Goal: Task Accomplishment & Management: Manage account settings

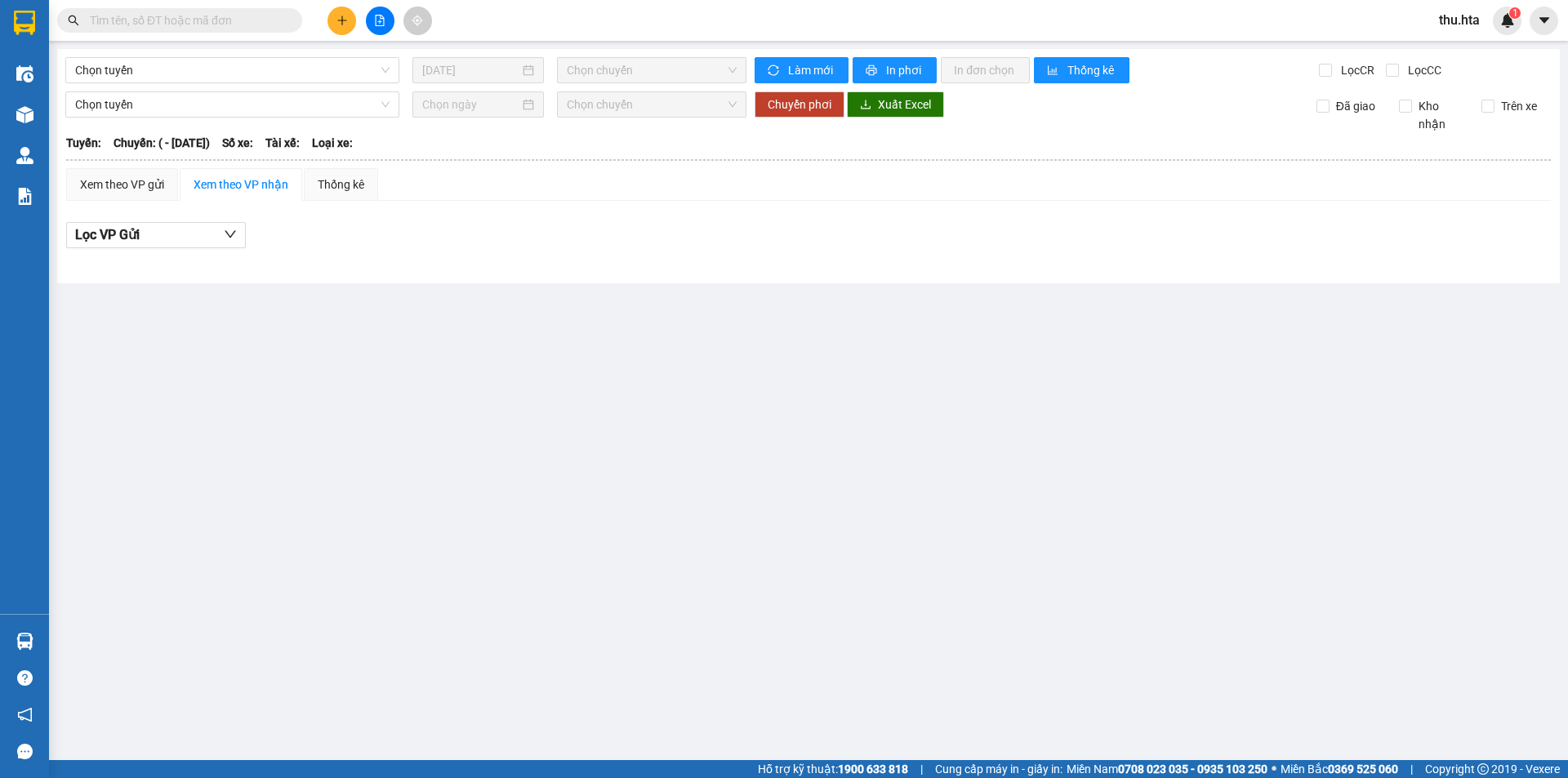
type input "[DATE]"
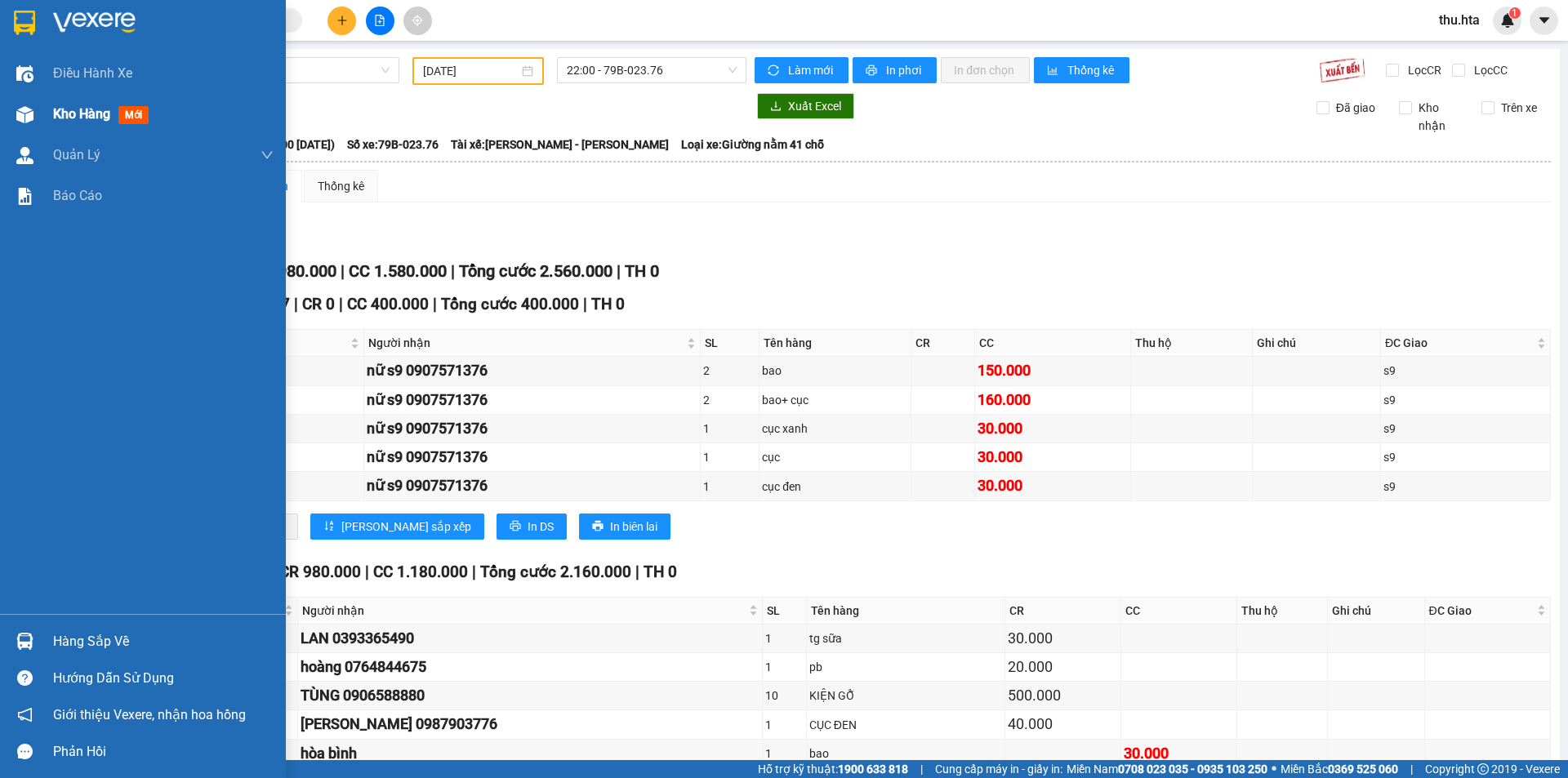
click at [60, 102] on div "Kho hàng mới" at bounding box center [163, 114] width 221 height 41
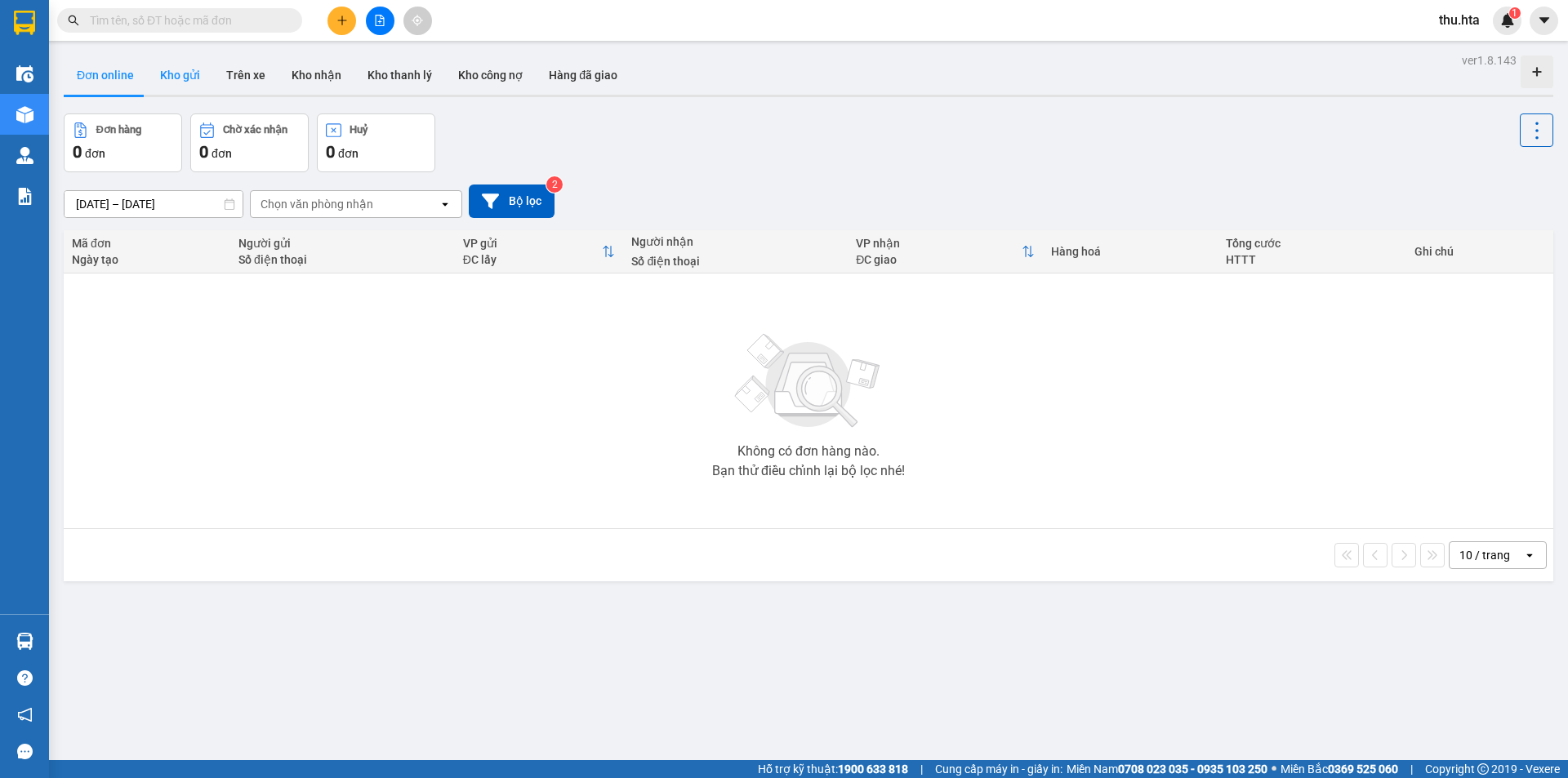
click at [166, 72] on button "Kho gửi" at bounding box center [180, 75] width 66 height 39
type input "[DATE] – [DATE]"
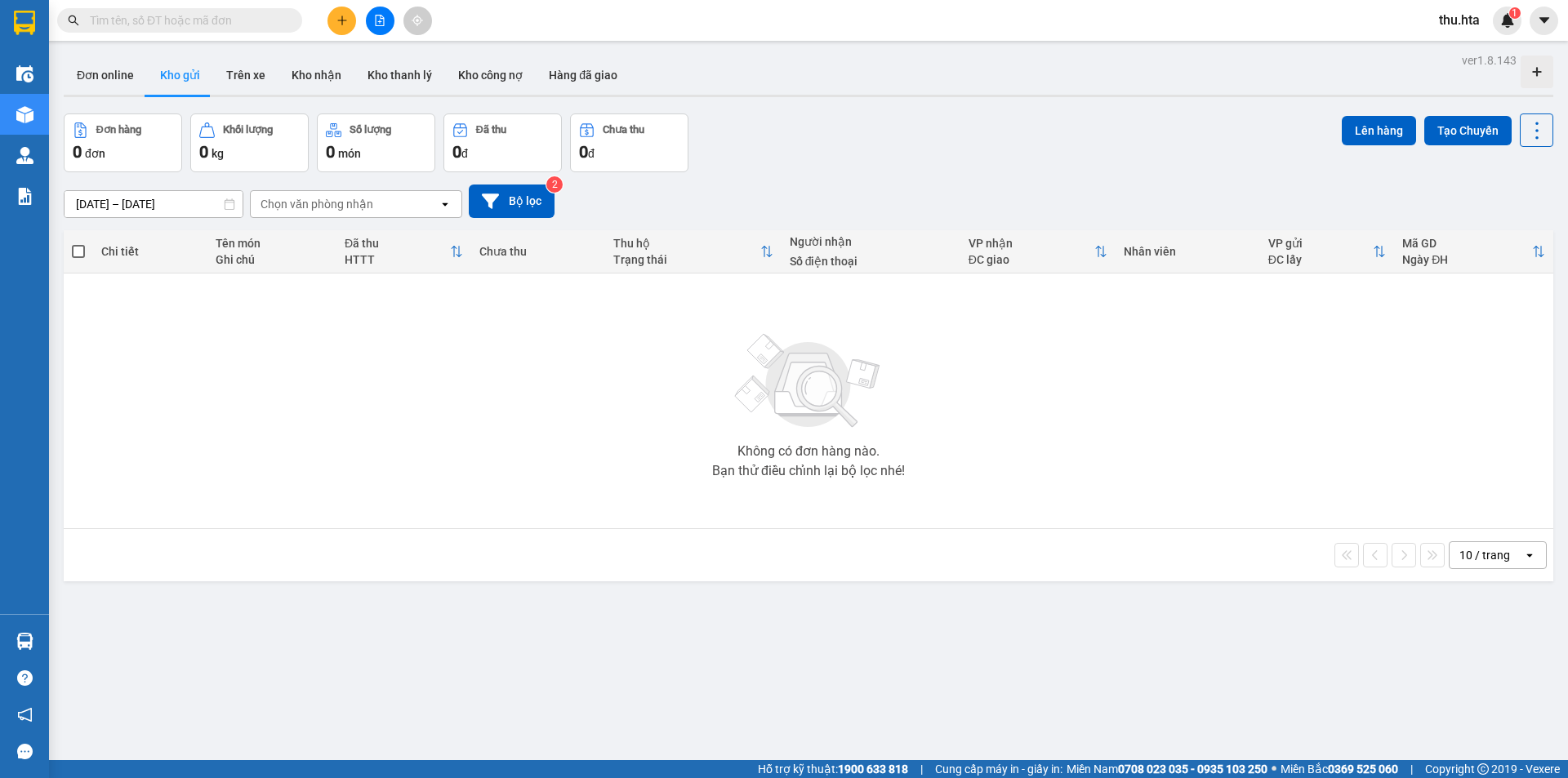
click at [341, 28] on button at bounding box center [341, 21] width 28 height 28
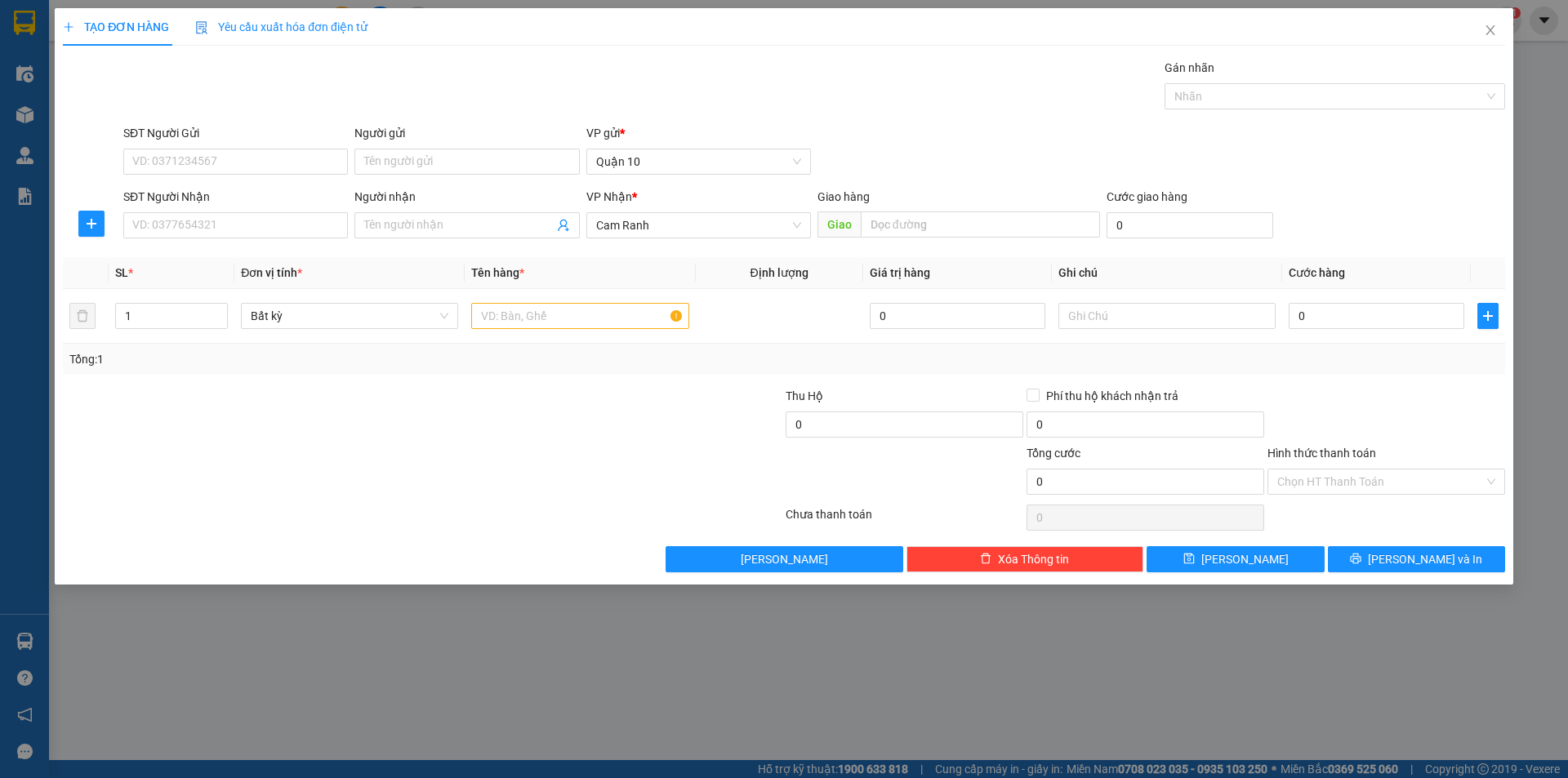
click at [276, 239] on div "SĐT Người Nhận VD: 0377654321" at bounding box center [236, 216] width 225 height 57
click at [318, 210] on div "SĐT Người Nhận" at bounding box center [236, 199] width 225 height 24
click at [258, 215] on input "SĐT Người Nhận" at bounding box center [236, 225] width 225 height 26
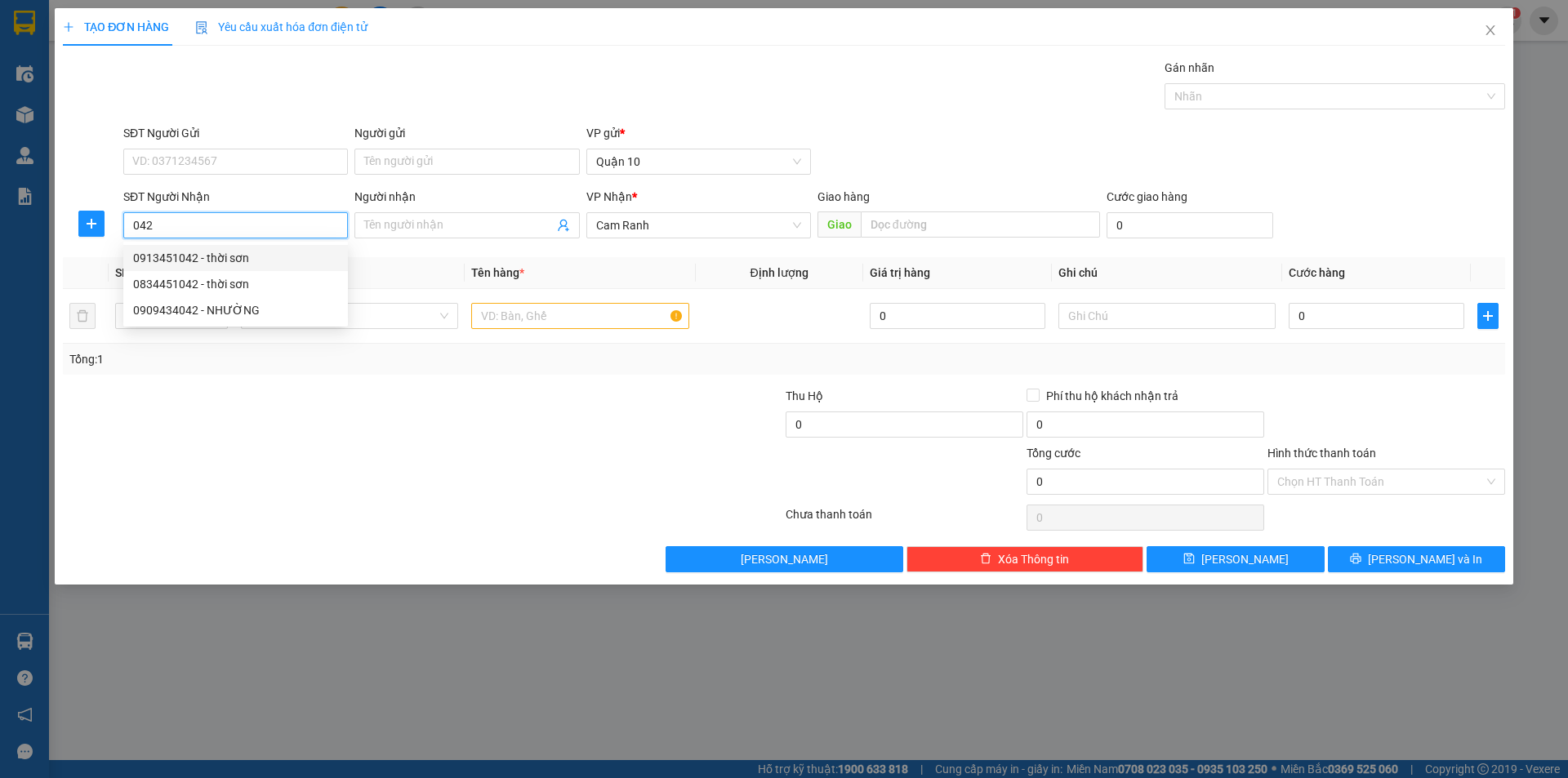
click at [242, 258] on div "0913451042 - thời sơn" at bounding box center [236, 258] width 205 height 18
type input "0913451042"
type input "thời sơn"
type input "100.000"
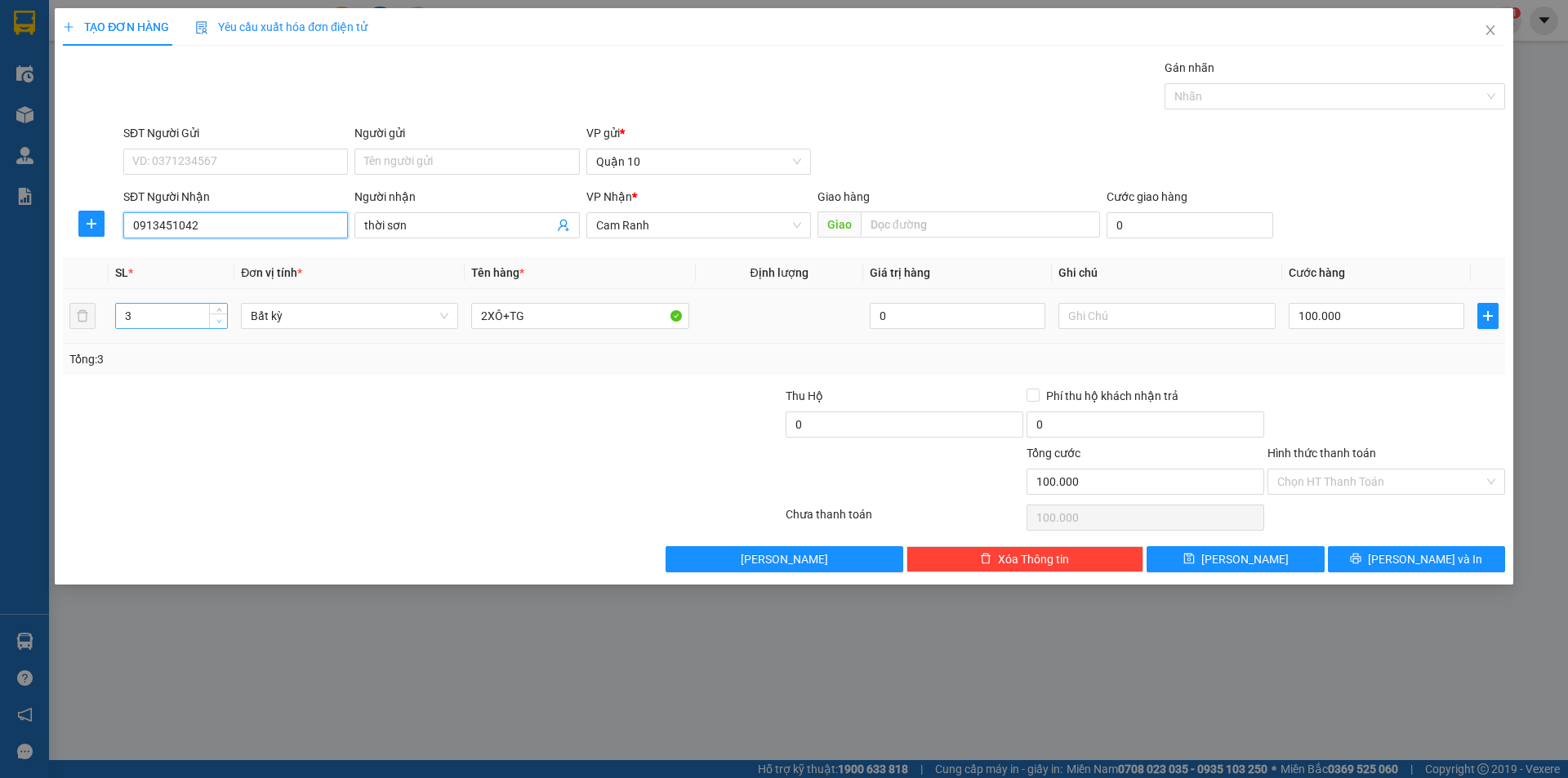
type input "0913451042"
type input "2"
click at [221, 323] on span "down" at bounding box center [219, 322] width 10 height 10
click at [536, 320] on input "2XÔ+TG" at bounding box center [580, 316] width 217 height 26
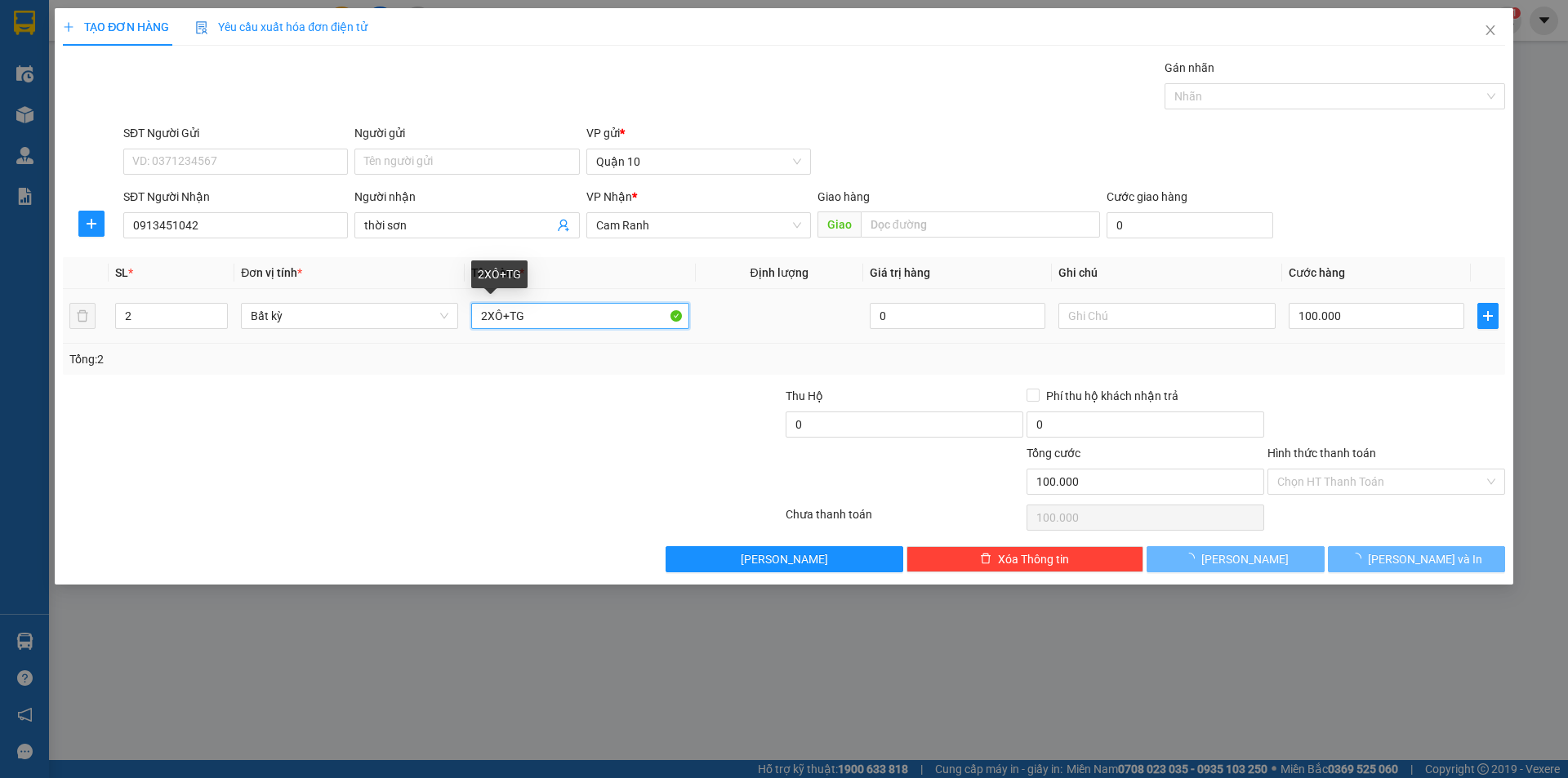
type input "0"
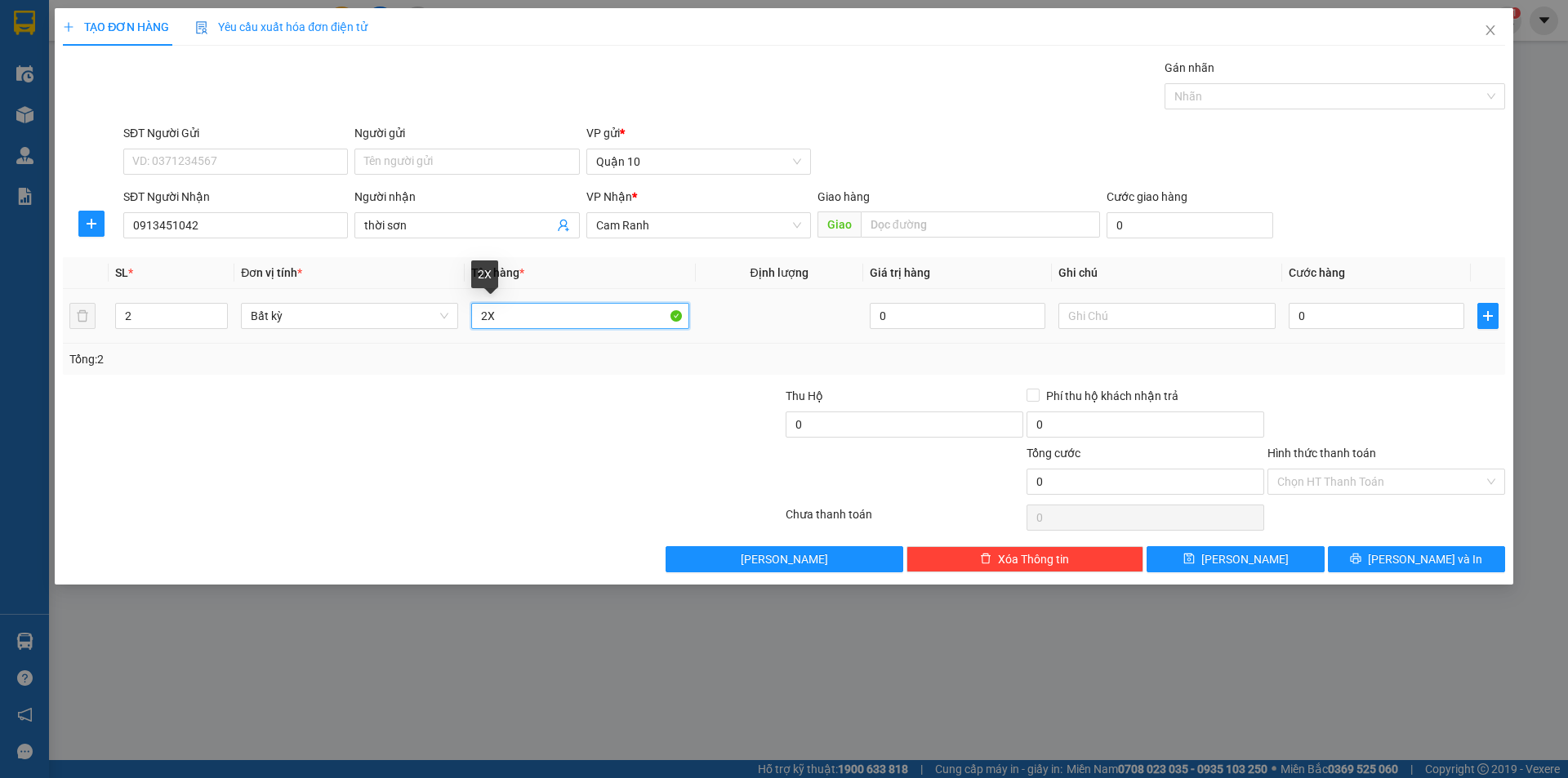
type input "2"
type input "="
type input "tg + bao"
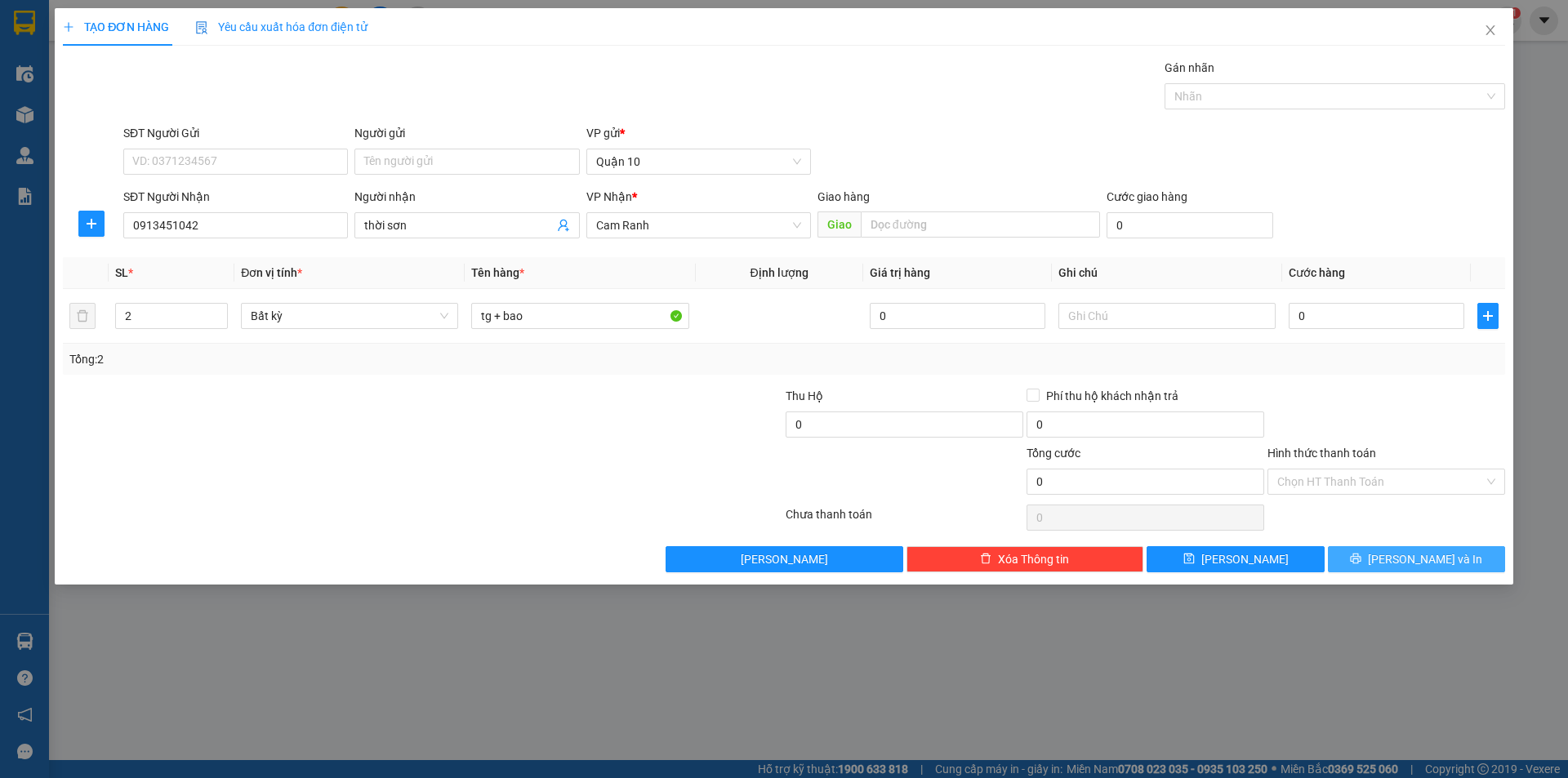
drag, startPoint x: 1399, startPoint y: 554, endPoint x: 1317, endPoint y: 588, distance: 88.8
click at [1399, 553] on button "[PERSON_NAME] và In" at bounding box center [1416, 559] width 177 height 26
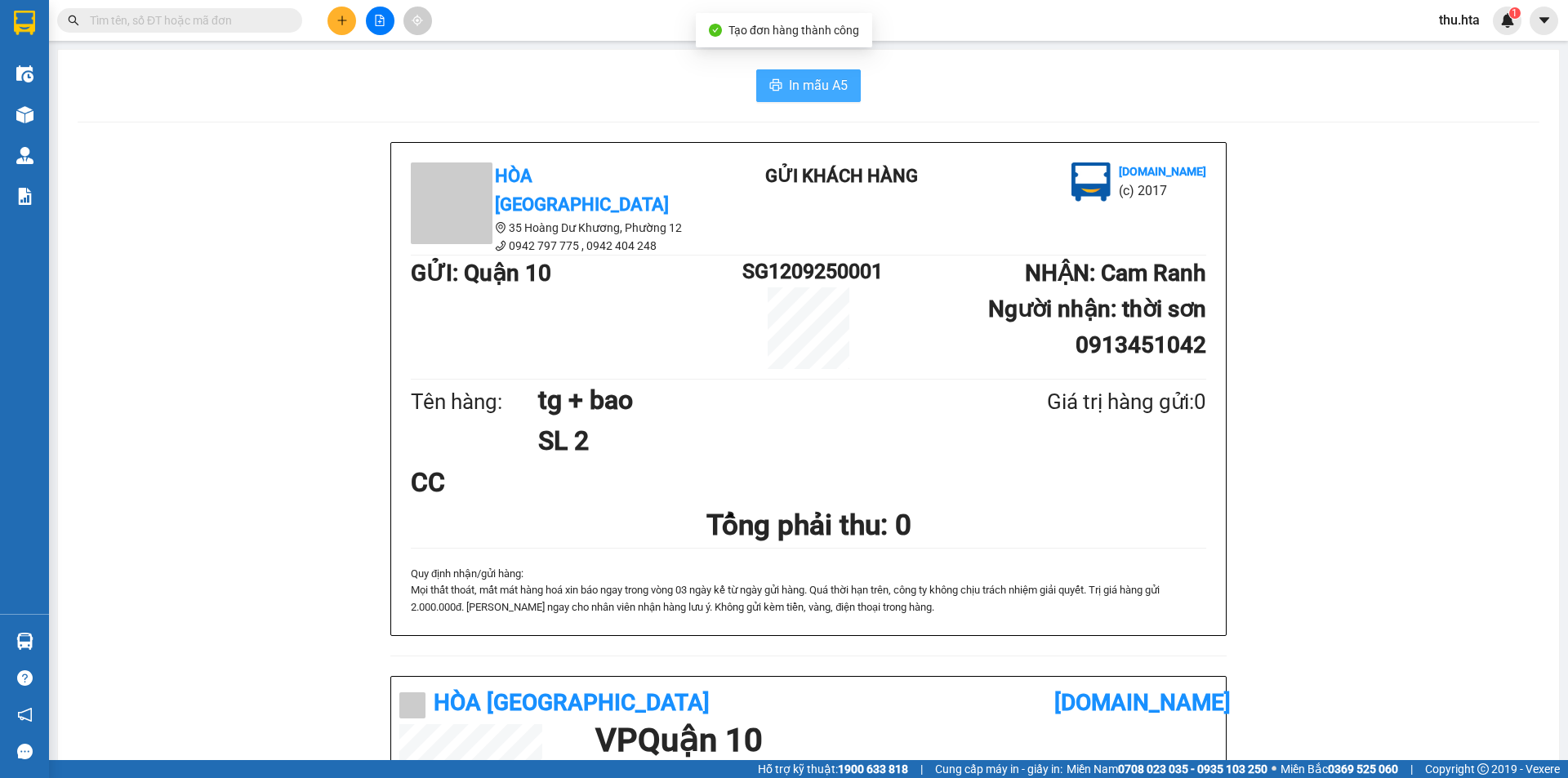
click at [816, 80] on span "In mẫu A5" at bounding box center [818, 85] width 59 height 21
click at [809, 75] on span "In mẫu A5" at bounding box center [818, 85] width 59 height 21
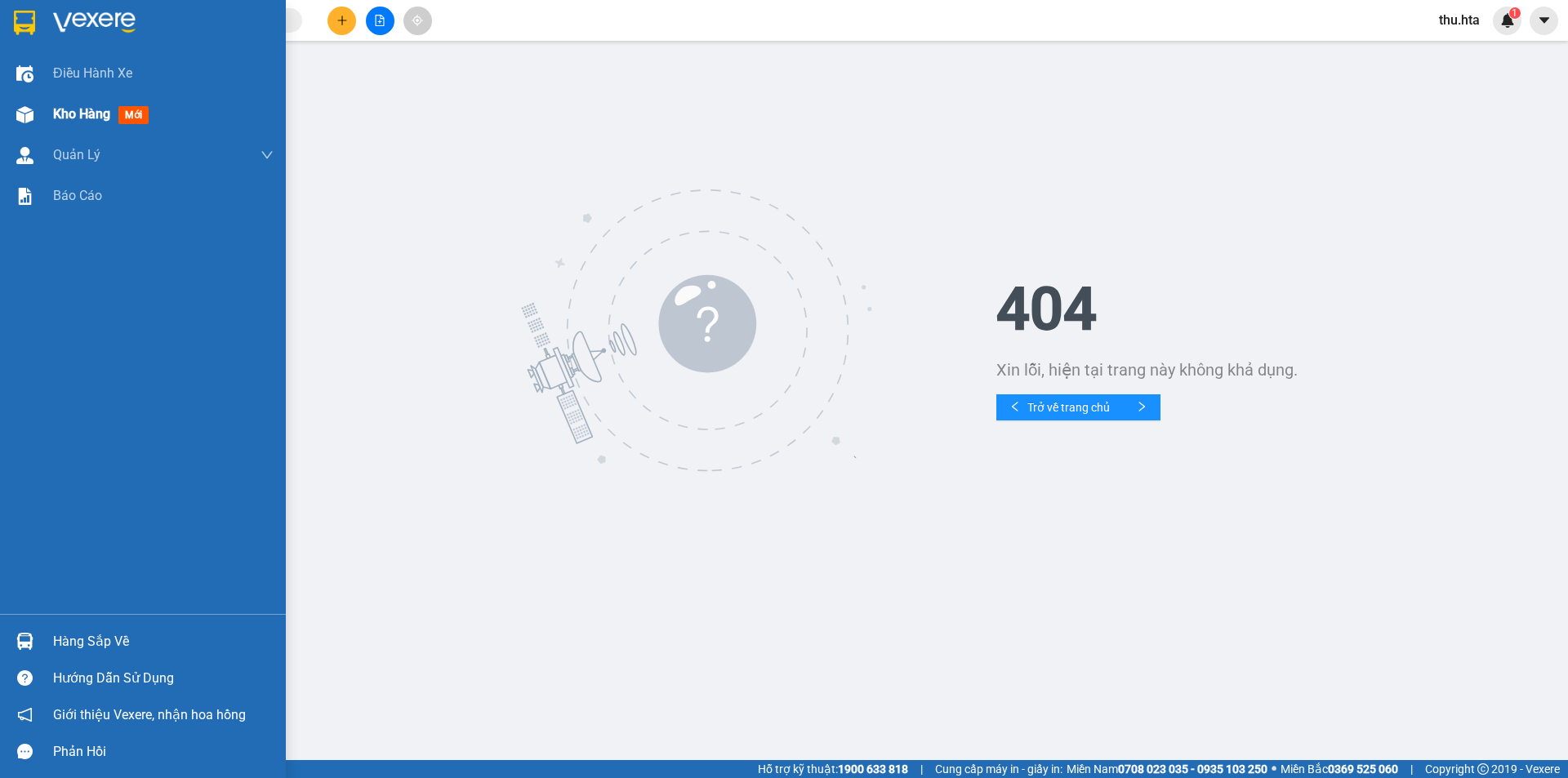
click at [90, 114] on span "Kho hàng" at bounding box center [81, 114] width 57 height 16
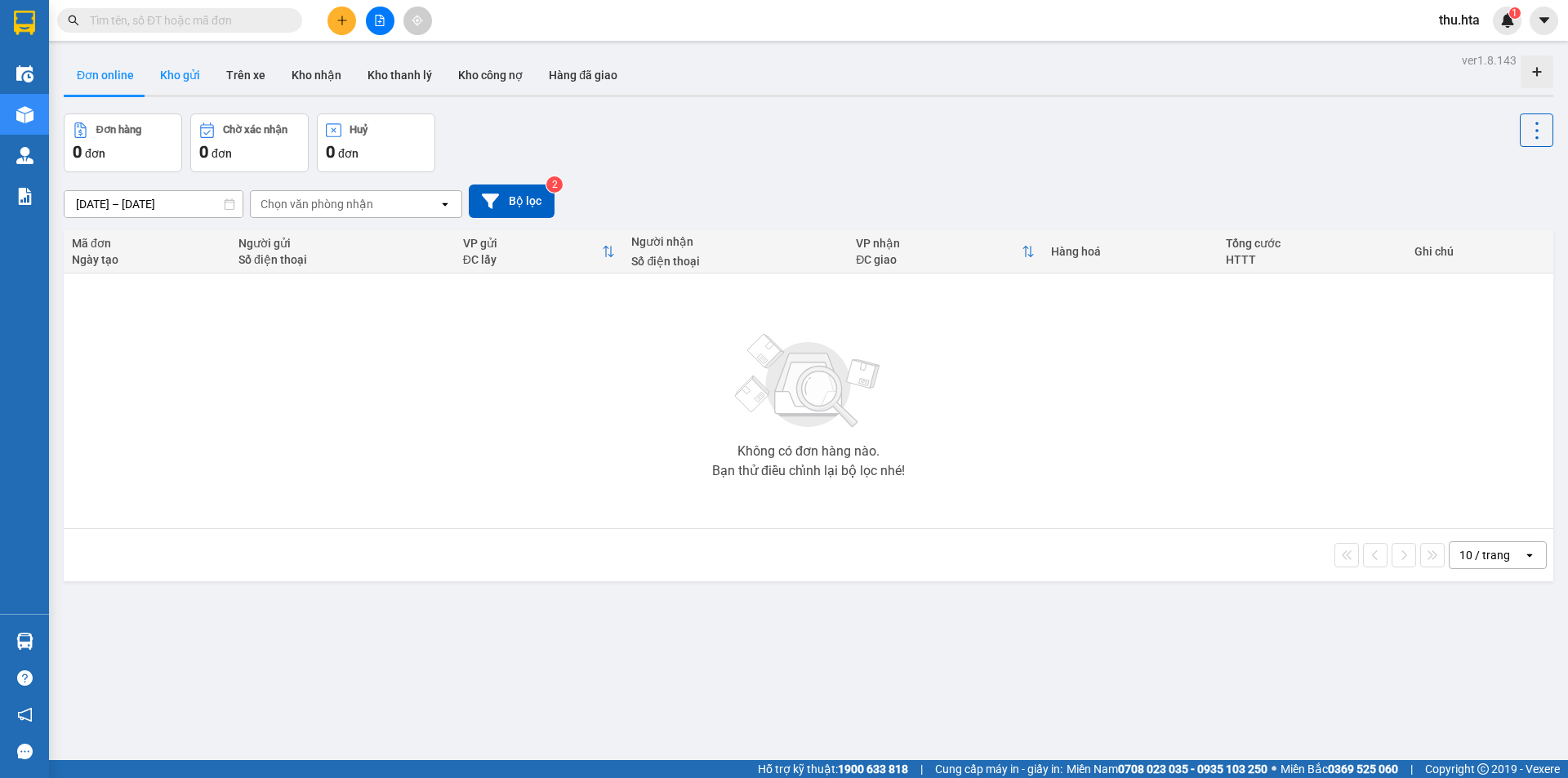
click at [189, 77] on button "Kho gửi" at bounding box center [180, 75] width 66 height 39
type input "[DATE] – [DATE]"
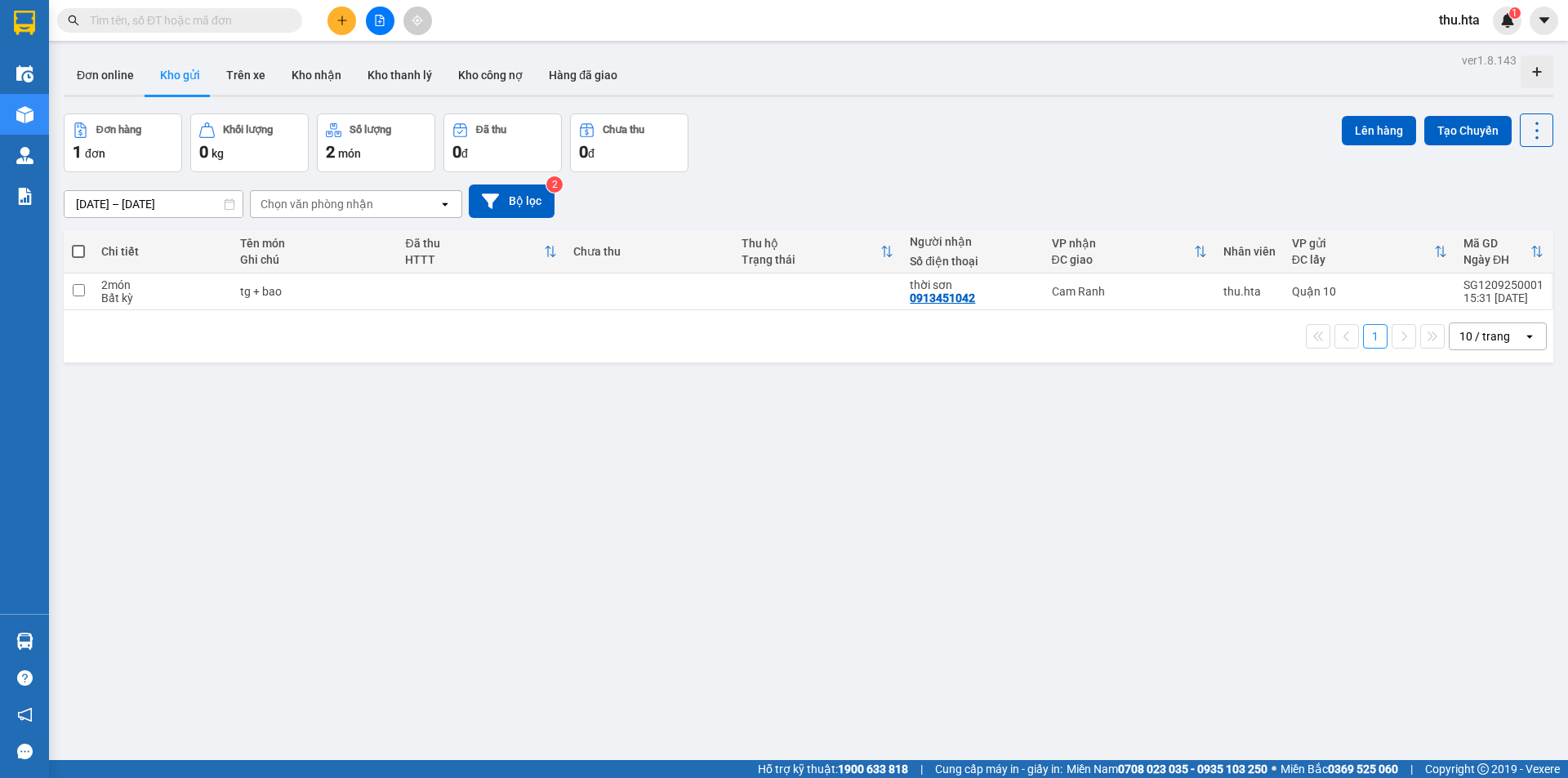
click at [341, 27] on button at bounding box center [341, 21] width 28 height 28
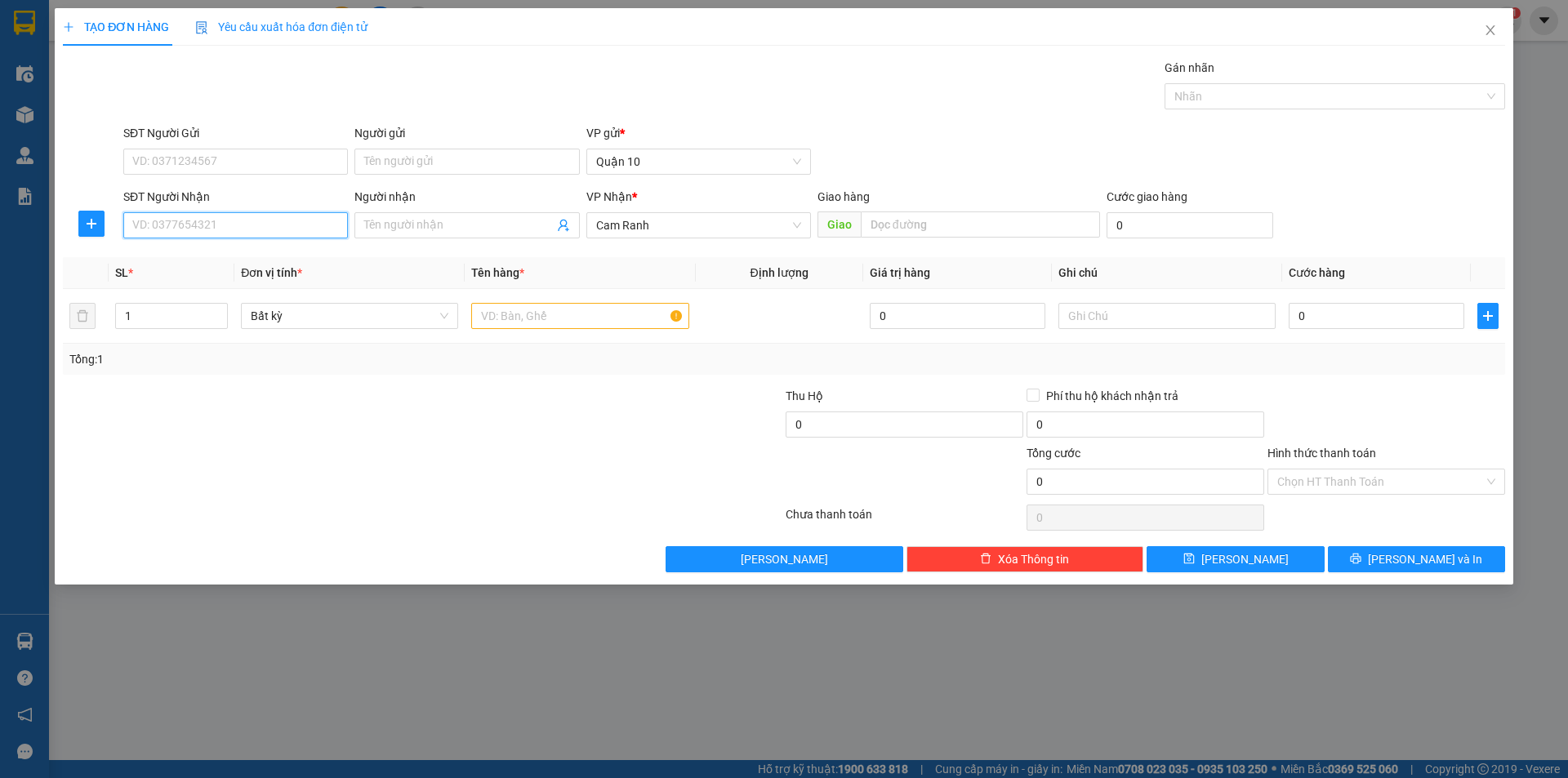
click at [244, 235] on input "SĐT Người Nhận" at bounding box center [236, 225] width 225 height 26
drag, startPoint x: 210, startPoint y: 284, endPoint x: 212, endPoint y: 275, distance: 9.2
click at [211, 282] on div "0973520706 - HIẾU" at bounding box center [236, 283] width 205 height 18
type input "0973520706"
type input "HIẾU"
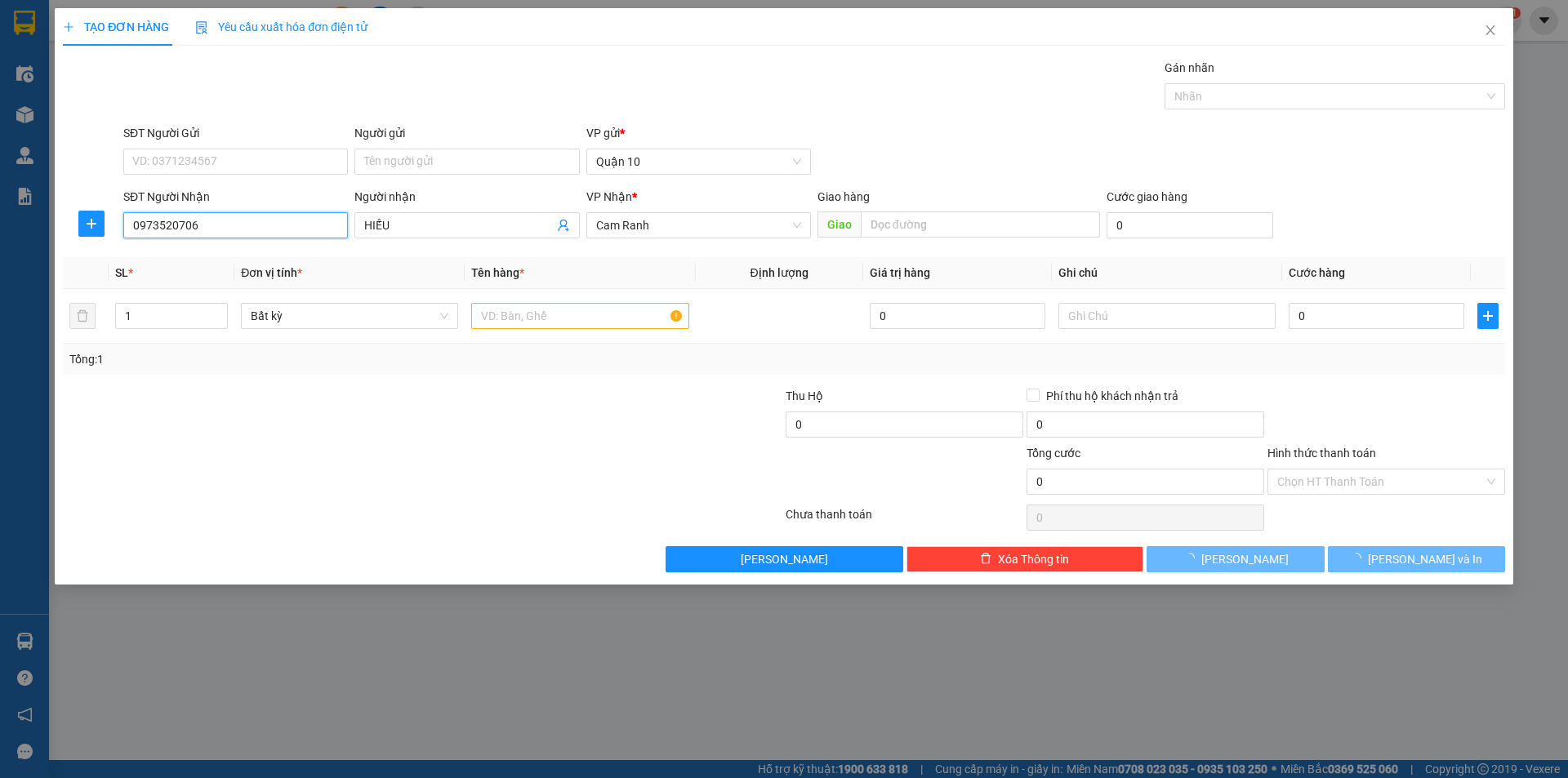
type input "30.000"
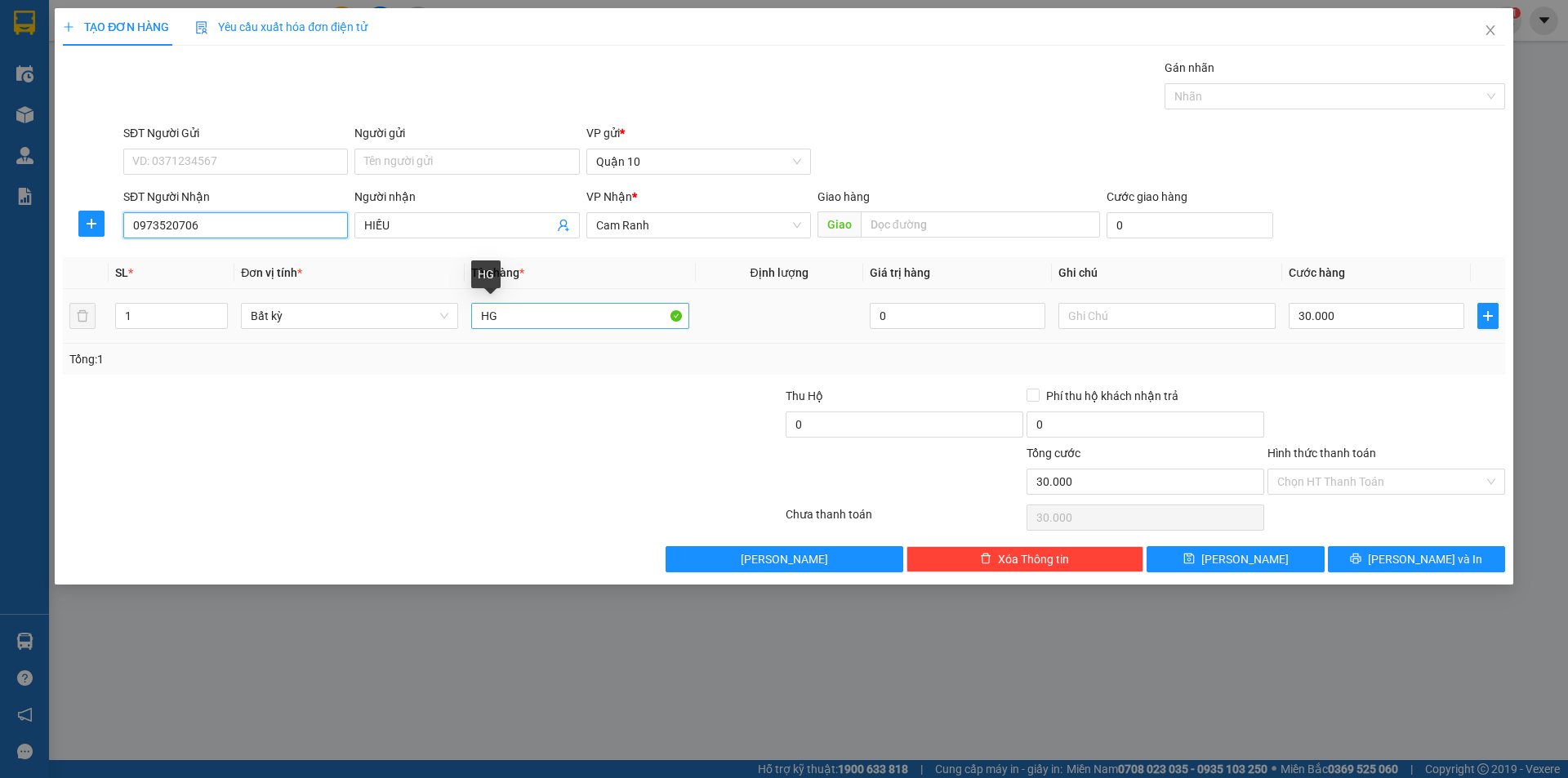
type input "0973520706"
click at [508, 323] on input "HG" at bounding box center [580, 316] width 217 height 26
type input "H"
type input "tg"
click at [1342, 314] on input "30.000" at bounding box center [1376, 316] width 176 height 26
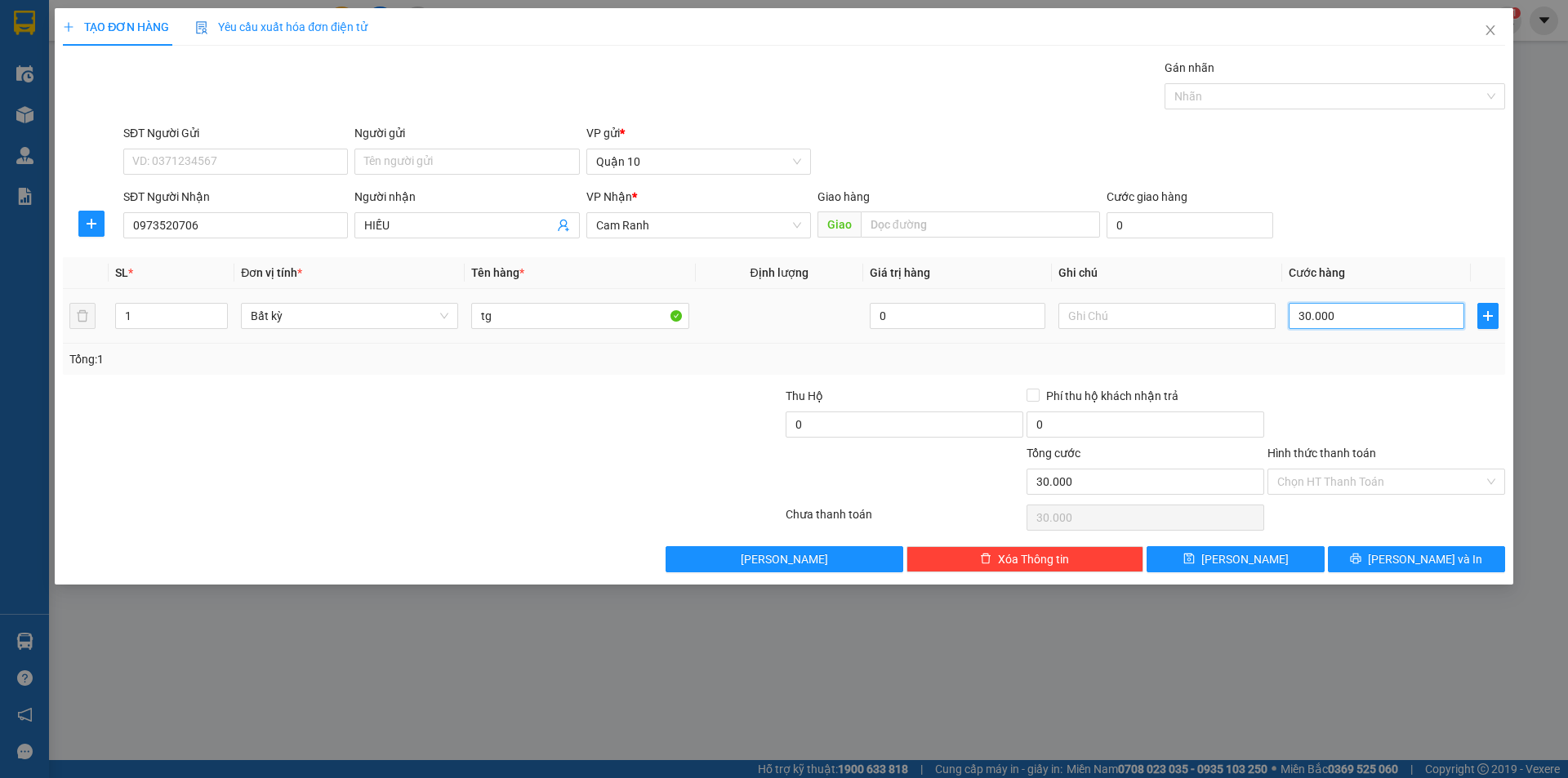
type input "5"
type input "50"
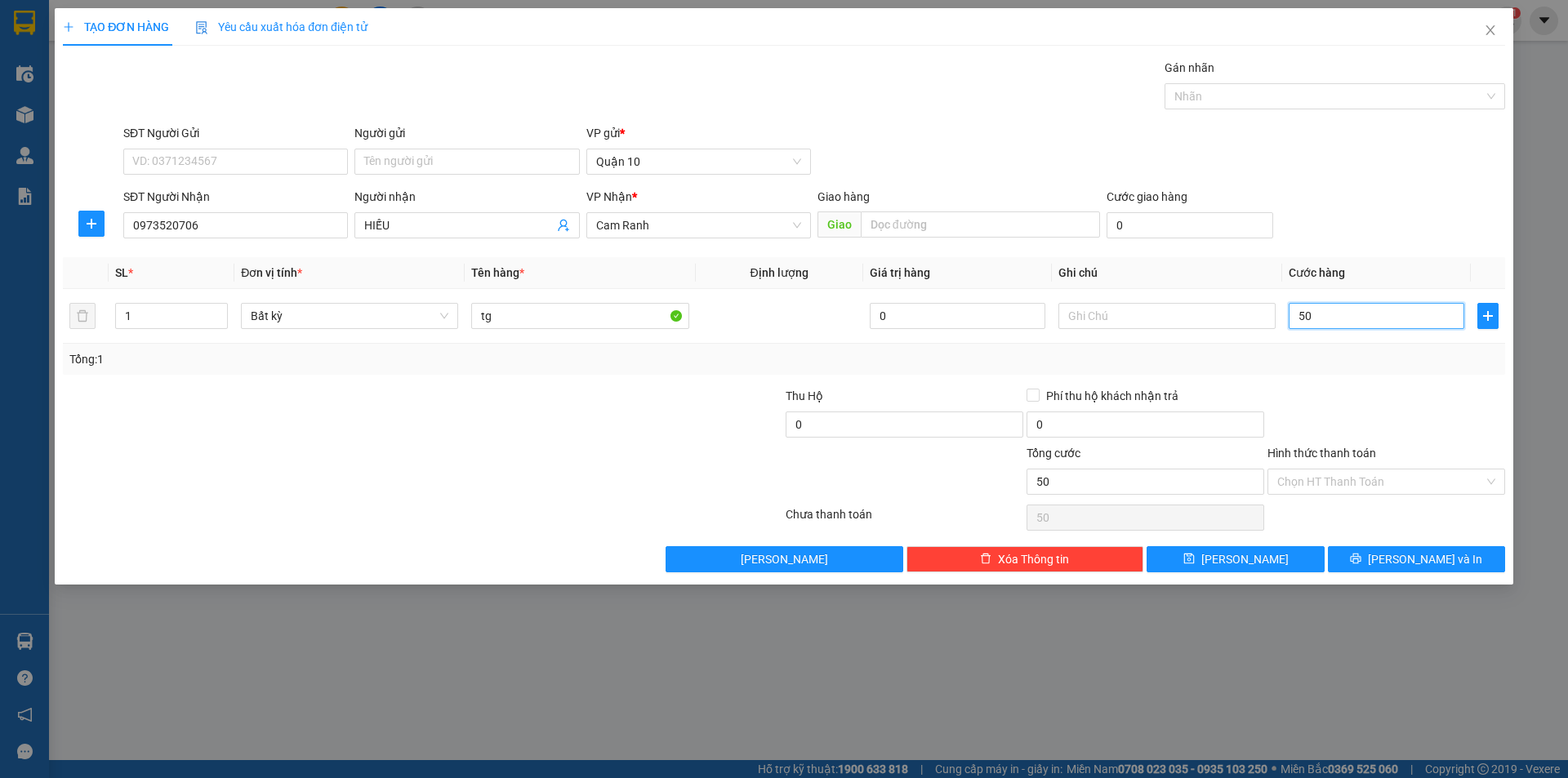
type input "50"
type input "50.000"
click at [1328, 439] on div at bounding box center [1386, 415] width 240 height 57
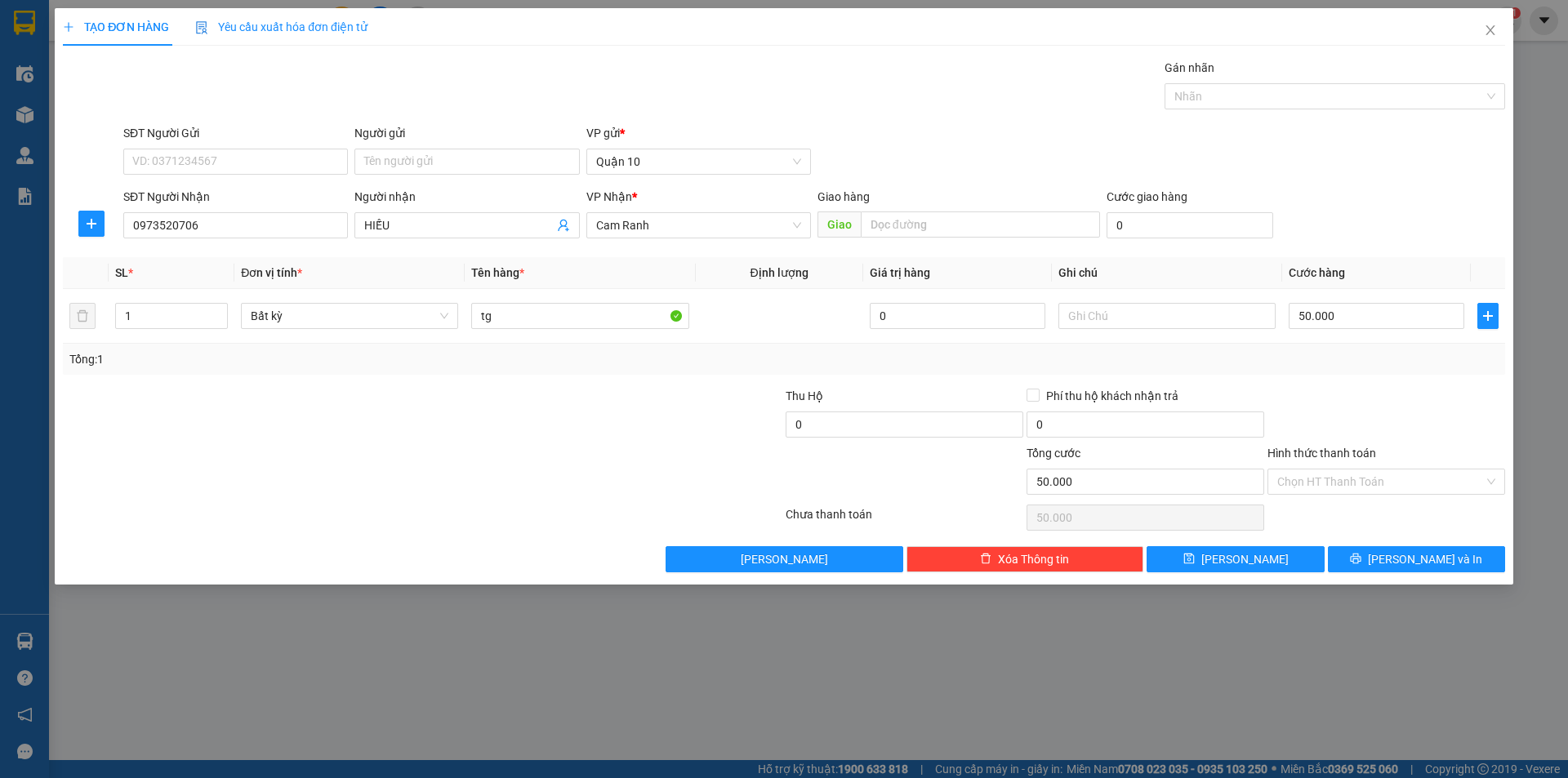
drag, startPoint x: 1328, startPoint y: 487, endPoint x: 1326, endPoint y: 496, distance: 9.2
click at [1328, 488] on input "Hình thức thanh toán" at bounding box center [1379, 481] width 206 height 24
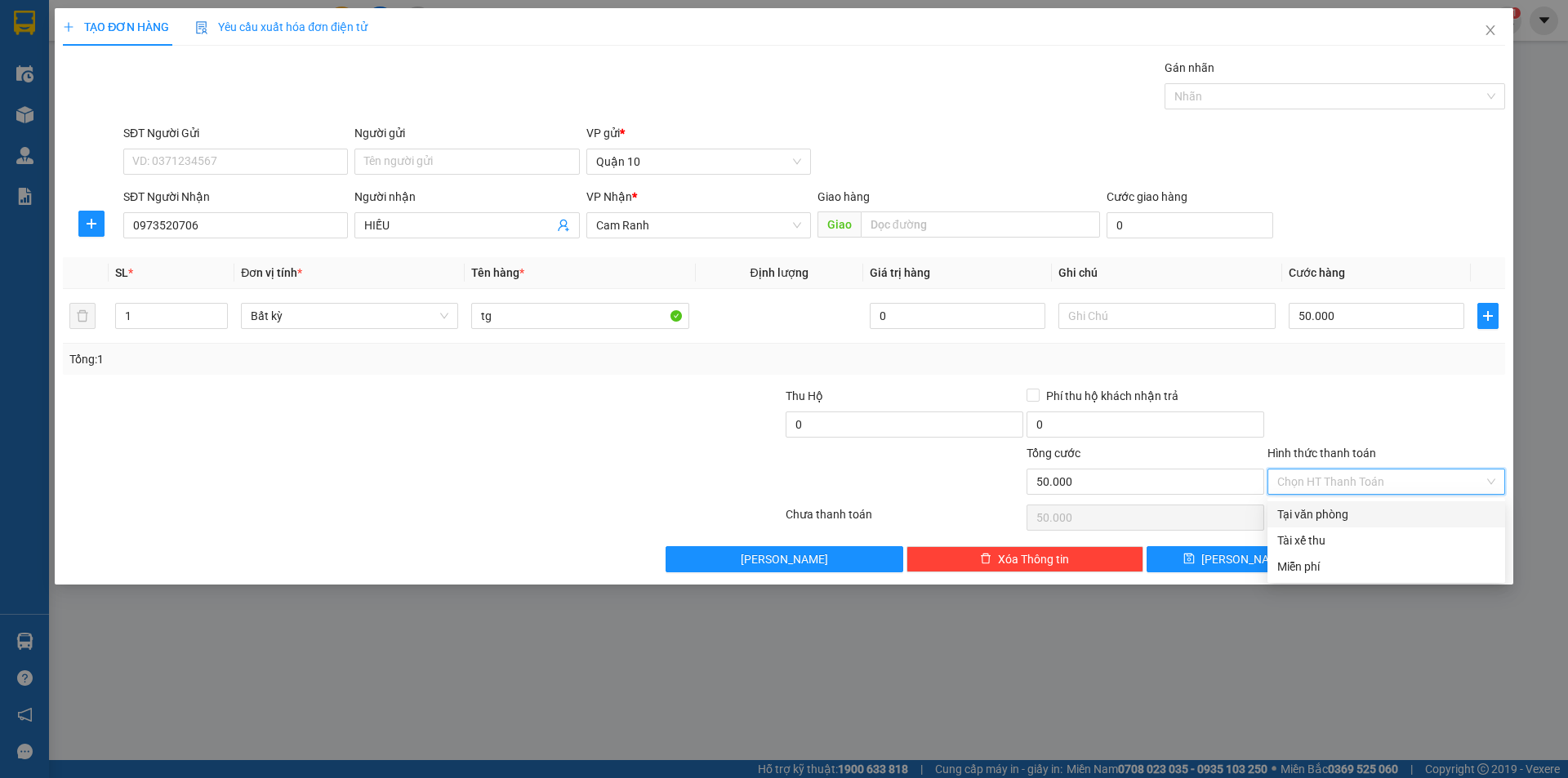
click at [1322, 518] on div "Tại văn phòng" at bounding box center [1385, 514] width 218 height 18
type input "0"
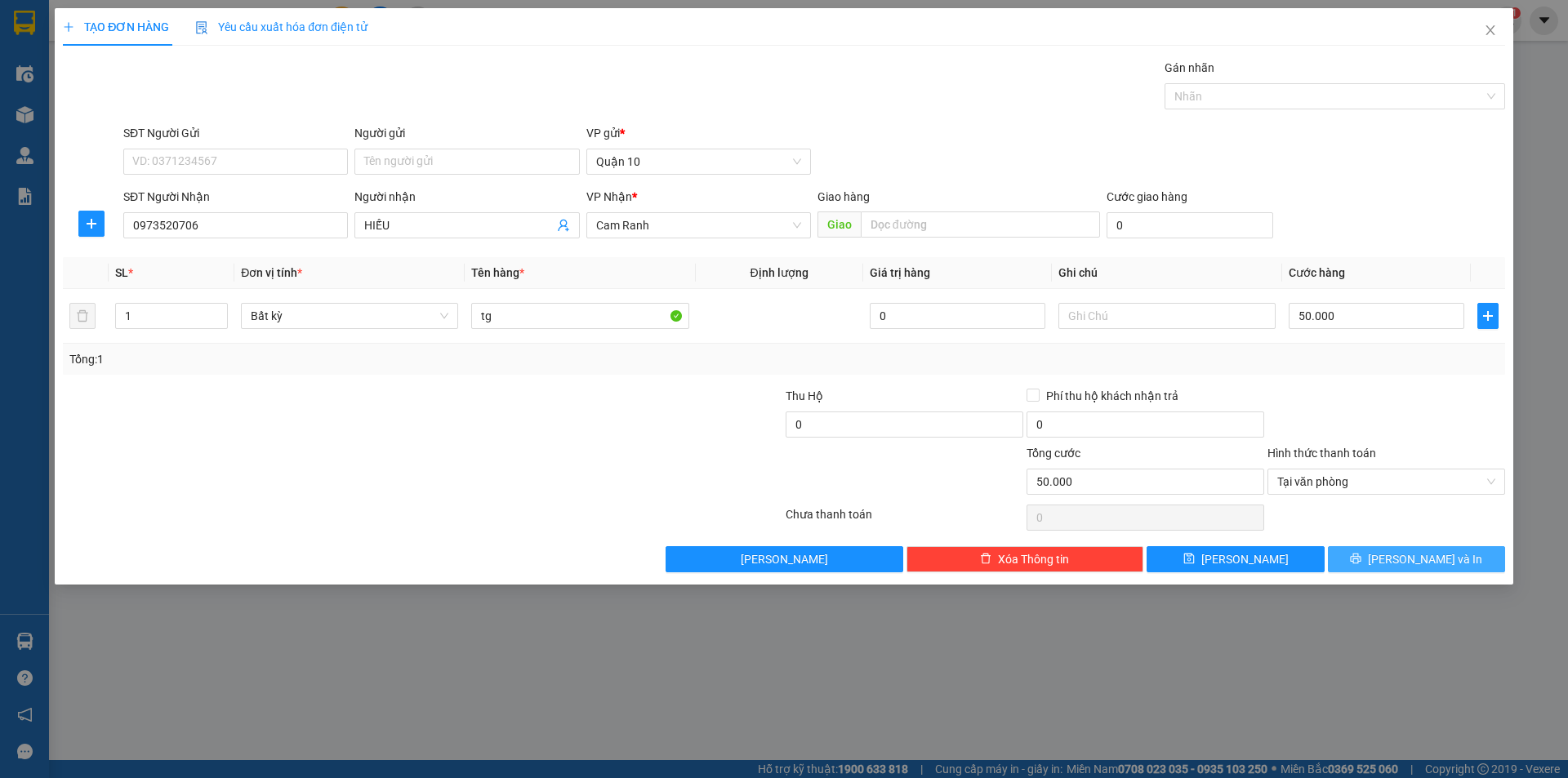
click at [1376, 566] on button "[PERSON_NAME] và In" at bounding box center [1416, 559] width 177 height 26
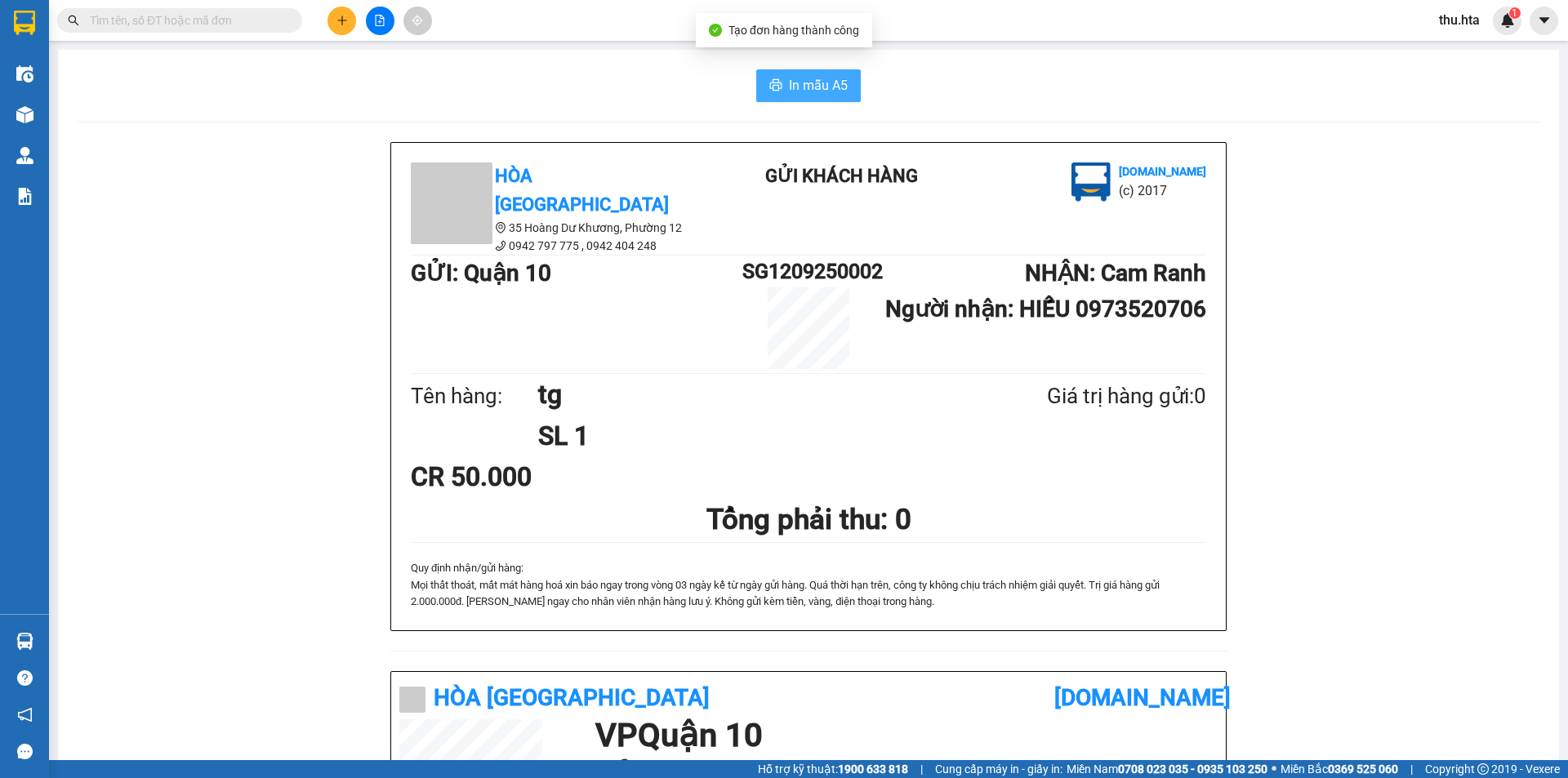
click at [811, 75] on span "In mẫu A5" at bounding box center [818, 85] width 59 height 21
click at [341, 22] on icon "plus" at bounding box center [342, 21] width 12 height 12
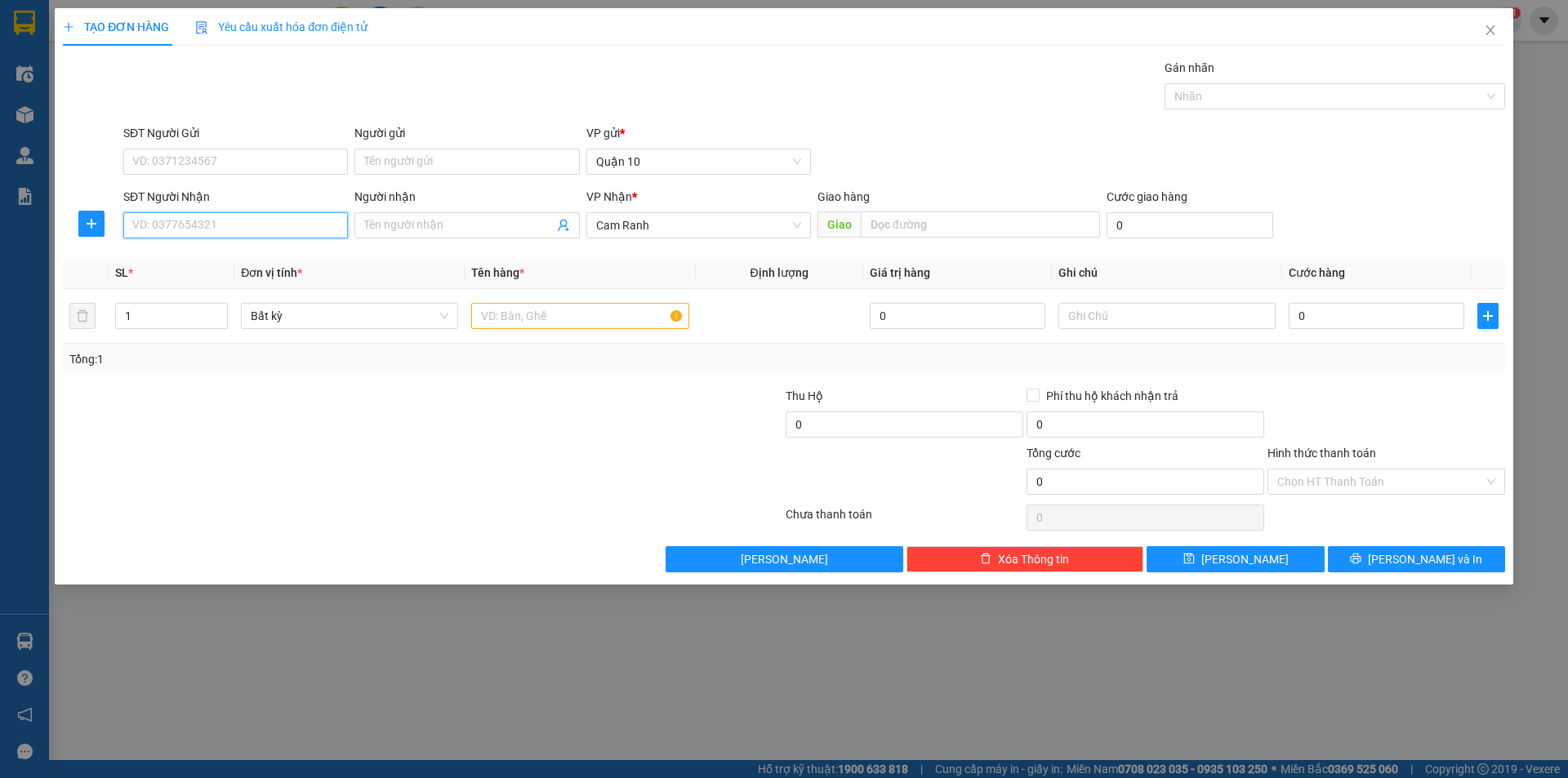
drag, startPoint x: 293, startPoint y: 229, endPoint x: 300, endPoint y: 221, distance: 10.6
click at [293, 227] on input "SĐT Người Nhận" at bounding box center [236, 225] width 225 height 26
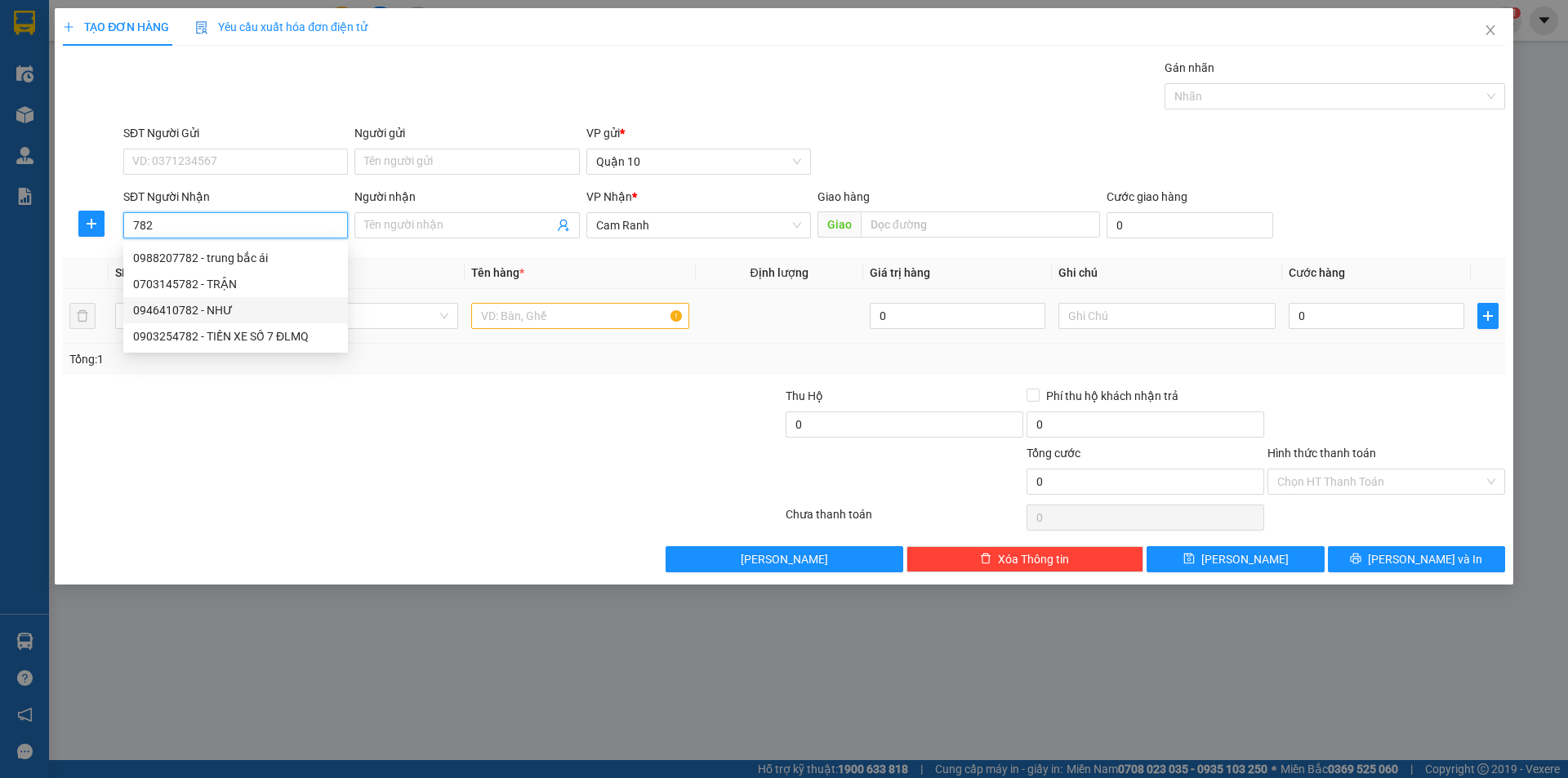
drag, startPoint x: 280, startPoint y: 308, endPoint x: 283, endPoint y: 296, distance: 12.4
click at [283, 303] on div "0946410782 - NHƯ" at bounding box center [236, 310] width 205 height 18
type input "0946410782"
type input "NHƯ"
type input "50.000"
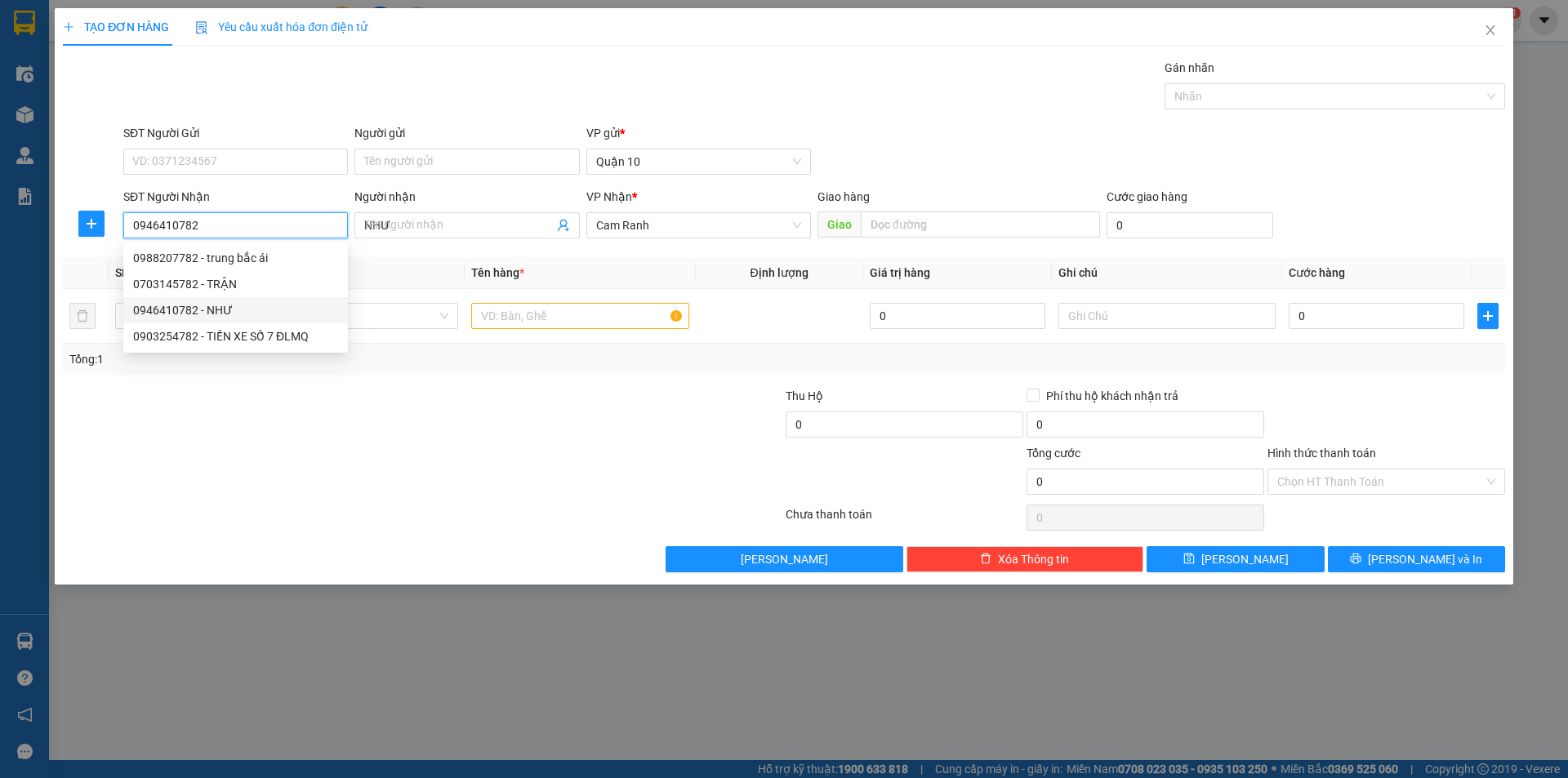
type input "50.000"
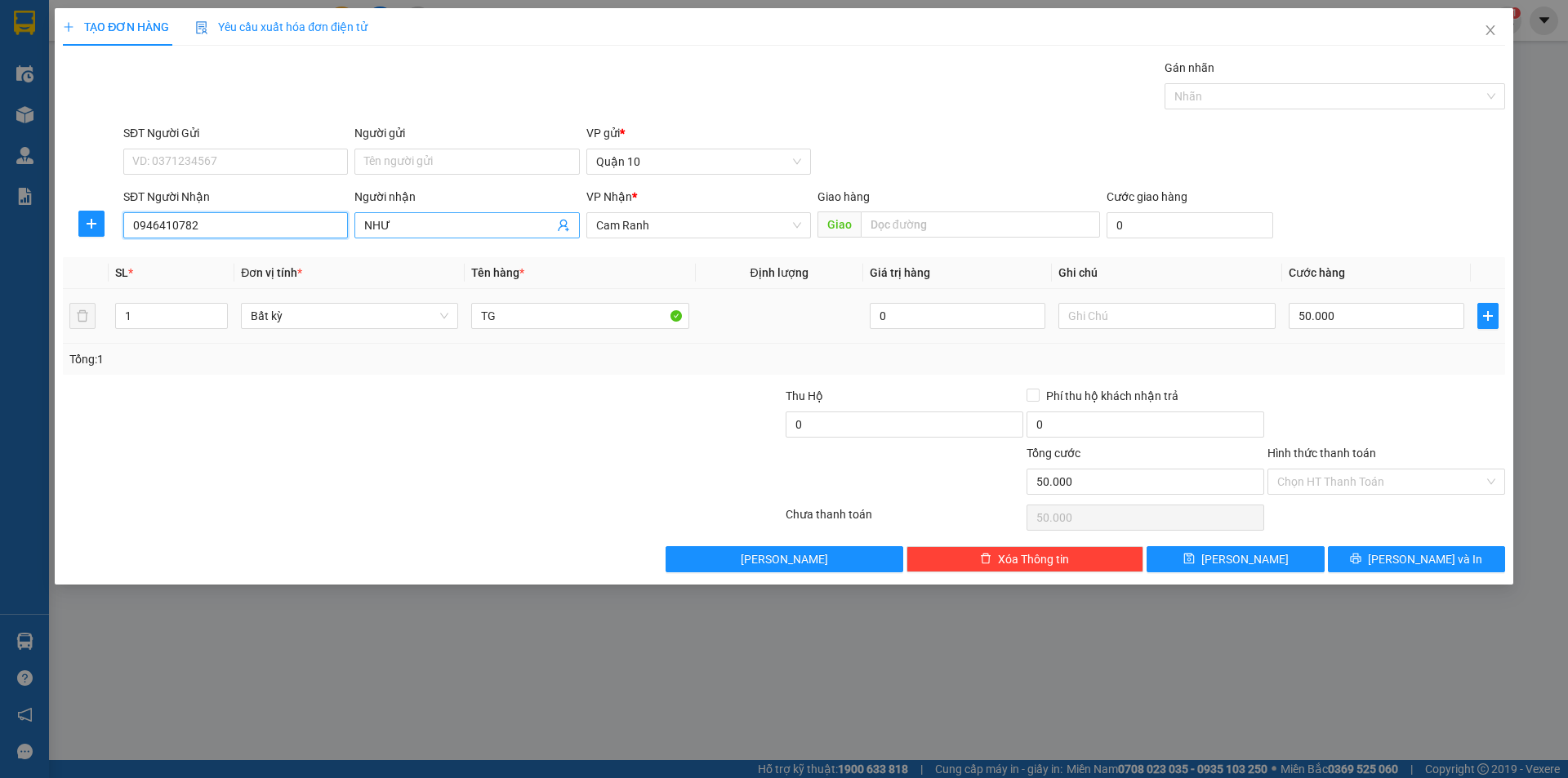
type input "0946410782"
click at [424, 222] on input "NHƯ" at bounding box center [458, 225] width 189 height 18
click at [224, 308] on span "Increase Value" at bounding box center [218, 311] width 18 height 15
type input "3"
click at [224, 308] on span "up" at bounding box center [219, 312] width 10 height 10
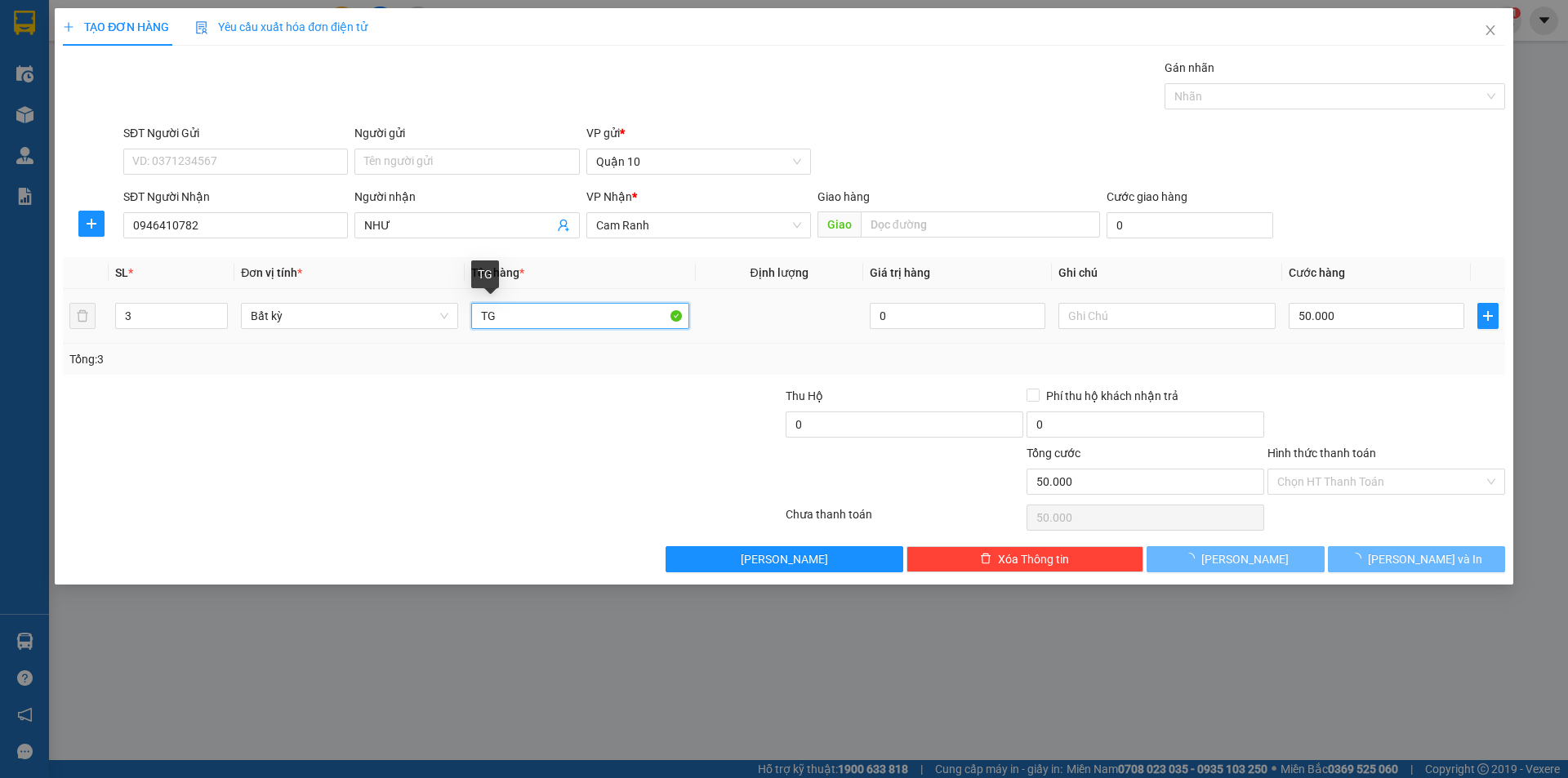
drag, startPoint x: 623, startPoint y: 319, endPoint x: 1356, endPoint y: 344, distance: 733.4
click at [637, 309] on input "TG" at bounding box center [580, 316] width 217 height 26
type input "0"
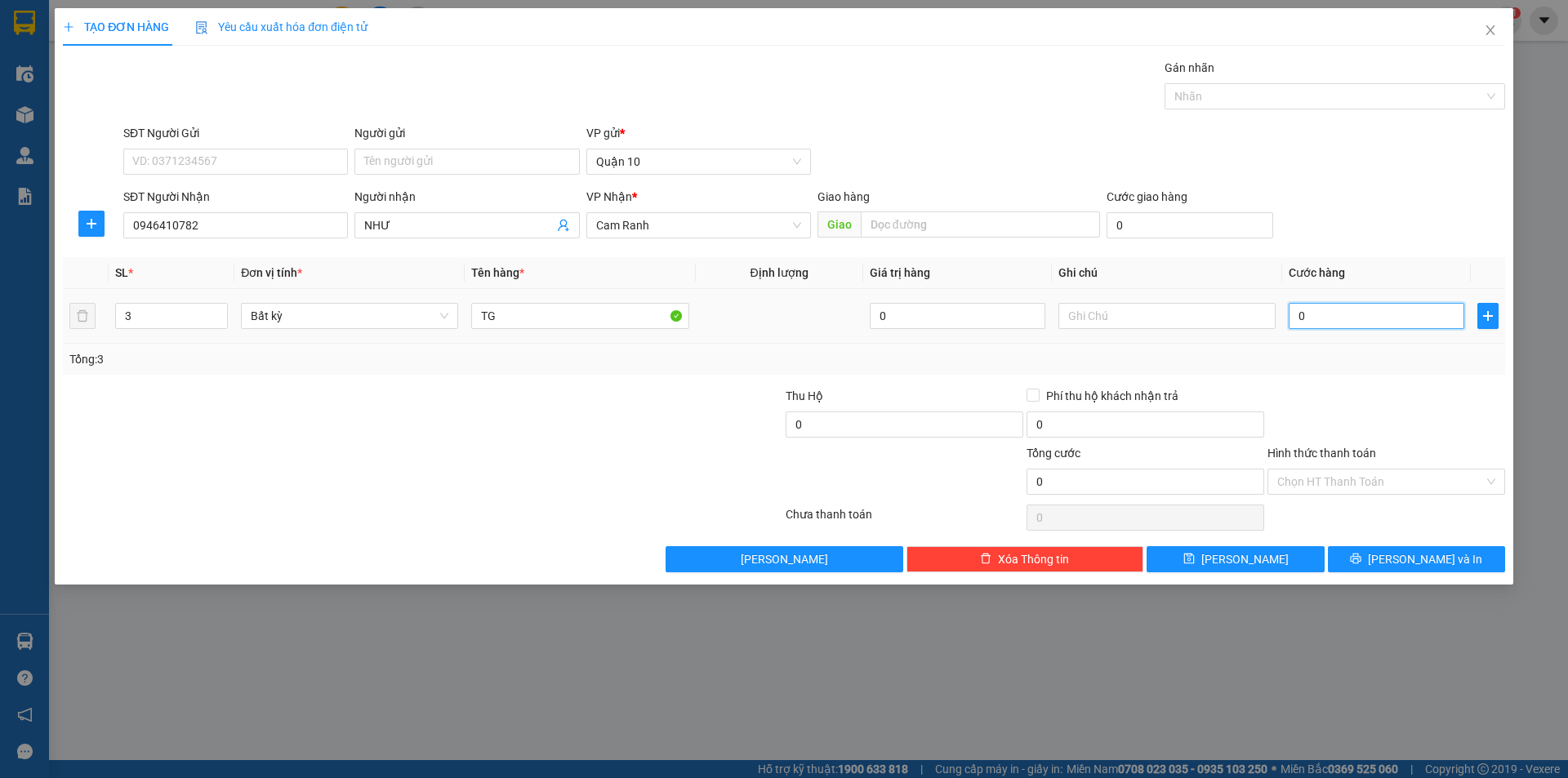
click at [1357, 315] on input "0" at bounding box center [1376, 316] width 176 height 26
type input "1"
type input "12"
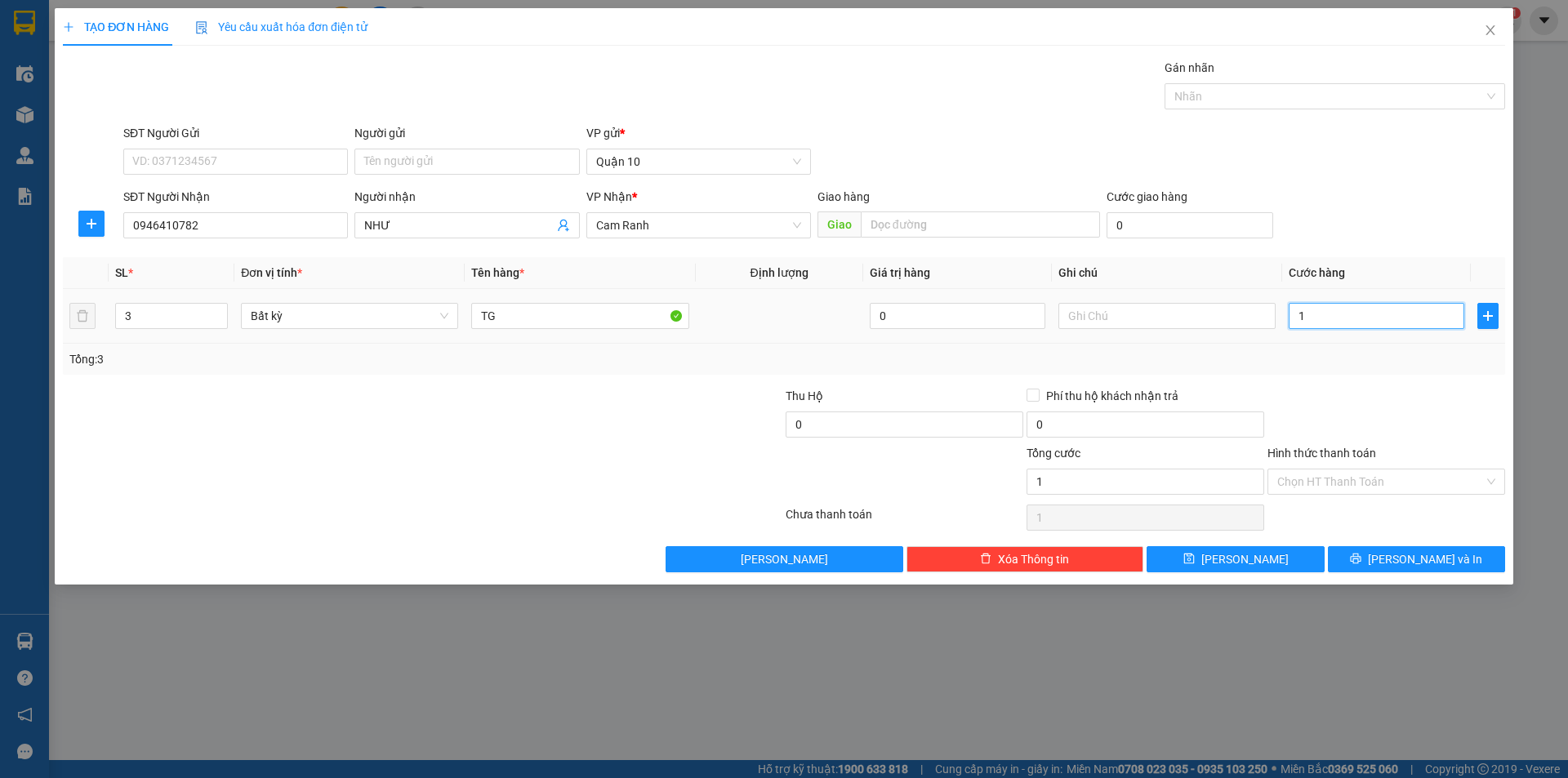
type input "12"
type input "120"
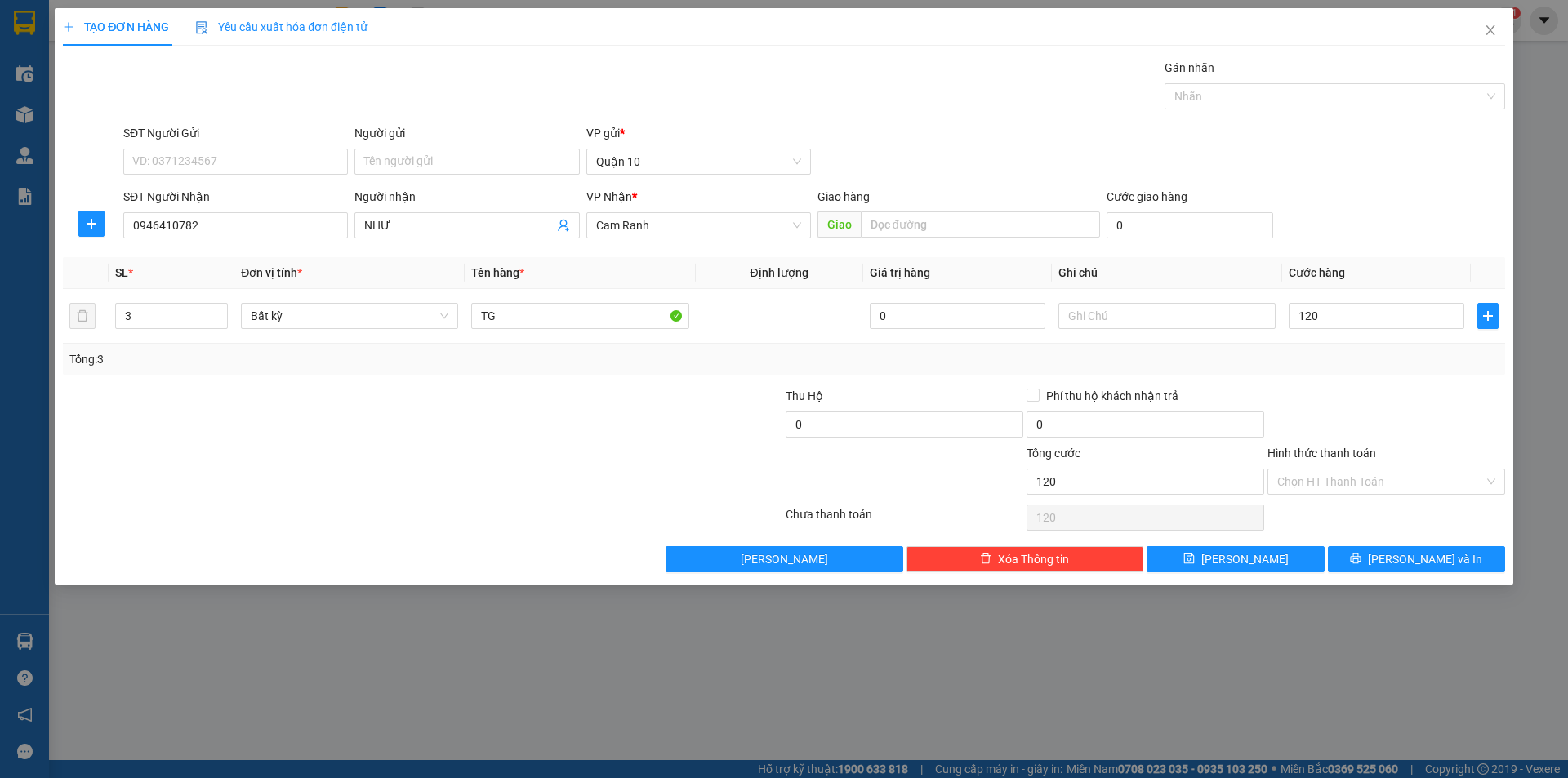
type input "120.000"
click at [1399, 400] on div at bounding box center [1386, 415] width 240 height 57
click at [1402, 558] on span "[PERSON_NAME] và In" at bounding box center [1424, 559] width 114 height 18
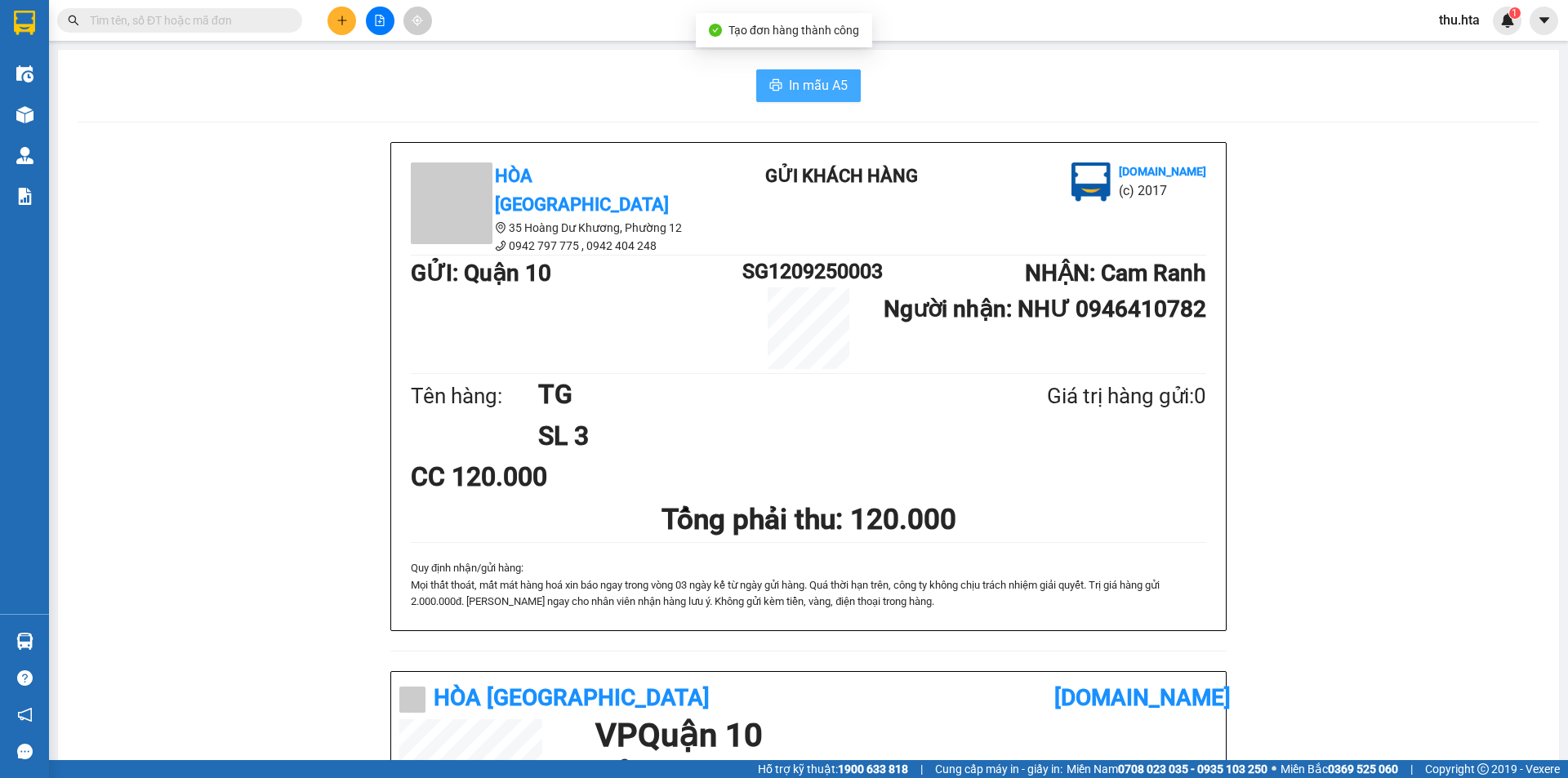
click at [798, 89] on span "In mẫu A5" at bounding box center [818, 85] width 59 height 21
click at [338, 24] on icon "plus" at bounding box center [342, 21] width 12 height 12
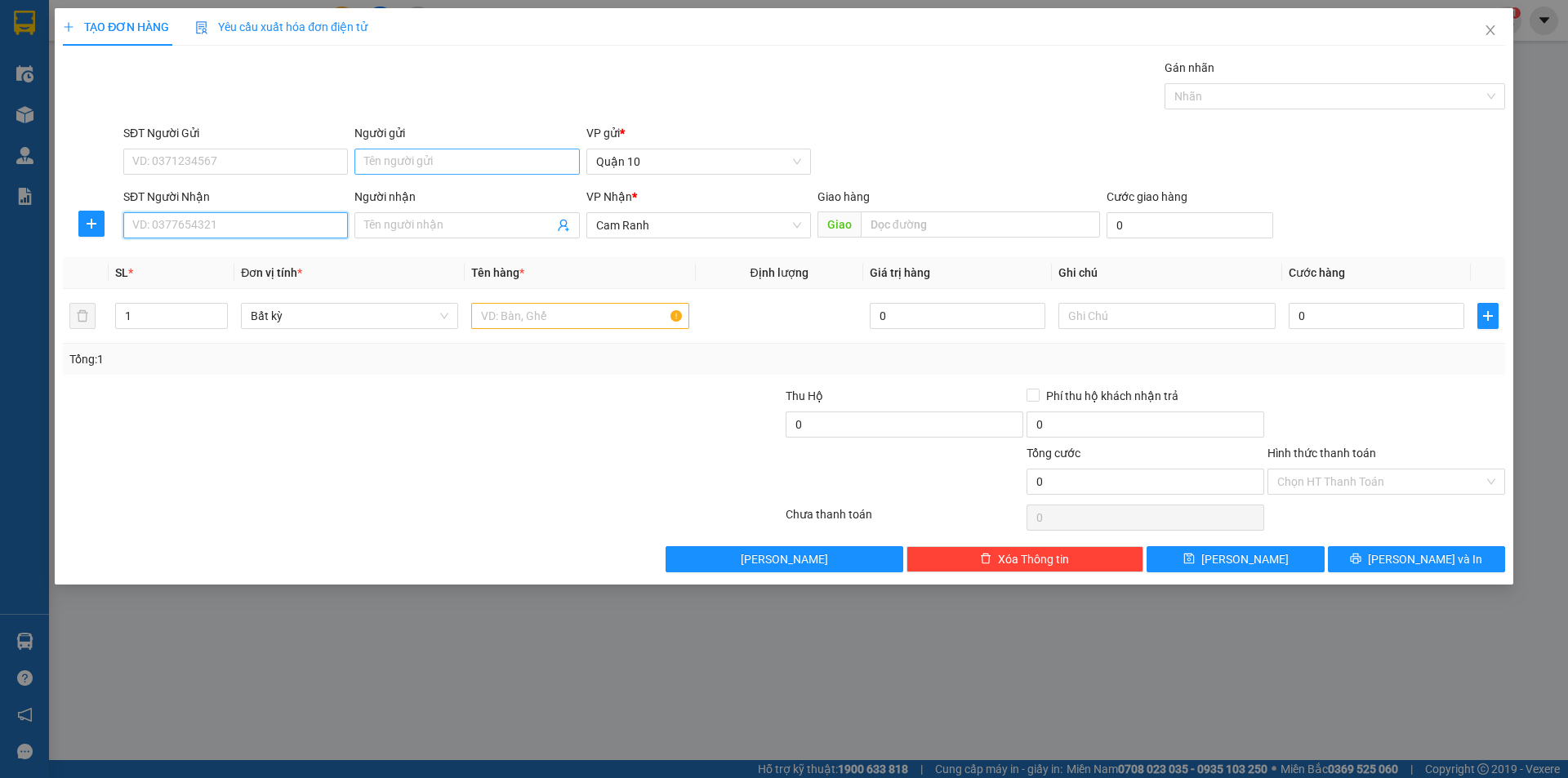
drag, startPoint x: 304, startPoint y: 215, endPoint x: 398, endPoint y: 153, distance: 112.6
click at [312, 211] on div "SĐT Người Nhận VD: 0377654321" at bounding box center [236, 216] width 225 height 57
type input "0364301107"
click at [408, 229] on input "Người nhận" at bounding box center [458, 225] width 189 height 18
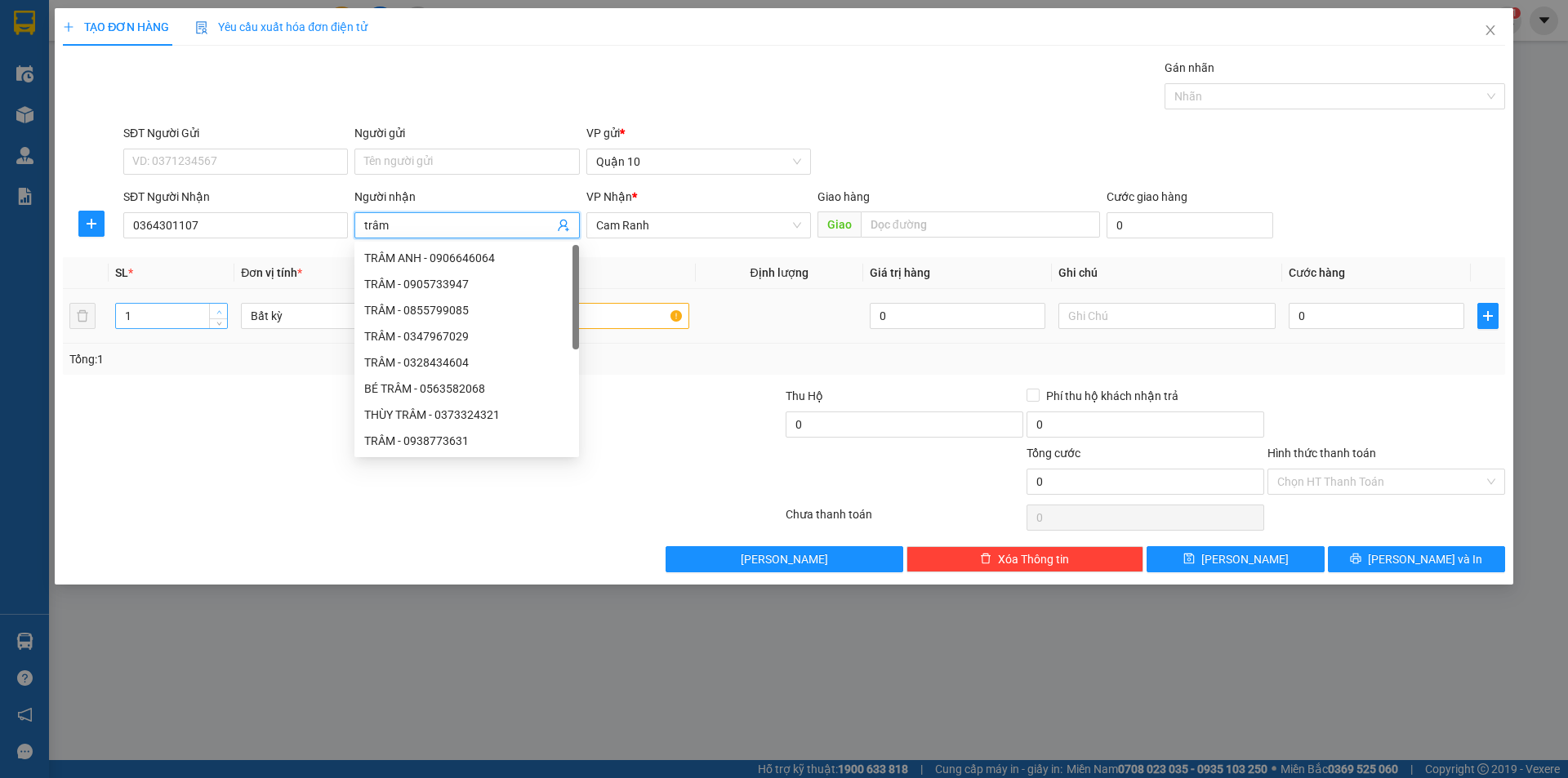
type input "trâm"
click at [213, 307] on span "Increase Value" at bounding box center [218, 311] width 18 height 15
type input "4"
click at [213, 307] on span "Increase Value" at bounding box center [218, 311] width 18 height 15
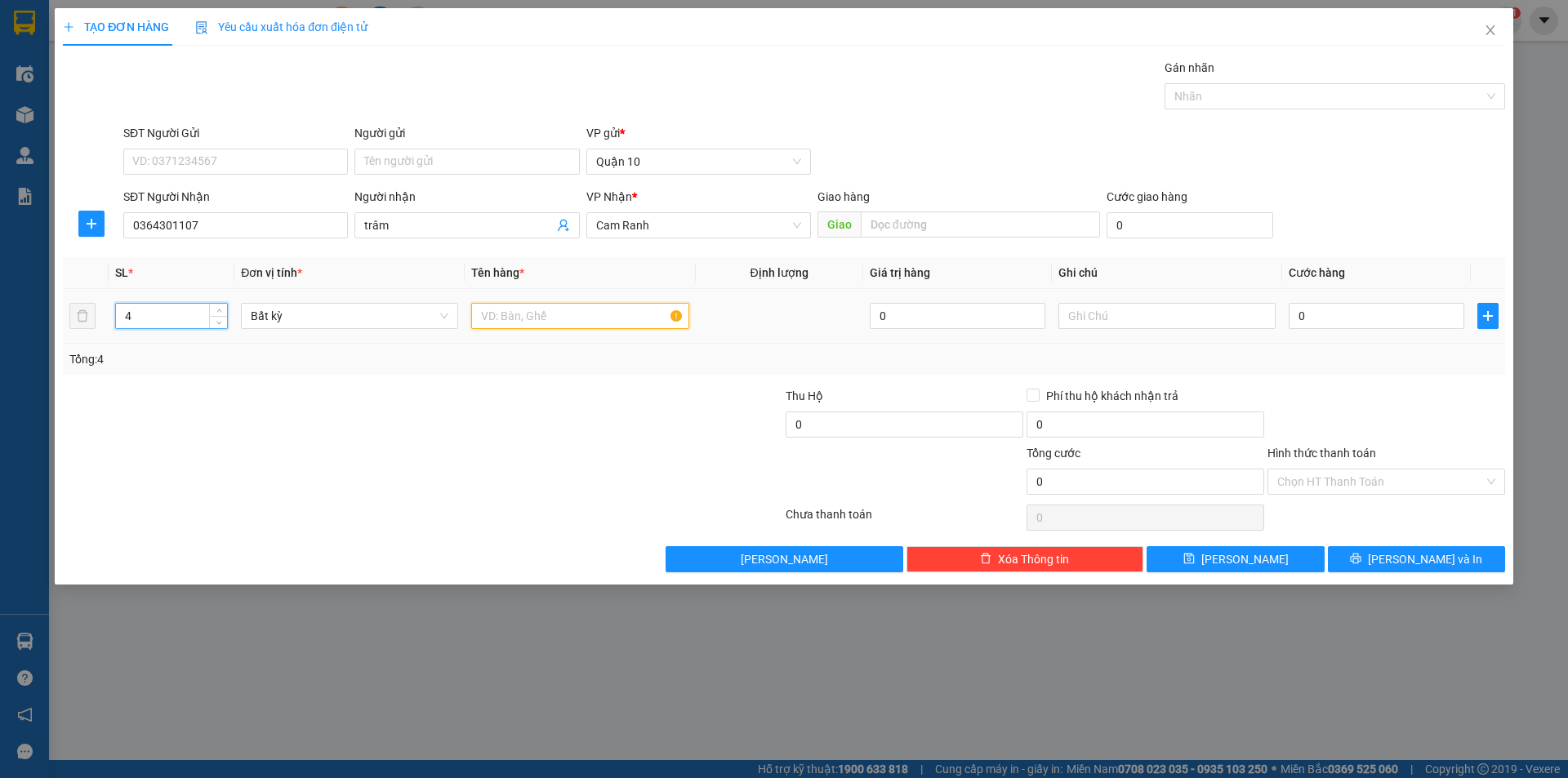
click at [595, 313] on input "text" at bounding box center [580, 316] width 217 height 26
type input "2 tg+ 1 giỏ + tx"
click at [1167, 315] on input "text" at bounding box center [1166, 316] width 217 height 26
click at [1345, 321] on input "0" at bounding box center [1376, 316] width 176 height 26
type input "02"
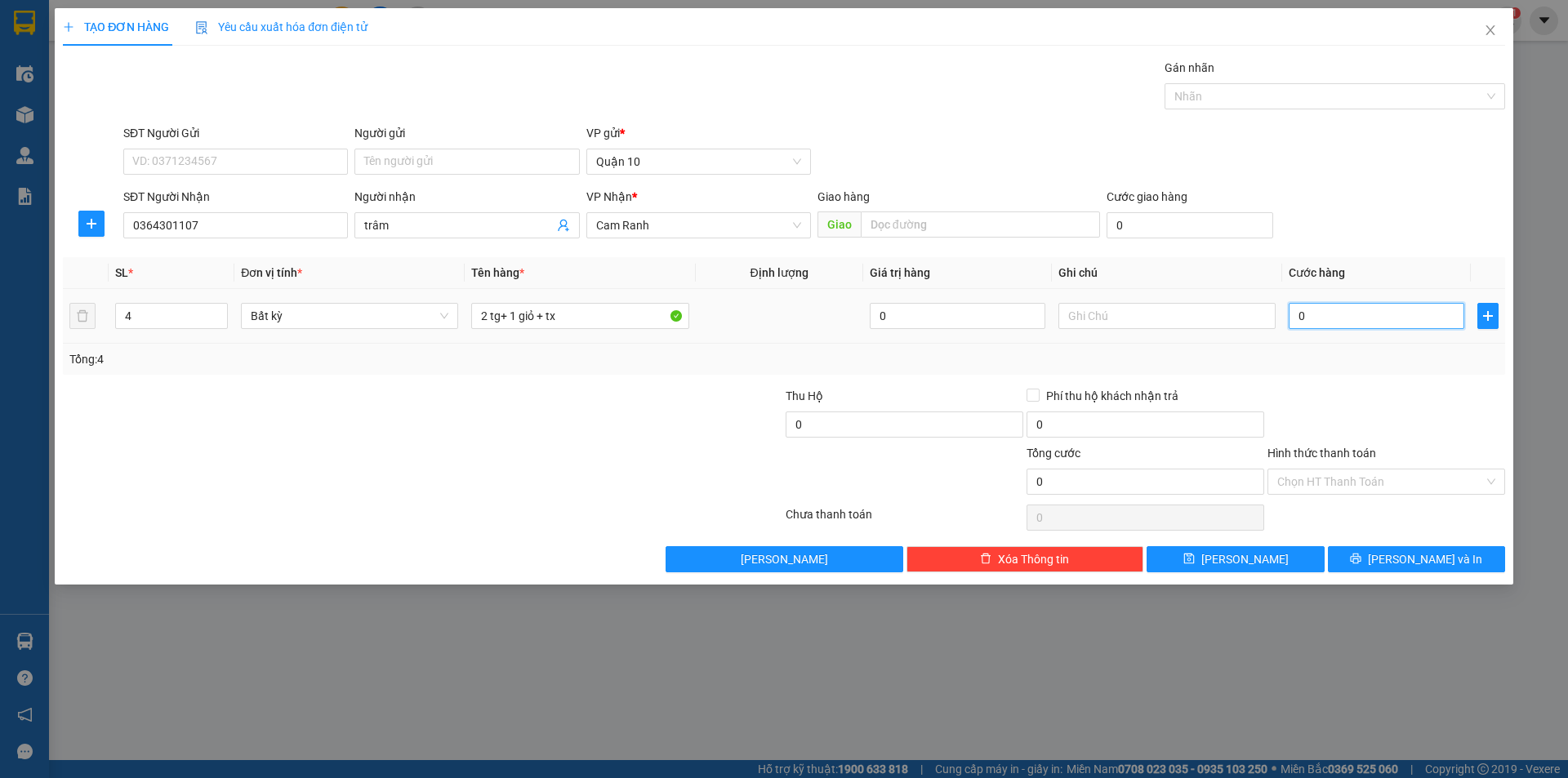
type input "2"
type input "020"
type input "20"
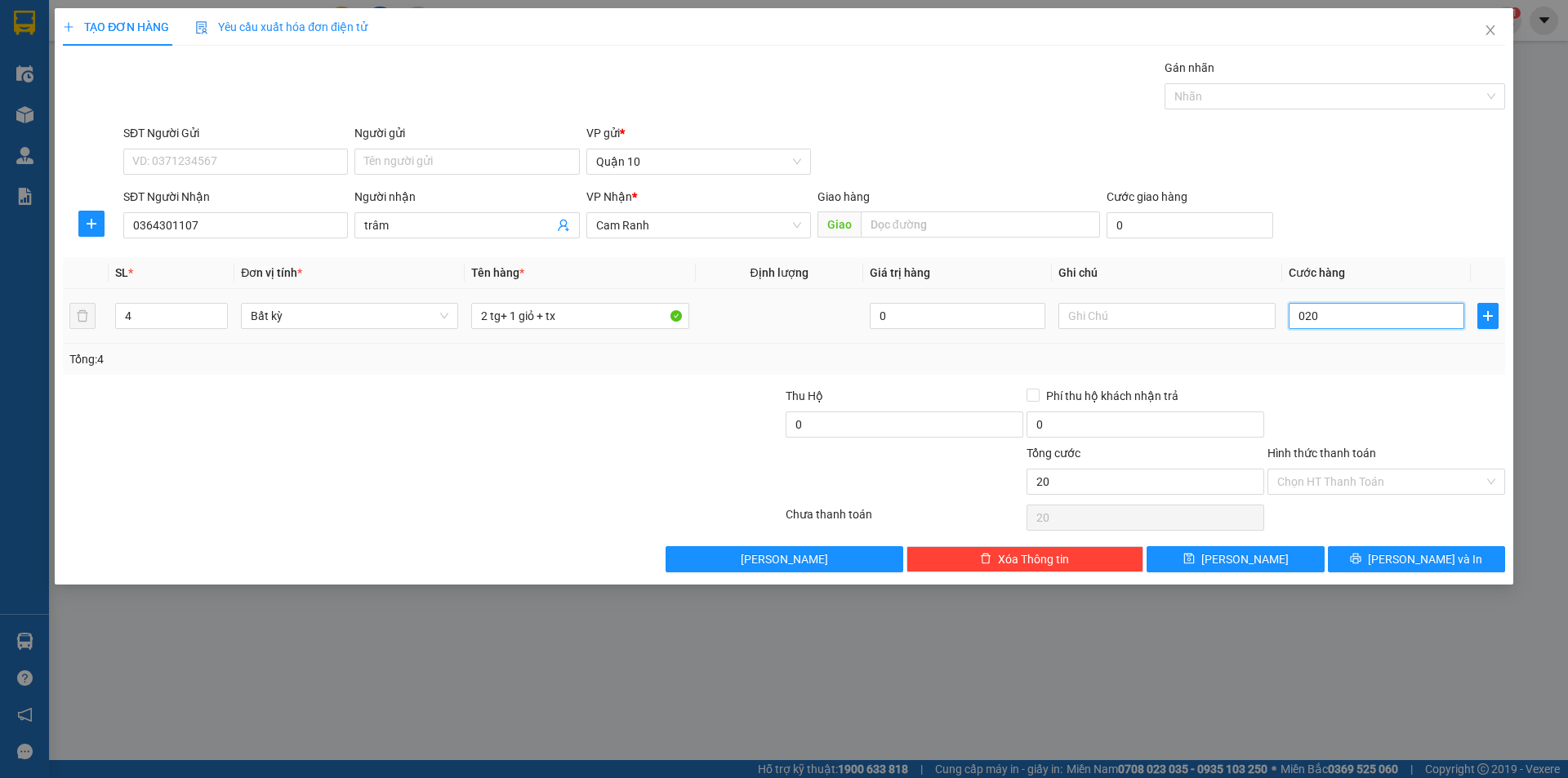
type input "0.200"
type input "200"
type input "200.000"
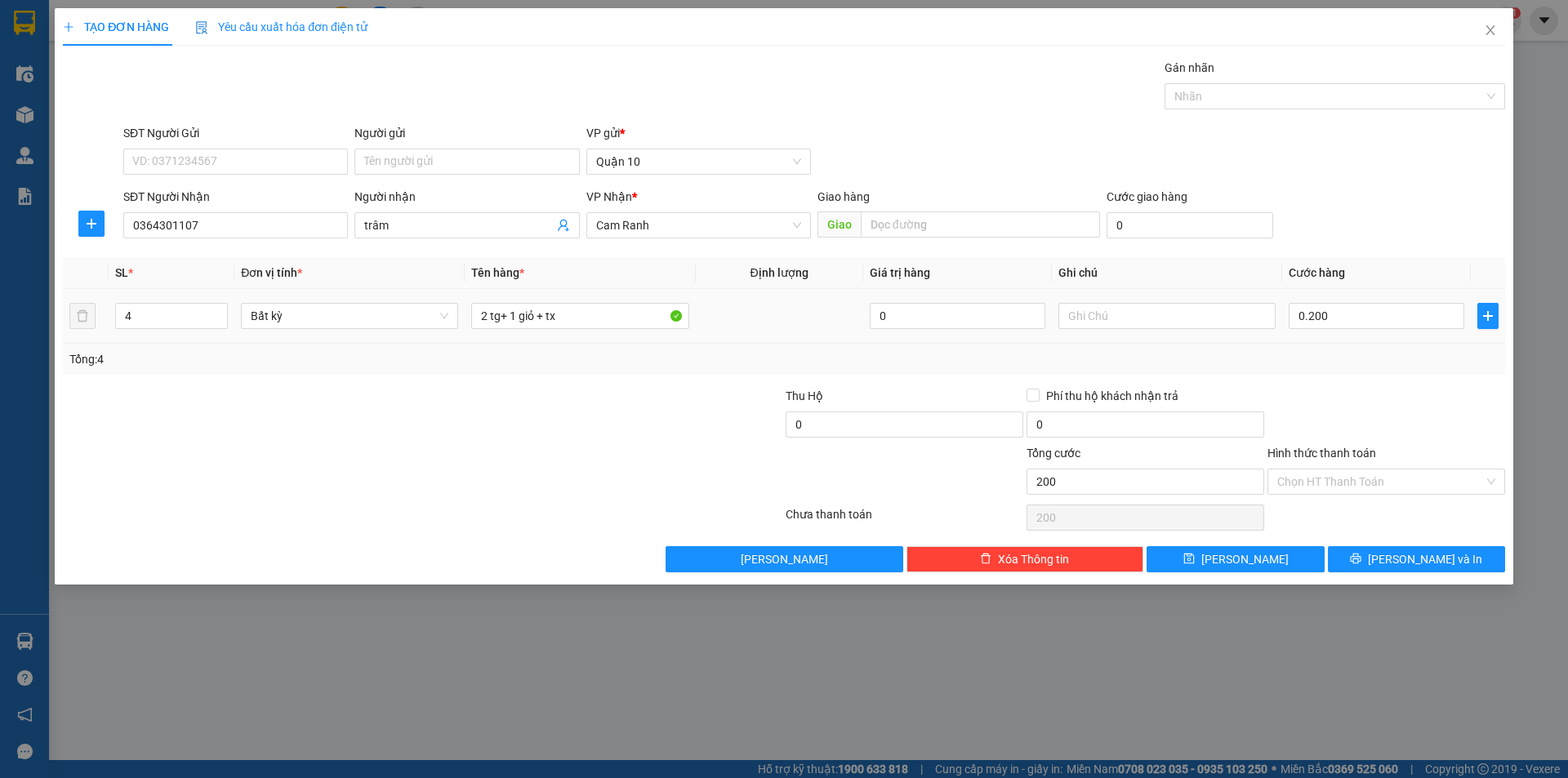
type input "200.000"
click at [1368, 393] on div at bounding box center [1386, 415] width 240 height 57
drag, startPoint x: 1395, startPoint y: 556, endPoint x: 1294, endPoint y: 546, distance: 101.5
click at [1396, 556] on button "[PERSON_NAME] và In" at bounding box center [1416, 559] width 177 height 26
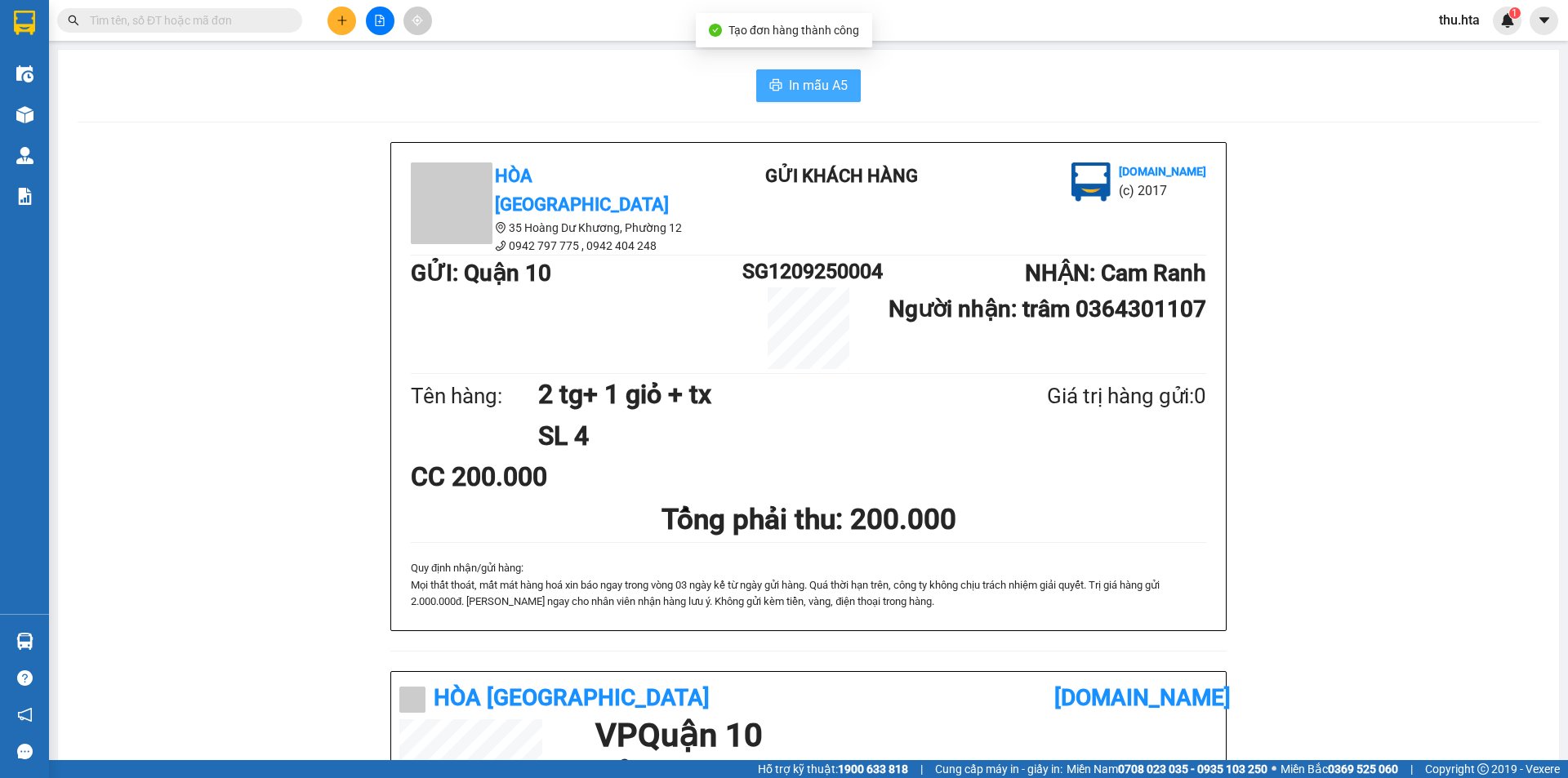
click at [796, 87] on span "In mẫu A5" at bounding box center [818, 85] width 59 height 21
click at [349, 13] on button at bounding box center [341, 21] width 28 height 28
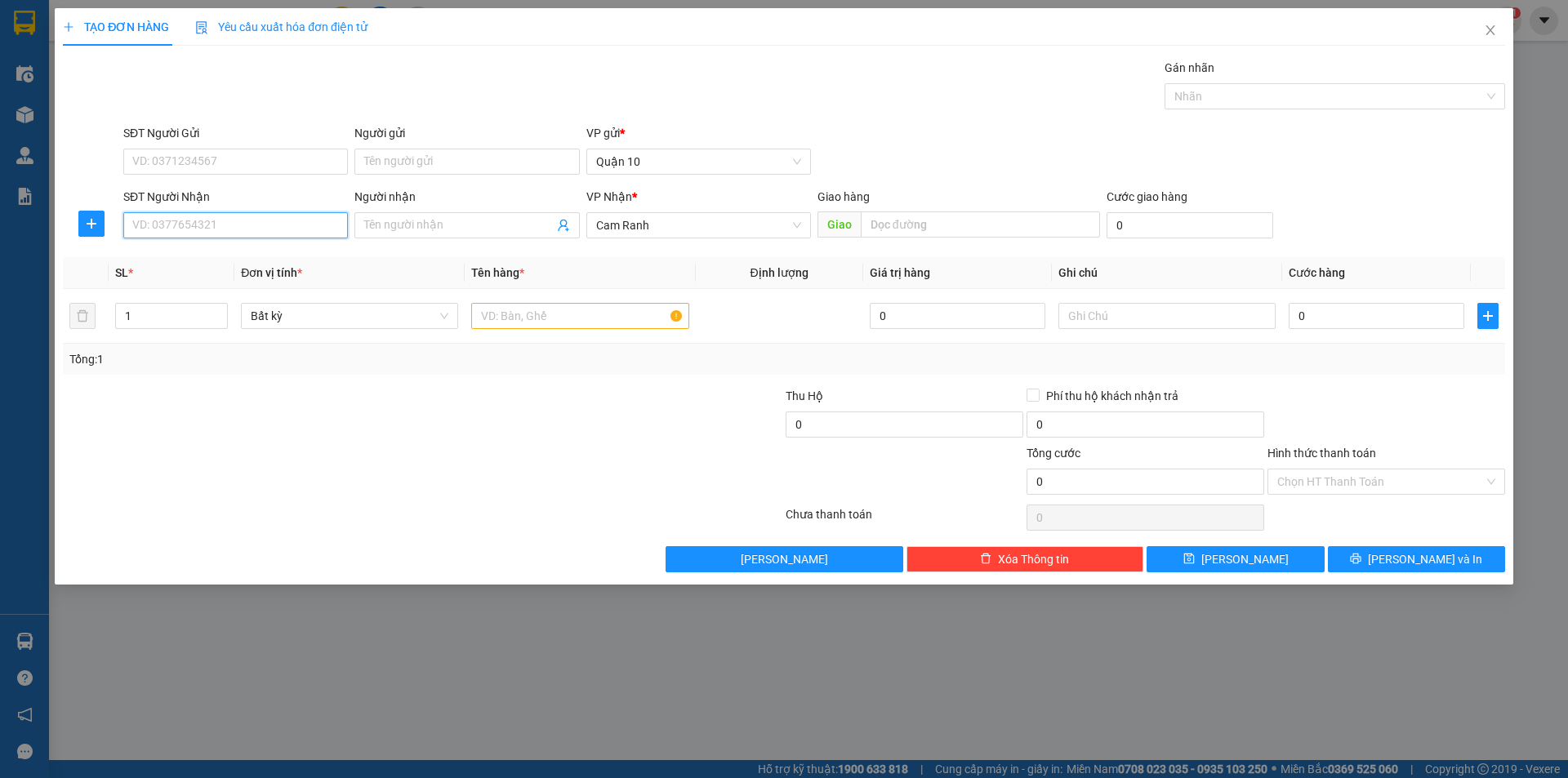
drag, startPoint x: 210, startPoint y: 231, endPoint x: 246, endPoint y: 194, distance: 51.6
click at [215, 224] on input "SĐT Người Nhận" at bounding box center [236, 225] width 225 height 26
drag, startPoint x: 251, startPoint y: 226, endPoint x: 258, endPoint y: 216, distance: 12.2
click at [255, 221] on input "SĐT Người Nhận" at bounding box center [236, 225] width 225 height 26
drag, startPoint x: 275, startPoint y: 261, endPoint x: 290, endPoint y: 246, distance: 21.2
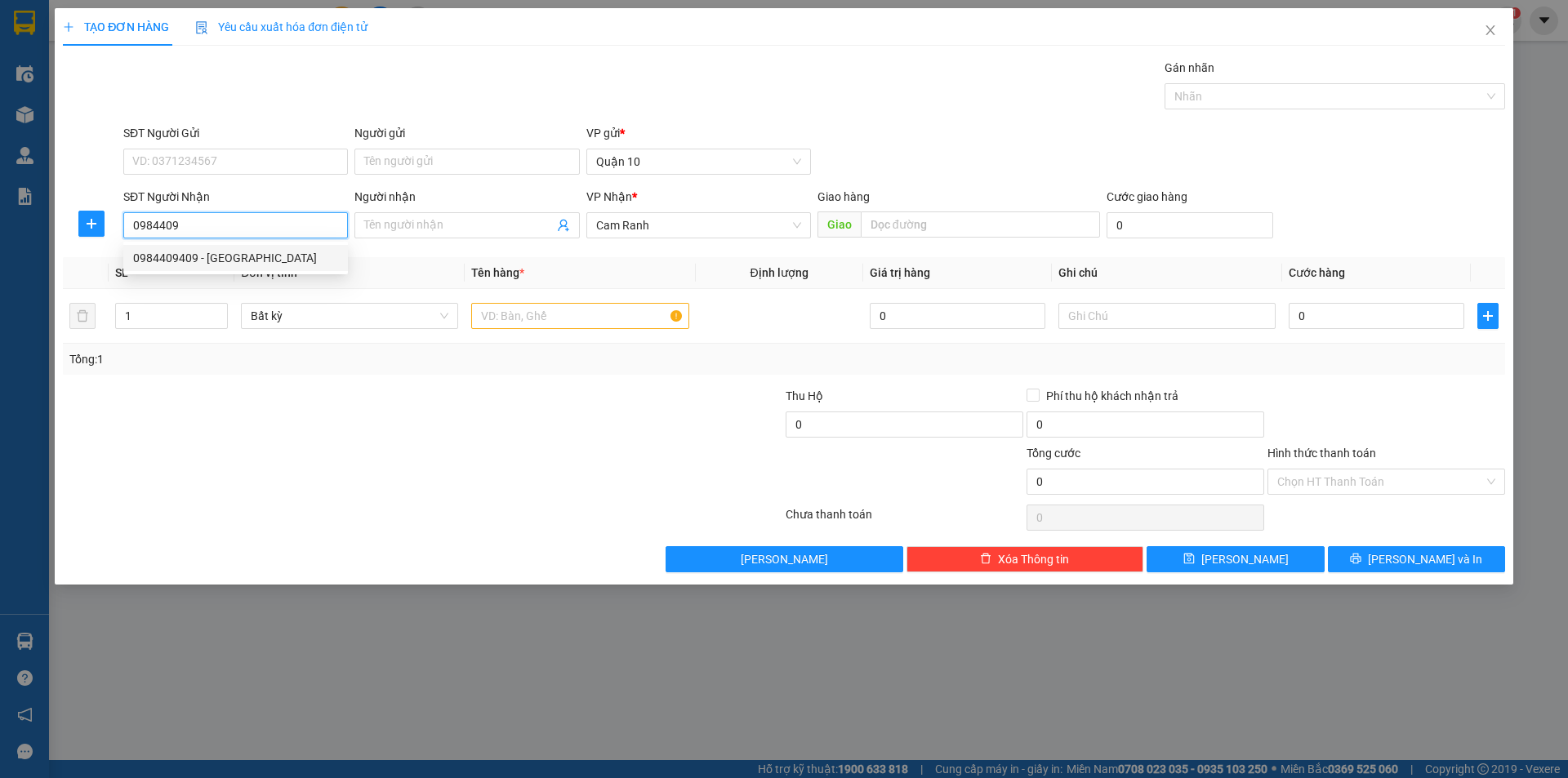
click at [281, 254] on div "0984409409 - THÁI HÒA" at bounding box center [236, 258] width 205 height 18
type input "0984409409"
type input "[GEOGRAPHIC_DATA]"
type input "40.000"
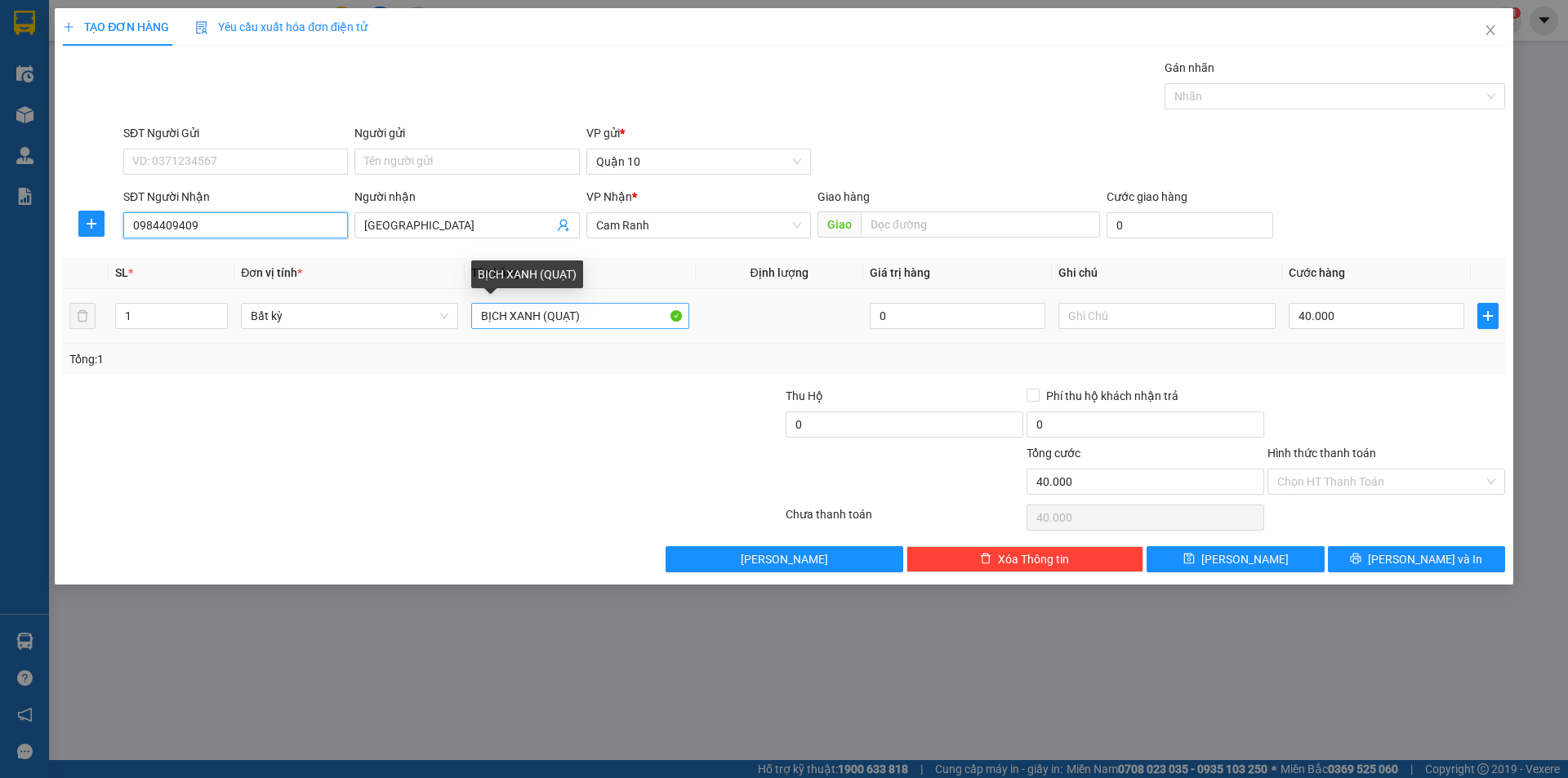
type input "0984409409"
click at [589, 324] on input "BỊCH XANH (QUẠT)" at bounding box center [580, 316] width 217 height 26
type input "BỊCH XANH máy xay"
click at [1344, 310] on input "40.000" at bounding box center [1376, 316] width 176 height 26
type input "3"
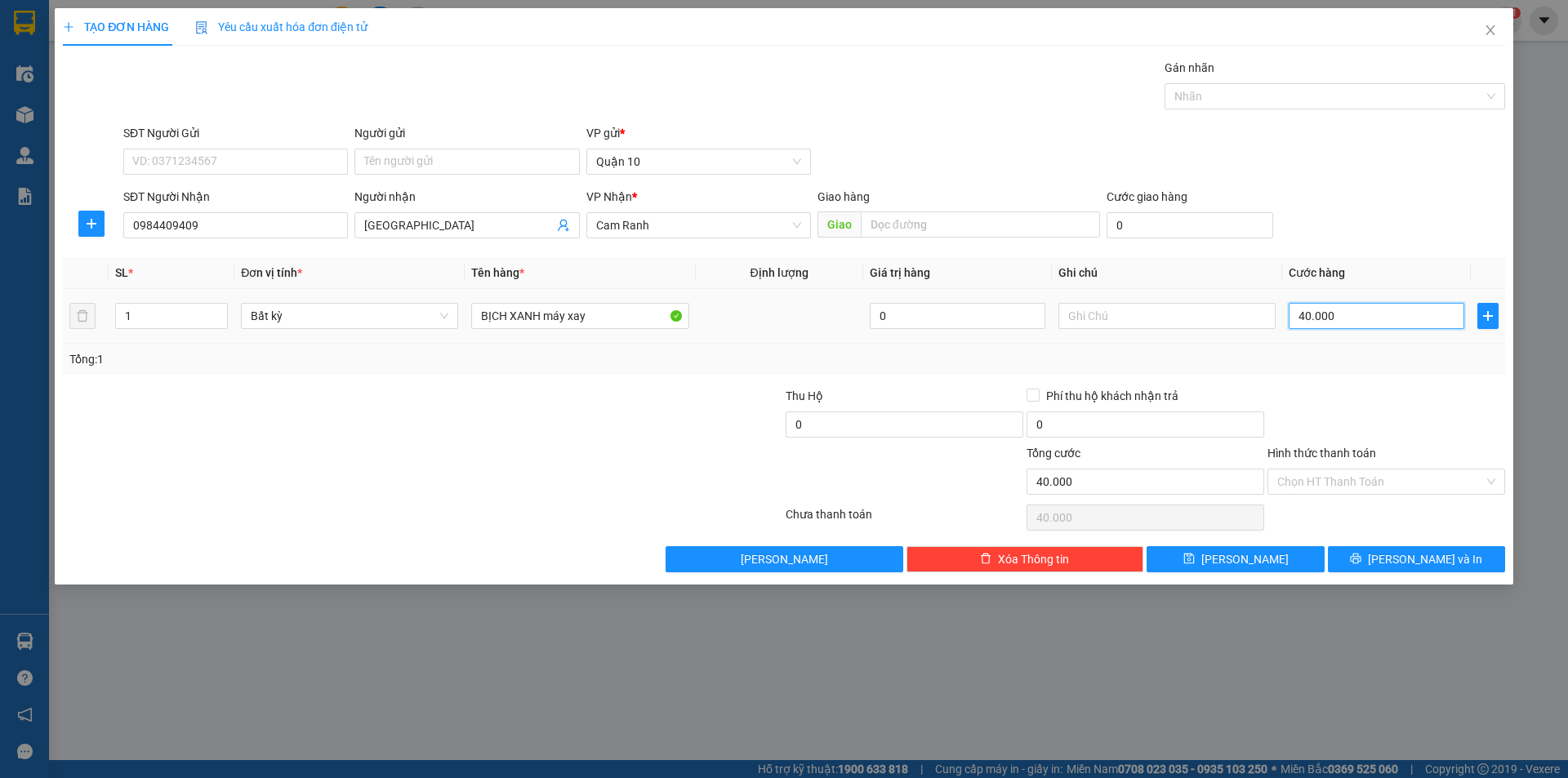
type input "3"
type input "30"
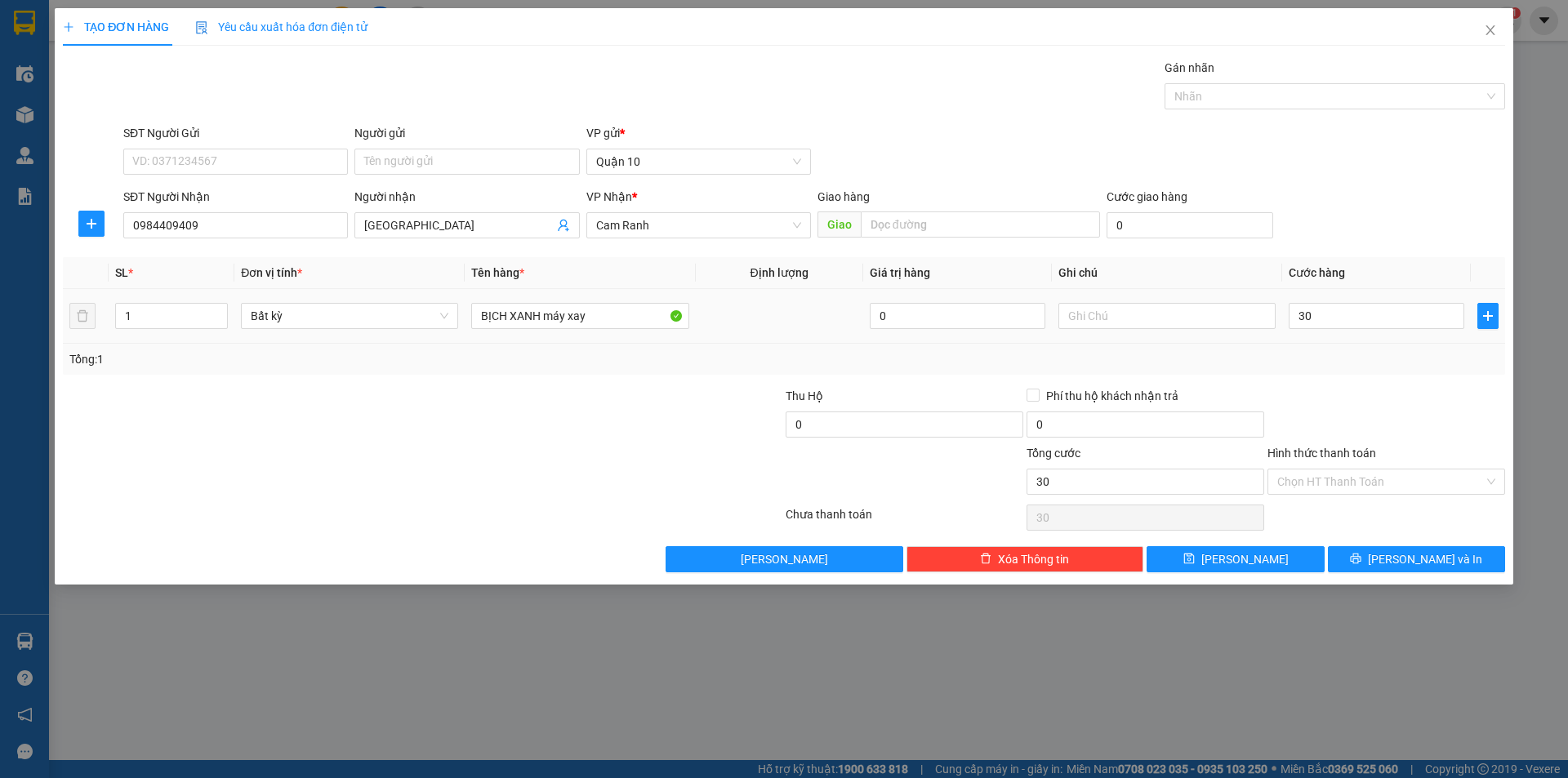
type input "30.000"
drag, startPoint x: 1367, startPoint y: 355, endPoint x: 1292, endPoint y: 533, distance: 193.2
click at [1363, 367] on div "Tổng: 1" at bounding box center [784, 359] width 1429 height 18
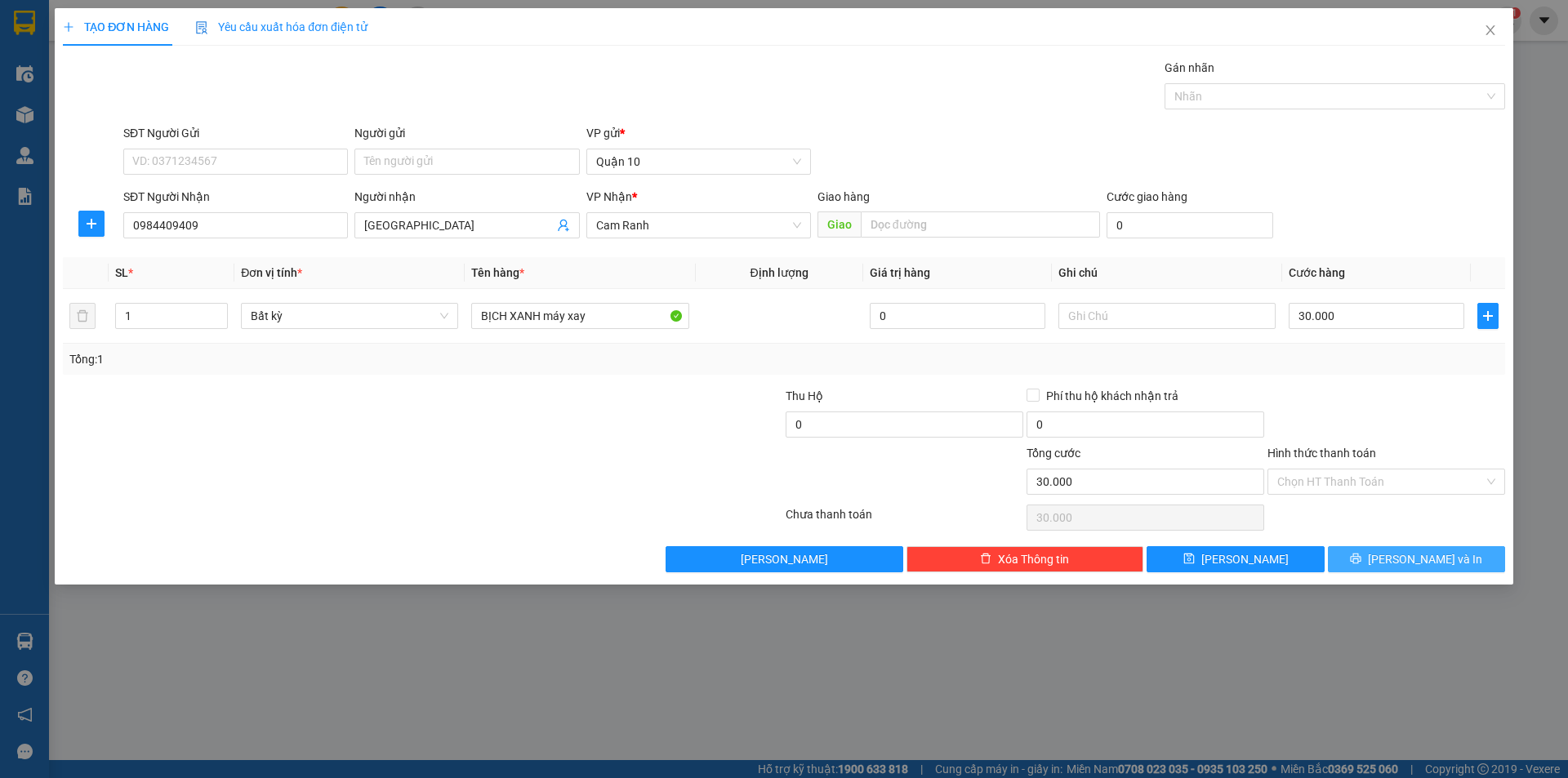
drag, startPoint x: 1389, startPoint y: 565, endPoint x: 1347, endPoint y: 567, distance: 42.0
click at [1361, 564] on span "printer" at bounding box center [1356, 558] width 12 height 13
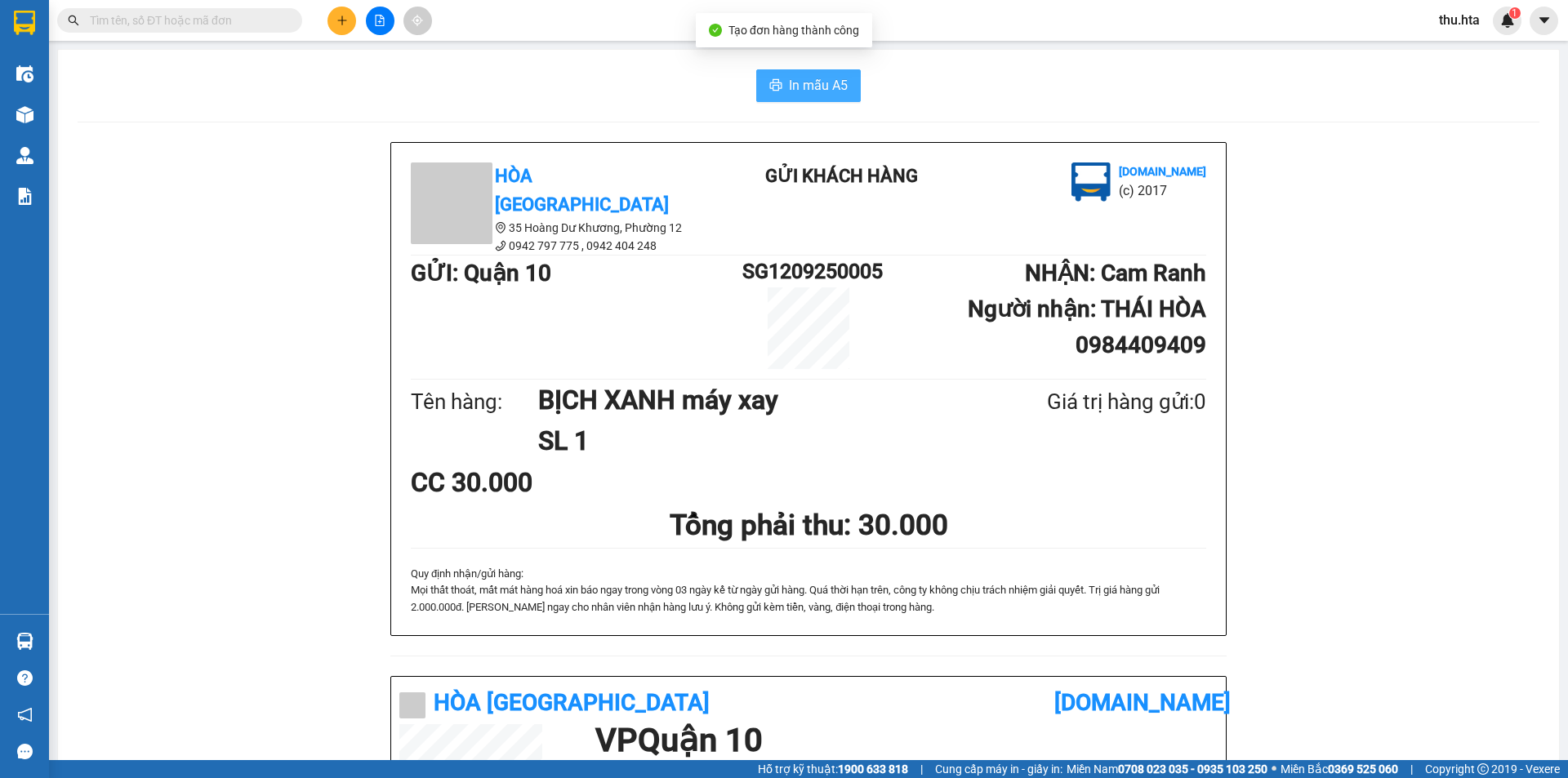
click at [812, 82] on span "In mẫu A5" at bounding box center [818, 85] width 59 height 21
click at [337, 22] on icon "plus" at bounding box center [342, 21] width 12 height 12
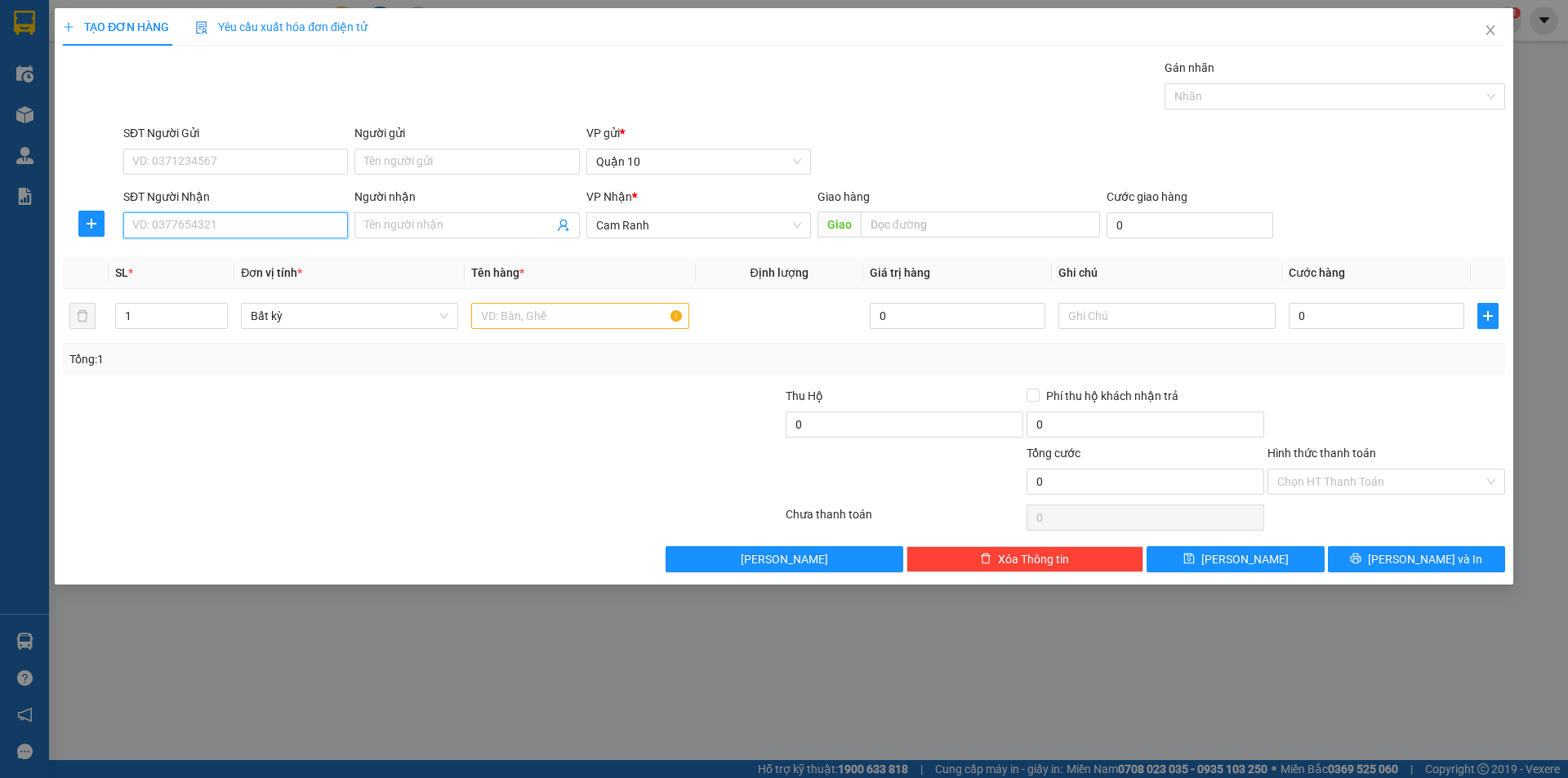
drag, startPoint x: 268, startPoint y: 213, endPoint x: 262, endPoint y: 232, distance: 19.9
click at [265, 215] on input "SĐT Người Nhận" at bounding box center [236, 225] width 225 height 26
click at [268, 244] on div "SĐT Người Nhận VD: 0377654321" at bounding box center [236, 216] width 225 height 57
click at [414, 229] on input "Người nhận" at bounding box center [458, 225] width 189 height 18
type input "hạnh vân"
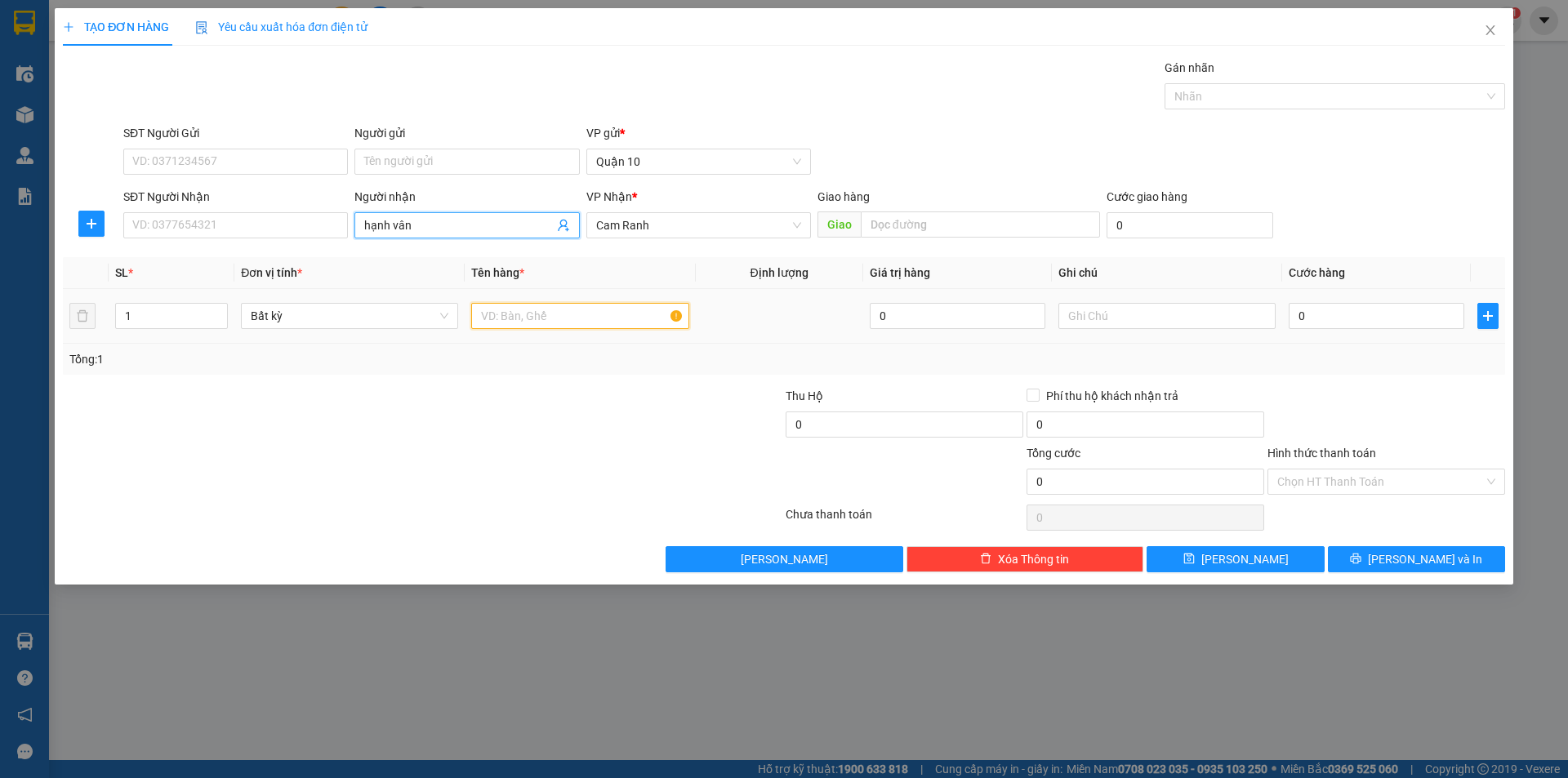
click at [538, 315] on input "text" at bounding box center [580, 316] width 217 height 26
type input "b"
type input "cục"
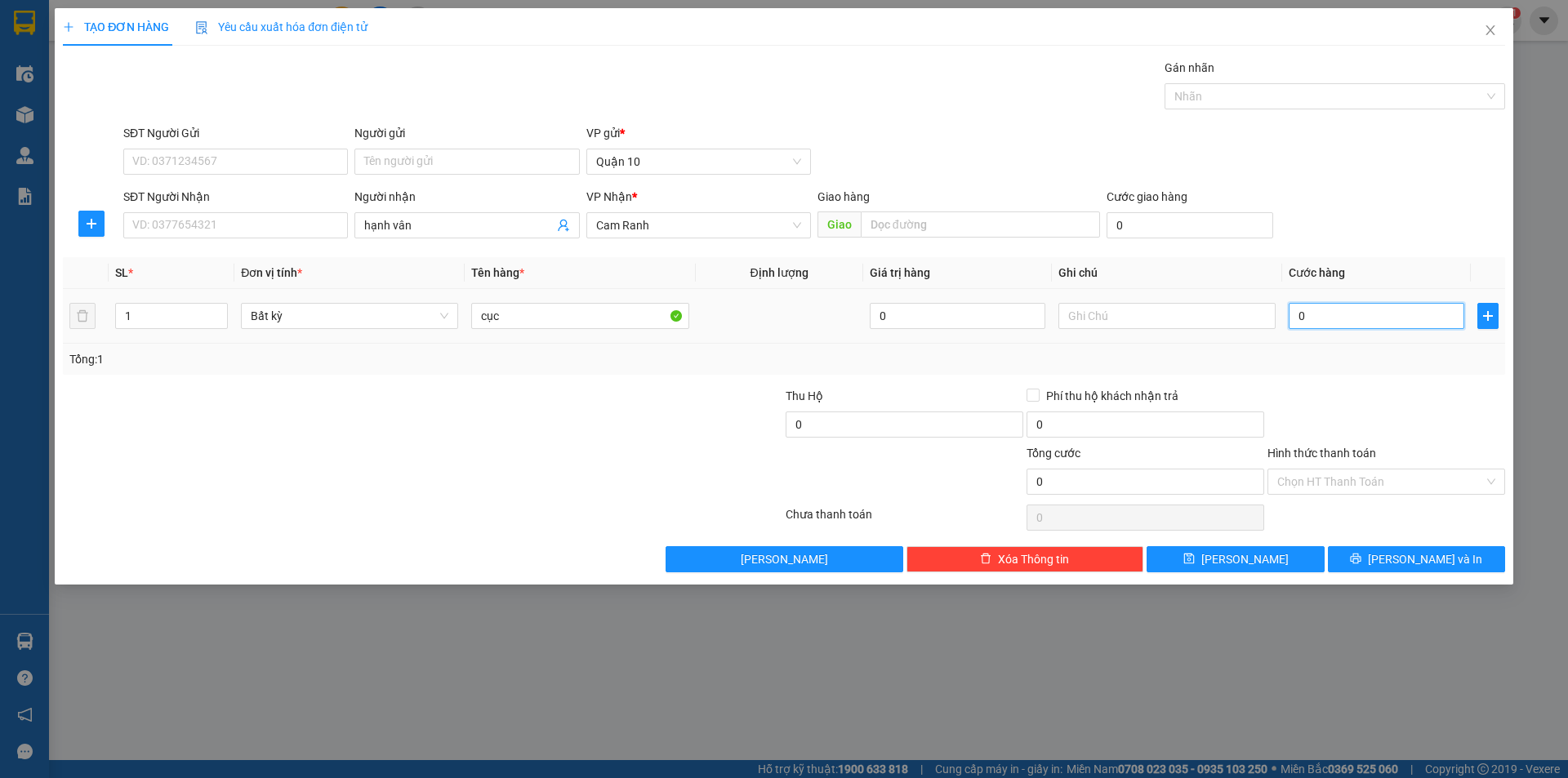
click at [1361, 326] on input "0" at bounding box center [1376, 316] width 176 height 26
type input "4"
type input "40"
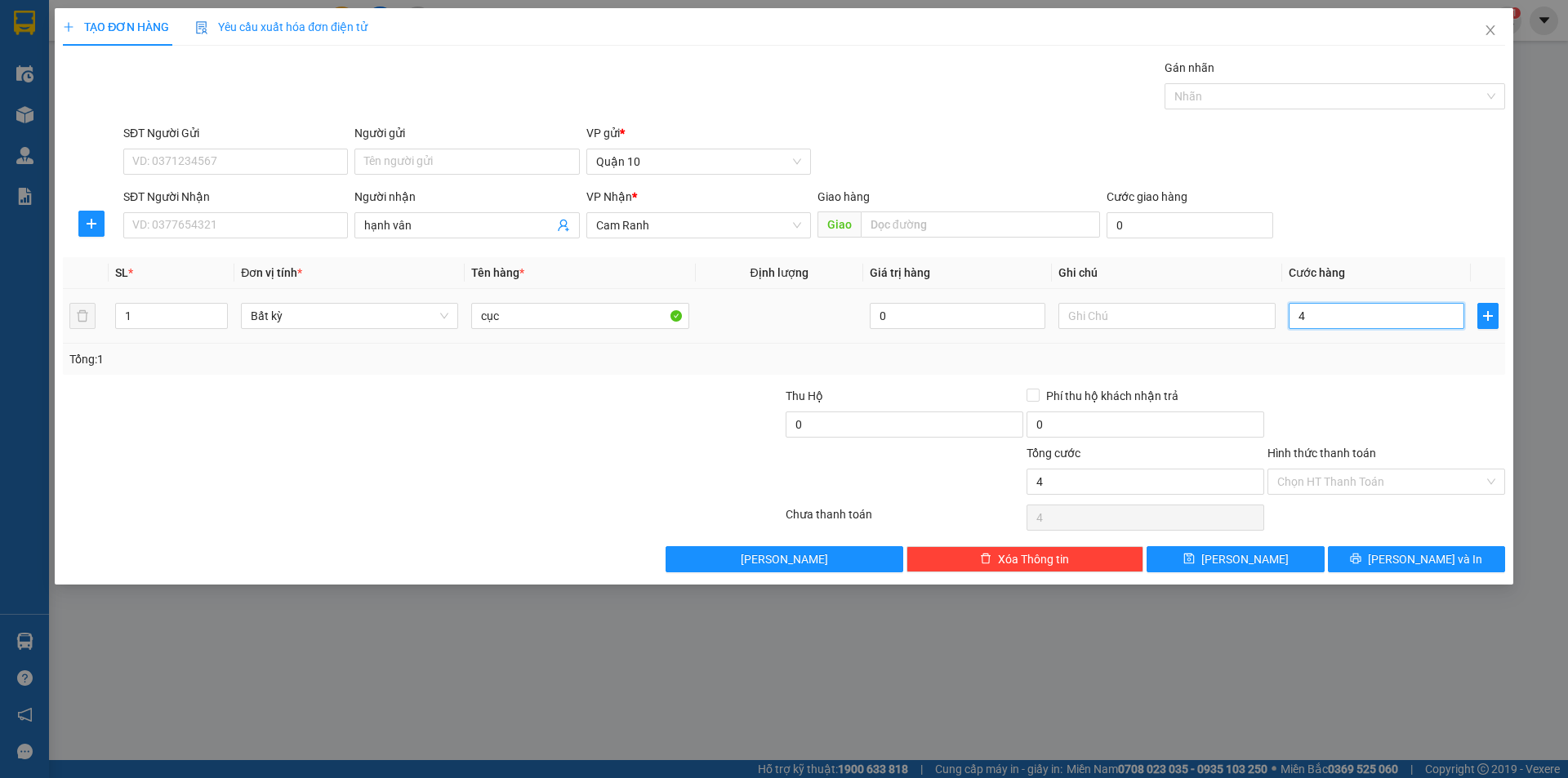
type input "40"
type input "40.000"
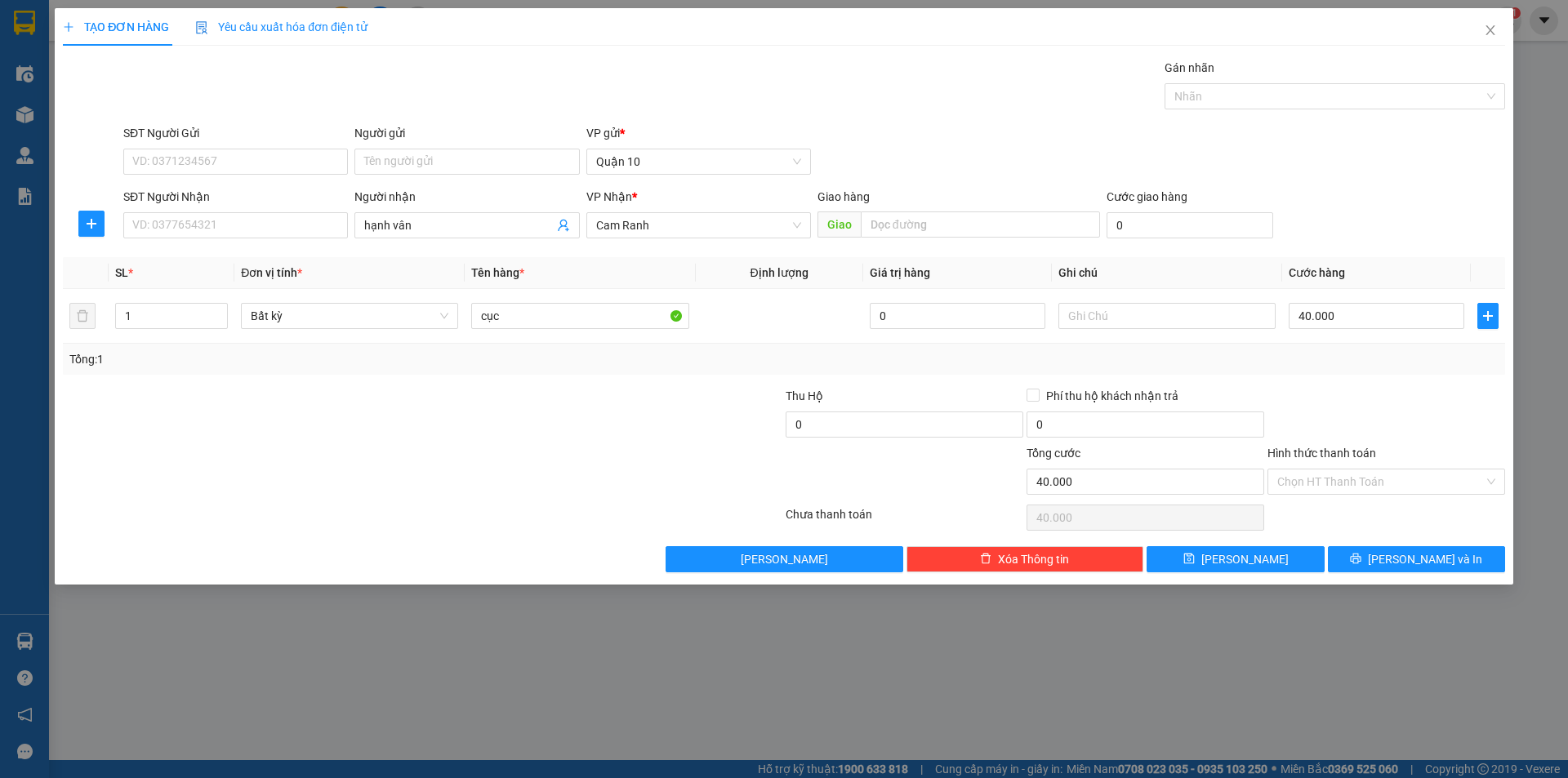
click at [1423, 405] on div at bounding box center [1386, 415] width 240 height 57
click at [1415, 554] on span "[PERSON_NAME] và In" at bounding box center [1424, 559] width 114 height 18
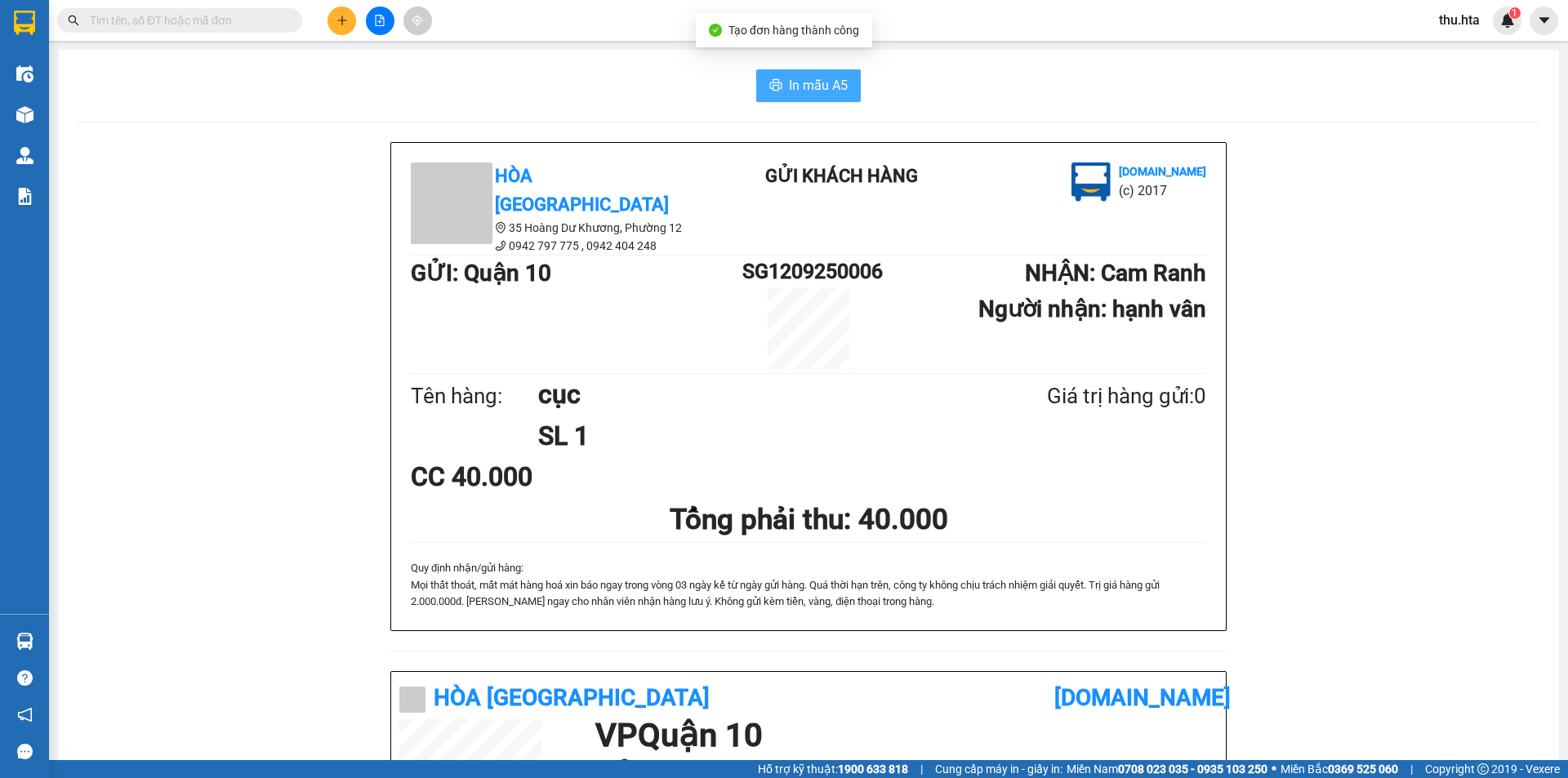
click at [797, 92] on span "In mẫu A5" at bounding box center [818, 85] width 59 height 21
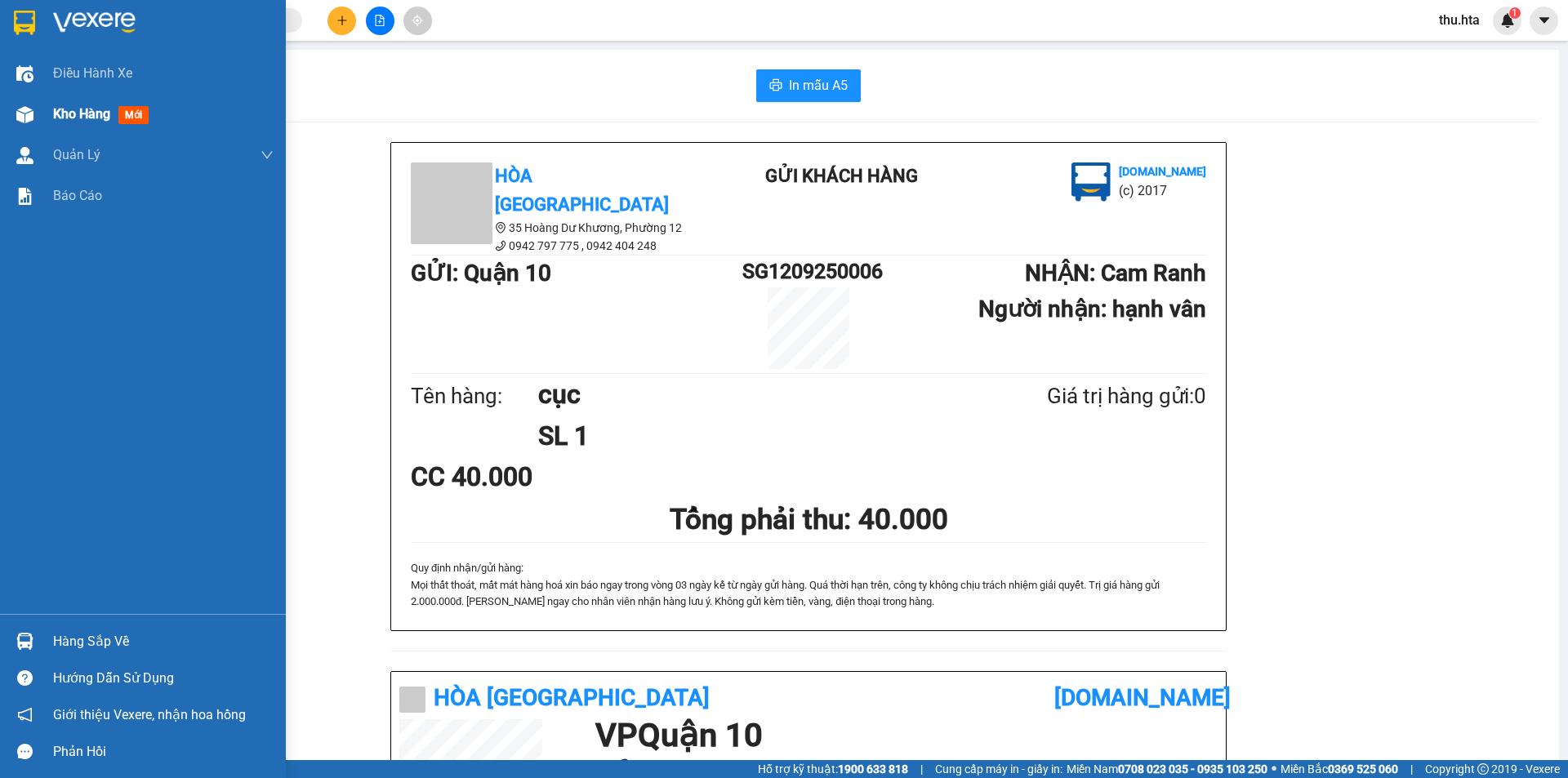
click at [79, 107] on span "Kho hàng" at bounding box center [81, 114] width 57 height 16
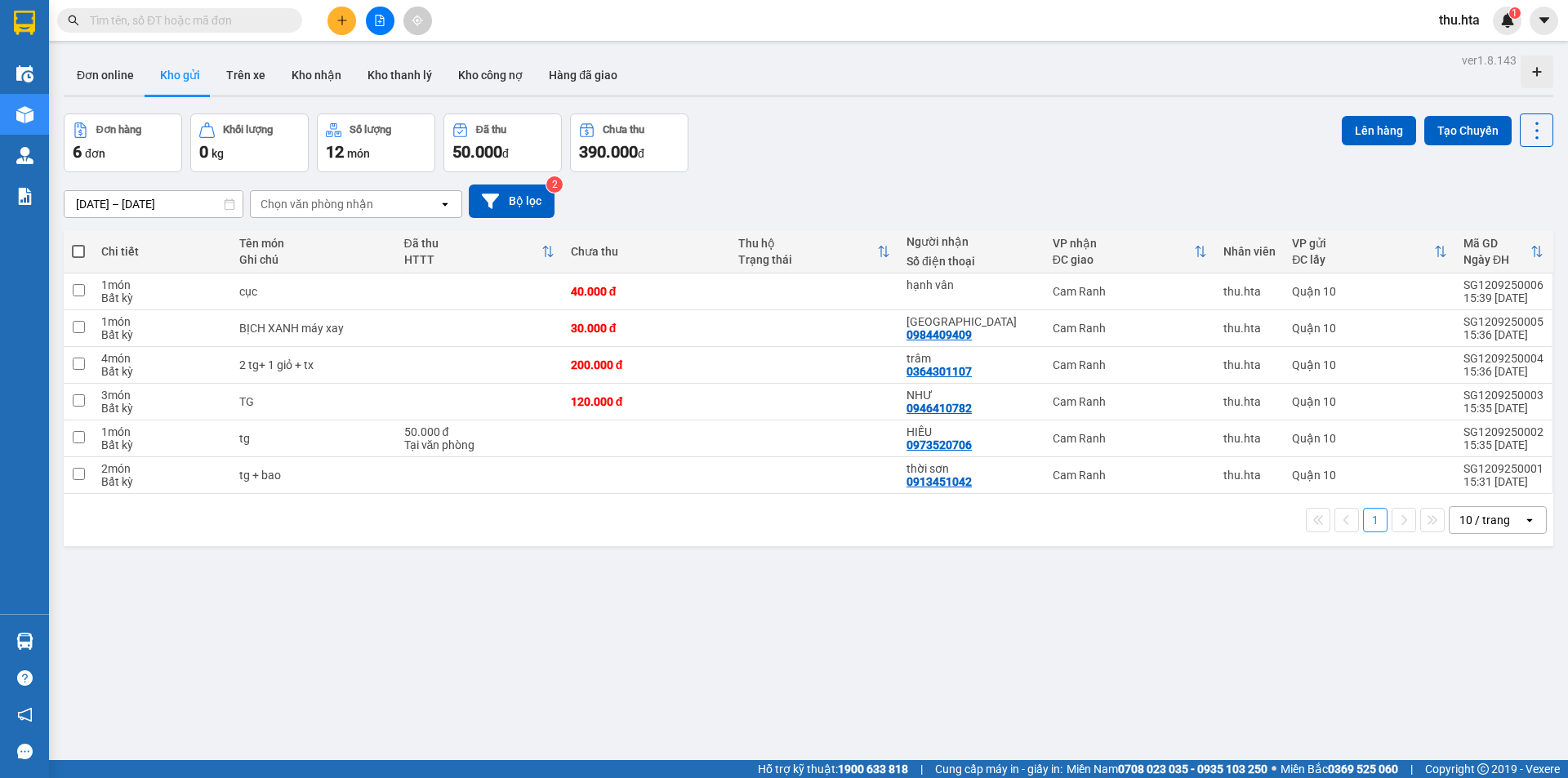
click at [1473, 508] on div "10 / trang" at bounding box center [1486, 520] width 73 height 26
click at [1479, 699] on span "100 / trang" at bounding box center [1479, 701] width 59 height 17
click at [340, 23] on icon "plus" at bounding box center [342, 21] width 12 height 12
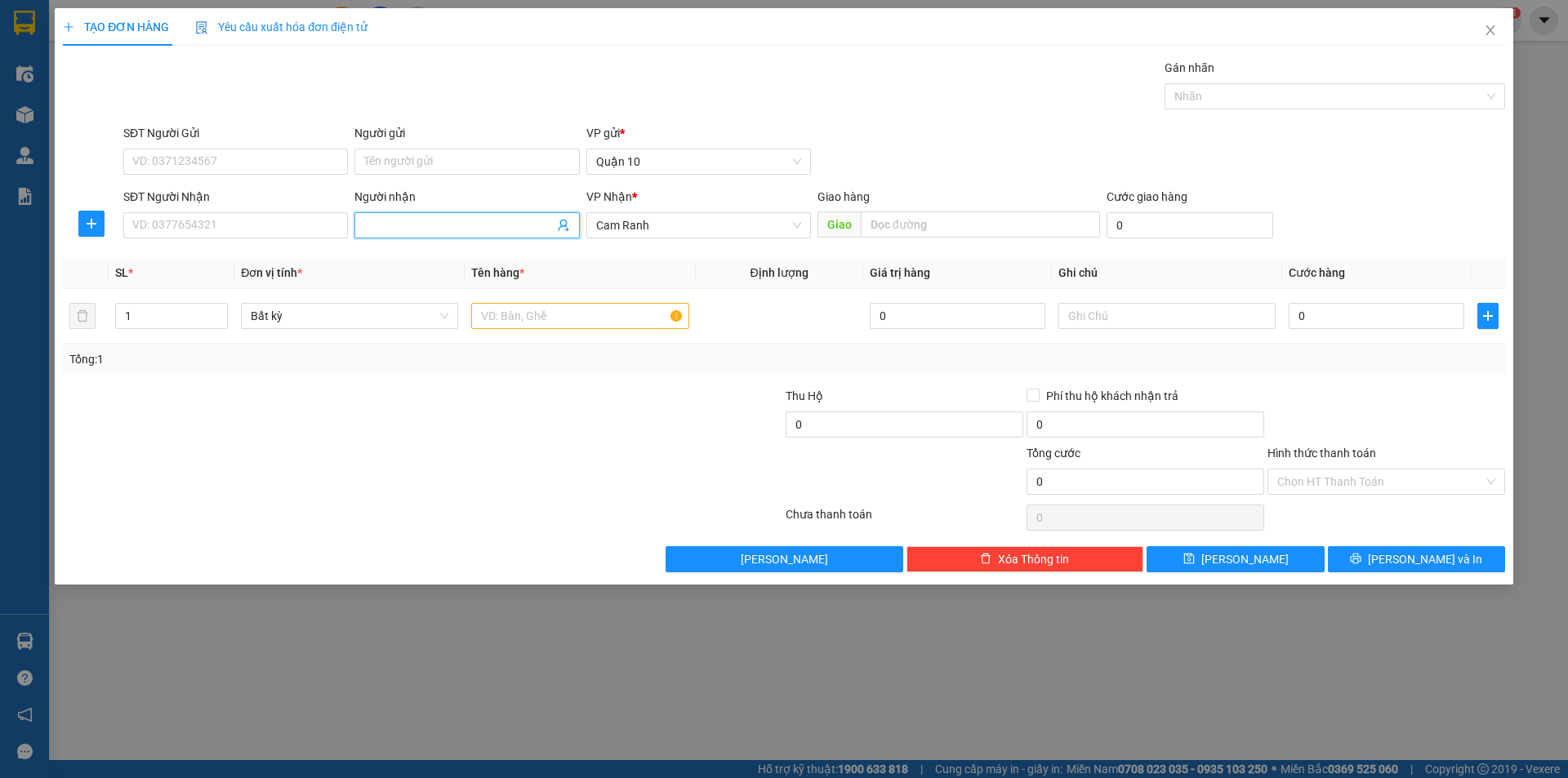
click at [381, 225] on input "Người nhận" at bounding box center [458, 225] width 189 height 18
type input "nữ s"
click at [427, 255] on div "nữ s9 - 0907571376" at bounding box center [467, 258] width 205 height 18
type input "0907571376"
type input "nữ s9"
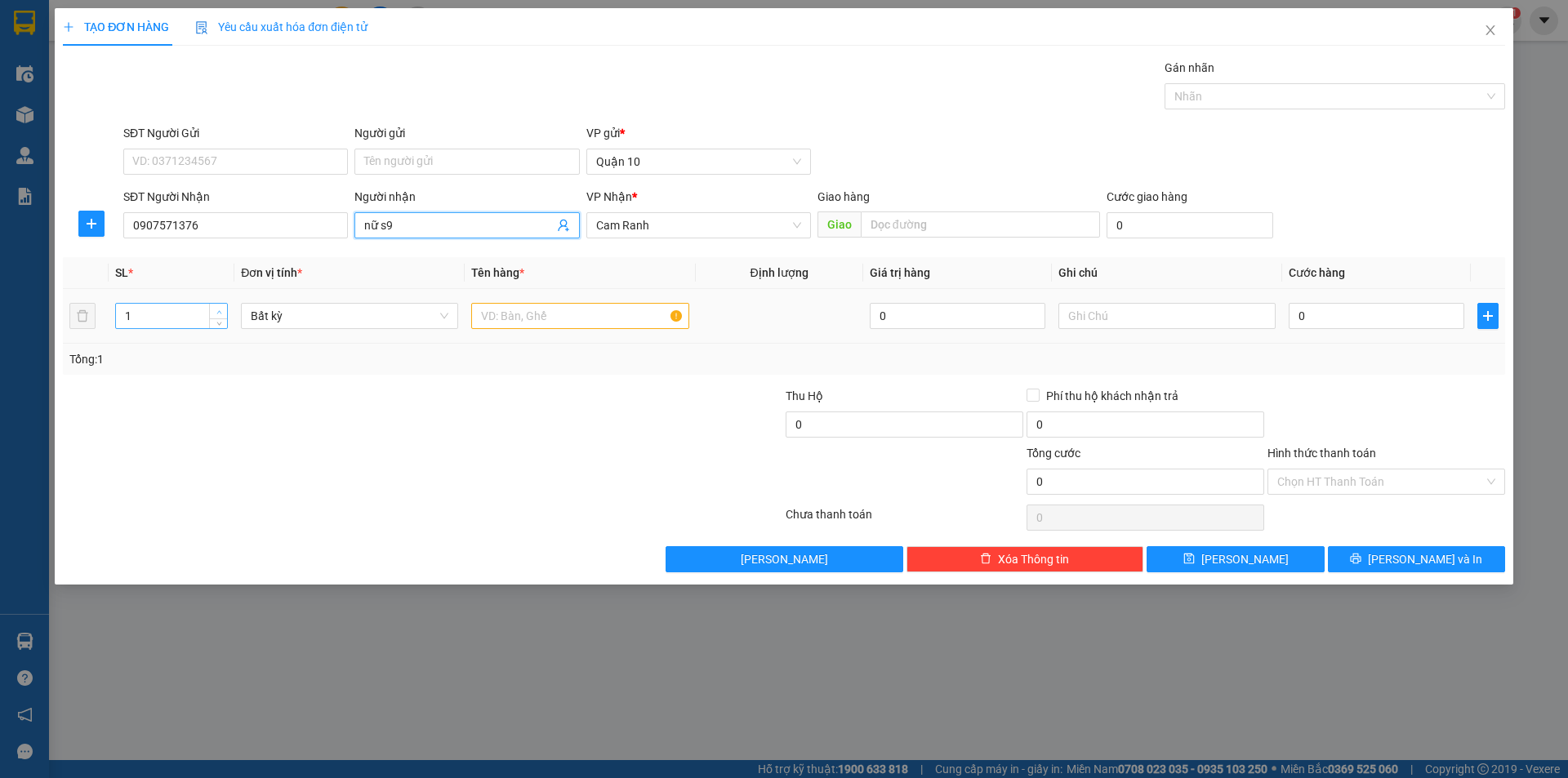
type input "2"
click at [218, 310] on icon "up" at bounding box center [219, 313] width 6 height 6
click at [517, 320] on input "text" at bounding box center [580, 316] width 217 height 26
type input "bao"
click at [1311, 321] on input "0" at bounding box center [1376, 316] width 176 height 26
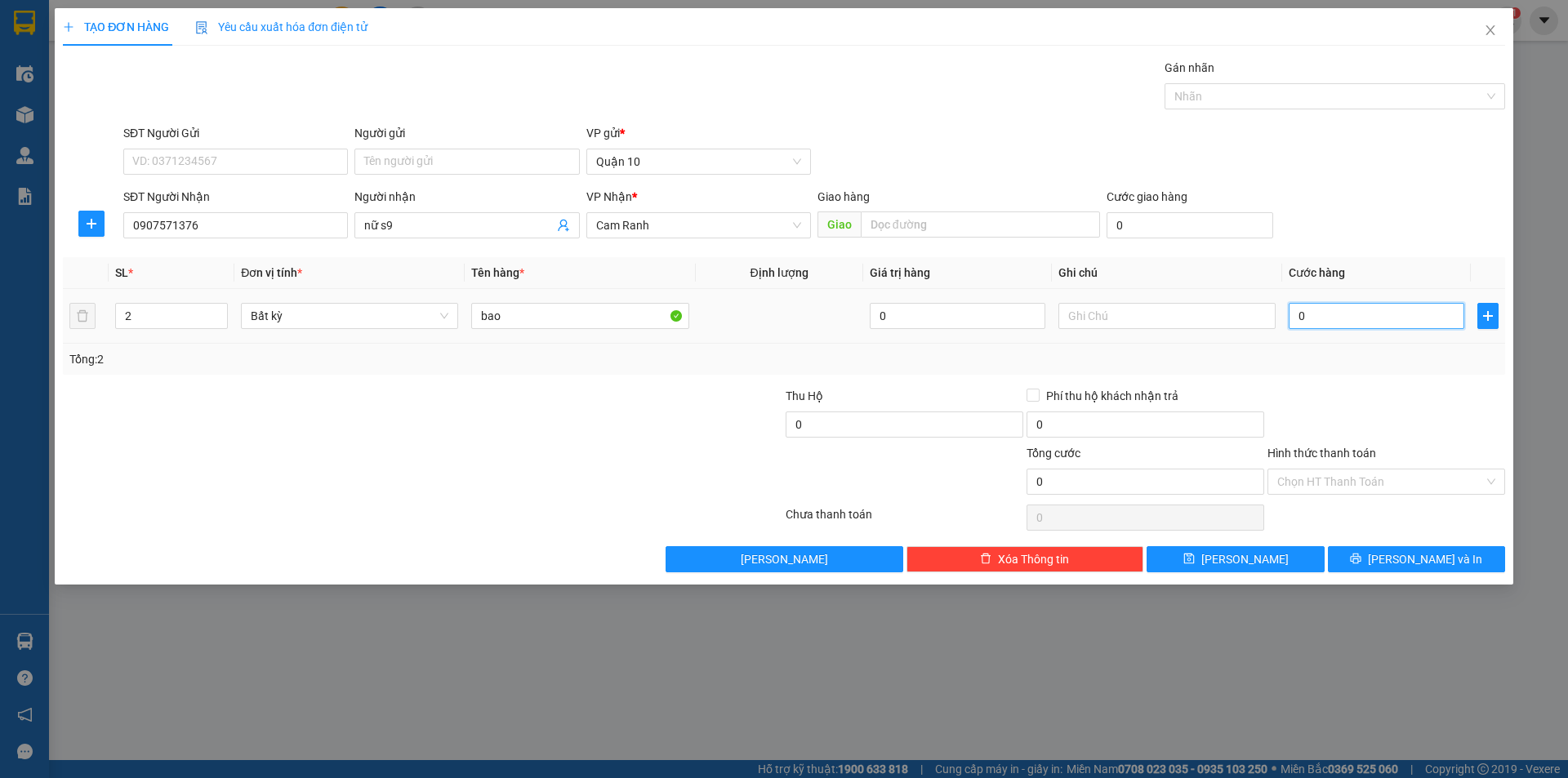
type input "1"
type input "10"
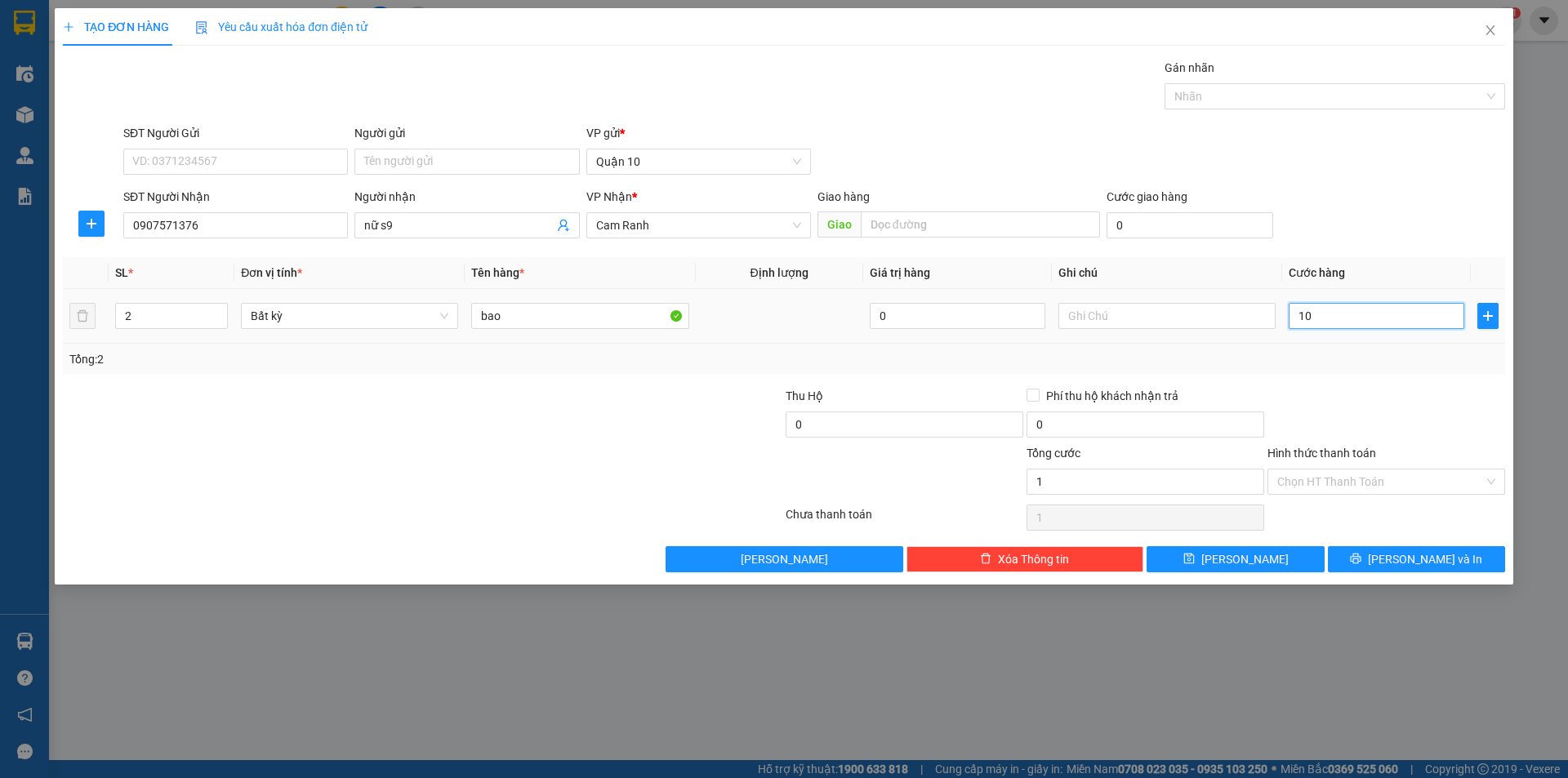
type input "10"
type input "100"
type input "100.000"
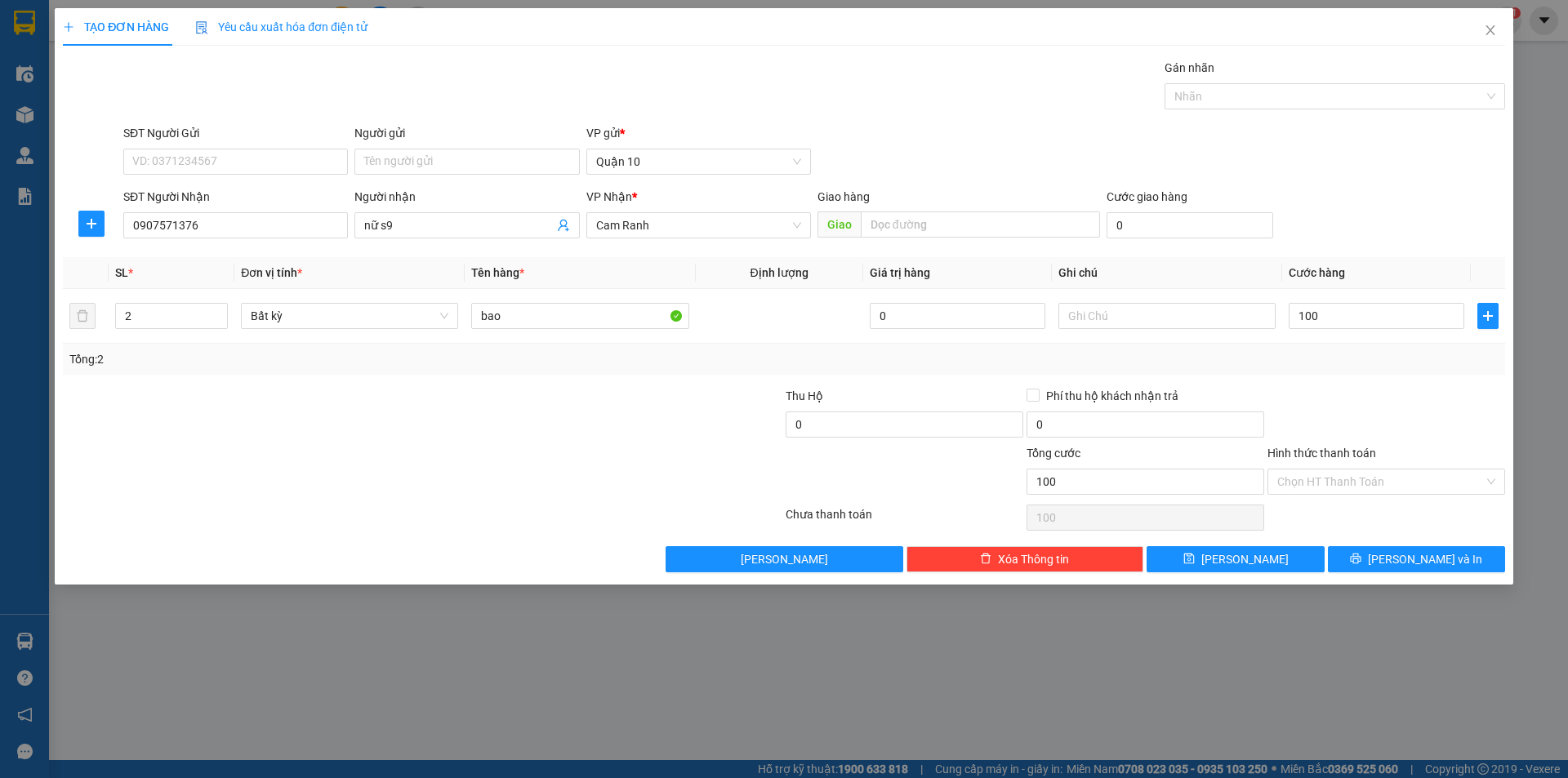
type input "100.000"
click at [1355, 375] on div "Transit Pickup Surcharge Ids Transit Deliver Surcharge Ids Transit Deliver Surc…" at bounding box center [783, 315] width 1442 height 513
click at [1359, 552] on button "[PERSON_NAME] và In" at bounding box center [1416, 559] width 177 height 26
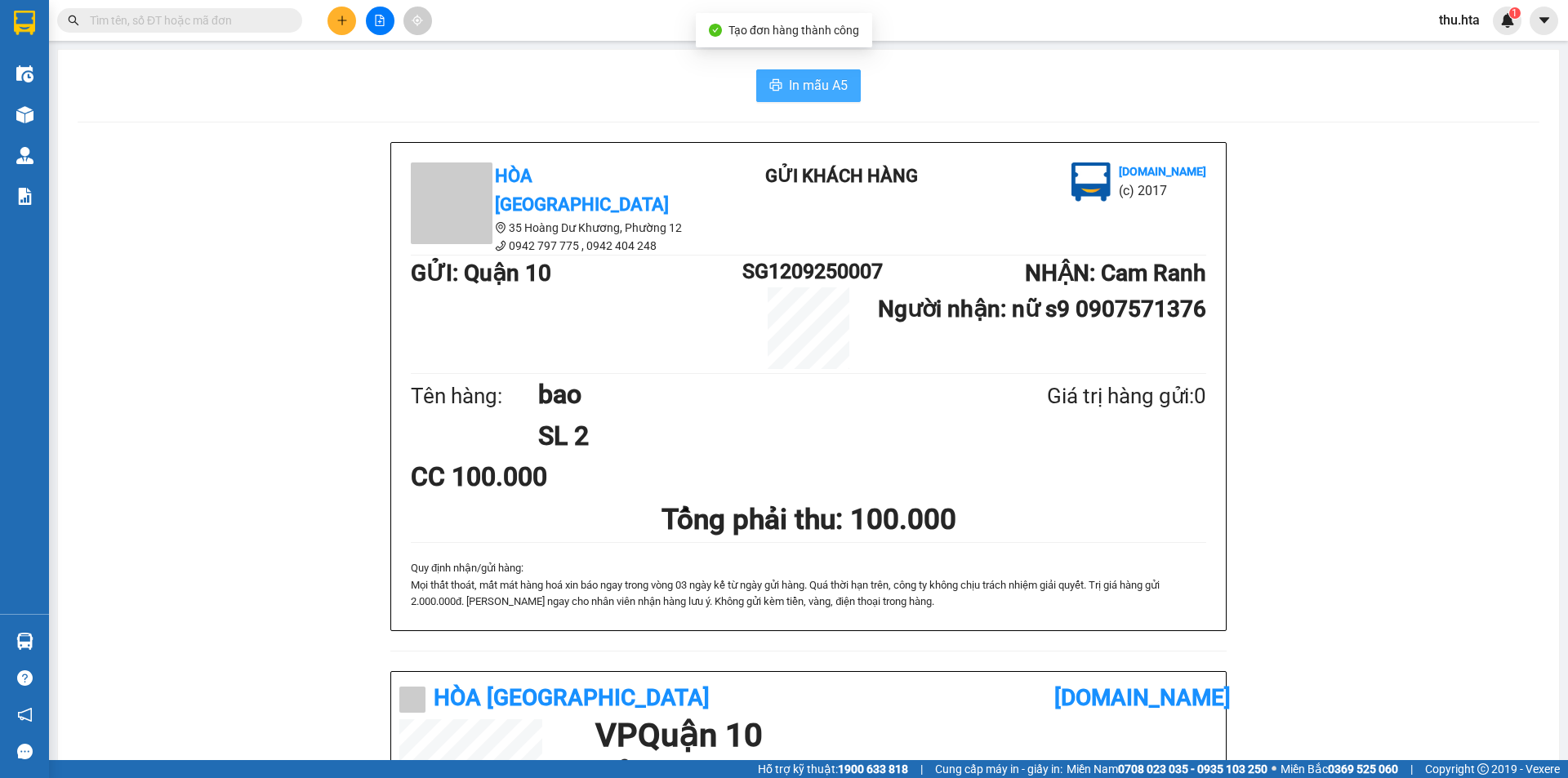
click at [800, 77] on span "In mẫu A5" at bounding box center [818, 85] width 59 height 21
click at [343, 18] on icon "plus" at bounding box center [342, 21] width 12 height 12
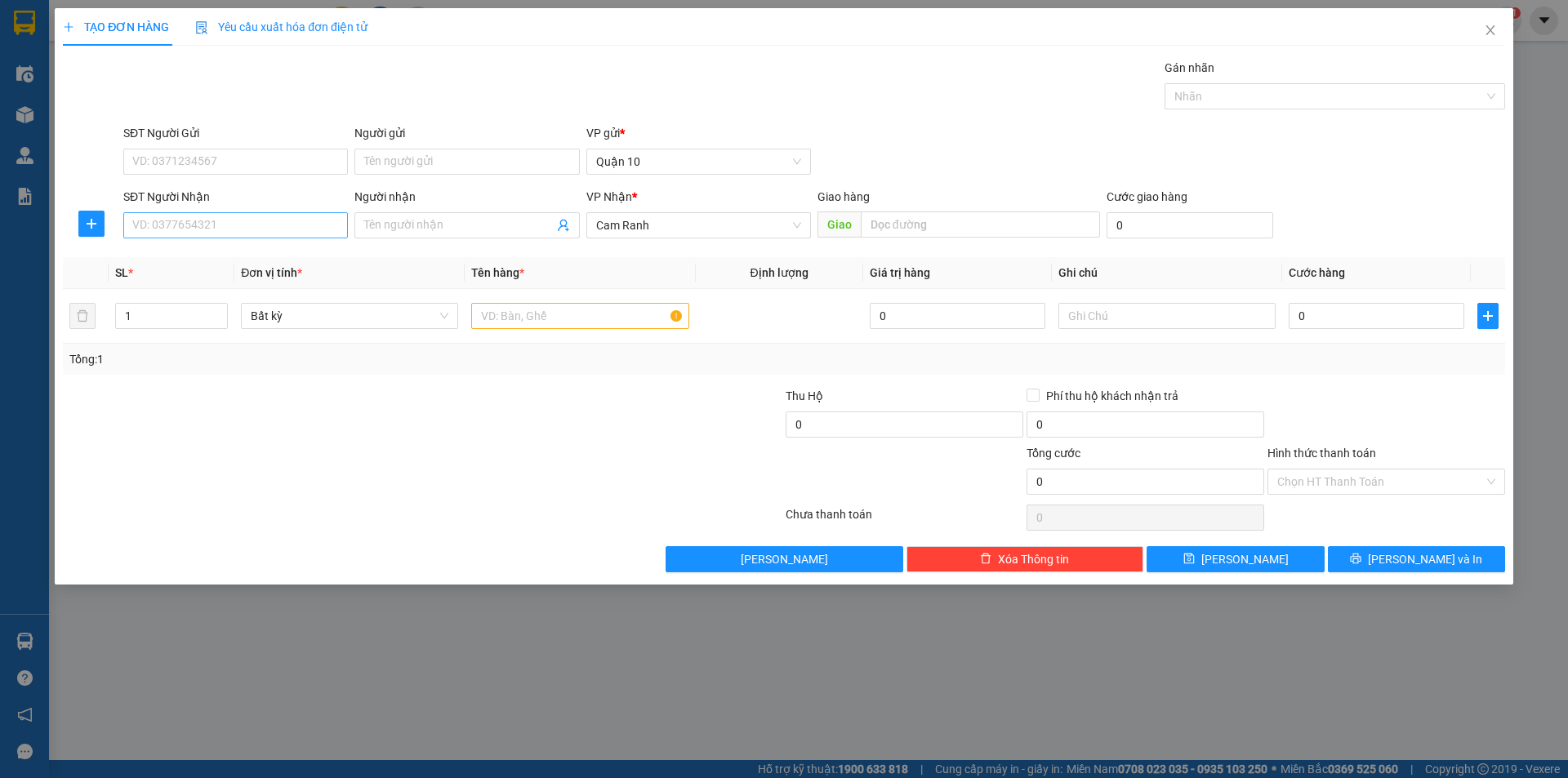
click at [233, 238] on div "SĐT Người Nhận VD: 0377654321" at bounding box center [236, 216] width 225 height 57
click at [235, 234] on input "SĐT Người Nhận" at bounding box center [236, 225] width 225 height 26
click at [248, 255] on div "0989873982 - CHÙA TỪ VÂN" at bounding box center [236, 258] width 205 height 18
type input "0989873982"
type input "[DEMOGRAPHIC_DATA] TỪ VÂN"
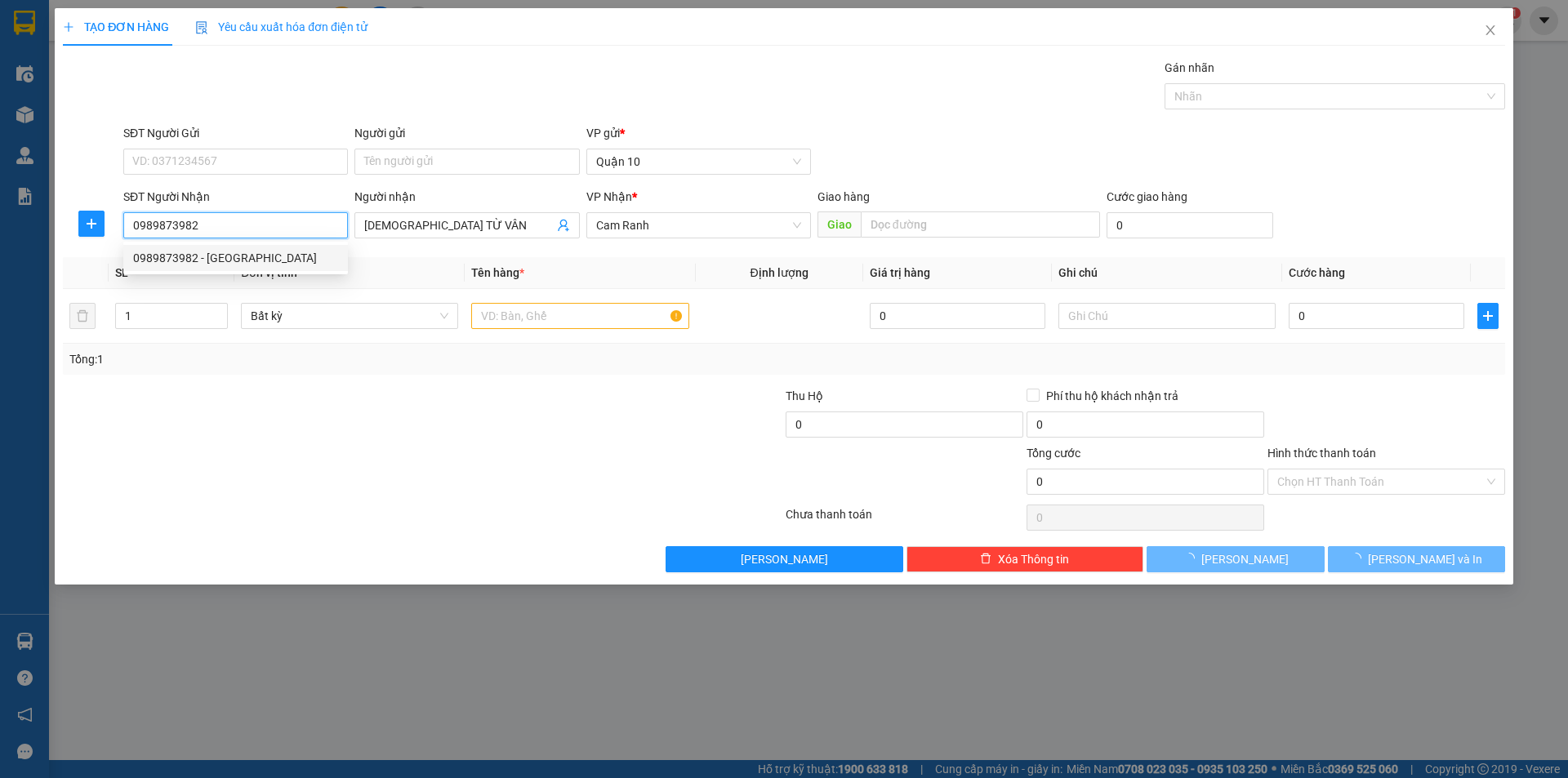
type input "100.000"
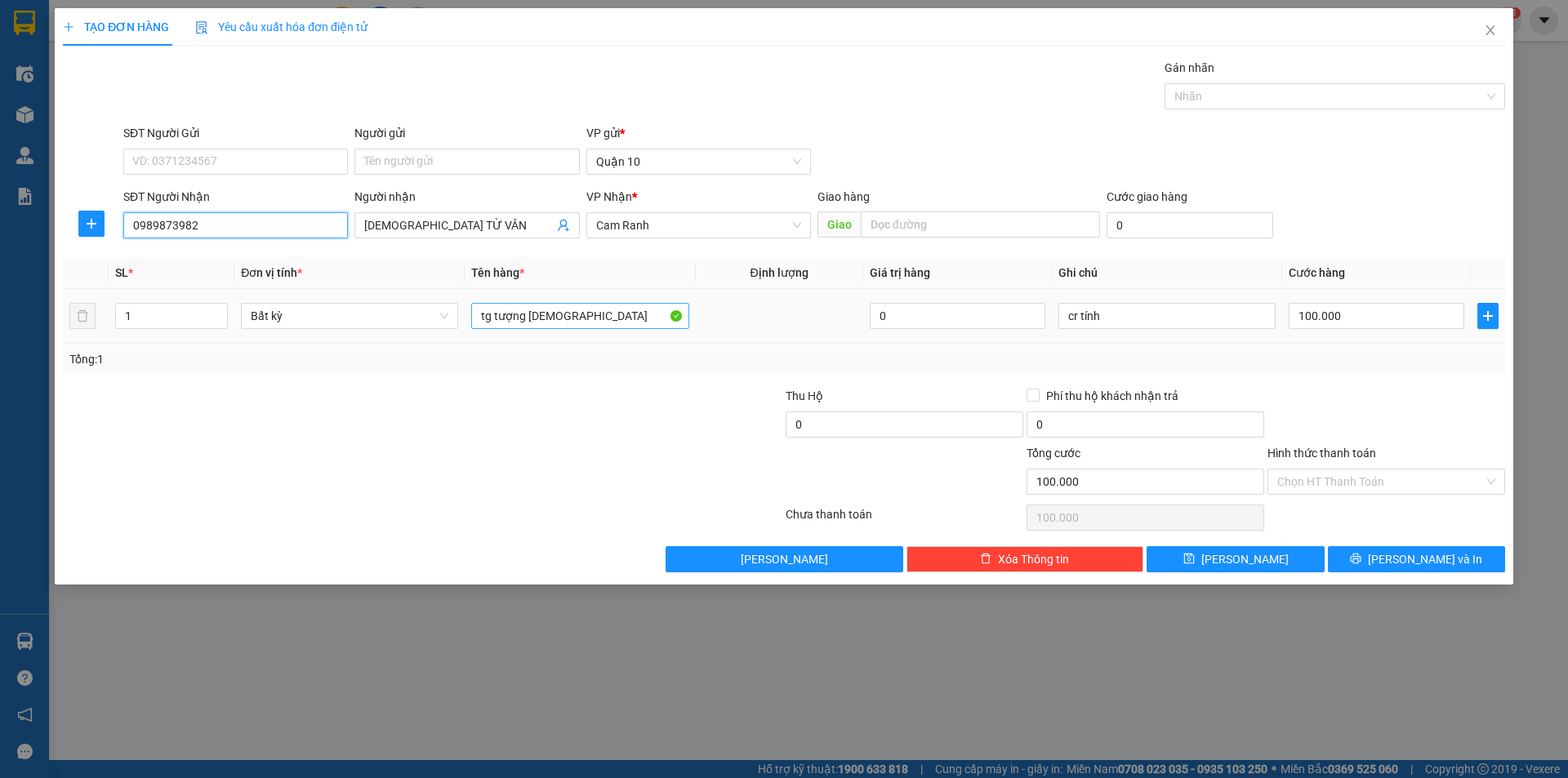
type input "0989873982"
click at [565, 316] on input "tg tượng phật" at bounding box center [580, 316] width 217 height 26
type input "tg"
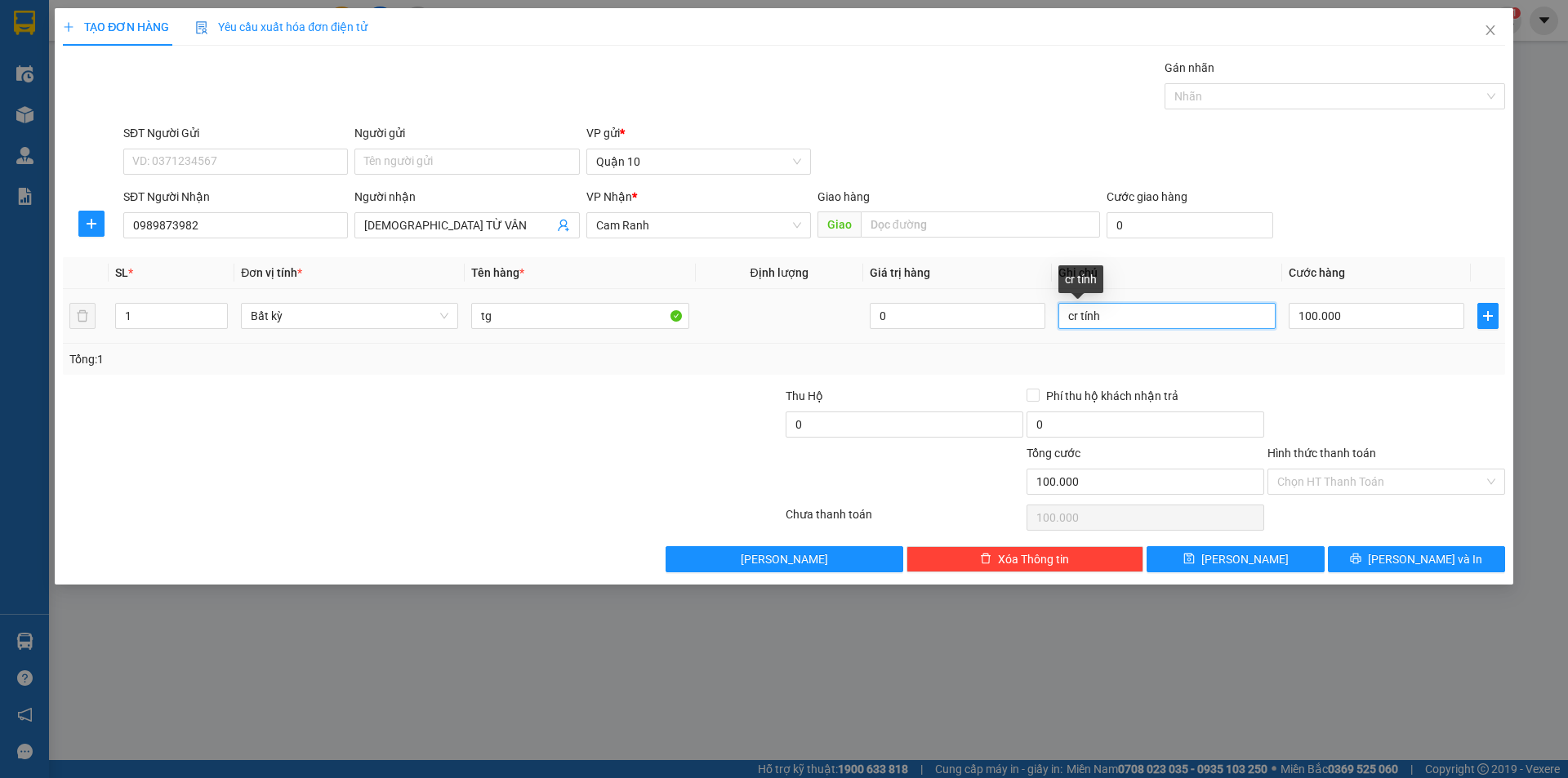
click at [1167, 308] on input "cr tính" at bounding box center [1166, 316] width 217 height 26
type input "c"
click at [1338, 320] on input "100.000" at bounding box center [1376, 316] width 176 height 26
type input "0"
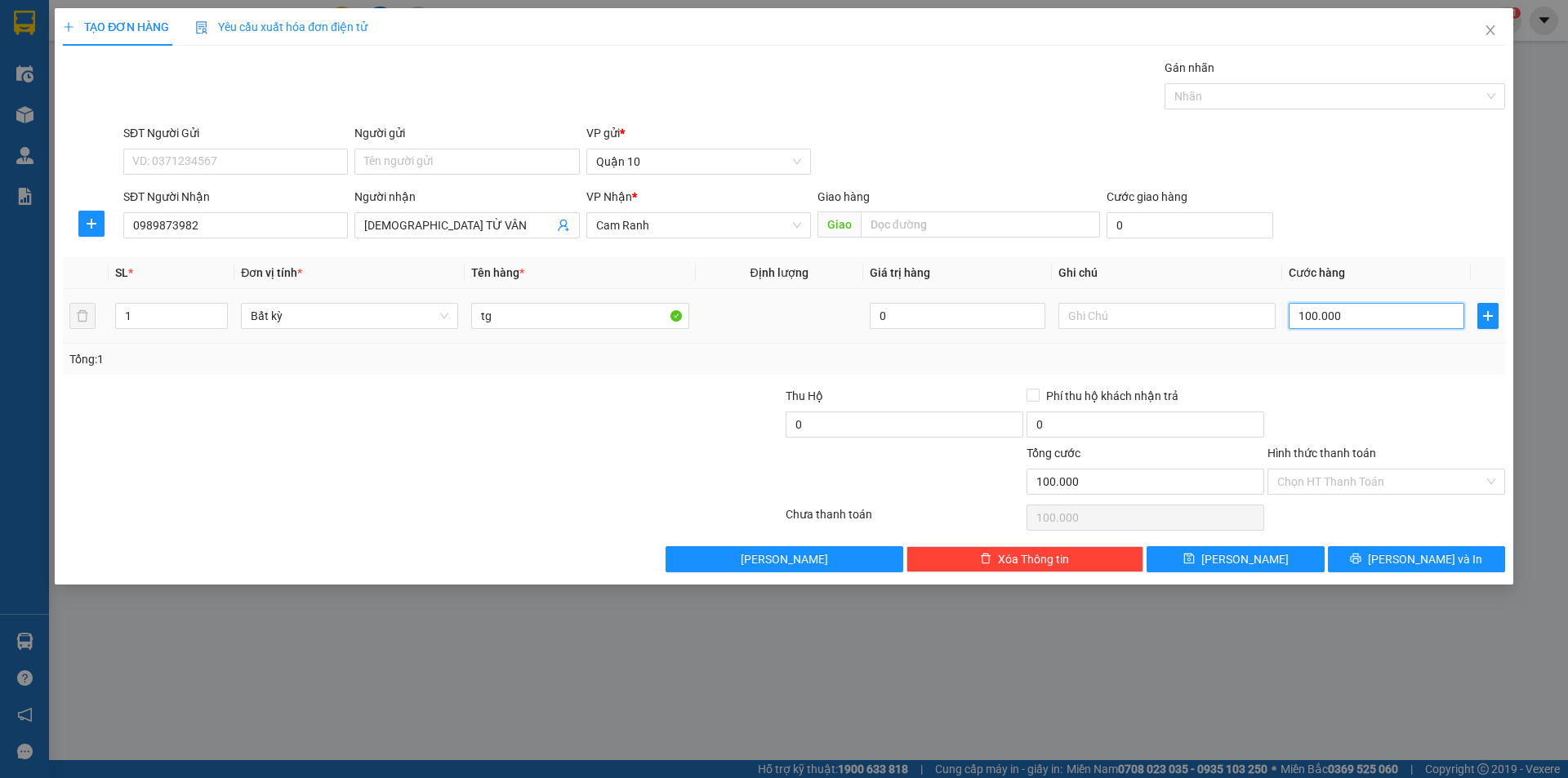
type input "0"
type input "3"
type input "03"
type input "30"
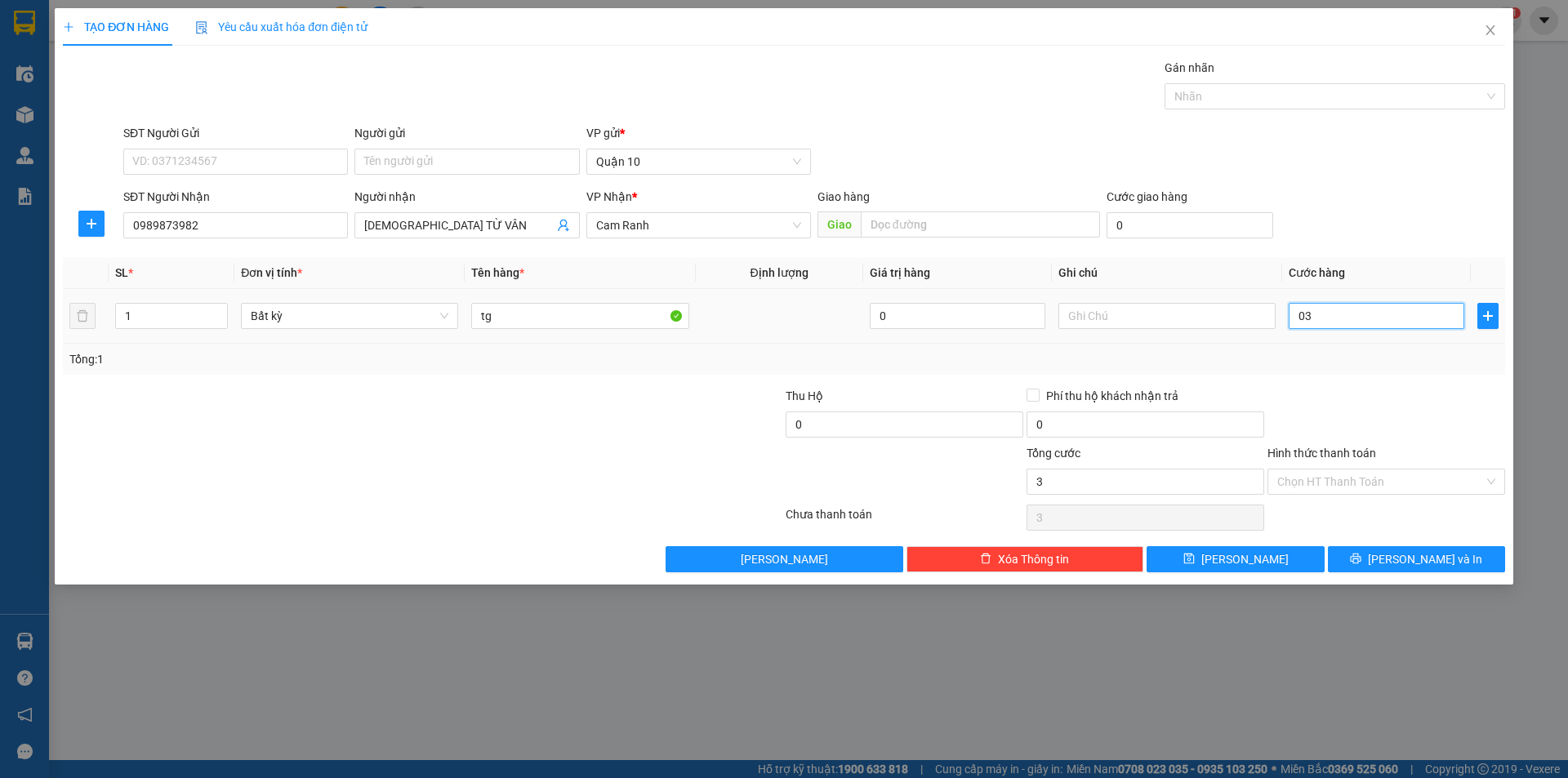
type input "30"
type input "030"
type input "30.000"
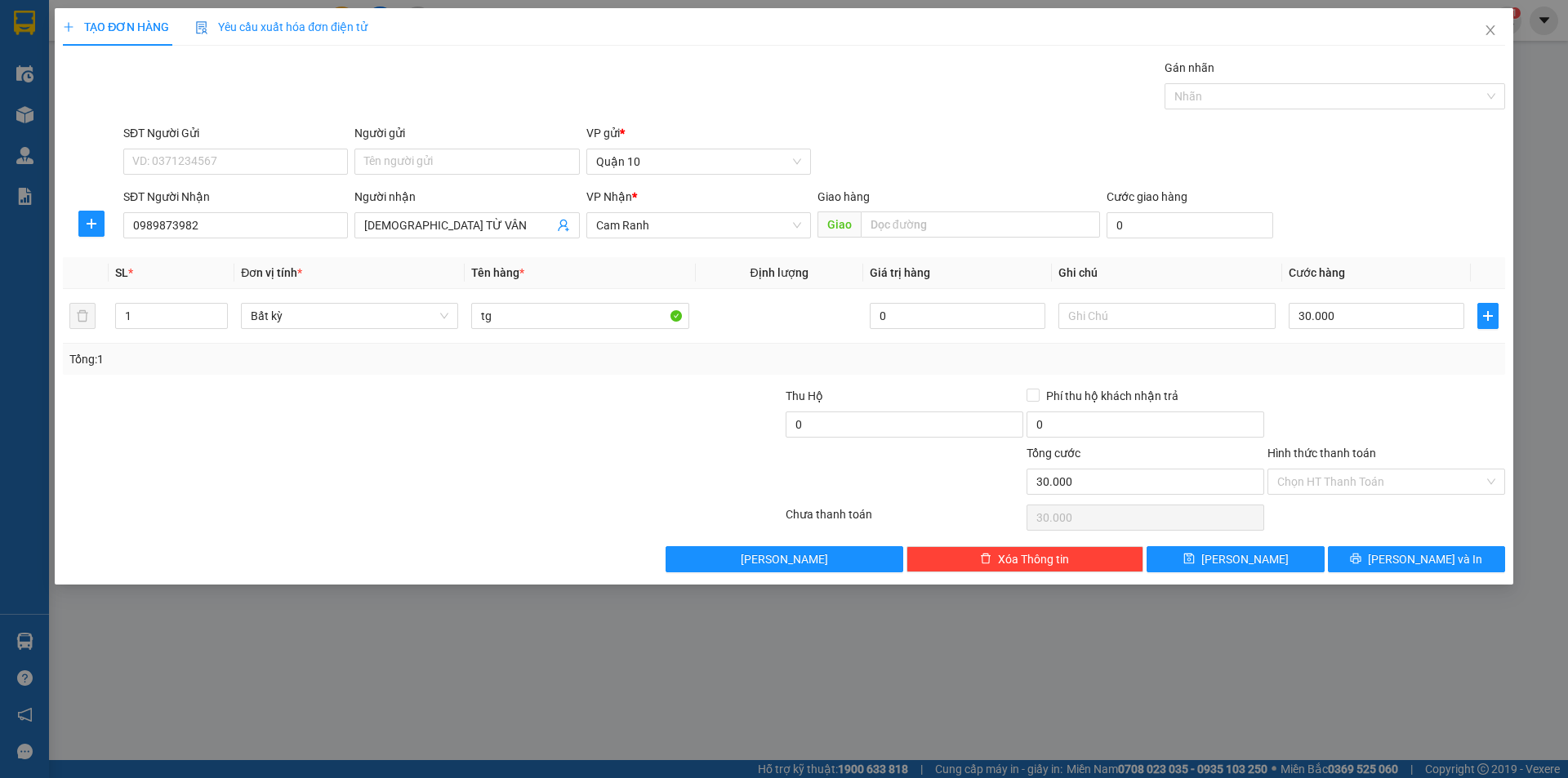
click at [1330, 410] on div at bounding box center [1386, 415] width 240 height 57
click at [1377, 562] on button "[PERSON_NAME] và In" at bounding box center [1416, 559] width 177 height 26
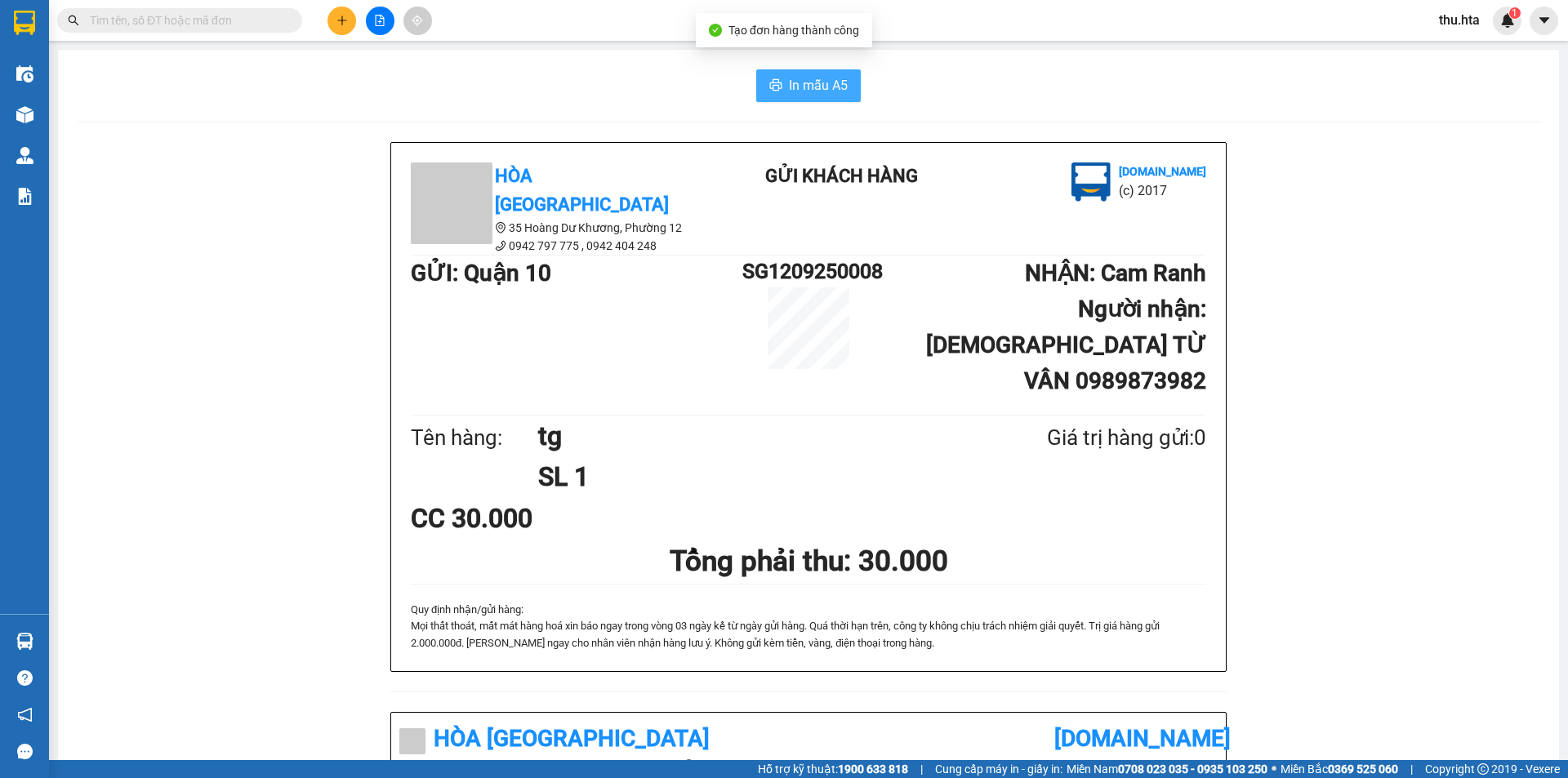
click at [808, 92] on span "In mẫu A5" at bounding box center [818, 85] width 59 height 21
click at [342, 26] on button at bounding box center [341, 21] width 28 height 28
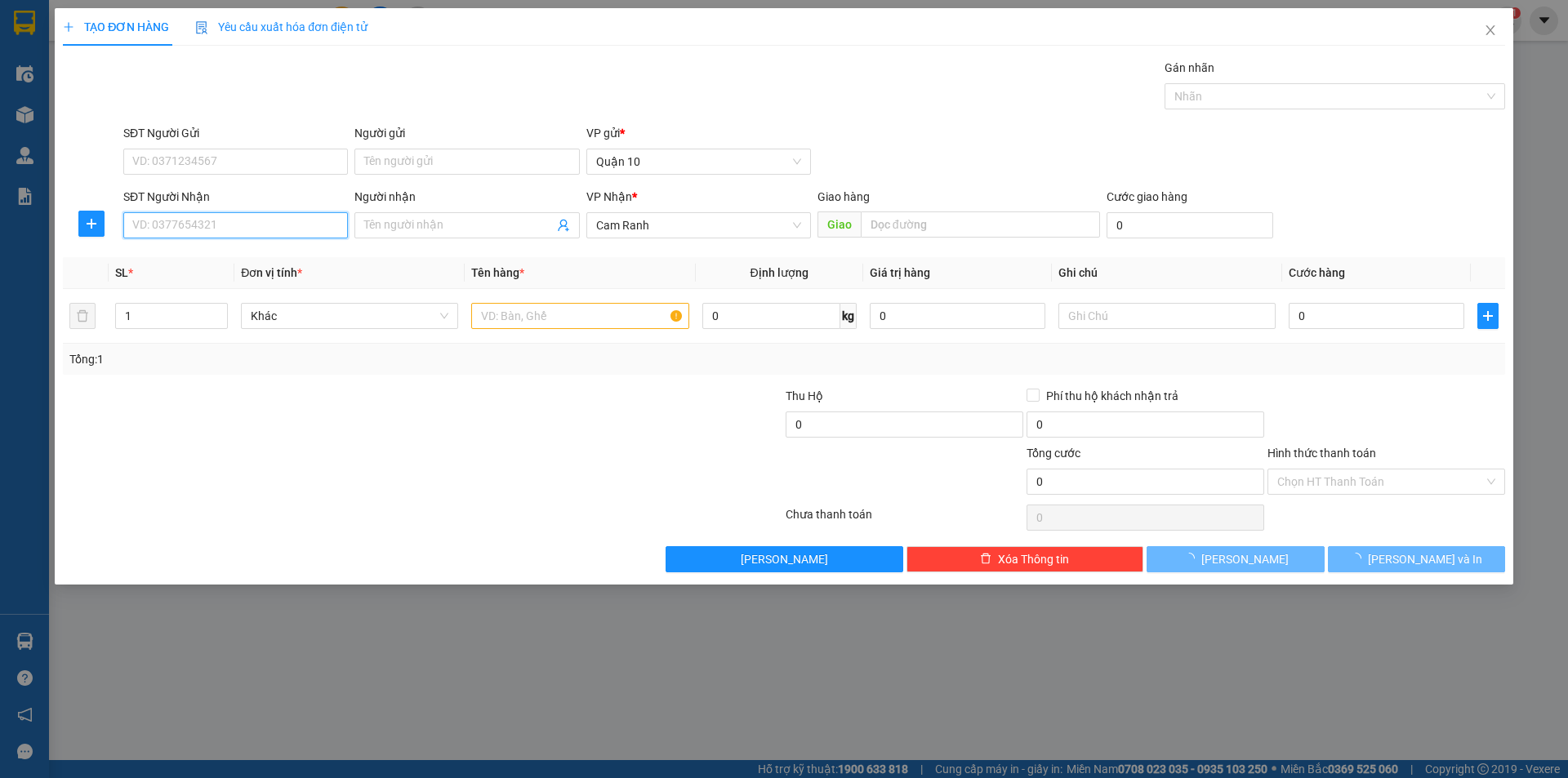
click at [211, 212] on input "SĐT Người Nhận" at bounding box center [236, 225] width 225 height 26
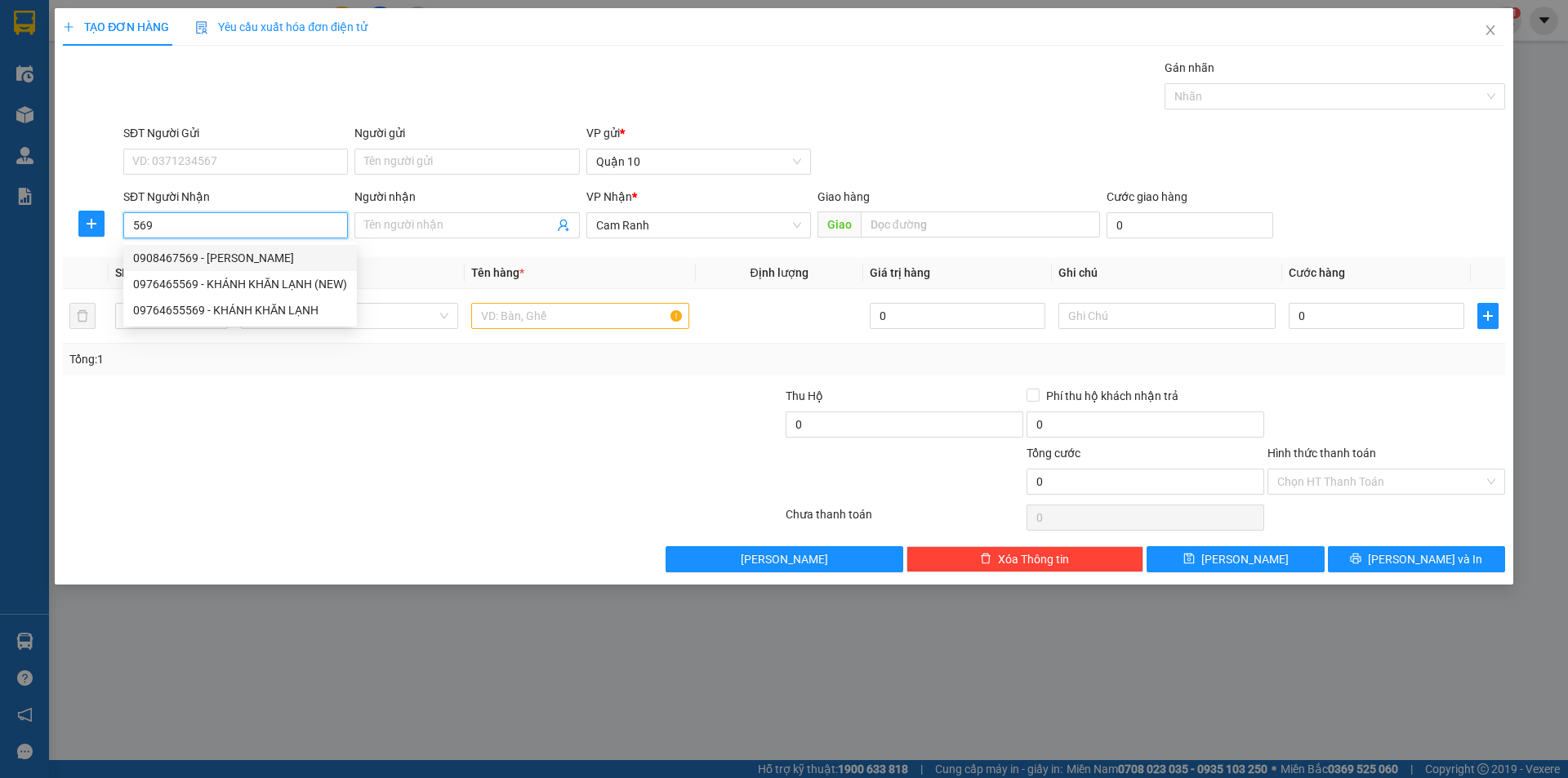
click at [230, 255] on div "0908467569 - UYÊN" at bounding box center [240, 258] width 214 height 18
type input "0908467569"
type input "UYÊN"
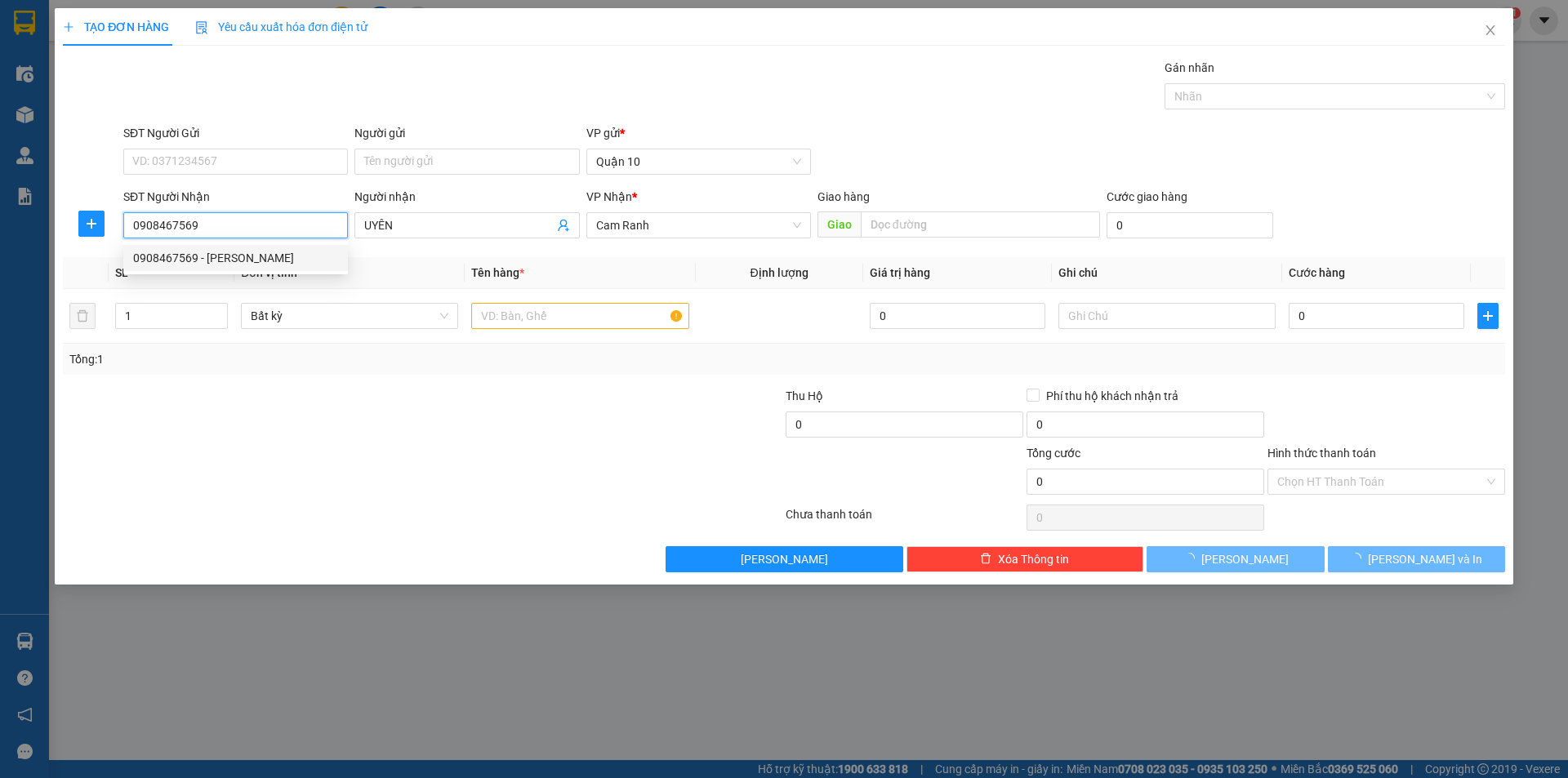
type input "40.000"
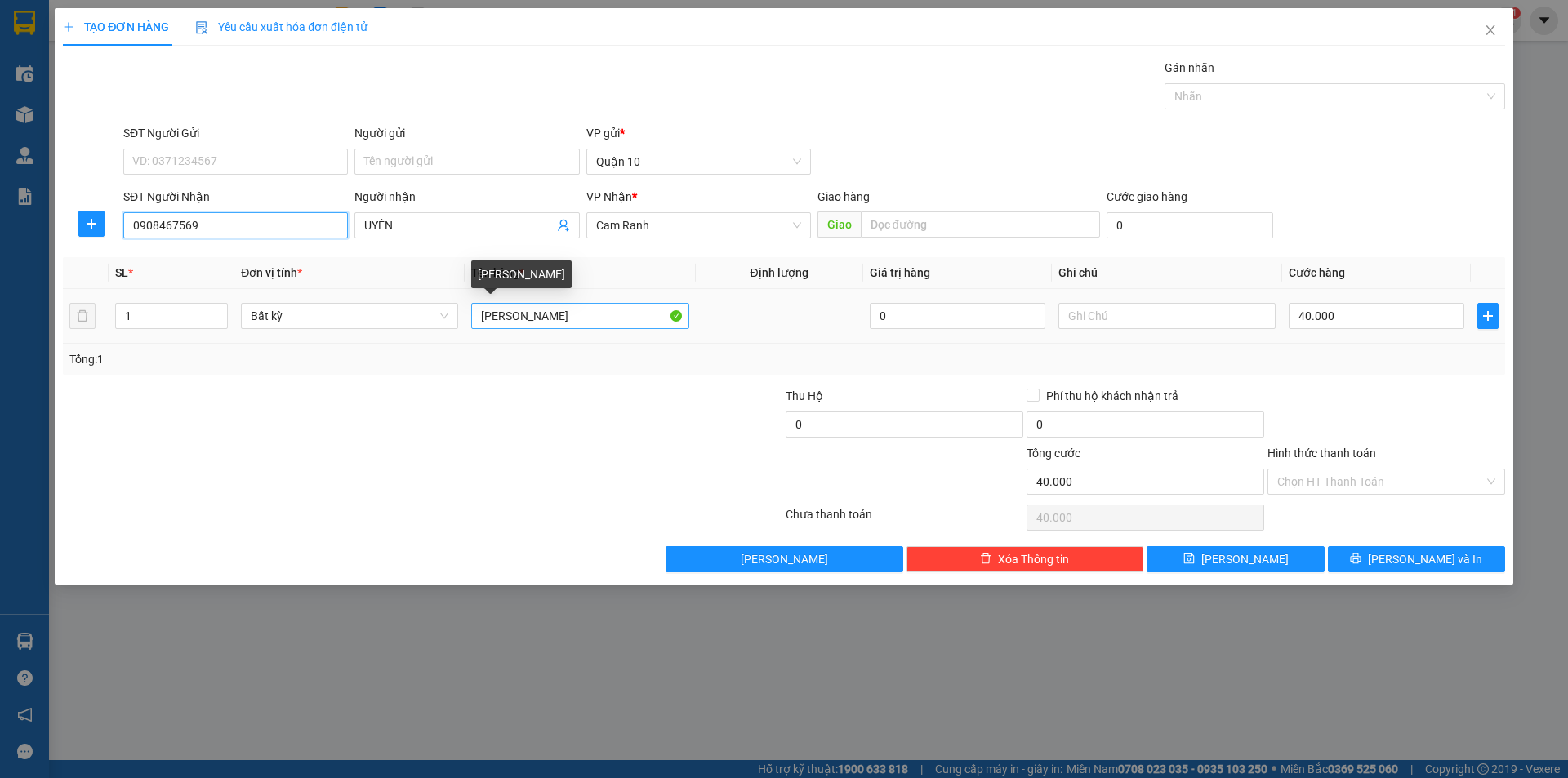
type input "0908467569"
click at [600, 316] on input "THÙNG NHUA" at bounding box center [580, 316] width 217 height 26
type input "T"
type input "hg thuốc"
click at [1377, 321] on input "40.000" at bounding box center [1376, 316] width 176 height 26
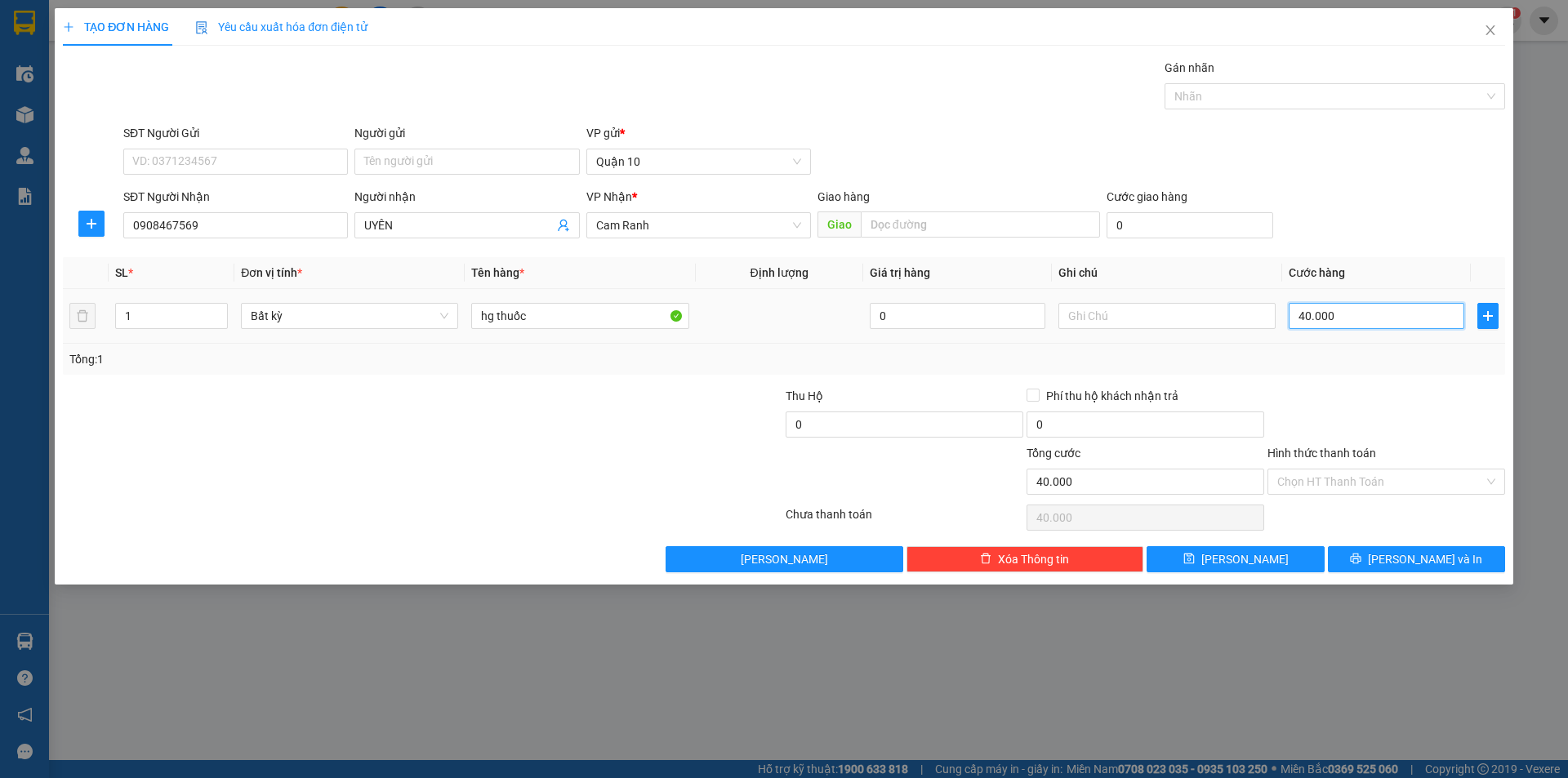
type input "3"
type input "30"
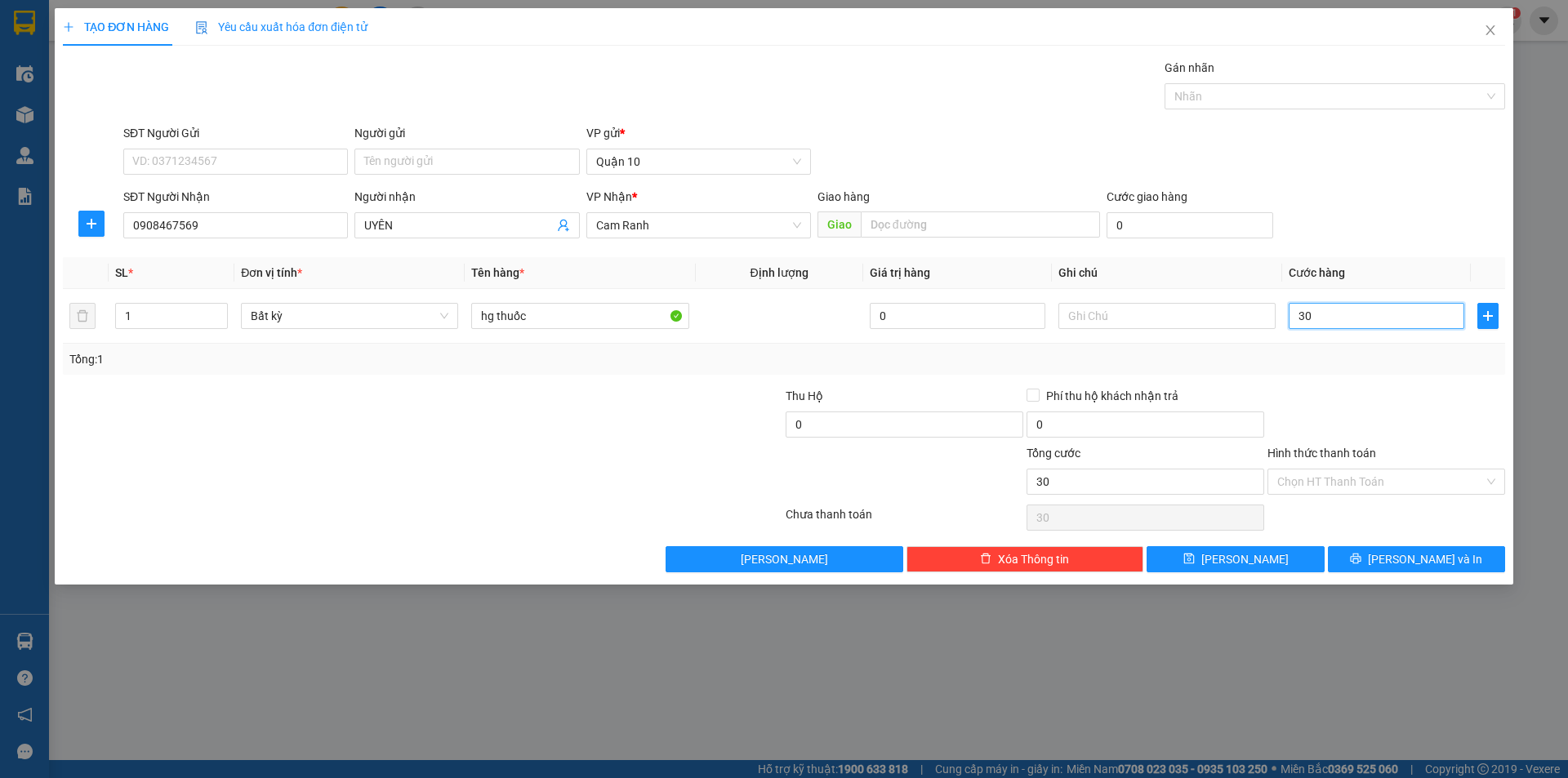
type input "30"
type input "30.000"
drag, startPoint x: 1344, startPoint y: 366, endPoint x: 1339, endPoint y: 428, distance: 62.2
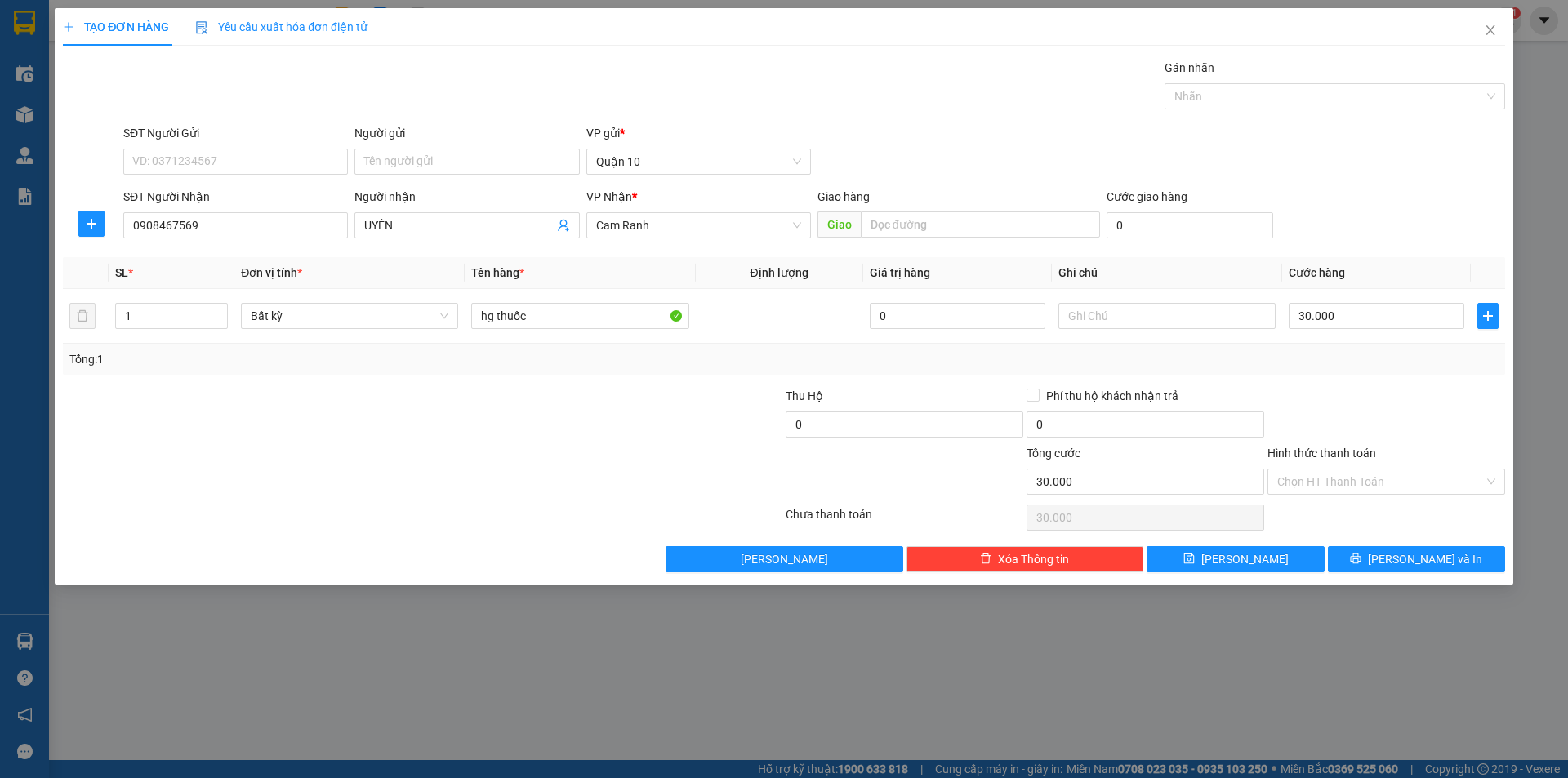
click at [1335, 379] on div "Transit Pickup Surcharge Ids Transit Deliver Surcharge Ids Transit Deliver Surc…" at bounding box center [783, 315] width 1442 height 513
drag, startPoint x: 1351, startPoint y: 465, endPoint x: 1343, endPoint y: 489, distance: 25.3
click at [1345, 483] on div "Hình thức thanh toán Chọn HT Thanh Toán" at bounding box center [1385, 472] width 238 height 57
drag, startPoint x: 1343, startPoint y: 489, endPoint x: 1347, endPoint y: 505, distance: 16.5
click at [1343, 490] on input "Hình thức thanh toán" at bounding box center [1379, 481] width 206 height 24
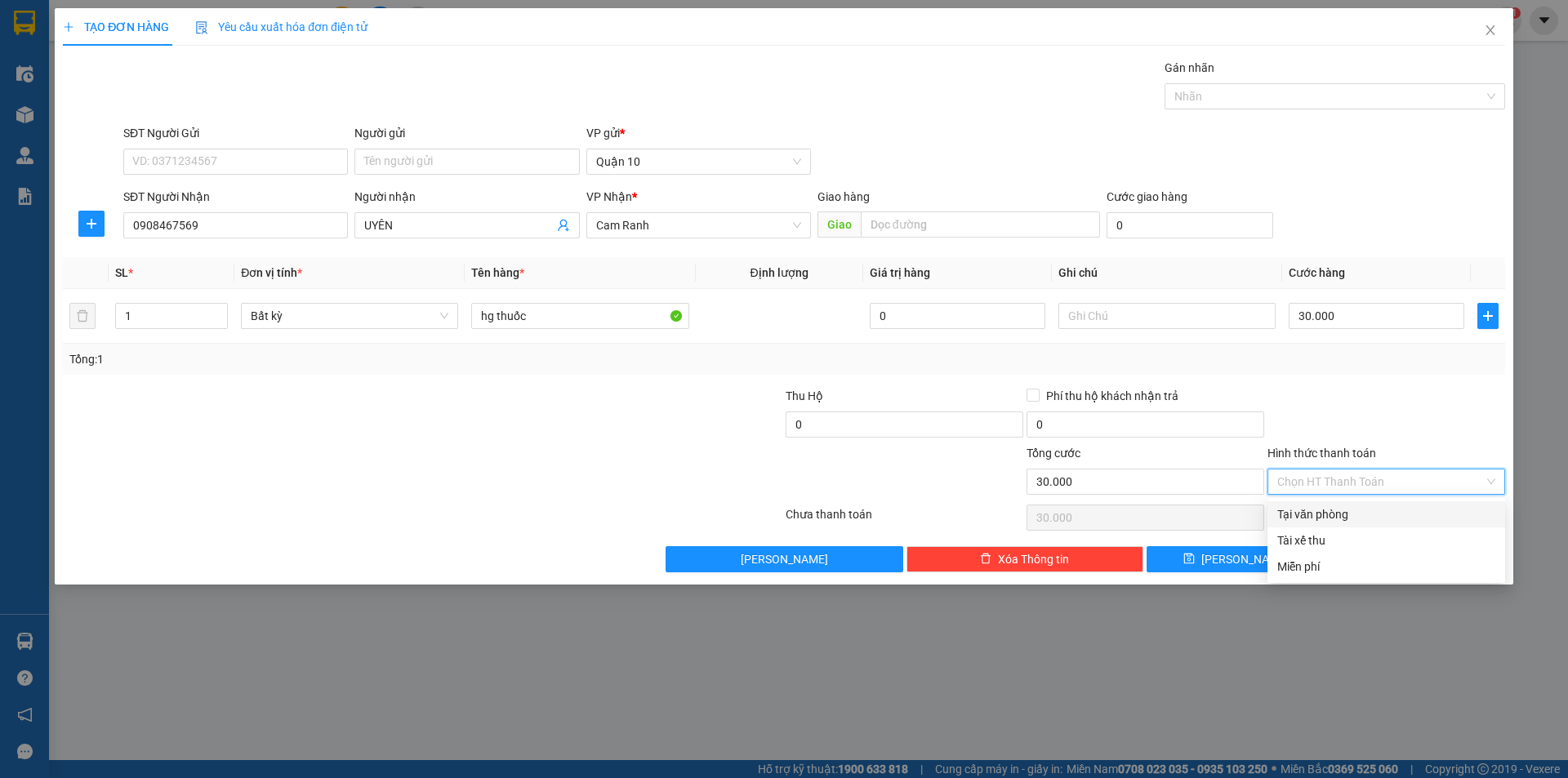
click at [1340, 517] on div "Tại văn phòng" at bounding box center [1385, 514] width 218 height 18
type input "0"
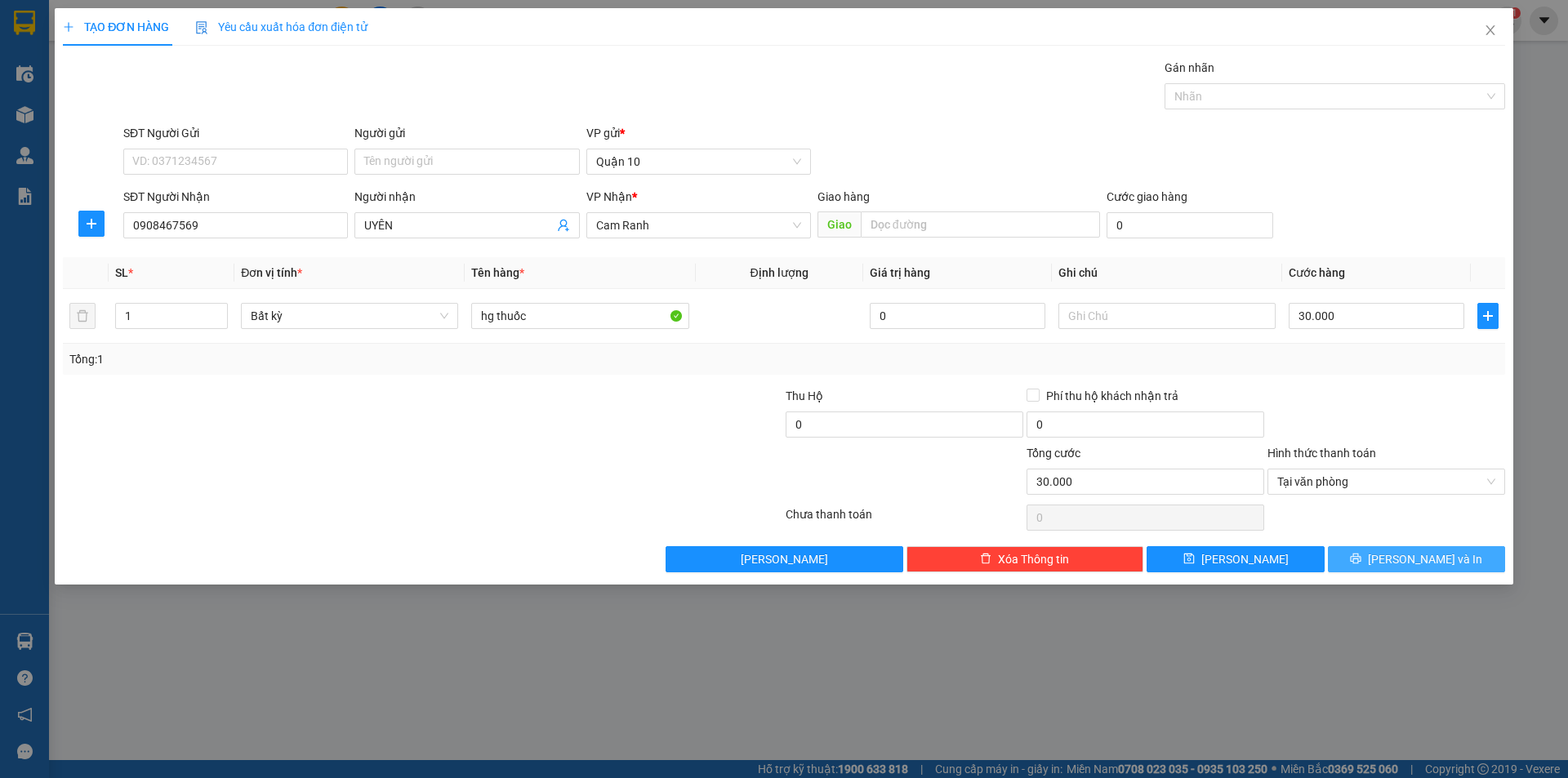
click at [1404, 557] on span "[PERSON_NAME] và In" at bounding box center [1424, 559] width 114 height 18
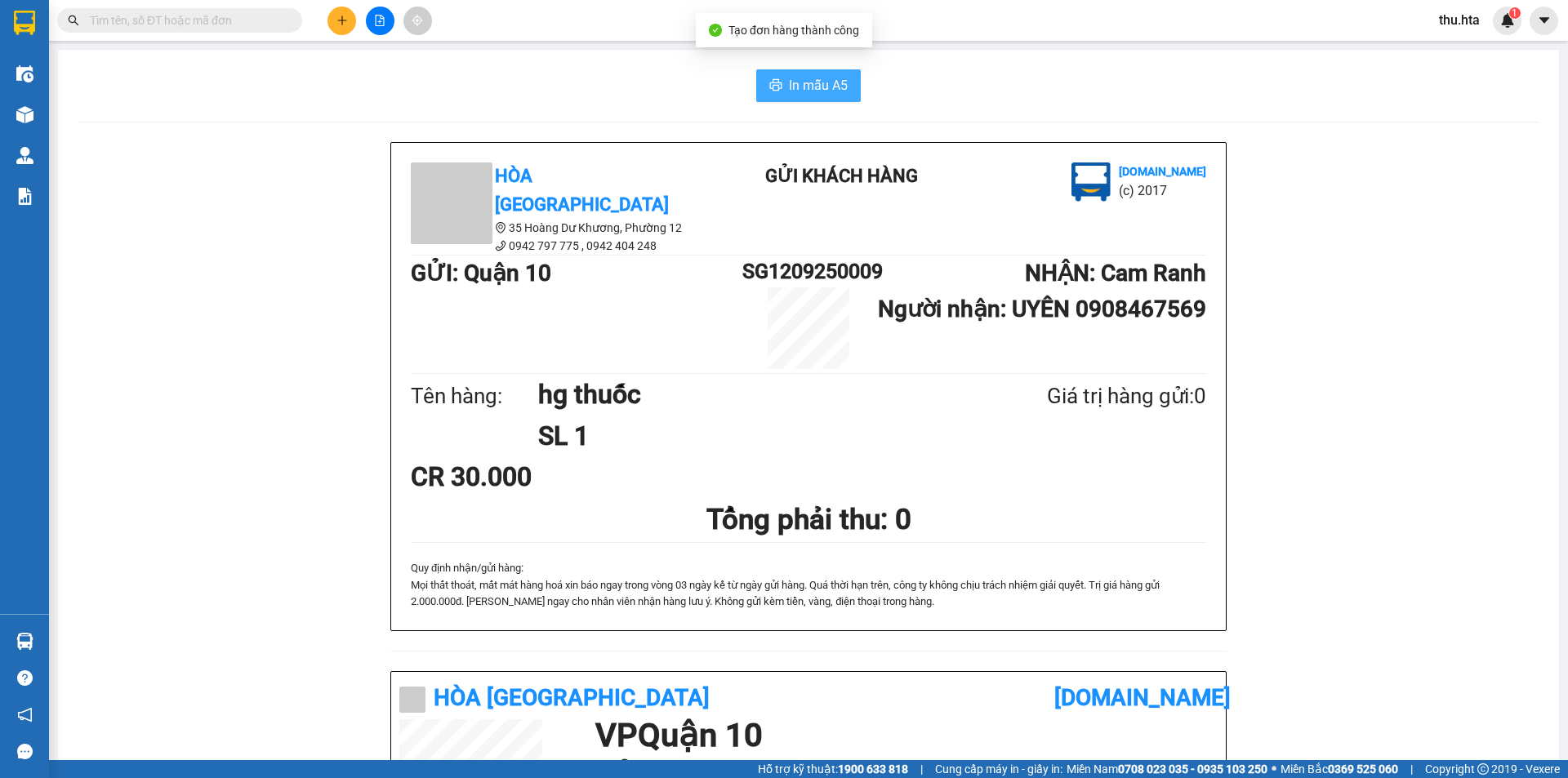
click at [811, 86] on span "In mẫu A5" at bounding box center [818, 85] width 59 height 21
click at [344, 22] on icon "plus" at bounding box center [342, 21] width 12 height 12
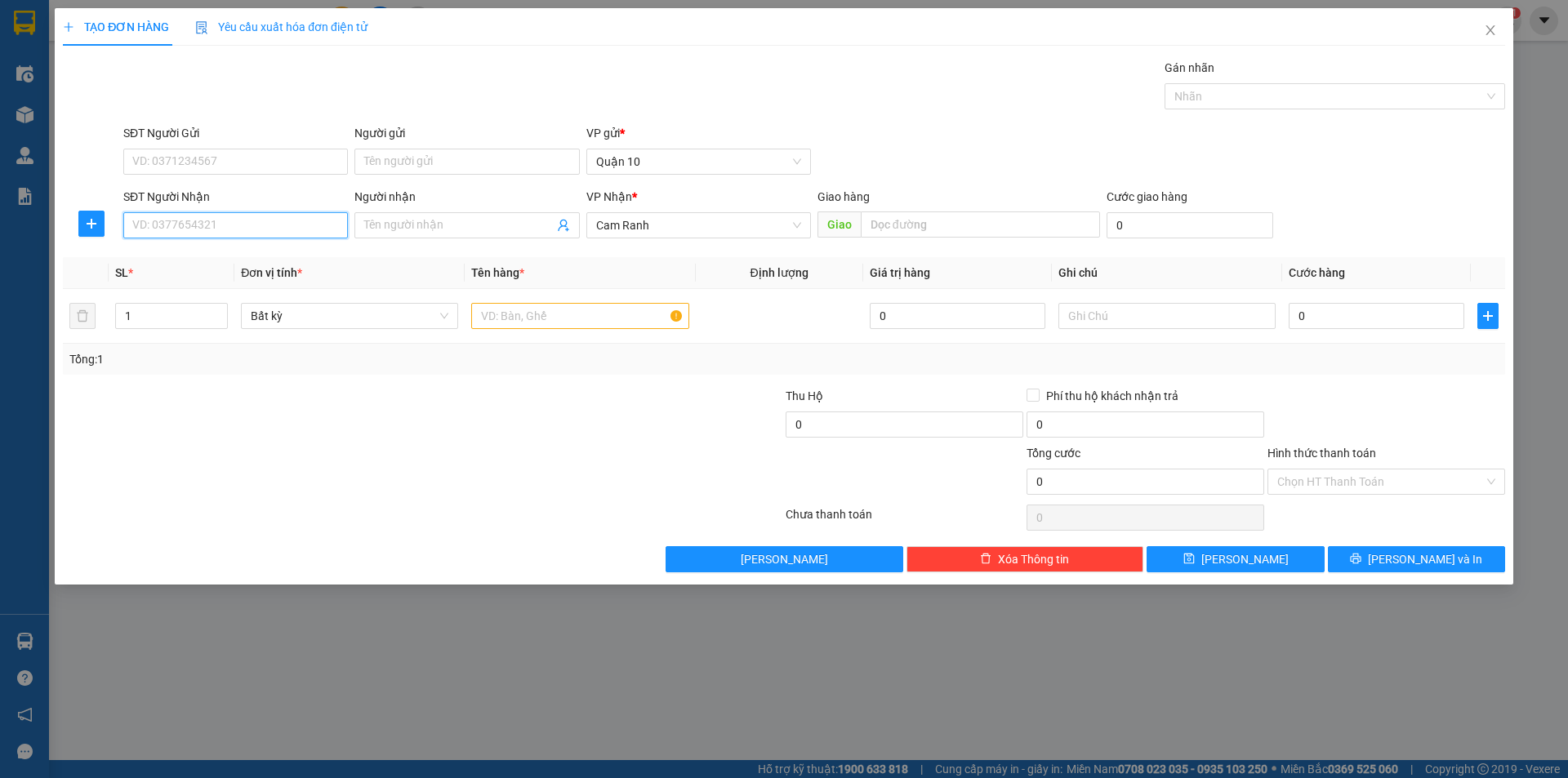
click at [203, 221] on input "SĐT Người Nhận" at bounding box center [236, 225] width 225 height 26
click at [193, 281] on div "0985557292 - PHƯƠNG" at bounding box center [236, 283] width 205 height 18
type input "0985557292"
type input "PHƯƠNG"
type input "200.000"
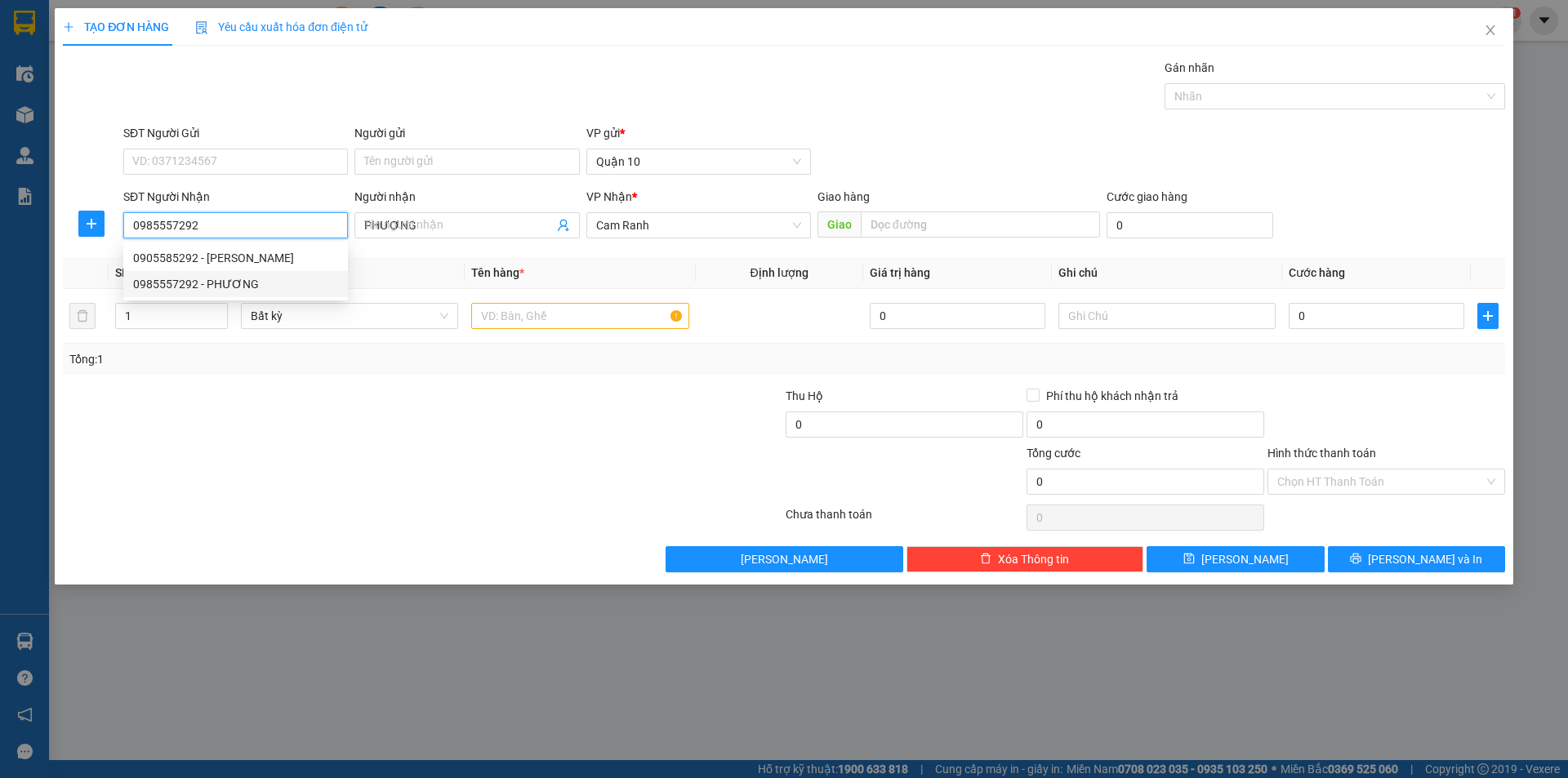
type input "200.000"
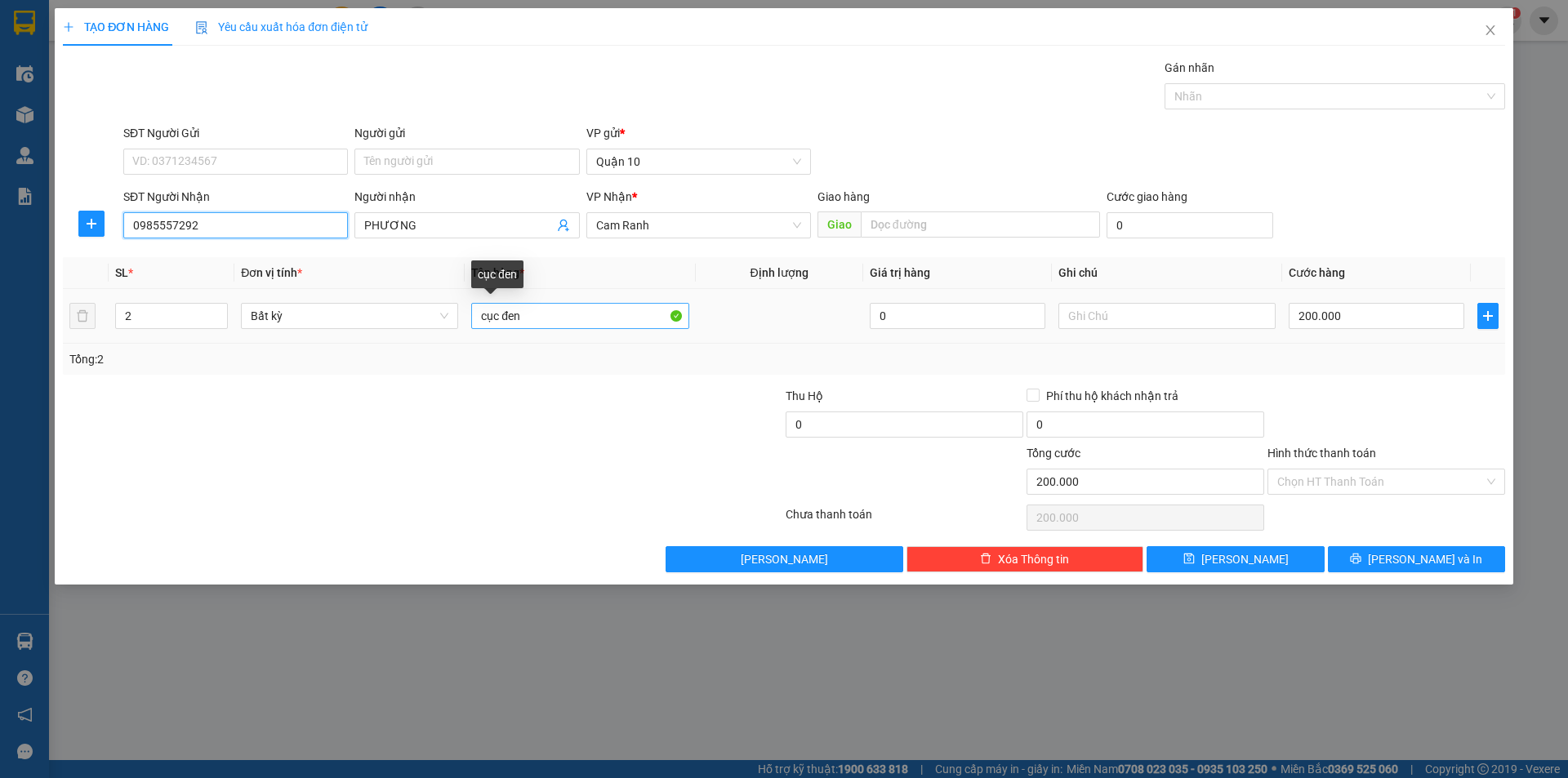
type input "0985557292"
click at [545, 323] on input "cục đen" at bounding box center [580, 316] width 217 height 26
type input "1"
click at [219, 326] on span "Decrease Value" at bounding box center [218, 321] width 18 height 15
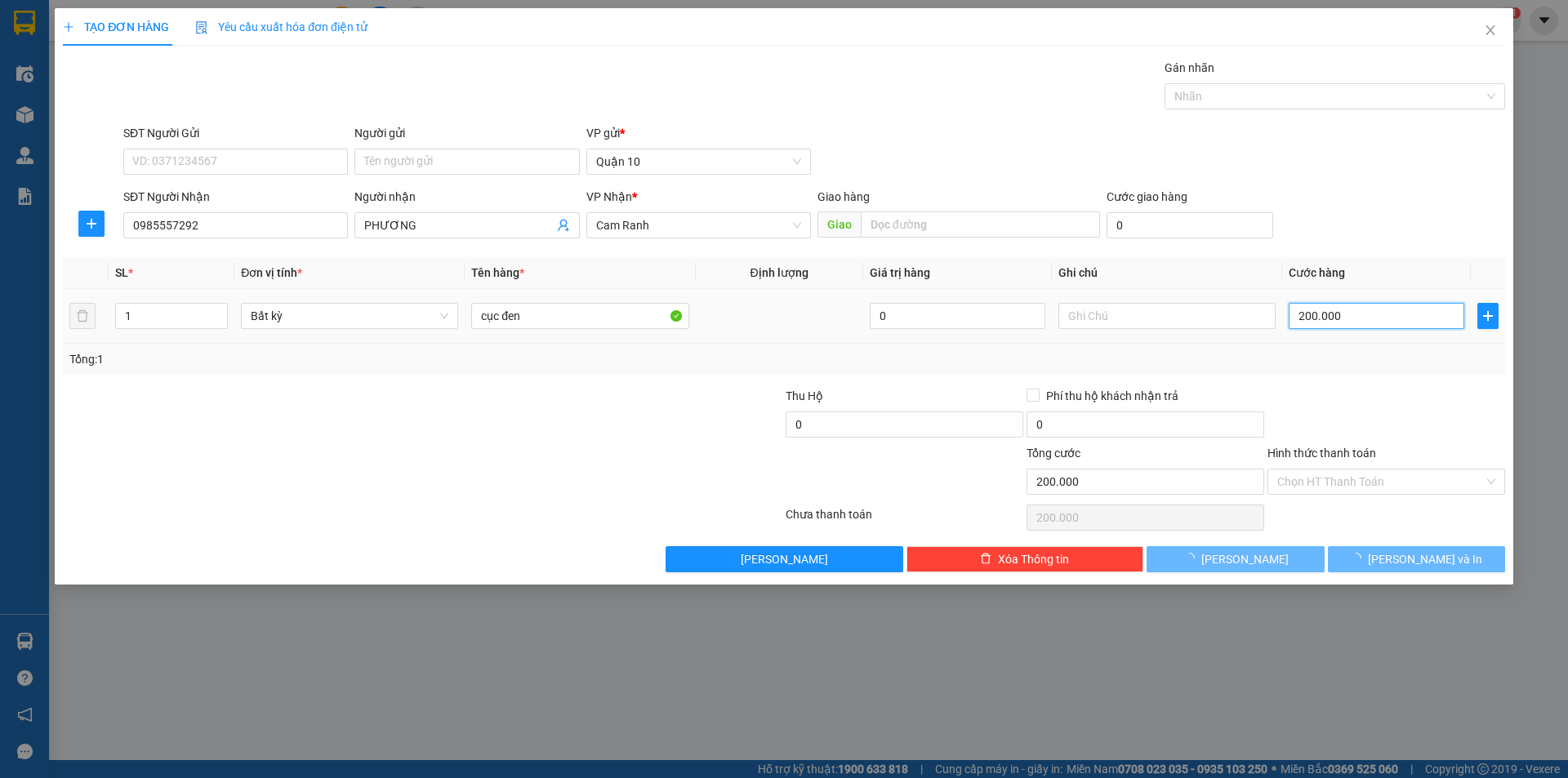
click at [1359, 316] on input "200.000" at bounding box center [1376, 316] width 176 height 26
type input "0"
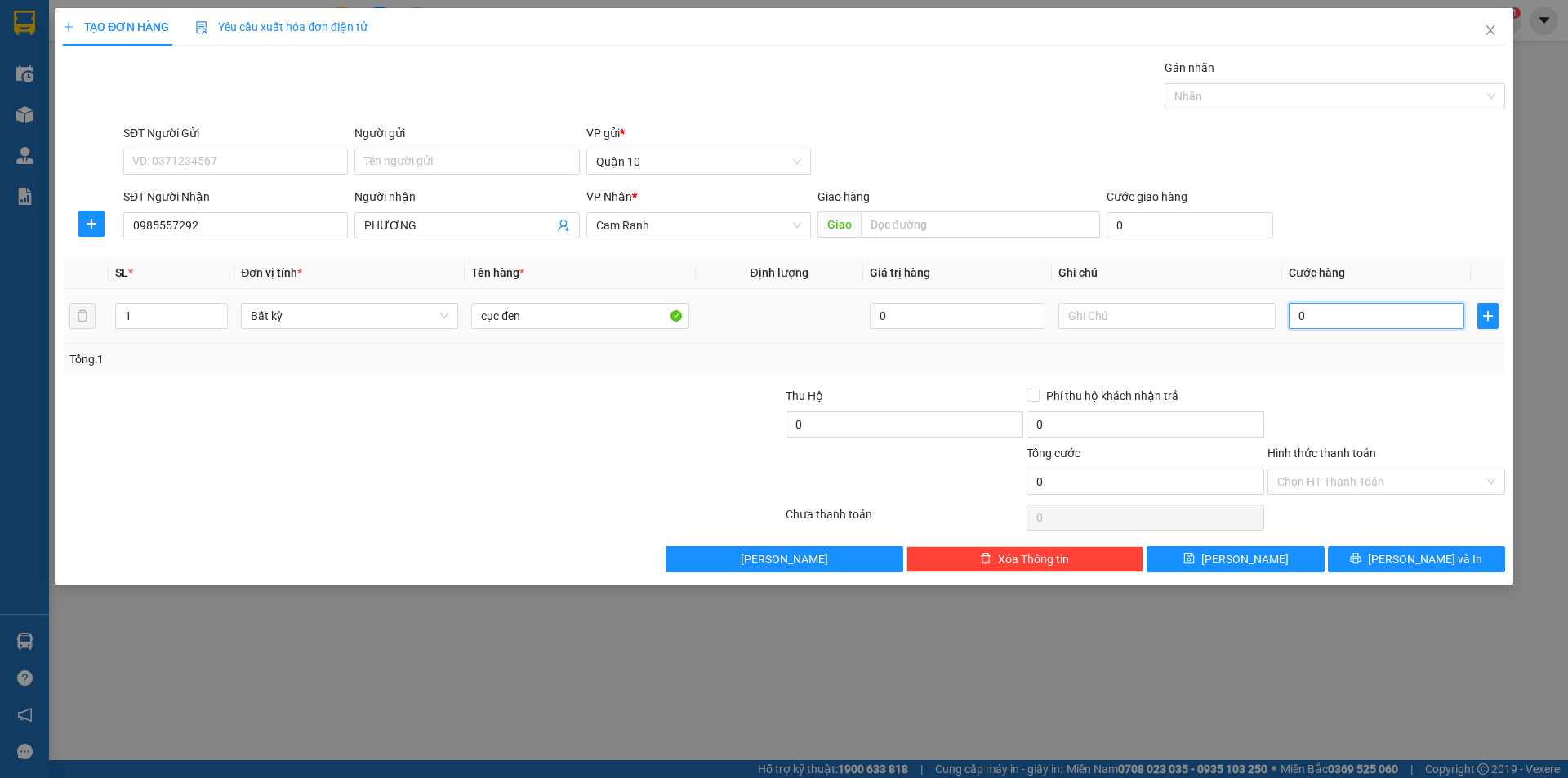
type input "6"
type input "06"
type input "60"
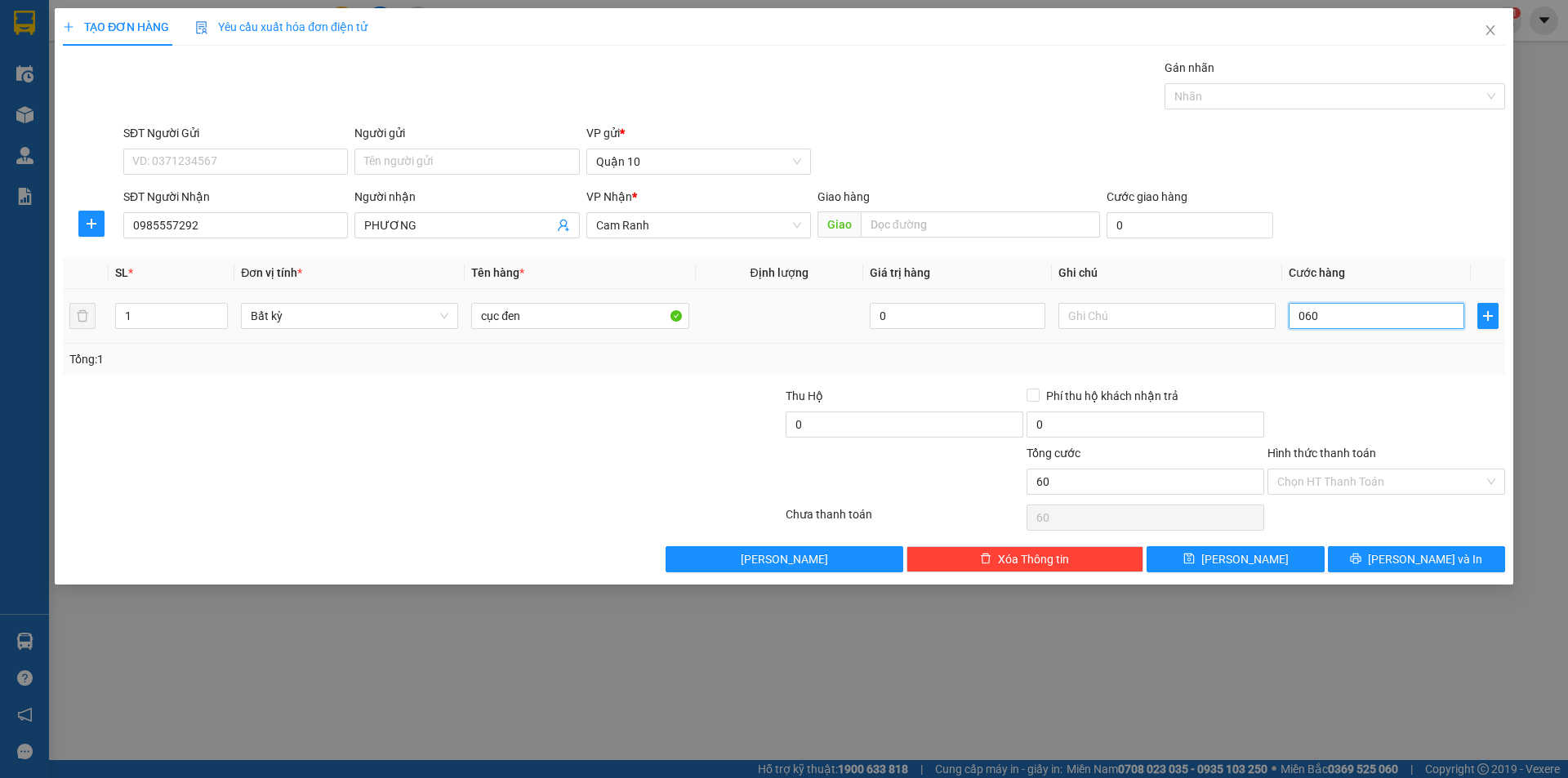
type input "060"
type input "60.000"
click at [1299, 384] on div "Transit Pickup Surcharge Ids Transit Deliver Surcharge Ids Transit Deliver Surc…" at bounding box center [783, 315] width 1442 height 513
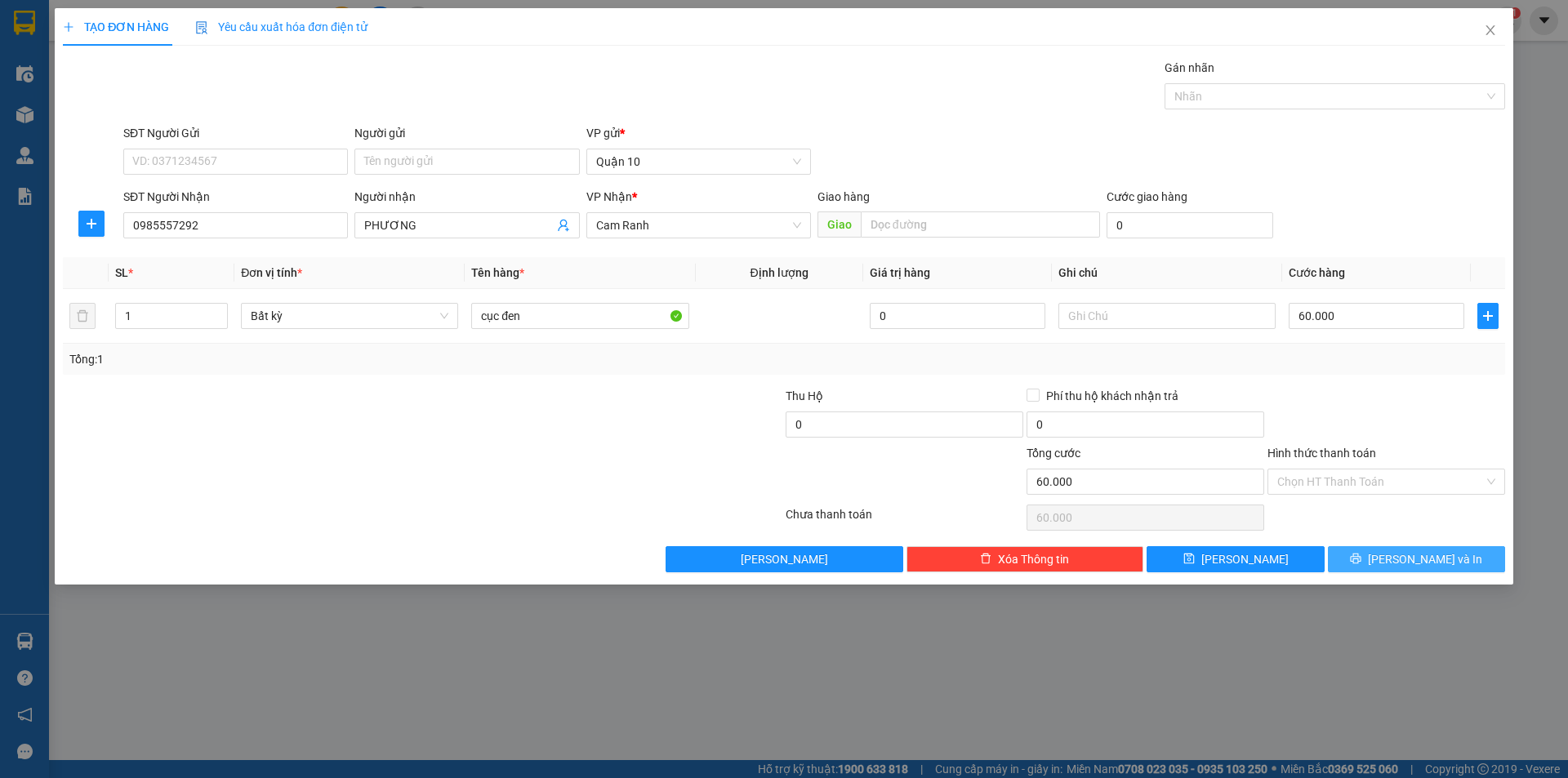
drag, startPoint x: 1399, startPoint y: 550, endPoint x: 1332, endPoint y: 545, distance: 67.2
click at [1396, 550] on button "[PERSON_NAME] và In" at bounding box center [1416, 559] width 177 height 26
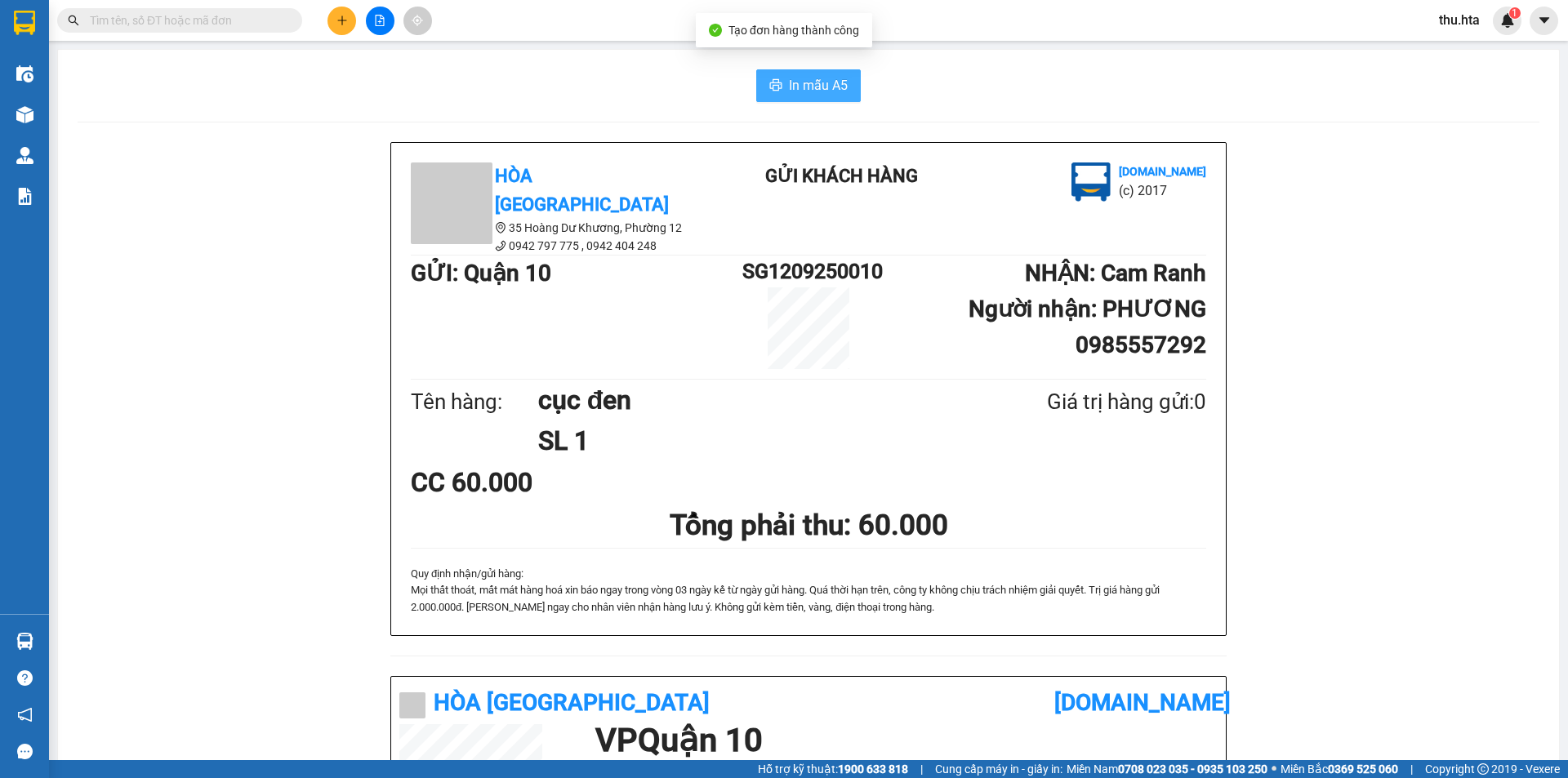
click at [837, 93] on span "In mẫu A5" at bounding box center [818, 85] width 59 height 21
click at [340, 22] on icon "plus" at bounding box center [342, 21] width 12 height 12
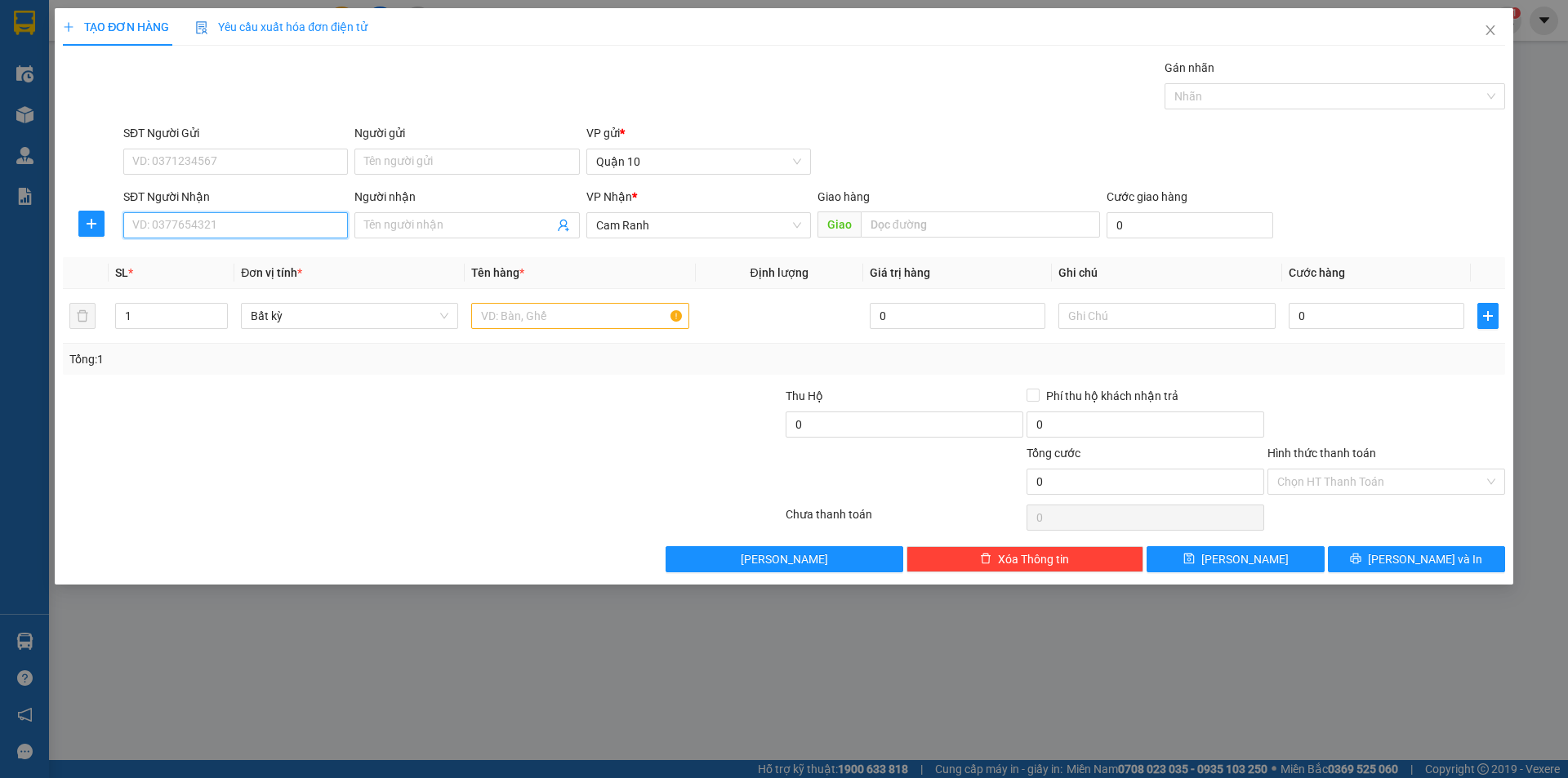
click at [227, 227] on input "SĐT Người Nhận" at bounding box center [236, 225] width 225 height 26
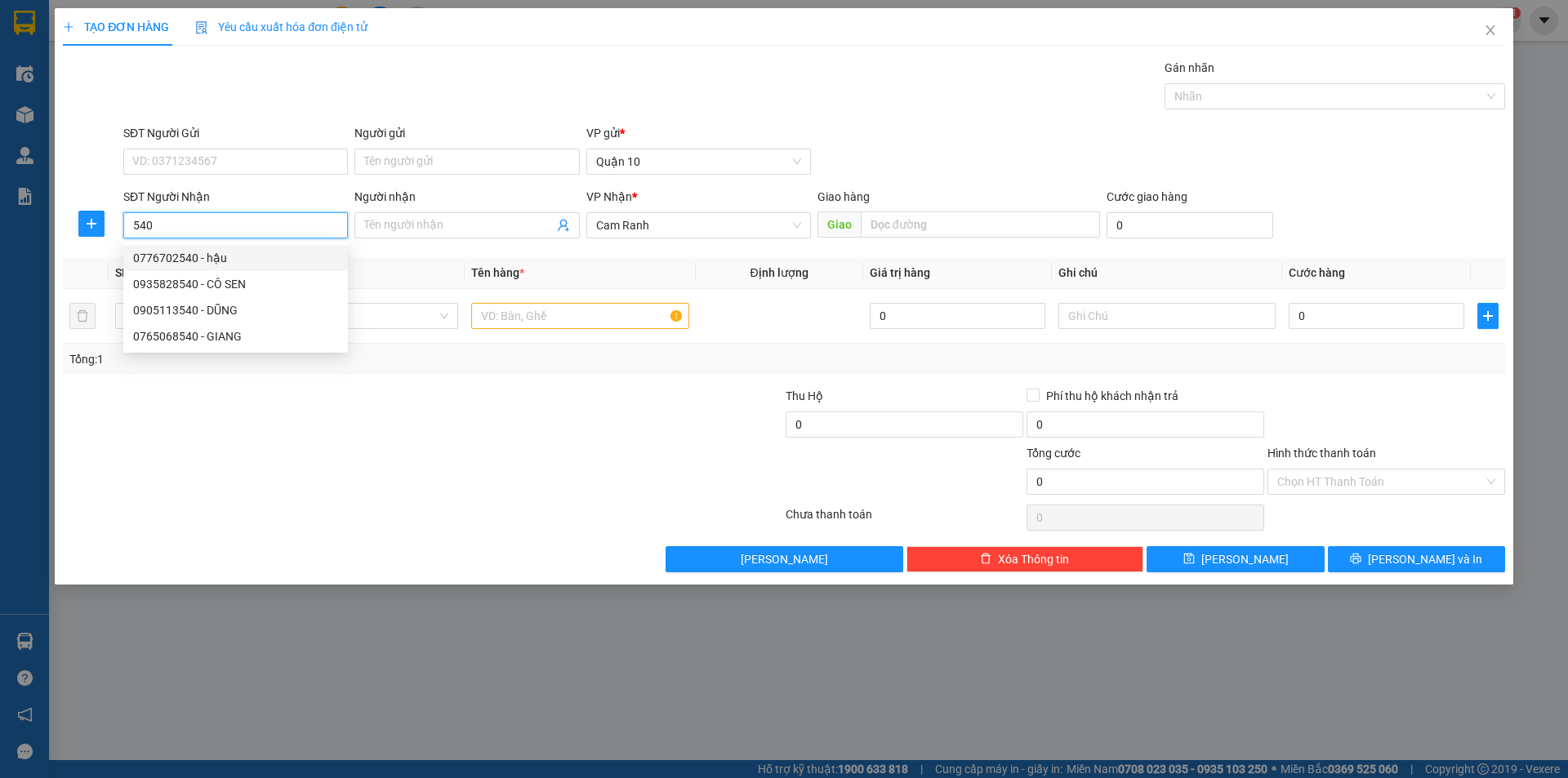
click at [244, 260] on div "0776702540 - hậu" at bounding box center [236, 258] width 205 height 18
type input "0776702540"
type input "hậu"
type input "120.000"
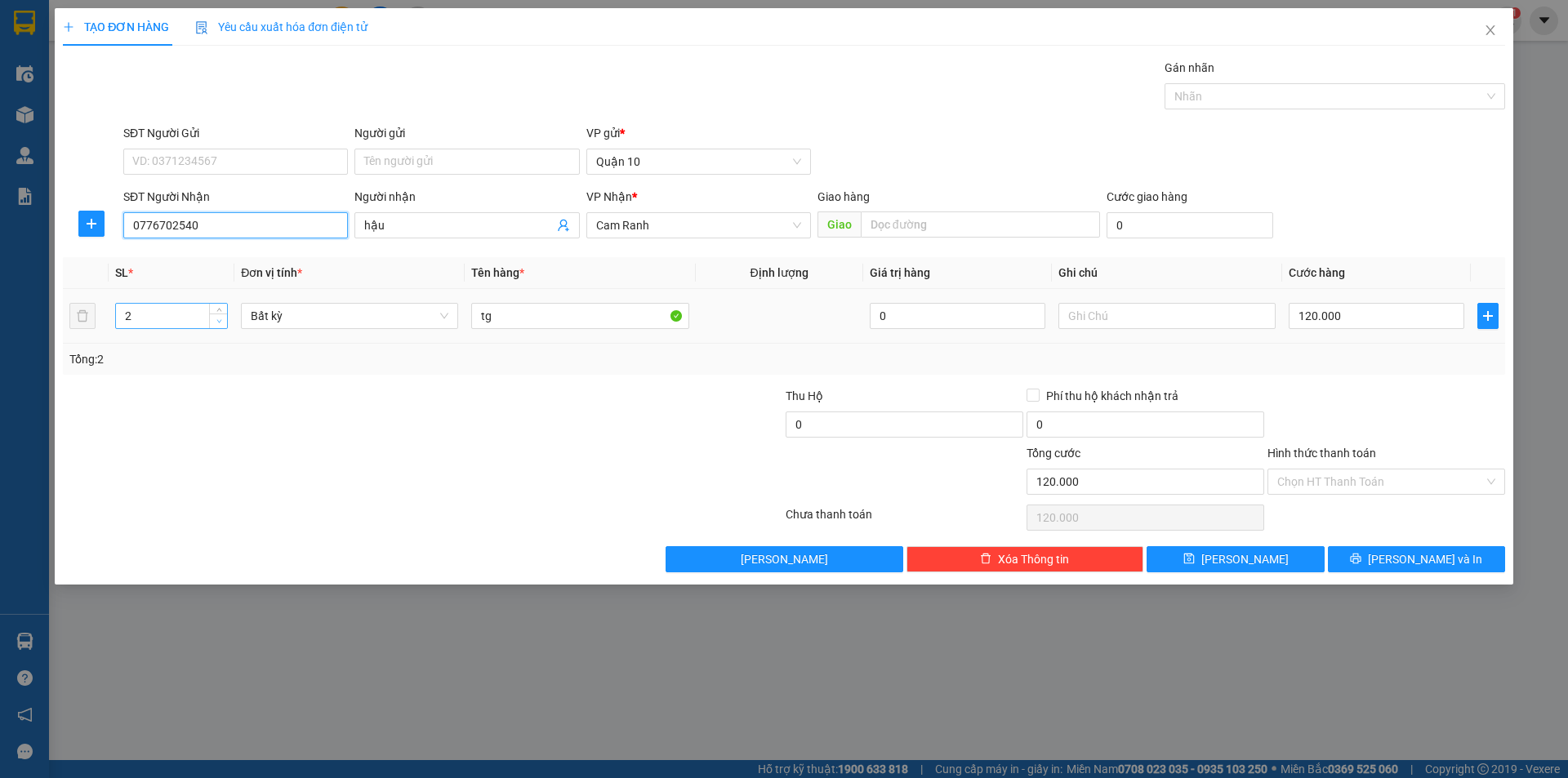
type input "0776702540"
type input "1"
click at [217, 320] on icon "down" at bounding box center [218, 321] width 5 height 3
click at [590, 310] on input "tg" at bounding box center [580, 316] width 217 height 26
type input "0"
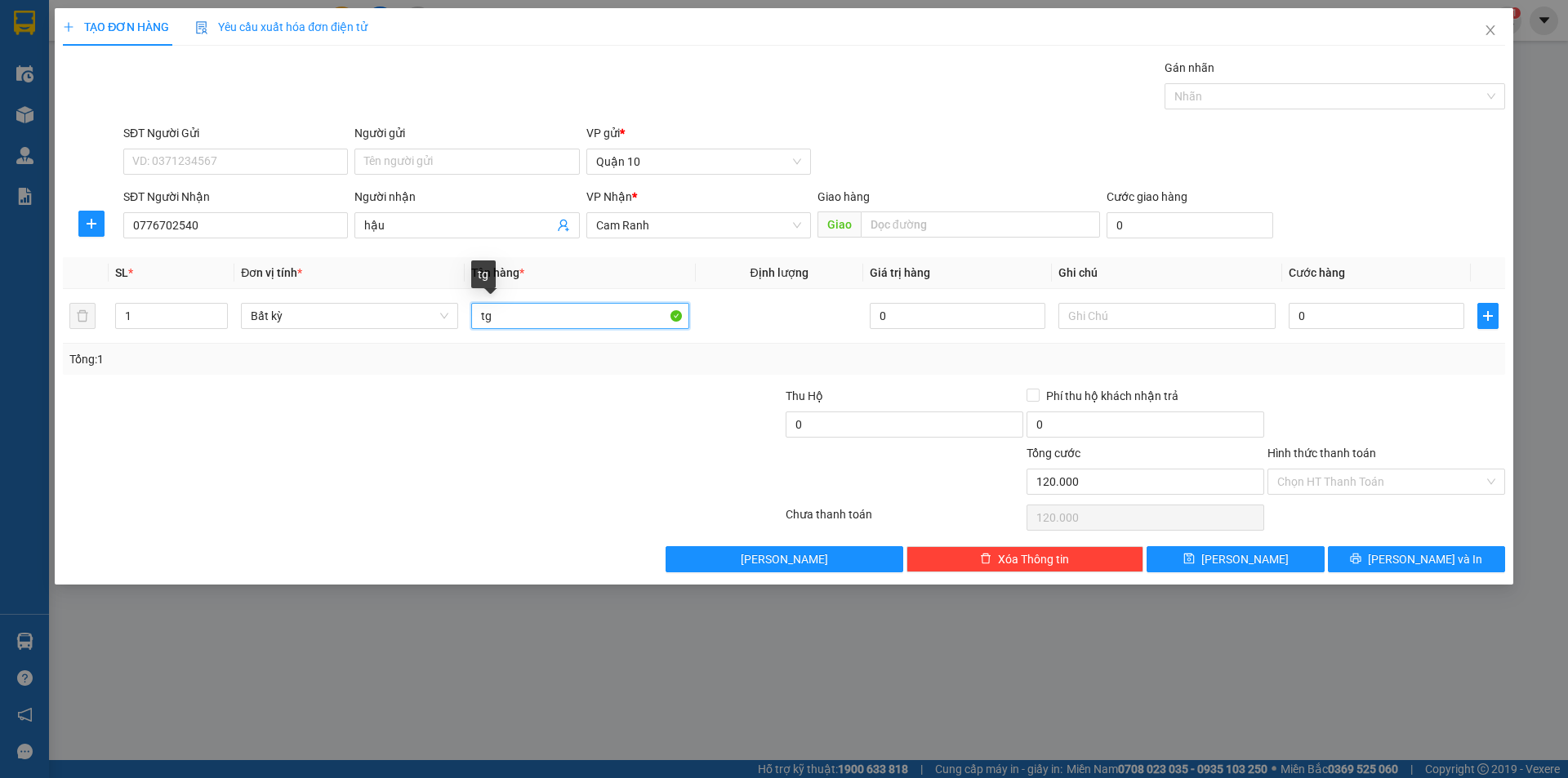
type input "0"
drag, startPoint x: 1305, startPoint y: 314, endPoint x: 1278, endPoint y: 320, distance: 27.7
click at [1302, 315] on input "0" at bounding box center [1376, 316] width 176 height 26
type input "2"
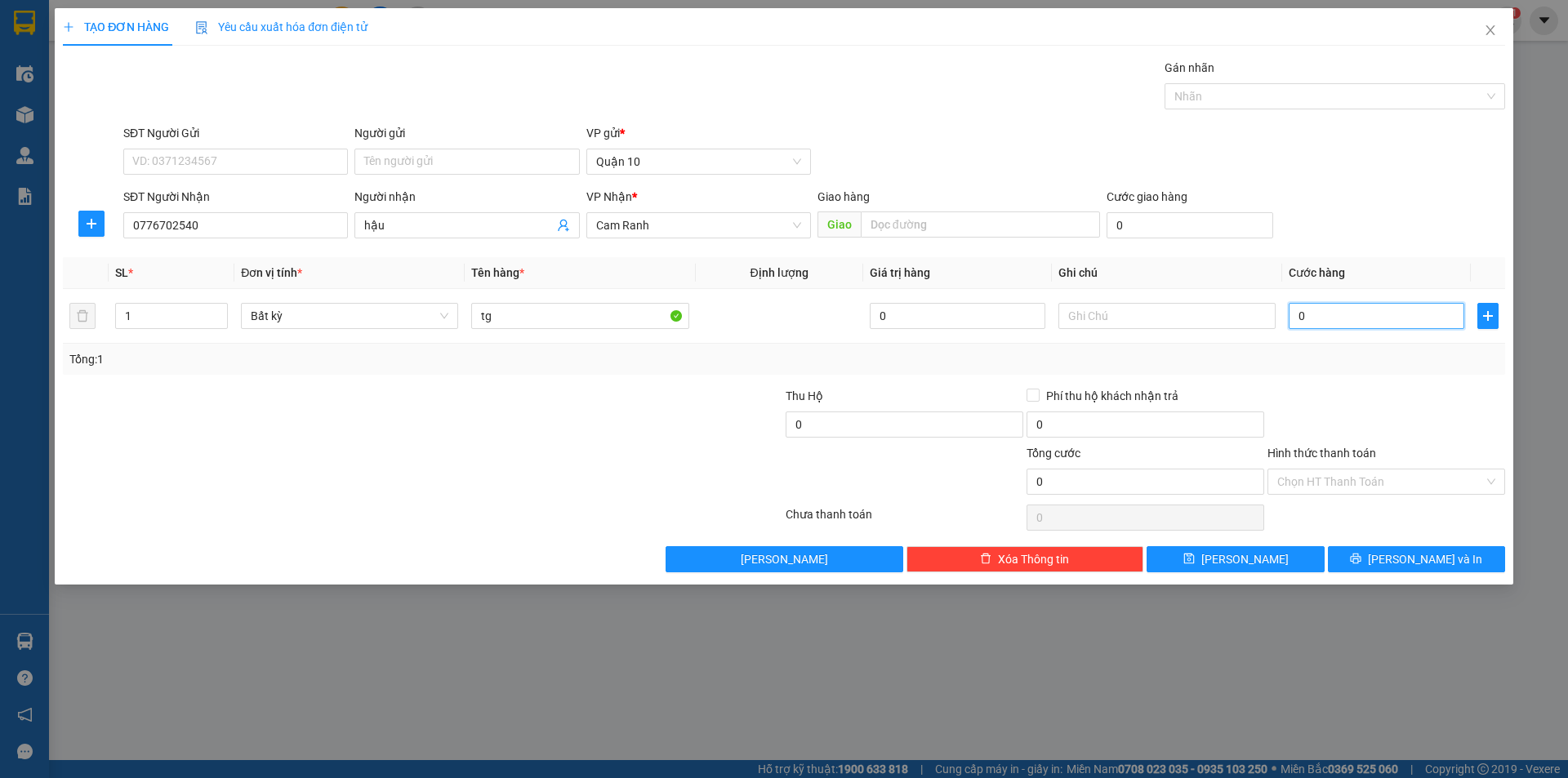
type input "2"
type input "20"
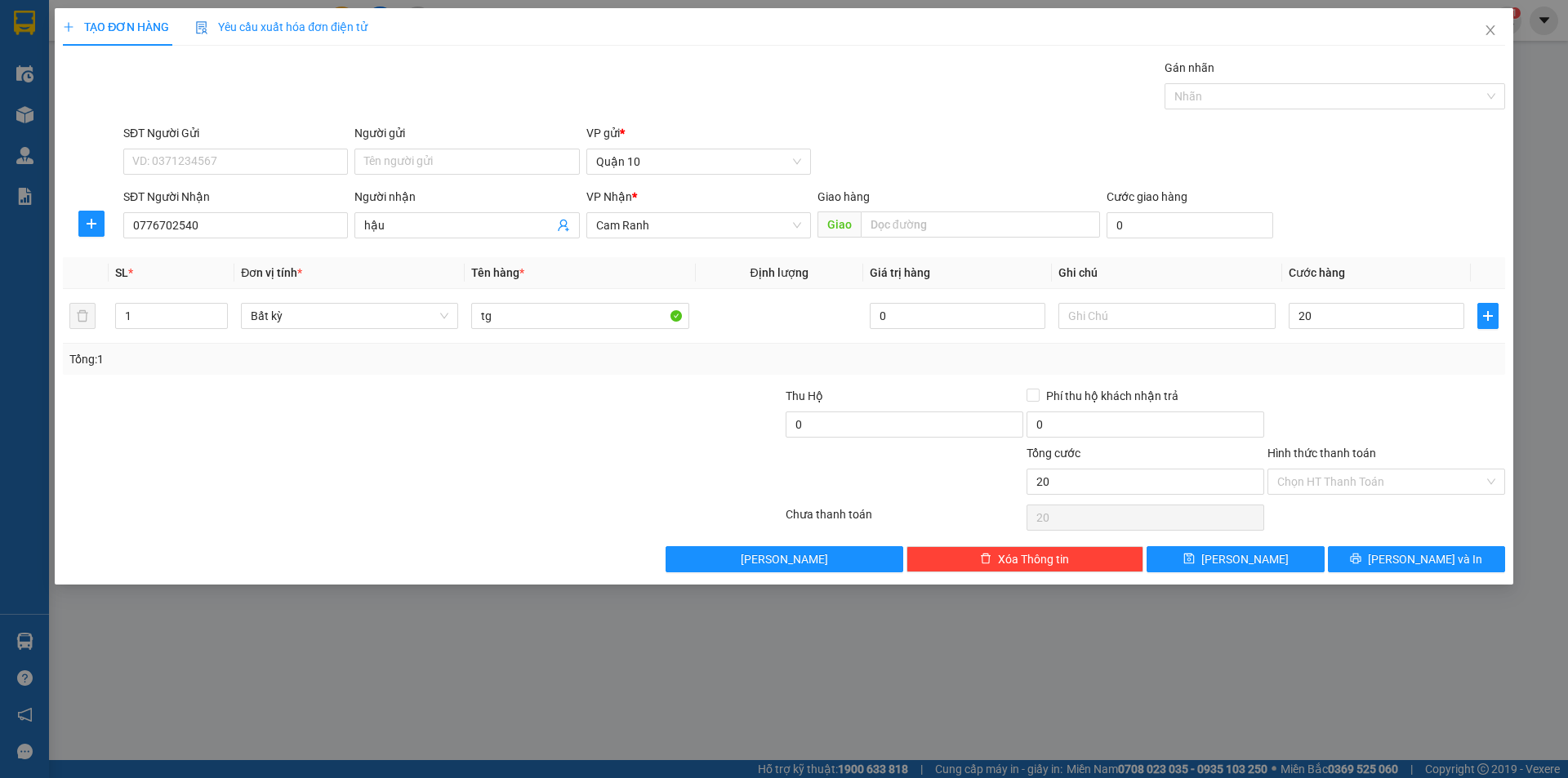
type input "20.000"
drag, startPoint x: 1295, startPoint y: 359, endPoint x: 1283, endPoint y: 374, distance: 19.2
click at [1289, 369] on div "Tổng: 1" at bounding box center [783, 360] width 1442 height 31
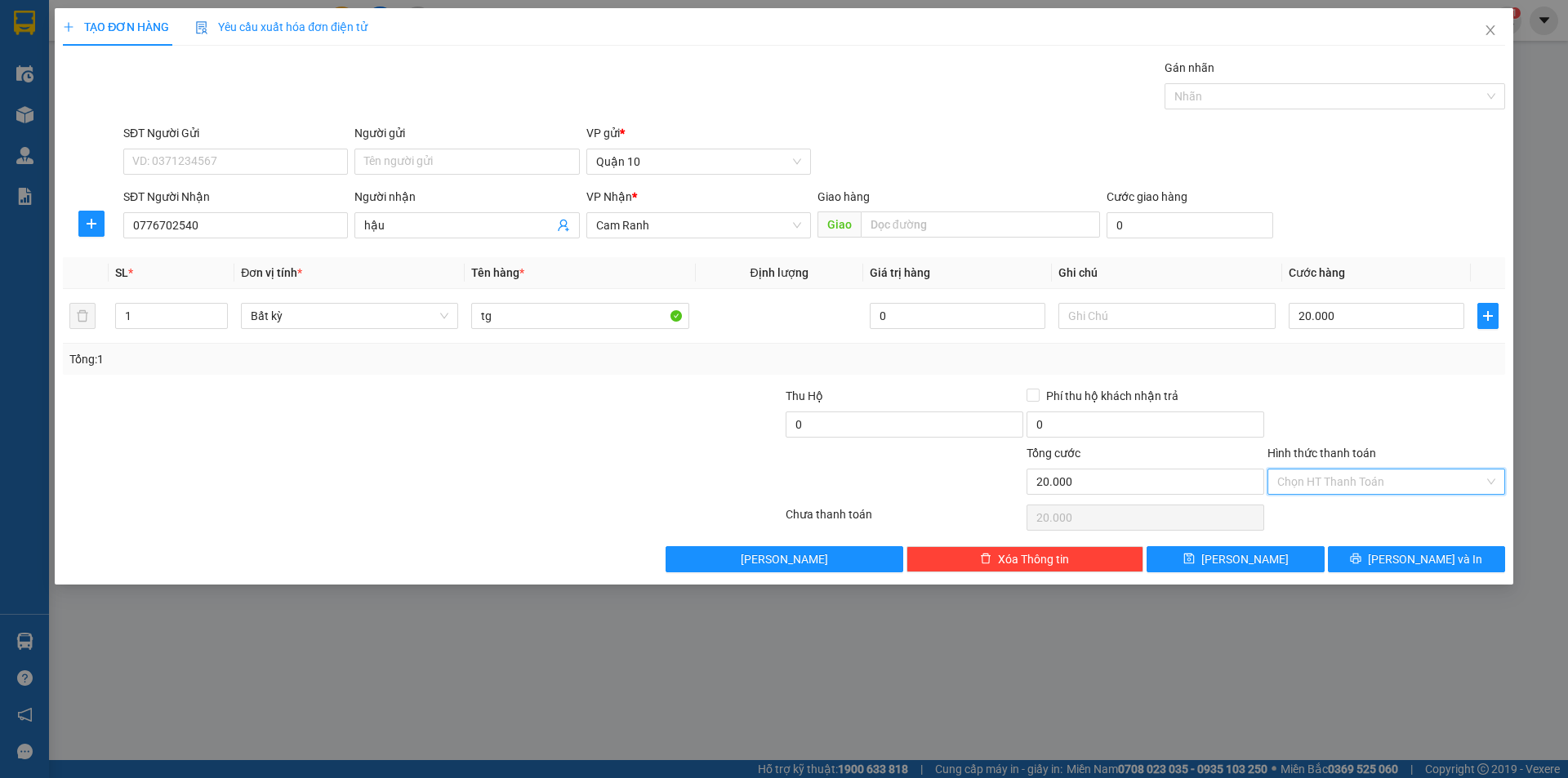
drag, startPoint x: 1311, startPoint y: 473, endPoint x: 1316, endPoint y: 504, distance: 31.4
click at [1311, 474] on input "Hình thức thanh toán" at bounding box center [1379, 481] width 206 height 24
drag, startPoint x: 1319, startPoint y: 507, endPoint x: 1312, endPoint y: 542, distance: 35.7
click at [1319, 508] on div "Tại văn phòng" at bounding box center [1385, 514] width 218 height 18
type input "0"
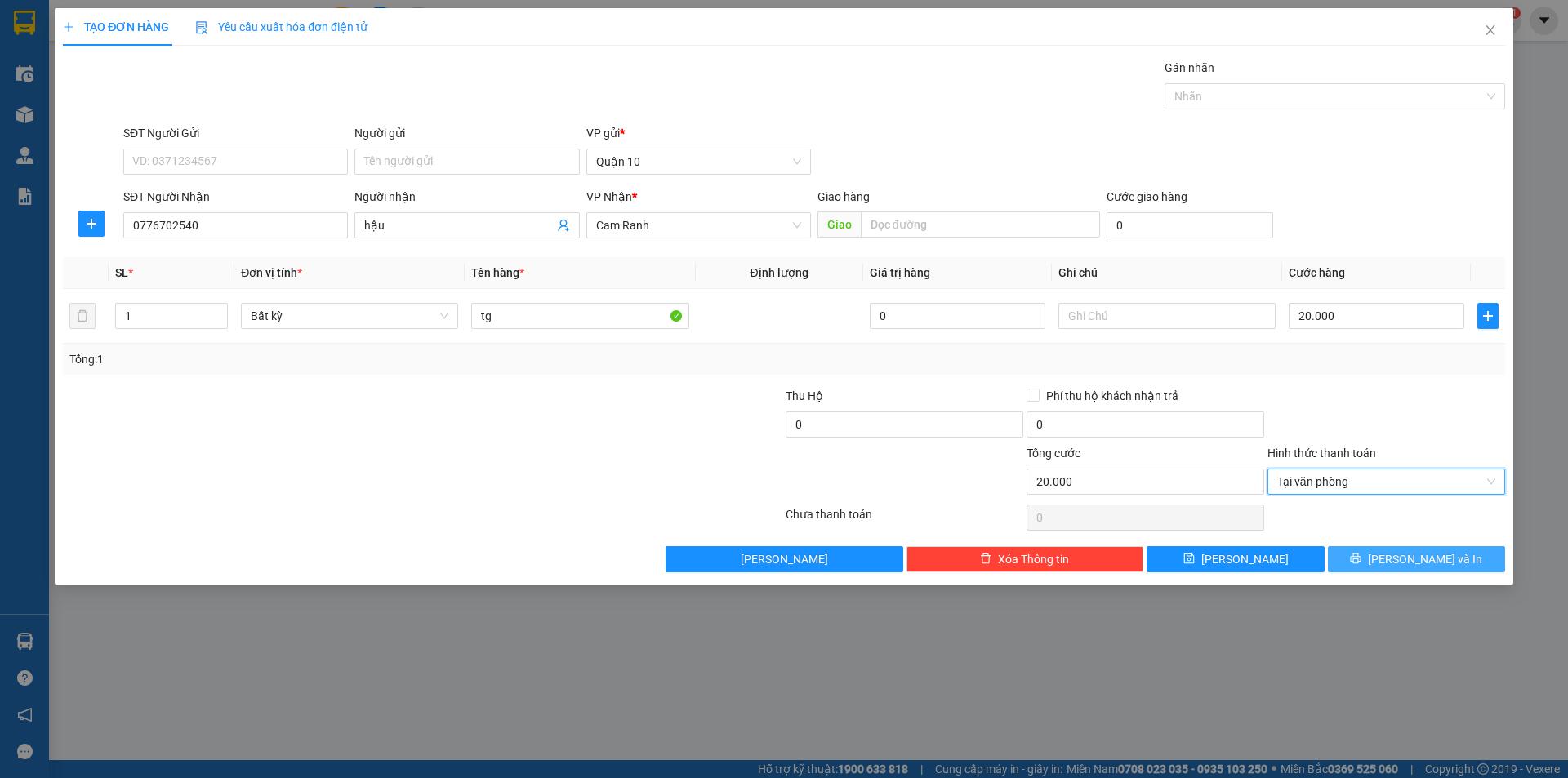
drag, startPoint x: 1400, startPoint y: 557, endPoint x: 1370, endPoint y: 557, distance: 30.0
click at [1399, 559] on button "[PERSON_NAME] và In" at bounding box center [1416, 559] width 177 height 26
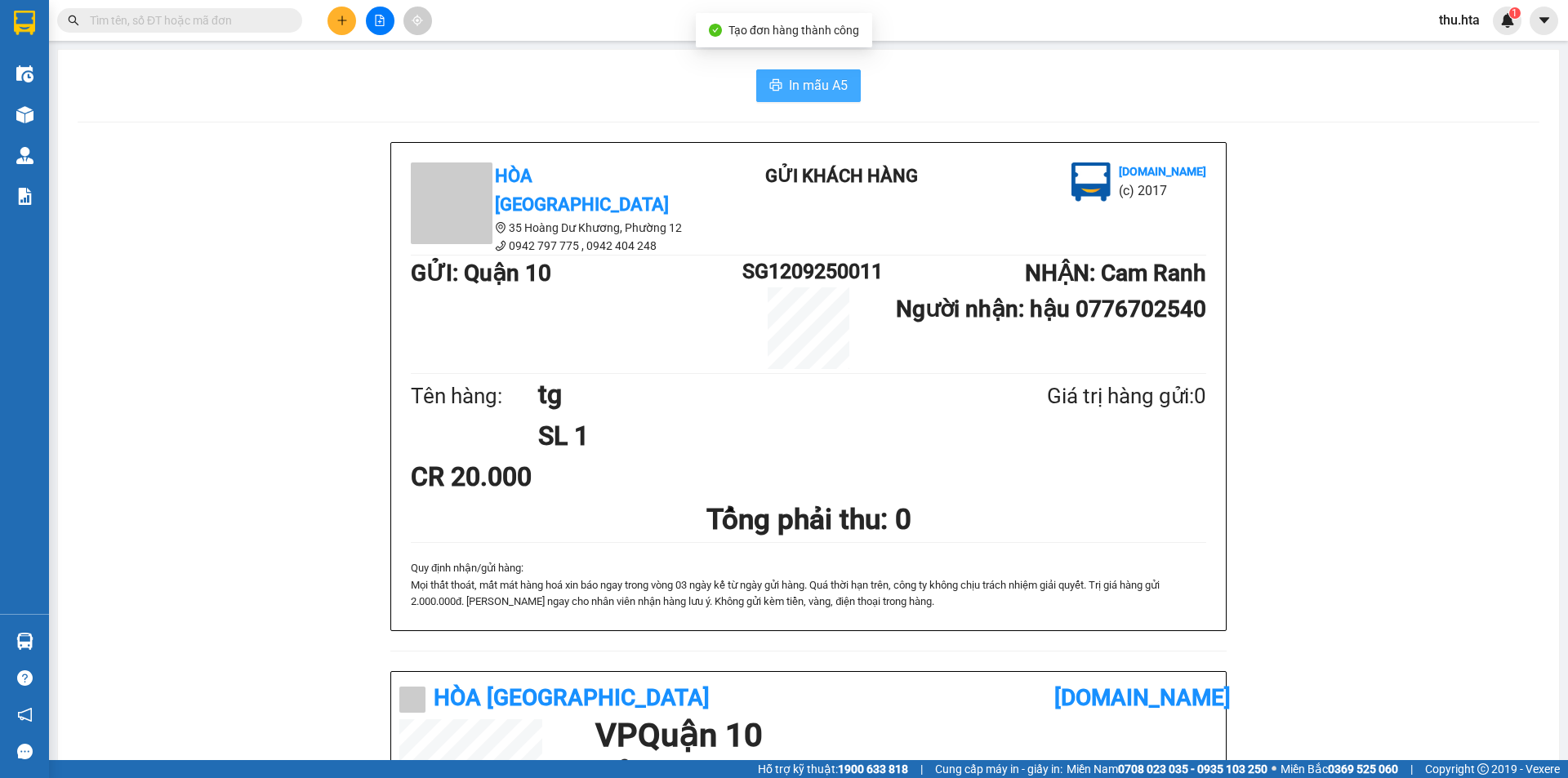
click at [810, 82] on span "In mẫu A5" at bounding box center [818, 85] width 59 height 21
click at [338, 19] on icon "plus" at bounding box center [342, 21] width 12 height 12
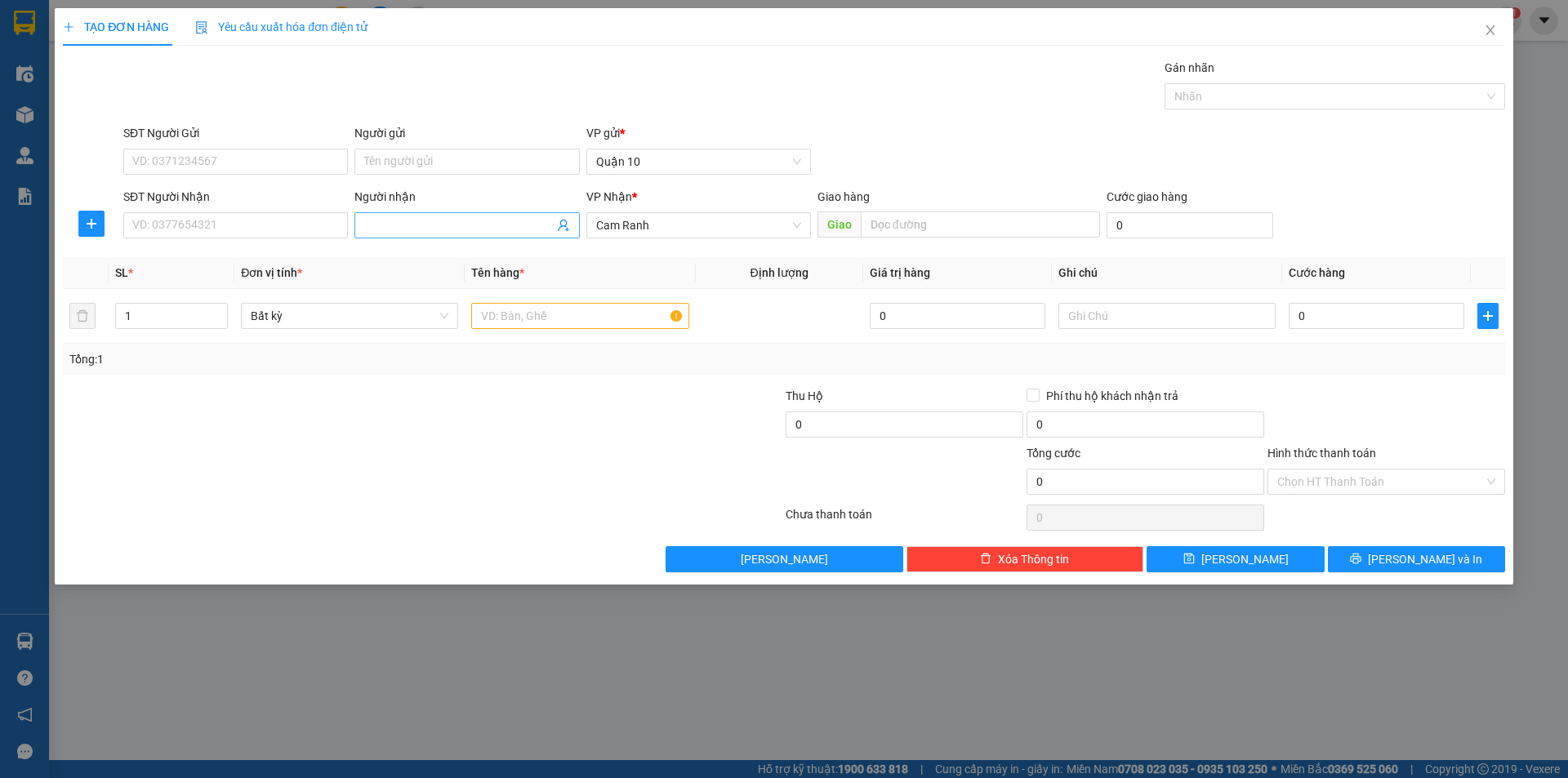
drag, startPoint x: 376, startPoint y: 225, endPoint x: 396, endPoint y: 220, distance: 20.6
click at [377, 225] on input "Người nhận" at bounding box center [458, 225] width 189 height 18
drag, startPoint x: 407, startPoint y: 228, endPoint x: 383, endPoint y: 226, distance: 24.1
click at [400, 228] on input "006" at bounding box center [458, 225] width 189 height 18
type input "006"
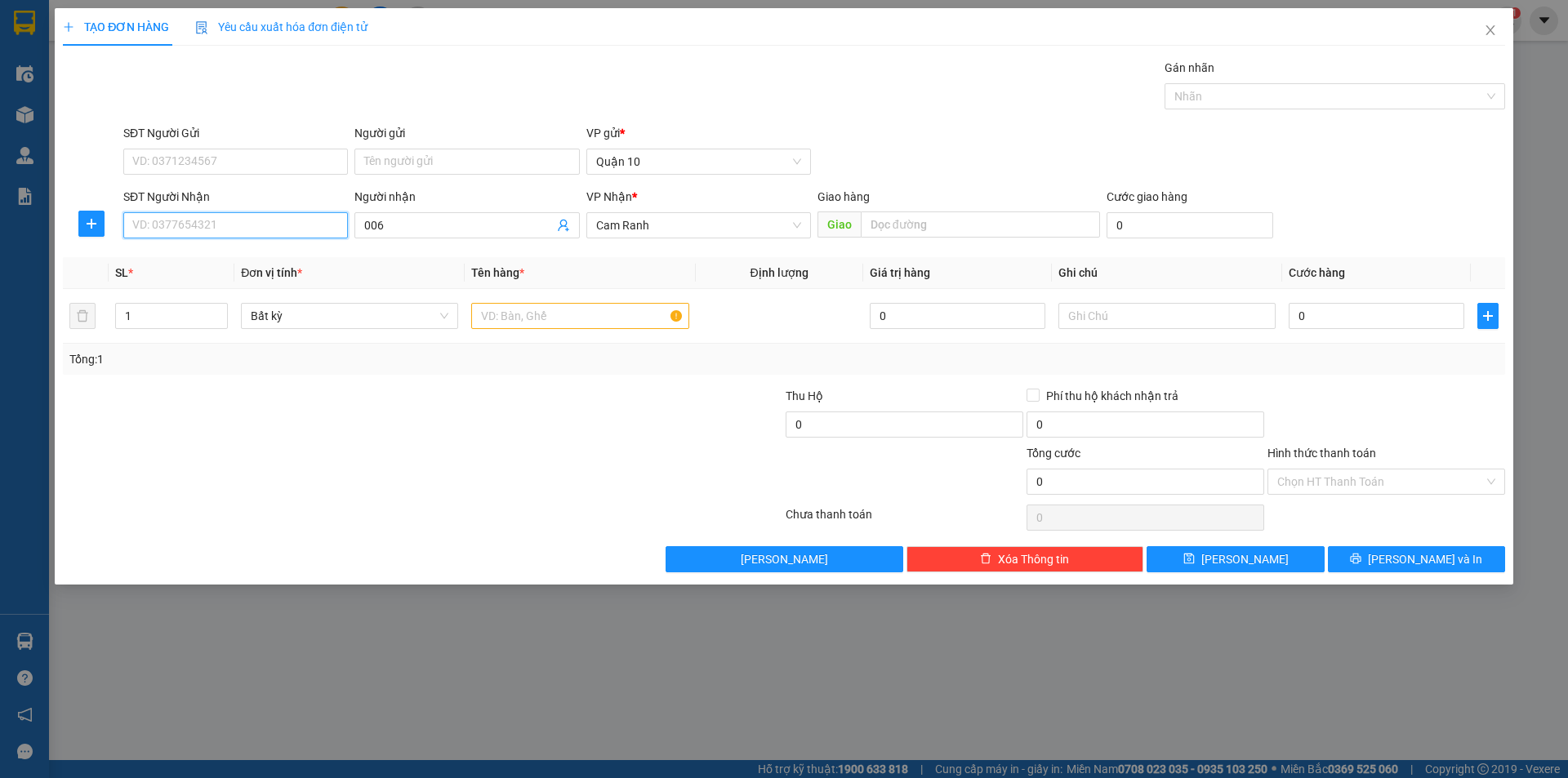
click at [303, 213] on input "SĐT Người Nhận" at bounding box center [236, 225] width 225 height 26
drag, startPoint x: 220, startPoint y: 258, endPoint x: 351, endPoint y: 294, distance: 135.9
click at [222, 257] on div "0384466006 - TÚC" at bounding box center [236, 258] width 205 height 18
type input "0384466006"
type input "TÚC"
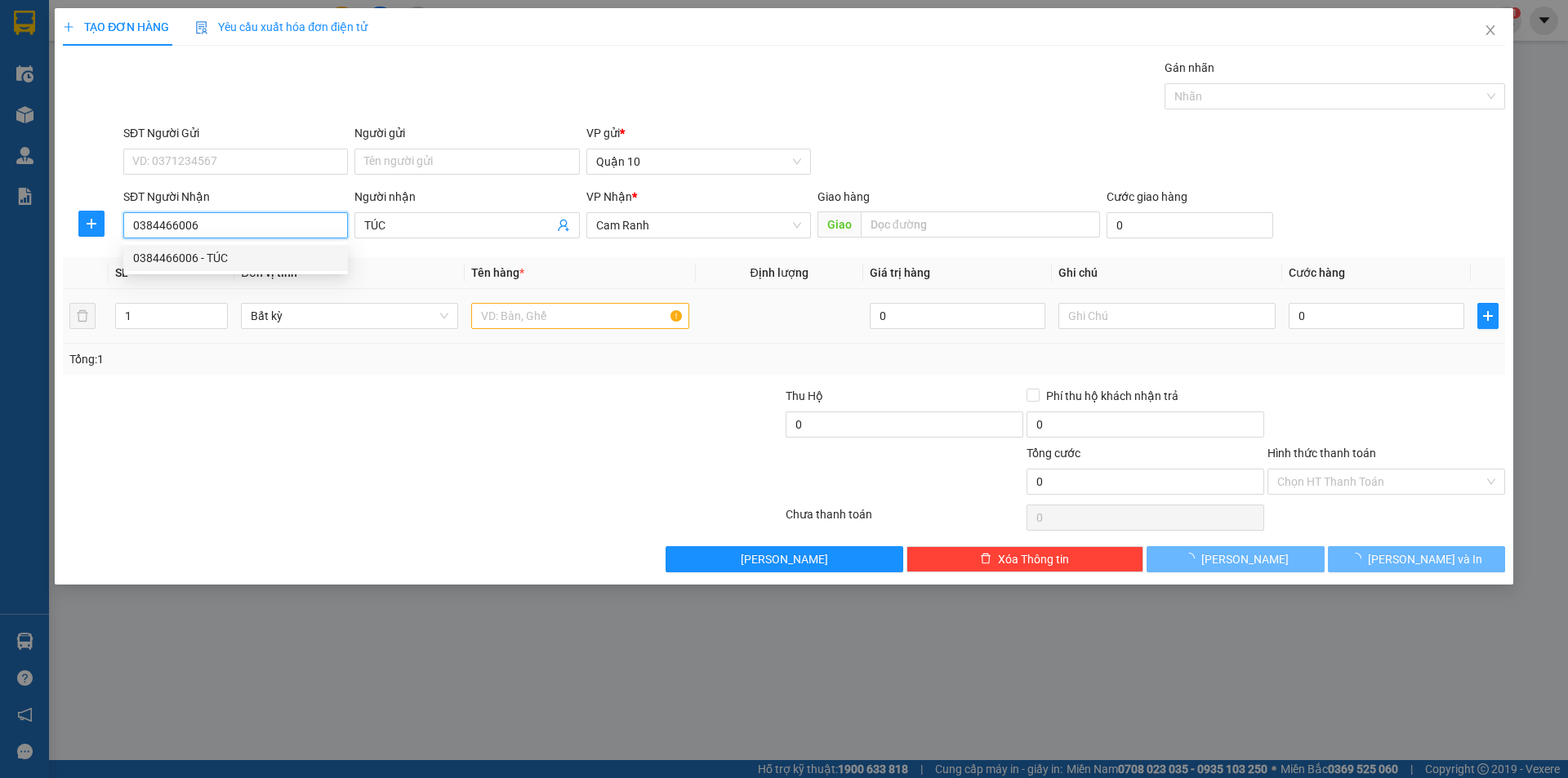
type input "100.000"
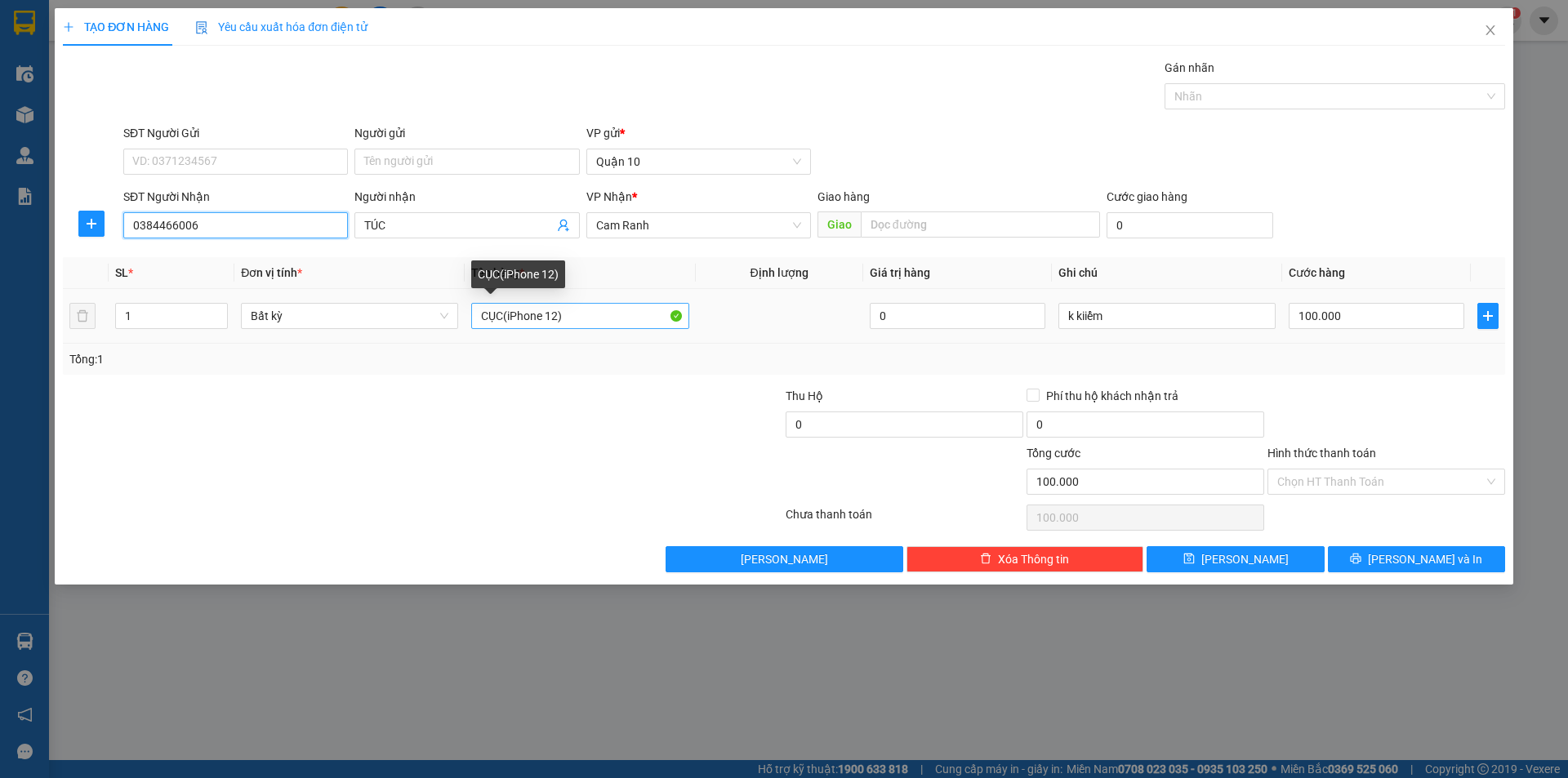
type input "0384466006"
drag, startPoint x: 587, startPoint y: 310, endPoint x: 612, endPoint y: 315, distance: 25.5
click at [588, 310] on input "CỤC(iPhone 12)" at bounding box center [580, 316] width 217 height 26
type input "CỤC lkdt"
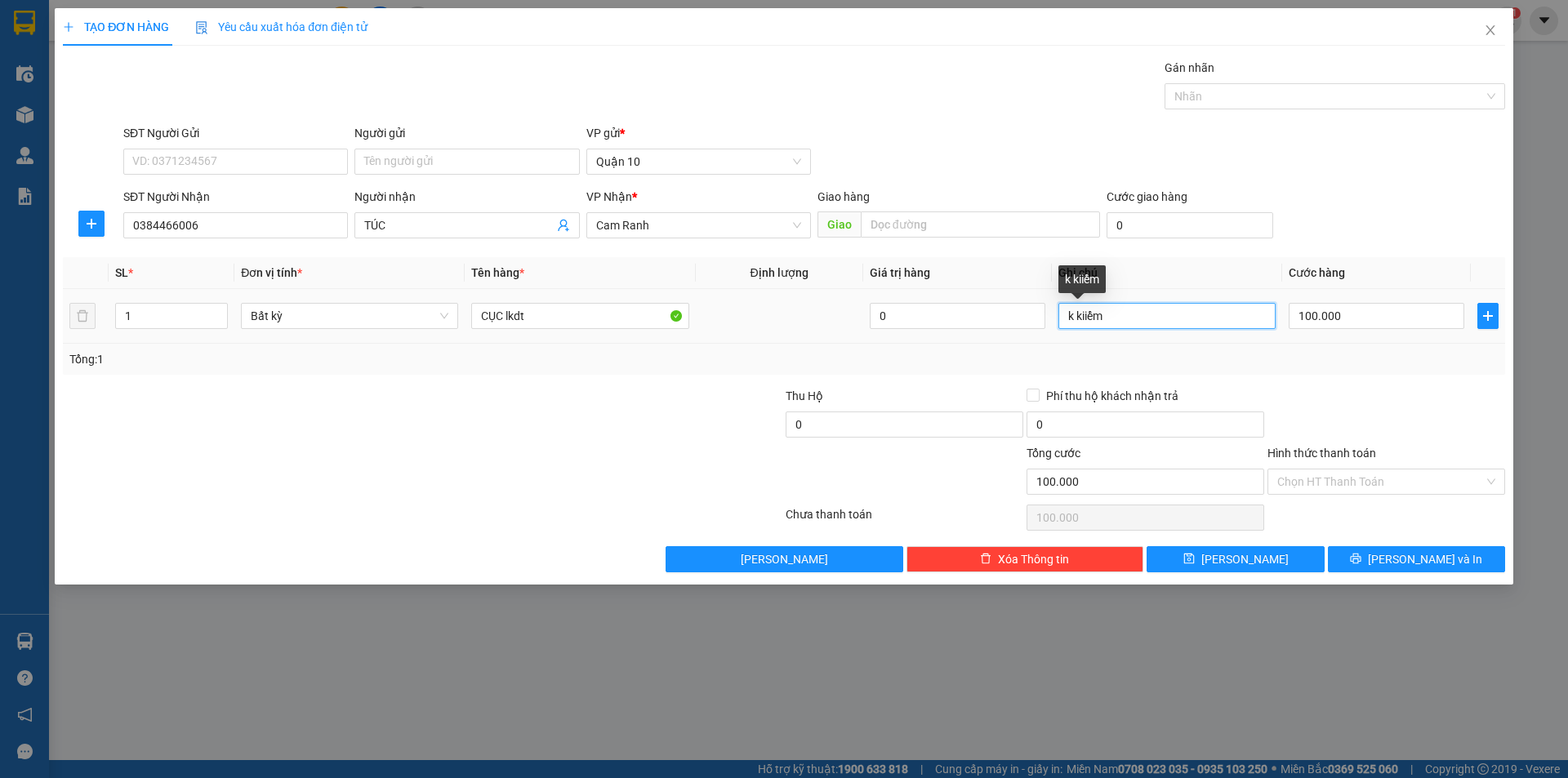
click at [1107, 316] on input "k kiiểm" at bounding box center [1166, 316] width 217 height 26
drag, startPoint x: 1382, startPoint y: 320, endPoint x: 1357, endPoint y: 329, distance: 26.6
click at [1381, 320] on input "100.000" at bounding box center [1376, 316] width 176 height 26
type input "0"
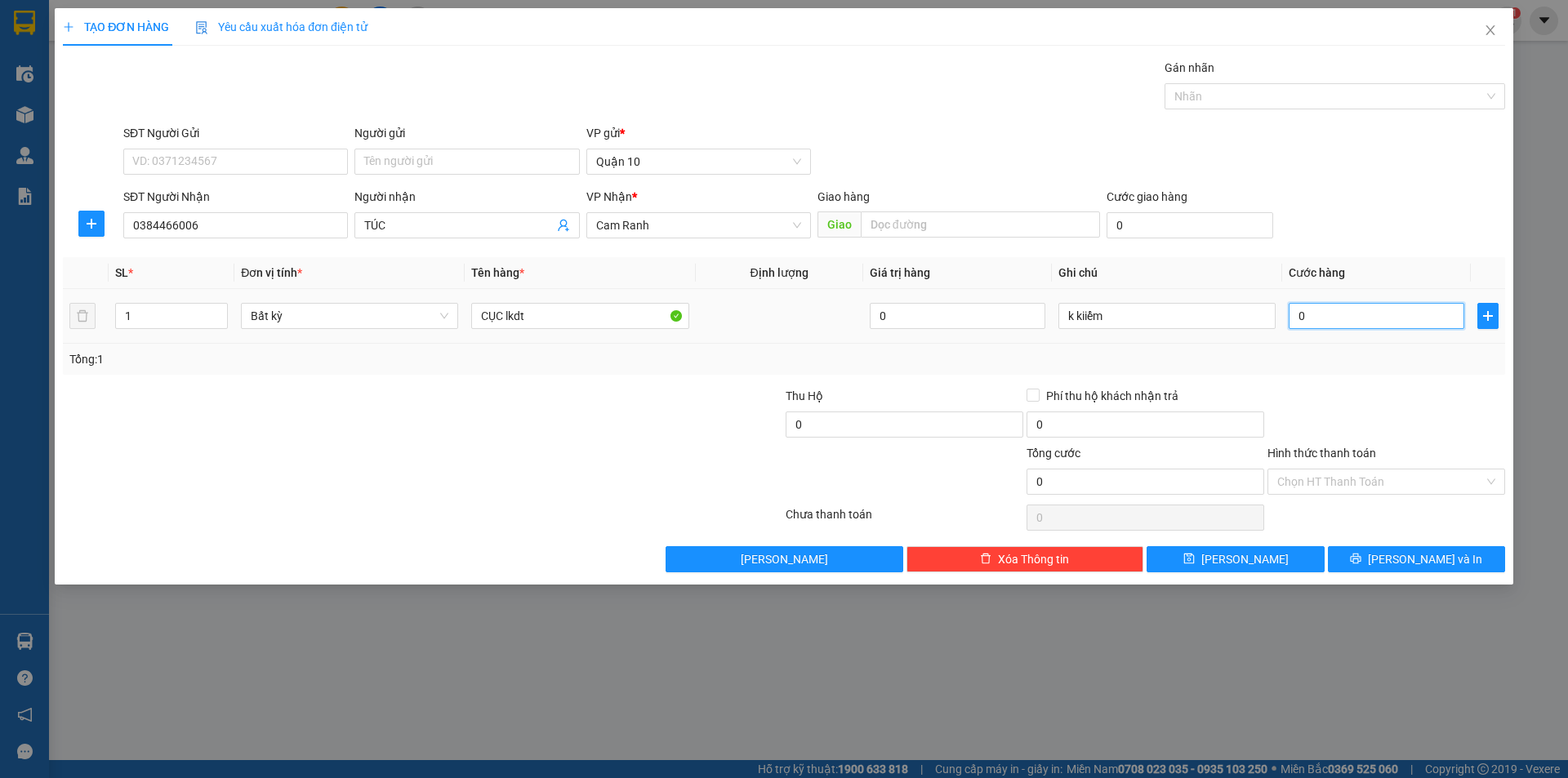
type input "03"
type input "3"
type input "30"
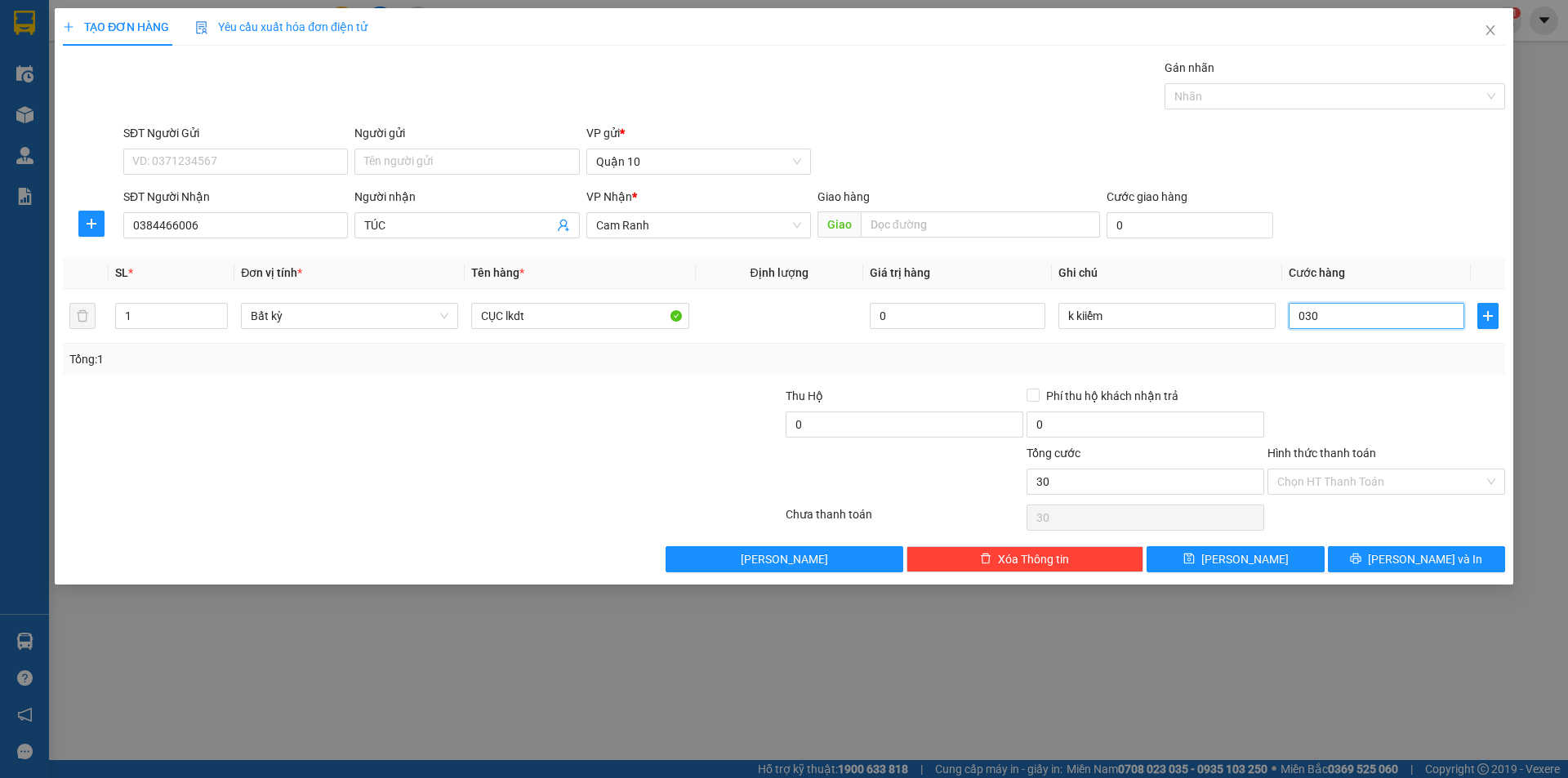
type input "030"
type input "30.000"
drag, startPoint x: 1326, startPoint y: 348, endPoint x: 1254, endPoint y: 456, distance: 129.8
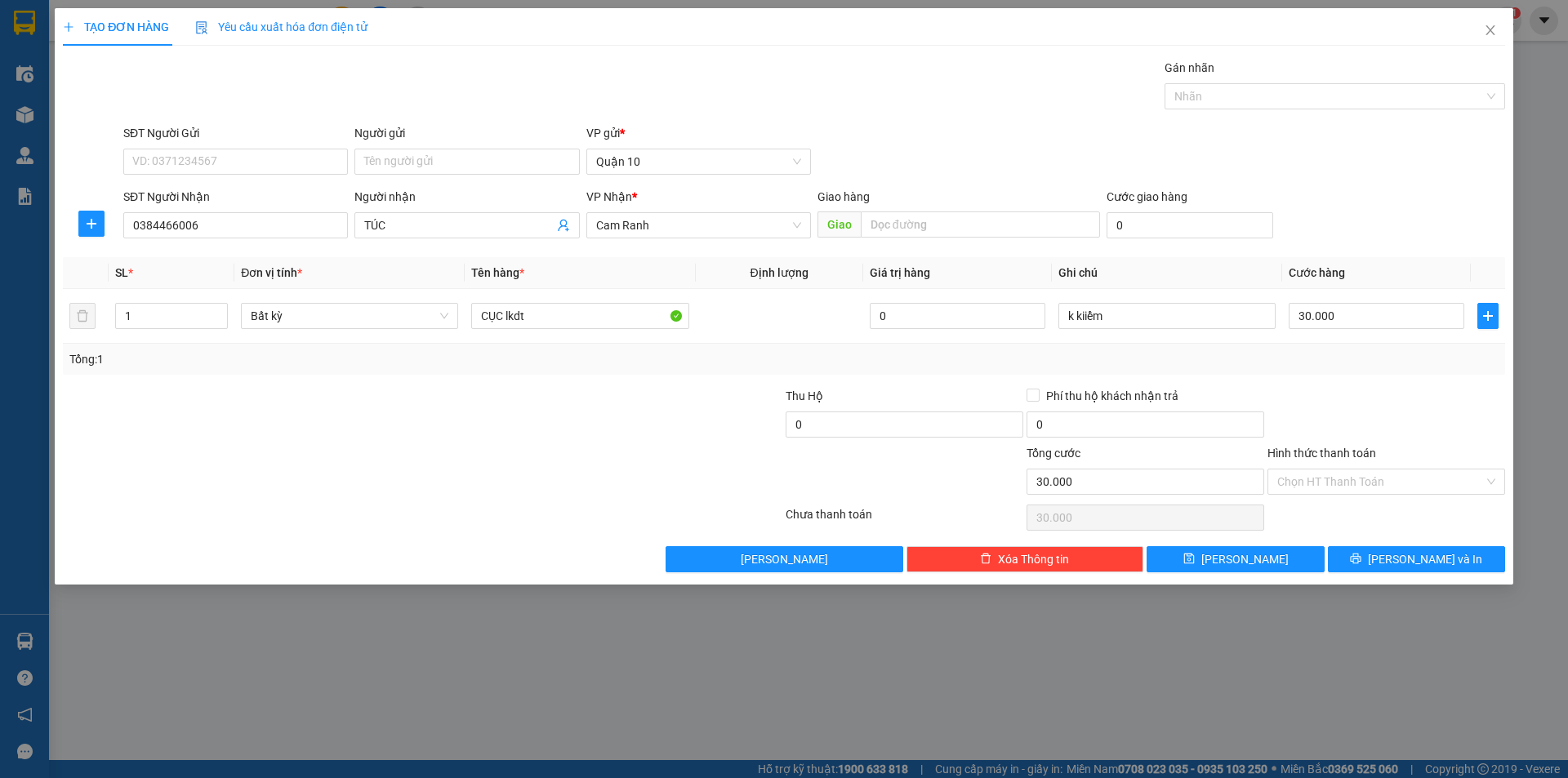
click at [1311, 369] on div "Tổng: 1" at bounding box center [783, 360] width 1442 height 31
click at [1409, 569] on div "TẠO ĐƠN HÀNG Yêu cầu xuất hóa đơn điện tử Transit Pickup Surcharge Ids Transit …" at bounding box center [784, 296] width 1459 height 577
click at [1358, 554] on button "[PERSON_NAME] và In" at bounding box center [1416, 559] width 177 height 26
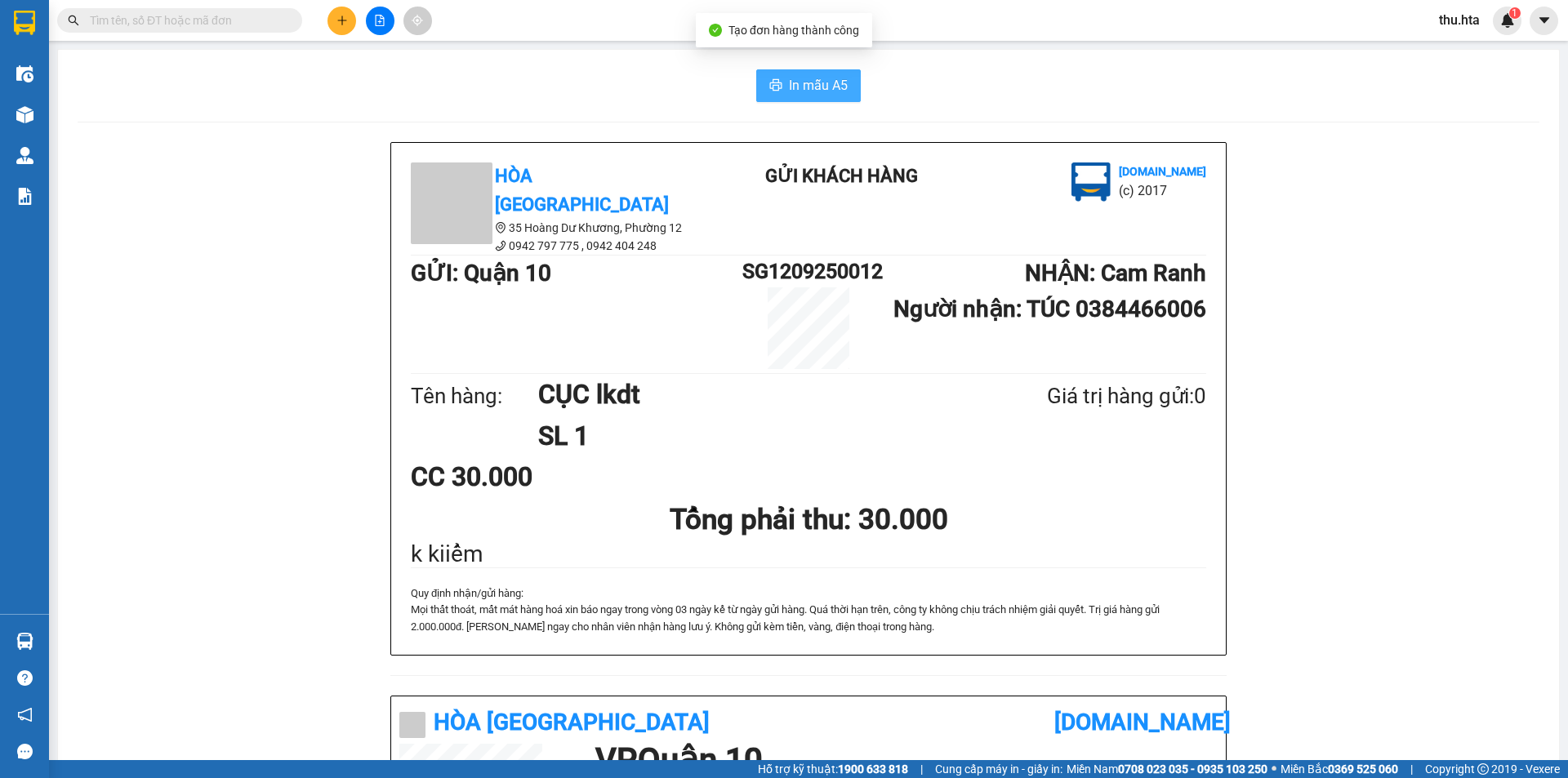
click at [843, 82] on button "In mẫu A5" at bounding box center [807, 85] width 105 height 32
click at [1548, 268] on main "In mẫu A5 Hòa Thuận Anh 35 Hoàng Dư Khương, Phường 12 0942 797 775 , 0942 404…" at bounding box center [784, 380] width 1568 height 760
drag, startPoint x: 1548, startPoint y: 267, endPoint x: 1528, endPoint y: 290, distance: 30.5
click at [1532, 286] on main "In mẫu A5 Hòa Thuận Anh 35 Hoàng Dư Khương, Phường 12 0942 797 775 , 0942 404…" at bounding box center [784, 380] width 1568 height 760
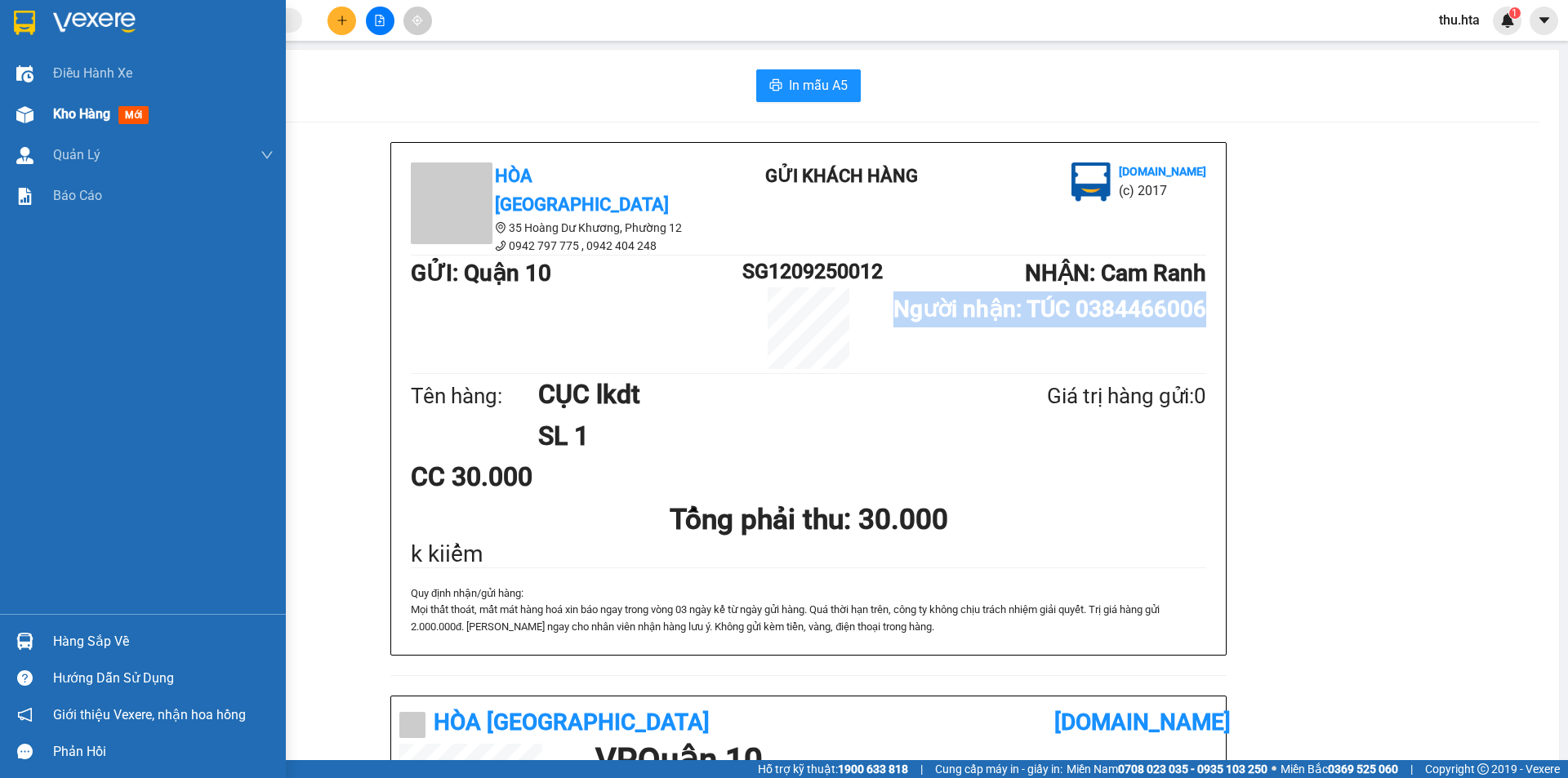
click at [60, 102] on div "Kho hàng mới" at bounding box center [163, 114] width 221 height 41
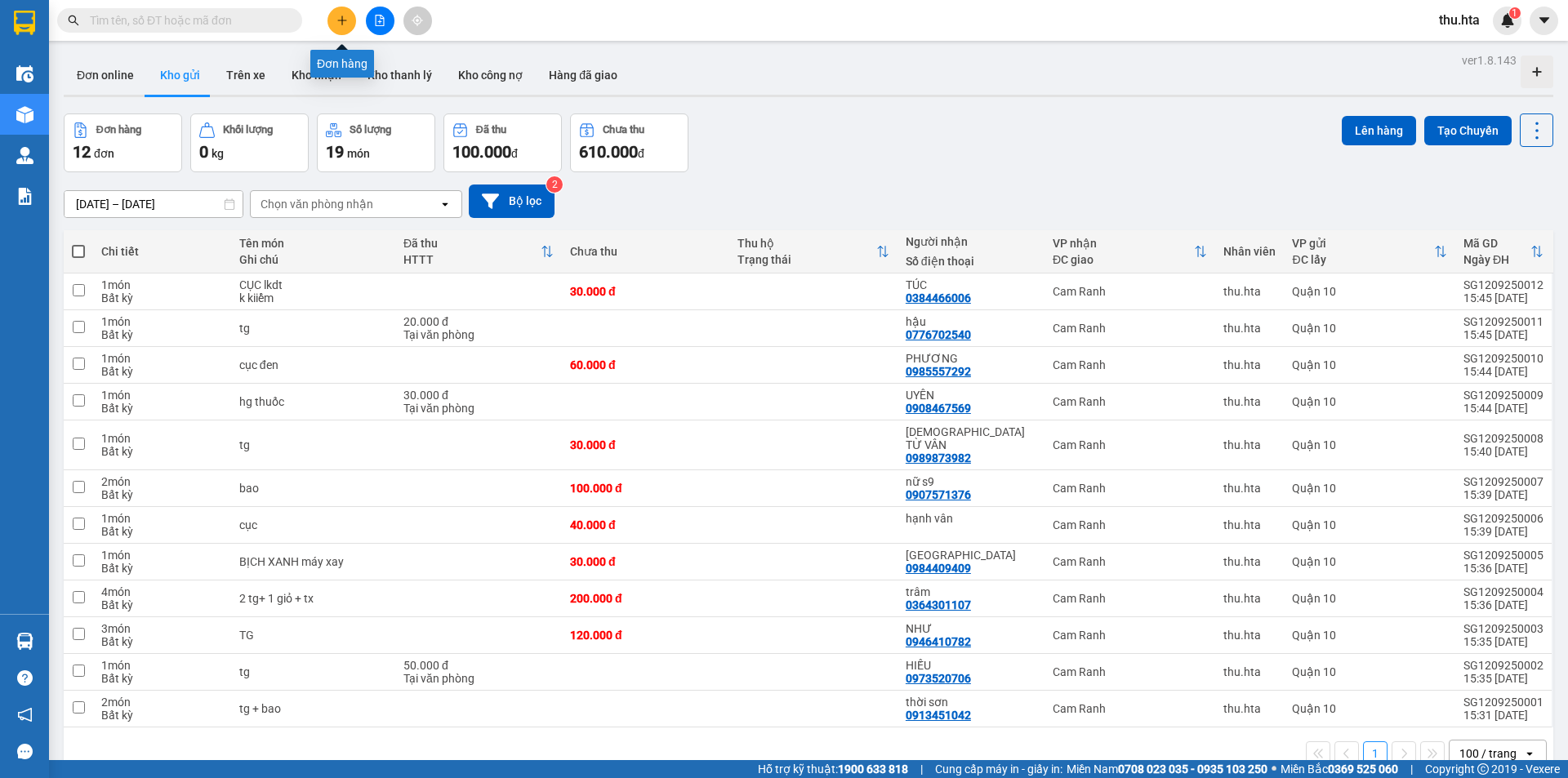
click at [339, 21] on icon "plus" at bounding box center [341, 20] width 9 height 1
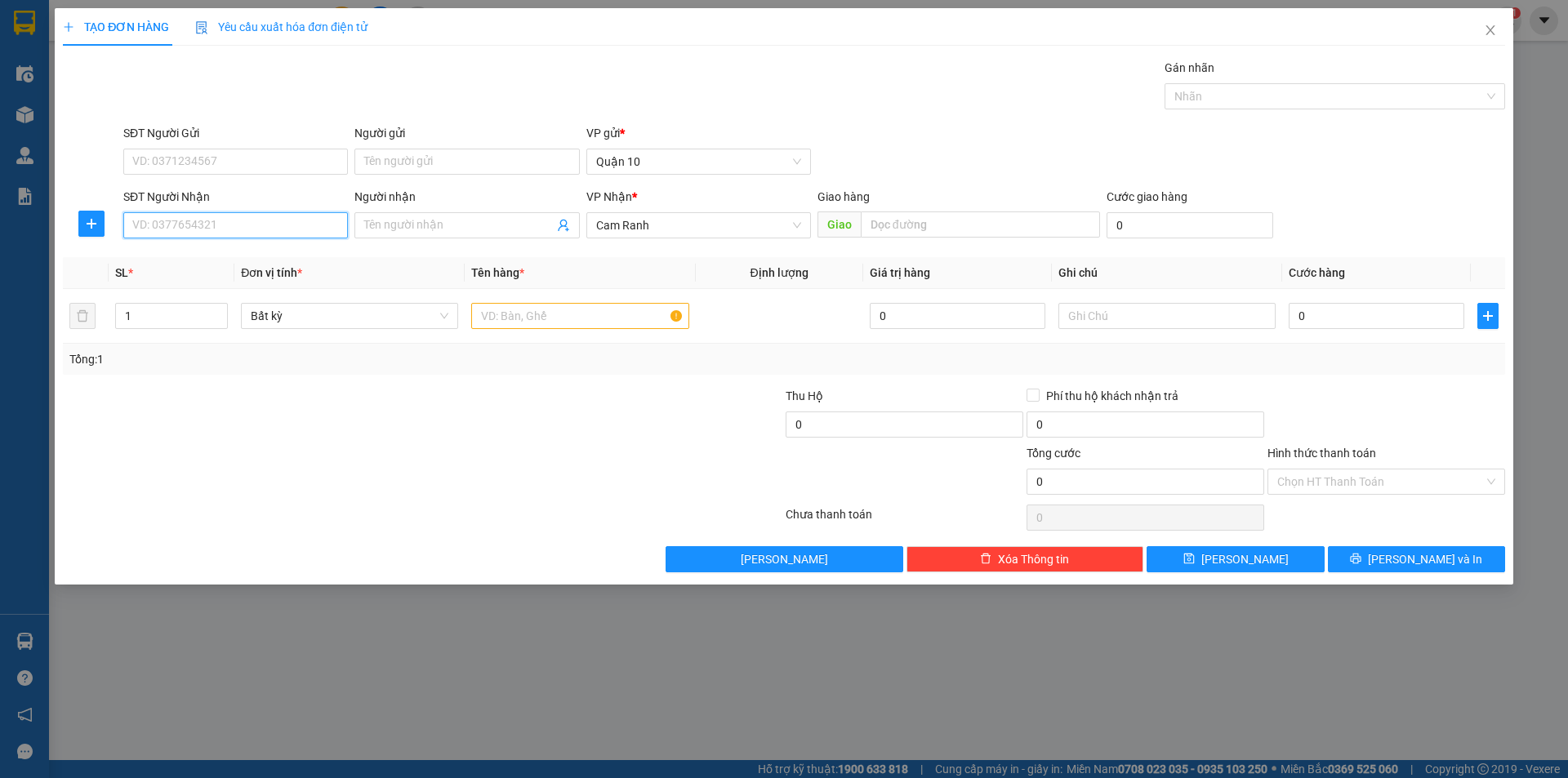
click at [294, 231] on input "SĐT Người Nhận" at bounding box center [236, 225] width 225 height 26
click at [443, 224] on input "Người nhận" at bounding box center [458, 225] width 189 height 18
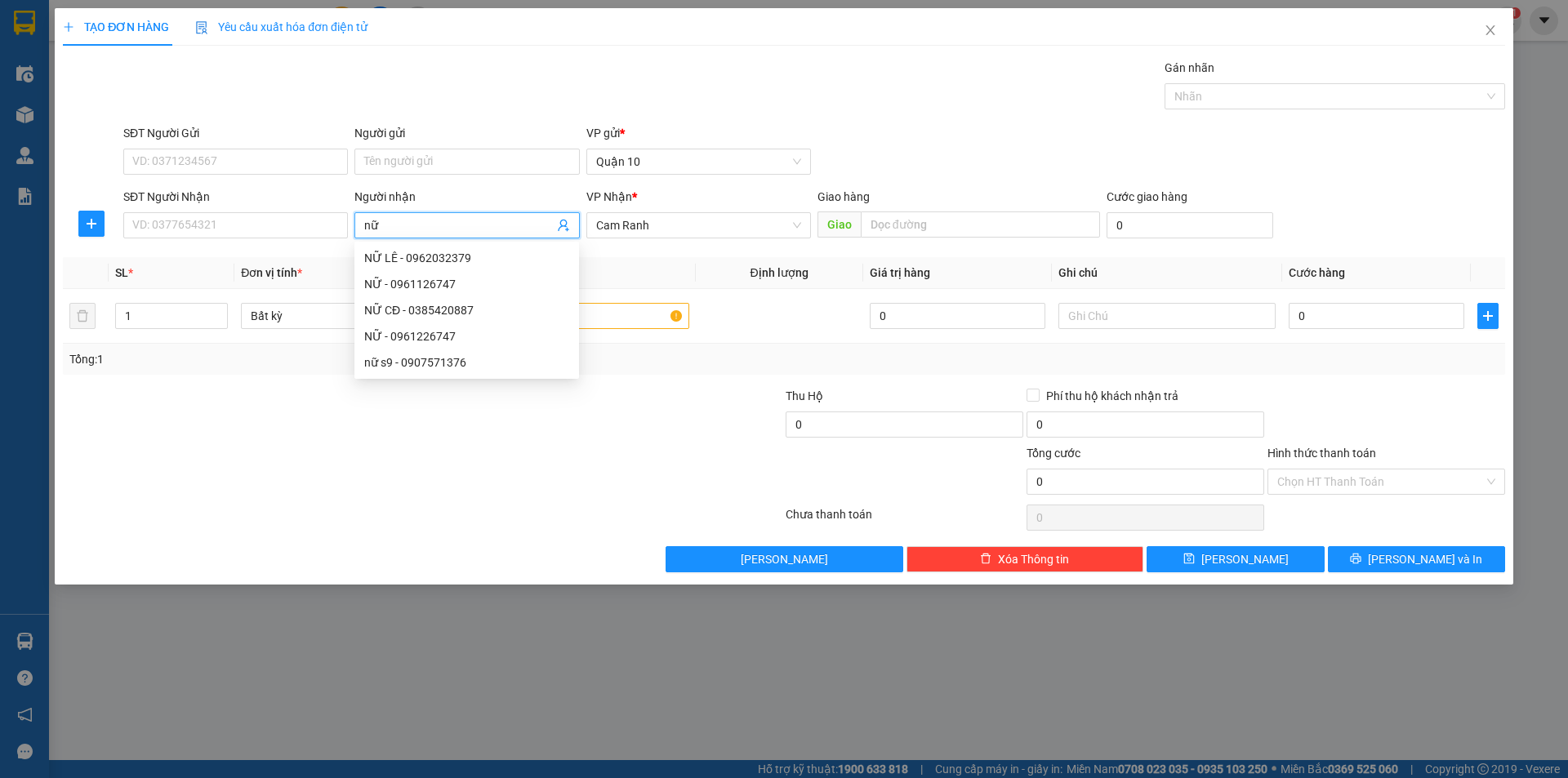
type input "nữ s"
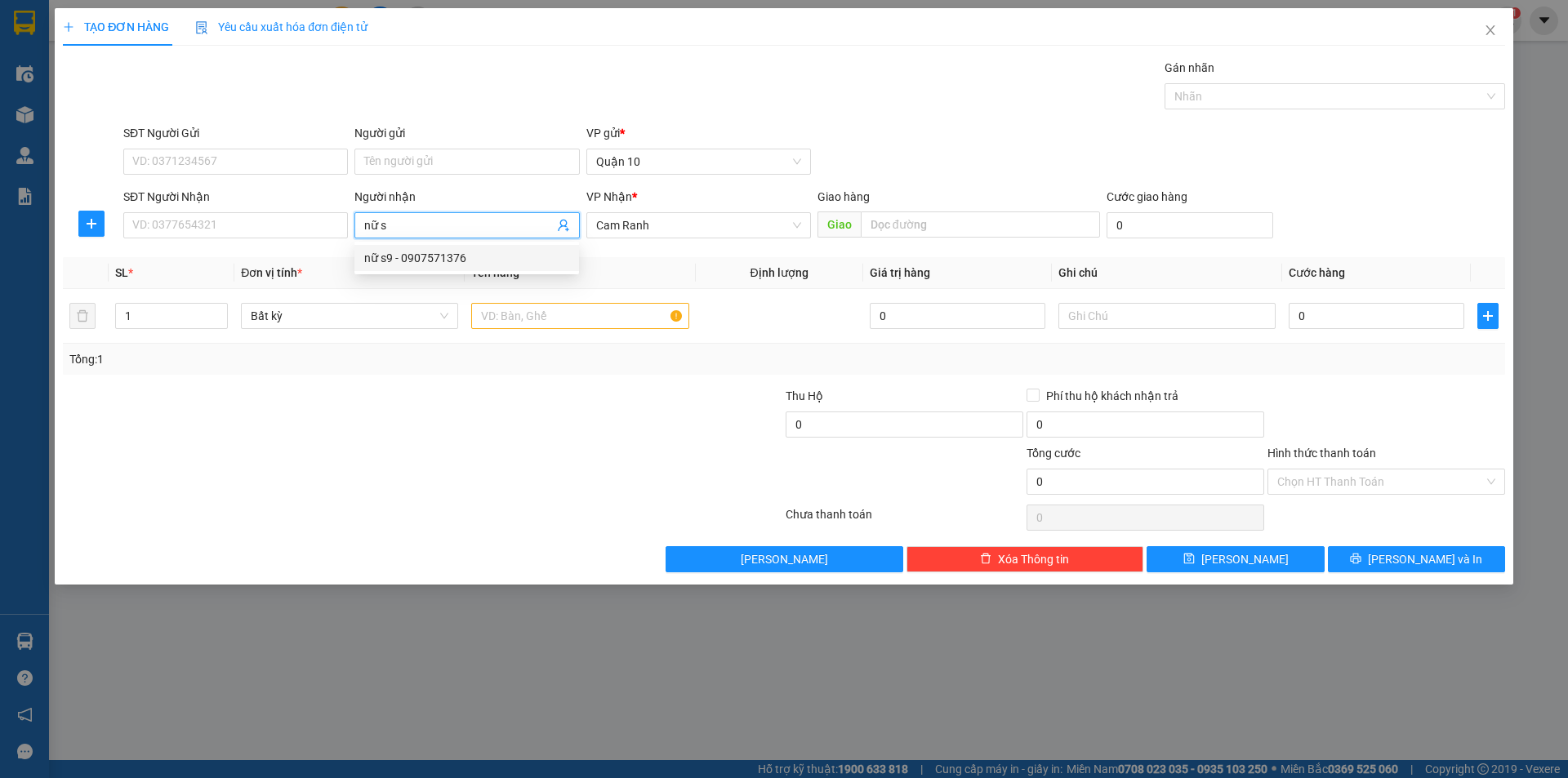
drag, startPoint x: 416, startPoint y: 255, endPoint x: 304, endPoint y: 284, distance: 115.7
click at [410, 256] on div "nữ s9 - 0907571376" at bounding box center [467, 258] width 205 height 18
type input "0907571376"
type input "nữ s9"
type input "2"
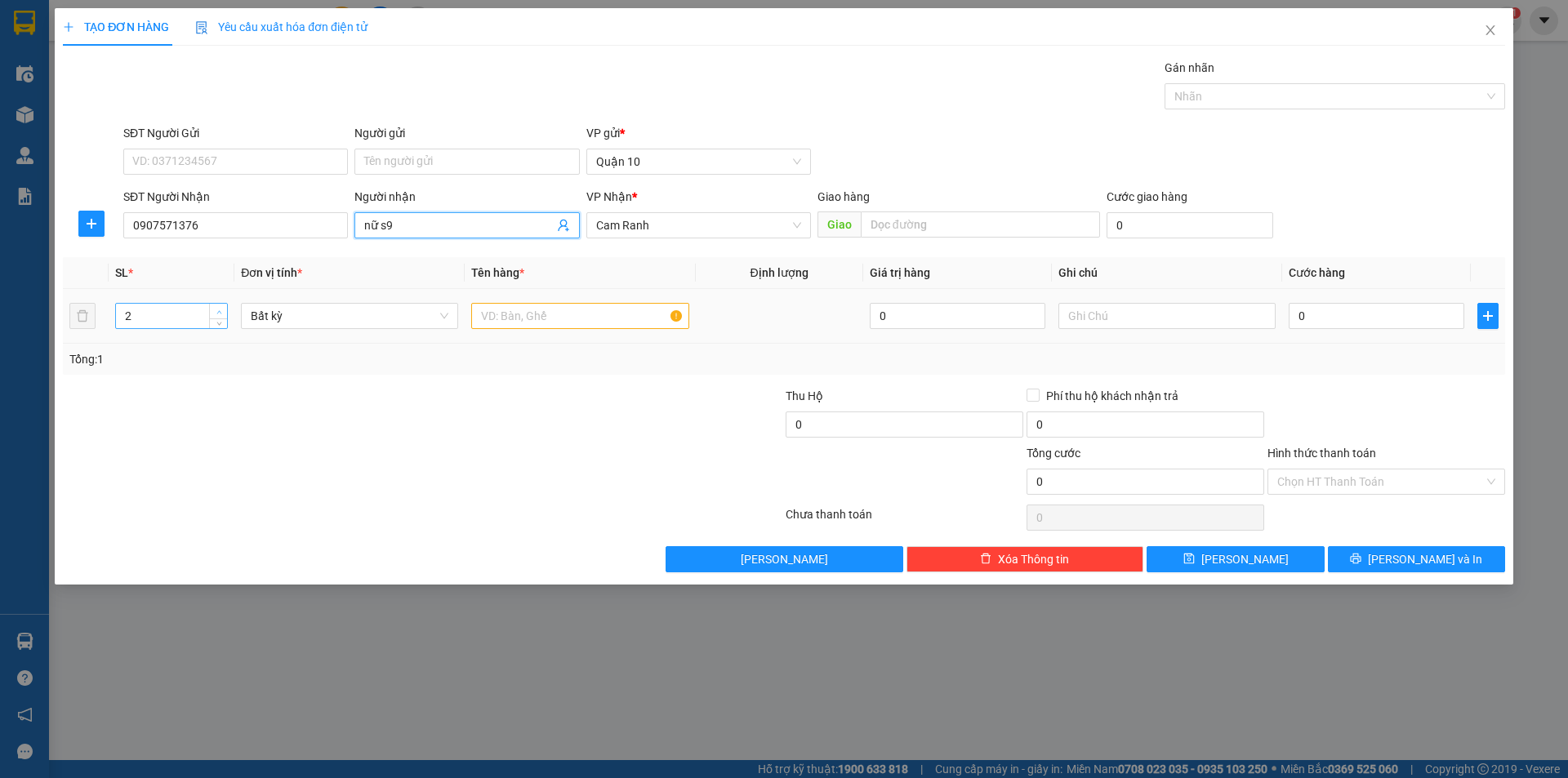
click at [221, 307] on span "up" at bounding box center [219, 312] width 10 height 10
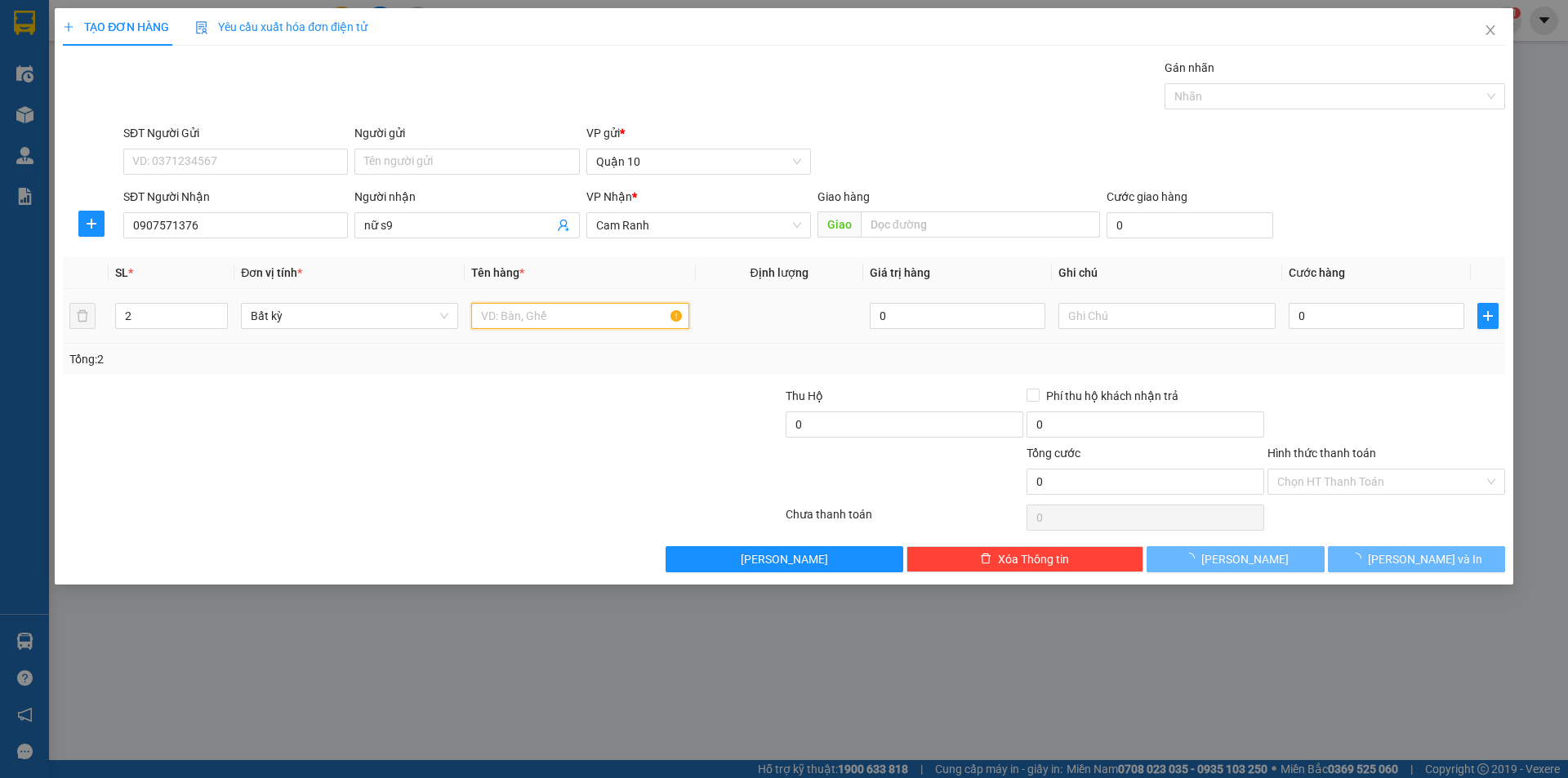
click at [505, 315] on input "text" at bounding box center [580, 316] width 217 height 26
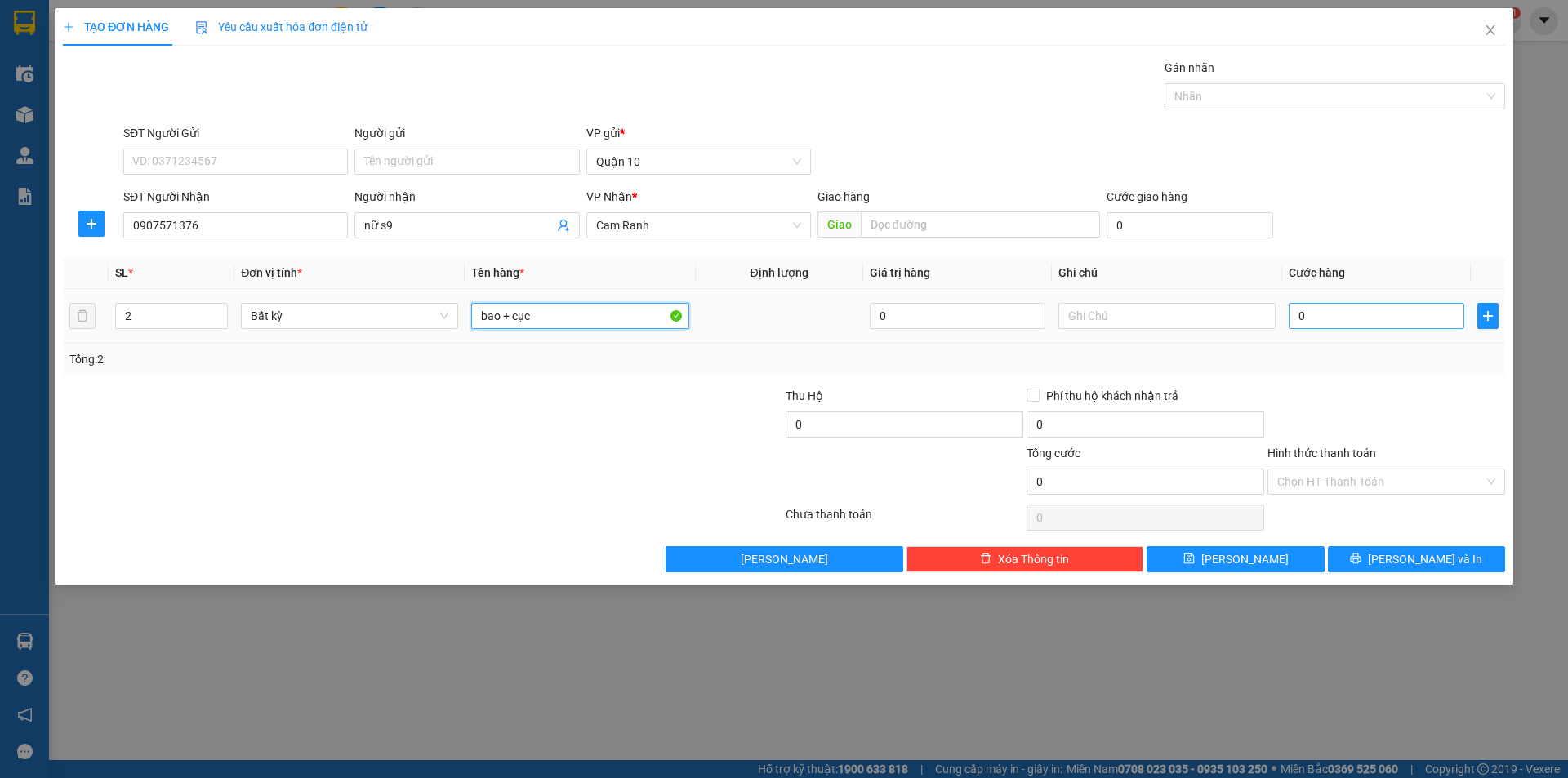
type input "bao + cục"
click at [1354, 324] on input "0" at bounding box center [1376, 316] width 176 height 26
type input "1"
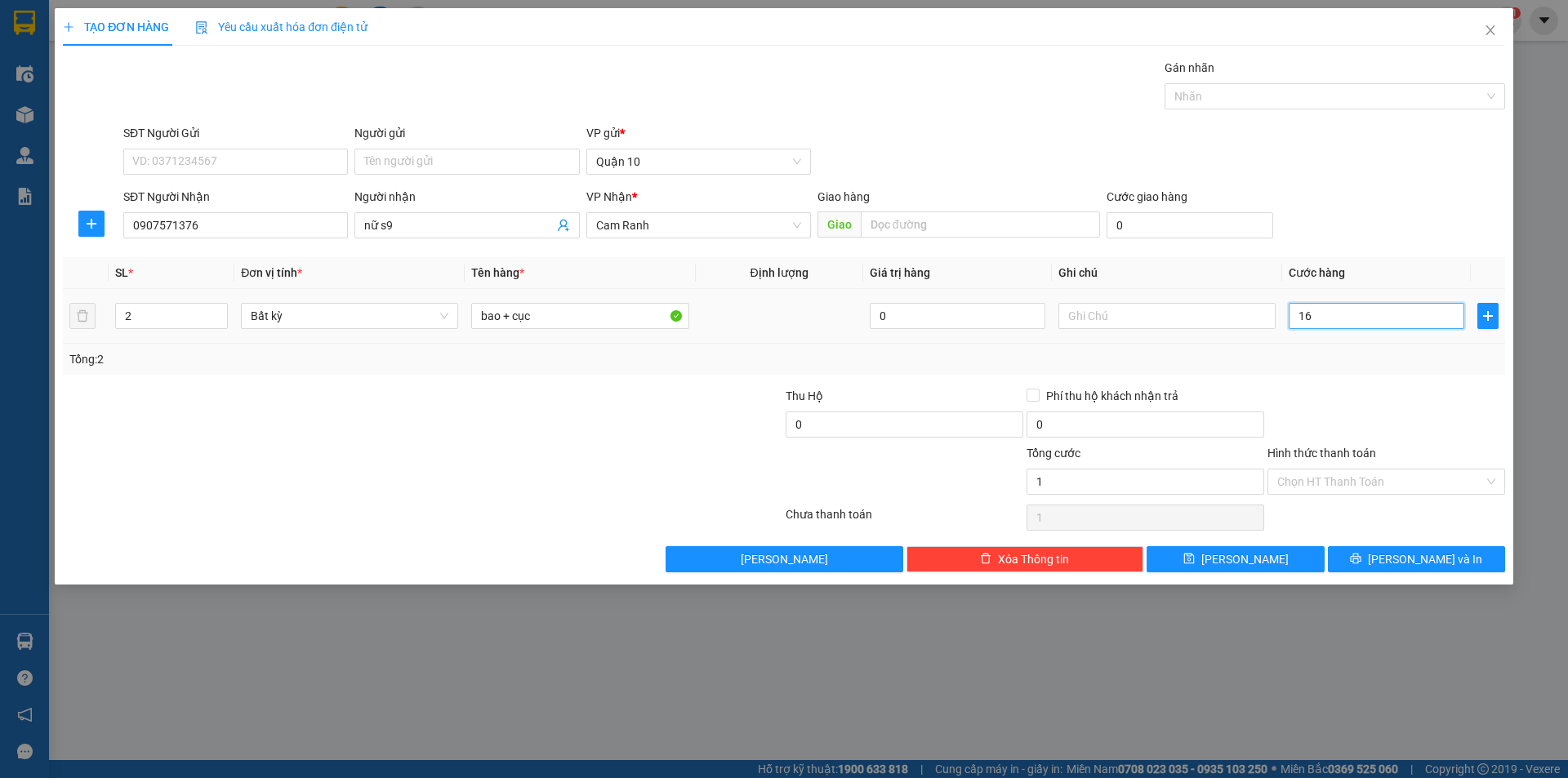
type input "165"
drag, startPoint x: 1326, startPoint y: 367, endPoint x: 1360, endPoint y: 495, distance: 132.4
click at [1323, 367] on div "Tổng: 2" at bounding box center [784, 359] width 1429 height 18
click at [1371, 551] on button "[PERSON_NAME] và In" at bounding box center [1416, 559] width 177 height 26
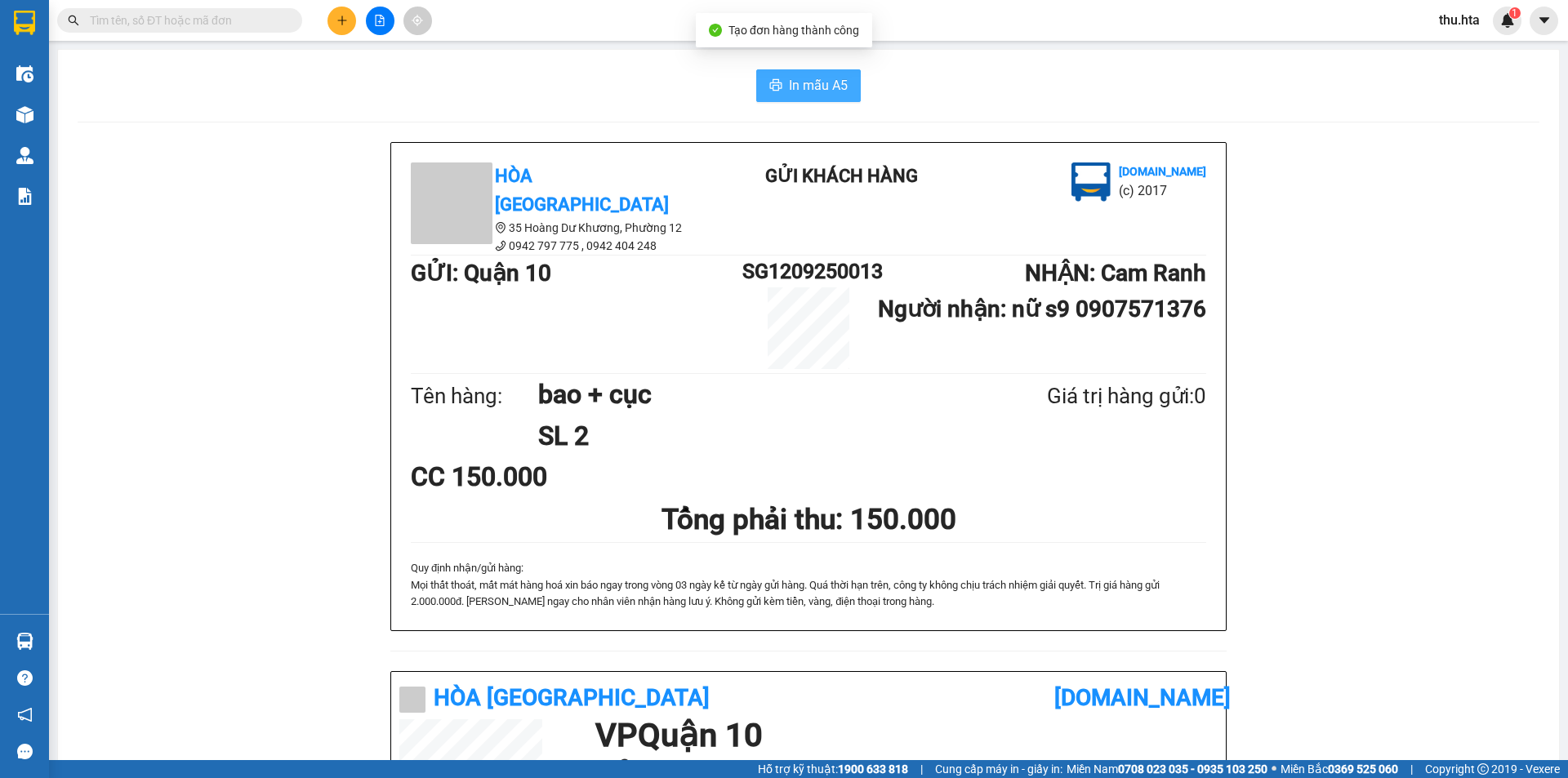
click at [806, 88] on span "In mẫu A5" at bounding box center [818, 85] width 59 height 21
click at [348, 27] on button at bounding box center [341, 21] width 28 height 28
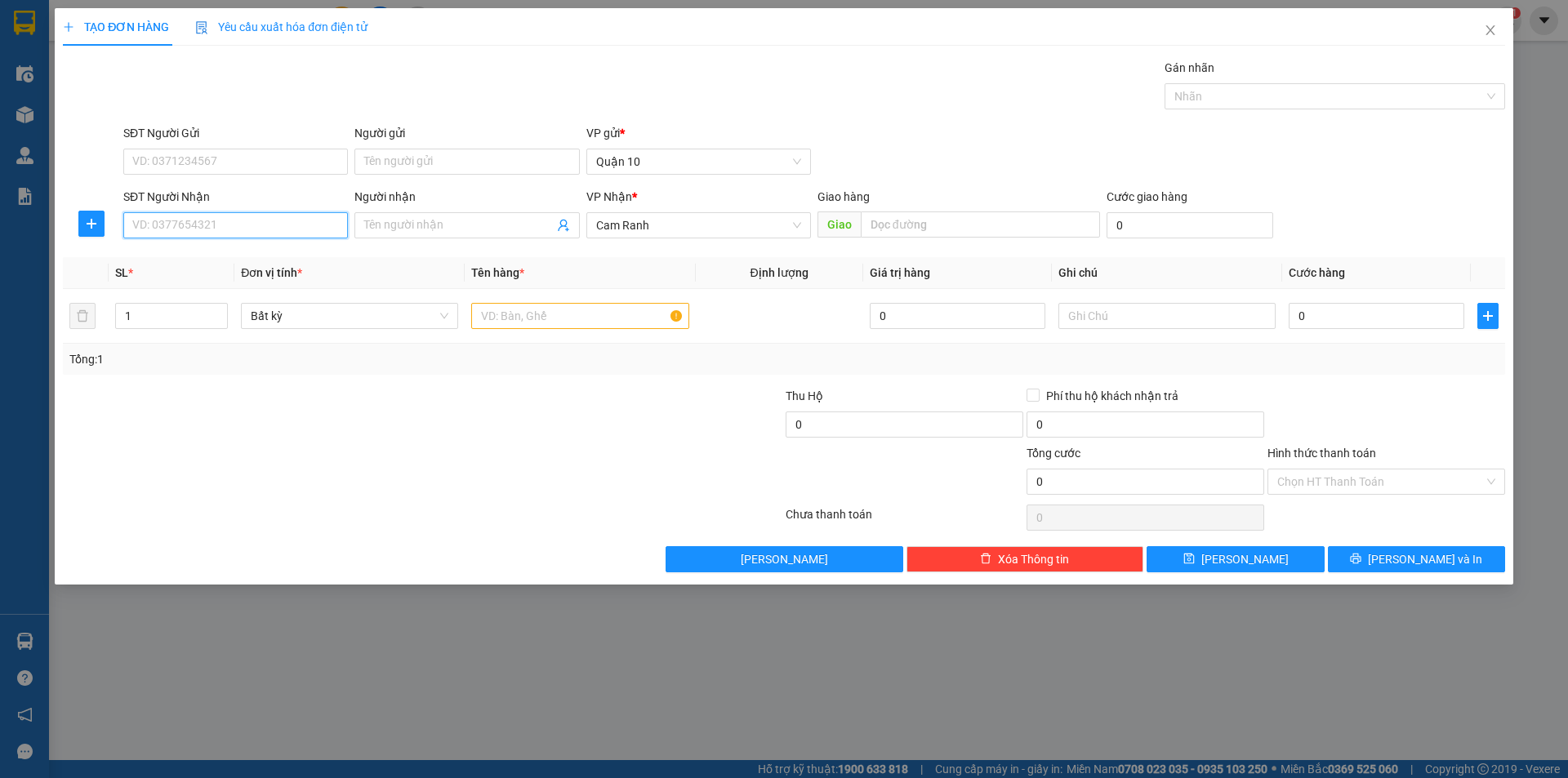
click at [285, 227] on input "SĐT Người Nhận" at bounding box center [236, 225] width 225 height 26
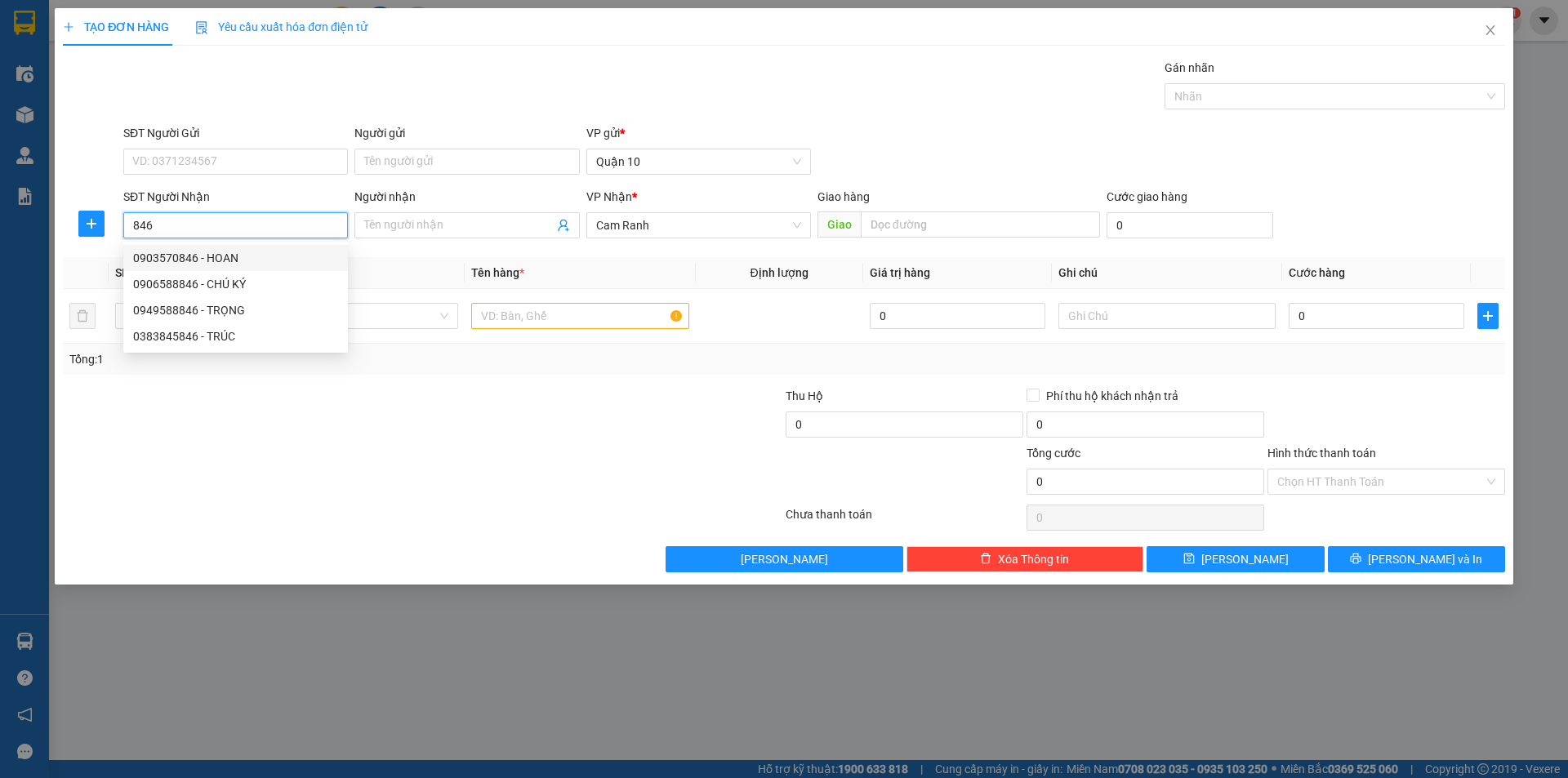
click at [212, 258] on div "0903570846 - HOAN" at bounding box center [236, 258] width 205 height 18
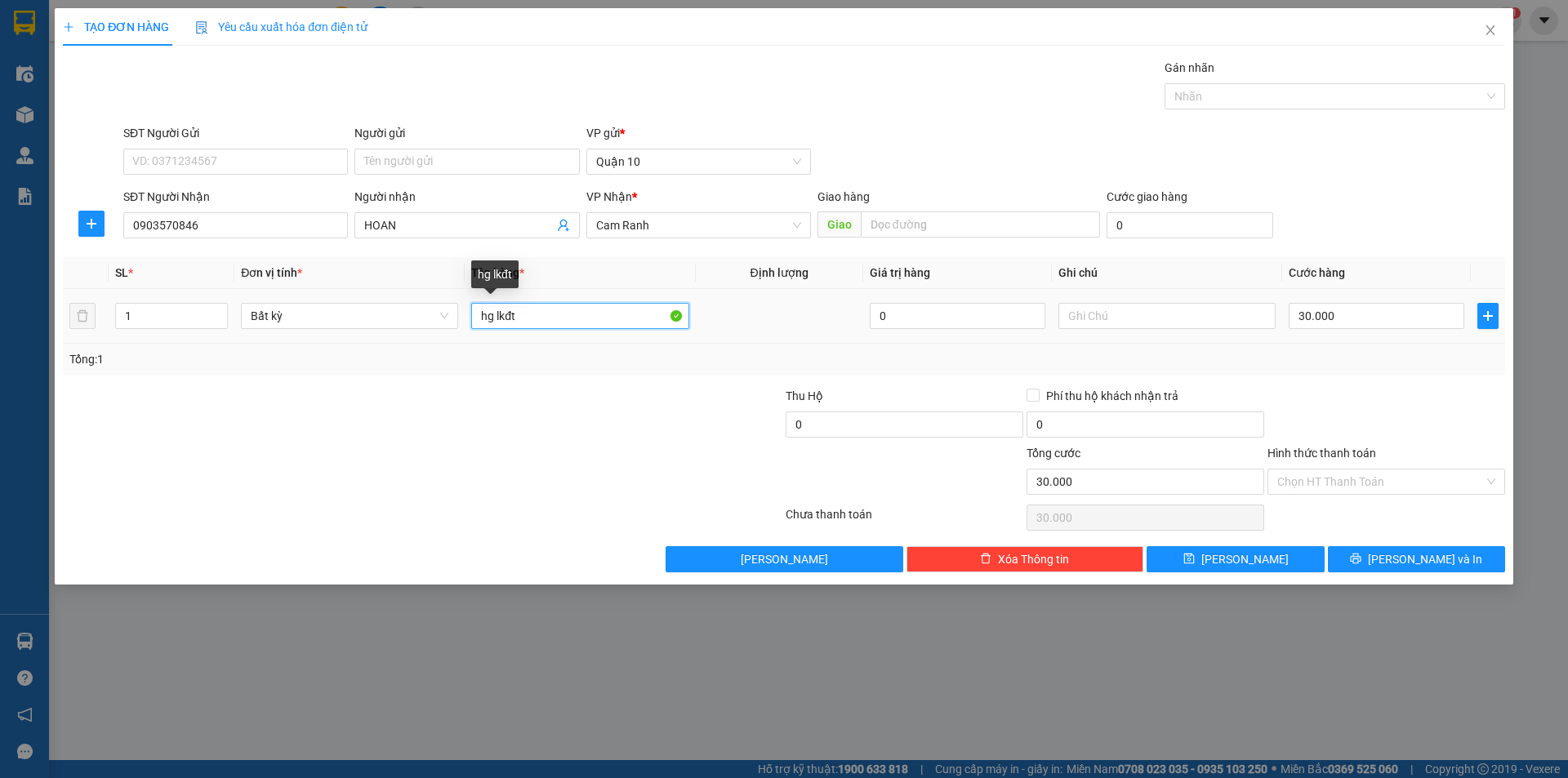
click at [546, 324] on input "hg lkđt" at bounding box center [580, 316] width 217 height 26
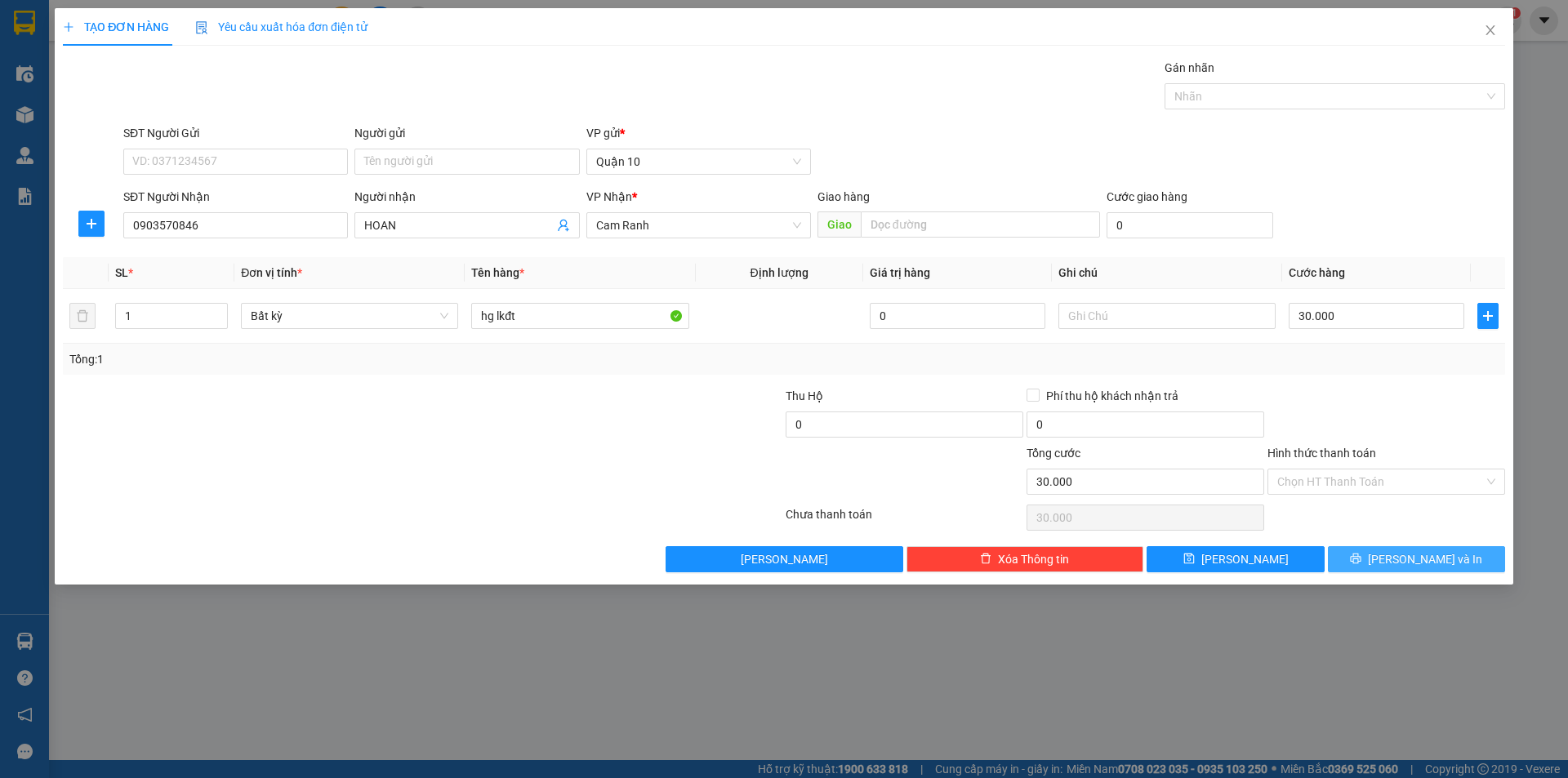
click at [1374, 552] on button "[PERSON_NAME] và In" at bounding box center [1416, 559] width 177 height 26
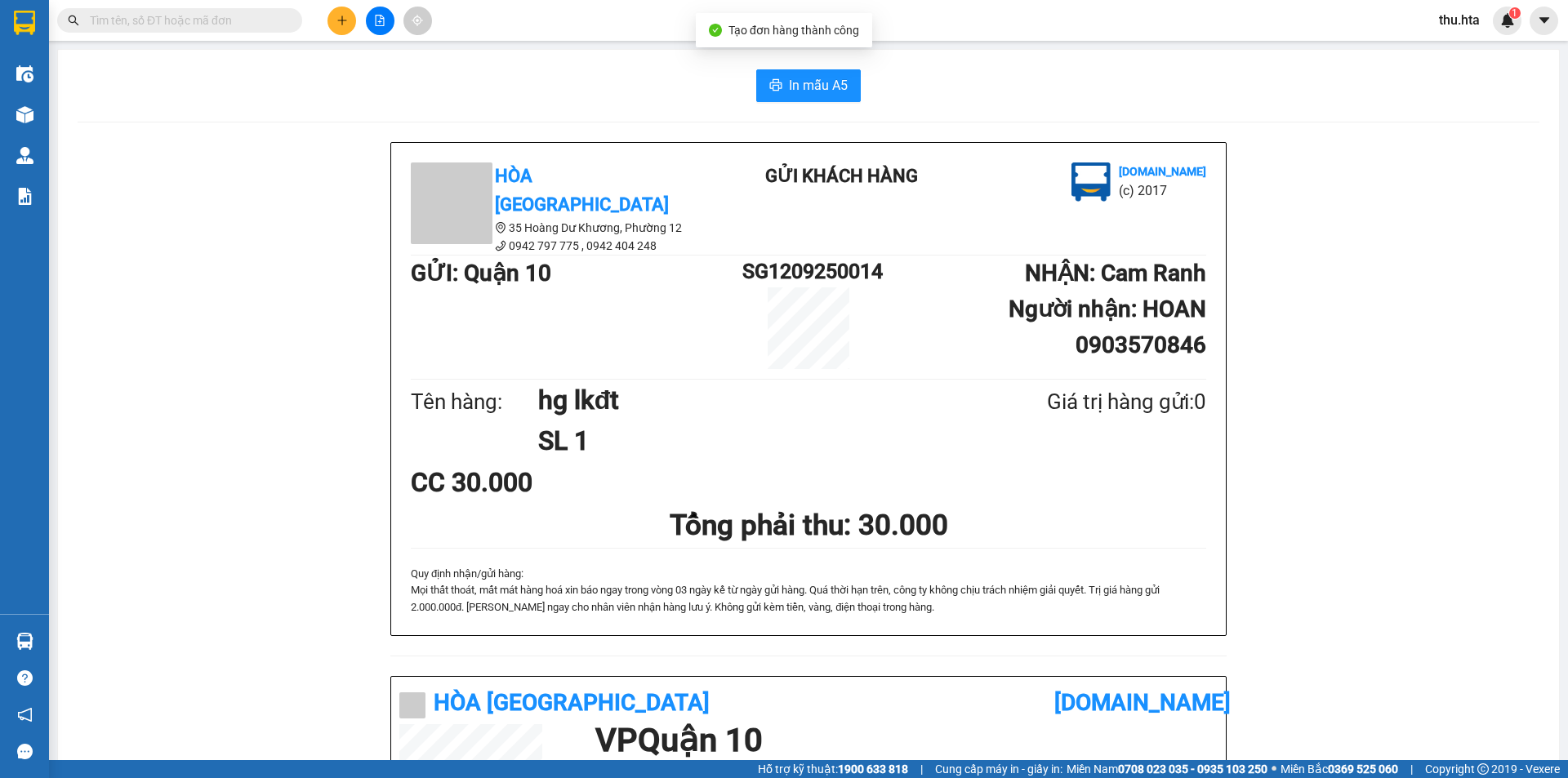
click at [807, 67] on div "In mẫu A5 Hòa Thuận Anh 35 Hoàng Dư Khương, Phường 12 0942 797 775 , 0942 404…" at bounding box center [807, 656] width 1501 height 1212
click at [810, 70] on button "In mẫu A5" at bounding box center [807, 85] width 105 height 32
click at [341, 26] on button at bounding box center [341, 21] width 28 height 28
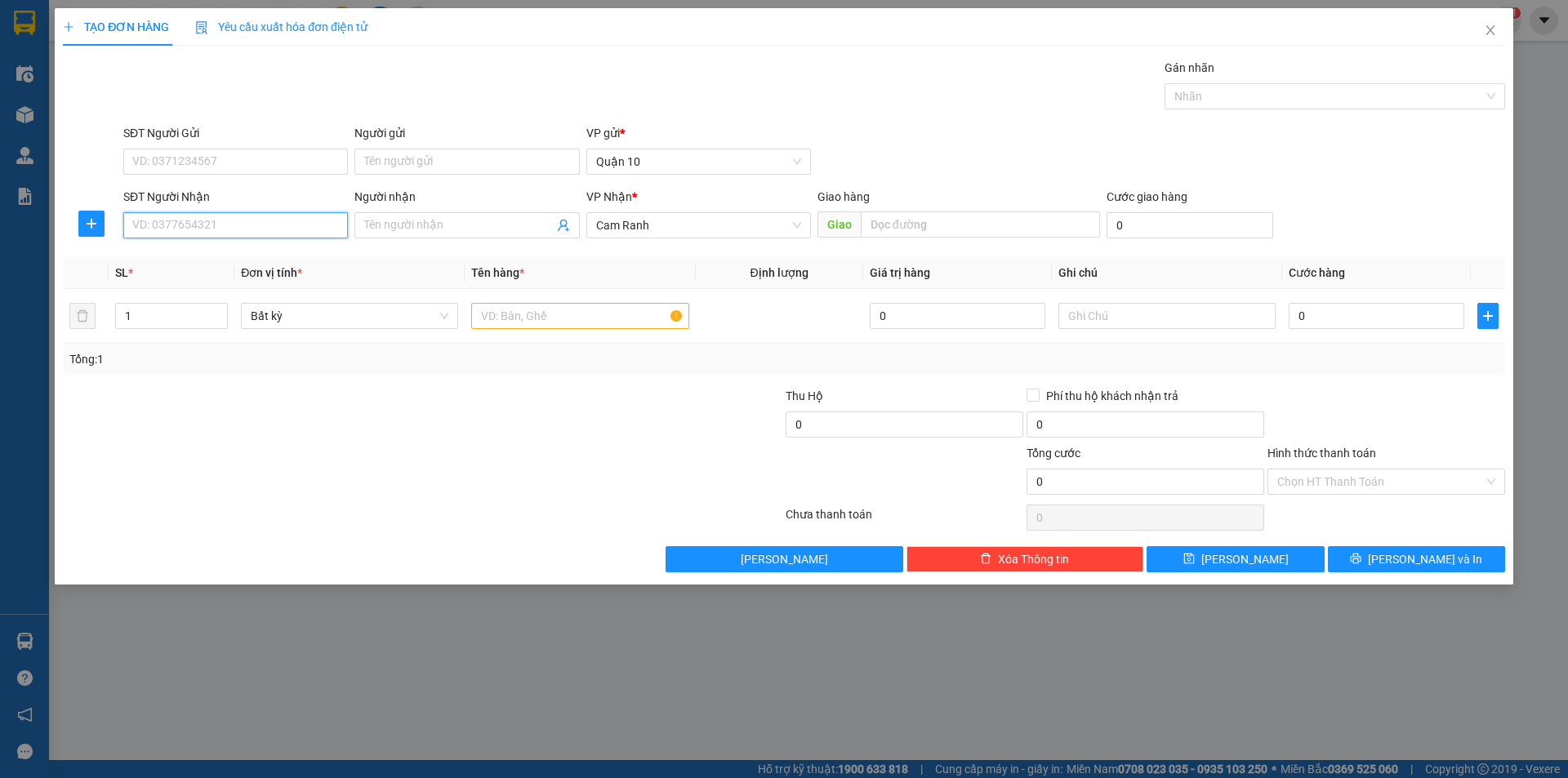
click at [270, 226] on input "SĐT Người Nhận" at bounding box center [236, 225] width 225 height 26
drag, startPoint x: 259, startPoint y: 259, endPoint x: 279, endPoint y: 251, distance: 21.5
click at [260, 258] on div "0972360392 - Trang nhà tớ" at bounding box center [236, 258] width 205 height 18
click at [221, 304] on span "Increase Value" at bounding box center [218, 311] width 18 height 15
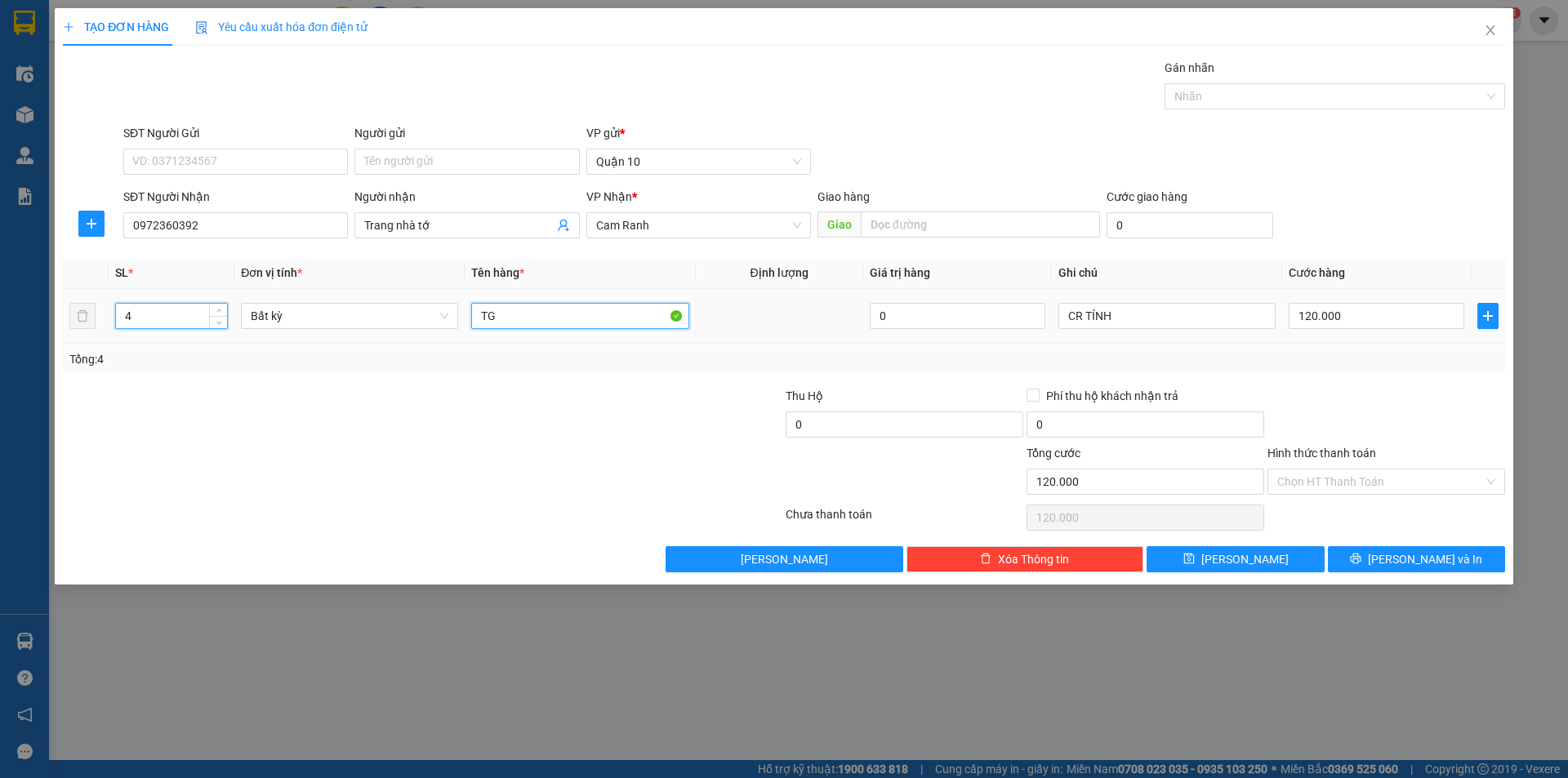
click at [540, 324] on input "TG" at bounding box center [580, 316] width 217 height 26
click at [1127, 331] on div "CR TÍNH" at bounding box center [1166, 316] width 217 height 32
click at [1138, 301] on div "CR TÍNH" at bounding box center [1166, 316] width 217 height 32
drag, startPoint x: 1124, startPoint y: 312, endPoint x: 1124, endPoint y: 297, distance: 15.0
click at [1124, 310] on input "CR TÍNH" at bounding box center [1166, 316] width 217 height 26
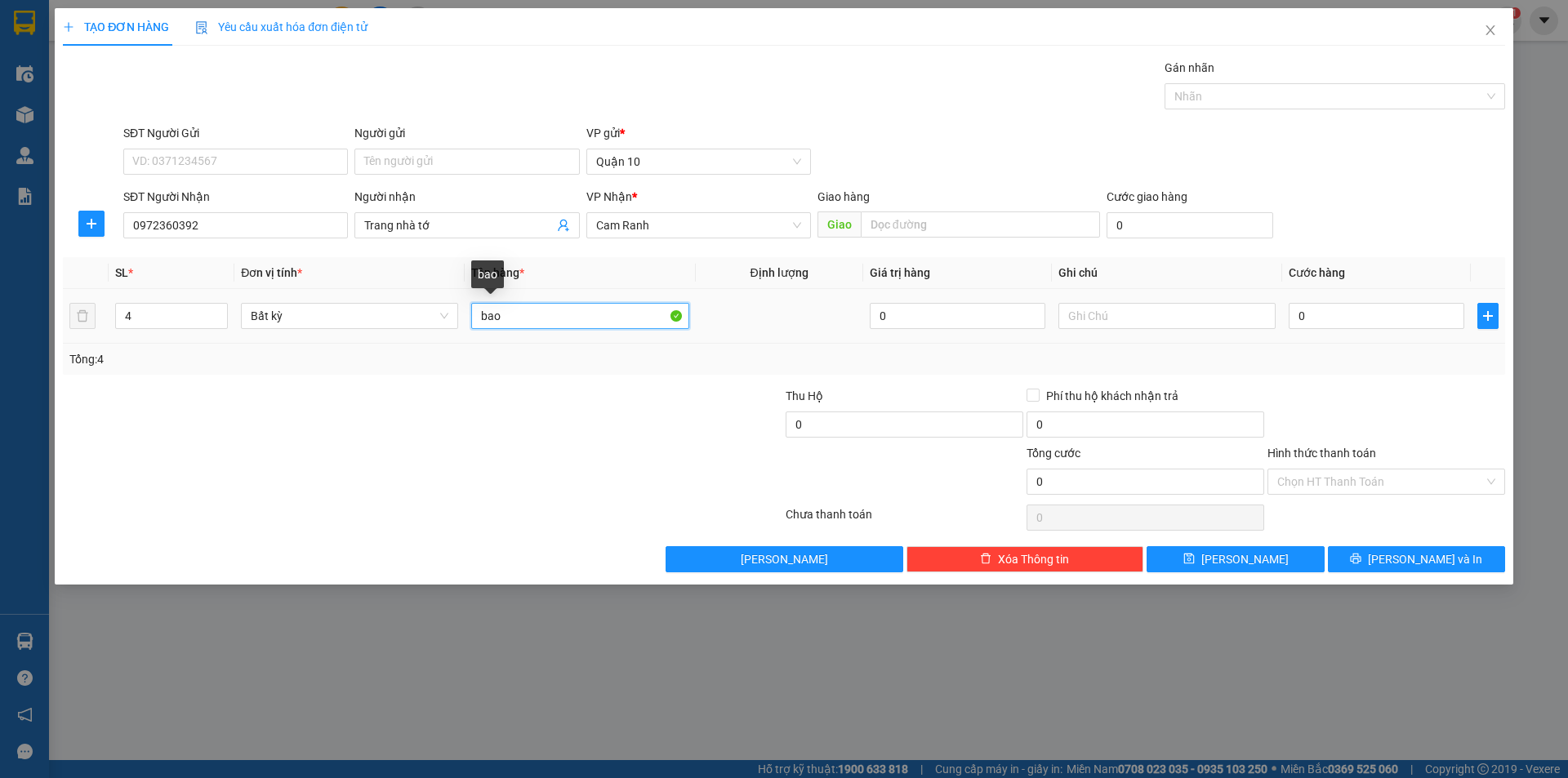
click at [570, 314] on input "bao" at bounding box center [580, 316] width 217 height 26
click at [1186, 320] on input "text" at bounding box center [1166, 316] width 217 height 26
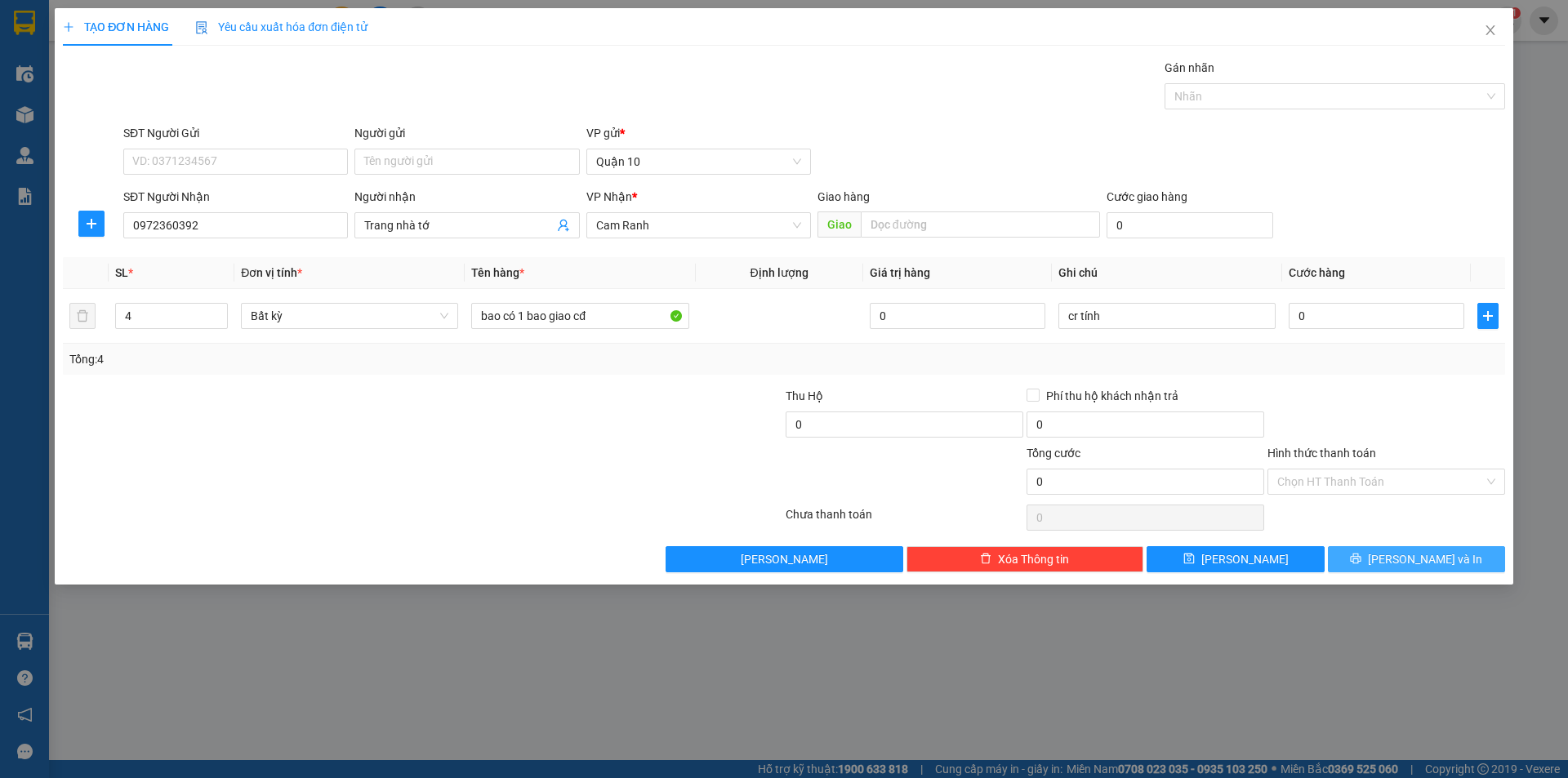
click at [1361, 557] on icon "printer" at bounding box center [1355, 558] width 11 height 11
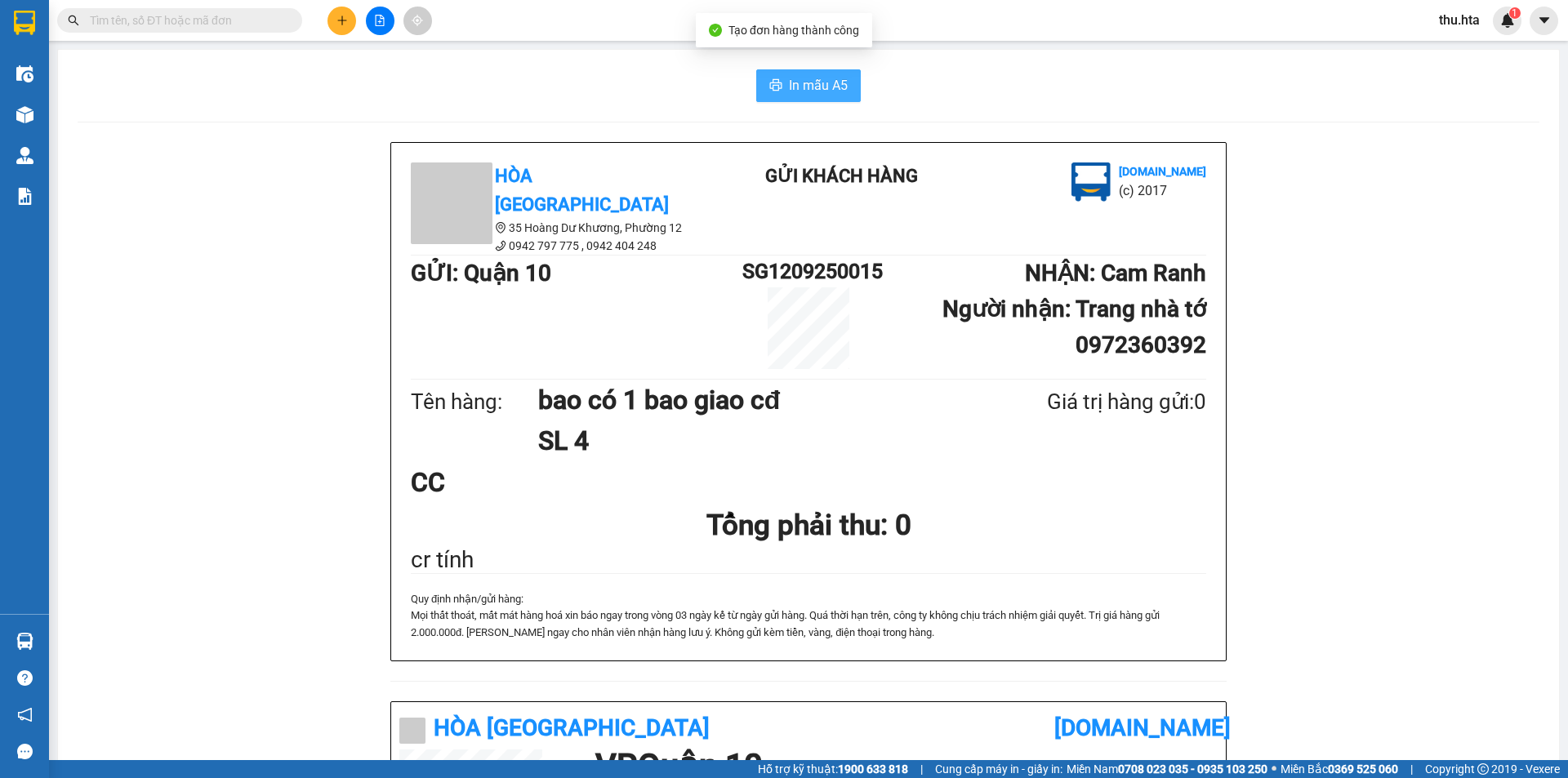
click at [826, 97] on button "In mẫu A5" at bounding box center [807, 85] width 105 height 32
click at [338, 14] on button at bounding box center [341, 21] width 28 height 28
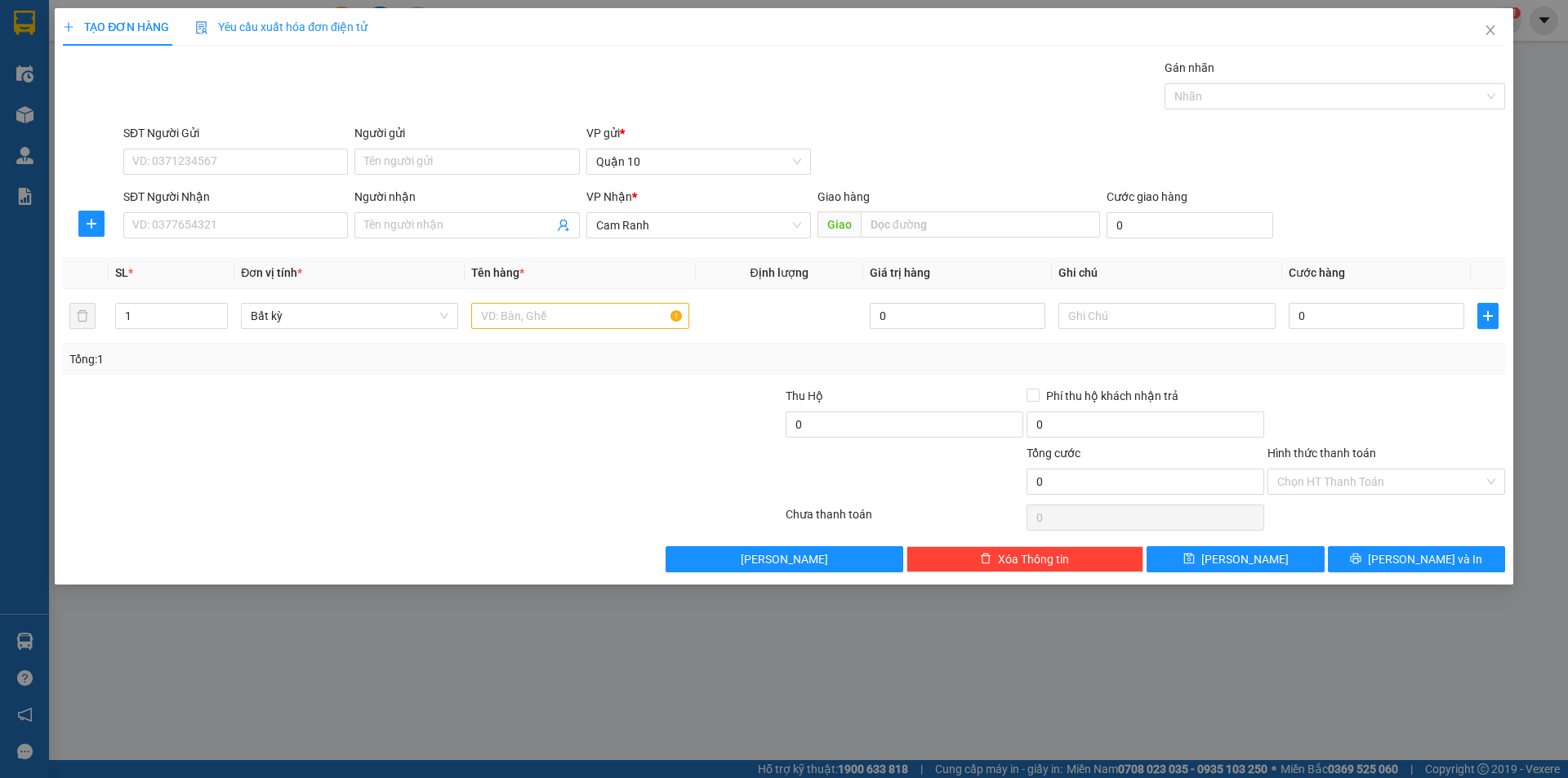
click at [261, 240] on div "SĐT Người Nhận VD: 0377654321" at bounding box center [236, 216] width 225 height 57
click at [261, 227] on input "SĐT Người Nhận" at bounding box center [236, 225] width 225 height 26
click at [212, 254] on div "0384466006 - TÚC" at bounding box center [236, 258] width 205 height 18
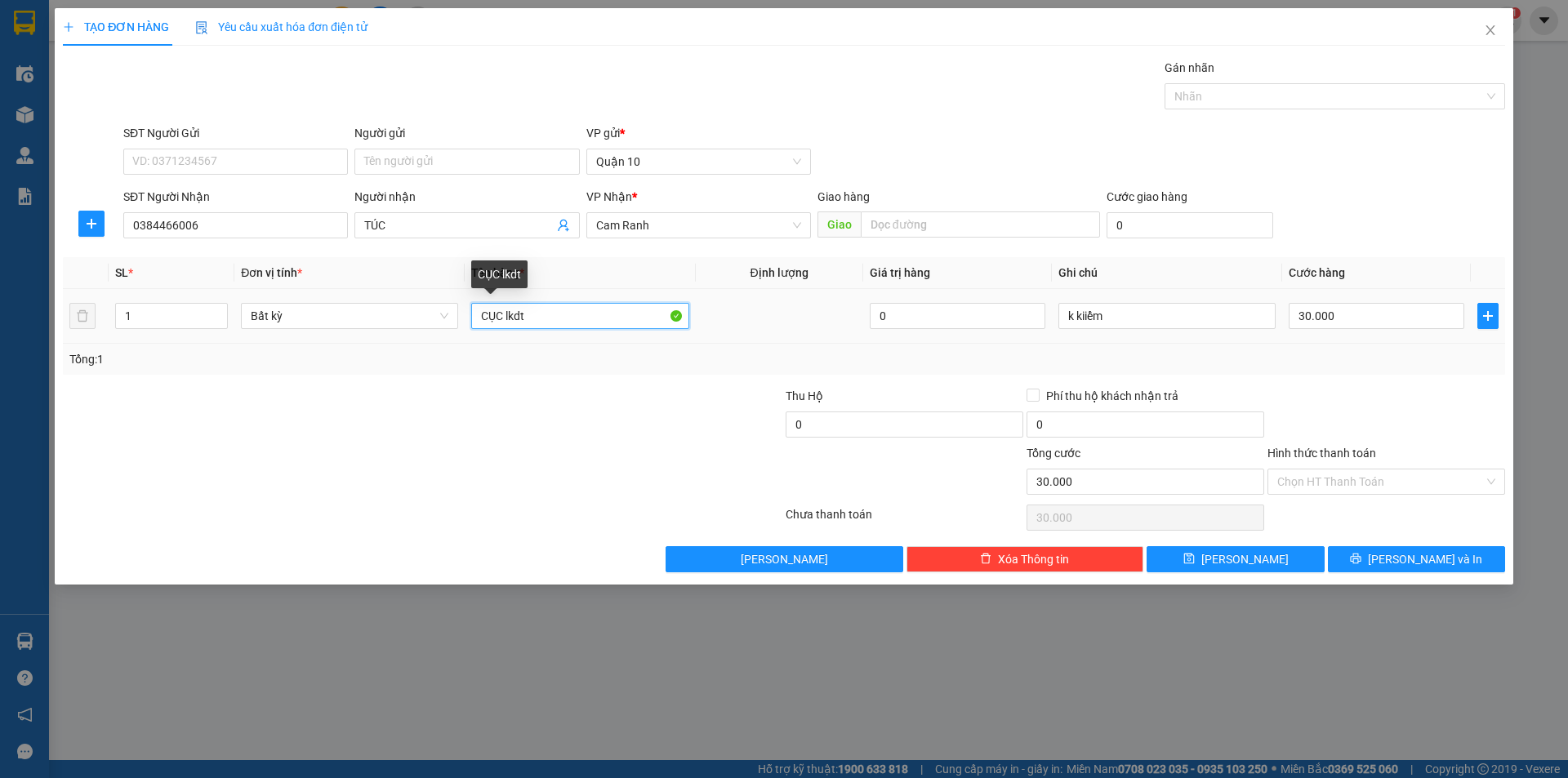
click at [538, 313] on input "CỤC lkdt" at bounding box center [580, 316] width 217 height 26
click at [523, 320] on input "hg đt sámung" at bounding box center [580, 316] width 217 height 26
click at [528, 322] on input "hg đt samung" at bounding box center [580, 316] width 217 height 26
click at [1382, 313] on input "30.000" at bounding box center [1376, 316] width 176 height 26
click at [1371, 385] on div "Transit Pickup Surcharge Ids Transit Deliver Surcharge Ids Transit Deliver Surc…" at bounding box center [783, 315] width 1442 height 513
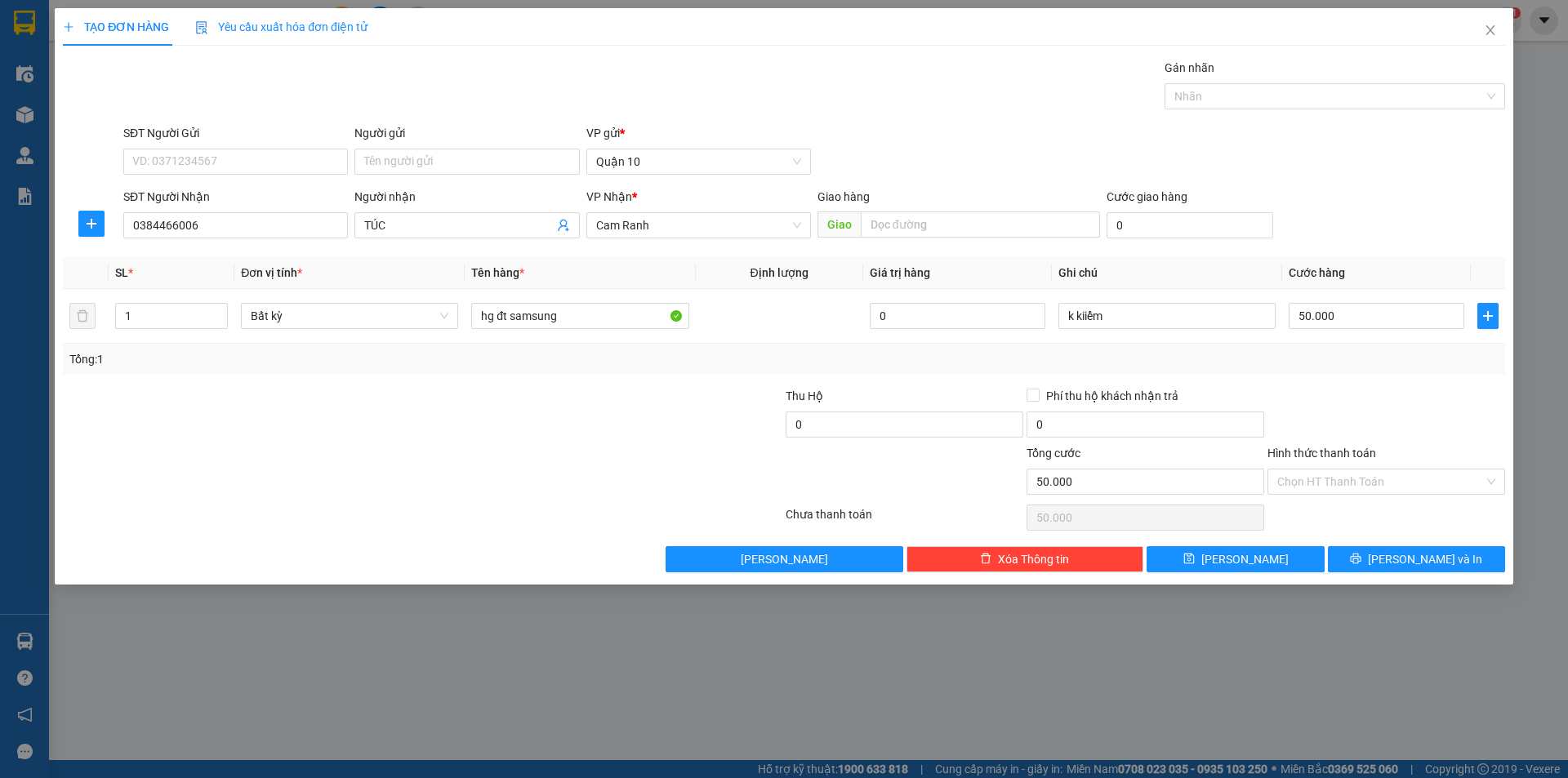
click at [1402, 543] on div "Transit Pickup Surcharge Ids Transit Deliver Surcharge Ids Transit Deliver Surc…" at bounding box center [783, 315] width 1442 height 513
click at [1353, 570] on button "[PERSON_NAME] và In" at bounding box center [1416, 559] width 177 height 26
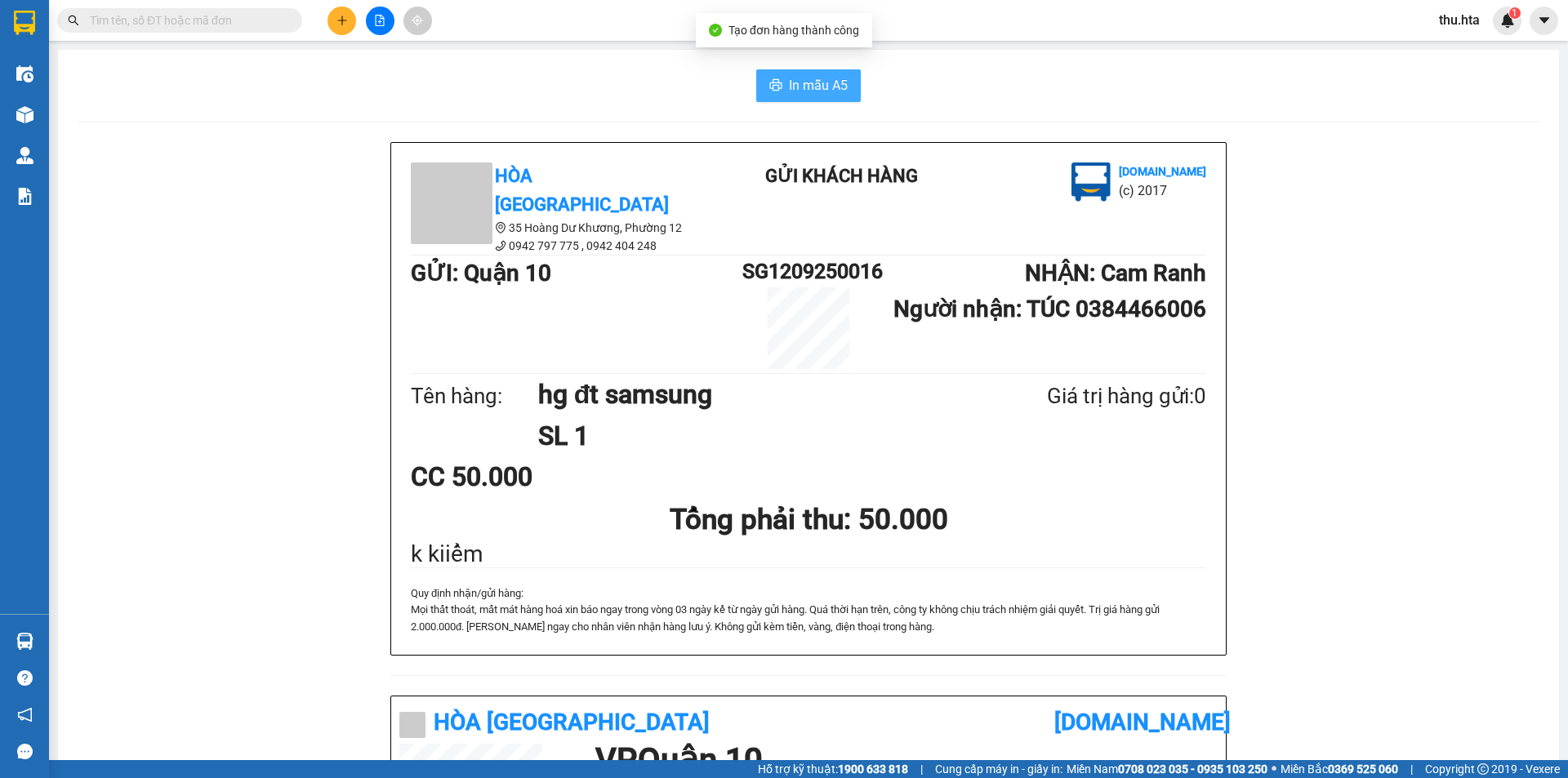
click at [806, 82] on span "In mẫu A5" at bounding box center [818, 85] width 59 height 21
click at [333, 22] on button at bounding box center [341, 21] width 28 height 28
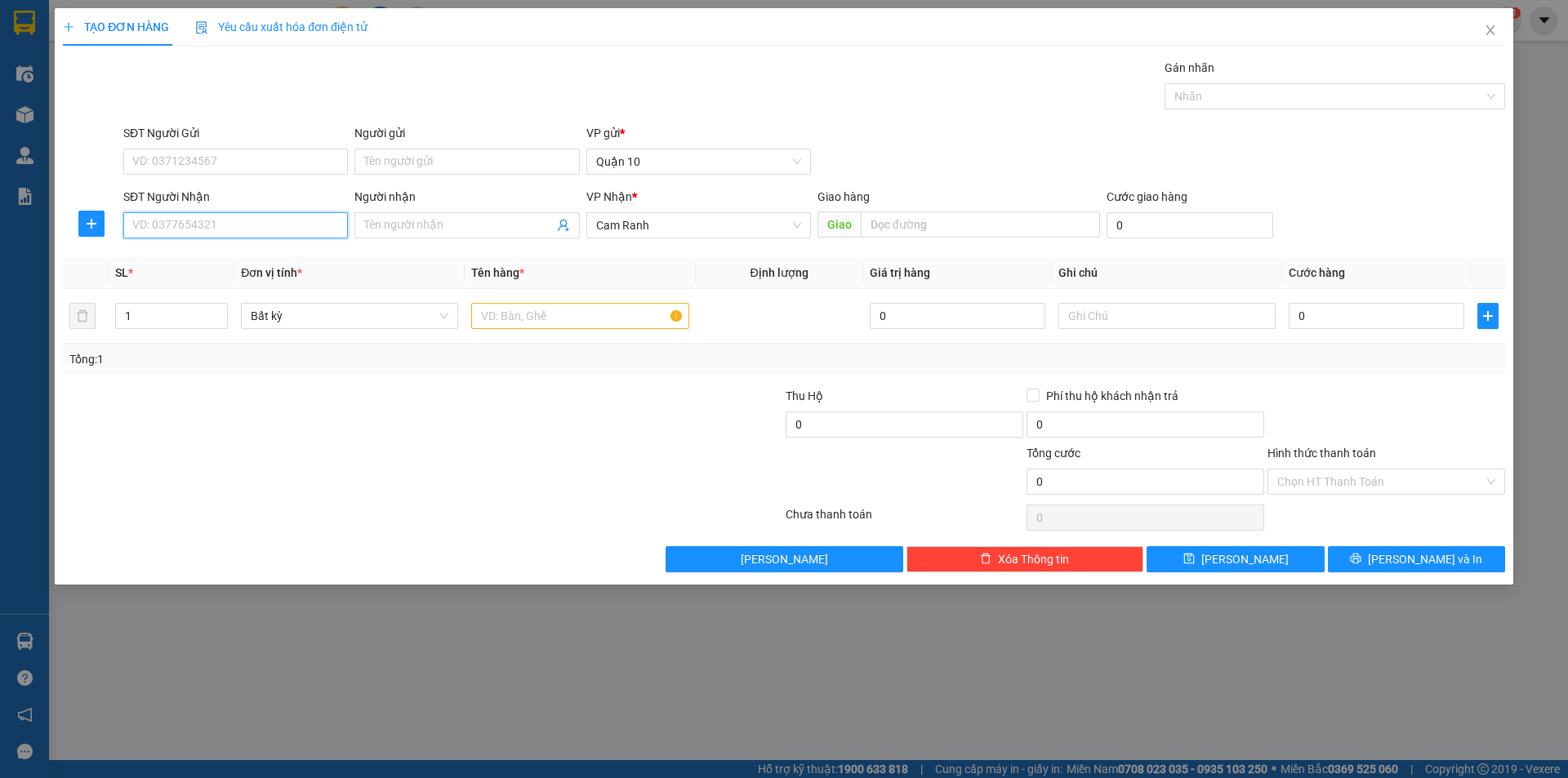
click at [290, 224] on input "SĐT Người Nhận" at bounding box center [236, 225] width 225 height 26
drag, startPoint x: 290, startPoint y: 258, endPoint x: 320, endPoint y: 229, distance: 41.7
click at [290, 254] on div "0967081761 - THÔNG MQ" at bounding box center [236, 258] width 205 height 18
click at [216, 322] on icon "down" at bounding box center [219, 322] width 6 height 6
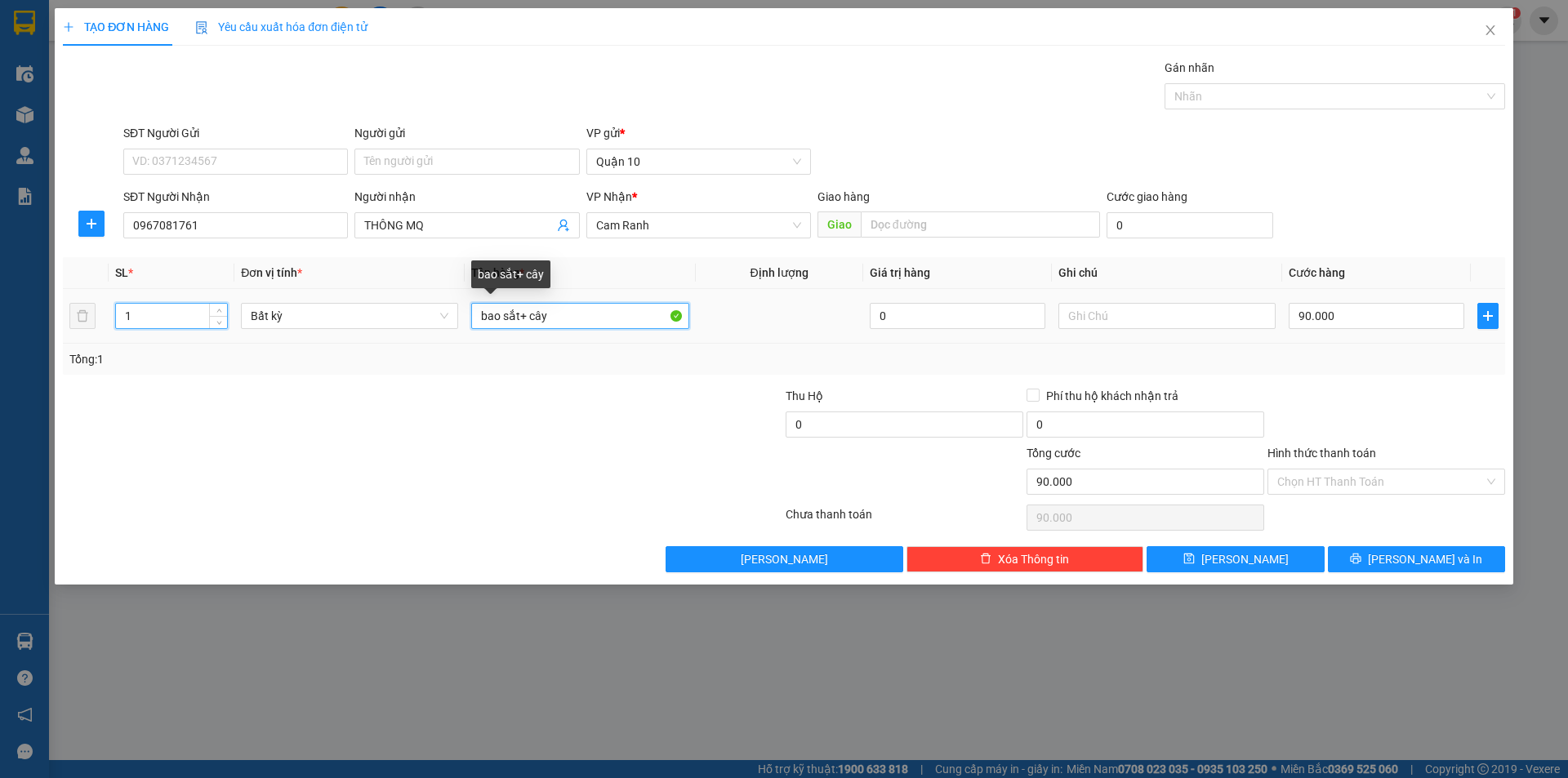
click at [573, 321] on input "bao sắt+ cây" at bounding box center [580, 316] width 217 height 26
click at [557, 320] on input "bao sắt+ cây" at bounding box center [580, 316] width 217 height 26
drag, startPoint x: 1193, startPoint y: 329, endPoint x: 1177, endPoint y: 319, distance: 18.9
click at [1188, 326] on div at bounding box center [1166, 316] width 217 height 32
click at [1176, 318] on input "text" at bounding box center [1166, 316] width 217 height 26
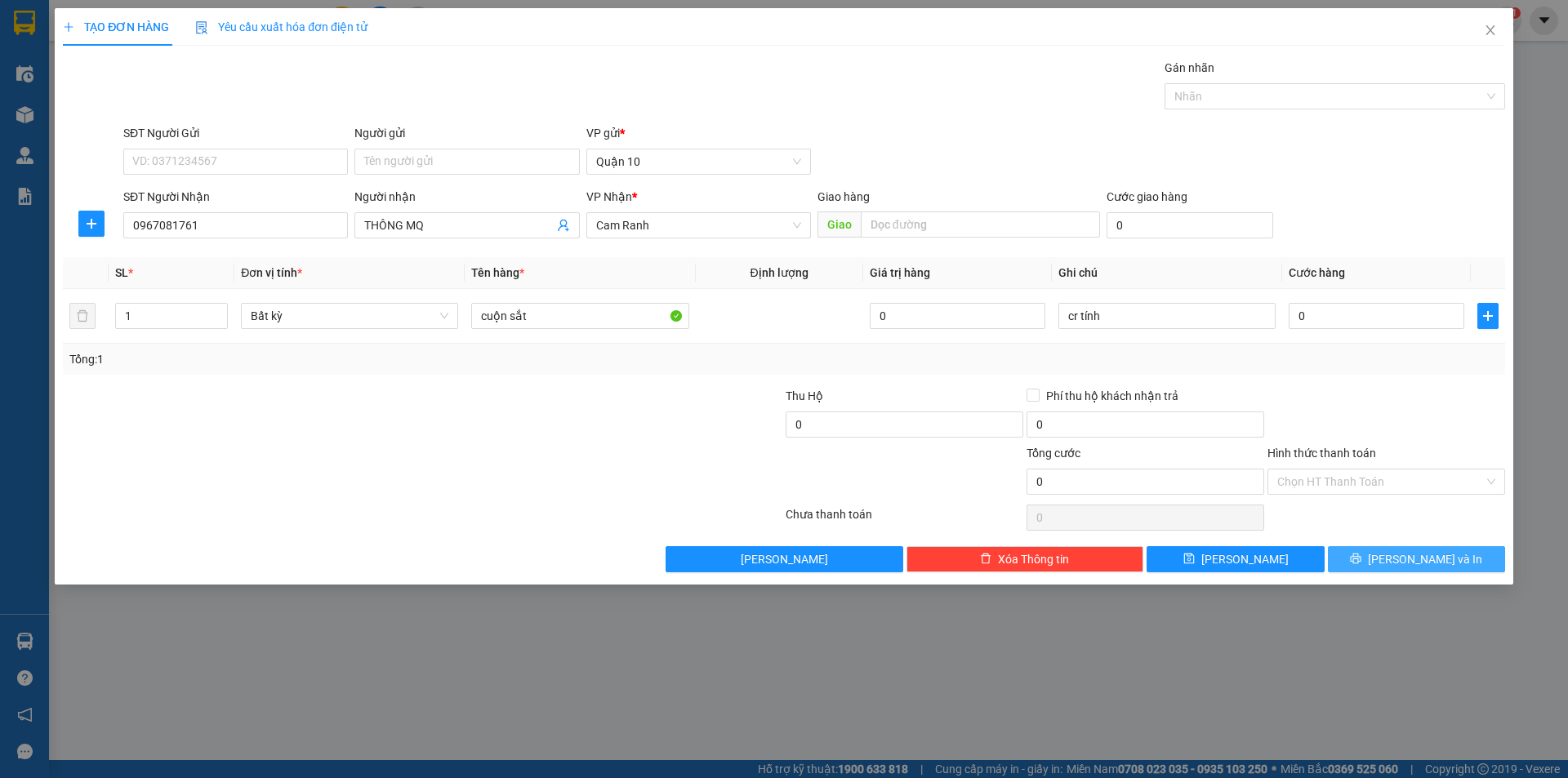
click at [1417, 553] on span "[PERSON_NAME] và In" at bounding box center [1424, 559] width 114 height 18
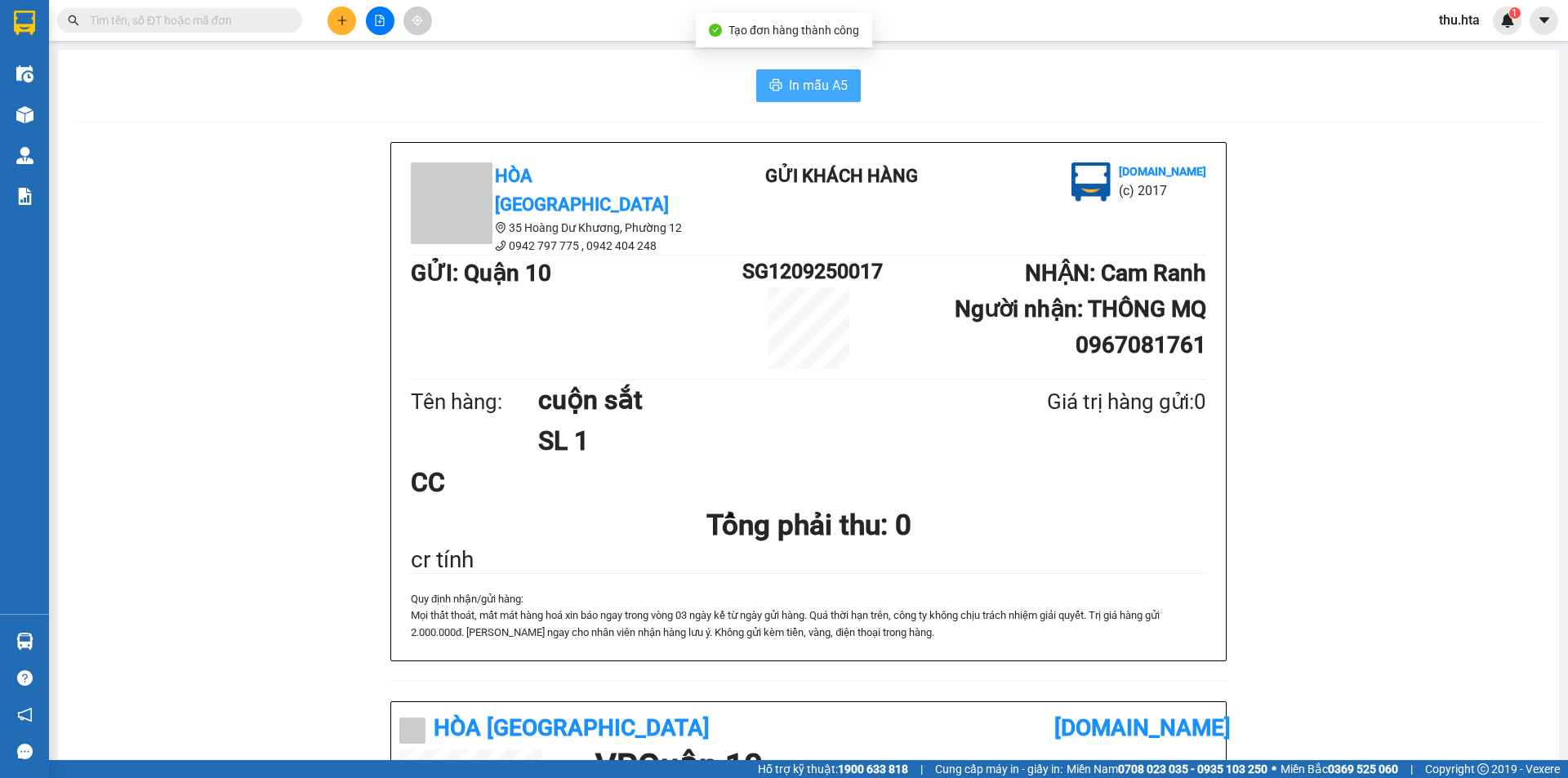
click at [830, 79] on span "In mẫu A5" at bounding box center [818, 85] width 59 height 21
click at [349, 27] on button at bounding box center [341, 21] width 28 height 28
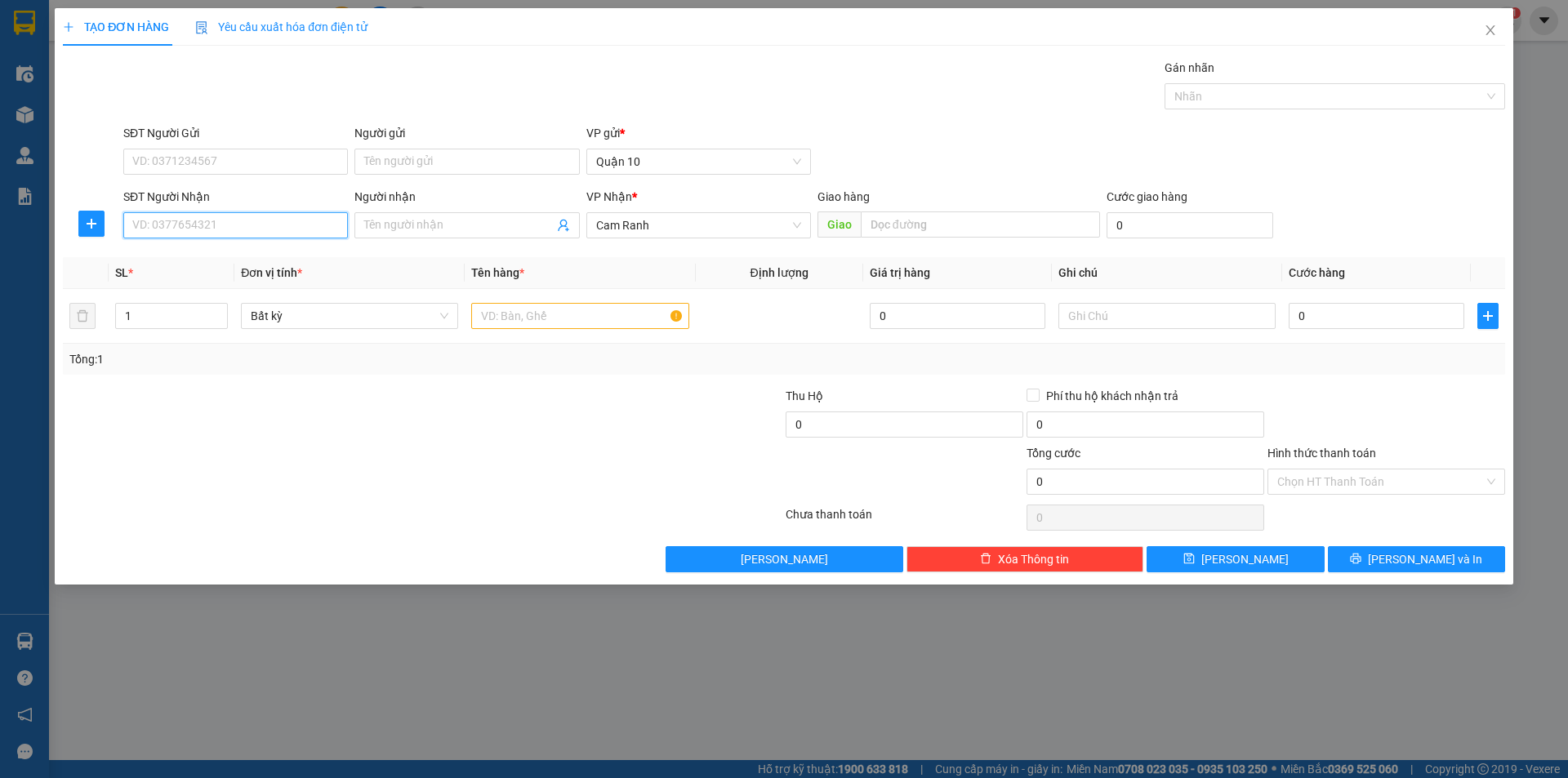
click at [222, 221] on input "SĐT Người Nhận" at bounding box center [236, 225] width 225 height 26
drag, startPoint x: 253, startPoint y: 281, endPoint x: 260, endPoint y: 267, distance: 15.7
click at [258, 275] on div "0974867802 - HOA ĐLQT" at bounding box center [236, 283] width 225 height 26
drag, startPoint x: 1342, startPoint y: 305, endPoint x: 1325, endPoint y: 305, distance: 17.0
click at [1342, 306] on input "50.000" at bounding box center [1376, 316] width 176 height 26
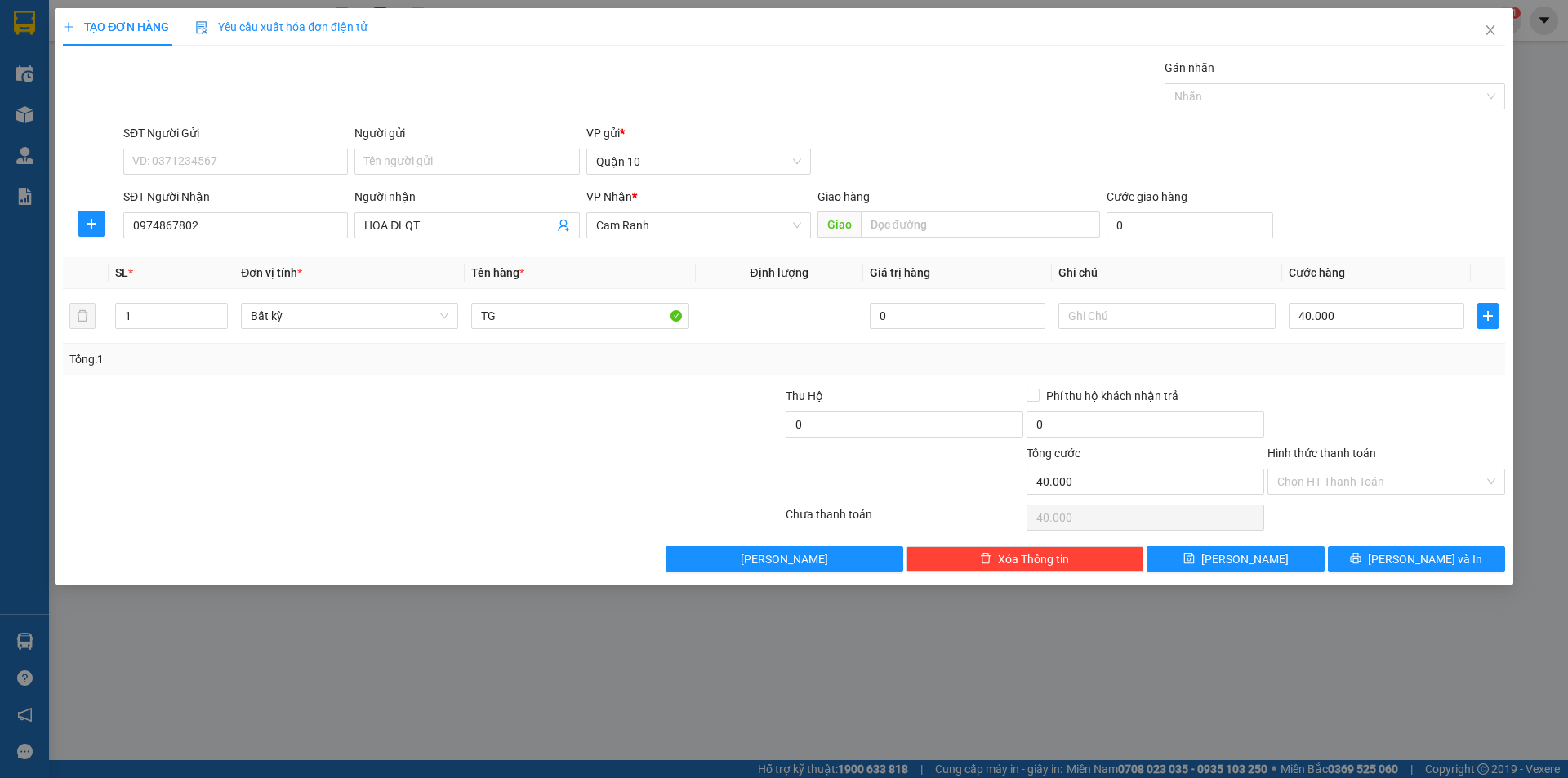
drag, startPoint x: 1346, startPoint y: 427, endPoint x: 1346, endPoint y: 454, distance: 27.0
click at [1346, 433] on div at bounding box center [1386, 415] width 240 height 57
drag, startPoint x: 1335, startPoint y: 488, endPoint x: 1327, endPoint y: 503, distance: 17.0
click at [1334, 488] on input "Hình thức thanh toán" at bounding box center [1379, 481] width 206 height 24
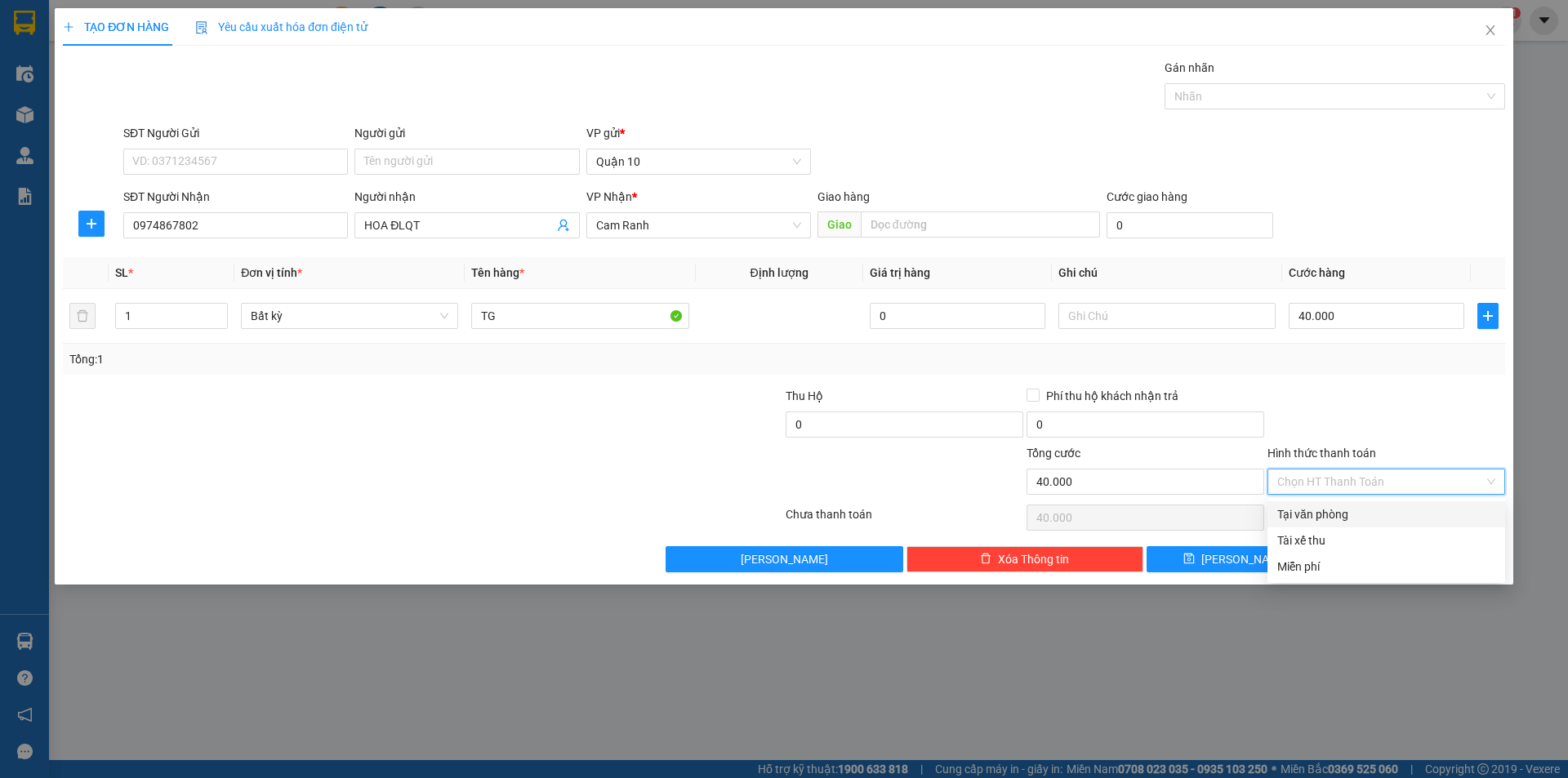
drag, startPoint x: 1326, startPoint y: 504, endPoint x: 1335, endPoint y: 525, distance: 22.8
click at [1326, 508] on div "Tại văn phòng" at bounding box center [1385, 514] width 238 height 26
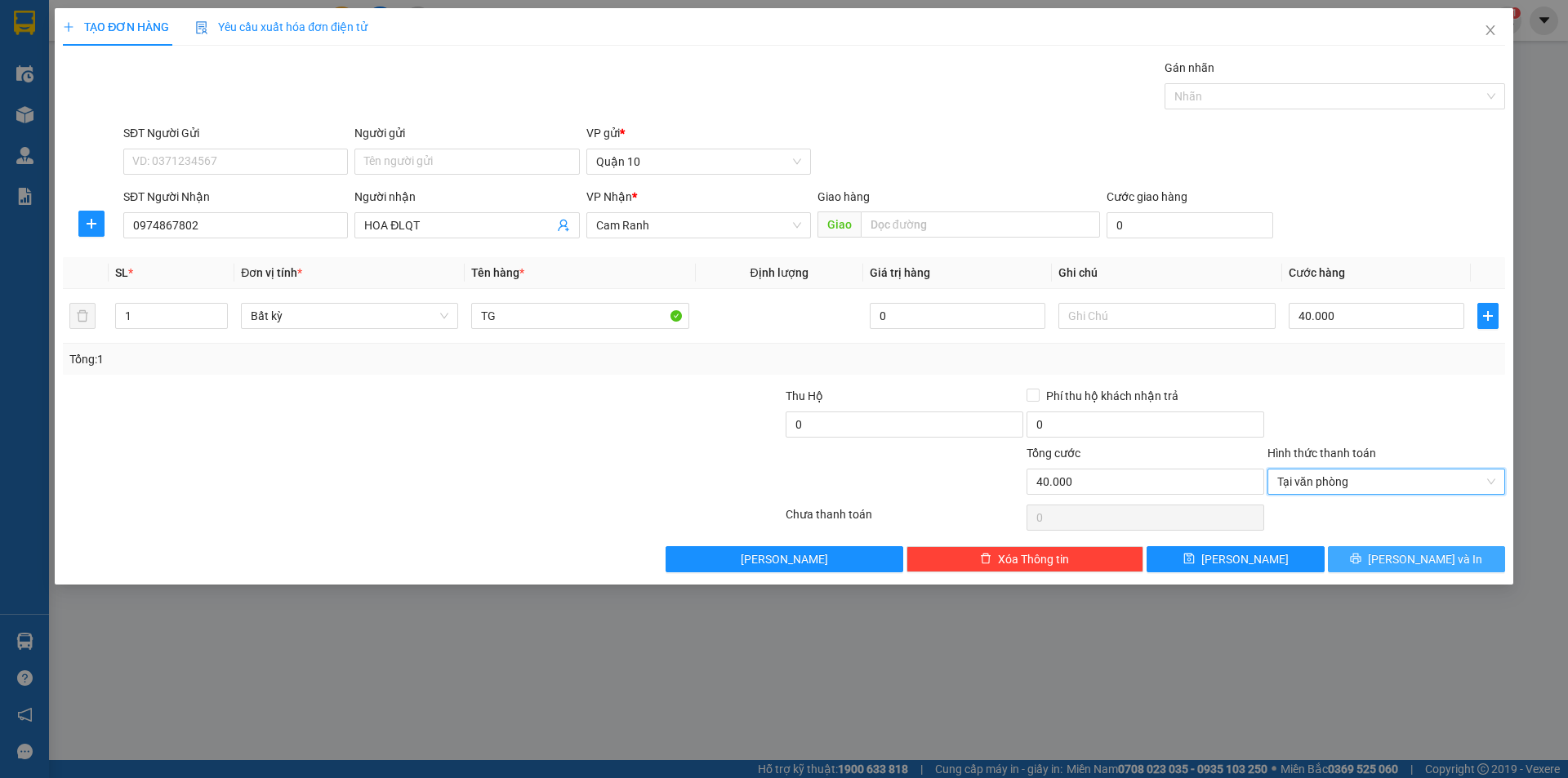
click at [1378, 557] on button "[PERSON_NAME] và In" at bounding box center [1416, 559] width 177 height 26
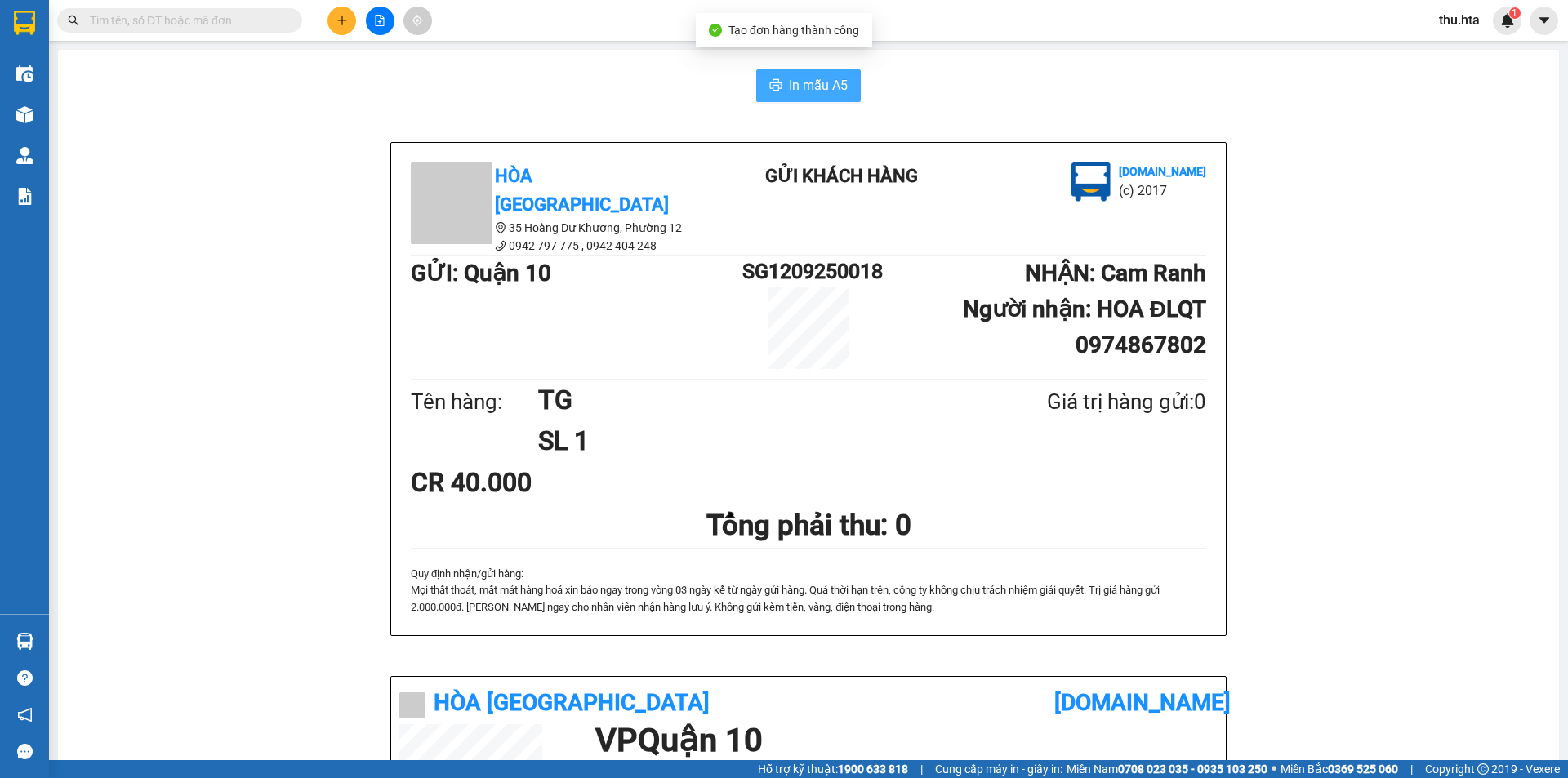
click at [816, 77] on span "In mẫu A5" at bounding box center [818, 85] width 59 height 21
click at [339, 20] on icon "plus" at bounding box center [342, 21] width 12 height 12
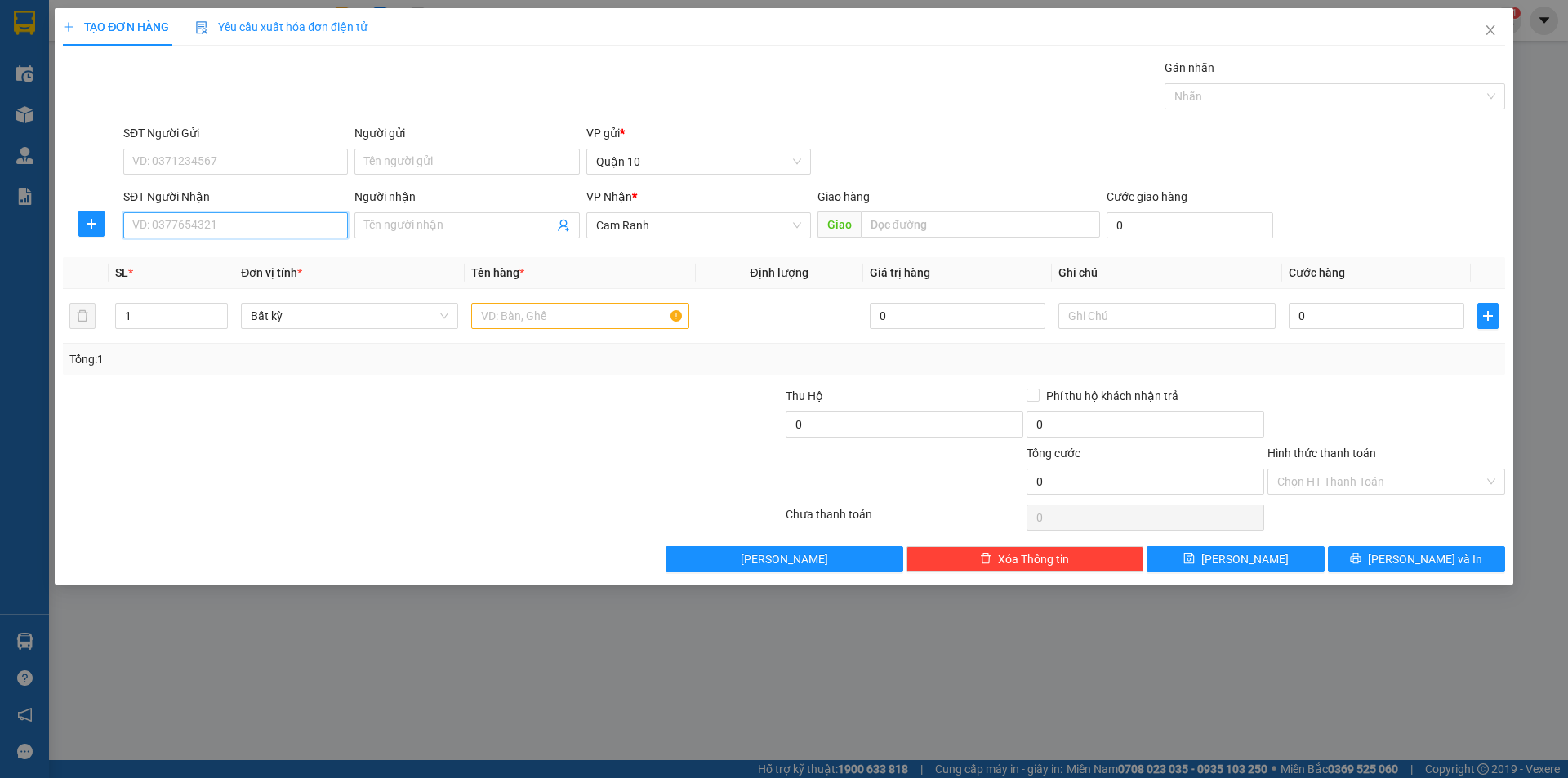
click at [268, 222] on input "SĐT Người Nhận" at bounding box center [236, 225] width 225 height 26
click at [251, 260] on div "0938844481 - MINH QTHY" at bounding box center [236, 258] width 205 height 18
click at [221, 310] on icon "up" at bounding box center [219, 313] width 6 height 6
click at [221, 307] on span "up" at bounding box center [219, 312] width 10 height 10
click at [221, 305] on span "Increase Value" at bounding box center [218, 311] width 18 height 15
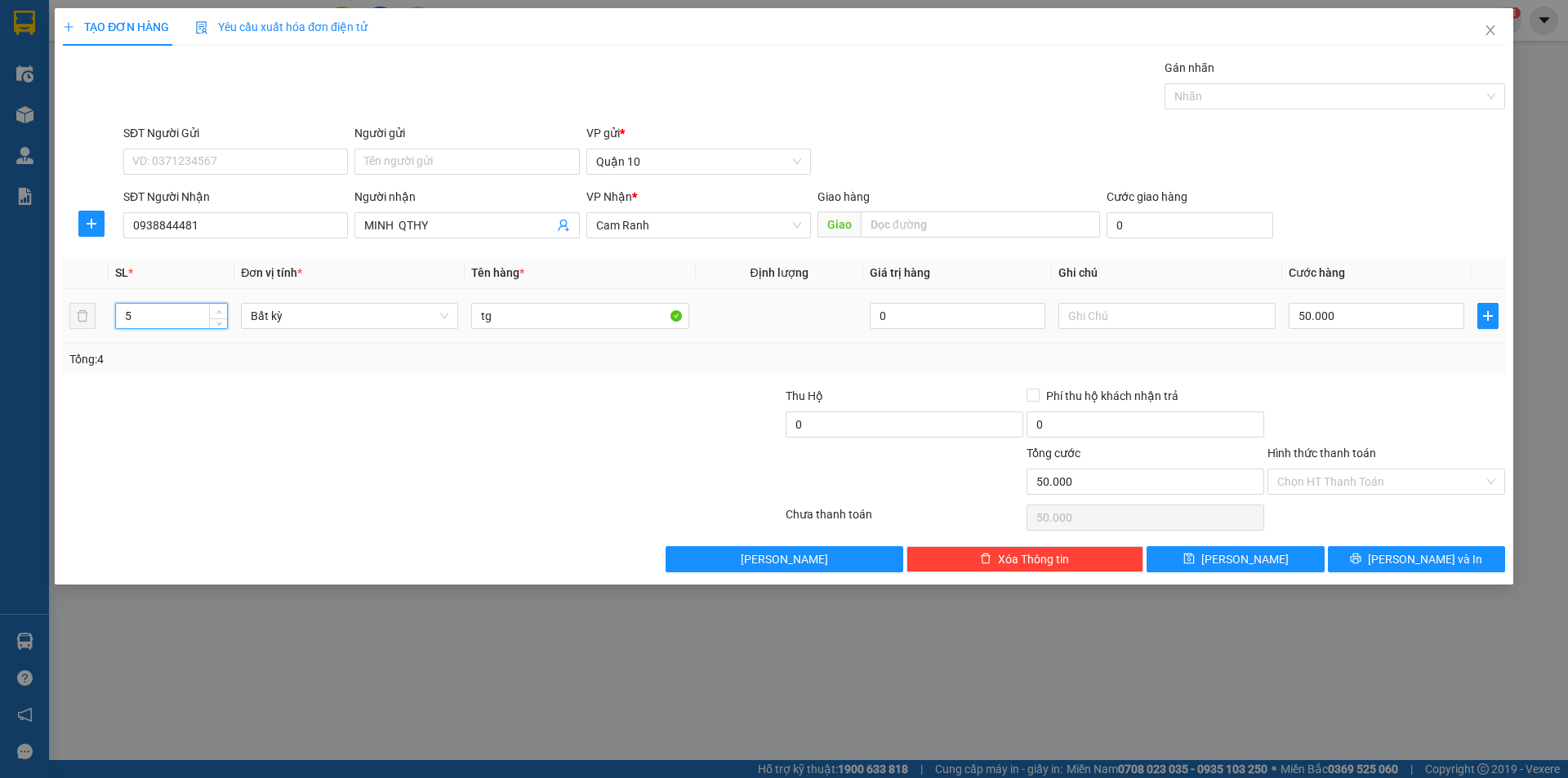
click at [221, 305] on span "Increase Value" at bounding box center [218, 311] width 18 height 15
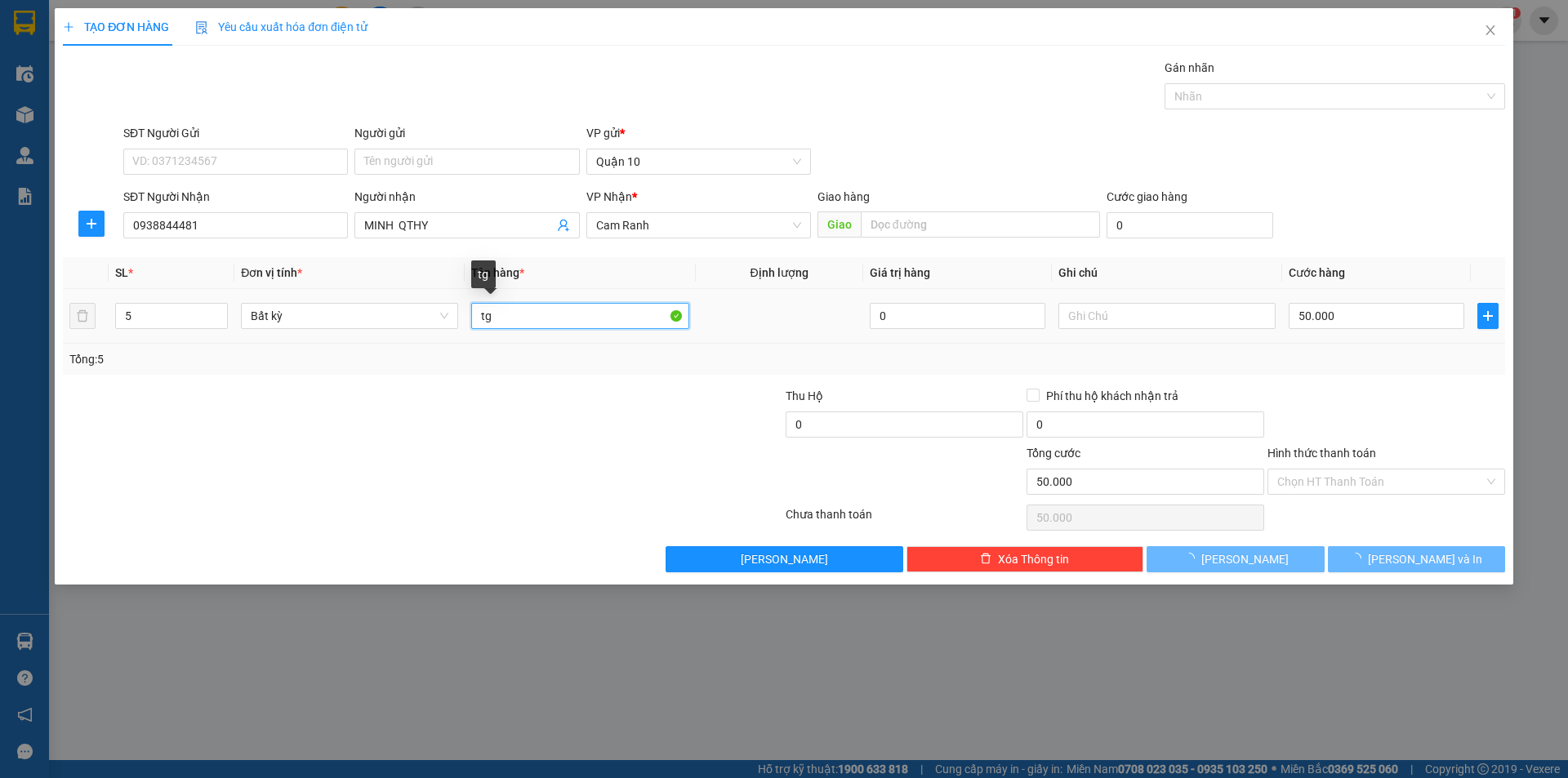
click at [522, 321] on input "tg" at bounding box center [580, 316] width 217 height 26
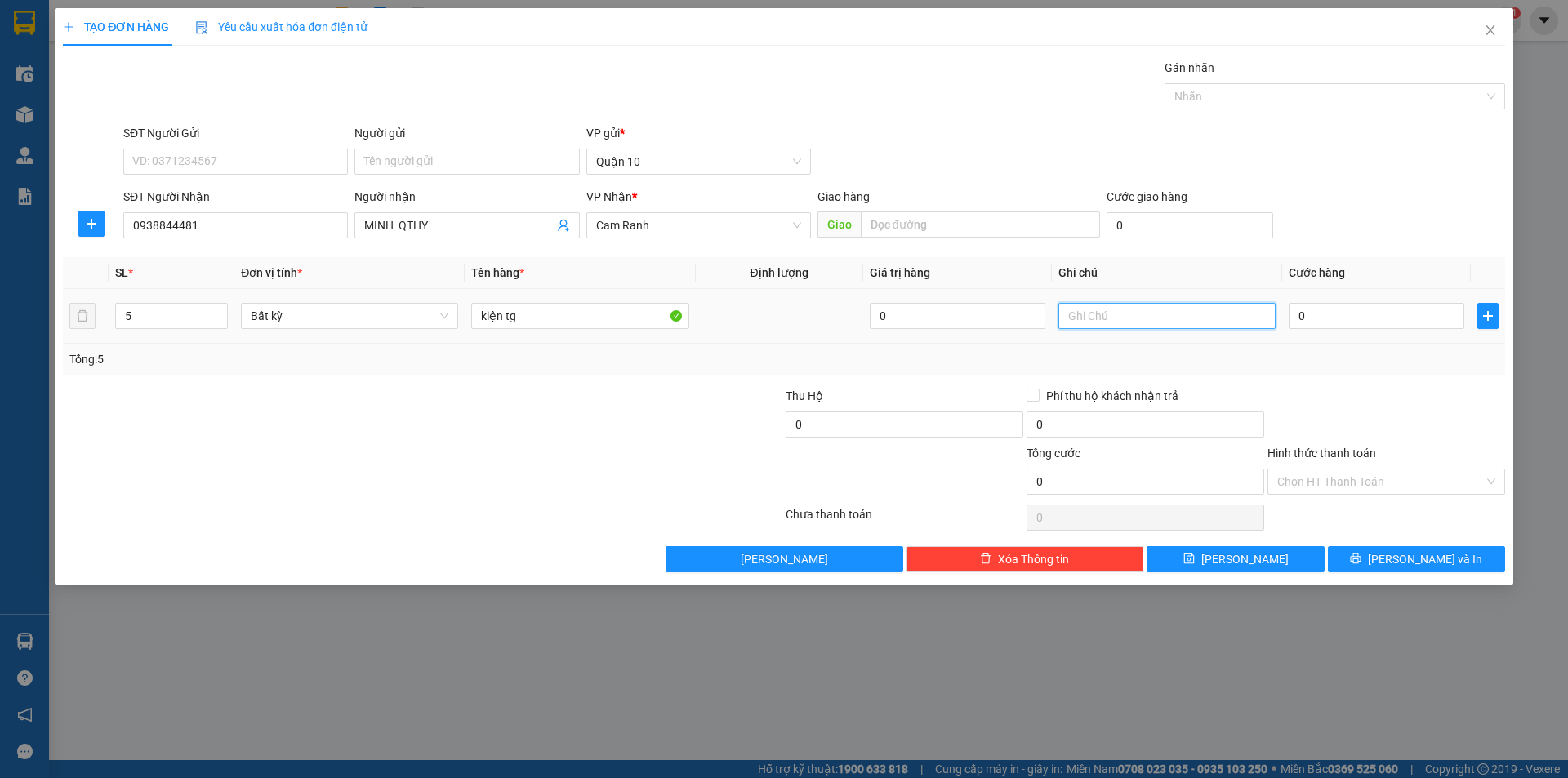
click at [1109, 324] on input "text" at bounding box center [1166, 316] width 217 height 26
click at [1312, 315] on input "0" at bounding box center [1376, 316] width 176 height 26
drag, startPoint x: 1127, startPoint y: 296, endPoint x: 1117, endPoint y: 302, distance: 11.7
click at [1117, 301] on td at bounding box center [1167, 317] width 231 height 55
click at [1117, 313] on input "text" at bounding box center [1166, 316] width 217 height 26
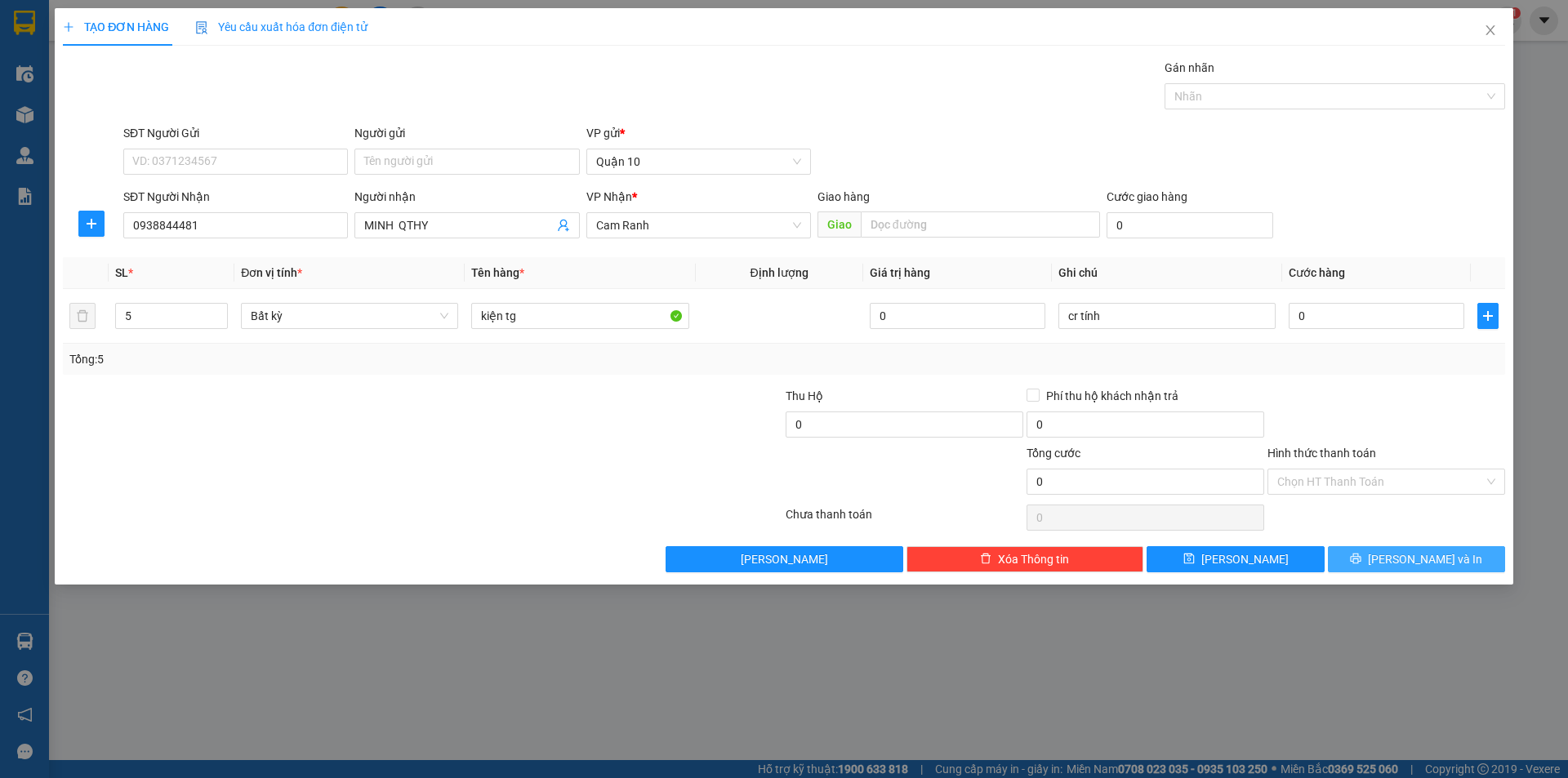
drag, startPoint x: 1397, startPoint y: 558, endPoint x: 1176, endPoint y: 473, distance: 236.8
click at [1396, 557] on button "[PERSON_NAME] và In" at bounding box center [1416, 559] width 177 height 26
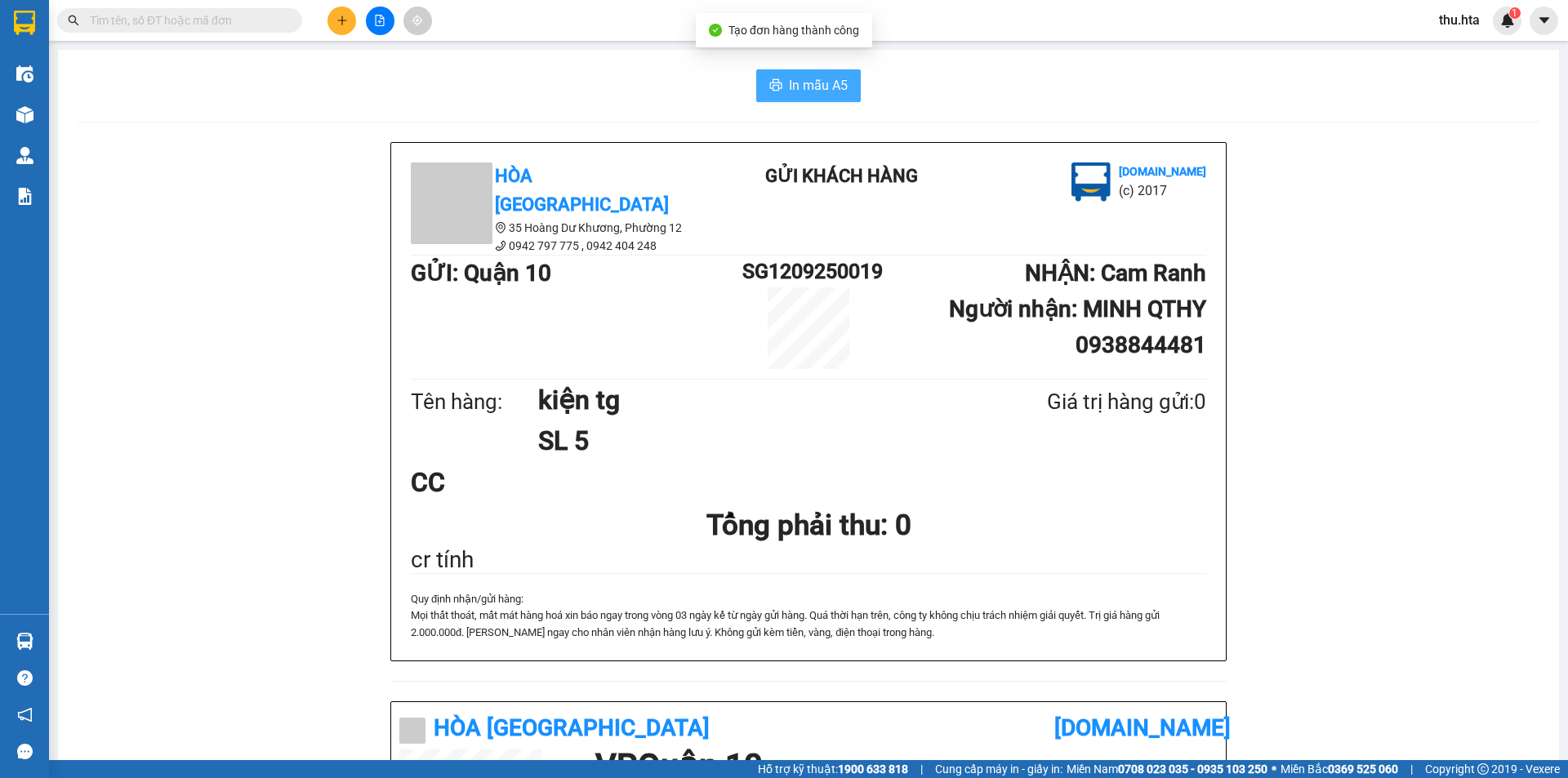
click at [831, 92] on span "In mẫu A5" at bounding box center [818, 85] width 59 height 21
click at [344, 20] on icon "plus" at bounding box center [342, 21] width 12 height 12
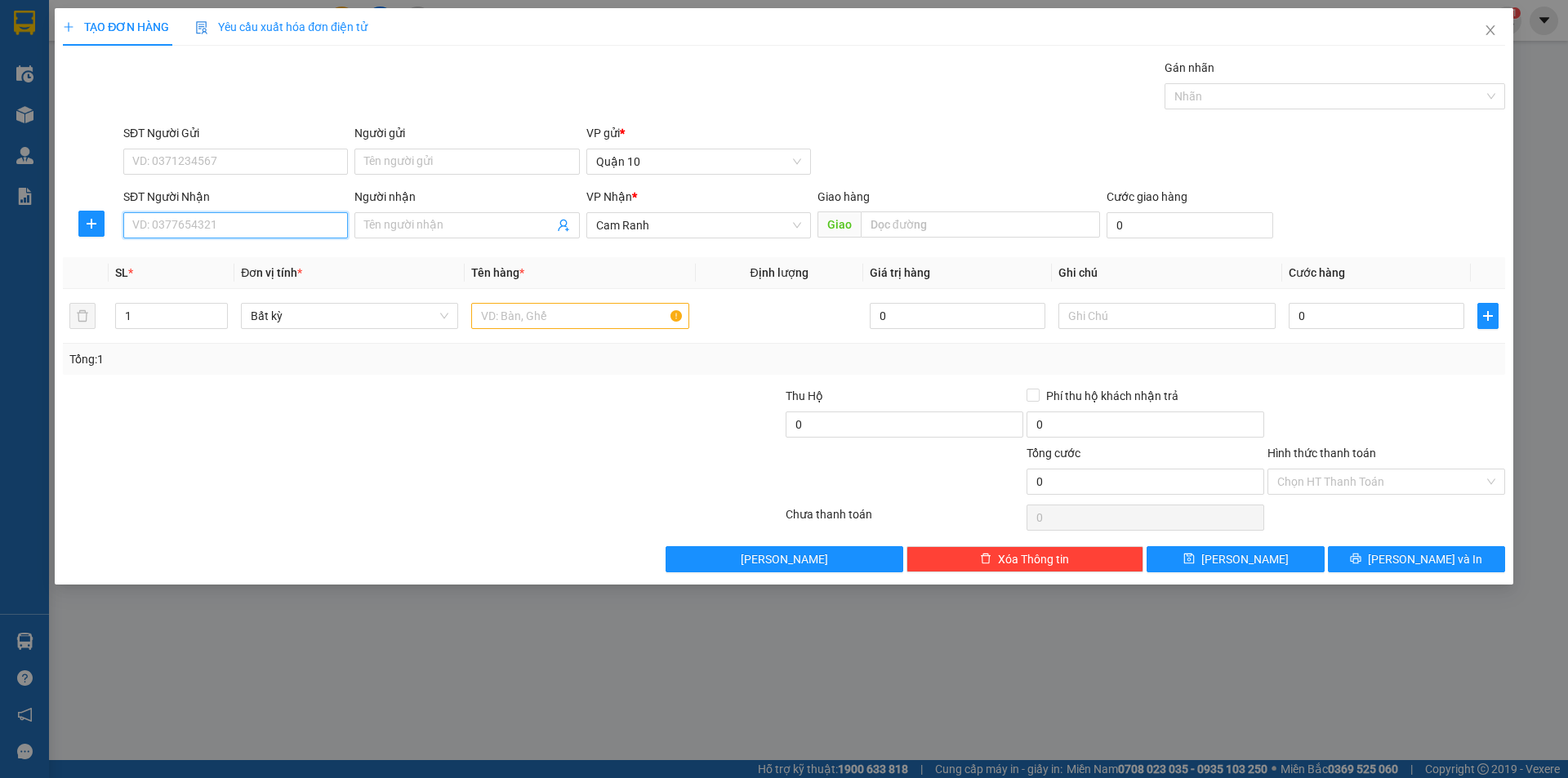
click at [242, 235] on input "SĐT Người Nhận" at bounding box center [236, 225] width 225 height 26
click at [227, 253] on div "0368599129 - LƯ" at bounding box center [236, 258] width 205 height 18
click at [1370, 313] on input "70.000" at bounding box center [1376, 316] width 176 height 26
click at [1357, 379] on div "Transit Pickup Surcharge Ids Transit Deliver Surcharge Ids Transit Deliver Surc…" at bounding box center [783, 315] width 1442 height 513
click at [1427, 552] on span "[PERSON_NAME] và In" at bounding box center [1424, 559] width 114 height 18
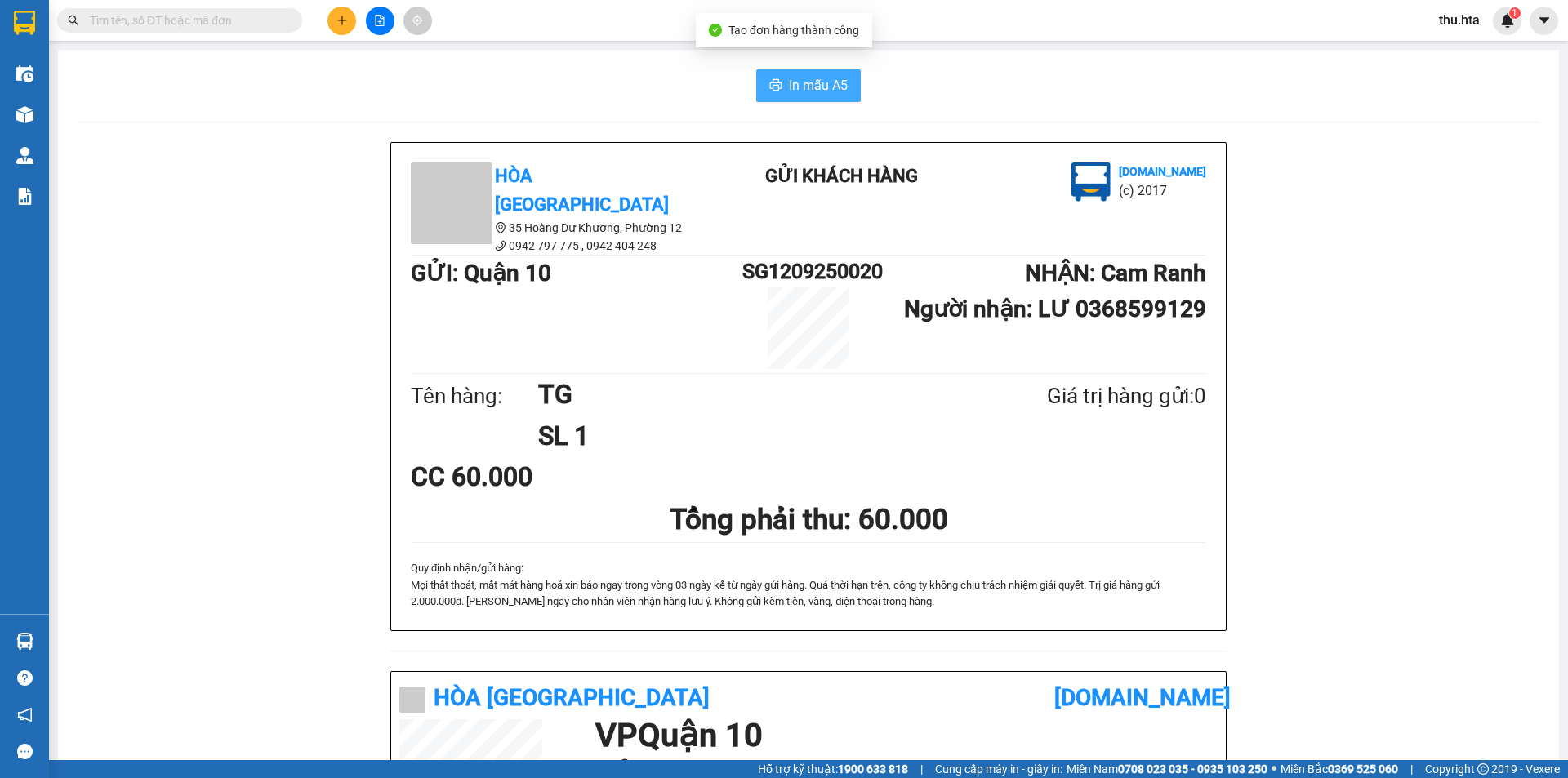
click at [836, 80] on span "In mẫu A5" at bounding box center [818, 85] width 59 height 21
drag, startPoint x: 437, startPoint y: 319, endPoint x: 477, endPoint y: 282, distance: 54.5
drag, startPoint x: 344, startPoint y: 19, endPoint x: 382, endPoint y: 22, distance: 38.1
click at [334, 25] on button at bounding box center [341, 21] width 28 height 28
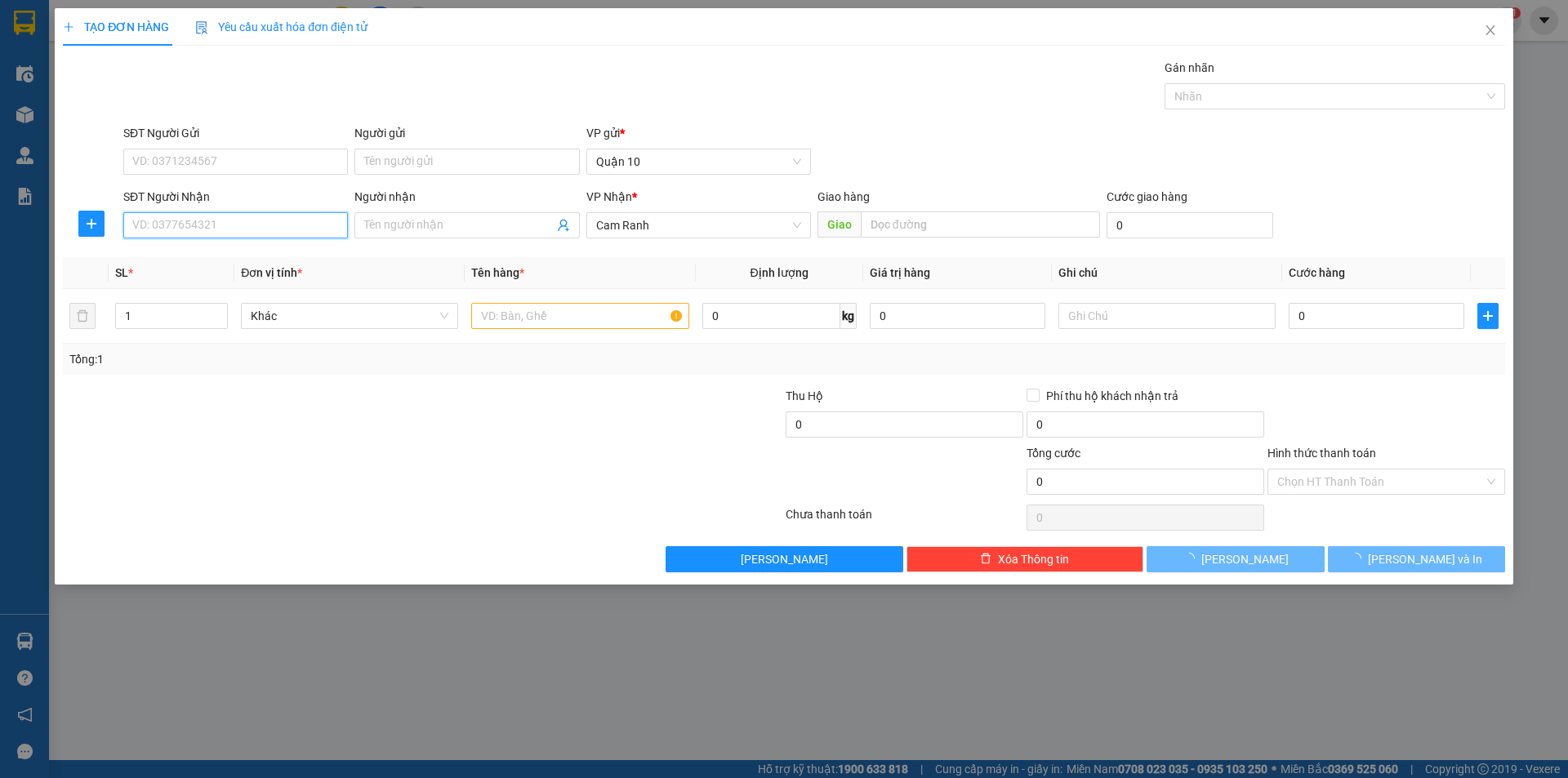
drag, startPoint x: 297, startPoint y: 236, endPoint x: 305, endPoint y: 215, distance: 22.5
click at [301, 218] on input "SĐT Người Nhận" at bounding box center [236, 225] width 225 height 26
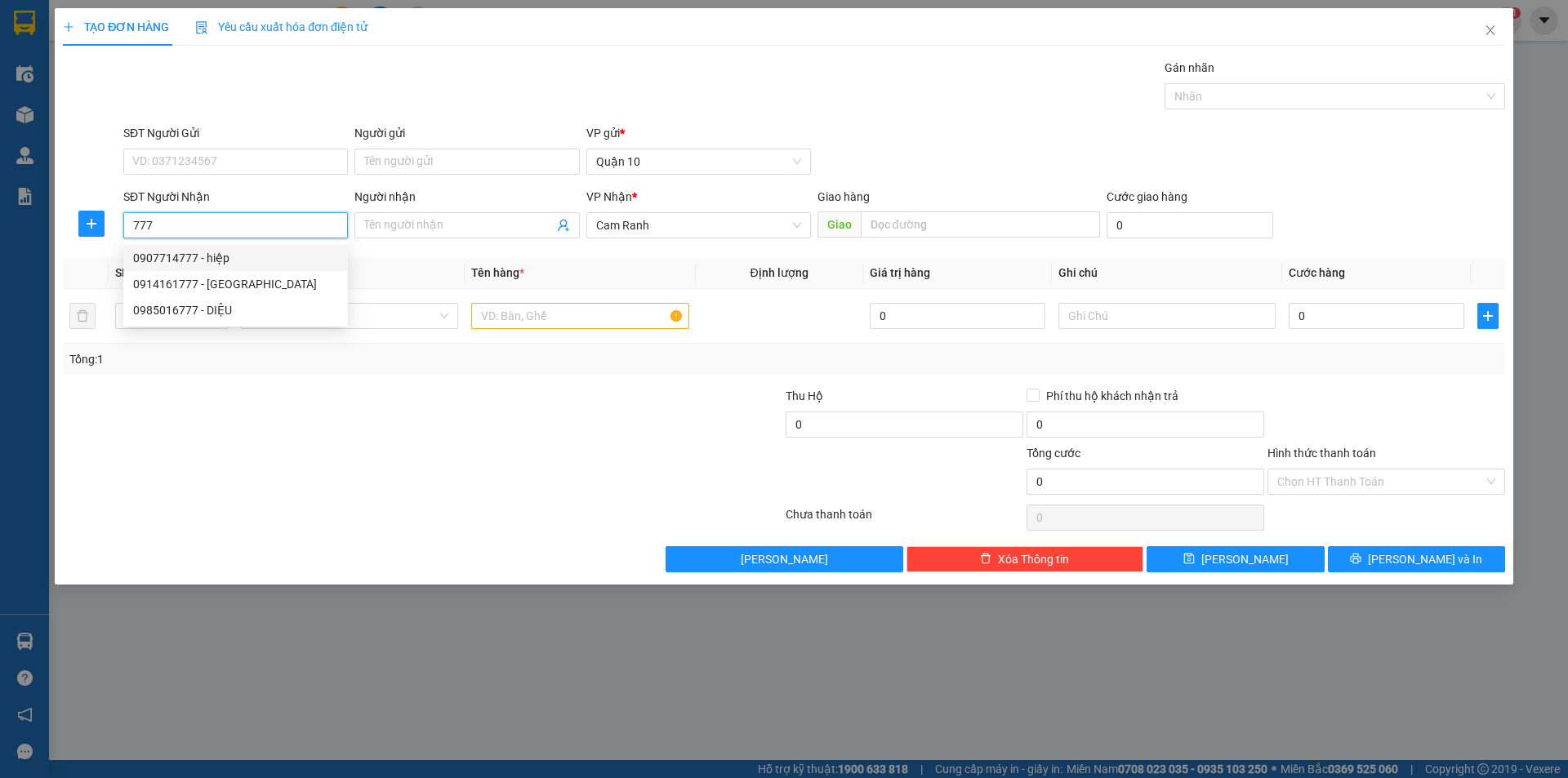
click at [273, 256] on div "0907714777 - hiệp" at bounding box center [236, 258] width 205 height 18
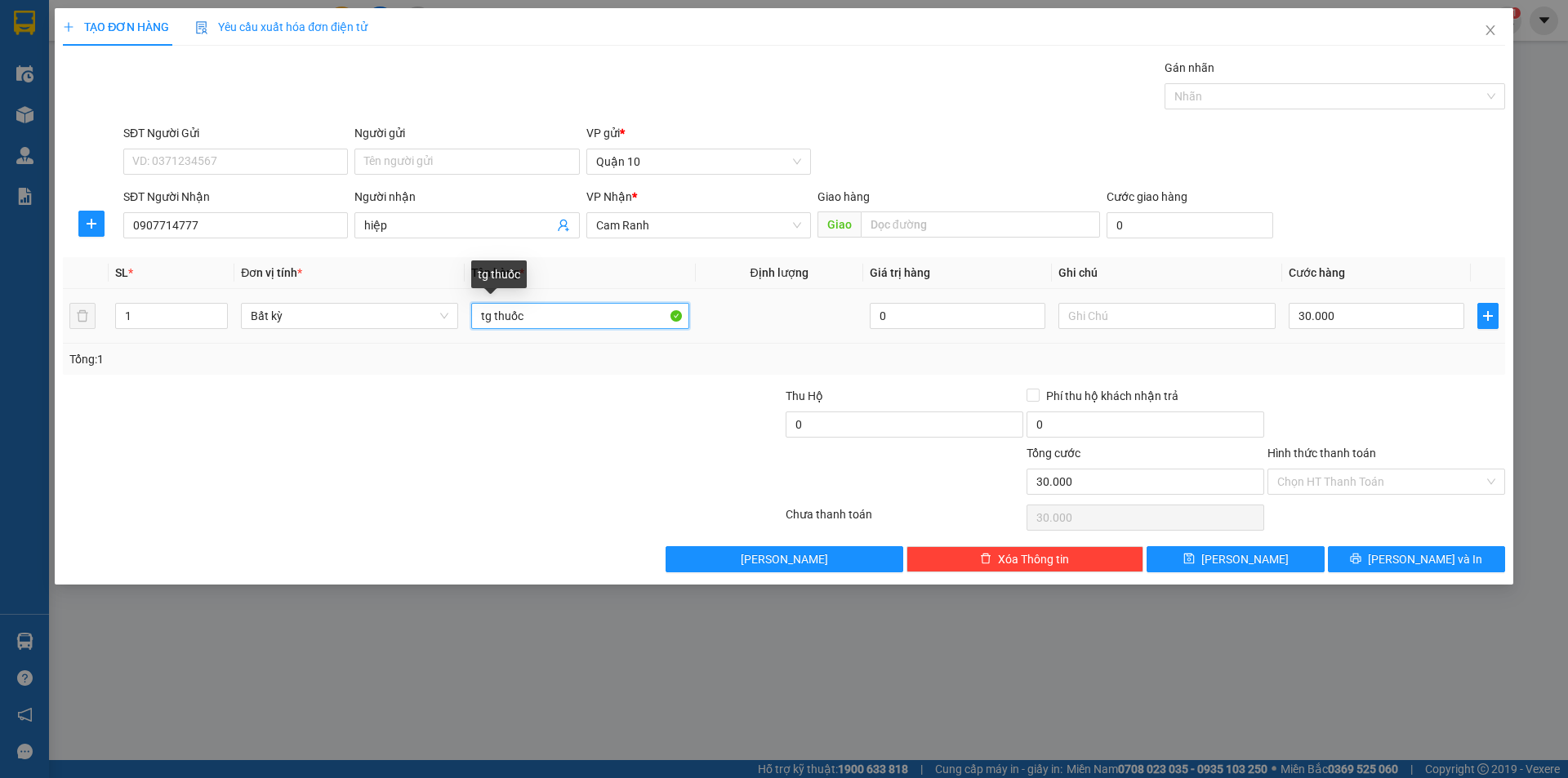
click at [493, 317] on input "tg thuốc" at bounding box center [580, 316] width 217 height 26
drag, startPoint x: 1375, startPoint y: 362, endPoint x: 1356, endPoint y: 399, distance: 41.6
click at [1370, 370] on div "Tổng: 1" at bounding box center [783, 360] width 1442 height 31
click at [1362, 480] on input "Hình thức thanh toán" at bounding box center [1379, 481] width 206 height 24
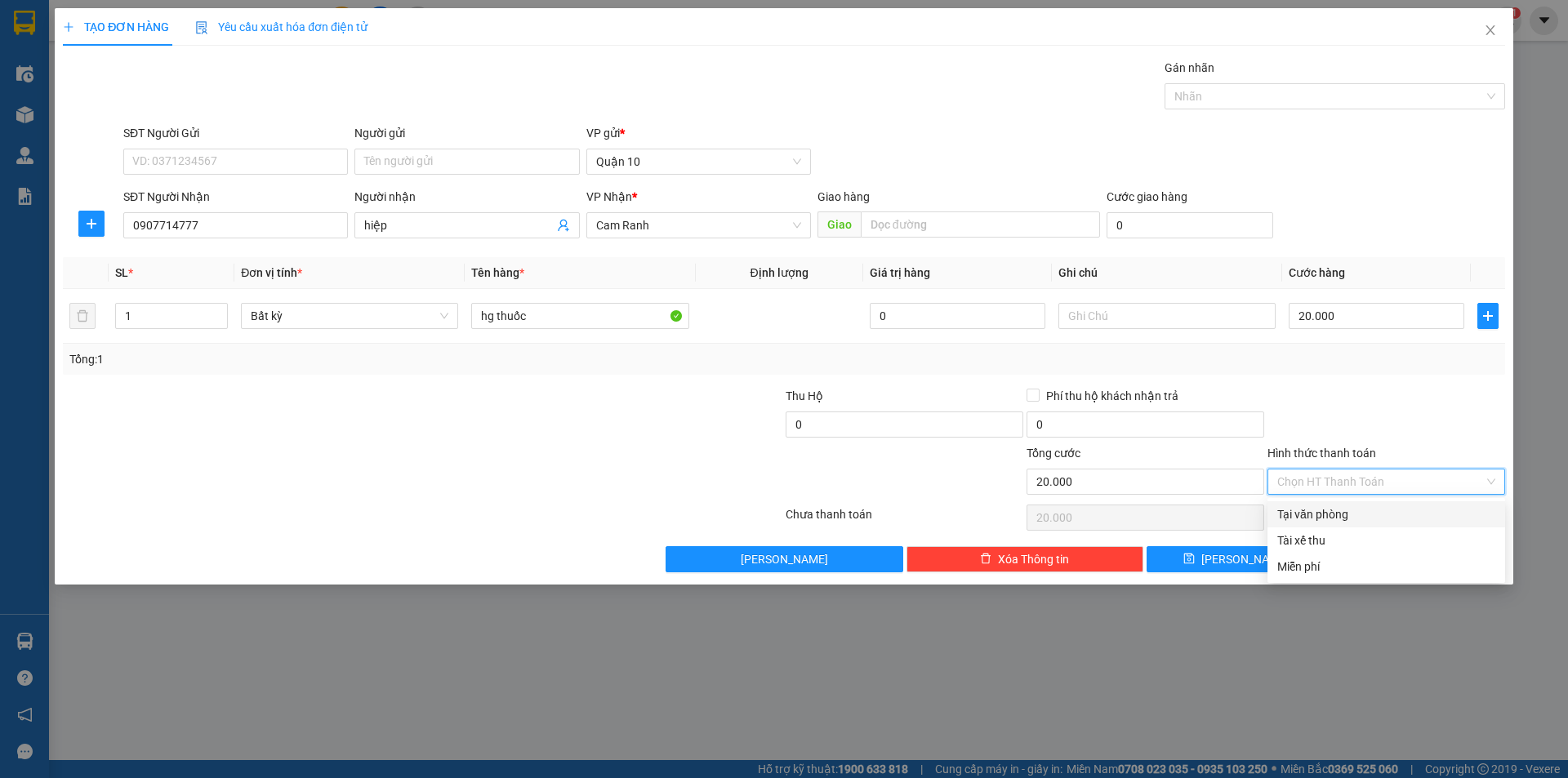
drag, startPoint x: 1350, startPoint y: 508, endPoint x: 1362, endPoint y: 535, distance: 29.5
click at [1350, 513] on div "Tại văn phòng" at bounding box center [1385, 514] width 218 height 18
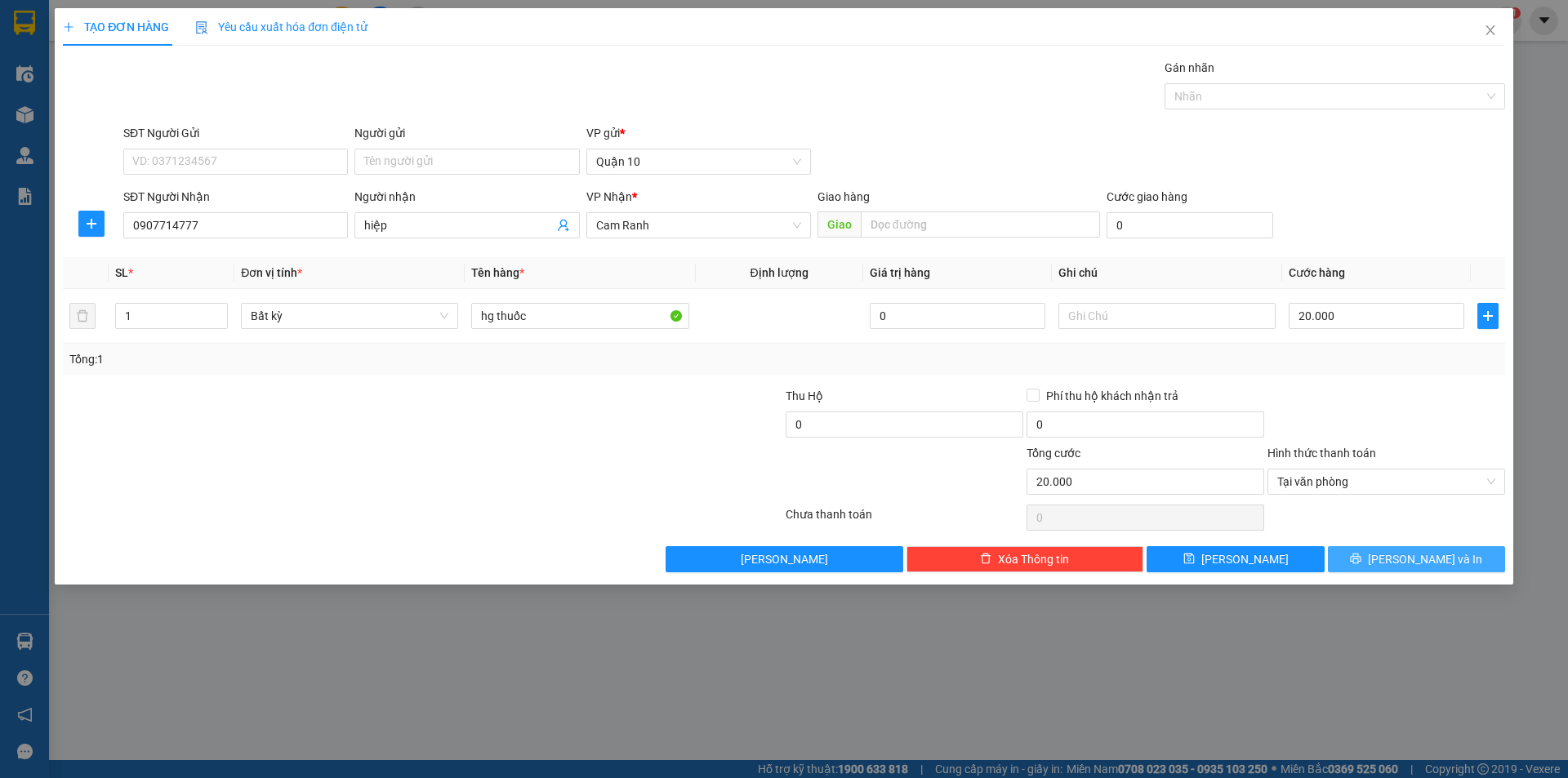
click at [1382, 561] on button "[PERSON_NAME] và In" at bounding box center [1416, 559] width 177 height 26
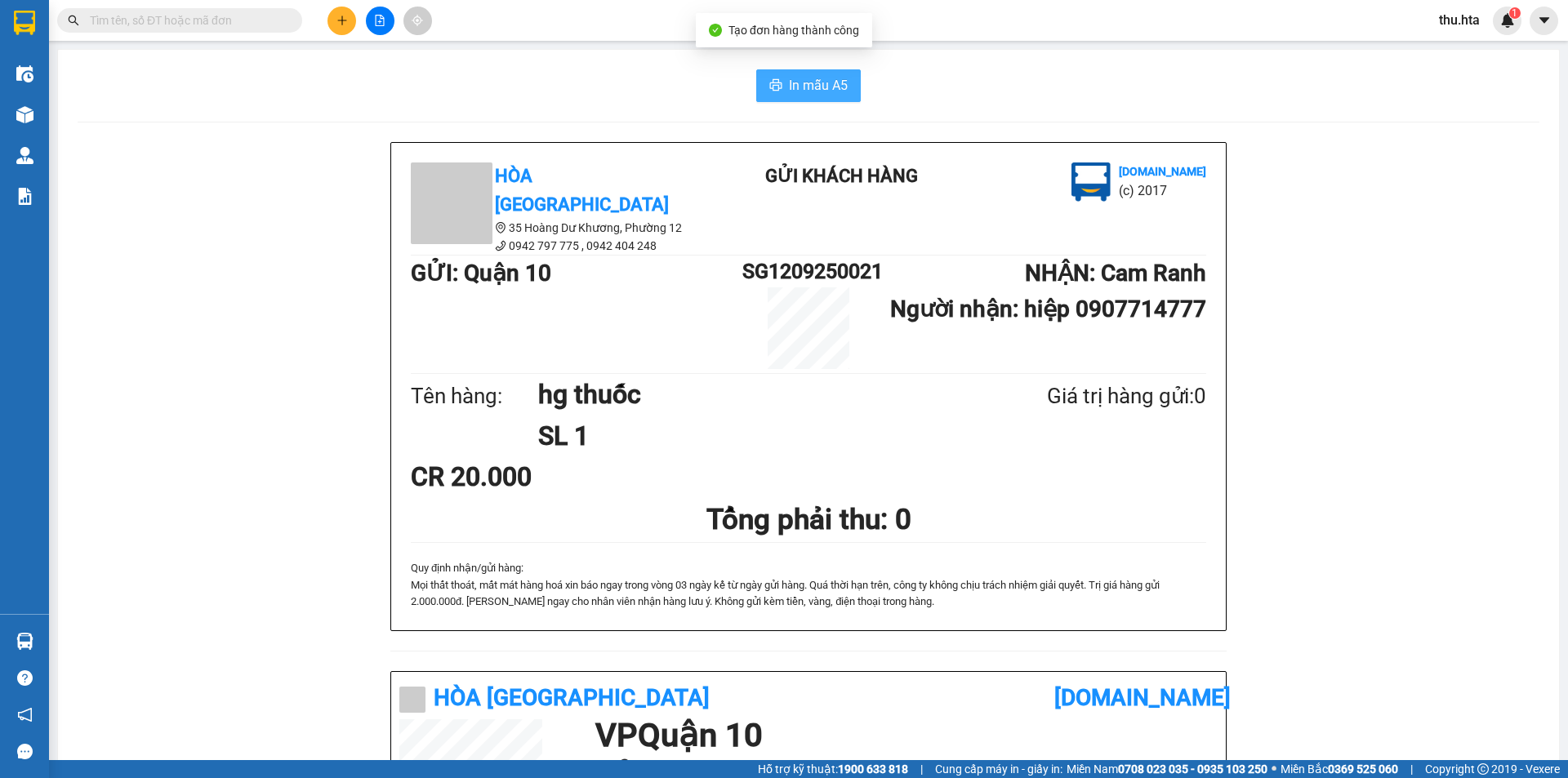
click at [811, 76] on span "In mẫu A5" at bounding box center [818, 85] width 59 height 21
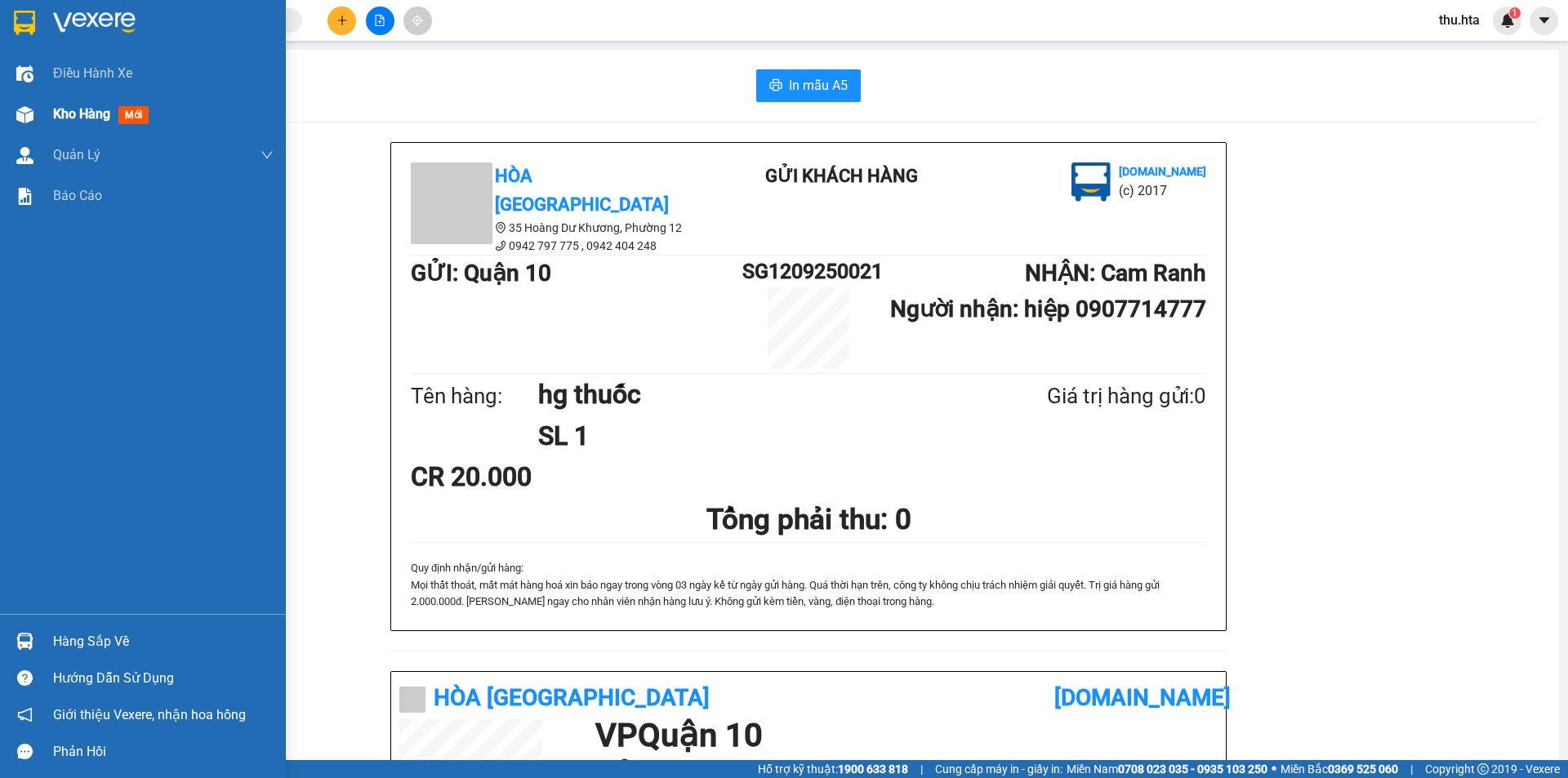
click at [57, 111] on div "Kho hàng mới" at bounding box center [143, 114] width 285 height 41
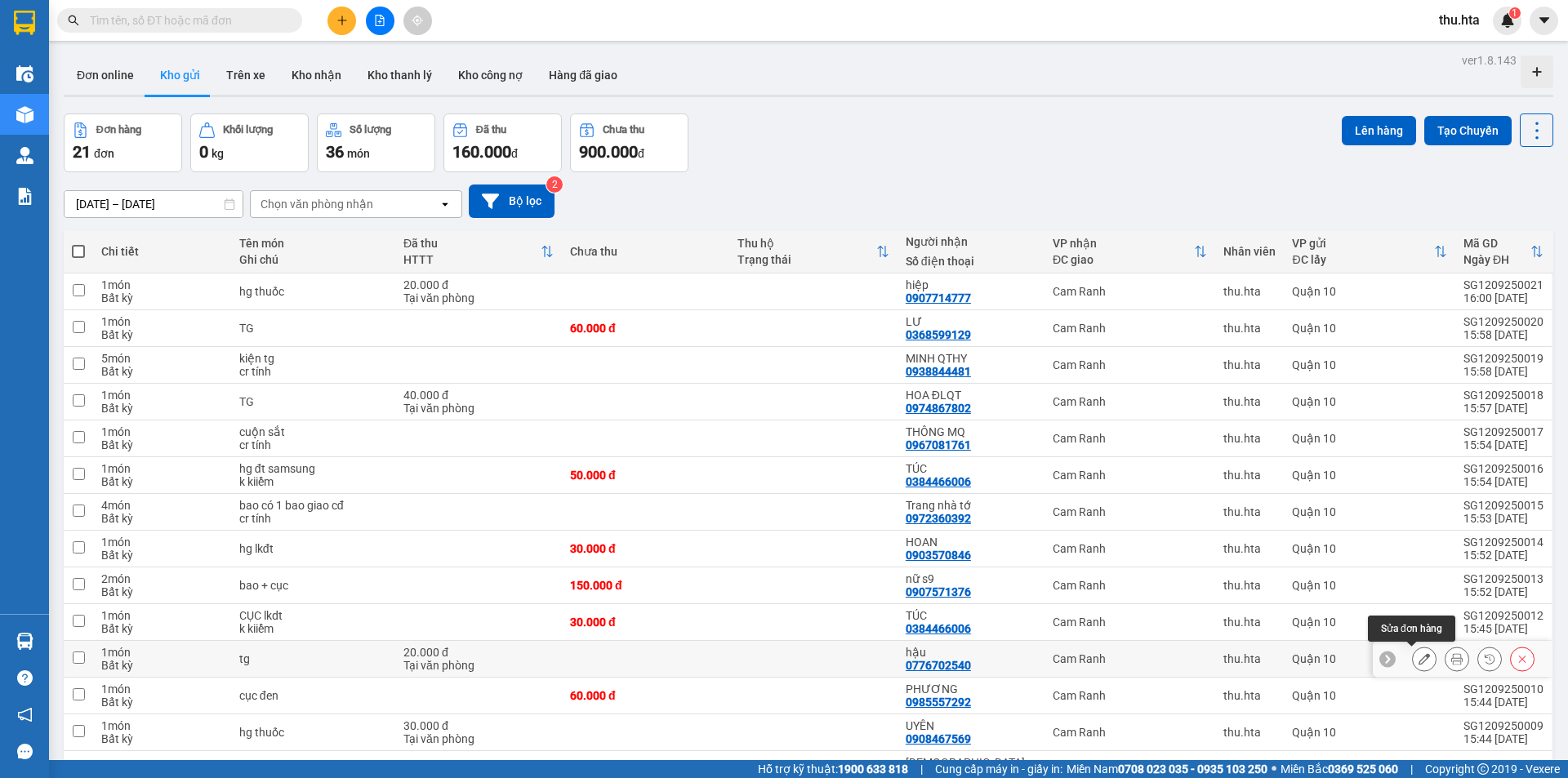
click at [1418, 653] on icon at bounding box center [1424, 659] width 12 height 12
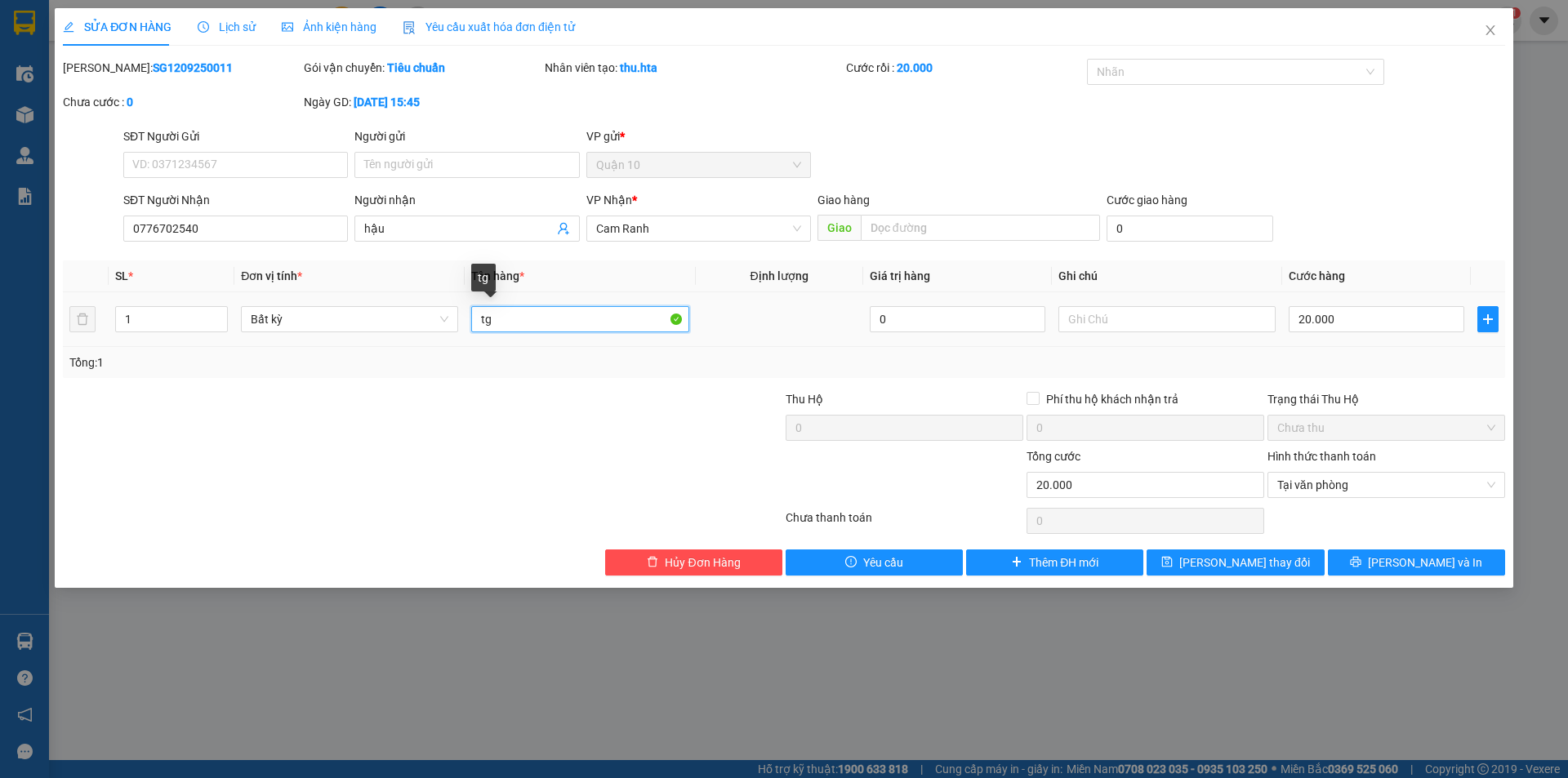
click at [529, 319] on input "tg" at bounding box center [580, 319] width 217 height 26
click at [1172, 562] on icon "save" at bounding box center [1167, 562] width 11 height 11
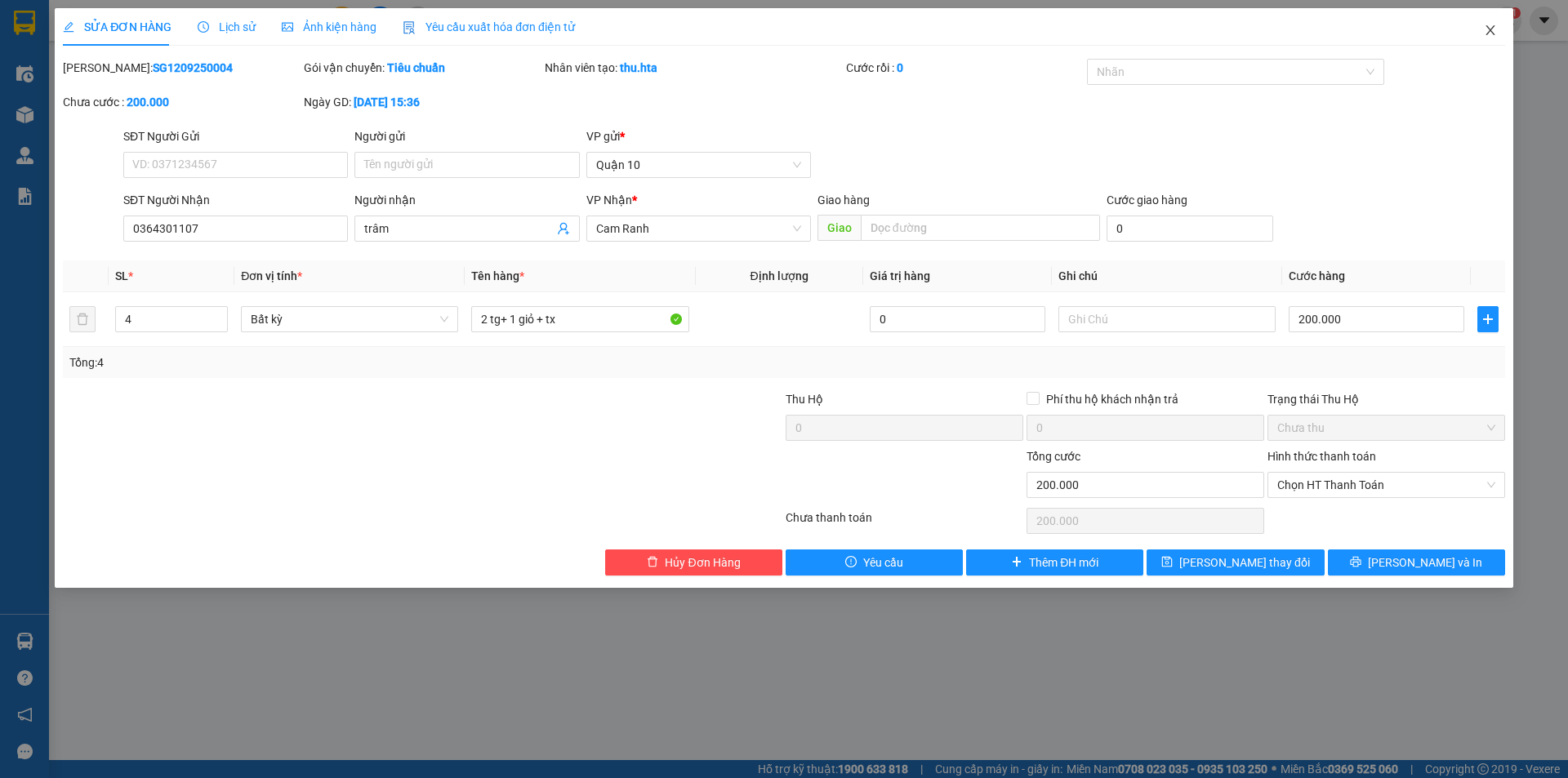
click at [1484, 29] on icon "close" at bounding box center [1490, 29] width 13 height 13
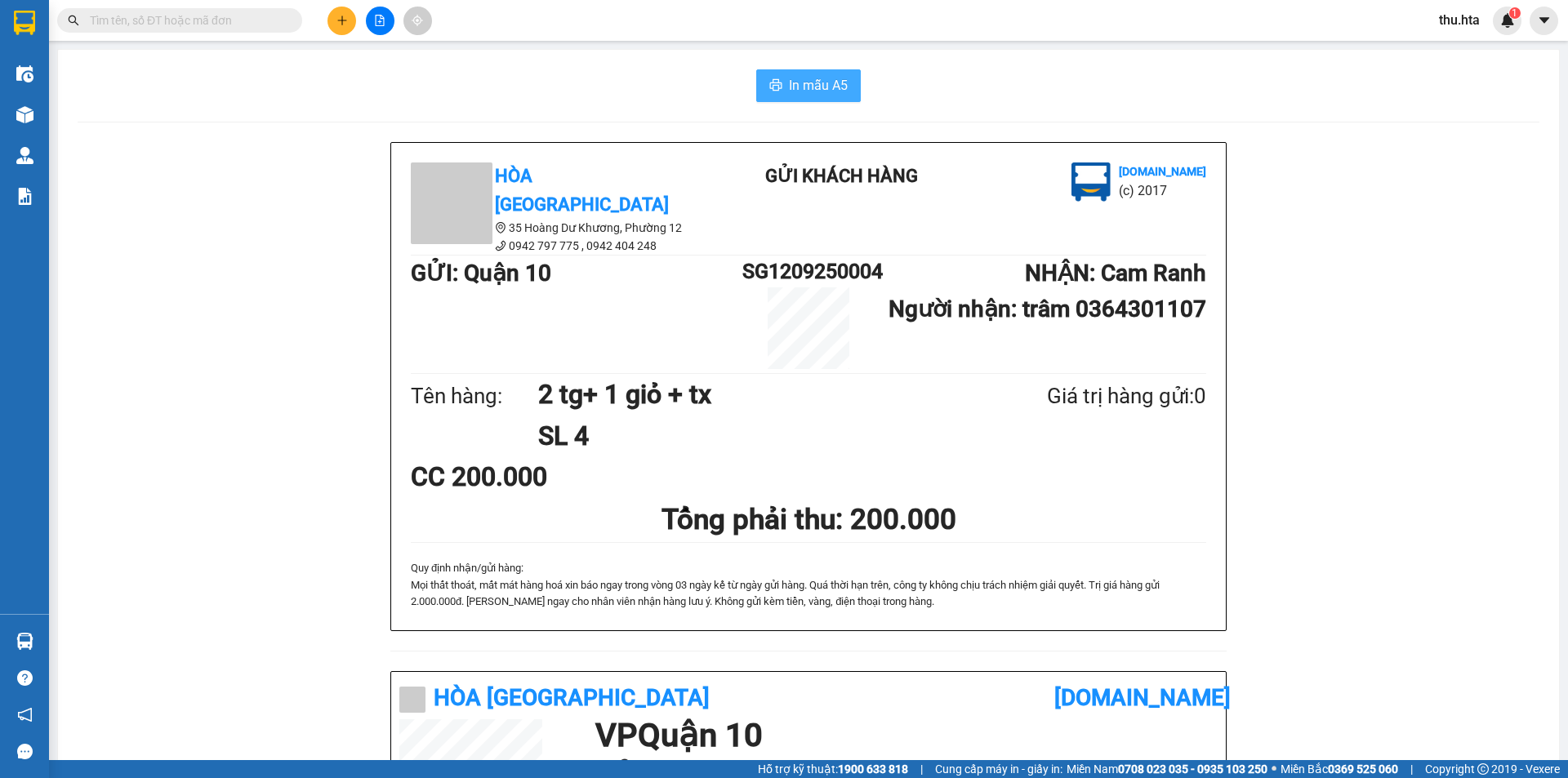
click at [833, 74] on button "In mẫu A5" at bounding box center [807, 85] width 105 height 32
click at [359, 13] on div at bounding box center [379, 21] width 122 height 28
click at [330, 22] on button at bounding box center [341, 21] width 28 height 28
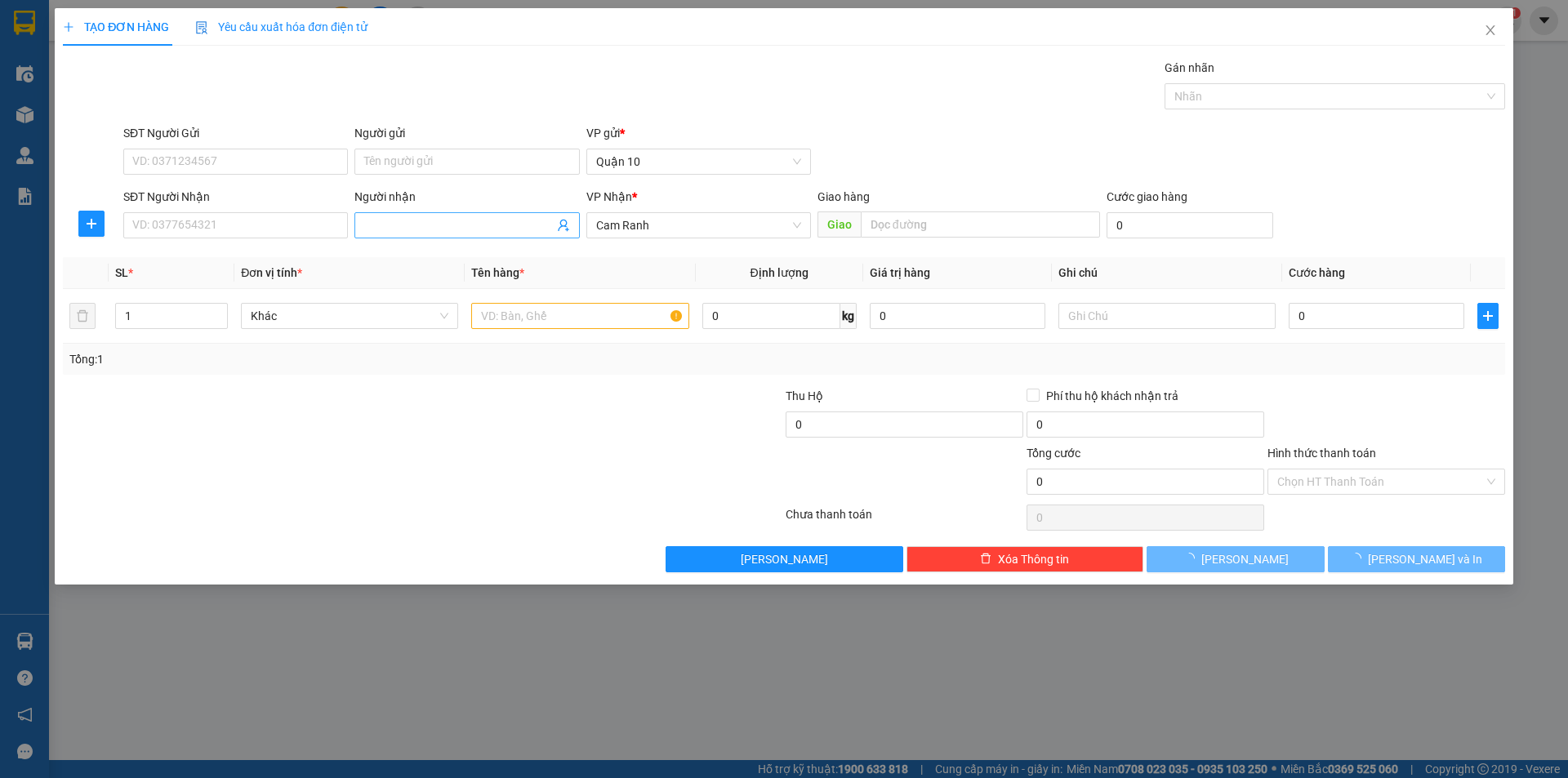
click at [380, 222] on input "Người nhận" at bounding box center [458, 225] width 189 height 18
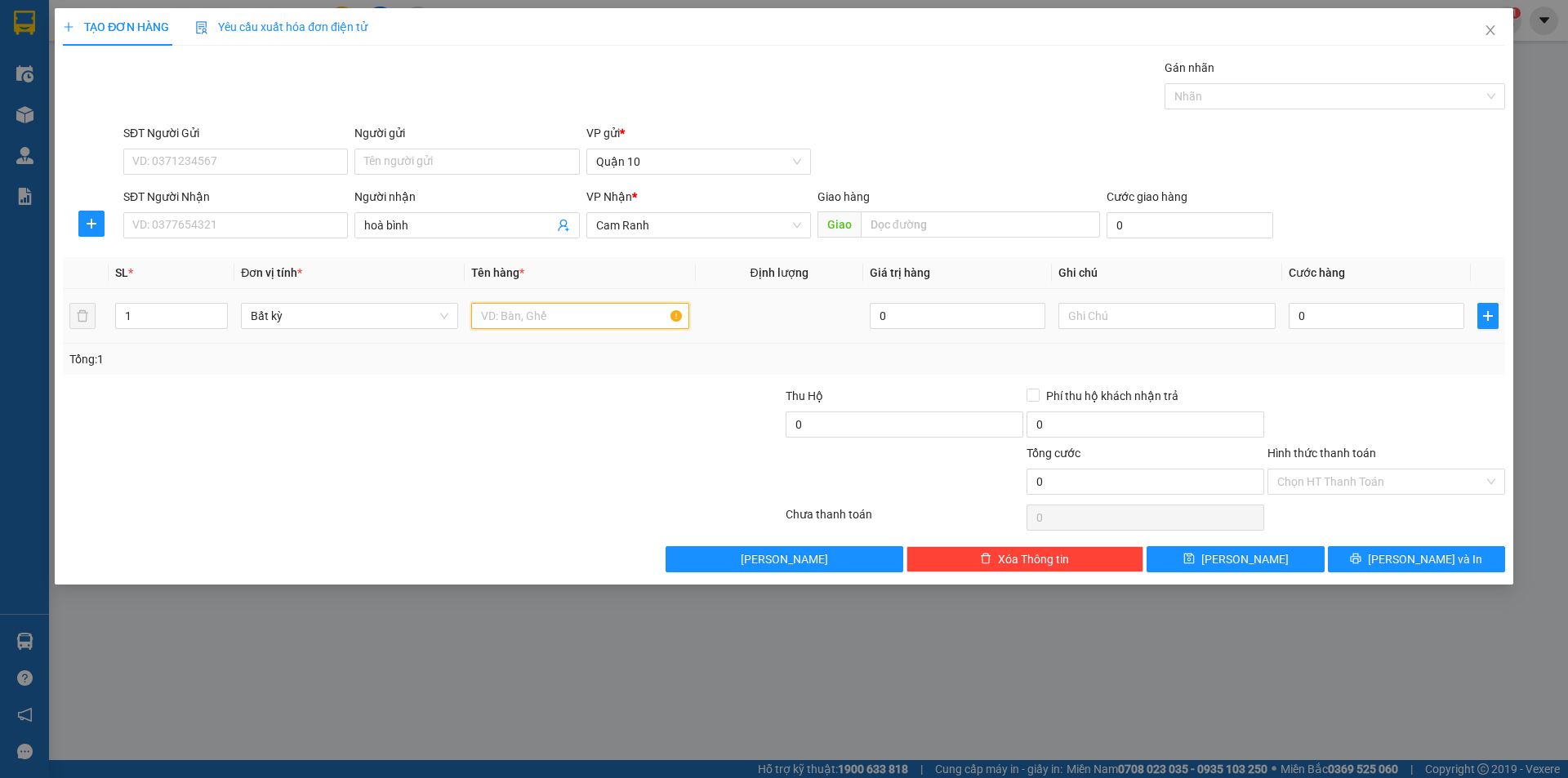
click at [498, 304] on input "text" at bounding box center [580, 316] width 217 height 26
click at [1262, 572] on div "TẠO ĐƠN HÀNG Yêu cầu xuất hóa đơn điện tử Transit Pickup Surcharge Ids Transit …" at bounding box center [784, 296] width 1459 height 577
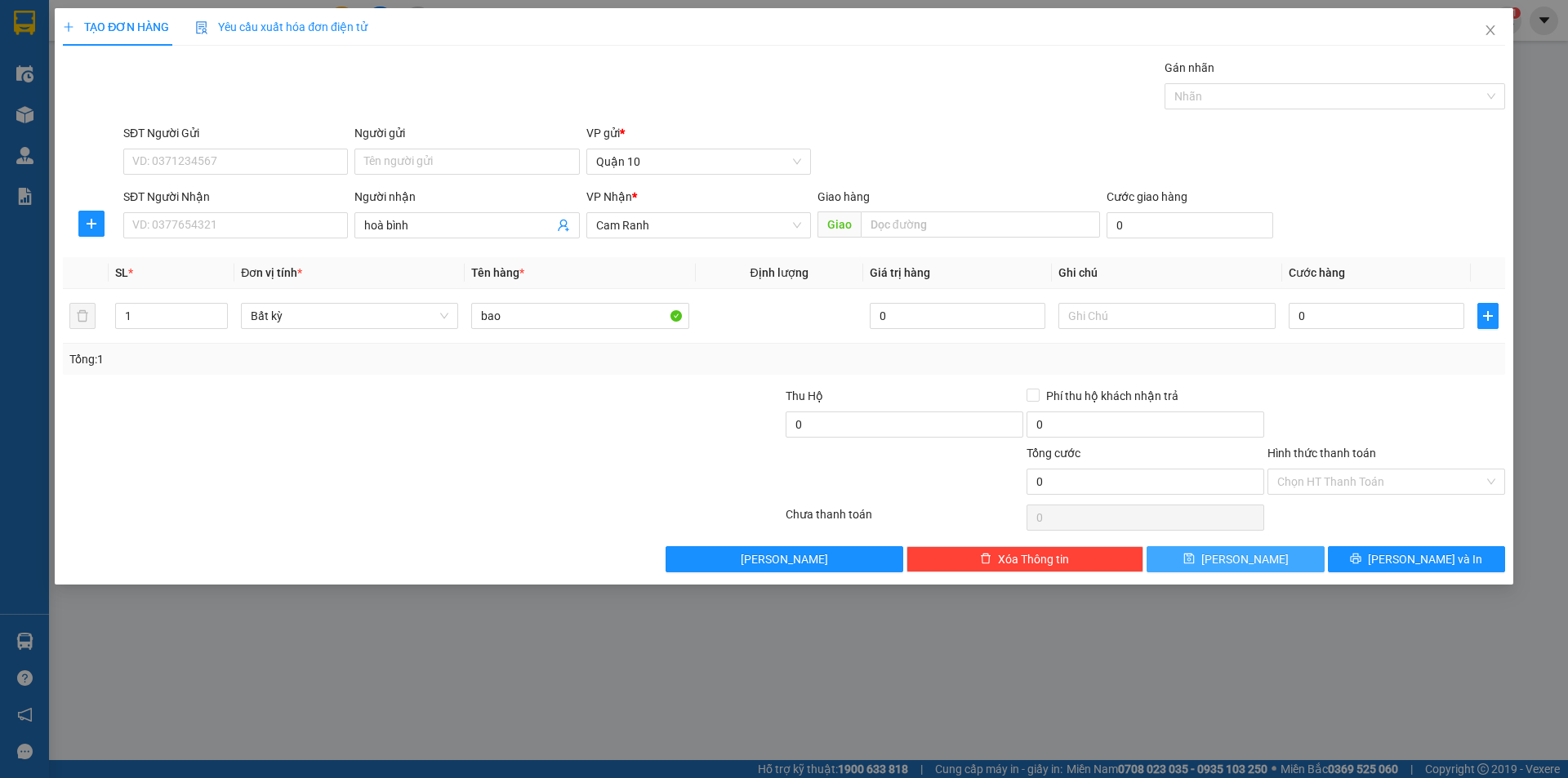
click at [1254, 560] on button "[PERSON_NAME]" at bounding box center [1235, 559] width 177 height 26
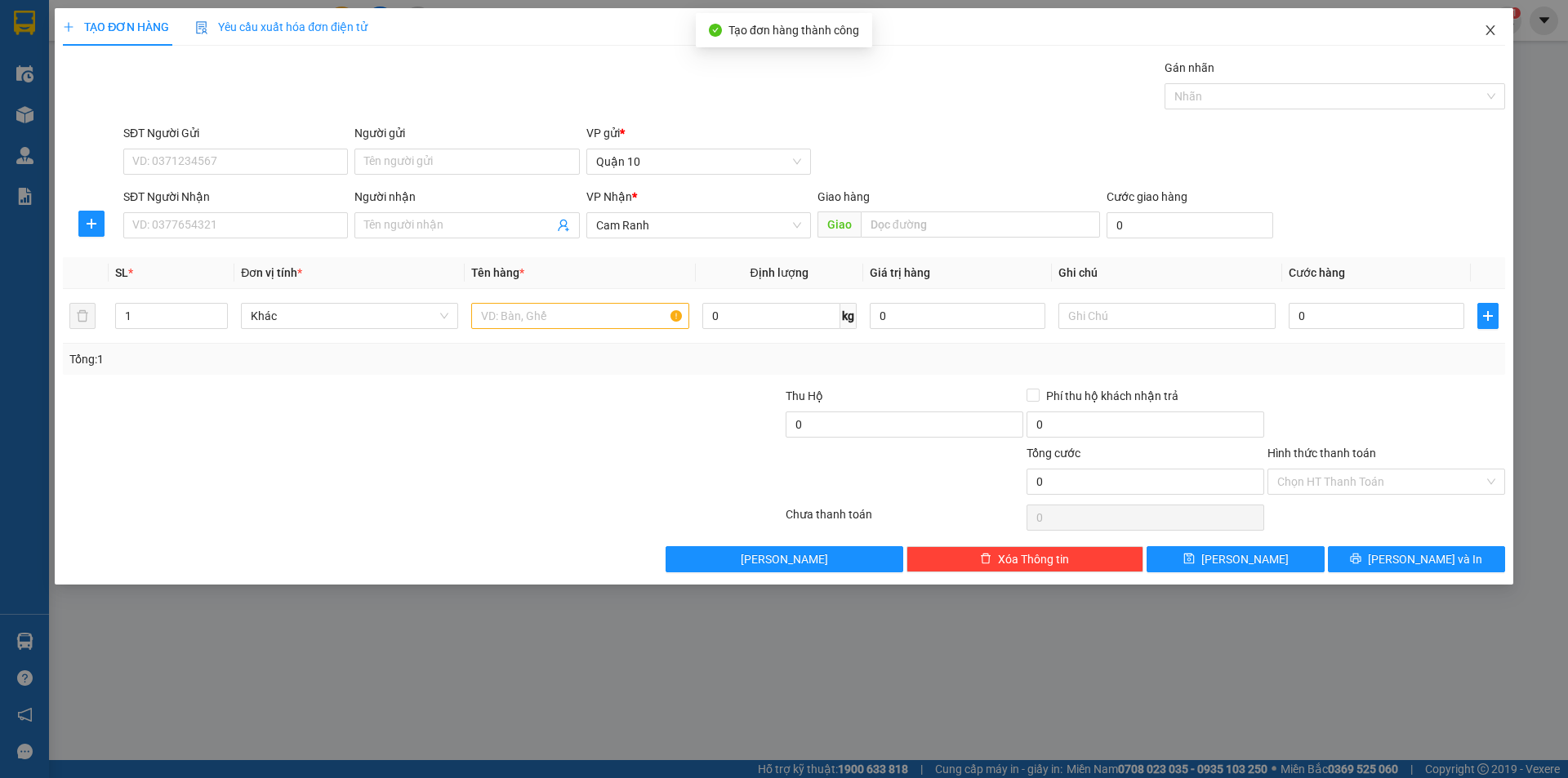
click at [1496, 29] on icon "close" at bounding box center [1490, 29] width 13 height 13
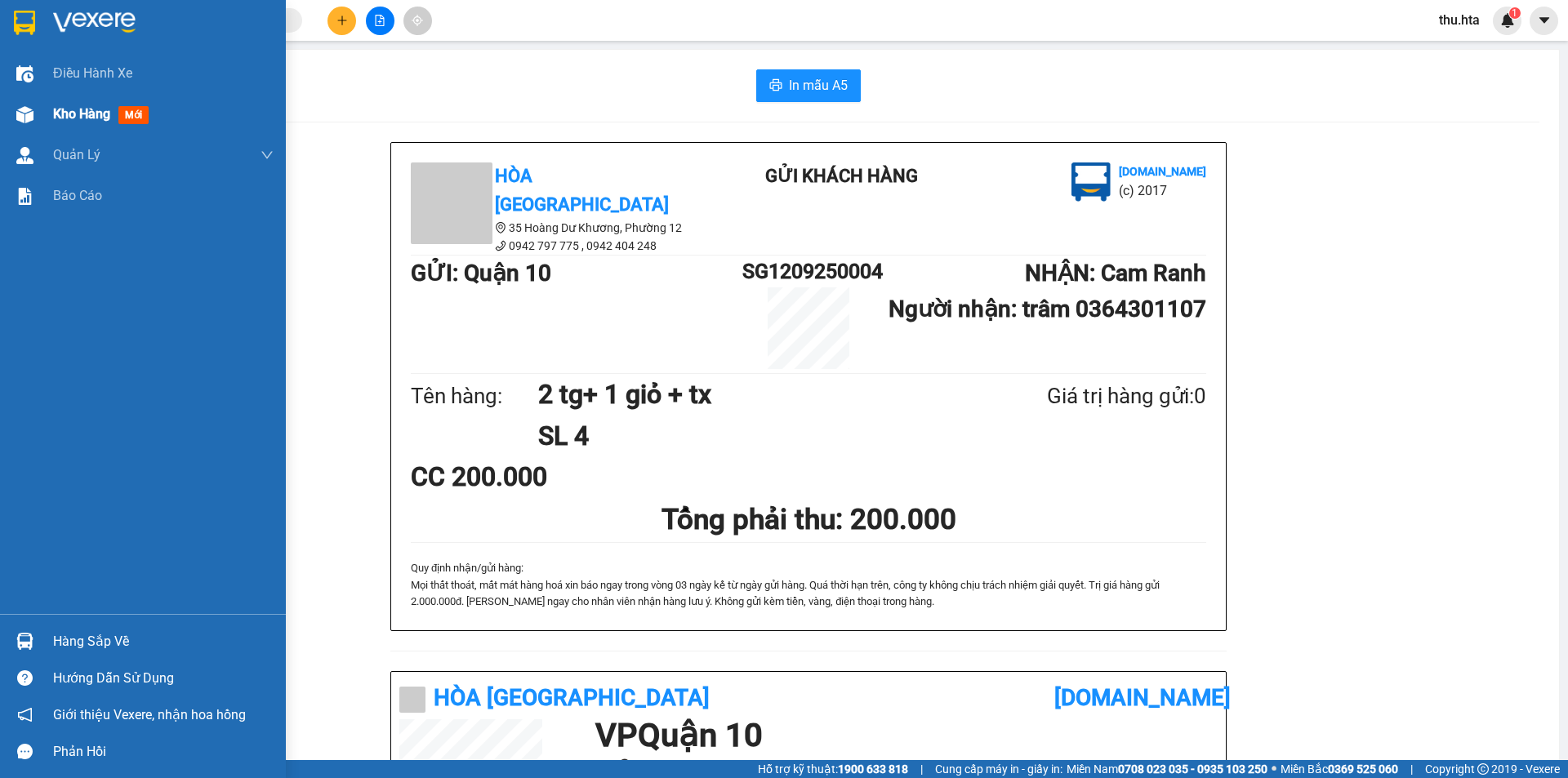
click at [77, 117] on span "Kho hàng" at bounding box center [81, 114] width 57 height 16
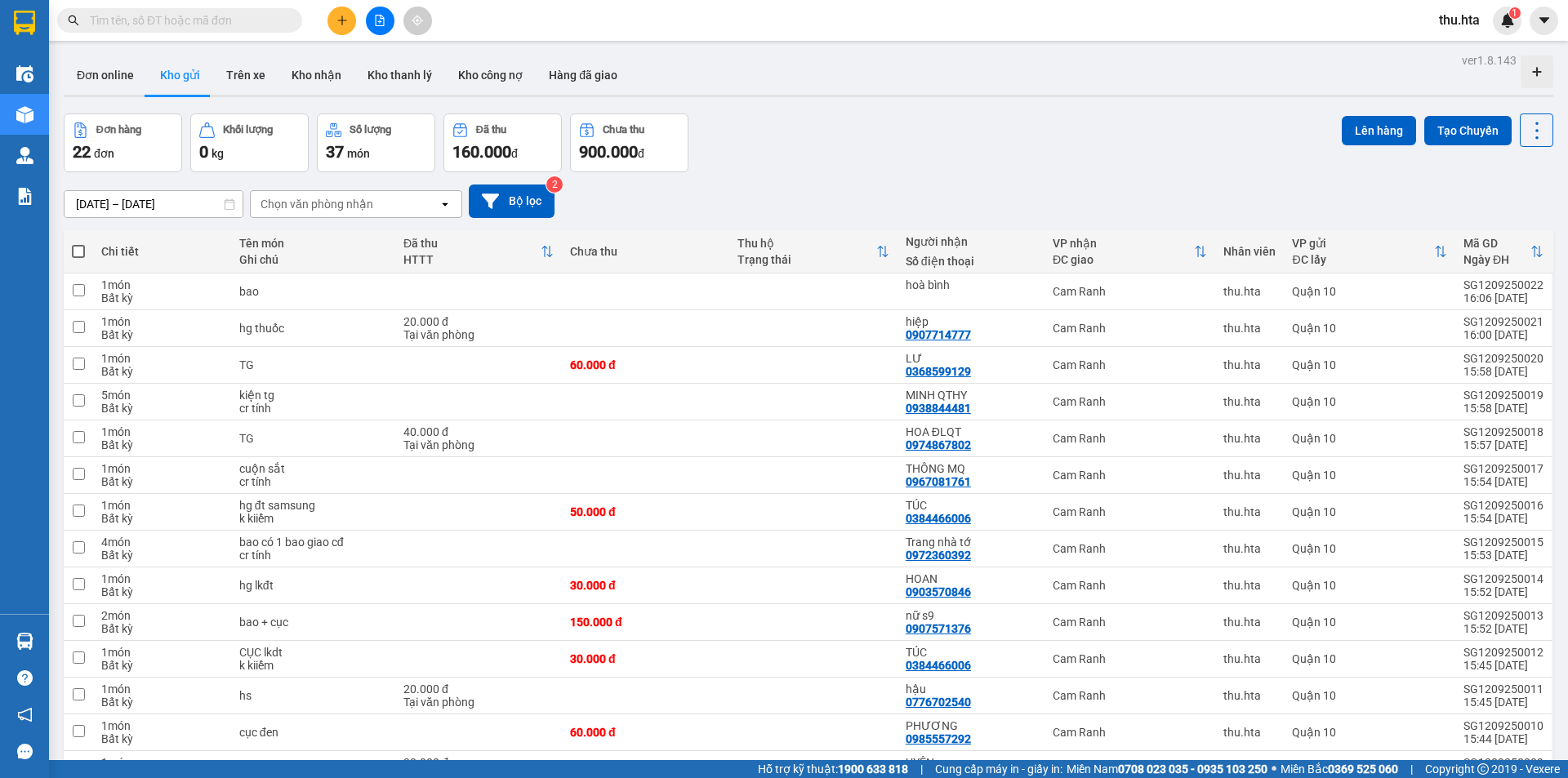
click at [339, 20] on icon "plus" at bounding box center [342, 21] width 12 height 12
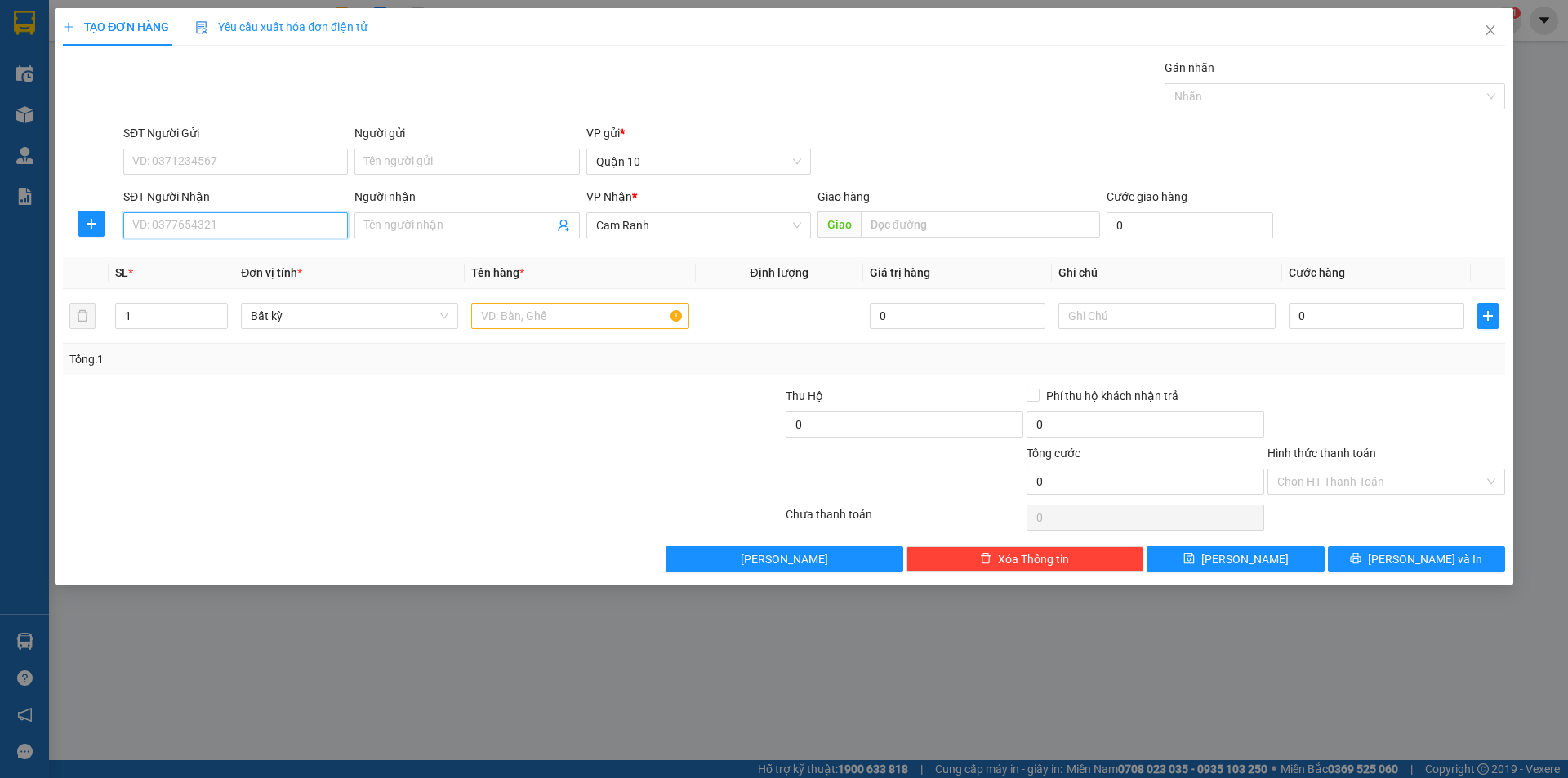
click at [258, 215] on input "SĐT Người Nhận" at bounding box center [236, 225] width 225 height 26
click at [224, 287] on div "0986418369 - nhung s9" at bounding box center [236, 283] width 205 height 18
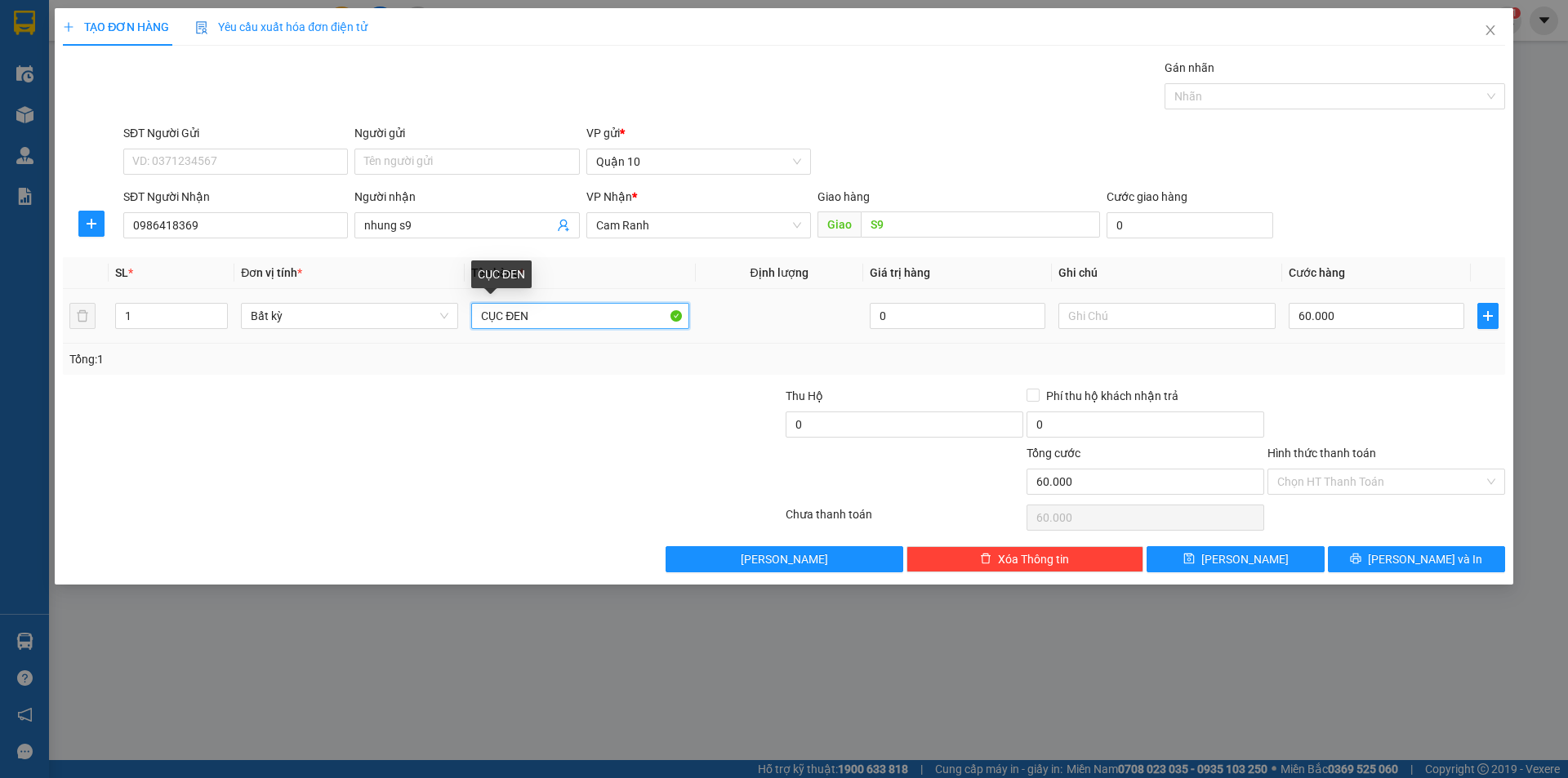
drag, startPoint x: 562, startPoint y: 320, endPoint x: 534, endPoint y: 320, distance: 28.0
click at [557, 319] on input "CỤC ĐEN" at bounding box center [580, 316] width 217 height 26
drag, startPoint x: 1383, startPoint y: 318, endPoint x: 1344, endPoint y: 307, distance: 40.5
click at [1381, 318] on input "60.000" at bounding box center [1376, 316] width 176 height 26
drag, startPoint x: 1319, startPoint y: 359, endPoint x: 1353, endPoint y: 460, distance: 106.6
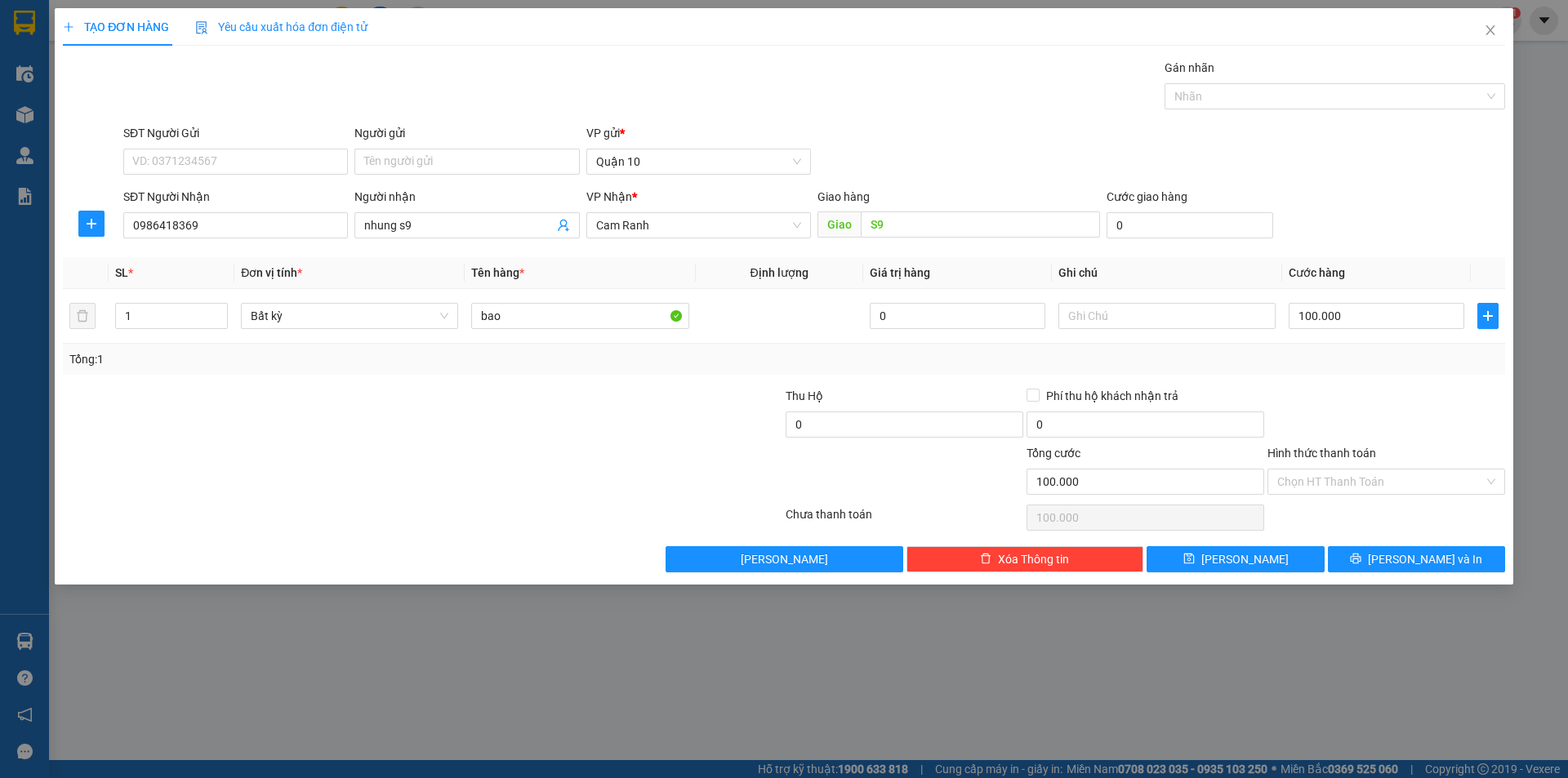
click at [1318, 356] on div "Tổng: 1" at bounding box center [784, 359] width 1429 height 18
drag, startPoint x: 1398, startPoint y: 562, endPoint x: 842, endPoint y: 419, distance: 574.1
click at [1396, 562] on button "[PERSON_NAME] và In" at bounding box center [1416, 559] width 177 height 26
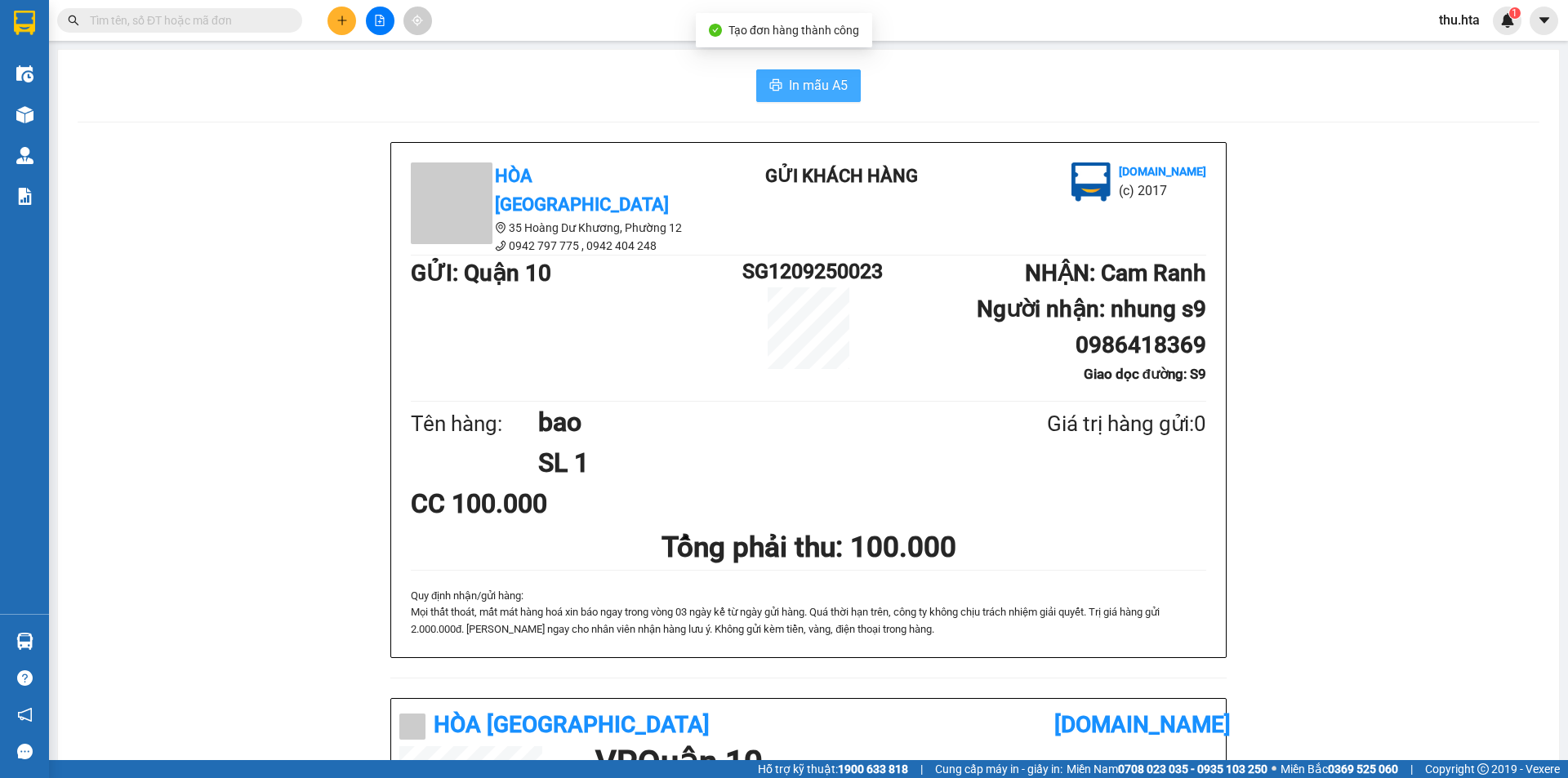
click at [803, 87] on span "In mẫu A5" at bounding box center [818, 85] width 59 height 21
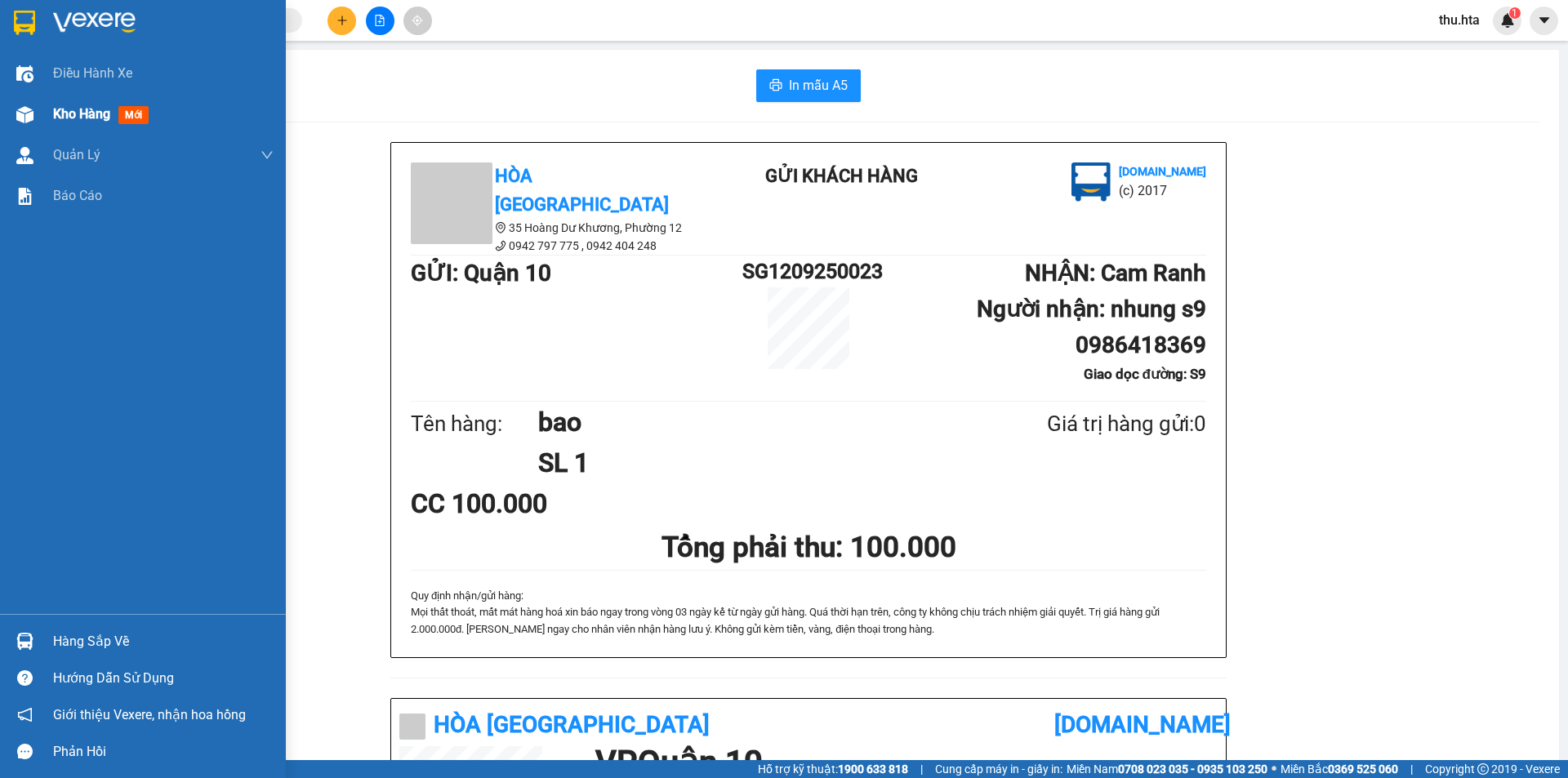
click at [75, 108] on span "Kho hàng" at bounding box center [81, 114] width 57 height 16
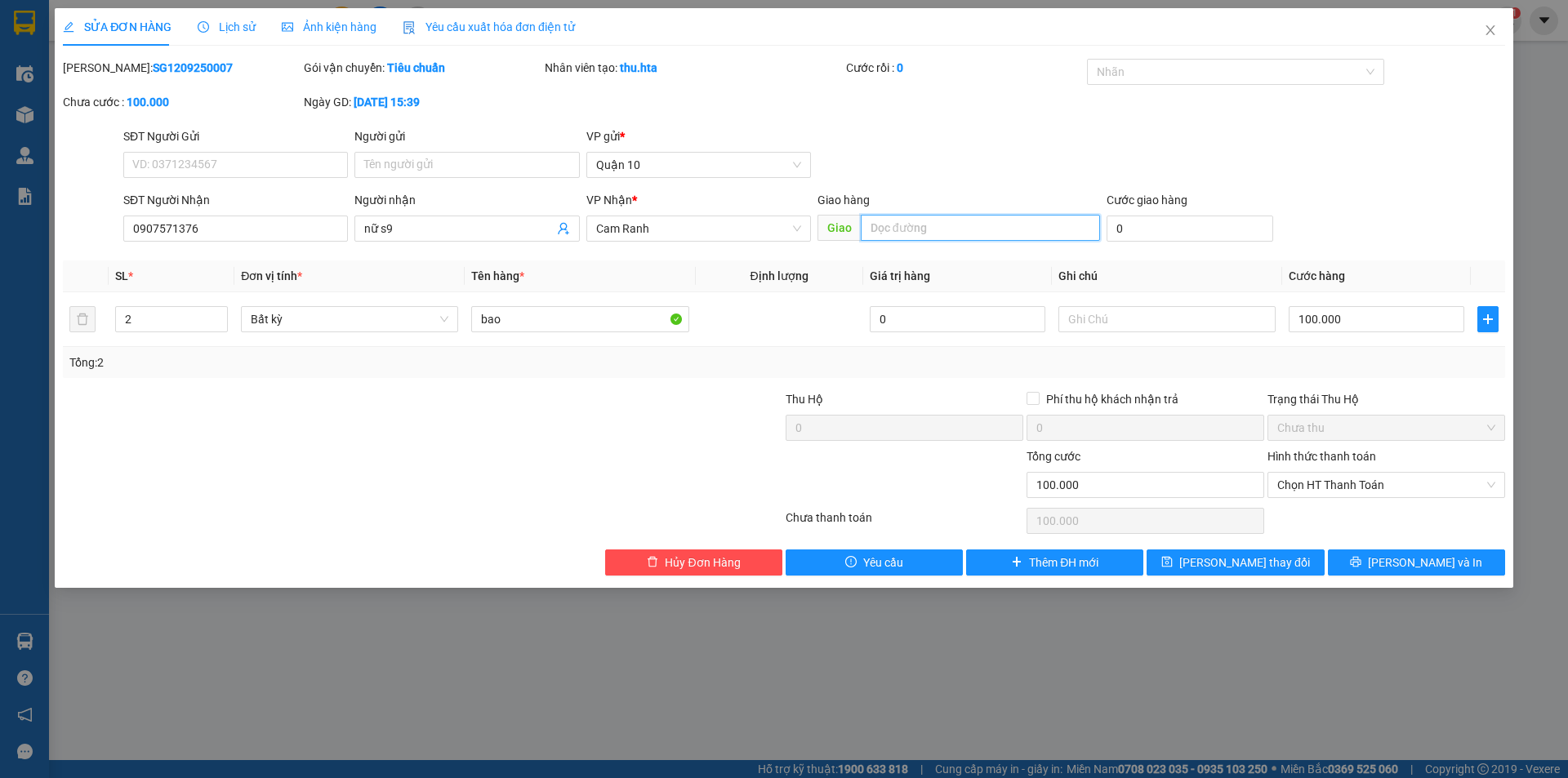
click at [987, 236] on input "text" at bounding box center [980, 228] width 240 height 26
click at [1269, 562] on span "[PERSON_NAME] thay đổi" at bounding box center [1244, 562] width 131 height 18
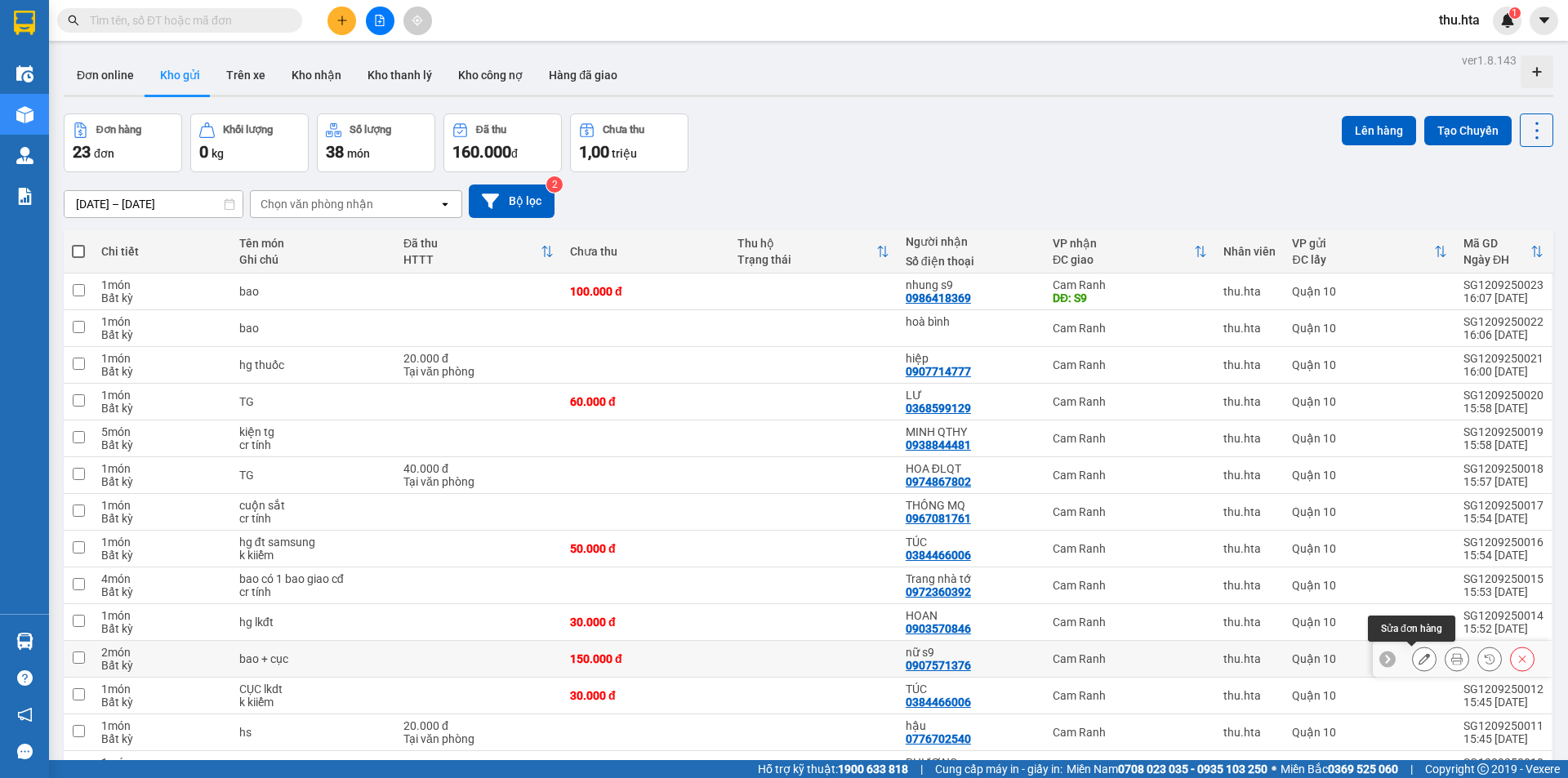
click at [1413, 645] on button at bounding box center [1423, 659] width 22 height 28
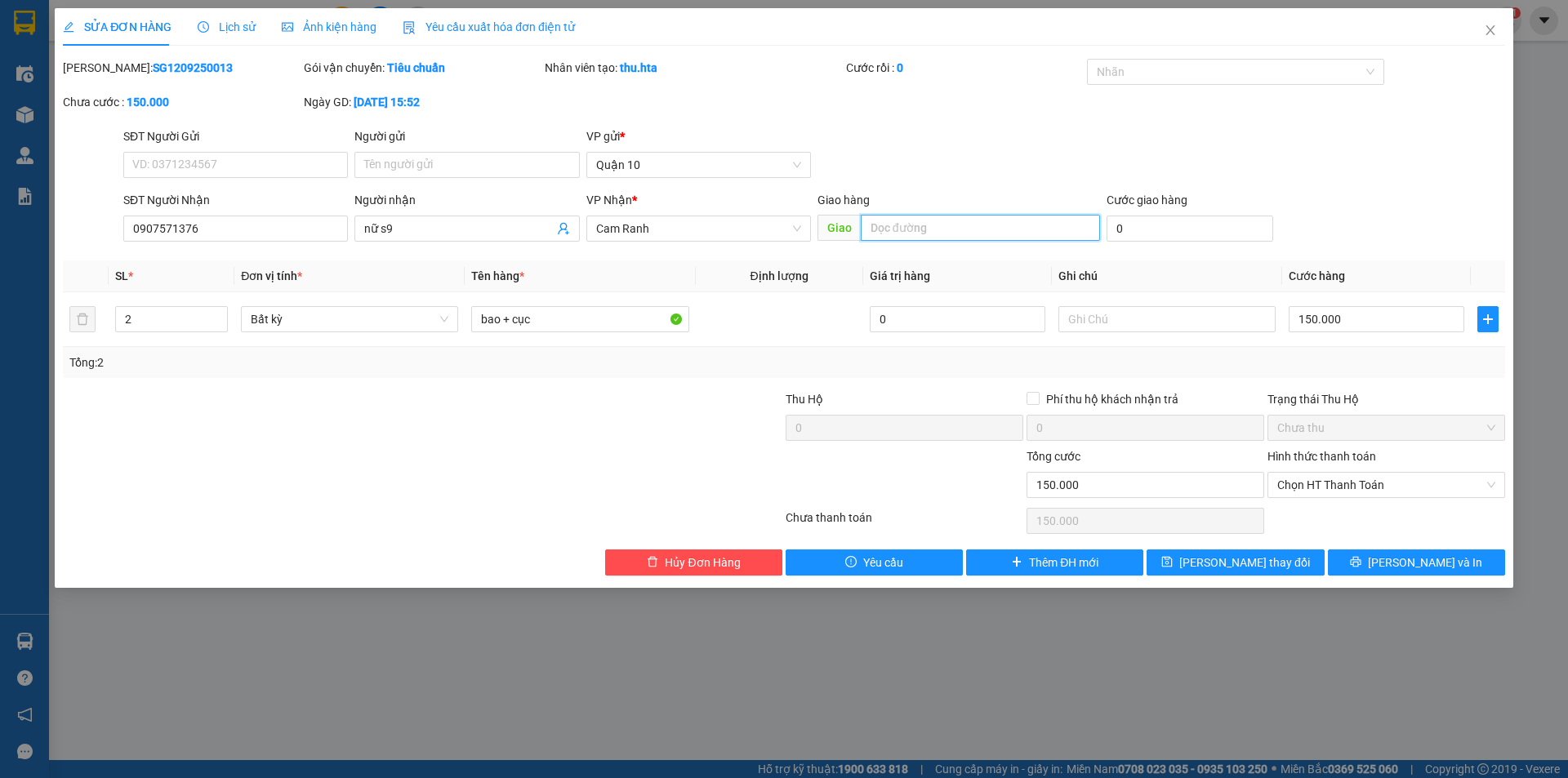
click at [903, 226] on input "text" at bounding box center [980, 228] width 240 height 26
click at [1212, 566] on span "[PERSON_NAME] thay đổi" at bounding box center [1244, 562] width 131 height 18
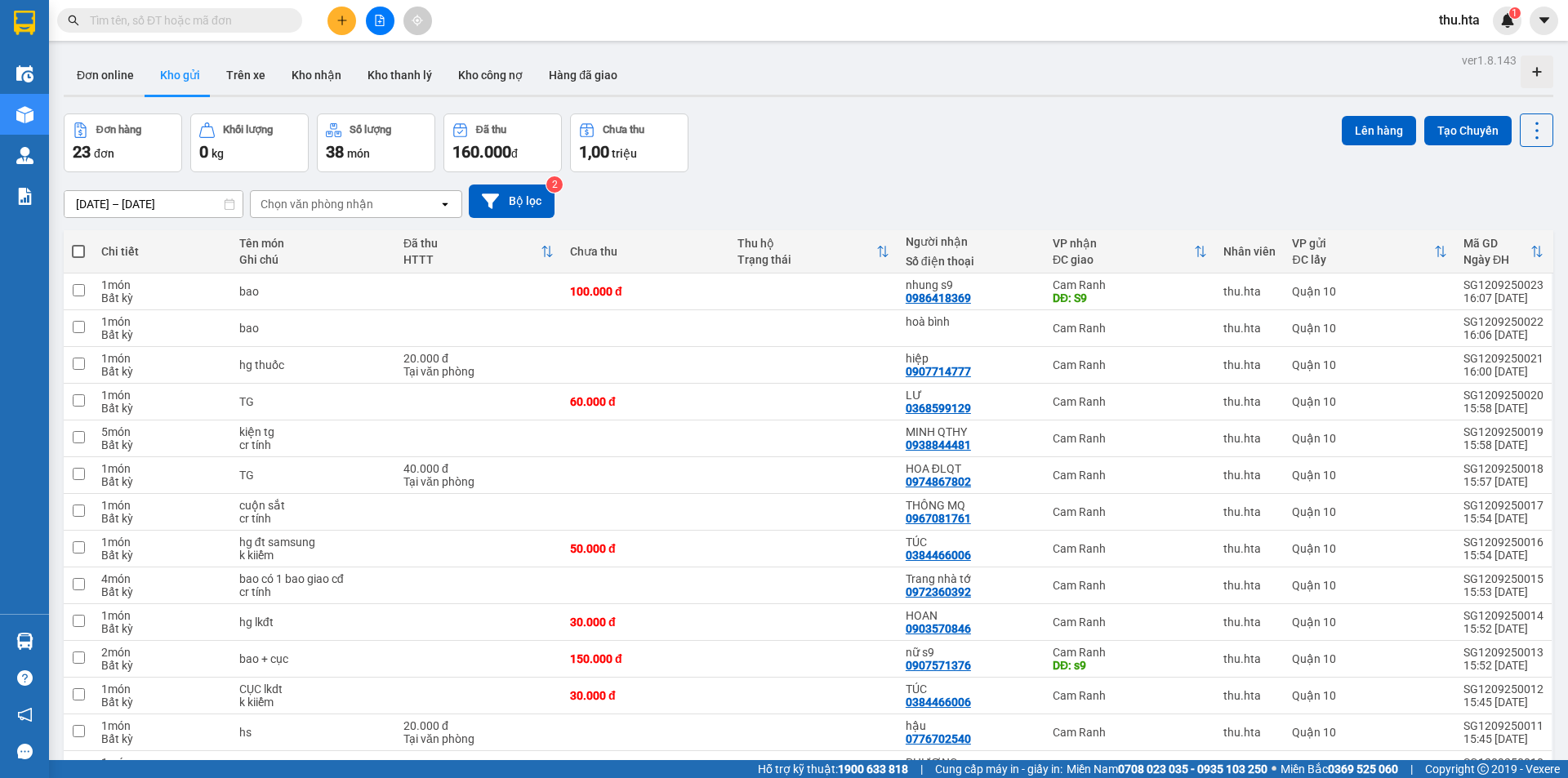
click at [336, 22] on button at bounding box center [341, 21] width 28 height 28
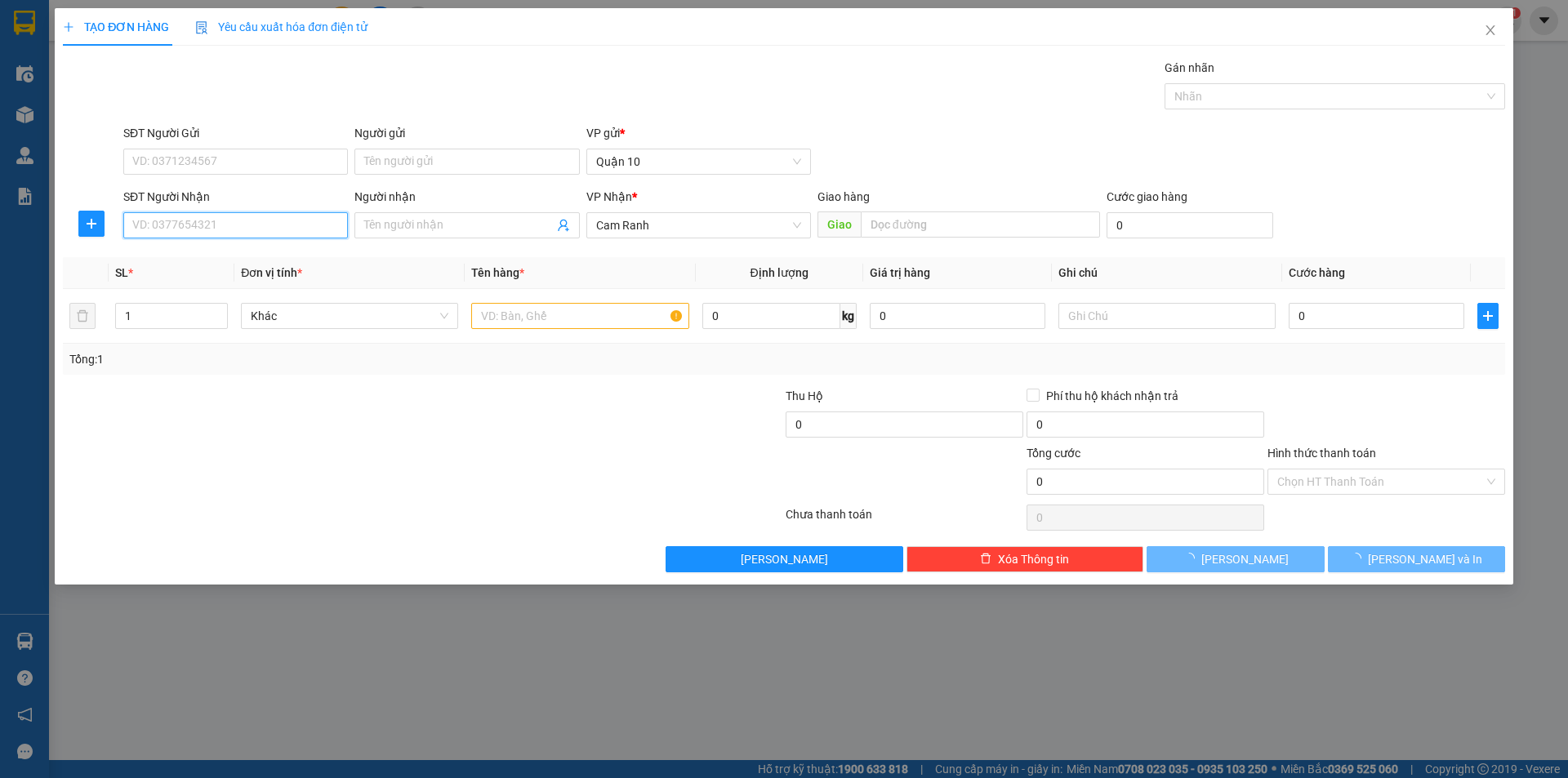
click at [234, 226] on input "SĐT Người Nhận" at bounding box center [236, 225] width 225 height 26
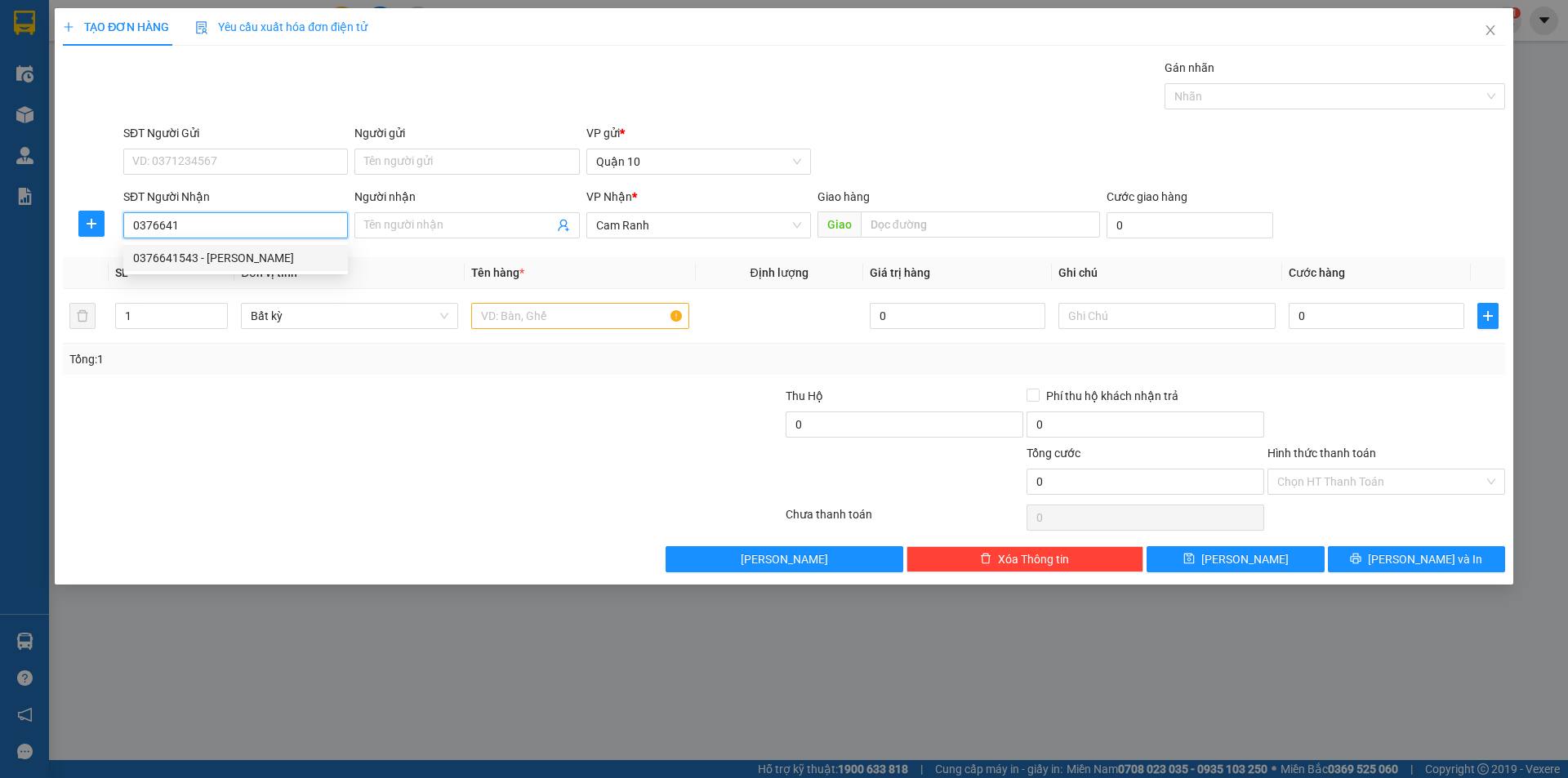
click at [279, 263] on div "0376641543 - HỒNG ĐẠT CĐ" at bounding box center [236, 258] width 205 height 18
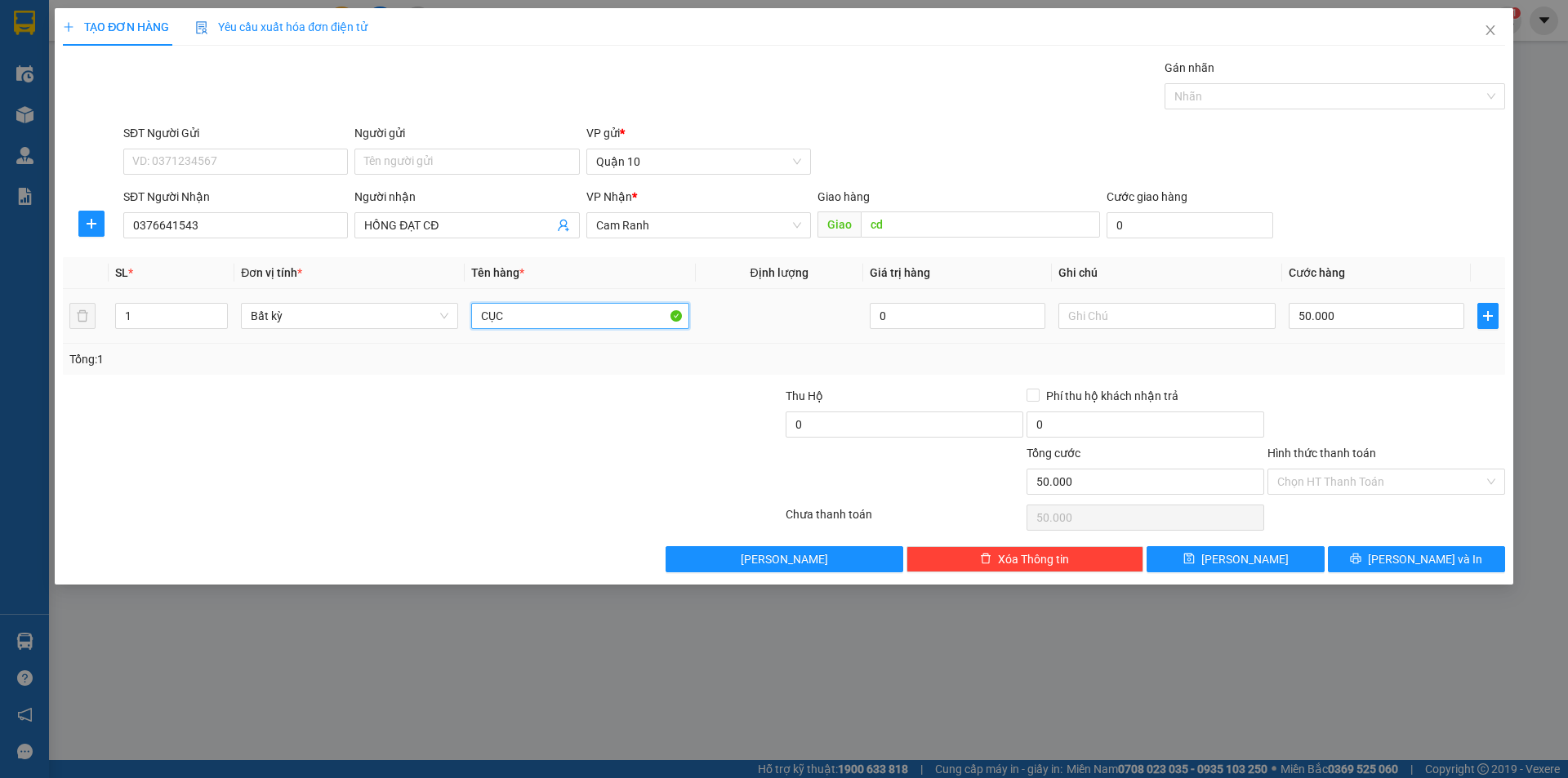
click at [531, 305] on input "CỤC" at bounding box center [580, 316] width 217 height 26
drag, startPoint x: 1379, startPoint y: 425, endPoint x: 1407, endPoint y: 618, distance: 195.0
click at [1380, 427] on div at bounding box center [1386, 415] width 240 height 57
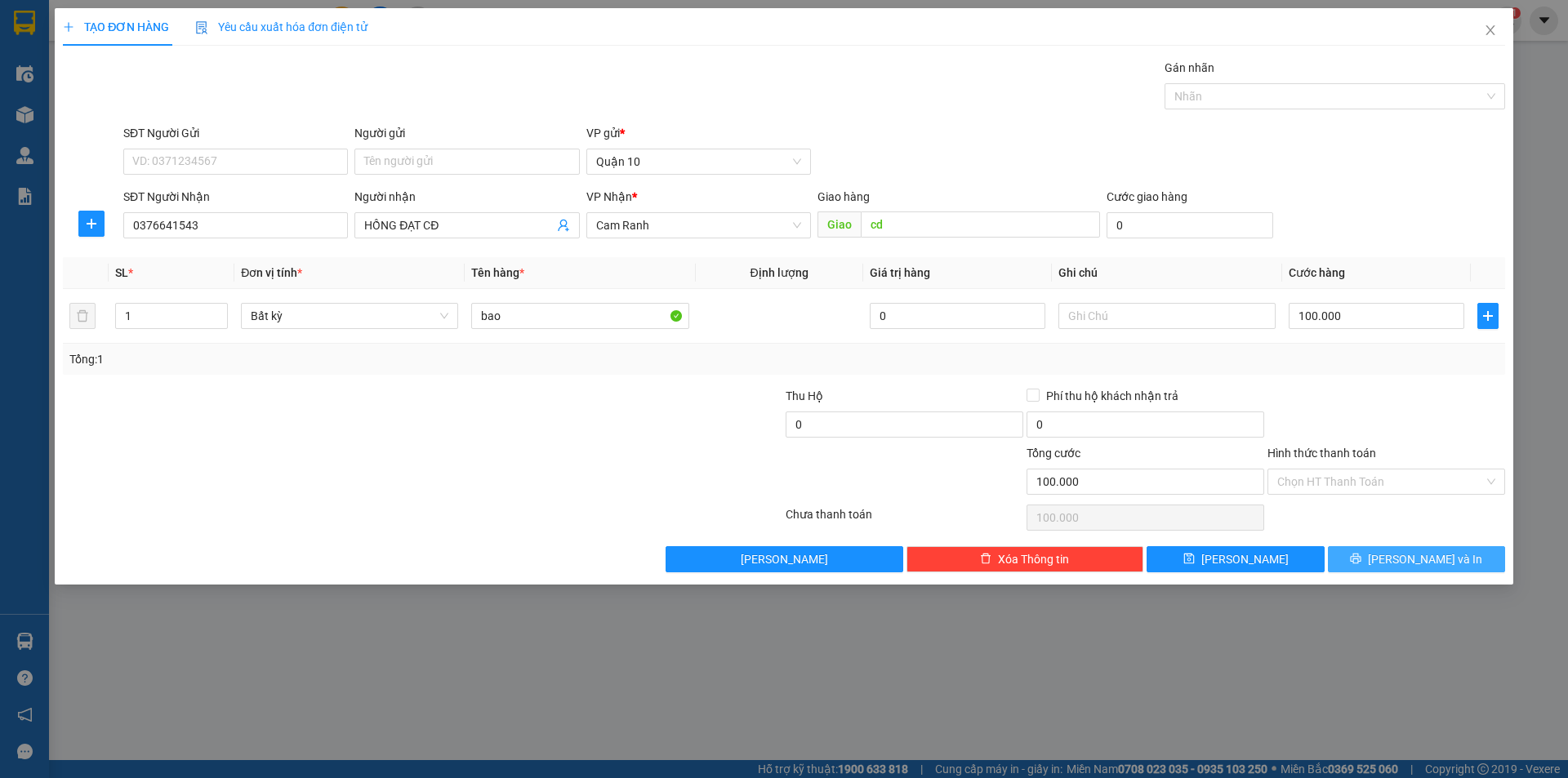
drag, startPoint x: 1401, startPoint y: 584, endPoint x: 1389, endPoint y: 558, distance: 28.6
click at [1399, 573] on div "TẠO ĐƠN HÀNG Yêu cầu xuất hóa đơn điện tử Transit Pickup Surcharge Ids Transit …" at bounding box center [784, 389] width 1568 height 778
click at [1377, 546] on button "[PERSON_NAME] và In" at bounding box center [1416, 559] width 177 height 26
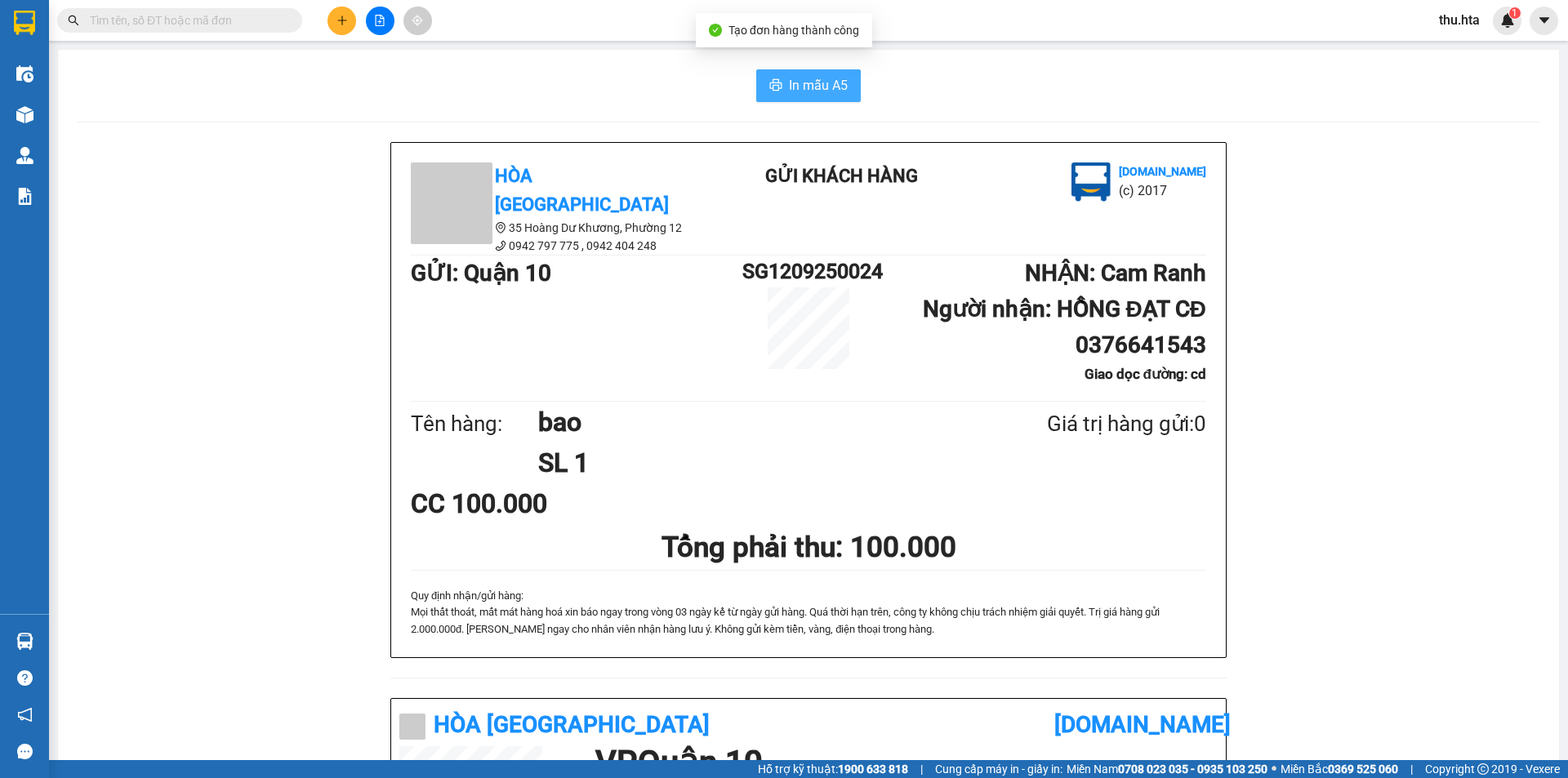
click at [809, 79] on span "In mẫu A5" at bounding box center [818, 85] width 59 height 21
click at [341, 26] on button at bounding box center [341, 21] width 28 height 28
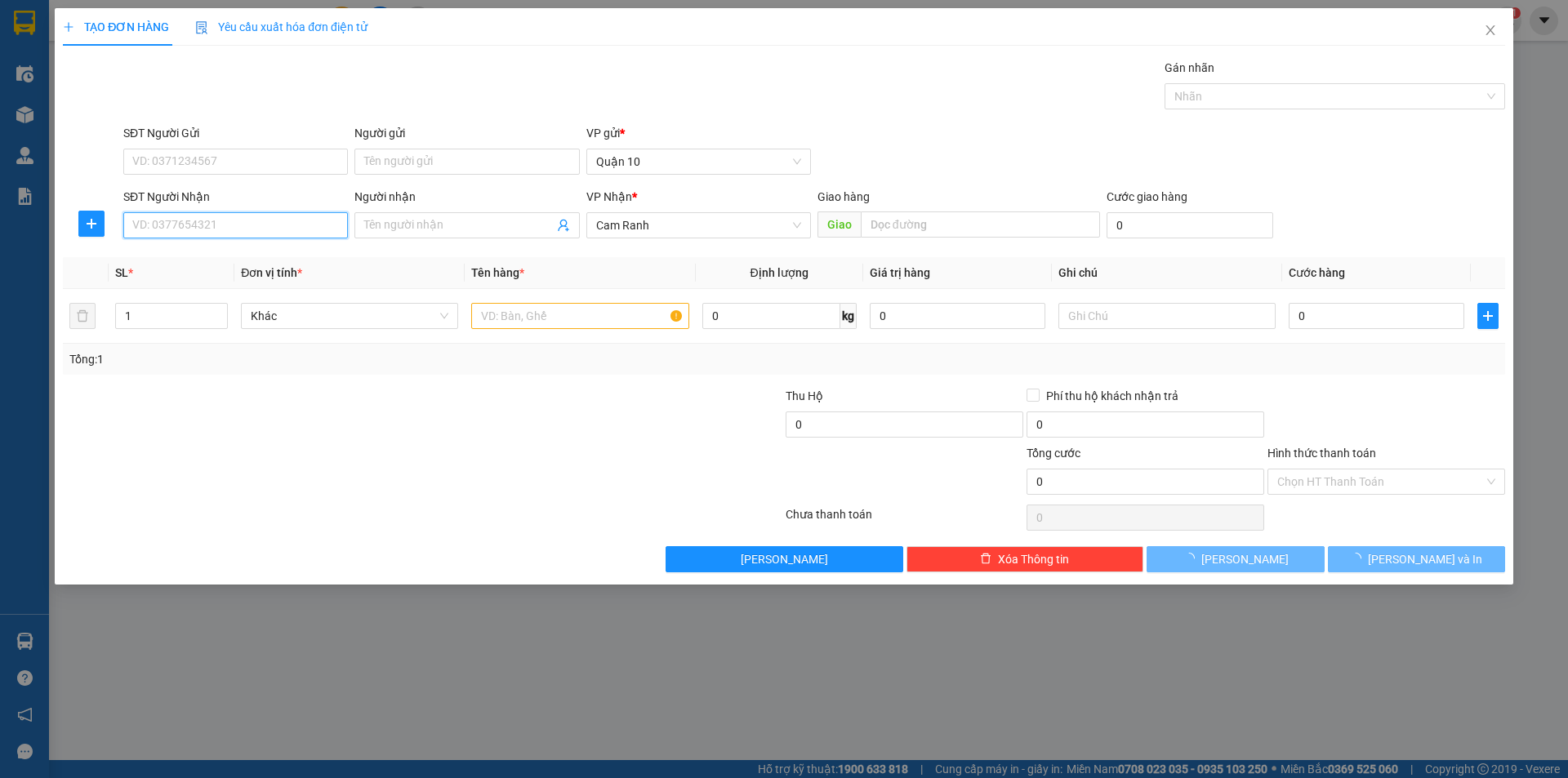
click at [248, 221] on input "SĐT Người Nhận" at bounding box center [236, 225] width 225 height 26
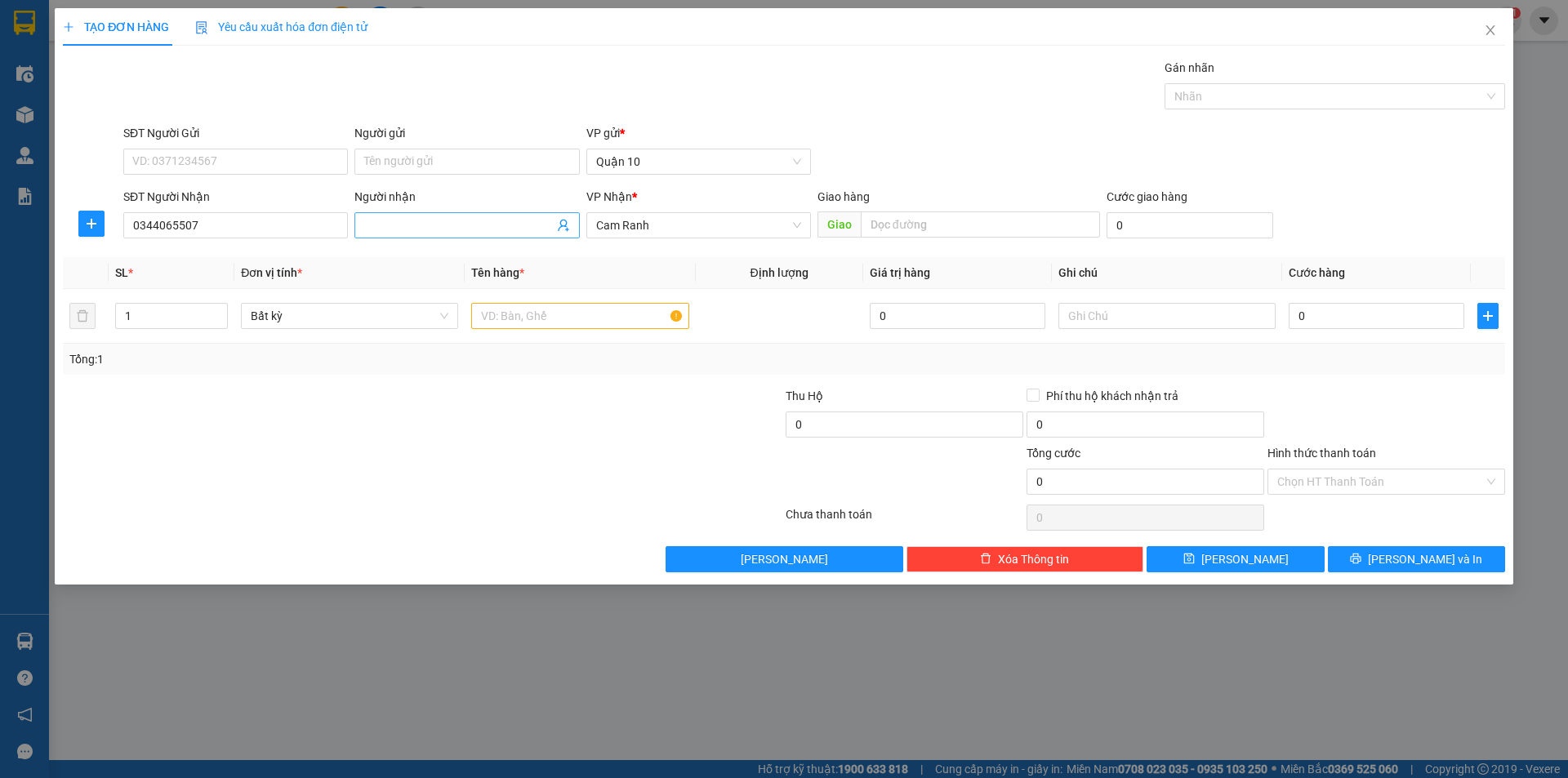
click at [389, 227] on input "Người nhận" at bounding box center [458, 225] width 189 height 18
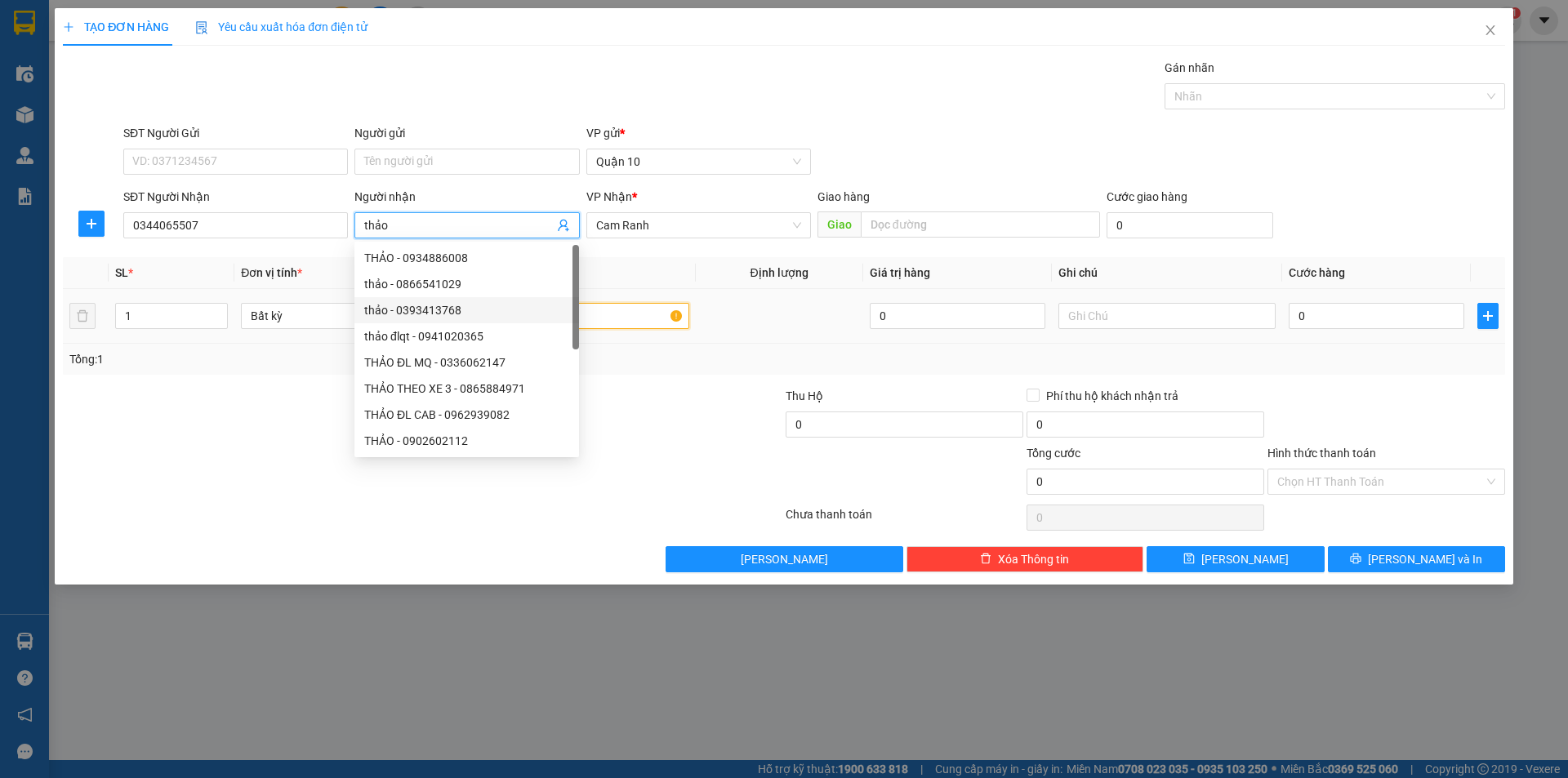
click at [622, 328] on input "text" at bounding box center [580, 316] width 217 height 26
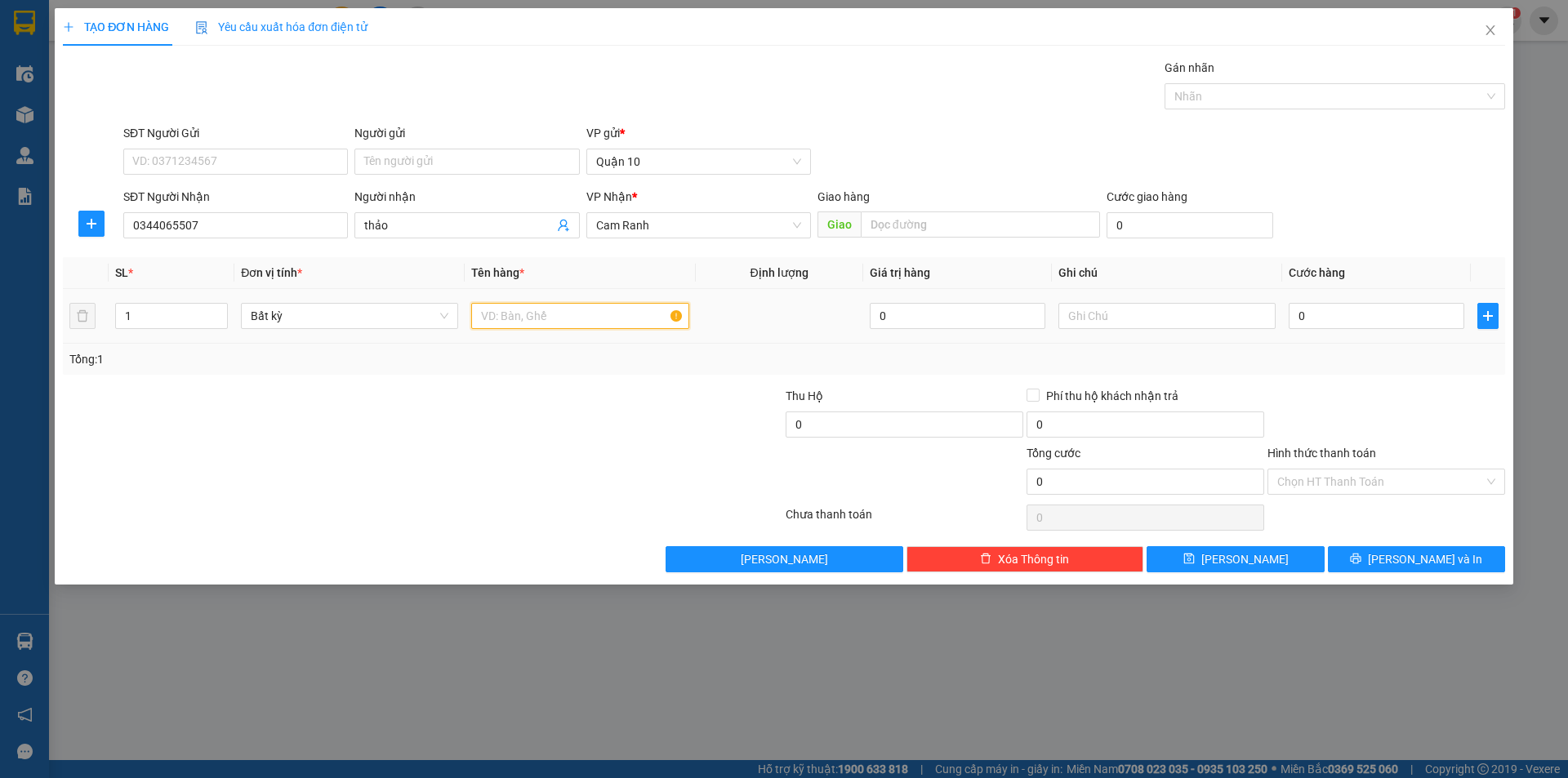
click at [494, 317] on input "text" at bounding box center [580, 316] width 217 height 26
click at [1309, 315] on input "0" at bounding box center [1376, 316] width 176 height 26
click at [1387, 407] on div at bounding box center [1386, 415] width 240 height 57
click at [1330, 487] on input "Hình thức thanh toán" at bounding box center [1379, 481] width 206 height 24
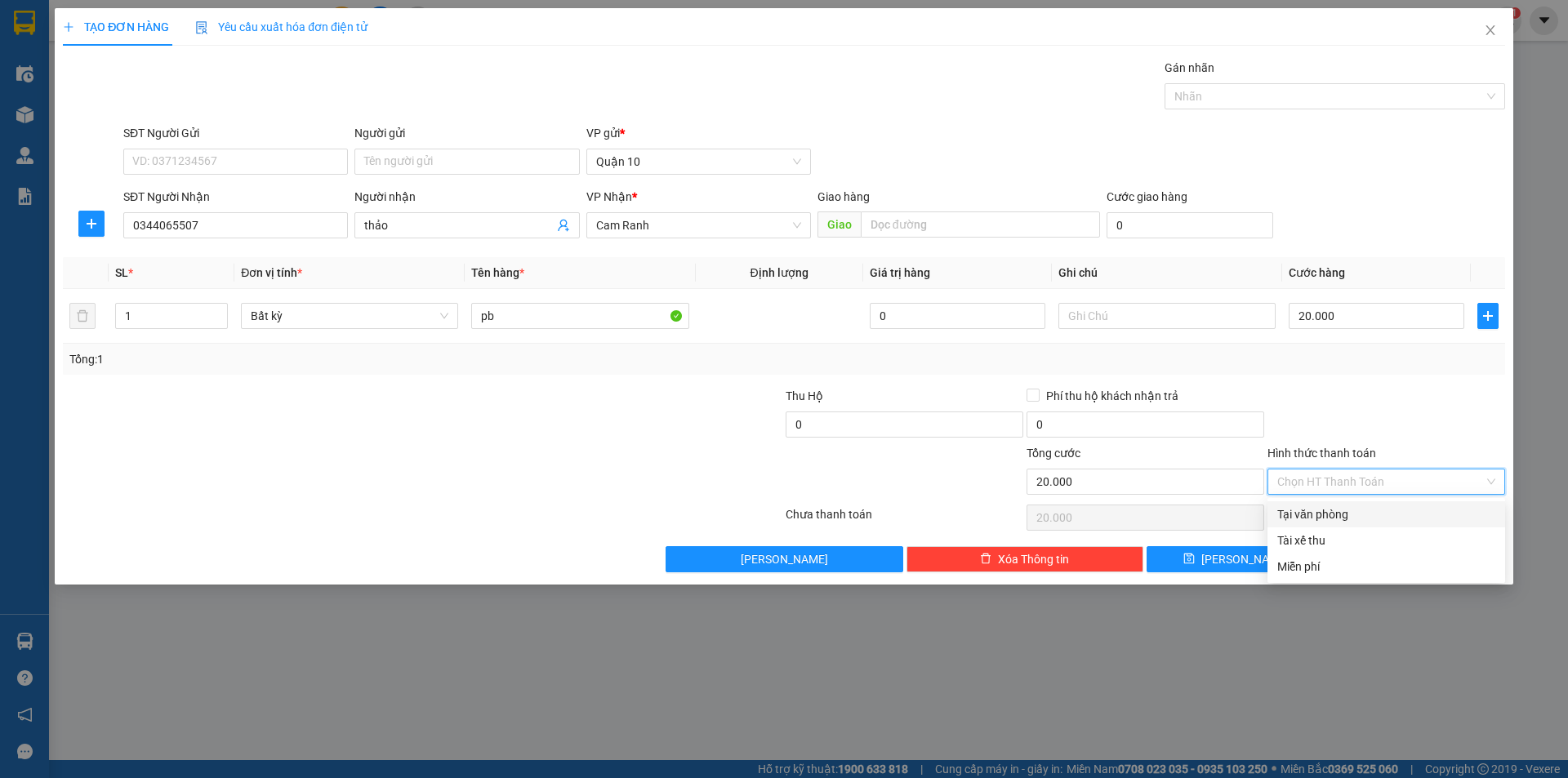
click at [1353, 507] on div "Tại văn phòng" at bounding box center [1385, 514] width 218 height 18
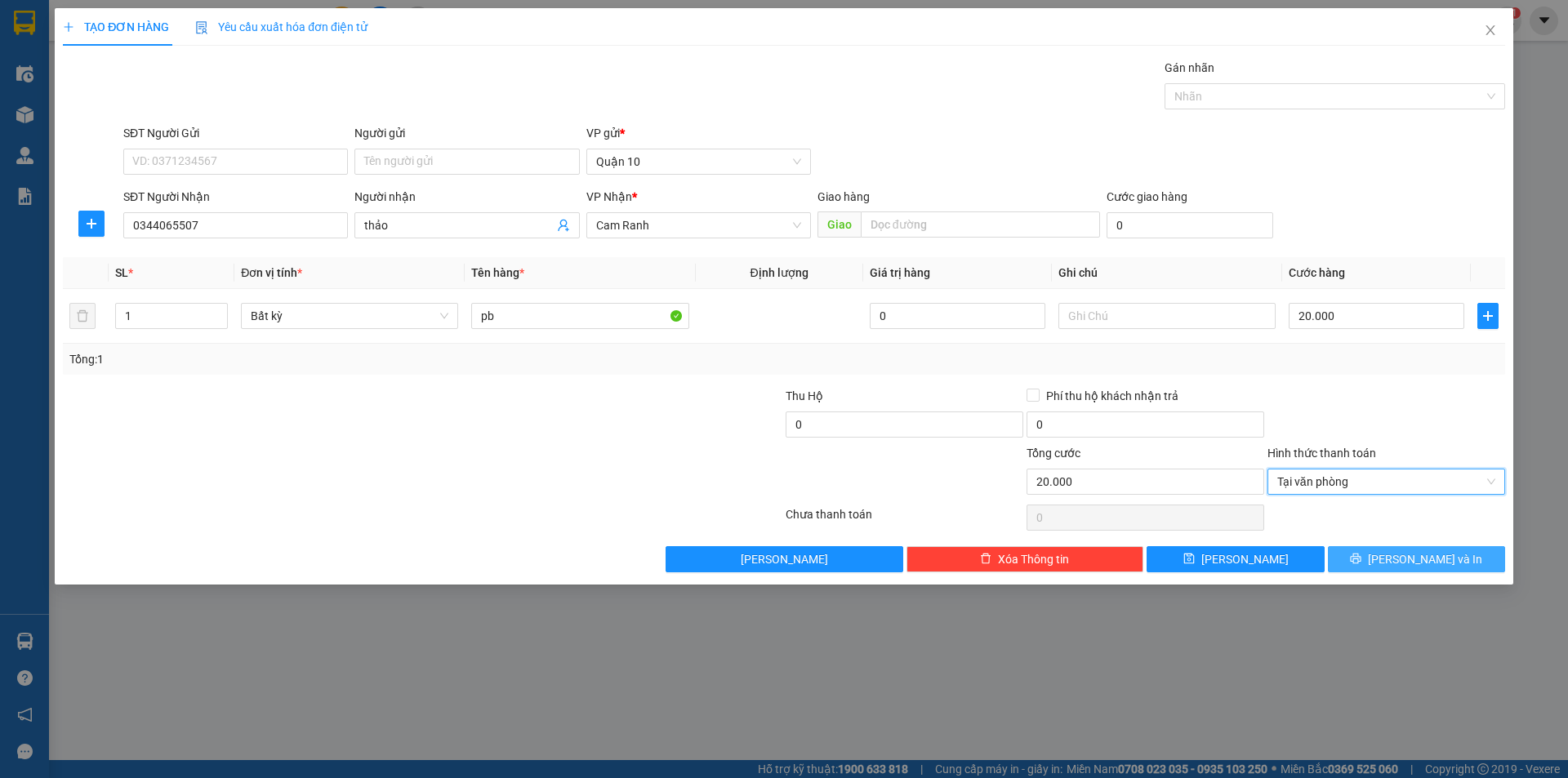
click at [1412, 557] on span "[PERSON_NAME] và In" at bounding box center [1424, 559] width 114 height 18
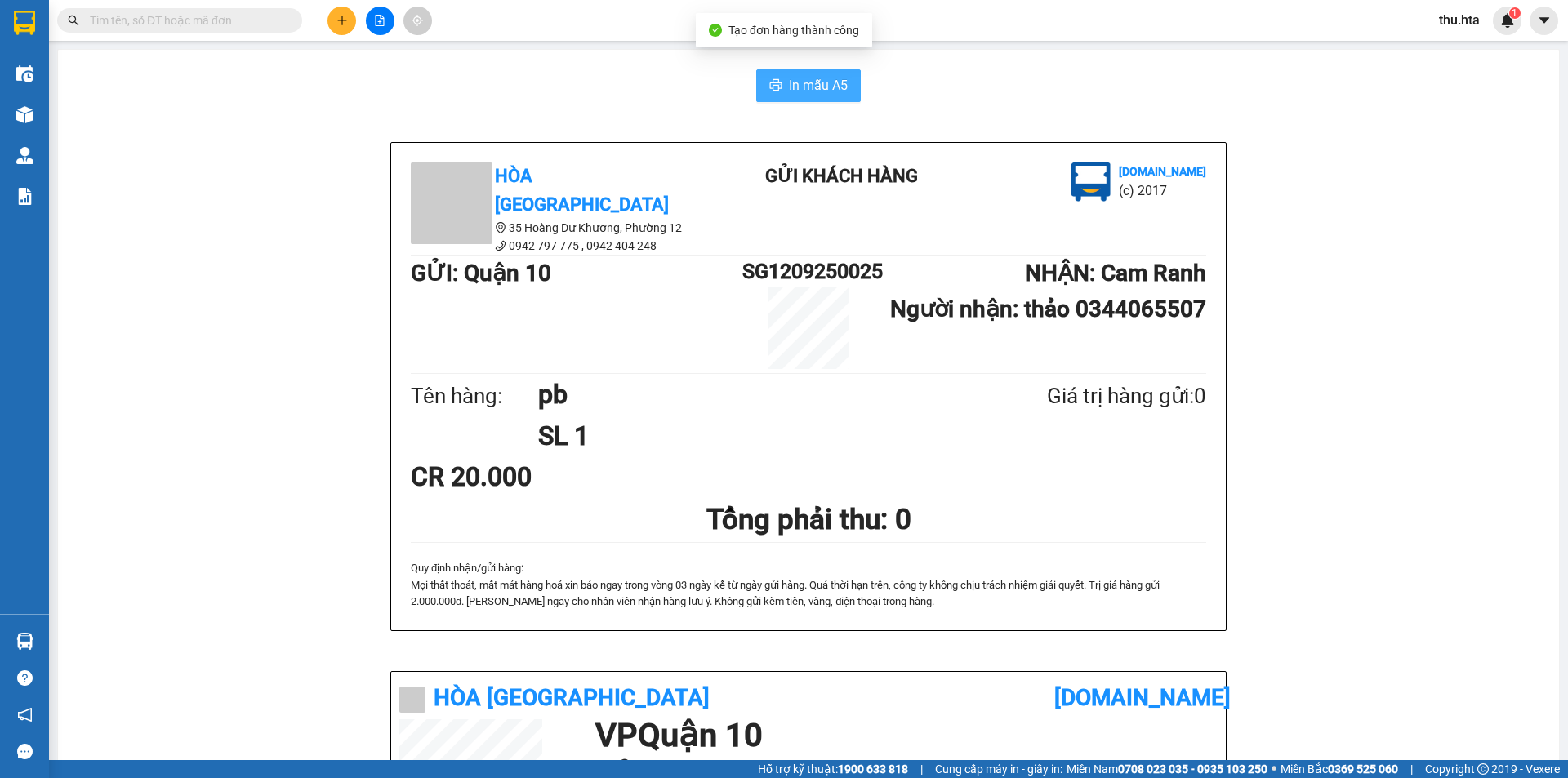
click at [789, 80] on span "In mẫu A5" at bounding box center [818, 85] width 59 height 21
click at [352, 25] on button at bounding box center [341, 21] width 28 height 28
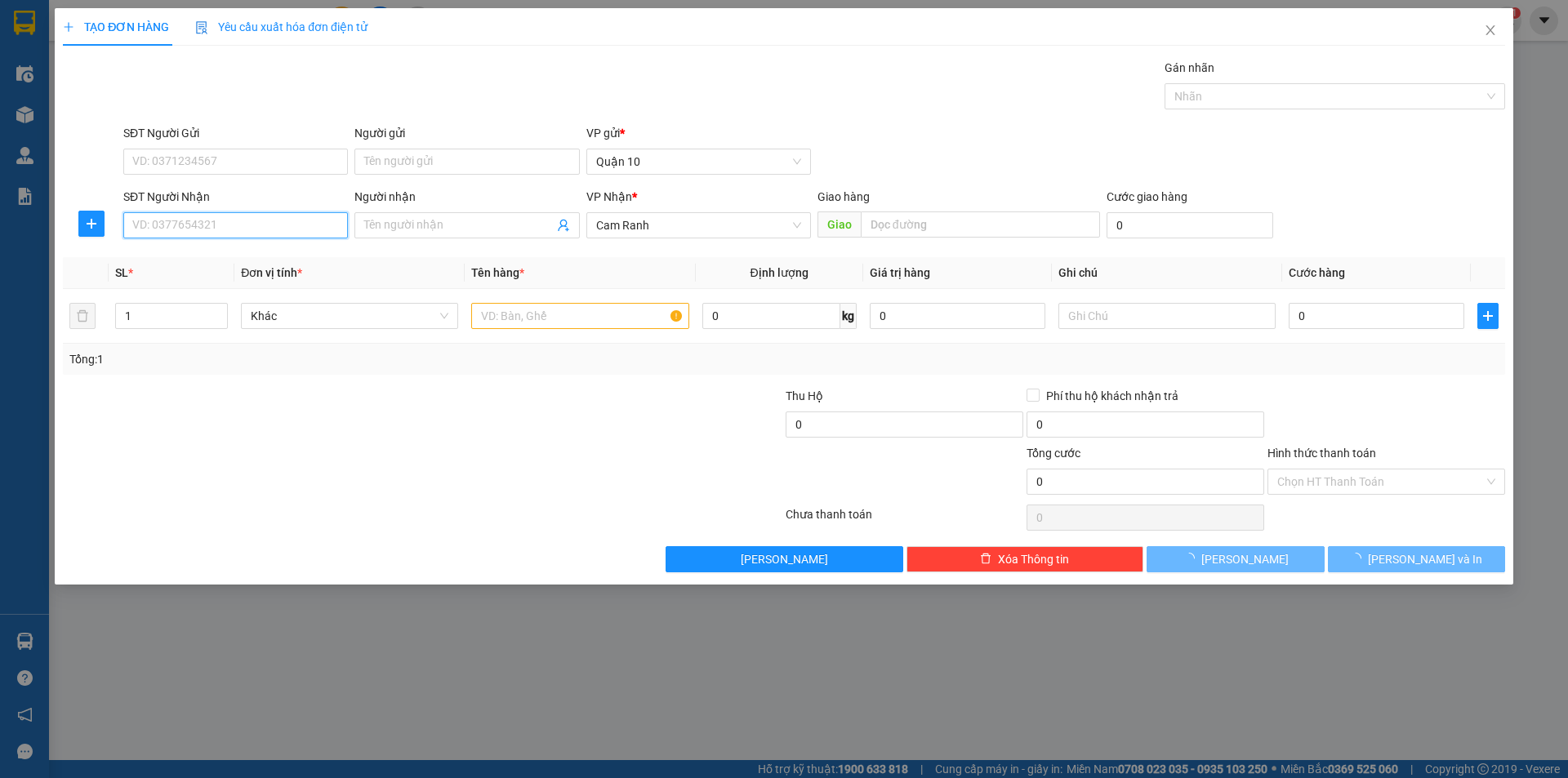
click at [210, 215] on input "SĐT Người Nhận" at bounding box center [236, 225] width 225 height 26
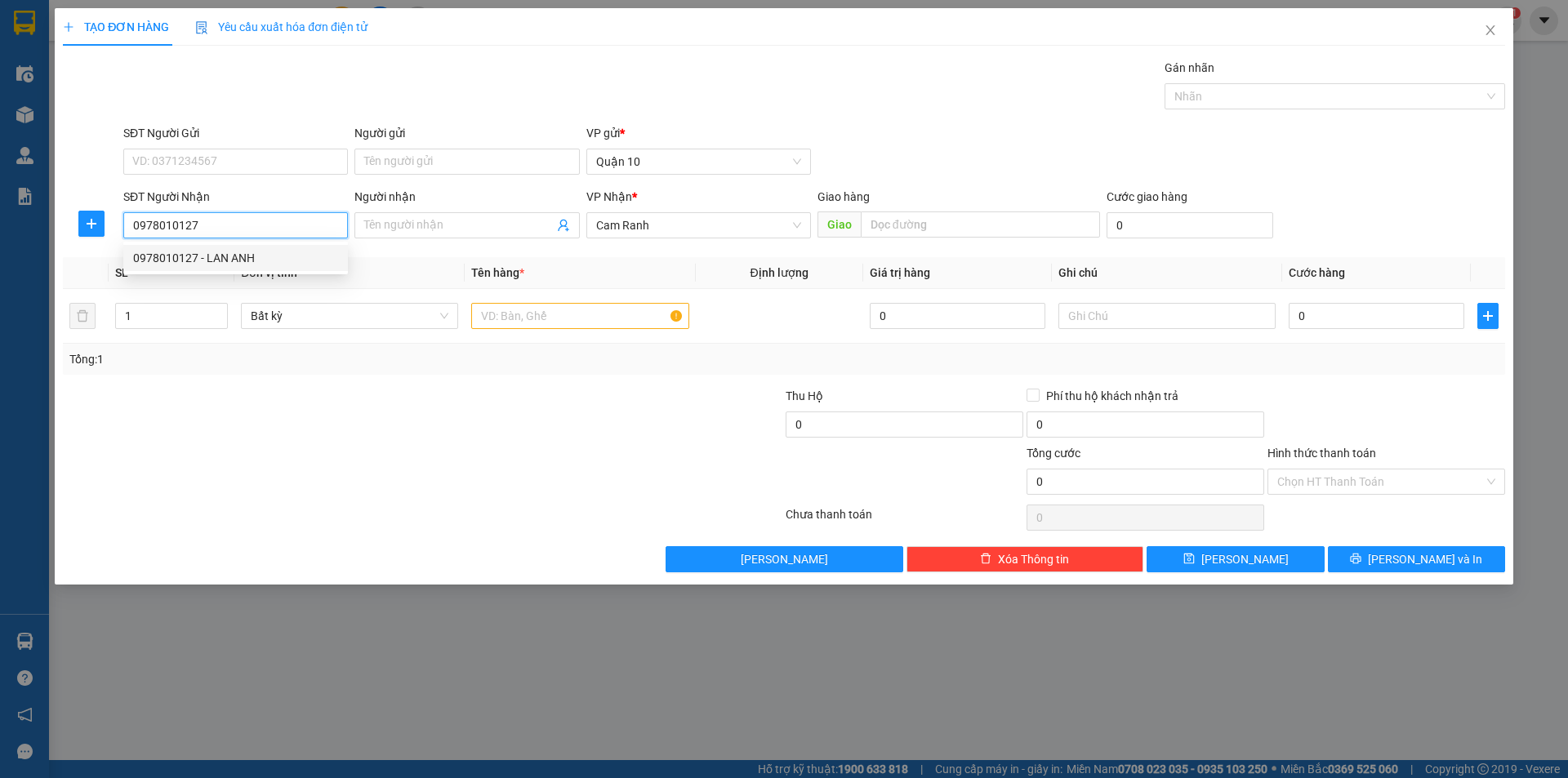
click at [271, 251] on div "0978010127 - LAN ANH" at bounding box center [236, 258] width 205 height 18
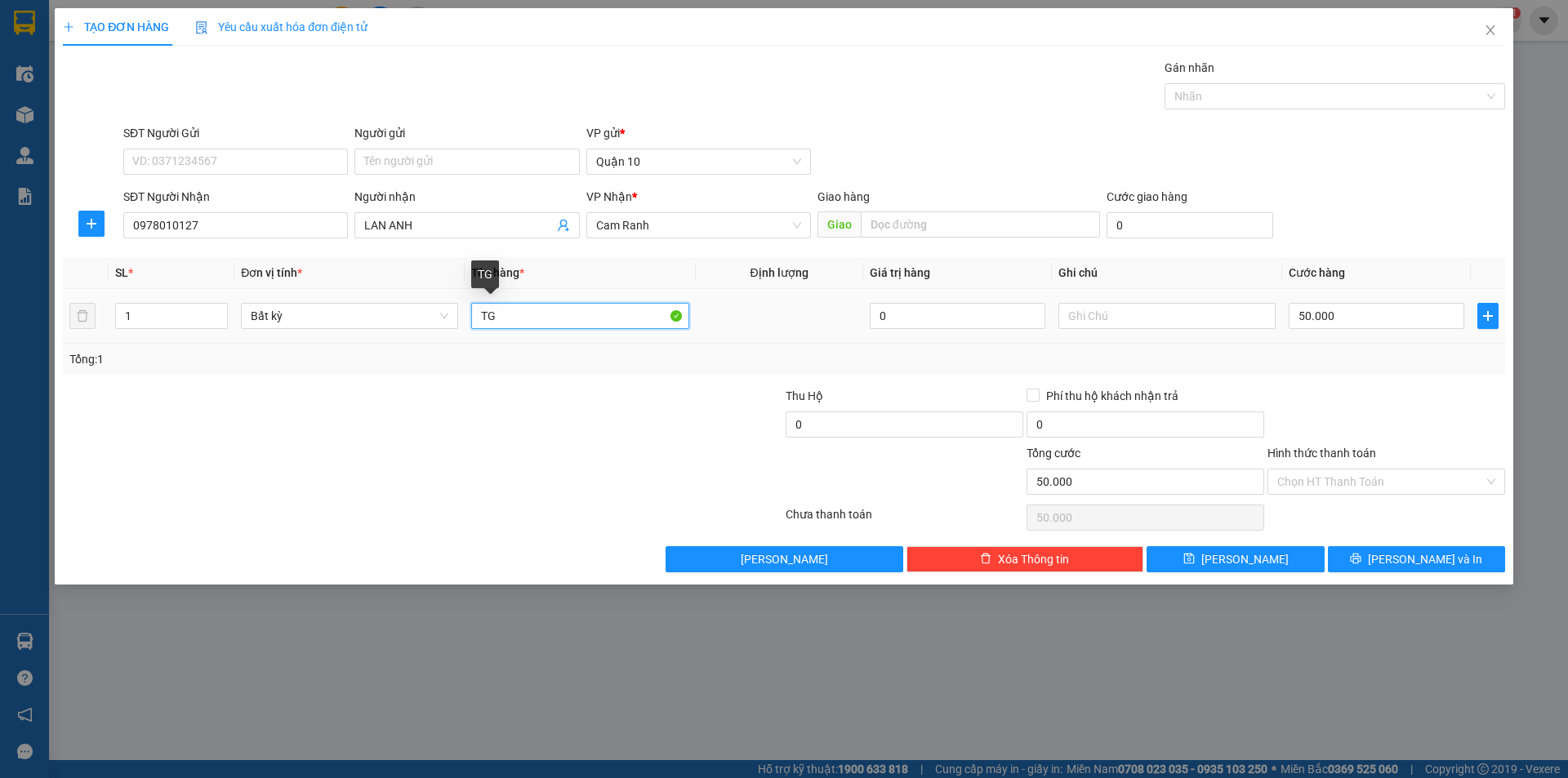
click at [508, 314] on input "TG" at bounding box center [580, 316] width 217 height 26
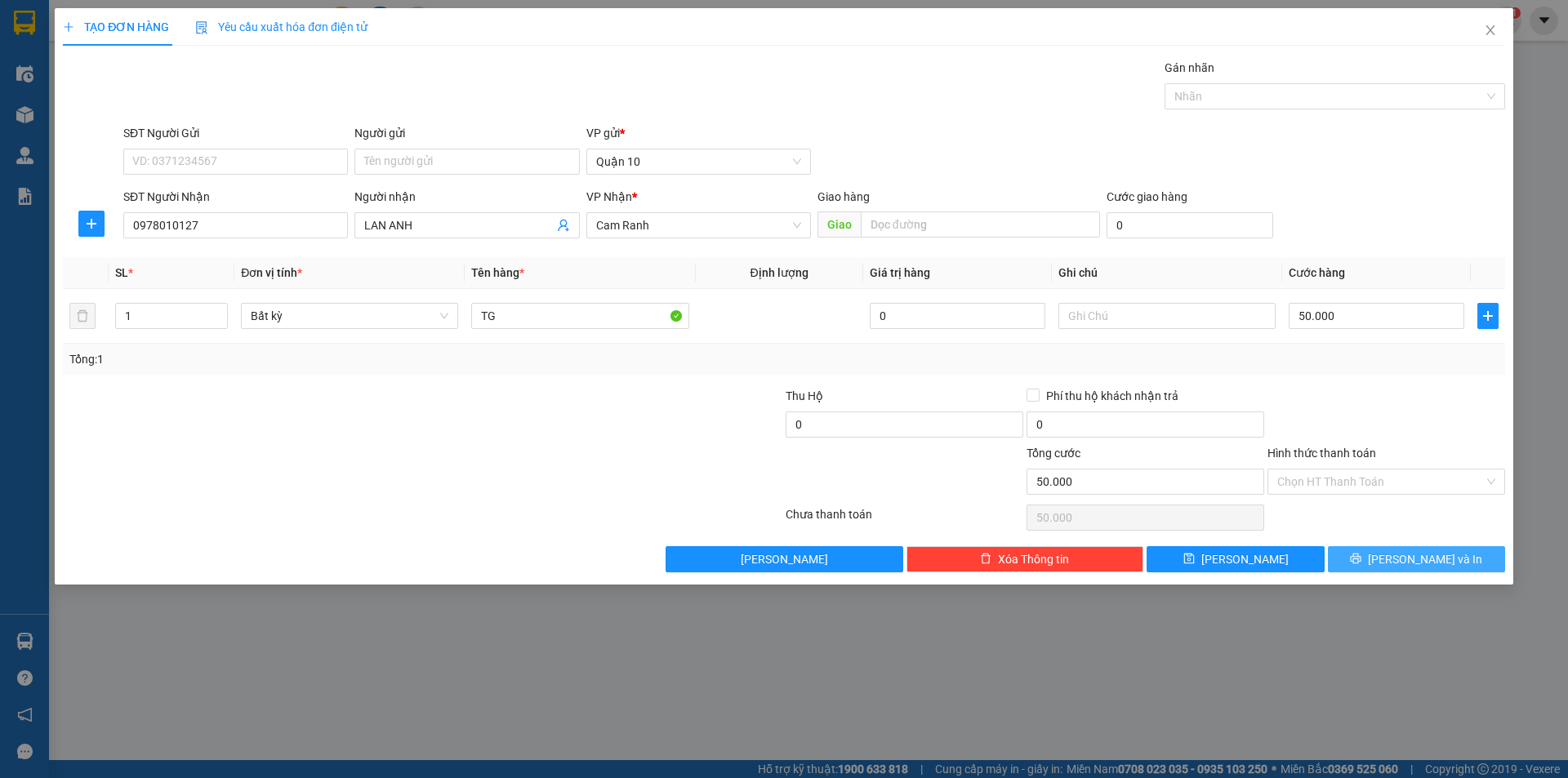
click at [1427, 572] on div "TẠO ĐƠN HÀNG Yêu cầu xuất hóa đơn điện tử Transit Pickup Surcharge Ids Transit …" at bounding box center [784, 296] width 1459 height 577
click at [1362, 557] on button "[PERSON_NAME] và In" at bounding box center [1416, 559] width 177 height 26
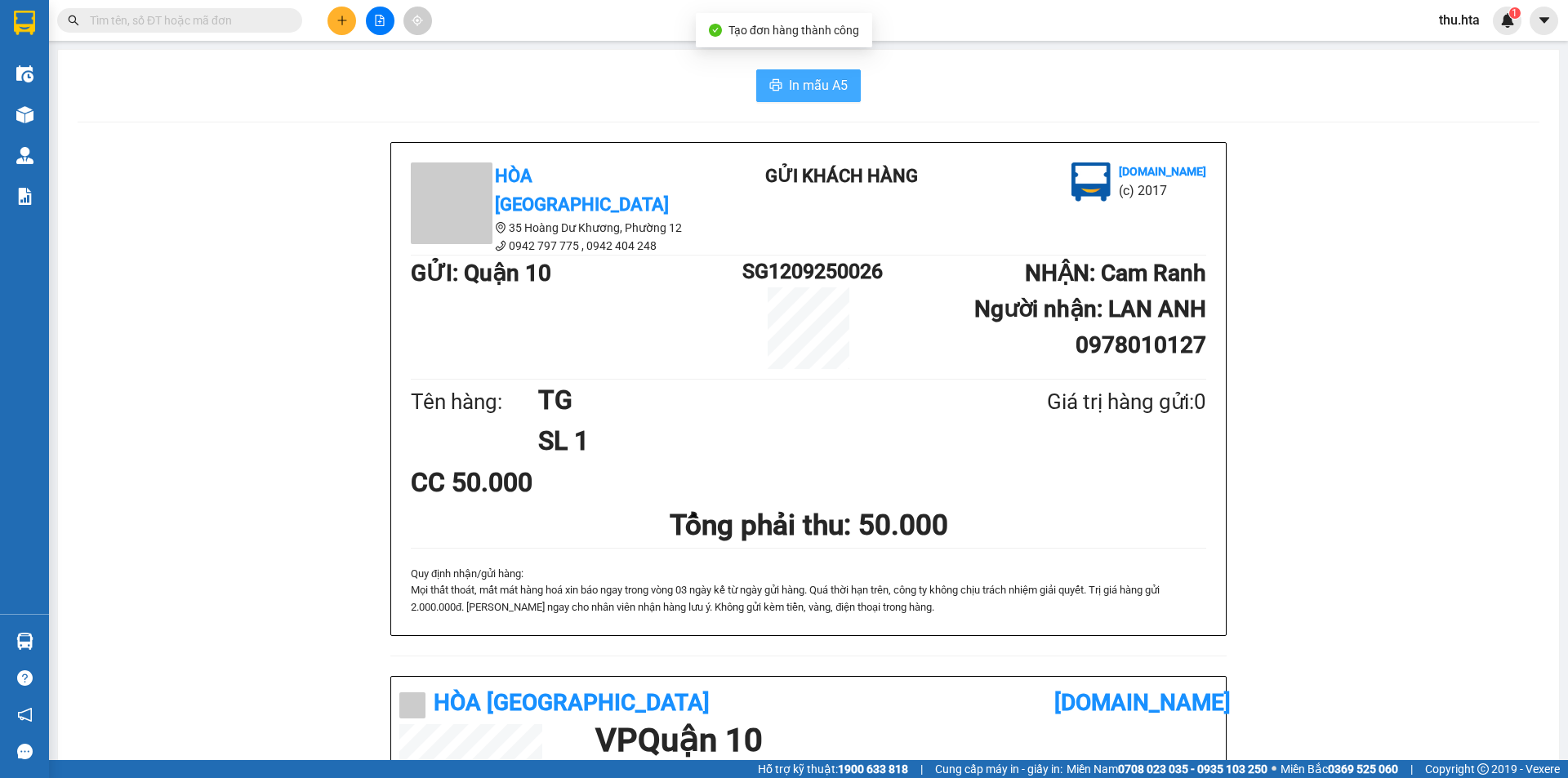
click at [806, 86] on span "In mẫu A5" at bounding box center [818, 85] width 59 height 21
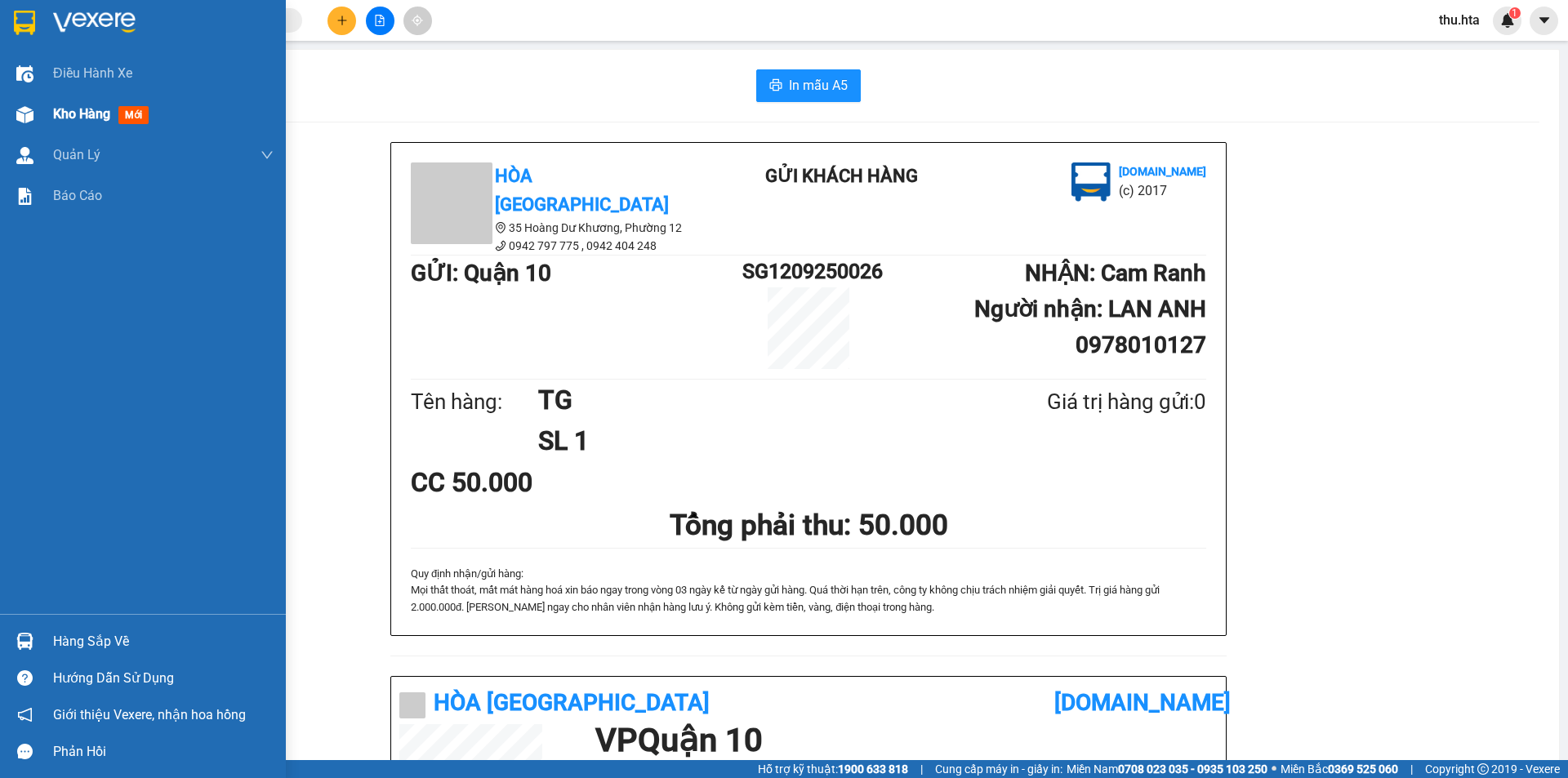
click at [55, 115] on span "Kho hàng" at bounding box center [81, 114] width 57 height 16
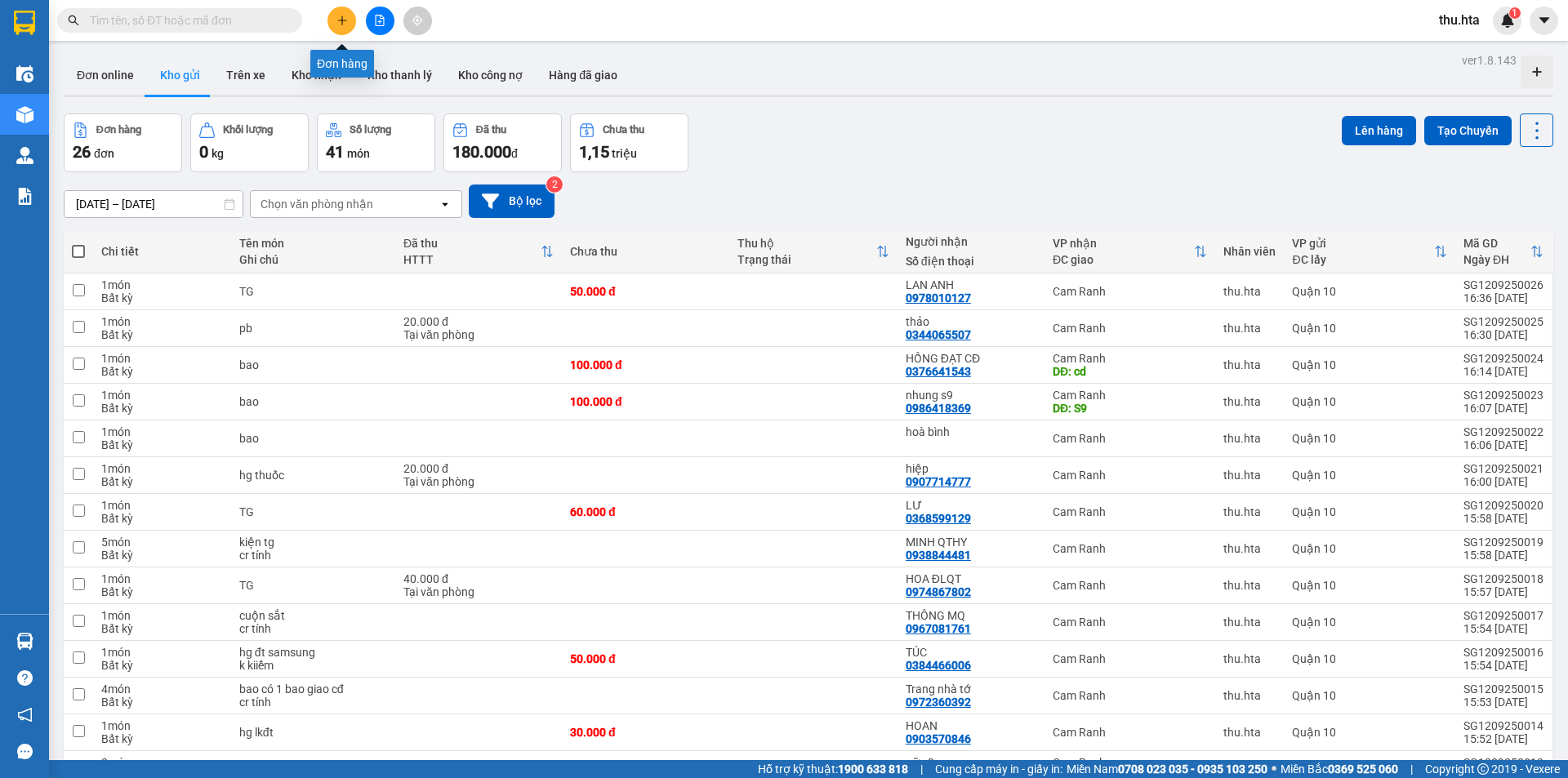
click at [341, 23] on icon "plus" at bounding box center [342, 21] width 12 height 12
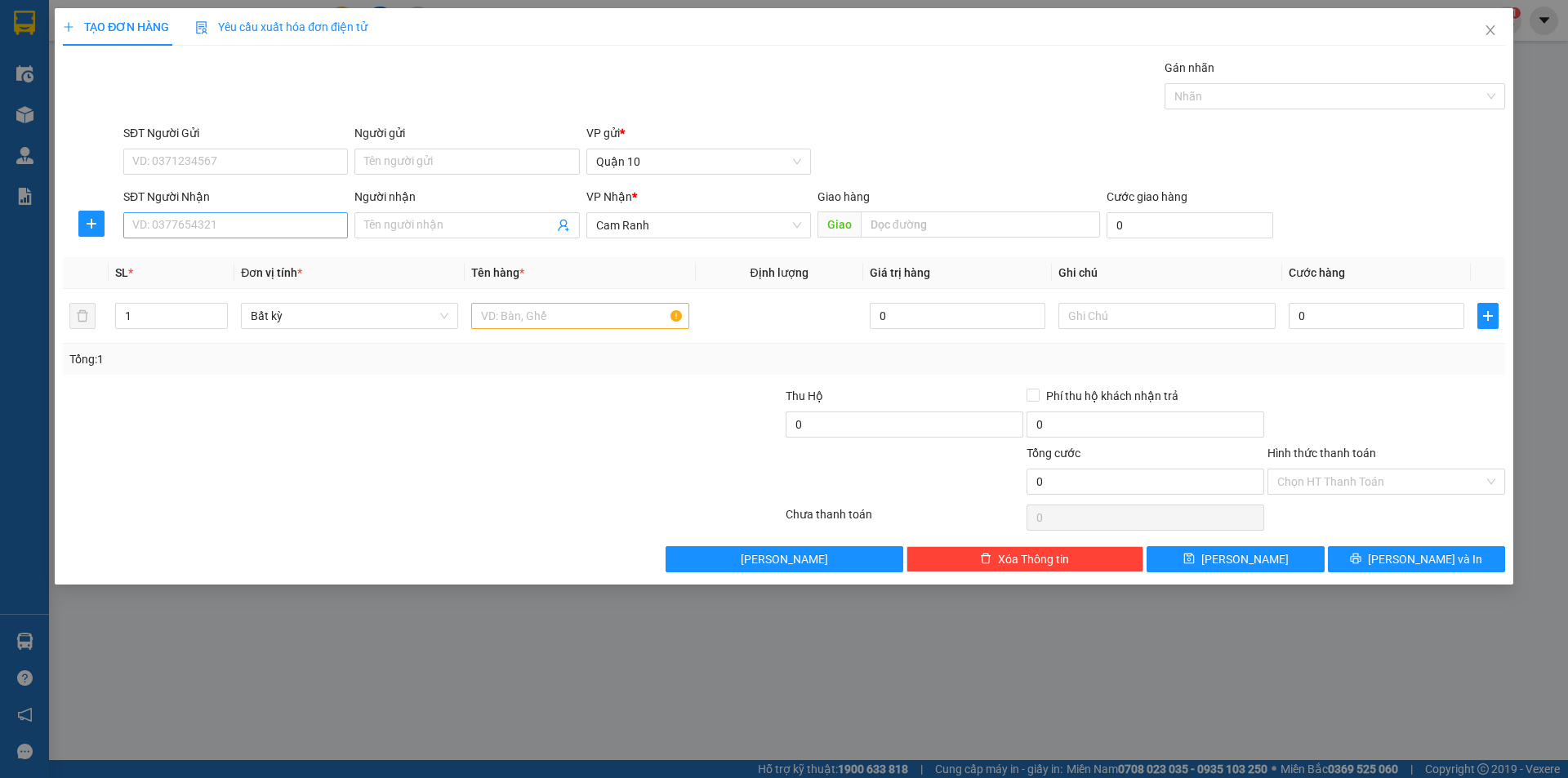
drag, startPoint x: 270, startPoint y: 245, endPoint x: 272, endPoint y: 224, distance: 21.1
click at [273, 240] on div "Transit Pickup Surcharge Ids Transit Deliver Surcharge Ids Transit Deliver Surc…" at bounding box center [783, 315] width 1442 height 513
click at [272, 223] on input "SĐT Người Nhận" at bounding box center [236, 225] width 225 height 26
click at [281, 264] on div "0963401139 - HUYỀN ĐL CAB" at bounding box center [236, 258] width 205 height 18
click at [557, 315] on input "TG" at bounding box center [580, 316] width 217 height 26
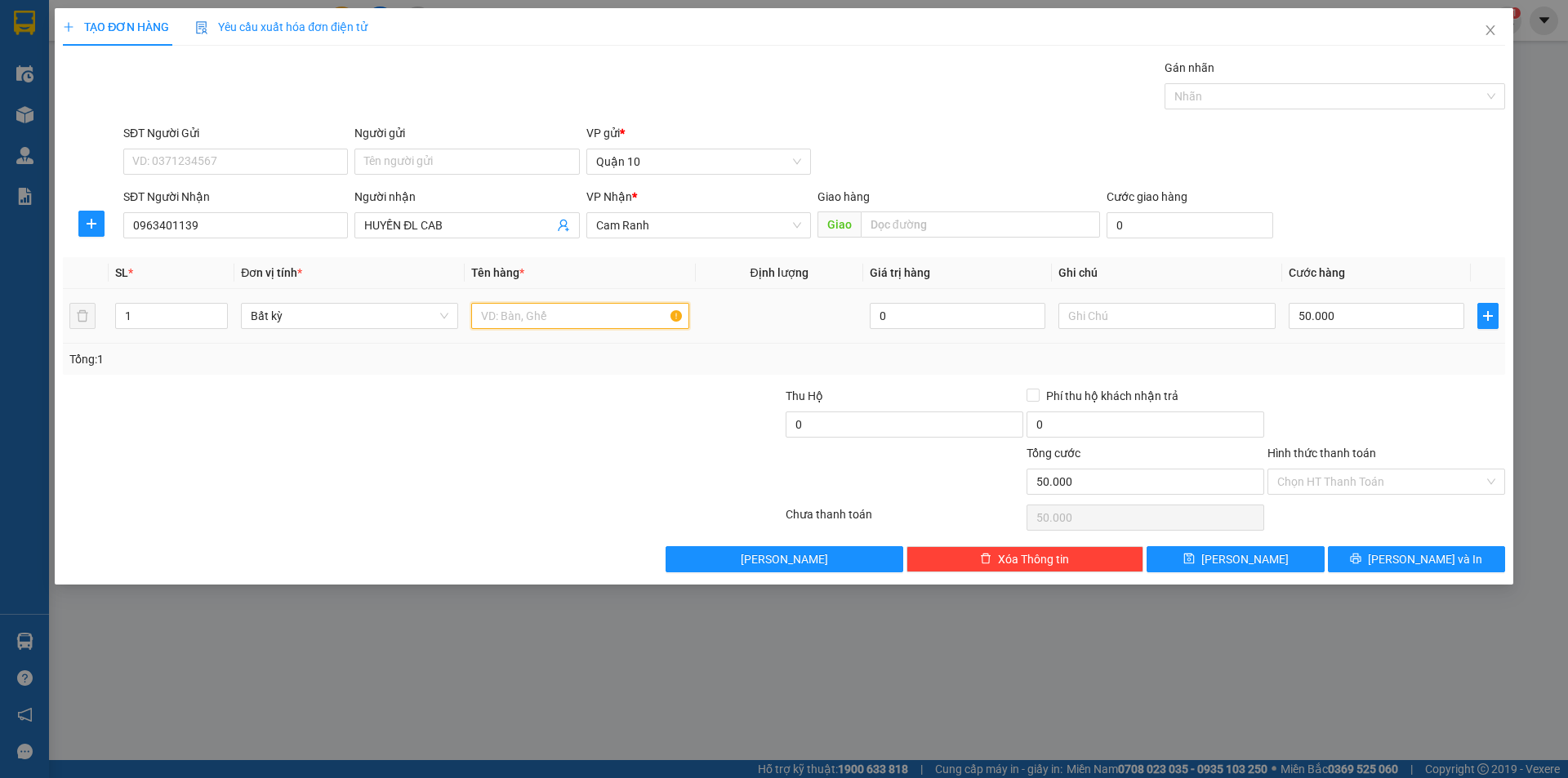
click at [496, 307] on input "text" at bounding box center [580, 316] width 217 height 26
click at [1370, 311] on input "50.000" at bounding box center [1376, 316] width 176 height 26
click at [1393, 355] on div "Tổng: 1" at bounding box center [784, 359] width 1429 height 18
drag, startPoint x: 1369, startPoint y: 487, endPoint x: 1366, endPoint y: 497, distance: 10.4
click at [1370, 487] on input "Hình thức thanh toán" at bounding box center [1379, 481] width 206 height 24
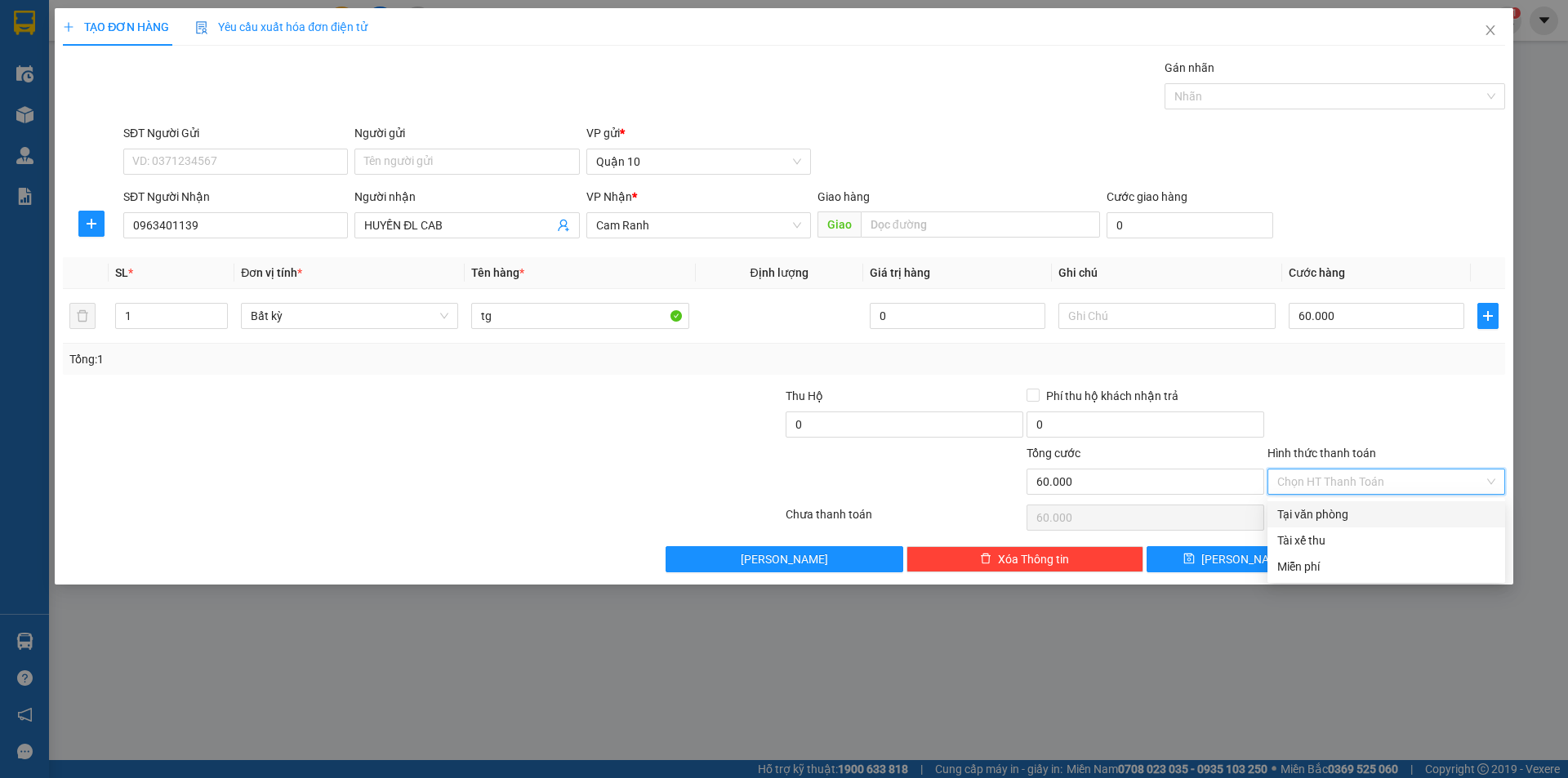
click at [1341, 517] on div "Tại văn phòng" at bounding box center [1385, 514] width 218 height 18
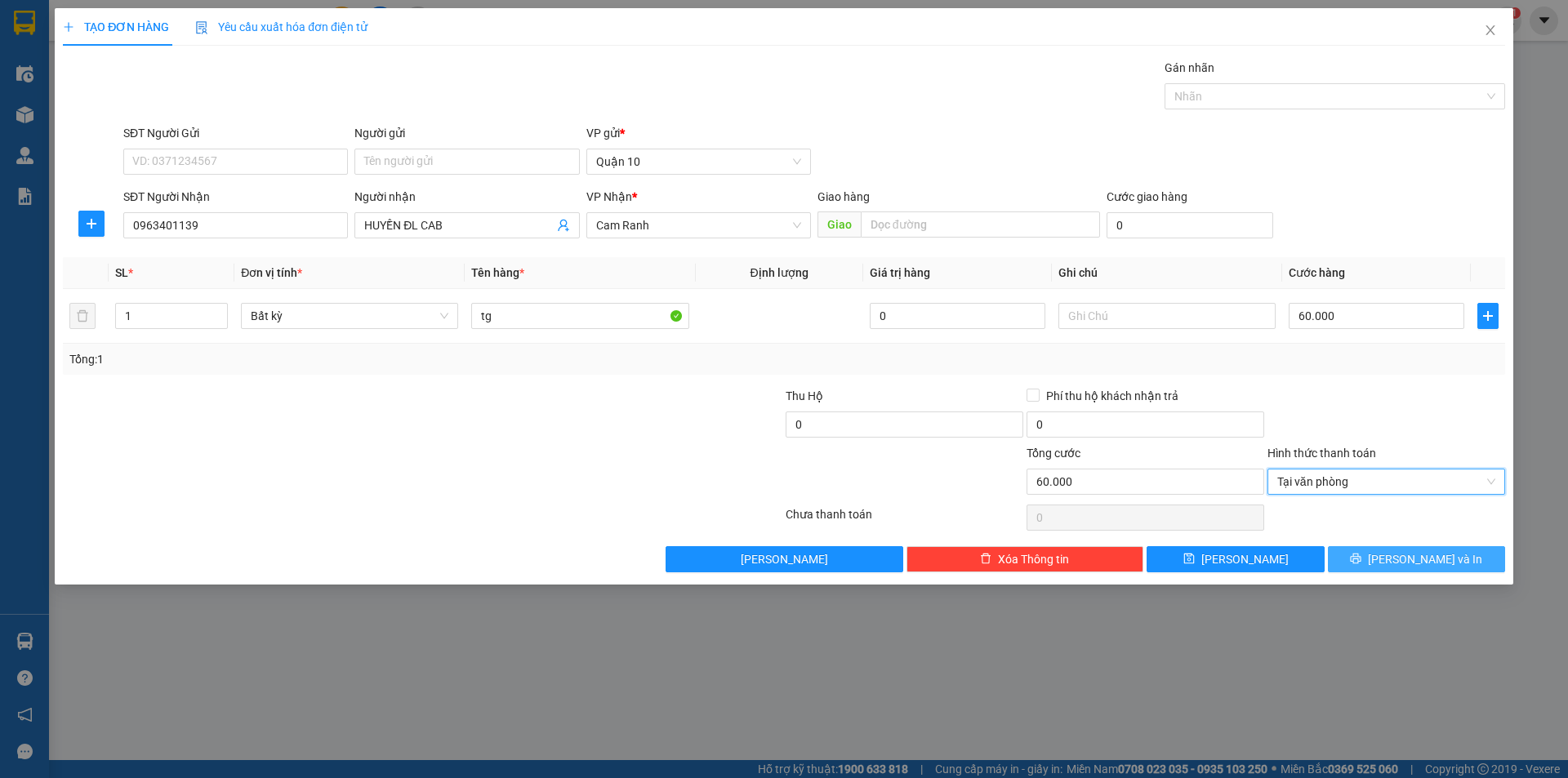
click at [1415, 553] on span "[PERSON_NAME] và In" at bounding box center [1424, 559] width 114 height 18
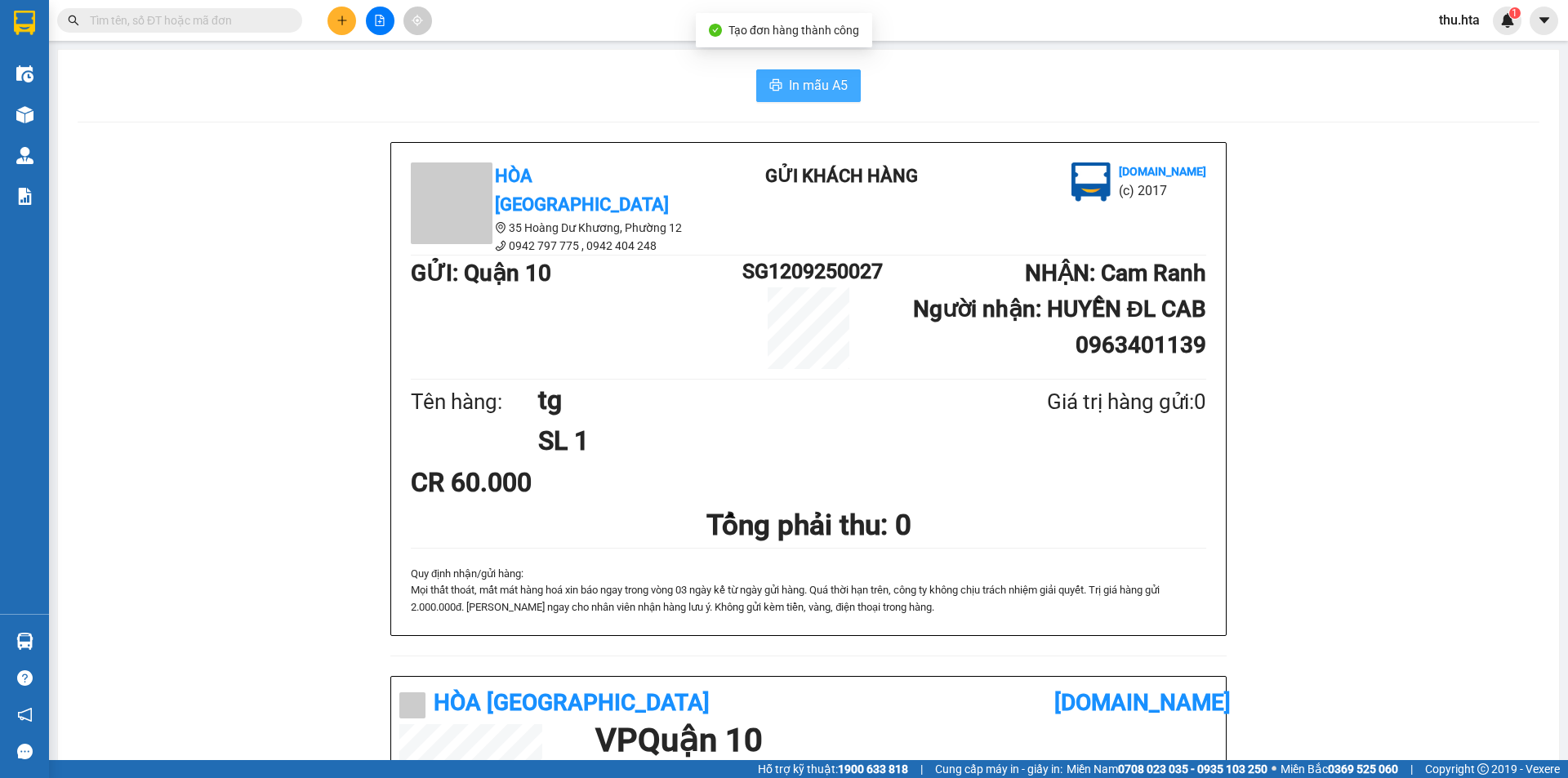
click at [818, 80] on span "In mẫu A5" at bounding box center [818, 85] width 59 height 21
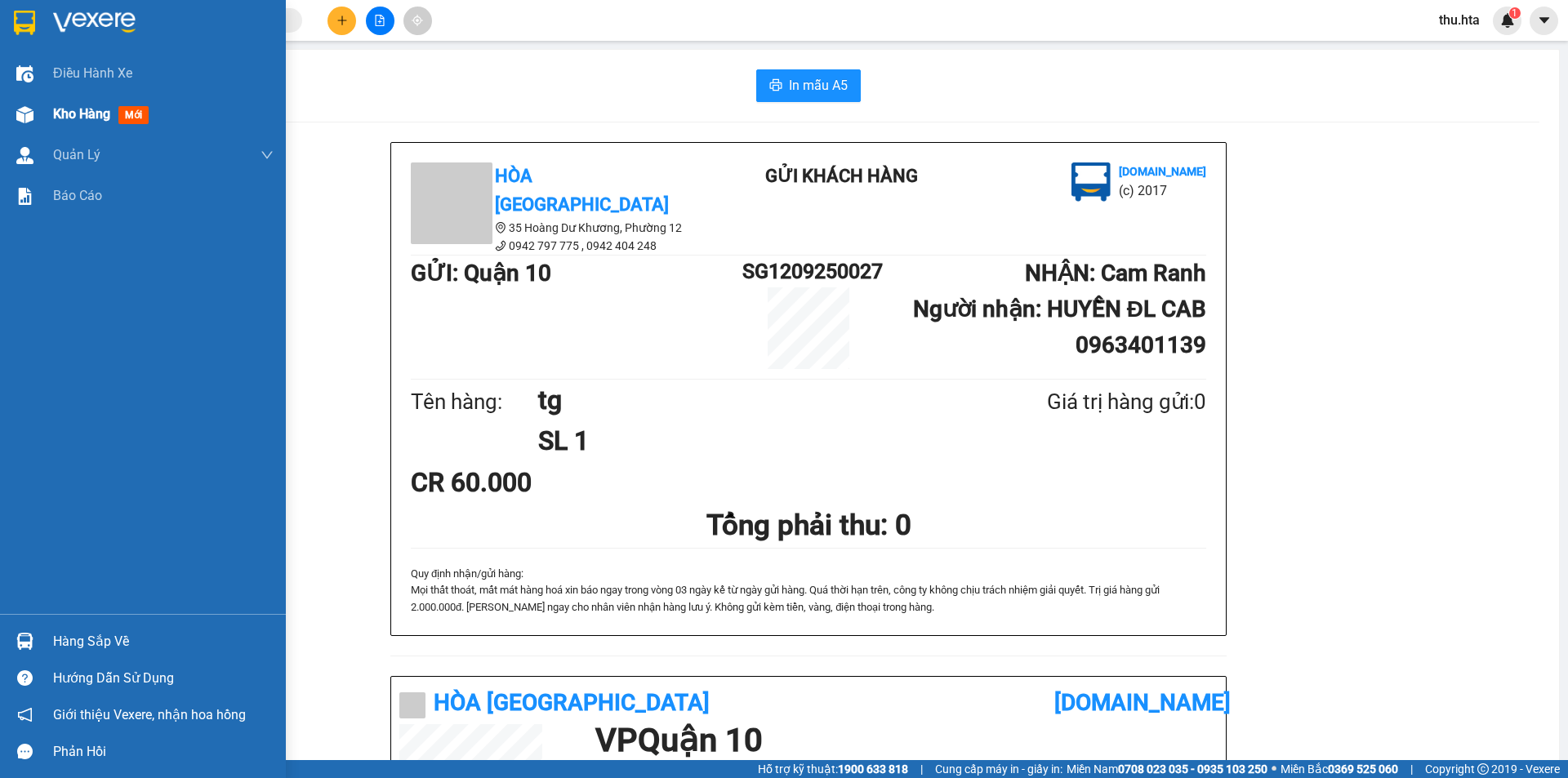
click at [100, 115] on span "Kho hàng" at bounding box center [81, 114] width 57 height 16
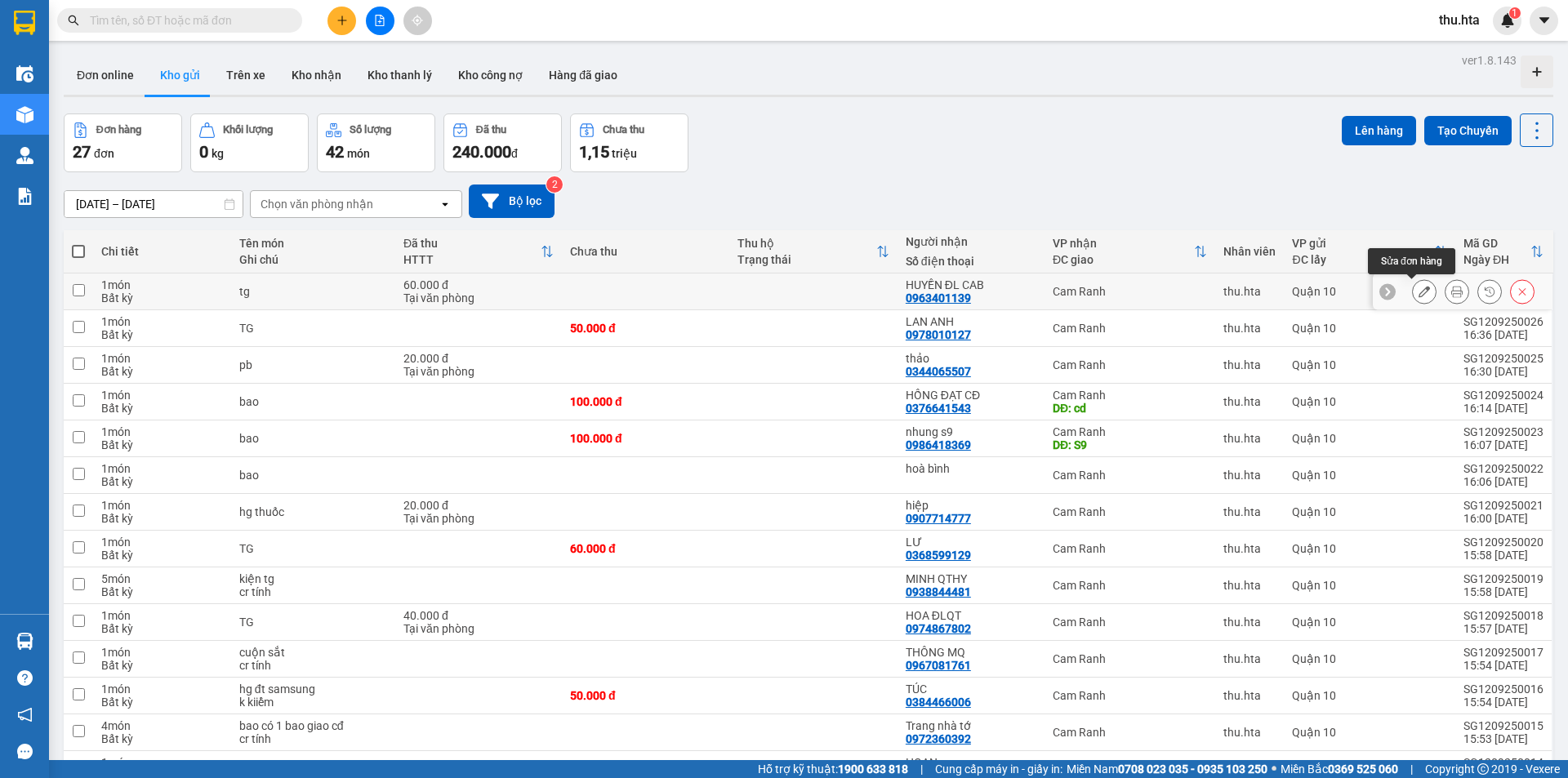
click at [1418, 290] on icon at bounding box center [1424, 291] width 12 height 12
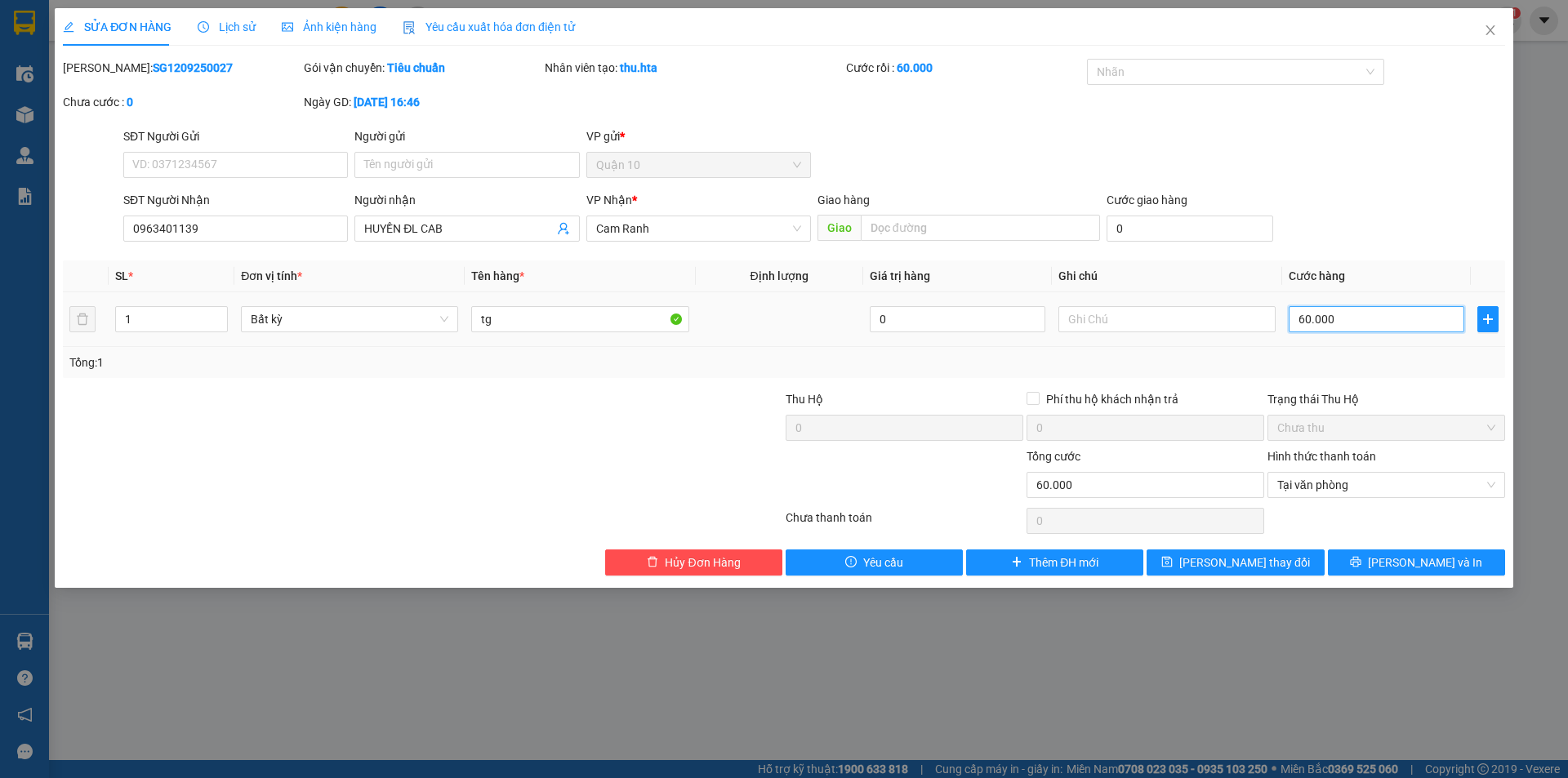
click at [1340, 324] on input "60.000" at bounding box center [1376, 319] width 176 height 26
click at [1400, 380] on div "Total Paid Fee 60.000 Total UnPaid Fee 0 Cash Collection Total Fee Mã ĐH: SG120…" at bounding box center [783, 317] width 1442 height 517
drag, startPoint x: 1335, startPoint y: 493, endPoint x: 1335, endPoint y: 502, distance: 9.0
click at [1335, 494] on span "Tại văn phòng" at bounding box center [1385, 485] width 218 height 24
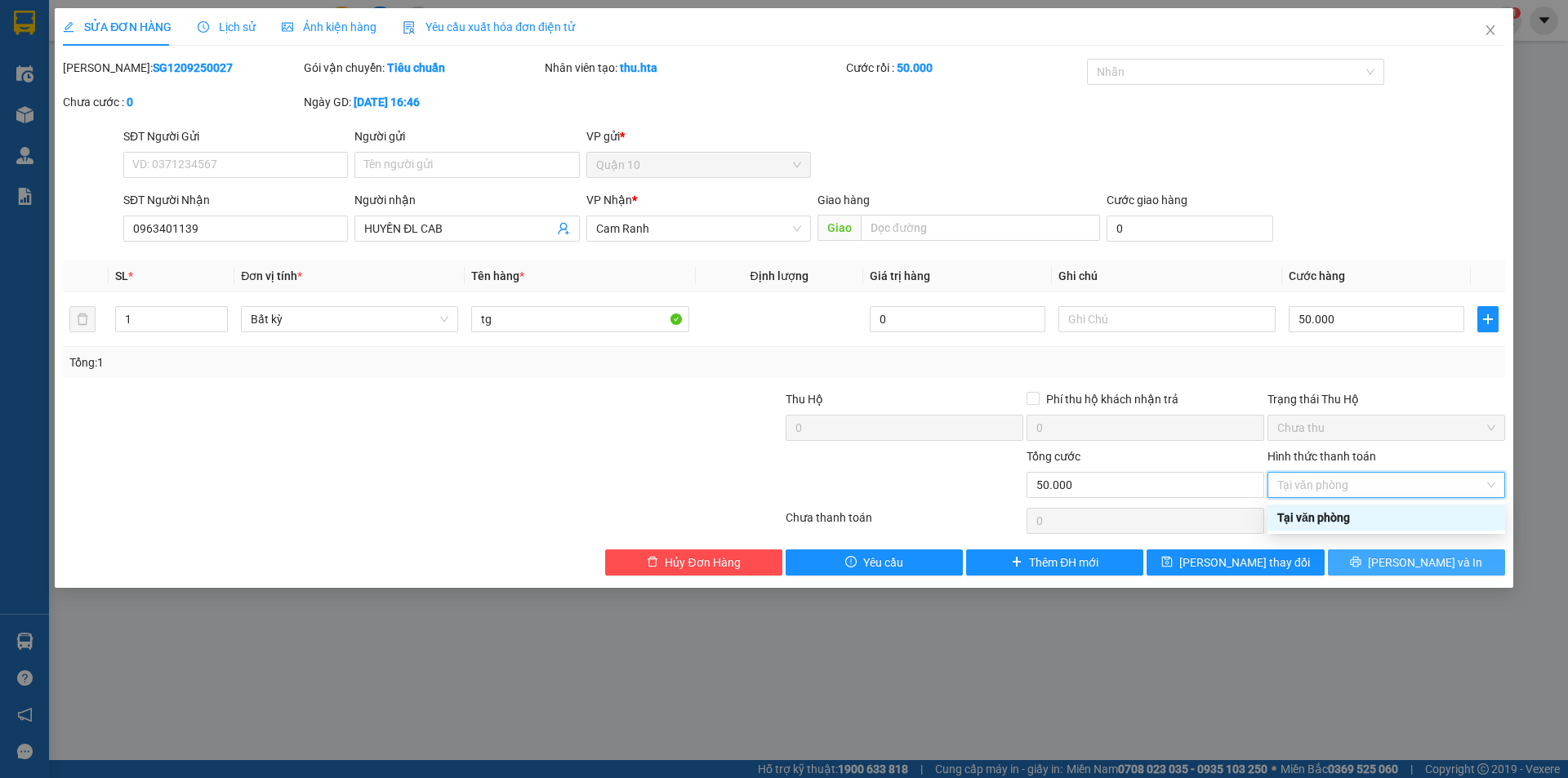
drag, startPoint x: 1335, startPoint y: 511, endPoint x: 1380, endPoint y: 555, distance: 62.9
click at [1339, 520] on div "Tại văn phòng" at bounding box center [1385, 517] width 218 height 18
click at [1412, 560] on span "[PERSON_NAME] và In" at bounding box center [1424, 562] width 114 height 18
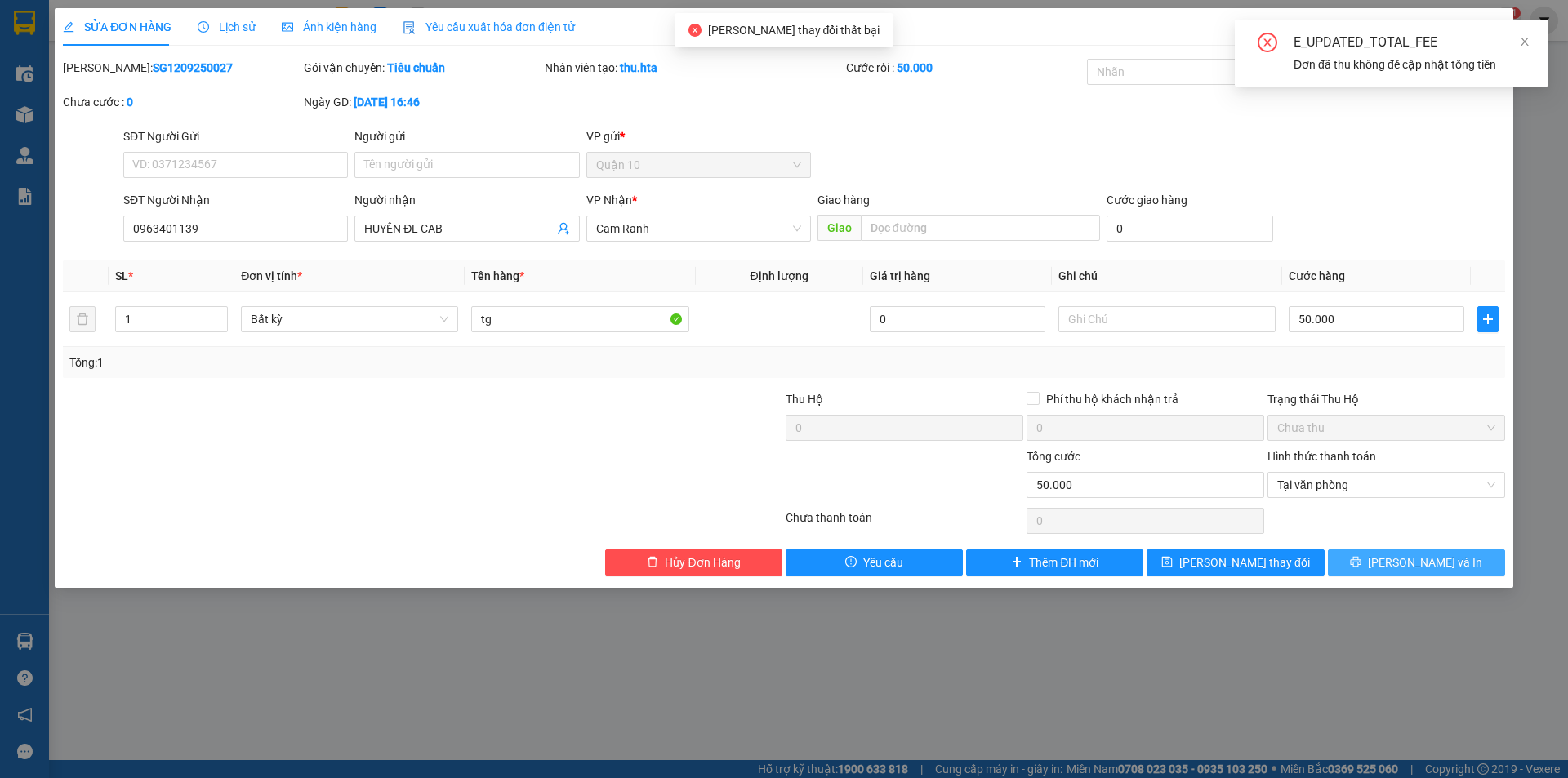
drag, startPoint x: 1403, startPoint y: 580, endPoint x: 1400, endPoint y: 564, distance: 16.3
click at [1403, 571] on div "SỬA ĐƠN HÀNG Lịch sử Ảnh kiện hàng Yêu cầu xuất hóa đơn điện tử Total Paid Fee …" at bounding box center [784, 297] width 1459 height 580
click at [1399, 563] on button "[PERSON_NAME] và In" at bounding box center [1416, 562] width 177 height 26
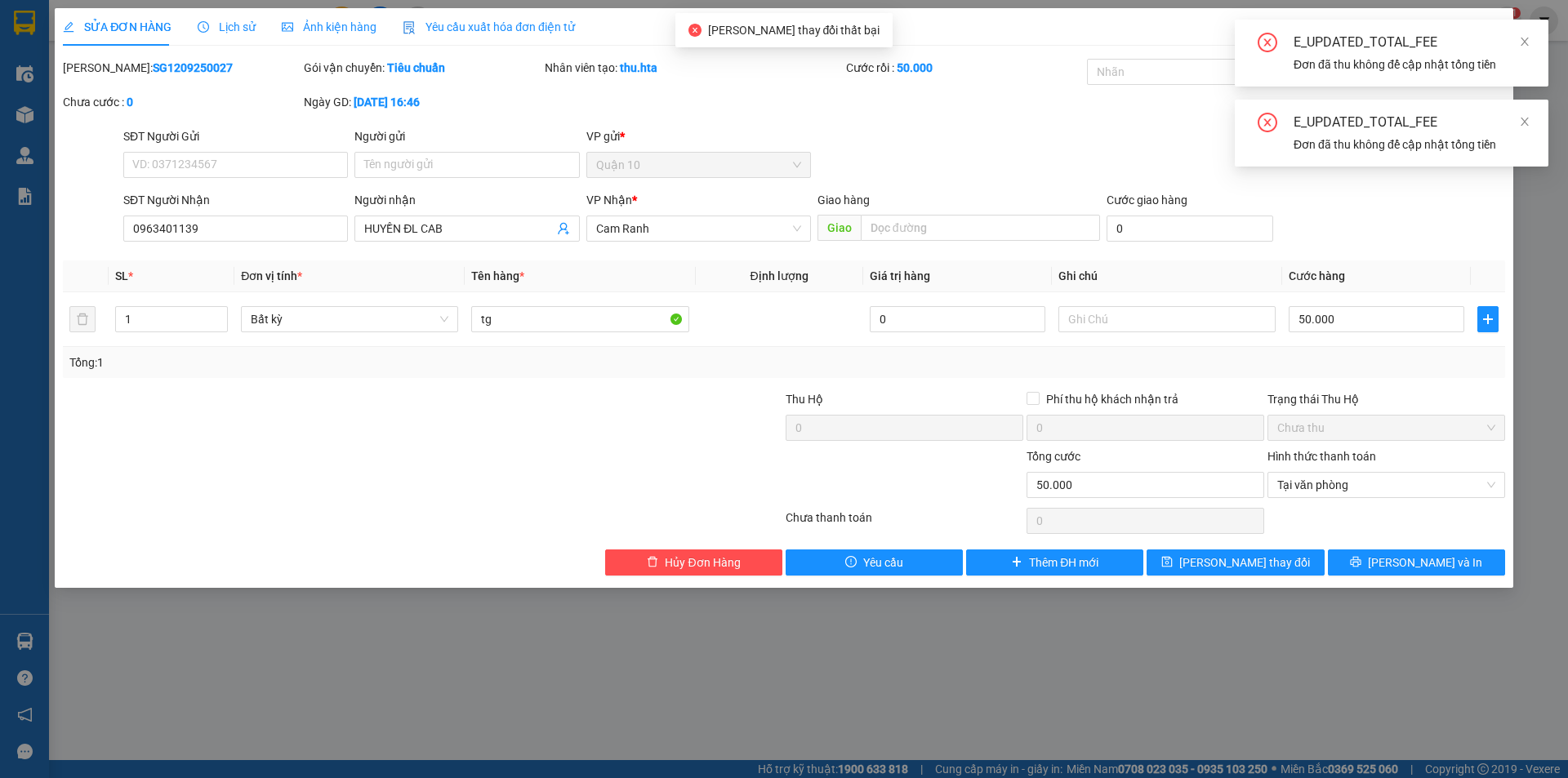
drag, startPoint x: 1500, startPoint y: 203, endPoint x: 1567, endPoint y: 196, distance: 67.4
click at [1513, 199] on div "SỬA ĐƠN HÀNG Lịch sử Ảnh kiện hàng Yêu cầu xuất hóa đơn điện tử Total Paid Fee …" at bounding box center [784, 389] width 1568 height 778
click at [1529, 36] on icon "close" at bounding box center [1525, 42] width 12 height 12
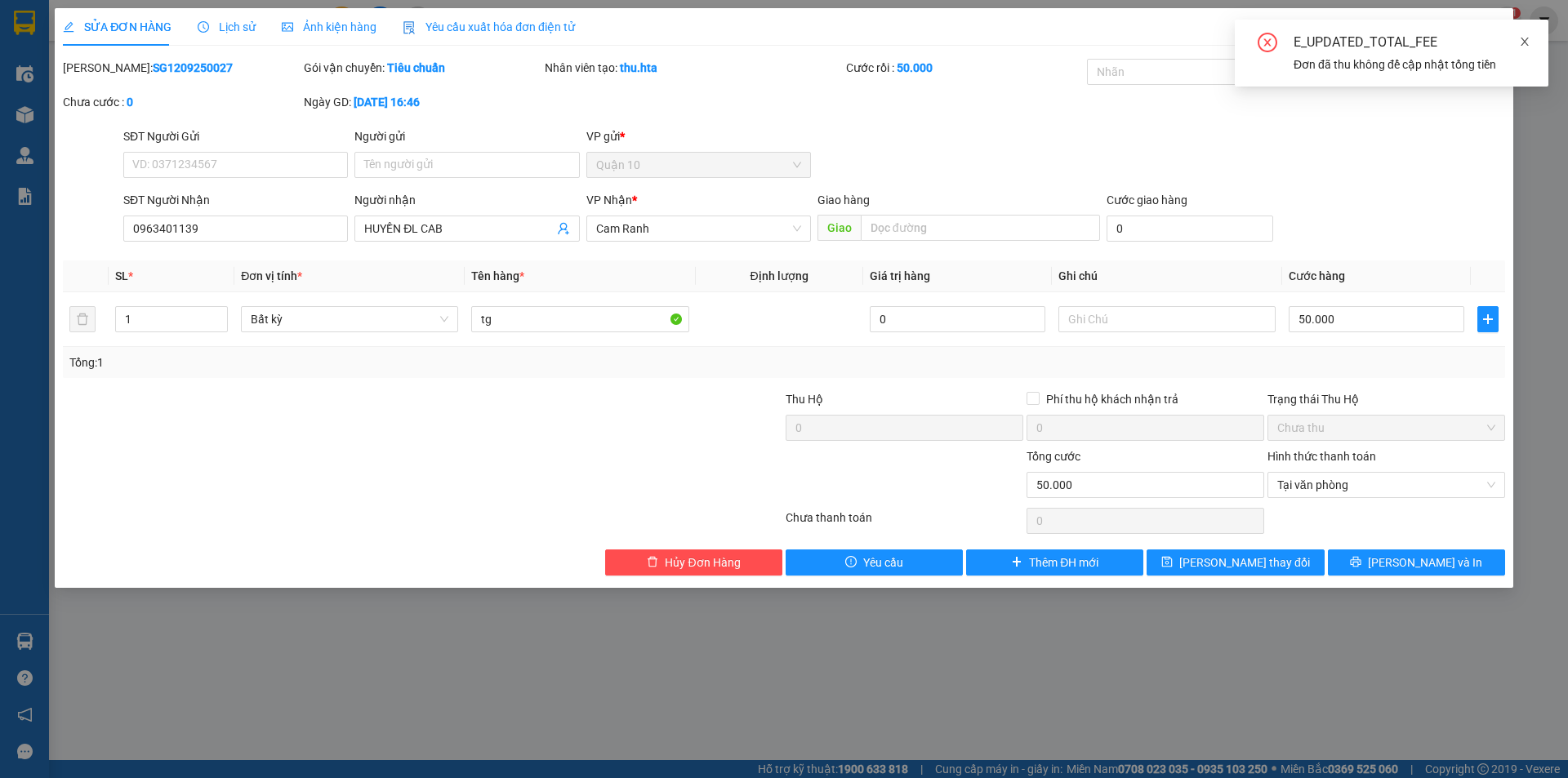
click at [1523, 45] on icon "close" at bounding box center [1525, 42] width 12 height 12
click at [1488, 31] on icon "close" at bounding box center [1490, 29] width 13 height 13
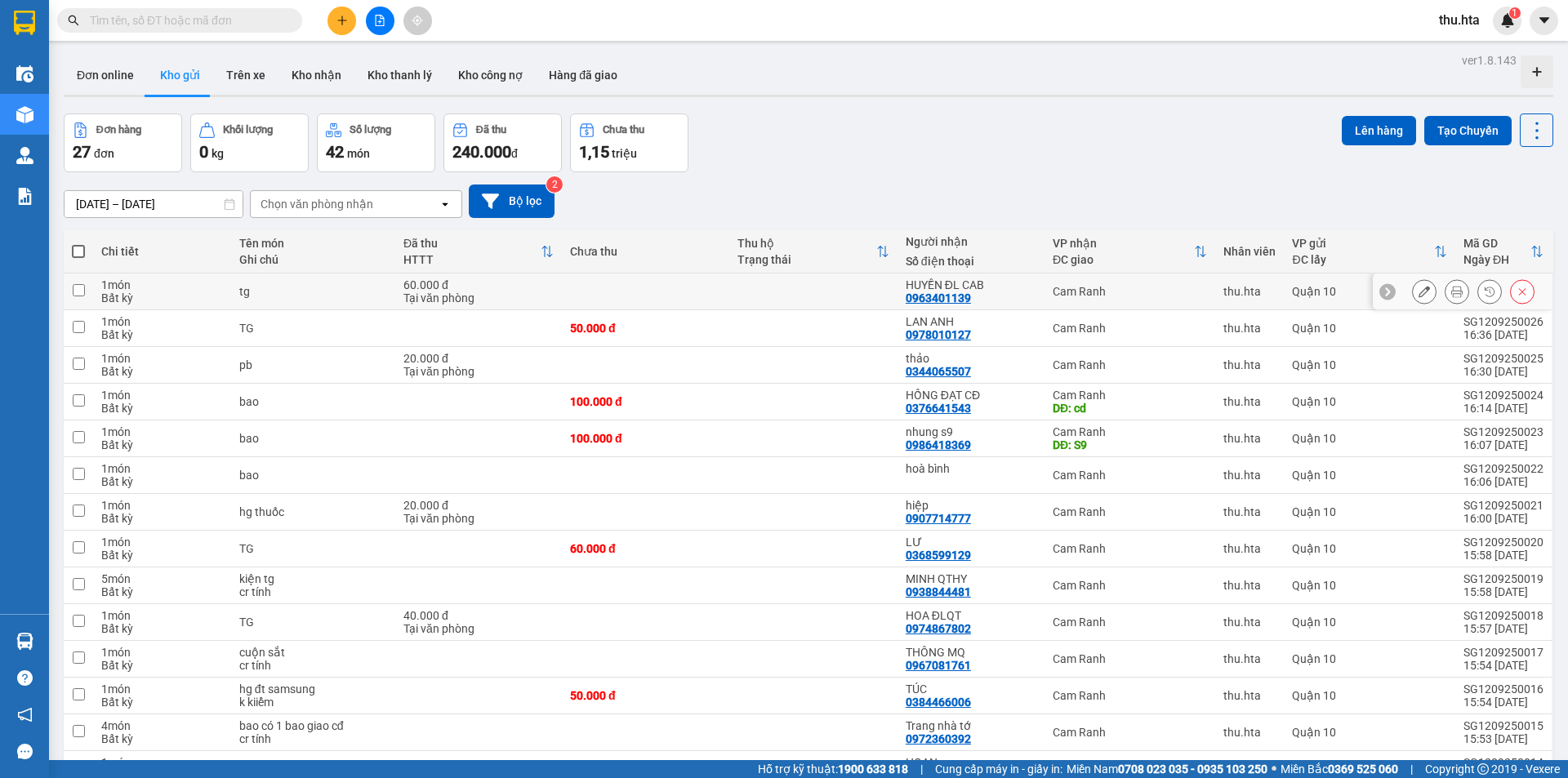
click at [1418, 295] on icon at bounding box center [1424, 291] width 12 height 12
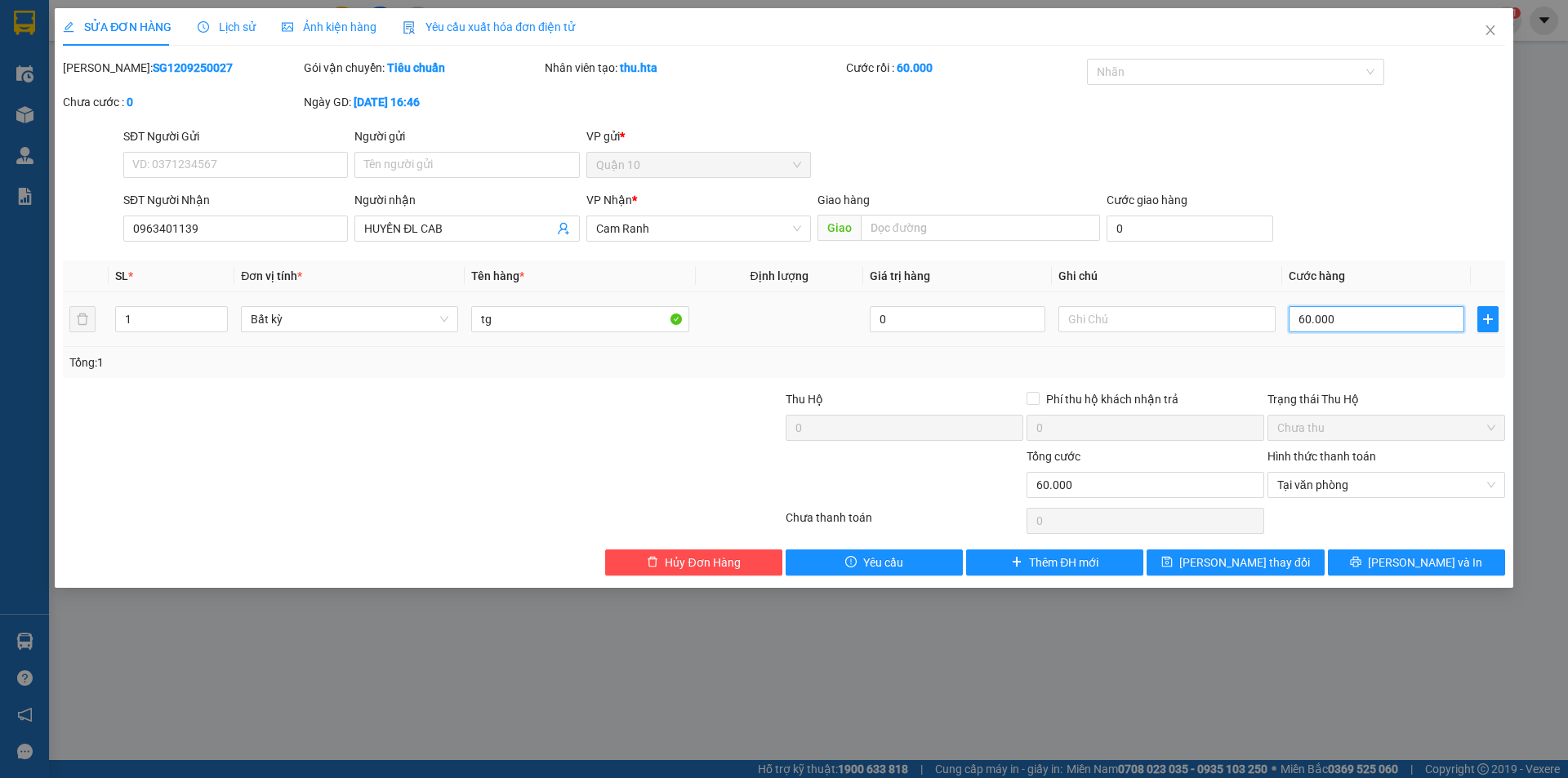
click at [1341, 325] on input "60.000" at bounding box center [1376, 319] width 176 height 26
click at [1408, 564] on span "[PERSON_NAME] và In" at bounding box center [1424, 562] width 114 height 18
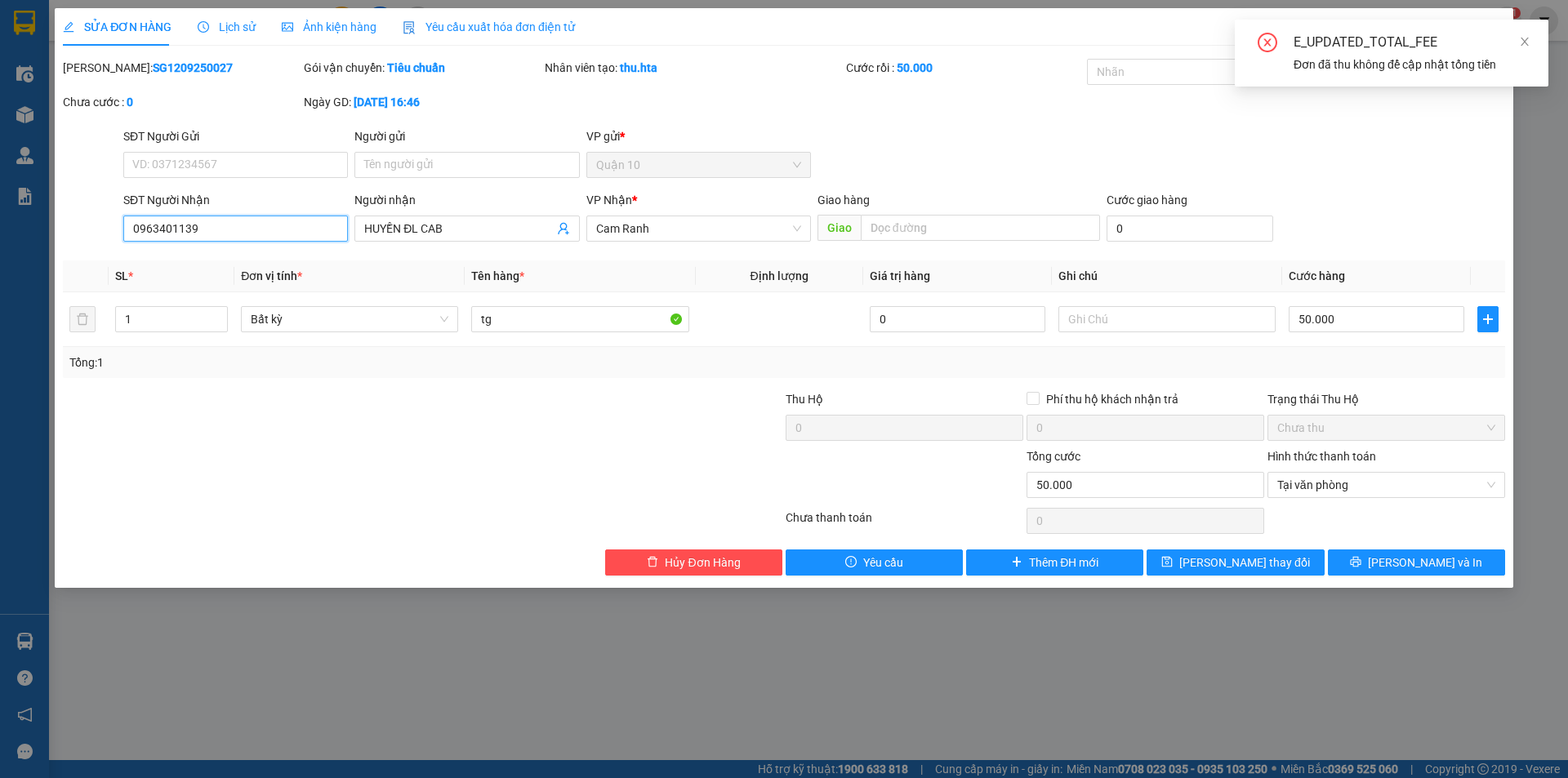
click at [161, 228] on input "0963401139" at bounding box center [236, 228] width 225 height 26
drag, startPoint x: 1557, startPoint y: 175, endPoint x: 1510, endPoint y: 146, distance: 55.2
click at [1554, 176] on div "SỬA ĐƠN HÀNG Lịch sử Ảnh kiện hàng Yêu cầu xuất hóa đơn điện tử Total Paid Fee …" at bounding box center [784, 389] width 1568 height 778
click at [1523, 47] on icon "close" at bounding box center [1525, 42] width 12 height 12
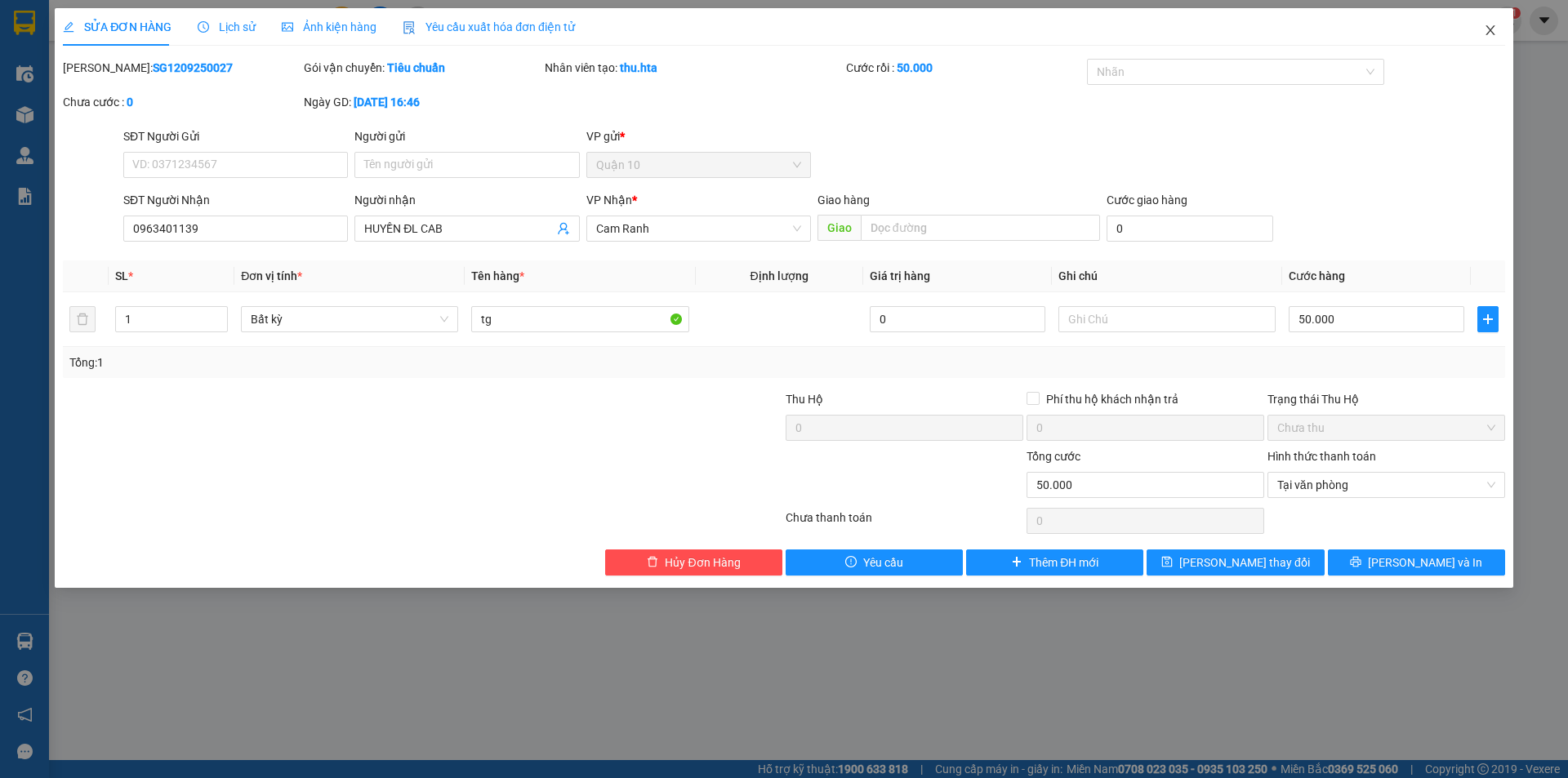
click at [1495, 27] on icon "close" at bounding box center [1490, 29] width 13 height 13
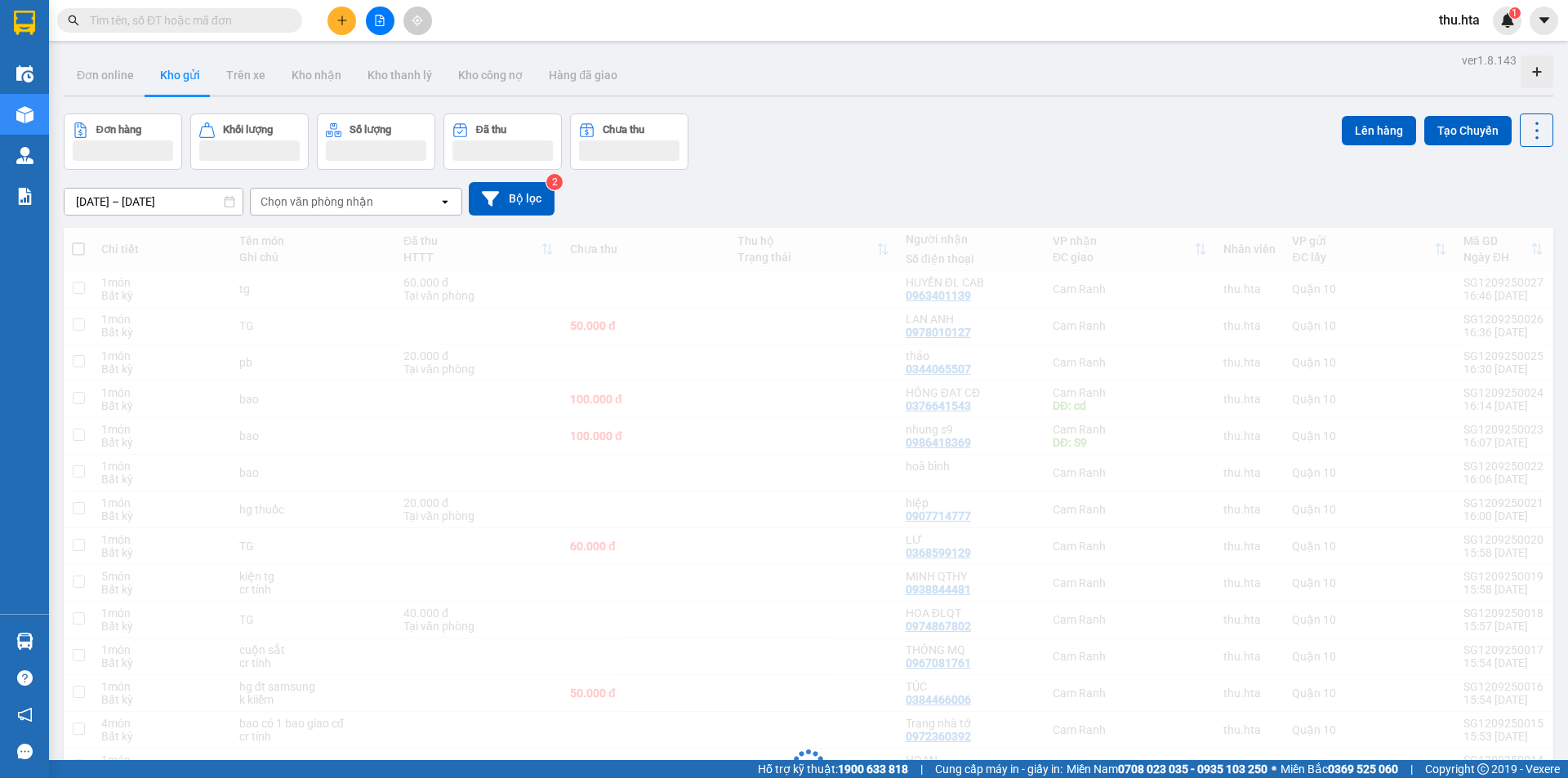
click at [1489, 36] on div "Kết quả tìm kiếm ( 0 ) Bộ lọc No Data thu.hta 1" at bounding box center [784, 21] width 1568 height 41
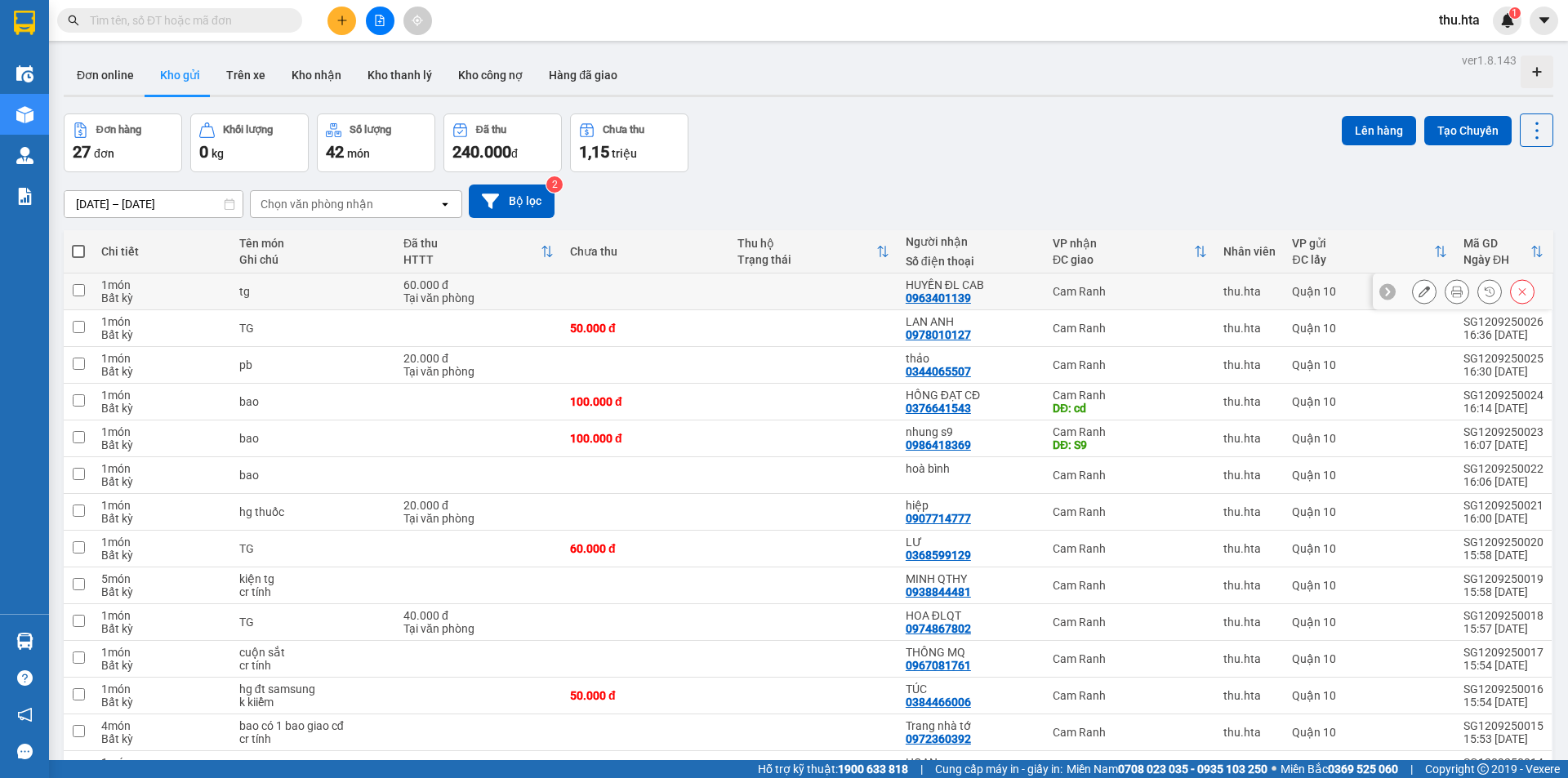
click at [1516, 294] on icon at bounding box center [1522, 291] width 12 height 12
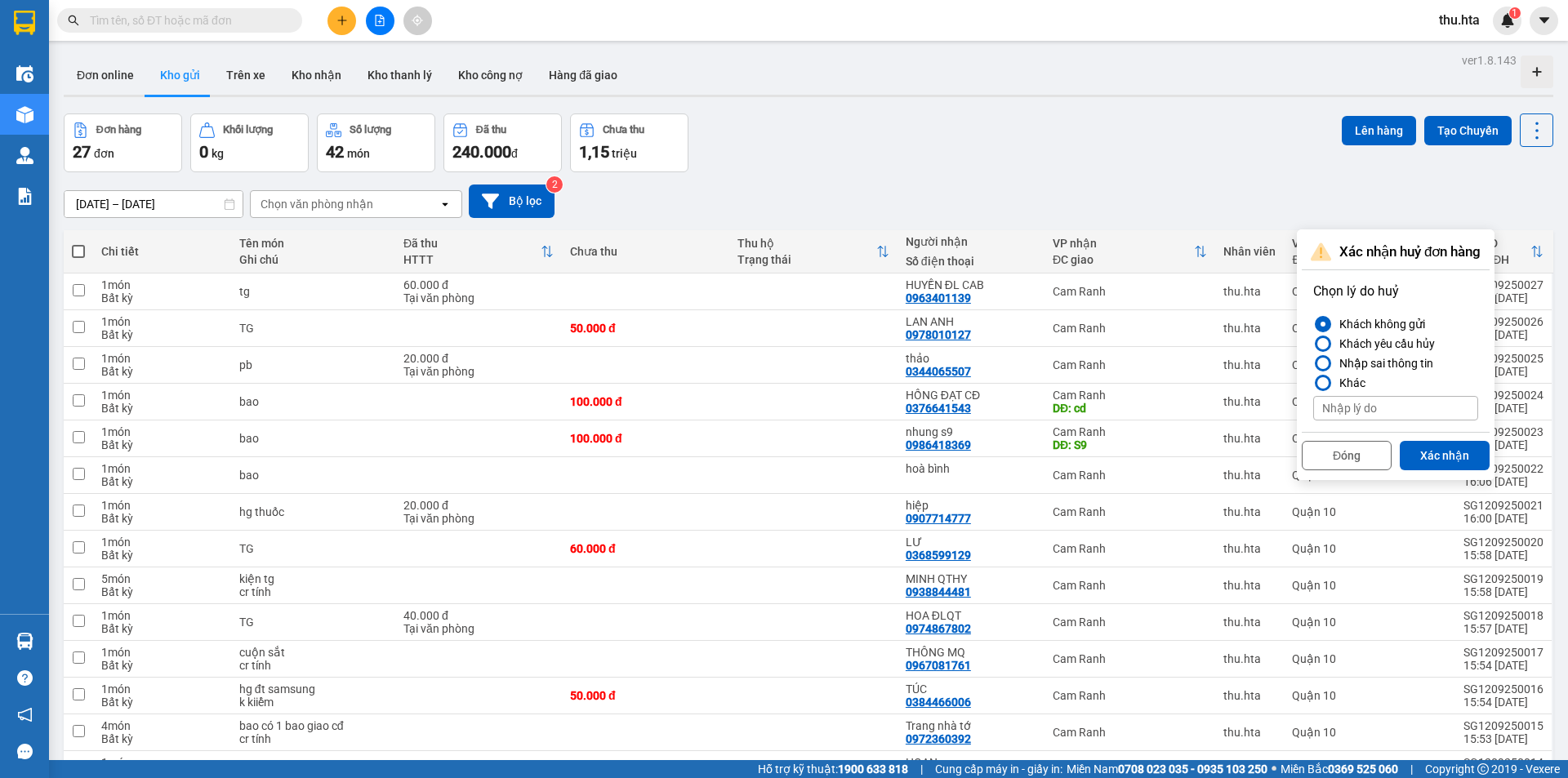
drag, startPoint x: 1430, startPoint y: 454, endPoint x: 1333, endPoint y: 456, distance: 97.0
click at [1431, 454] on button "Xác nhận" at bounding box center [1445, 455] width 90 height 29
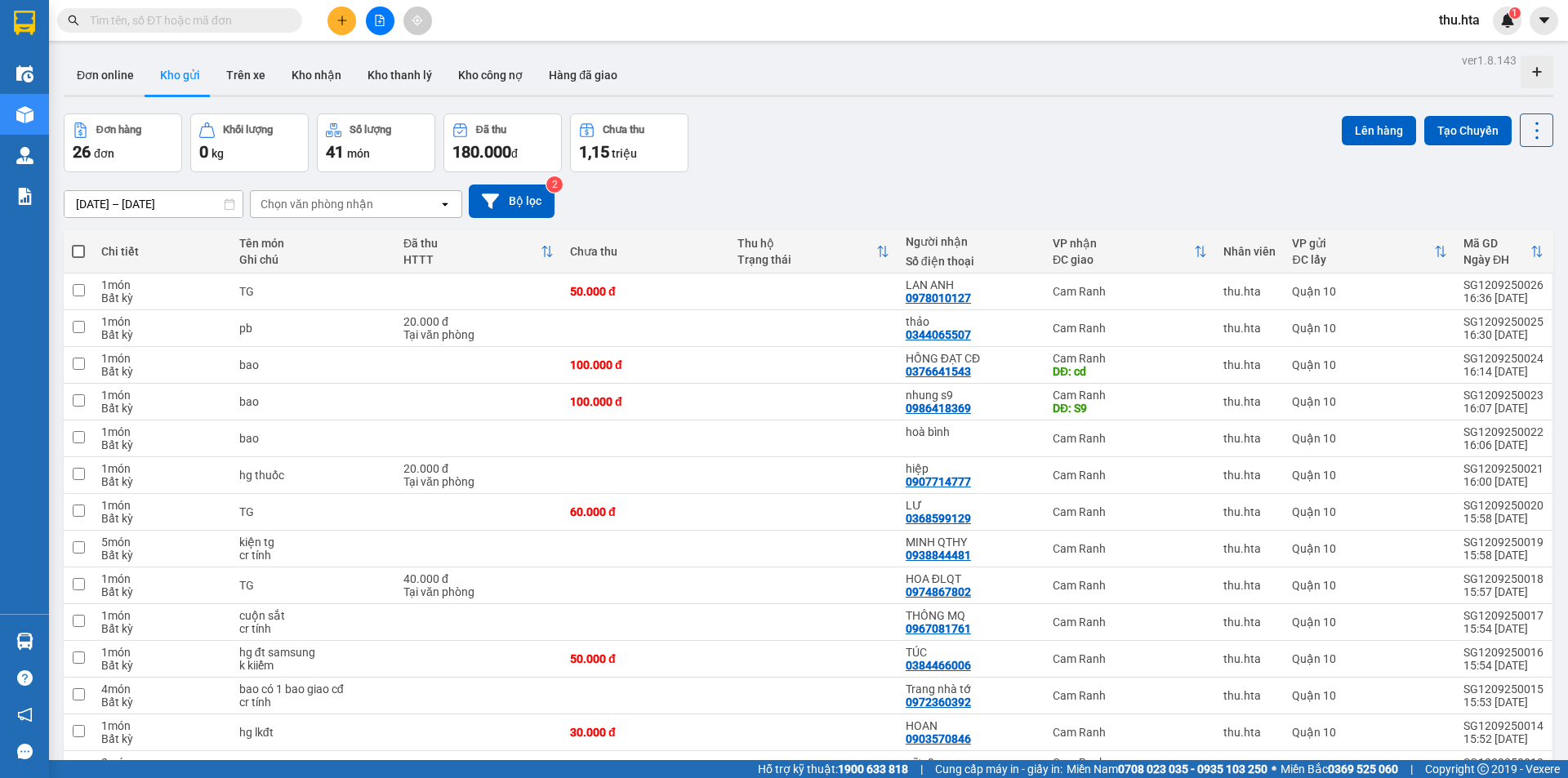
click at [340, 27] on button at bounding box center [341, 21] width 28 height 28
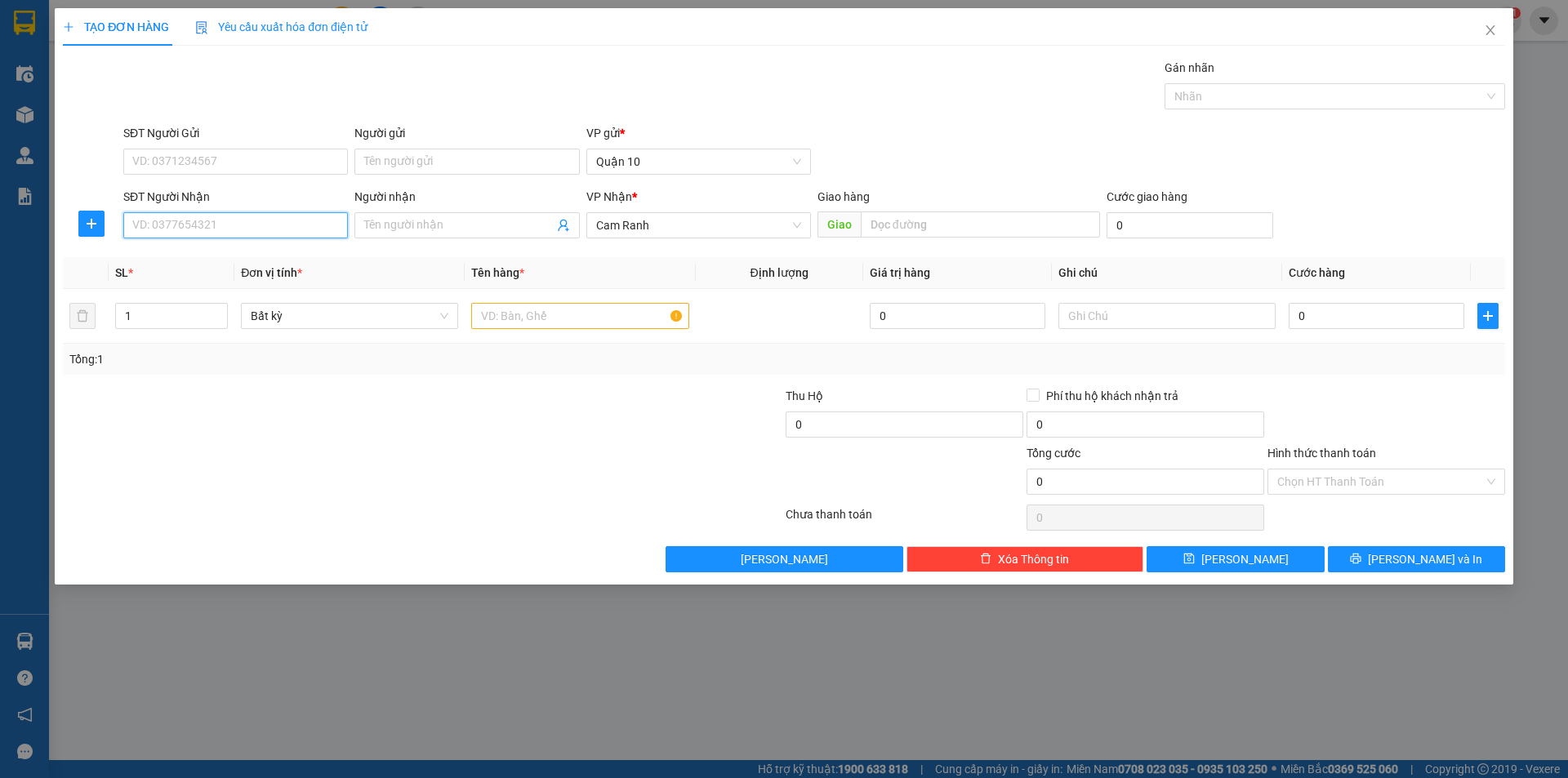
click at [276, 230] on input "SĐT Người Nhận" at bounding box center [236, 225] width 225 height 26
paste input "0963401139"
click at [242, 259] on div "0963401139 - HUYỀN ĐL CAB" at bounding box center [236, 258] width 205 height 18
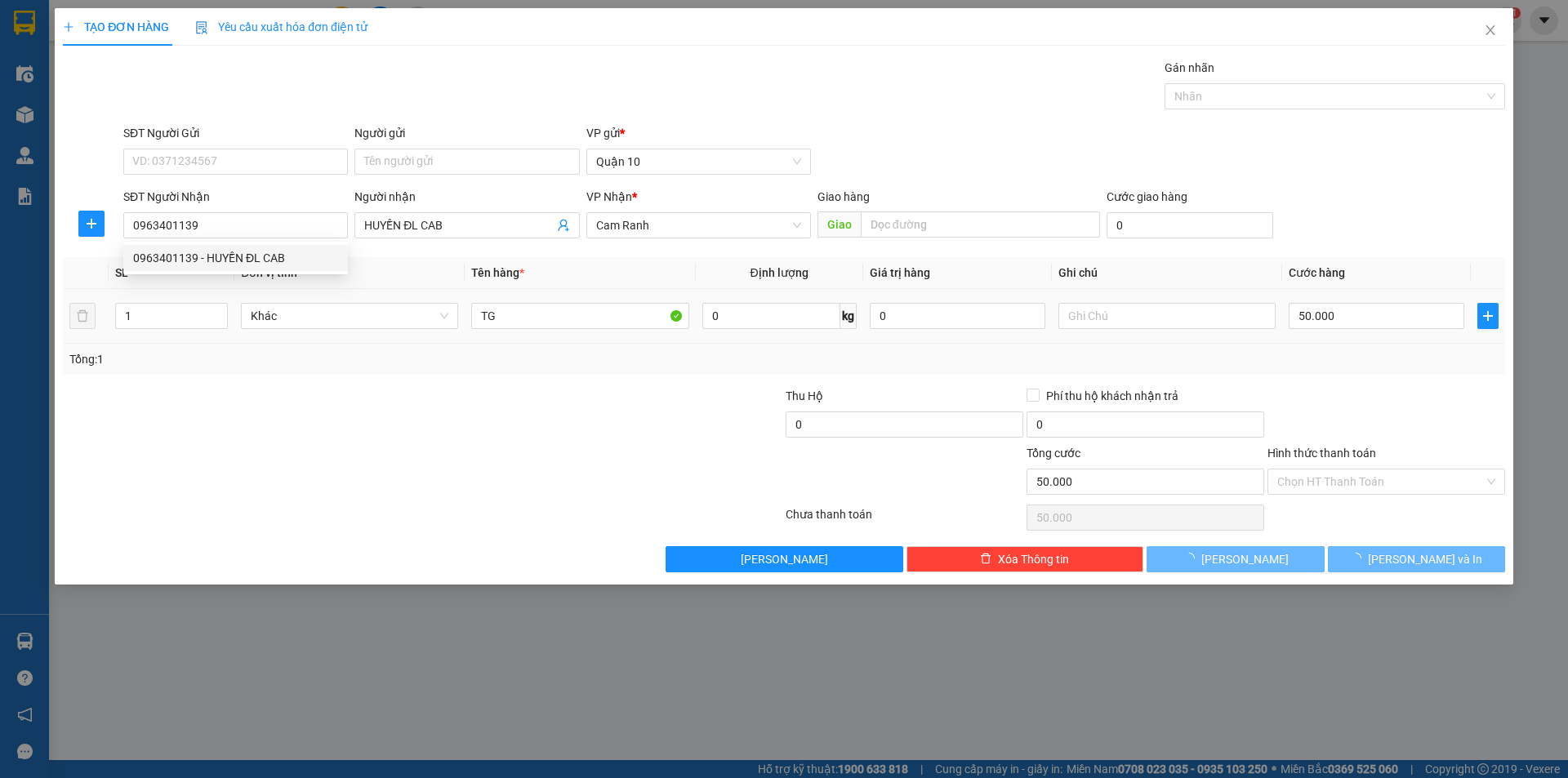
click at [605, 295] on td "TG" at bounding box center [580, 317] width 231 height 55
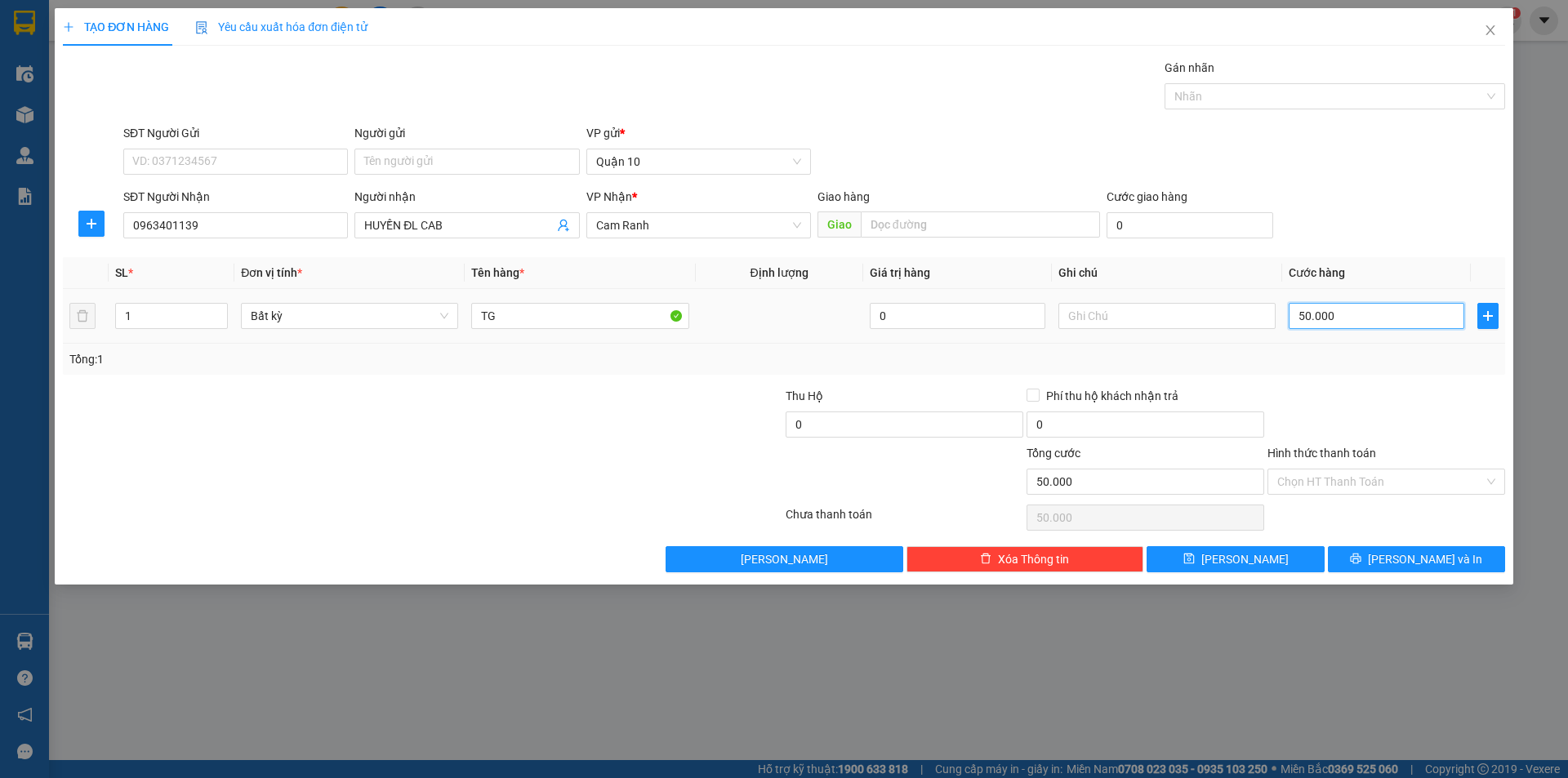
click at [1340, 310] on input "50.000" at bounding box center [1376, 316] width 176 height 26
drag, startPoint x: 1358, startPoint y: 370, endPoint x: 1358, endPoint y: 388, distance: 18.0
click at [1358, 371] on div "Tổng: 1" at bounding box center [783, 360] width 1442 height 31
drag, startPoint x: 1378, startPoint y: 478, endPoint x: 1375, endPoint y: 489, distance: 11.4
click at [1378, 479] on input "Hình thức thanh toán" at bounding box center [1379, 481] width 206 height 24
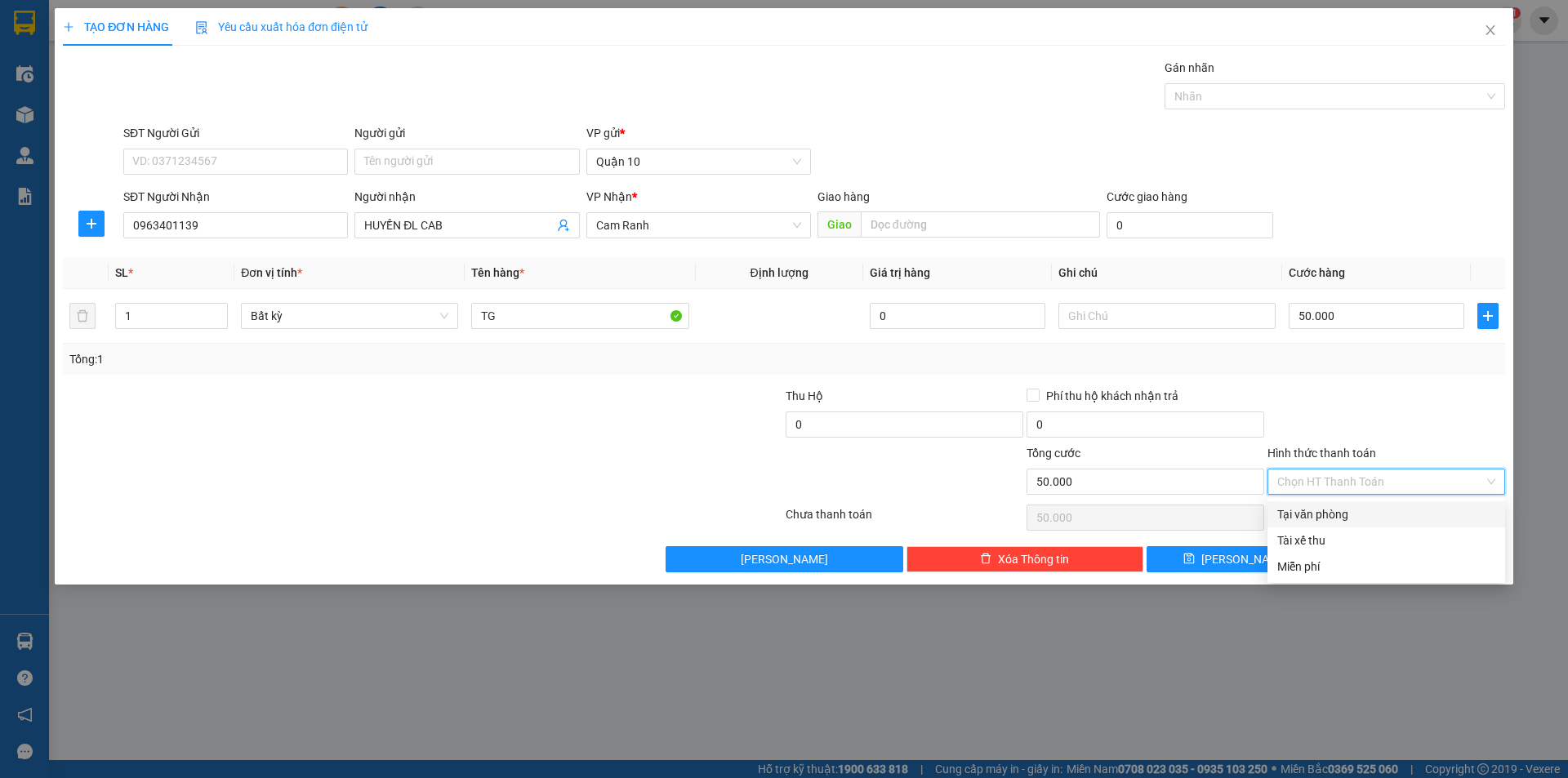
click at [1350, 524] on div "Tại văn phòng" at bounding box center [1385, 514] width 238 height 26
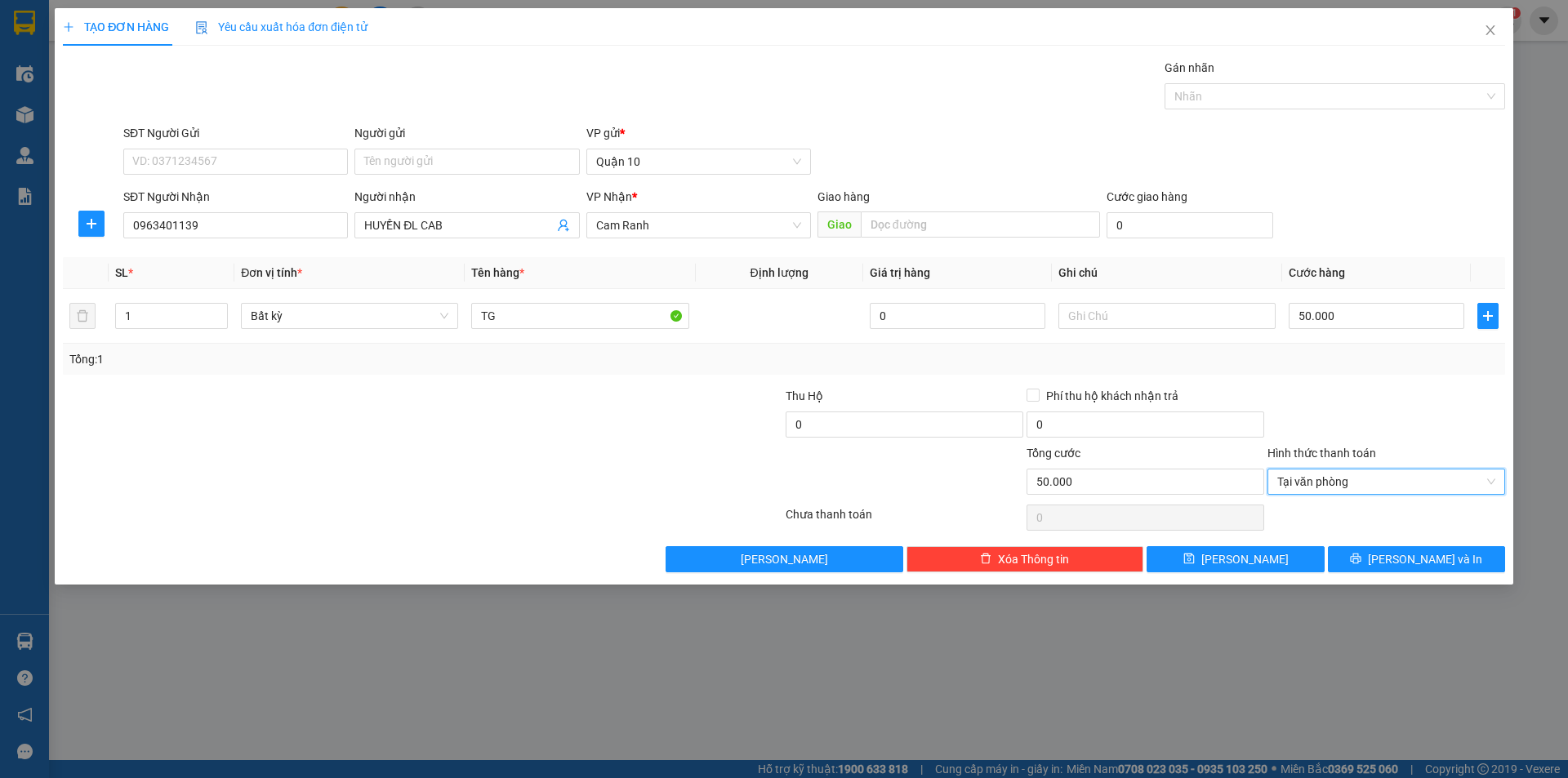
click at [1405, 538] on div "Transit Pickup Surcharge Ids Transit Deliver Surcharge Ids Transit Deliver Surc…" at bounding box center [783, 315] width 1442 height 513
click at [1371, 584] on div "TẠO ĐƠN HÀNG Yêu cầu xuất hóa đơn điện tử Transit Pickup Surcharge Ids Transit …" at bounding box center [784, 389] width 1568 height 778
click at [1374, 572] on div "TẠO ĐƠN HÀNG Yêu cầu xuất hóa đơn điện tử Transit Pickup Surcharge Ids Transit …" at bounding box center [784, 296] width 1459 height 577
click at [1374, 570] on button "[PERSON_NAME] và In" at bounding box center [1416, 559] width 177 height 26
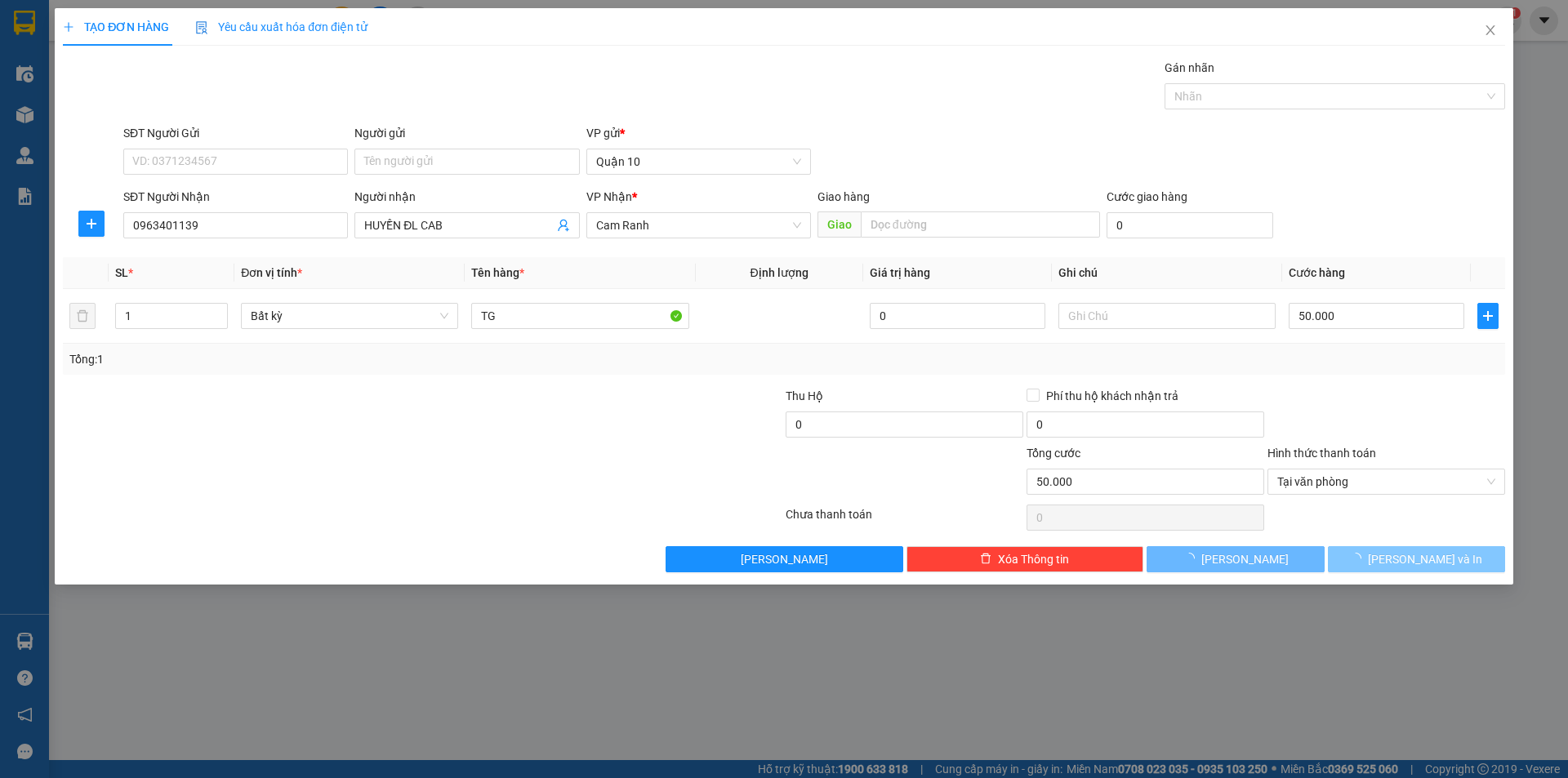
click at [1374, 570] on button "[PERSON_NAME] và In" at bounding box center [1416, 559] width 177 height 26
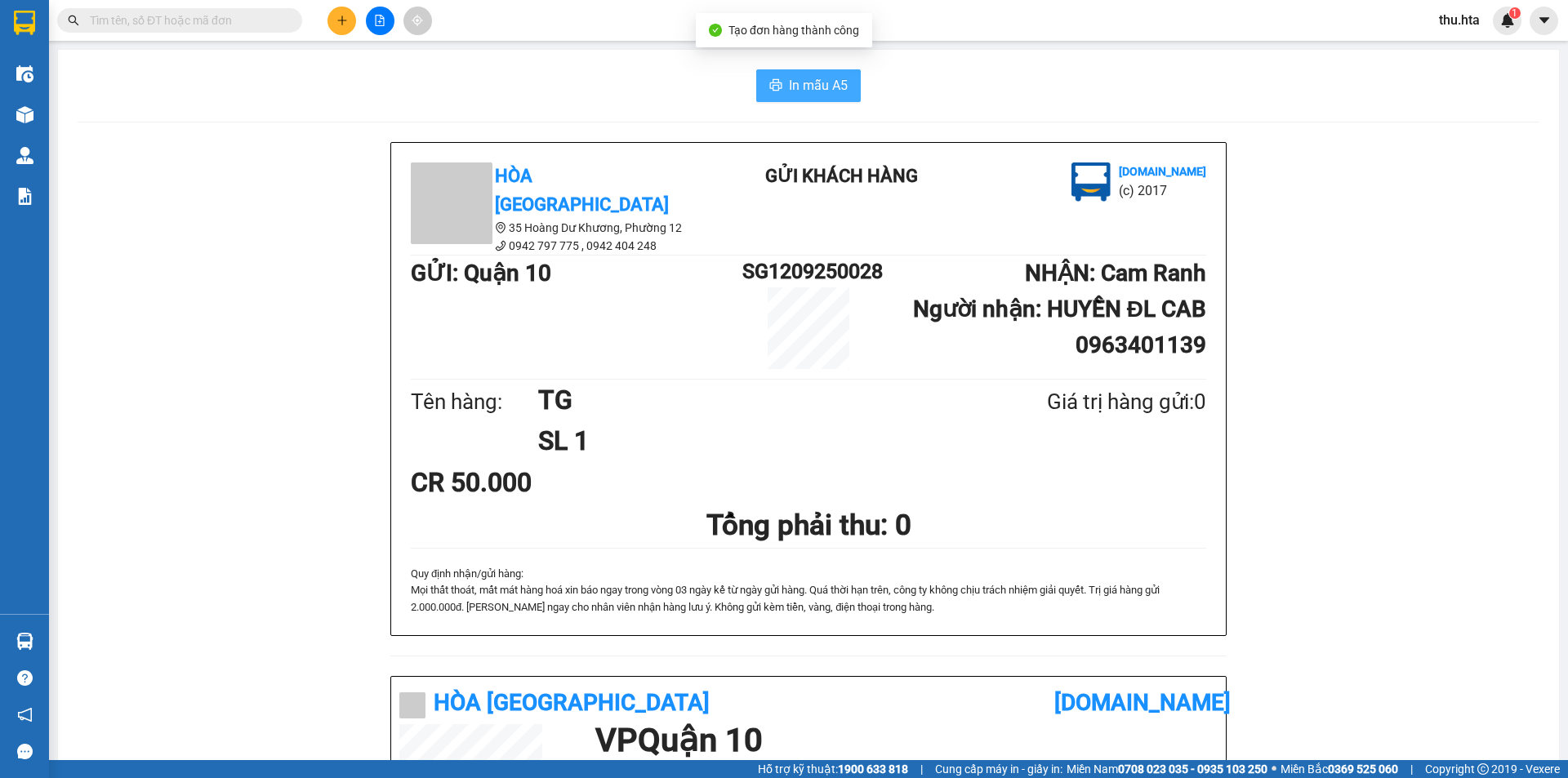
click at [802, 90] on span "In mẫu A5" at bounding box center [818, 85] width 59 height 21
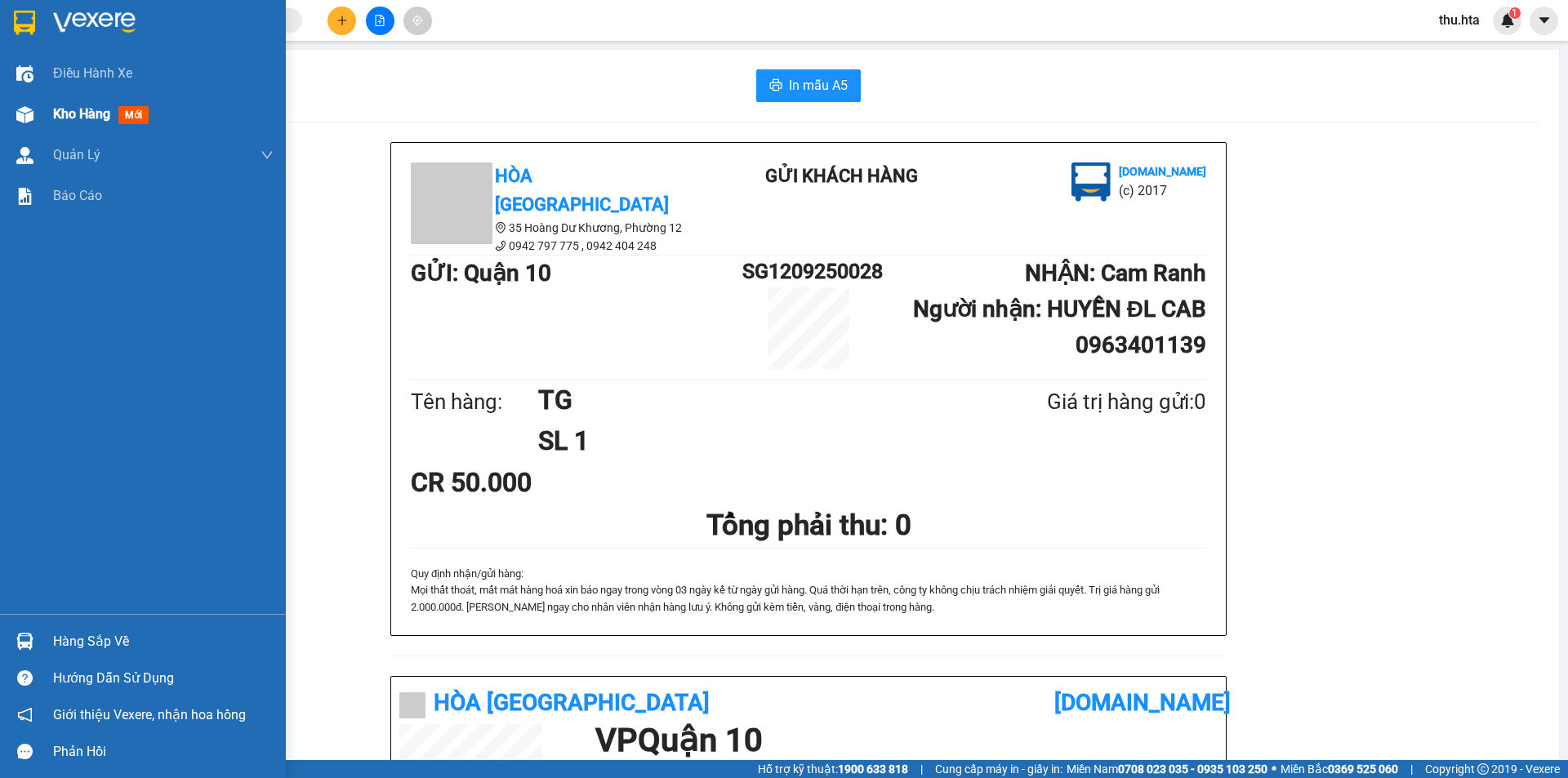
click at [85, 115] on span "Kho hàng" at bounding box center [81, 114] width 57 height 16
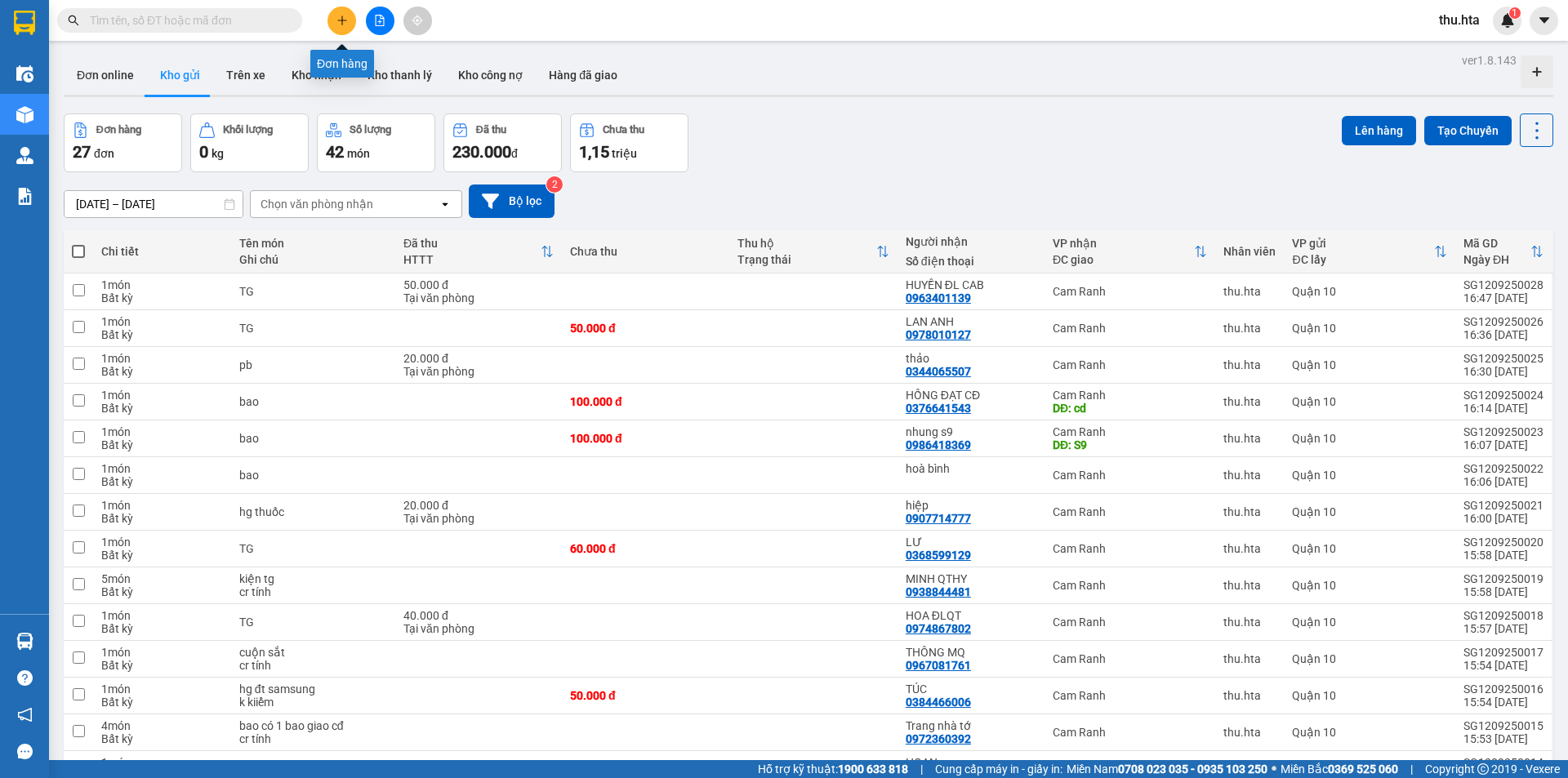
click at [339, 18] on icon "plus" at bounding box center [342, 21] width 12 height 12
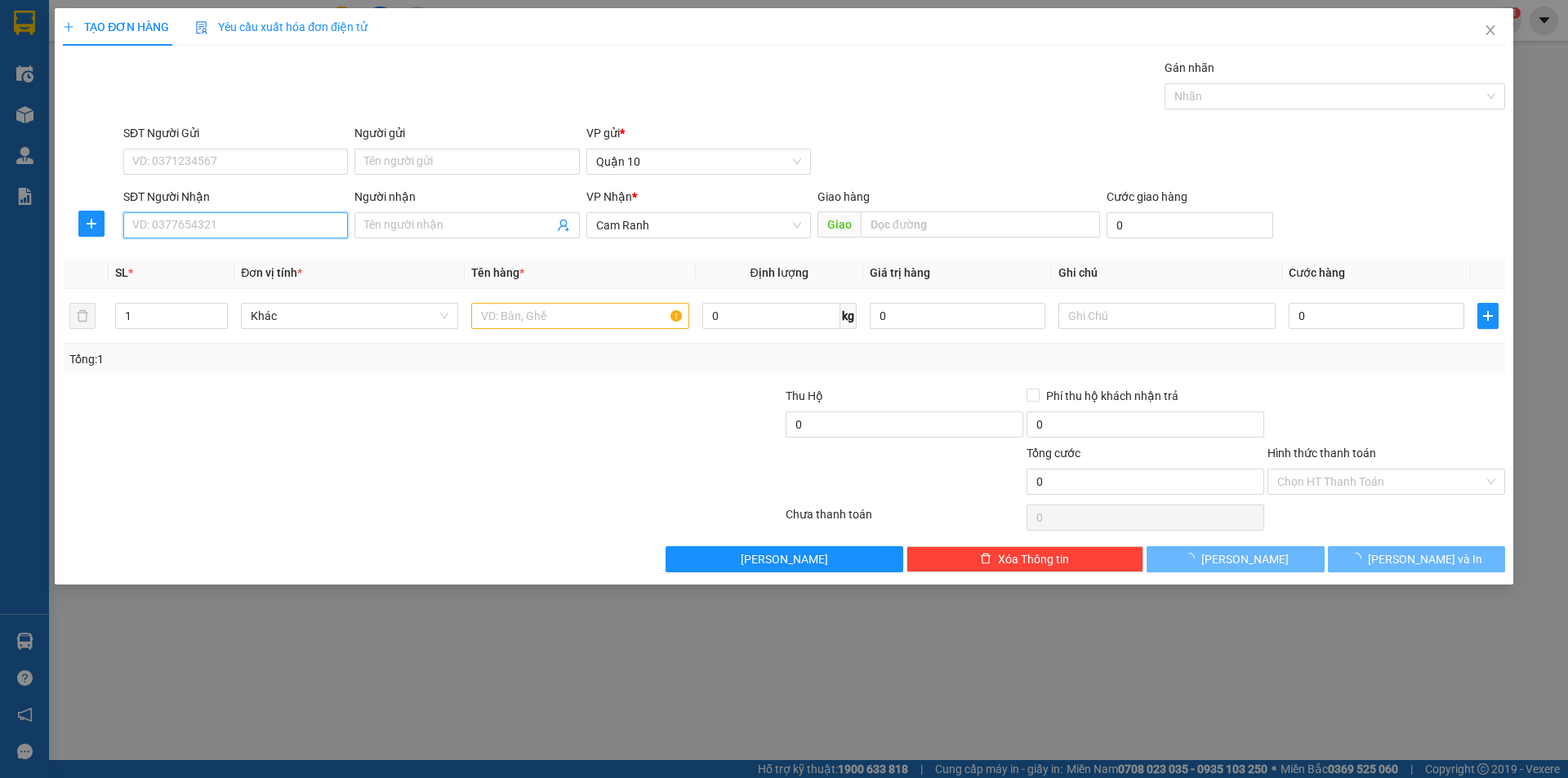
click at [291, 222] on input "SĐT Người Nhận" at bounding box center [236, 225] width 225 height 26
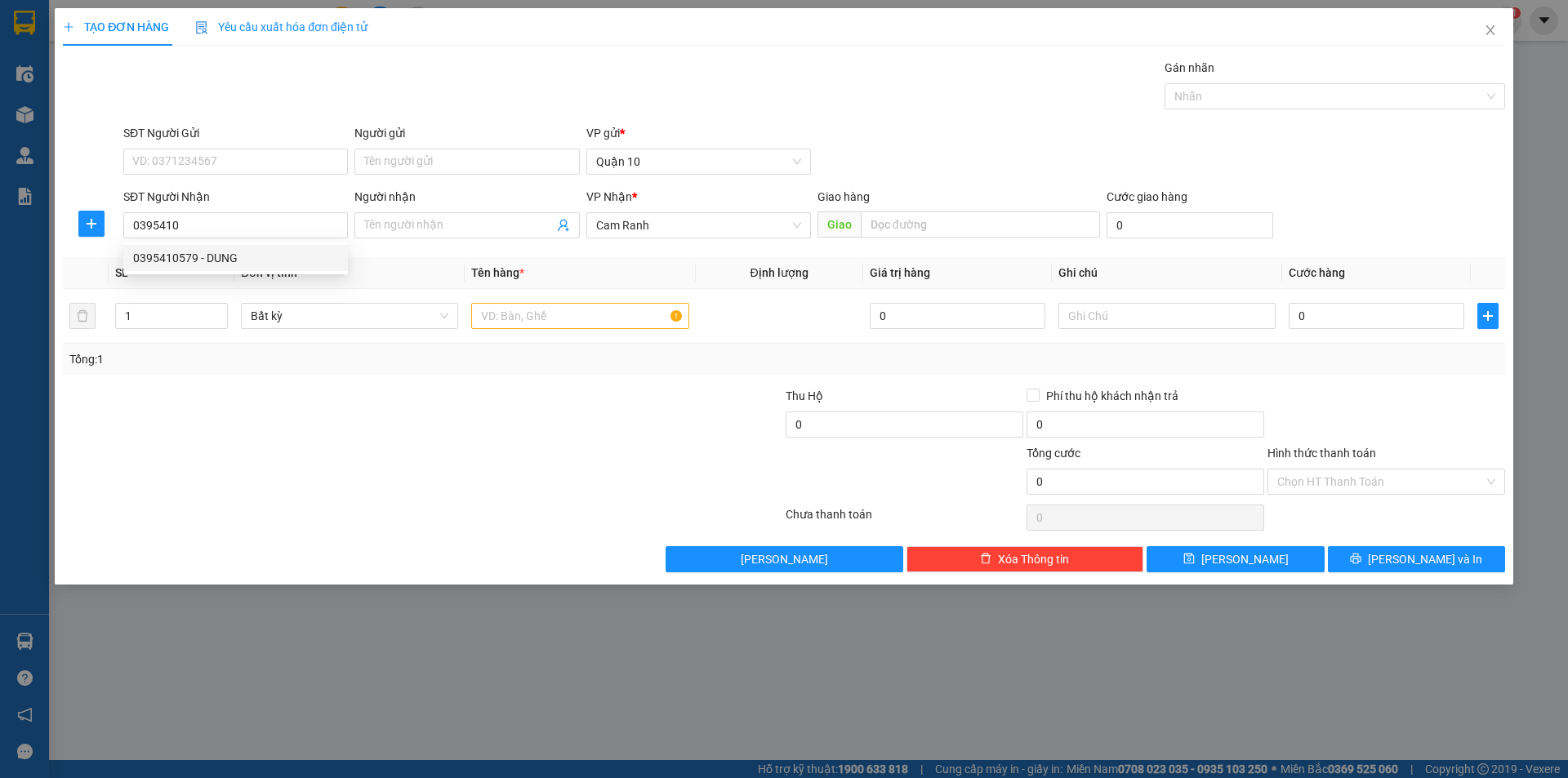
click at [275, 271] on div "0395410579 0395410579 - DUNG" at bounding box center [236, 257] width 225 height 32
drag, startPoint x: 169, startPoint y: 207, endPoint x: 178, endPoint y: 221, distance: 16.6
click at [176, 218] on div "SĐT Người Nhận 0395410" at bounding box center [236, 216] width 225 height 57
click at [186, 218] on input "0395410" at bounding box center [236, 225] width 225 height 26
click at [209, 251] on div "0395410579 - DUNG" at bounding box center [236, 258] width 205 height 18
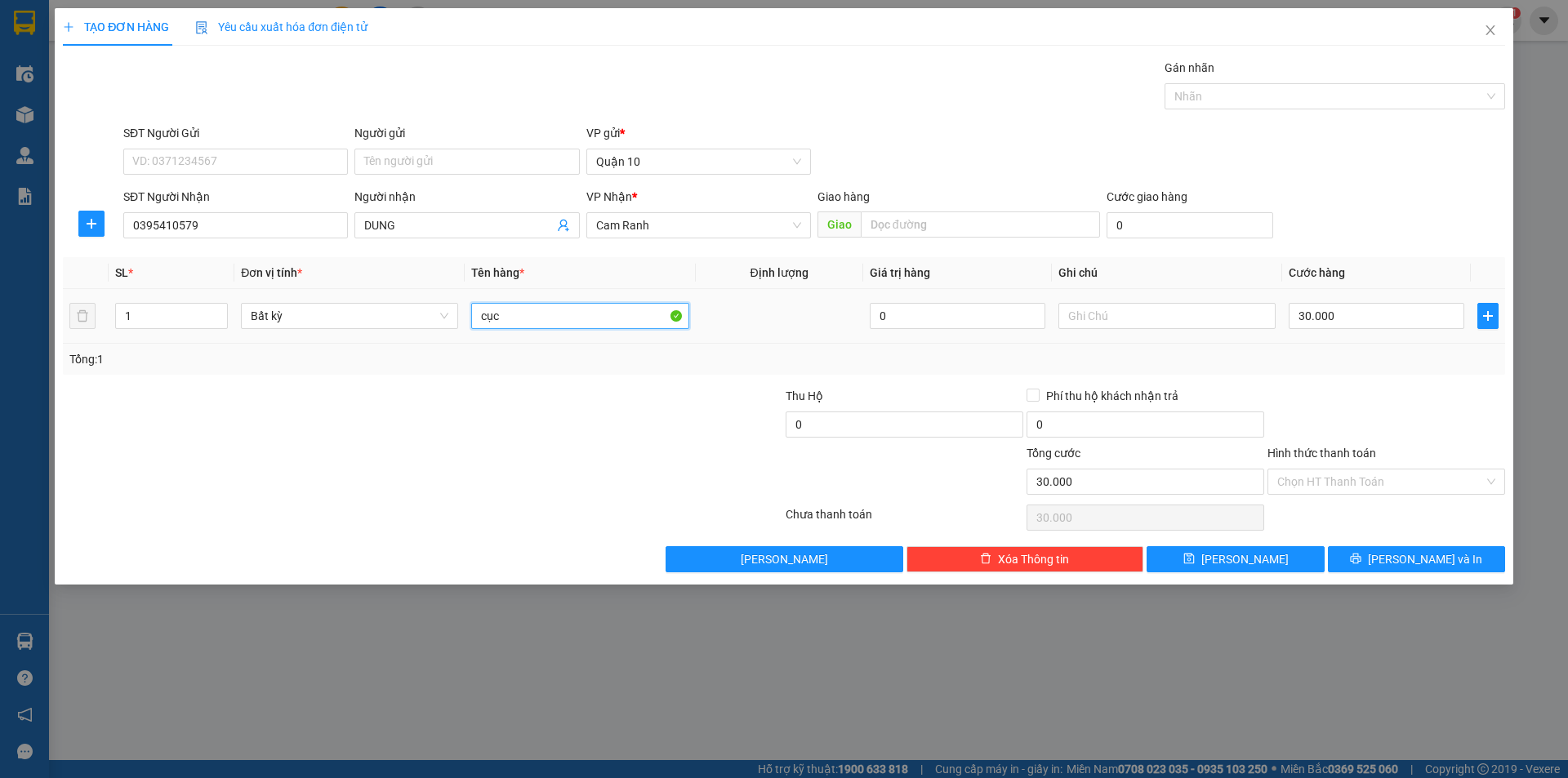
click at [529, 315] on input "cục" at bounding box center [580, 316] width 217 height 26
click at [219, 312] on icon "up" at bounding box center [219, 313] width 6 height 6
click at [535, 326] on input "text" at bounding box center [580, 316] width 217 height 26
click at [1376, 335] on td "0" at bounding box center [1375, 317] width 189 height 55
click at [1375, 314] on input "0" at bounding box center [1376, 316] width 176 height 26
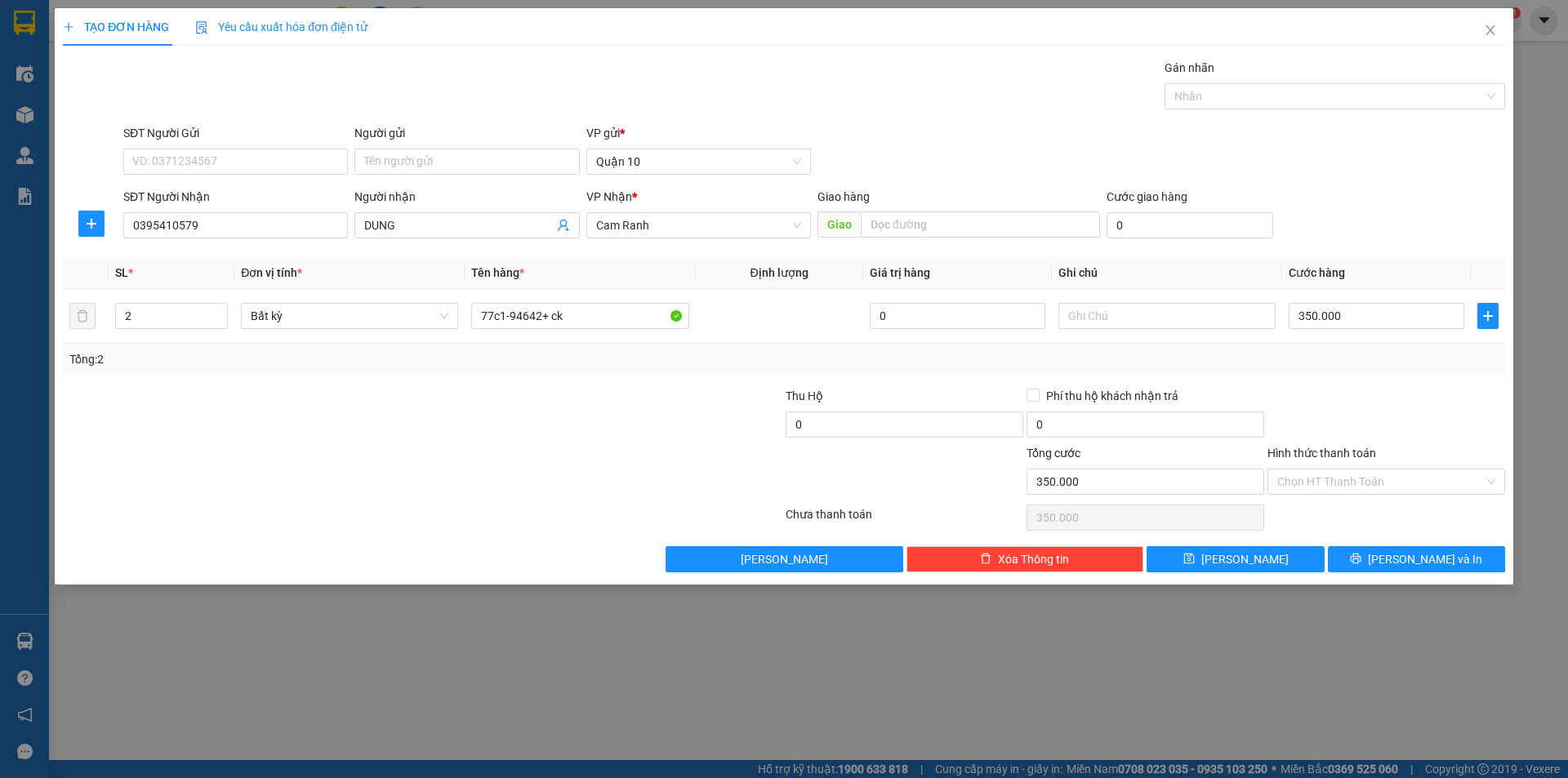
click at [1385, 383] on div "Transit Pickup Surcharge Ids Transit Deliver Surcharge Ids Transit Deliver Surc…" at bounding box center [783, 315] width 1442 height 513
click at [1405, 536] on div "Transit Pickup Surcharge Ids Transit Deliver Surcharge Ids Transit Deliver Surc…" at bounding box center [783, 315] width 1442 height 513
drag, startPoint x: 1408, startPoint y: 541, endPoint x: 1411, endPoint y: 549, distance: 8.5
click at [1408, 542] on div "Transit Pickup Surcharge Ids Transit Deliver Surcharge Ids Transit Deliver Surc…" at bounding box center [783, 315] width 1442 height 513
click at [1416, 561] on span "[PERSON_NAME] và In" at bounding box center [1424, 559] width 114 height 18
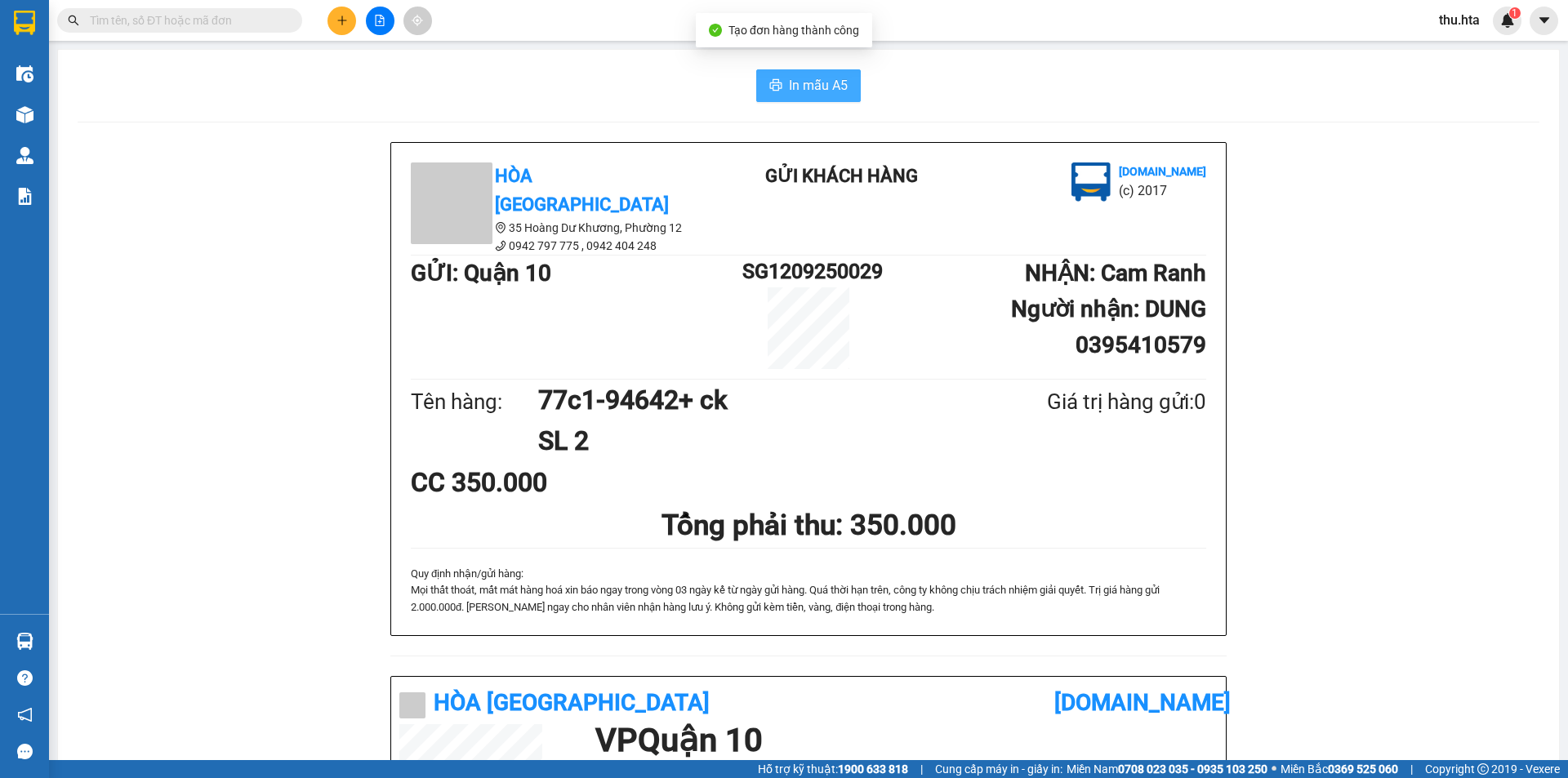
click at [805, 75] on span "In mẫu A5" at bounding box center [818, 85] width 59 height 21
click at [339, 13] on button at bounding box center [341, 21] width 28 height 28
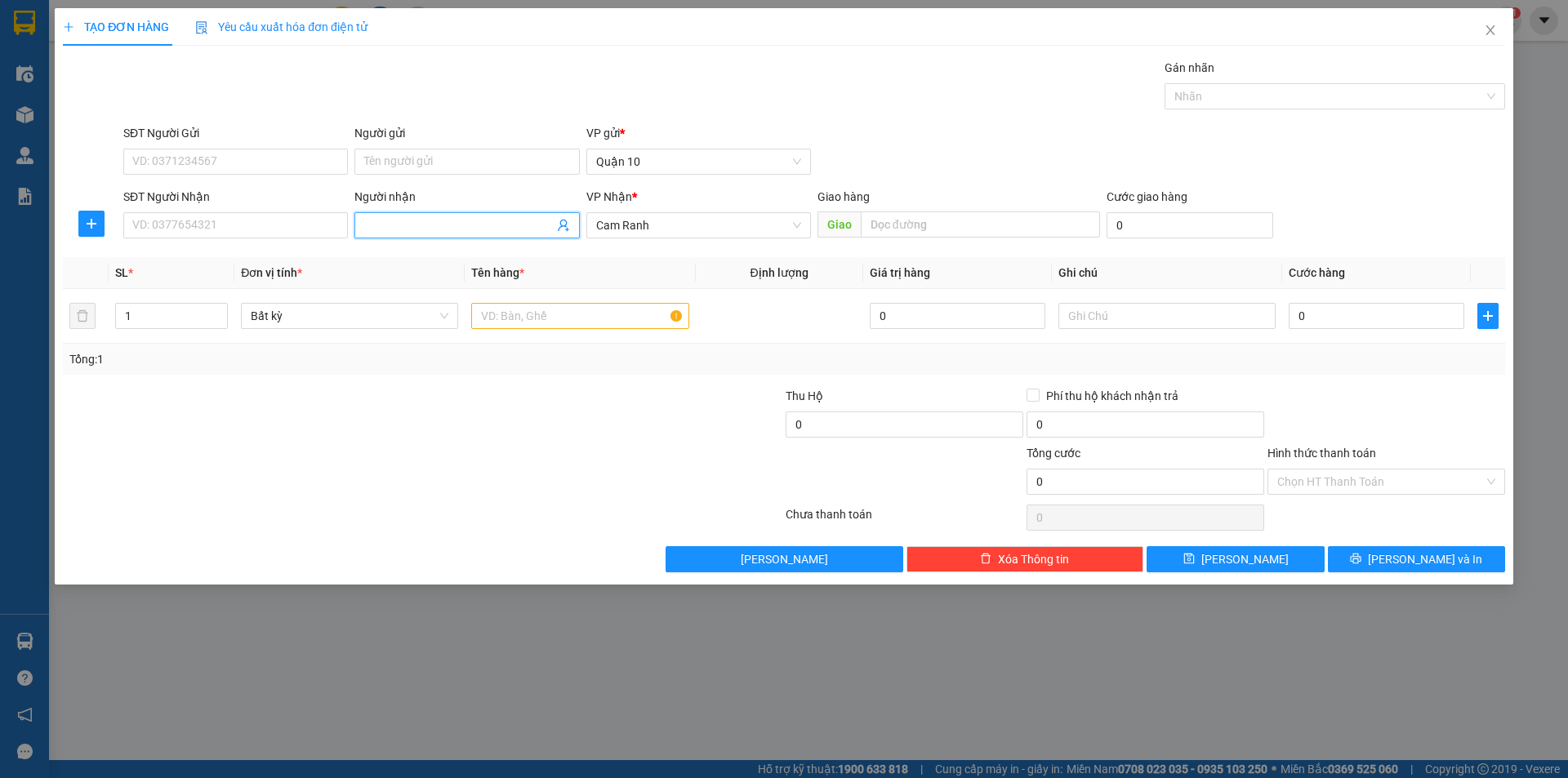
click at [460, 230] on input "Người nhận" at bounding box center [458, 225] width 189 height 18
click at [436, 288] on div "ÂN NGÂN S9 (NEW) - 0938787029" at bounding box center [467, 283] width 205 height 18
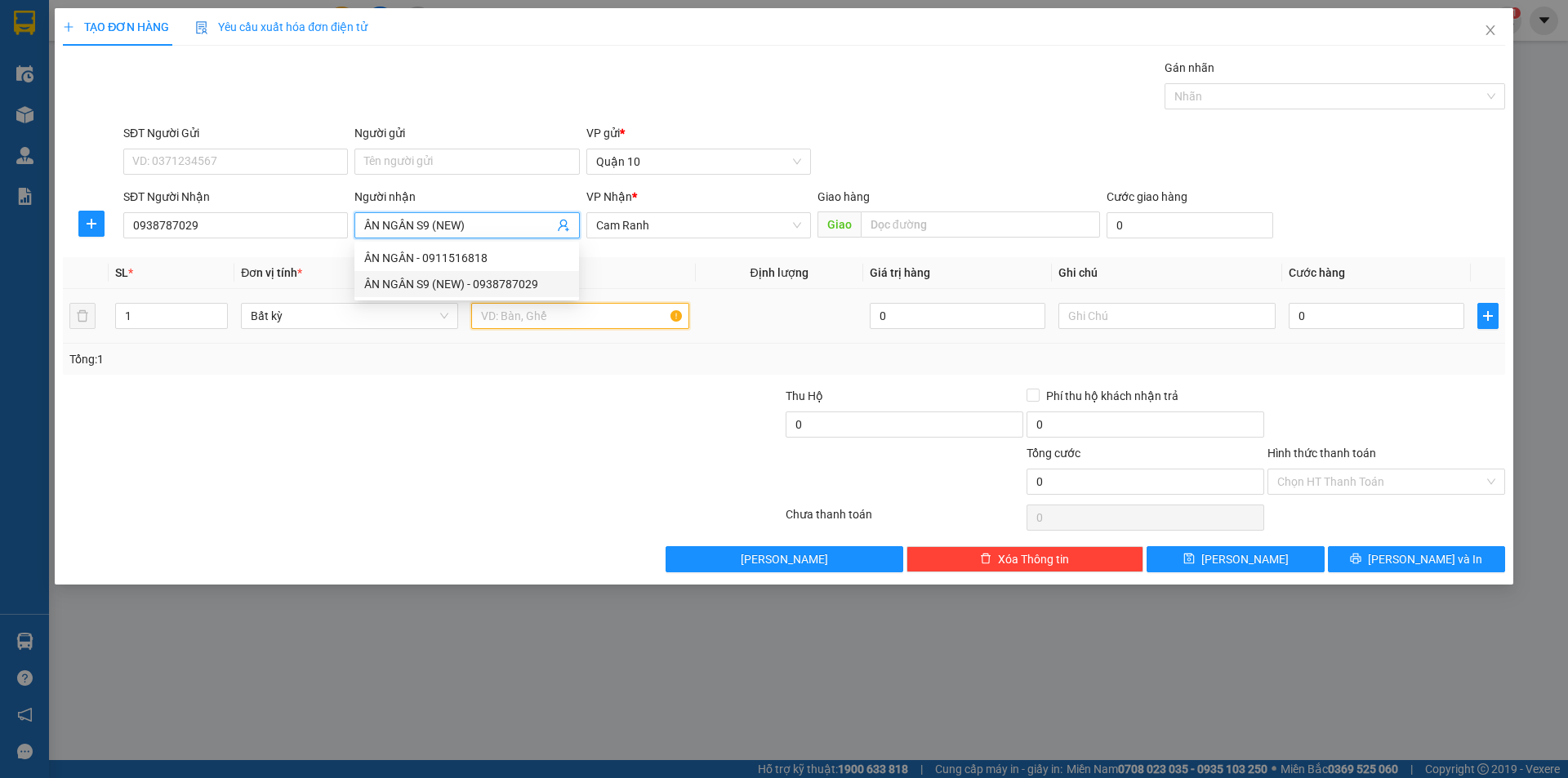
click at [581, 320] on input "text" at bounding box center [580, 316] width 217 height 26
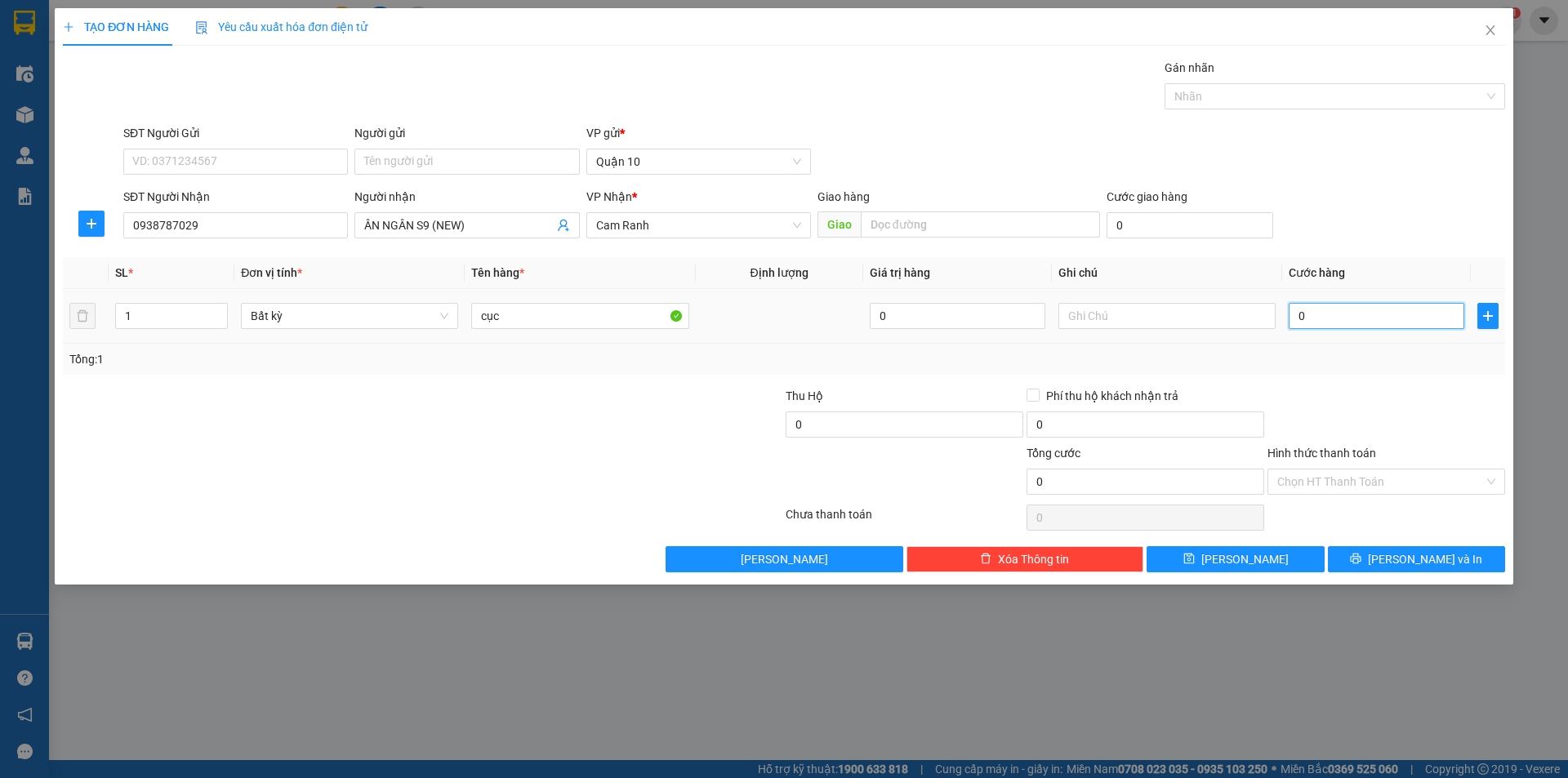
click at [1384, 324] on input "0" at bounding box center [1376, 316] width 176 height 26
click at [894, 235] on input "text" at bounding box center [980, 224] width 240 height 26
click at [1408, 554] on span "[PERSON_NAME] và In" at bounding box center [1424, 559] width 114 height 18
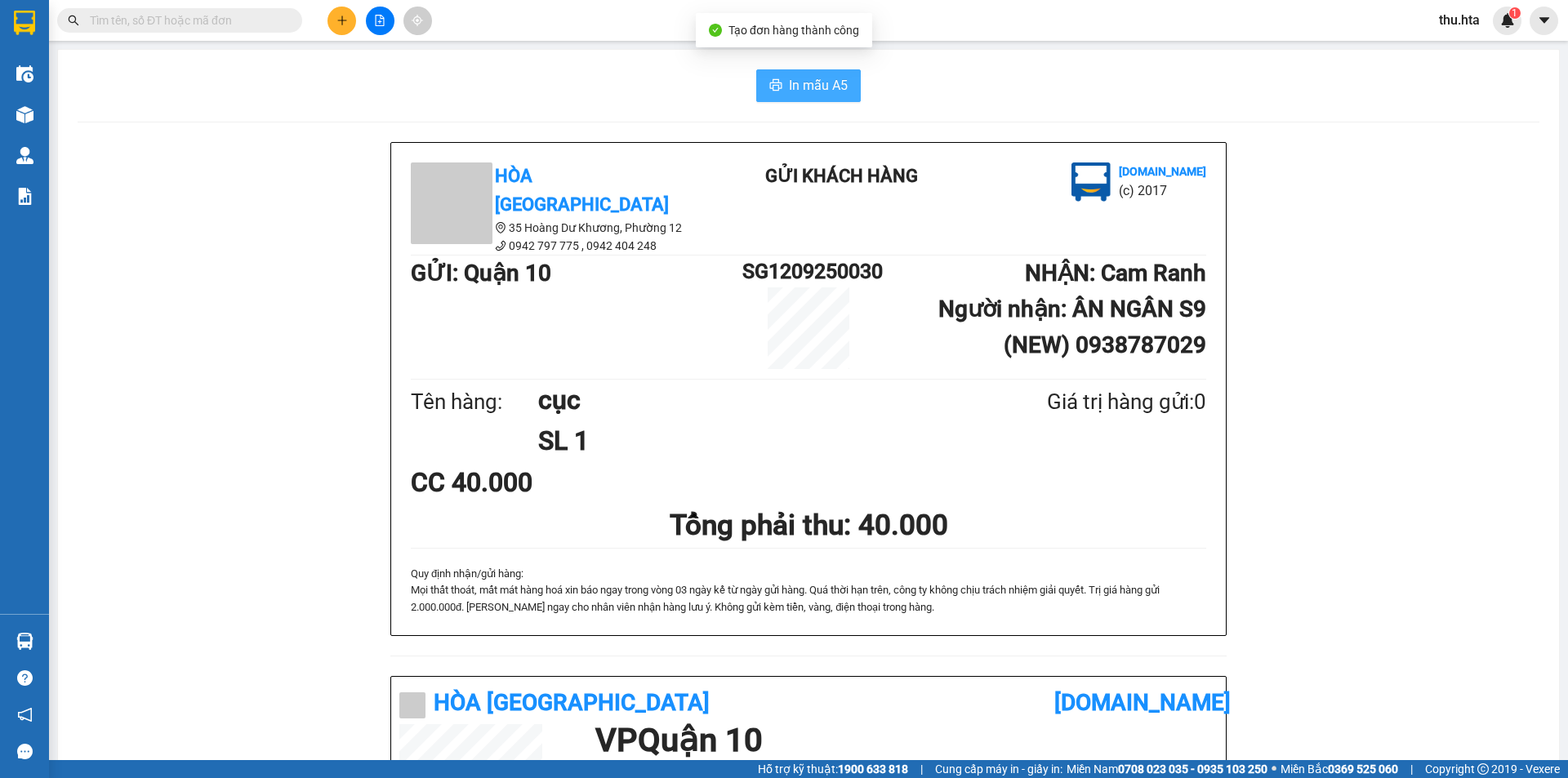
click at [799, 92] on span "In mẫu A5" at bounding box center [818, 85] width 59 height 21
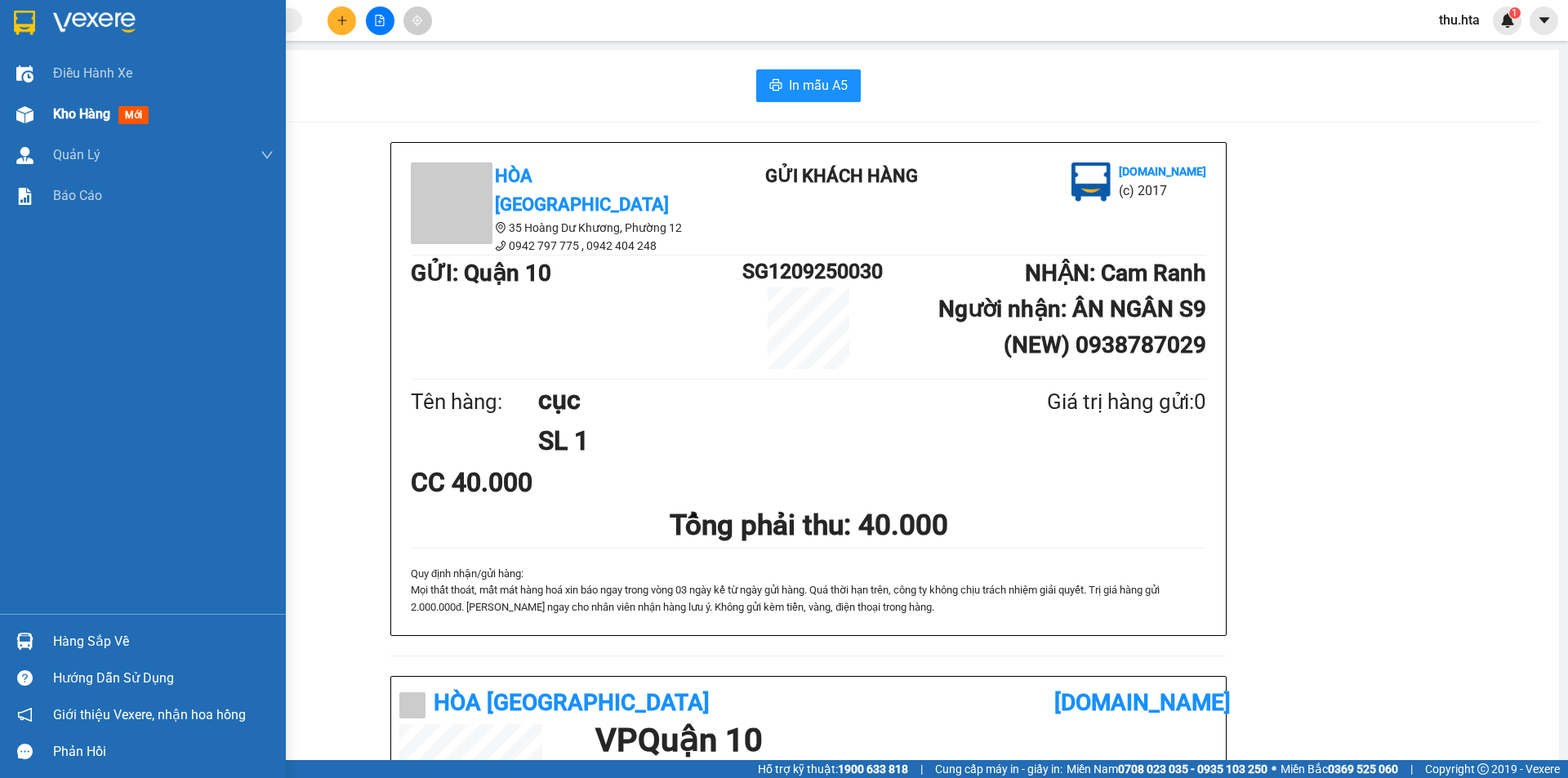
click at [75, 114] on span "Kho hàng" at bounding box center [81, 114] width 57 height 16
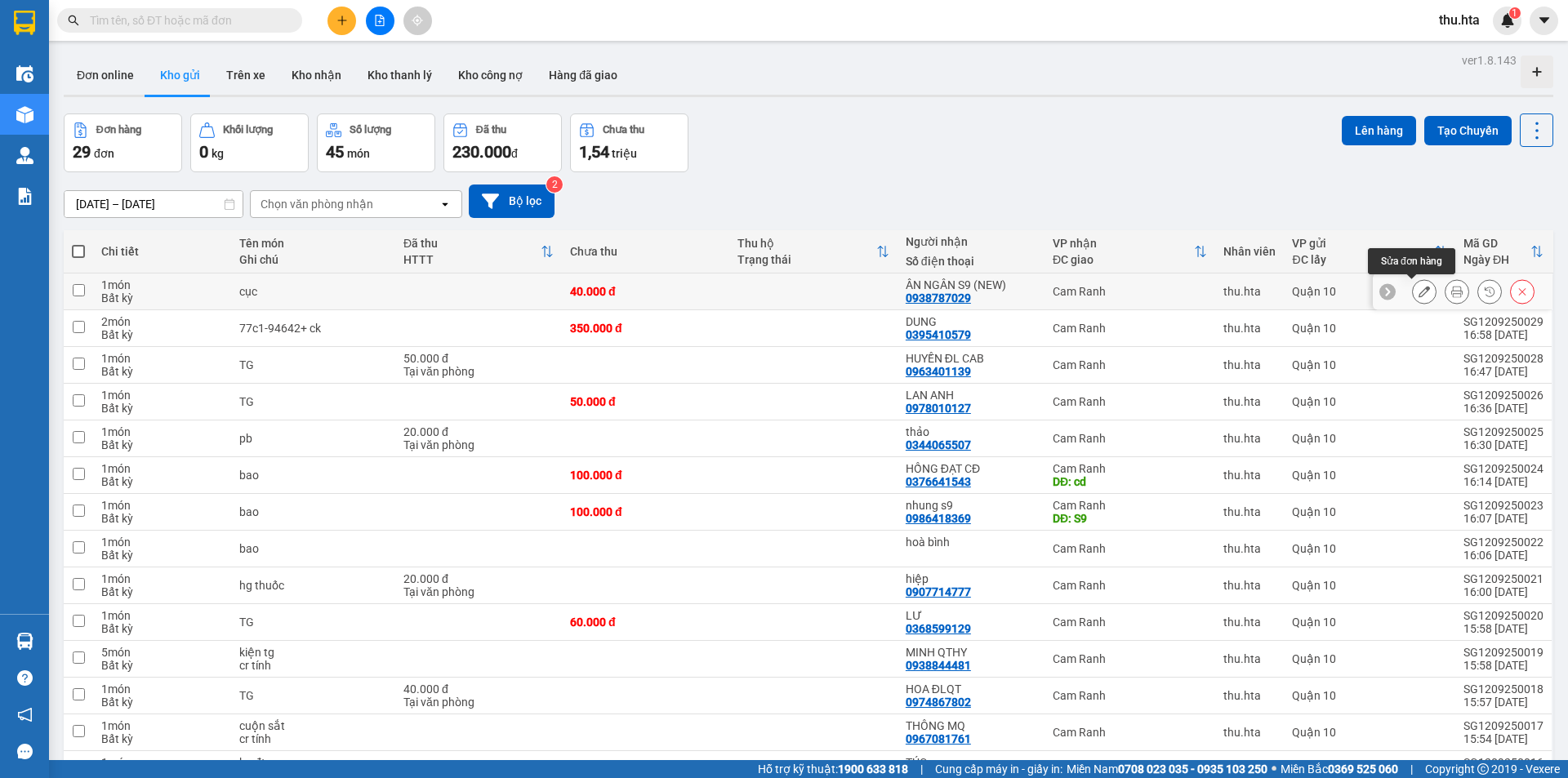
click at [1418, 293] on icon at bounding box center [1424, 291] width 12 height 12
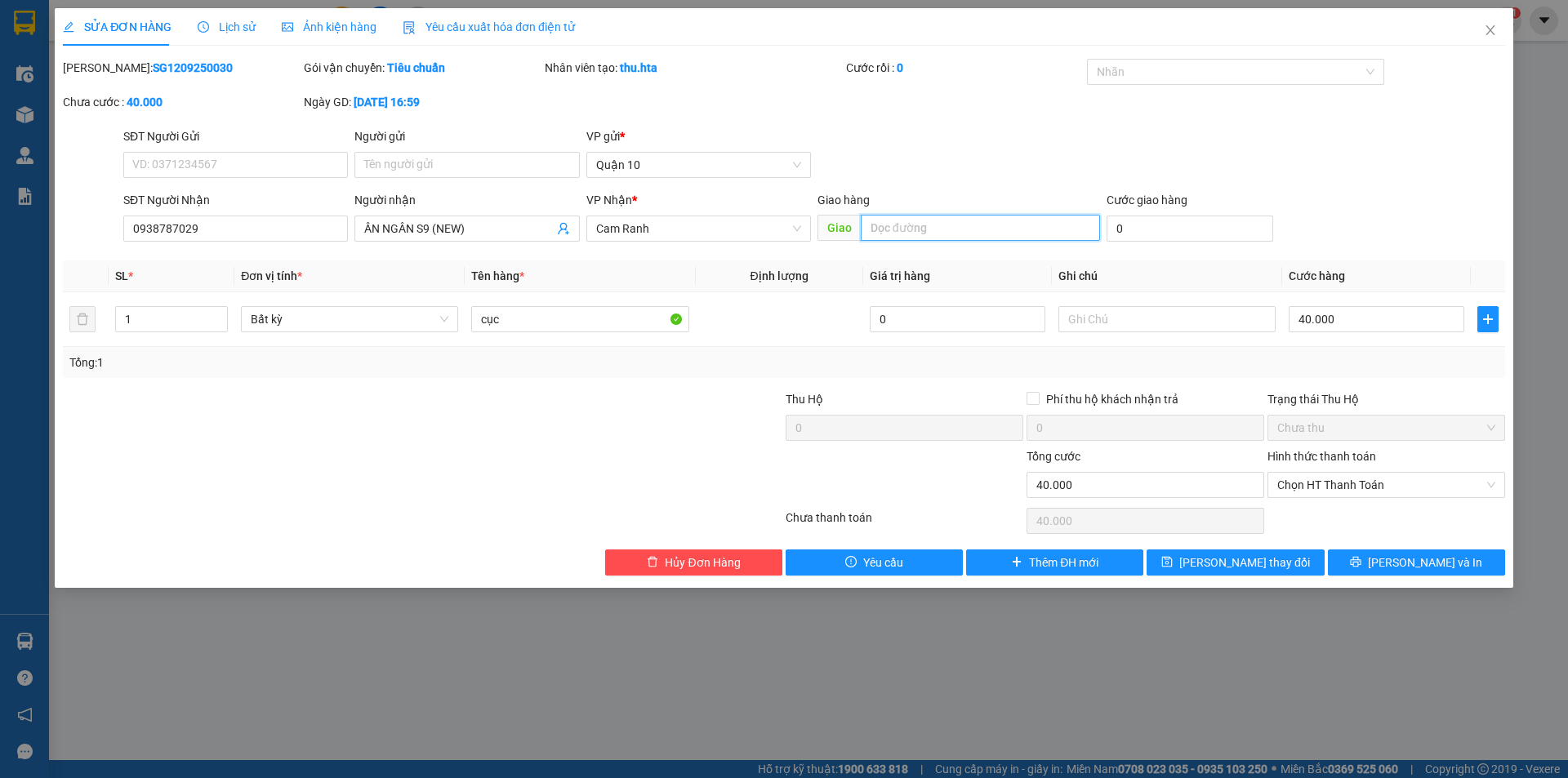
click at [980, 223] on input "text" at bounding box center [980, 228] width 240 height 26
click at [1215, 561] on span "[PERSON_NAME] thay đổi" at bounding box center [1244, 562] width 131 height 18
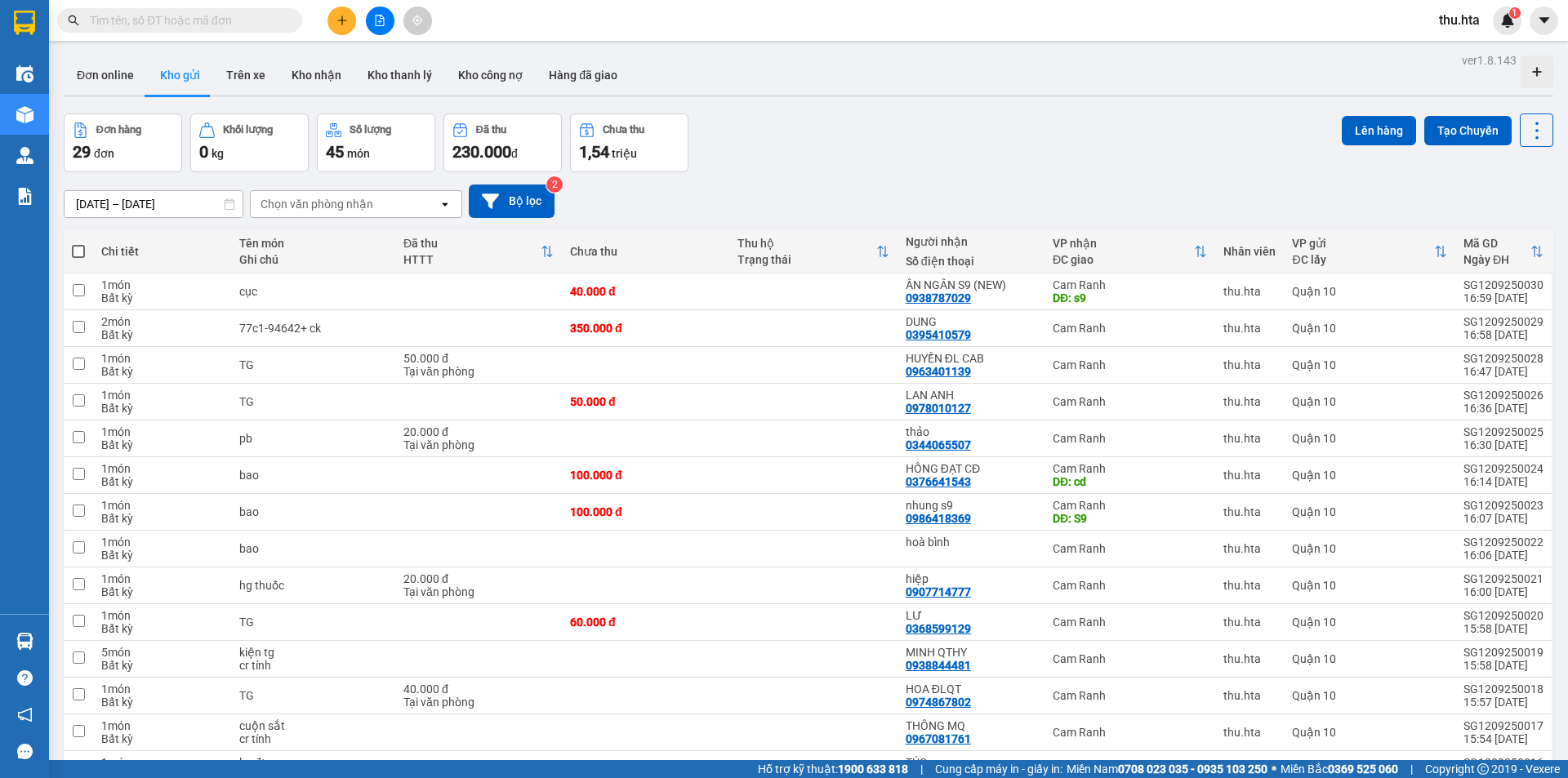
click at [348, 23] on button at bounding box center [341, 21] width 28 height 28
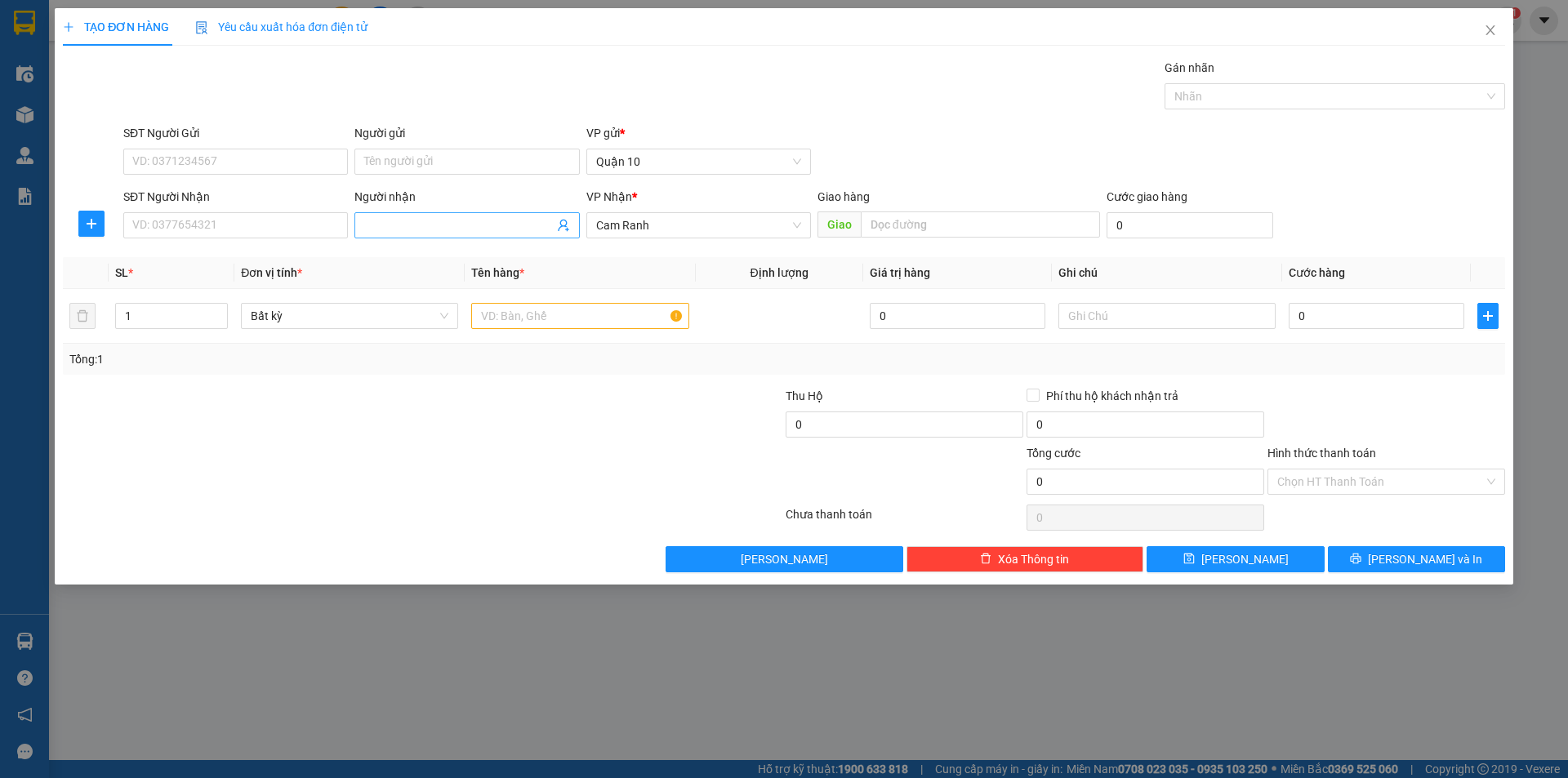
click at [392, 221] on input "Người nhận" at bounding box center [458, 225] width 189 height 18
drag, startPoint x: 280, startPoint y: 241, endPoint x: 272, endPoint y: 218, distance: 24.4
click at [278, 236] on div "SĐT Người Nhận VD: 0377654321" at bounding box center [236, 216] width 225 height 57
click at [271, 214] on input "SĐT Người Nhận" at bounding box center [236, 225] width 225 height 26
click at [276, 222] on input "SĐT Người Nhận" at bounding box center [236, 225] width 225 height 26
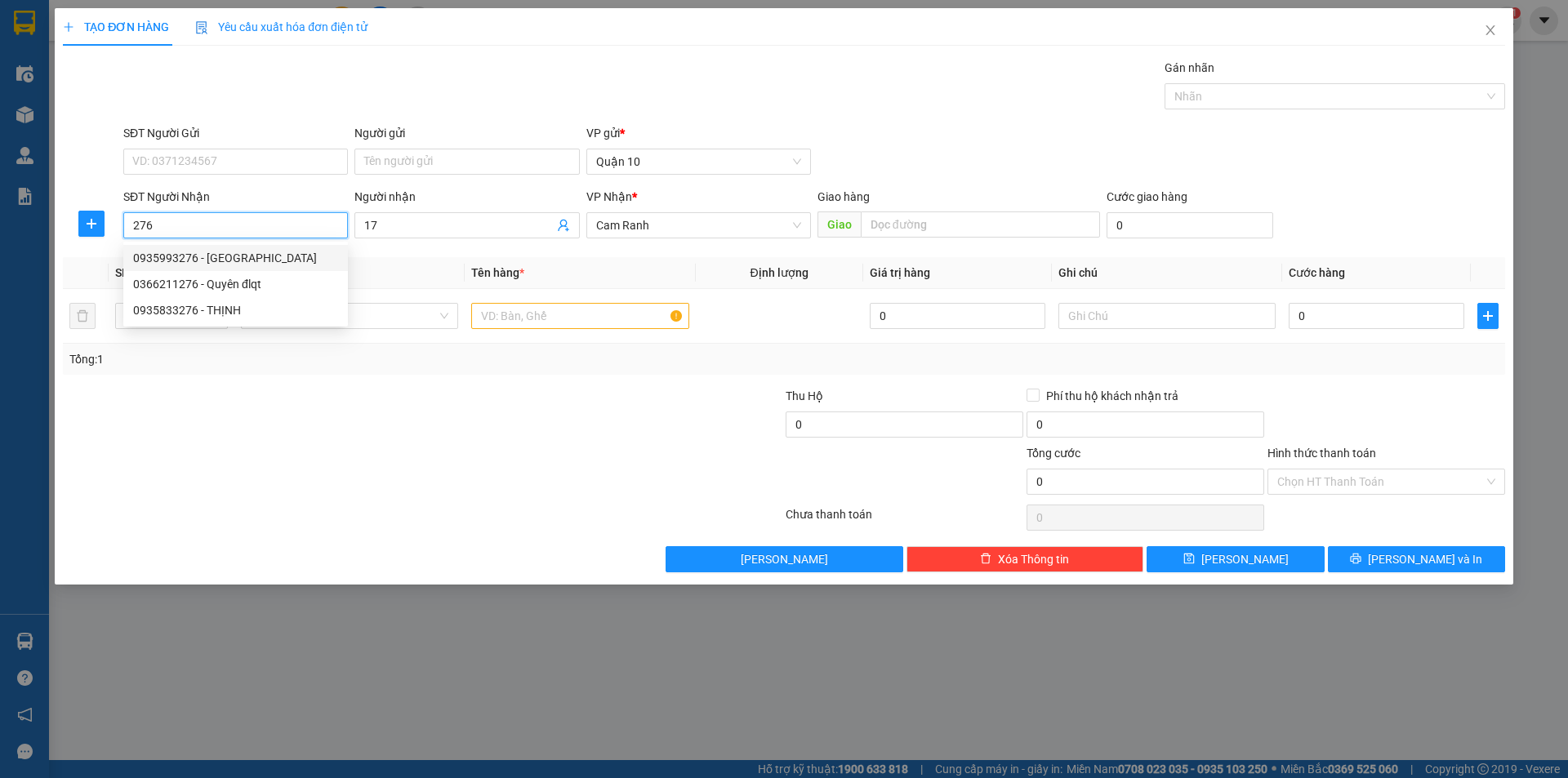
click at [265, 250] on div "0935993276 - HÀ" at bounding box center [236, 258] width 205 height 18
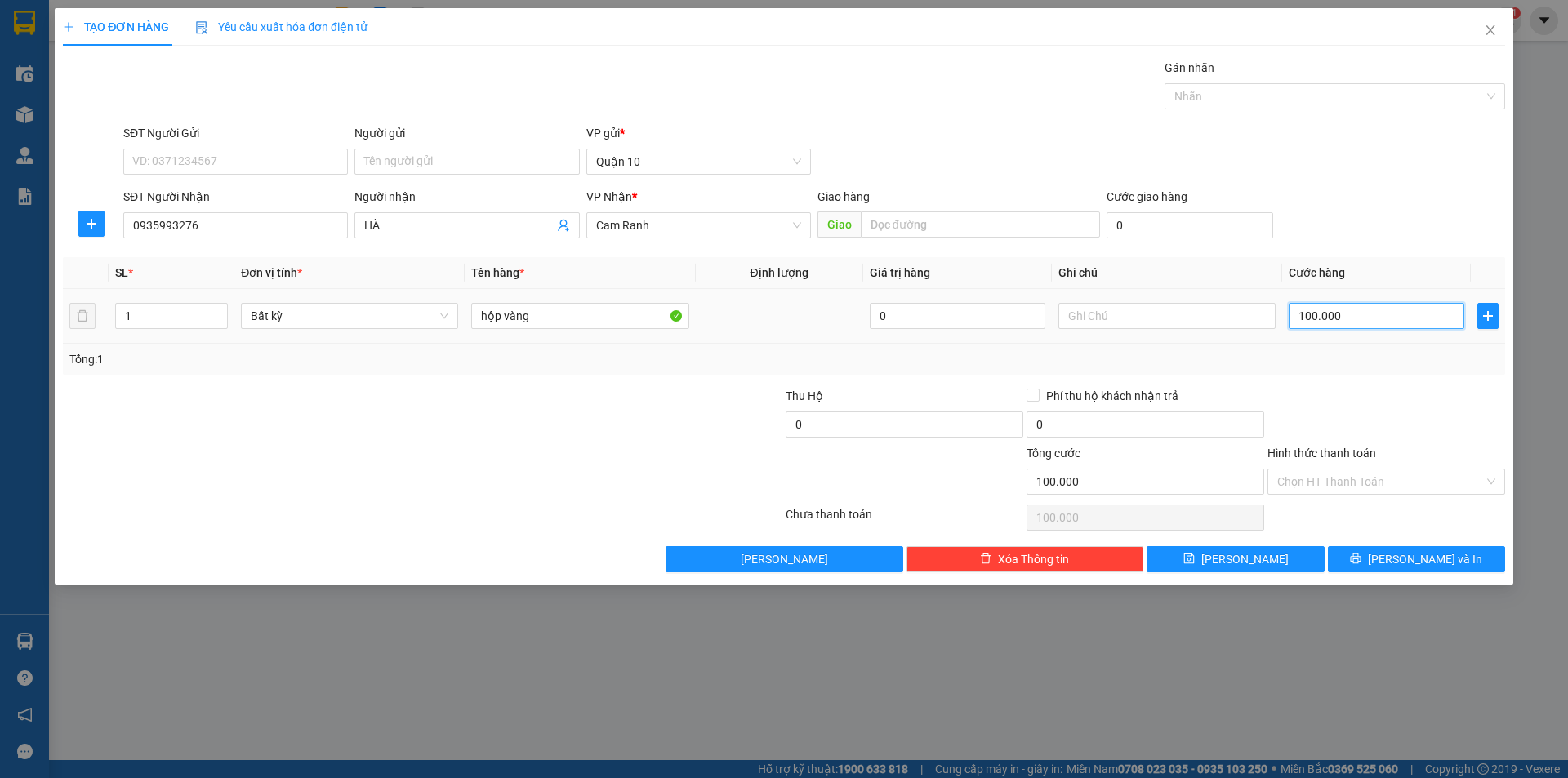
click at [1396, 323] on input "100.000" at bounding box center [1376, 316] width 176 height 26
click at [1395, 364] on div "Tổng: 1" at bounding box center [784, 359] width 1429 height 18
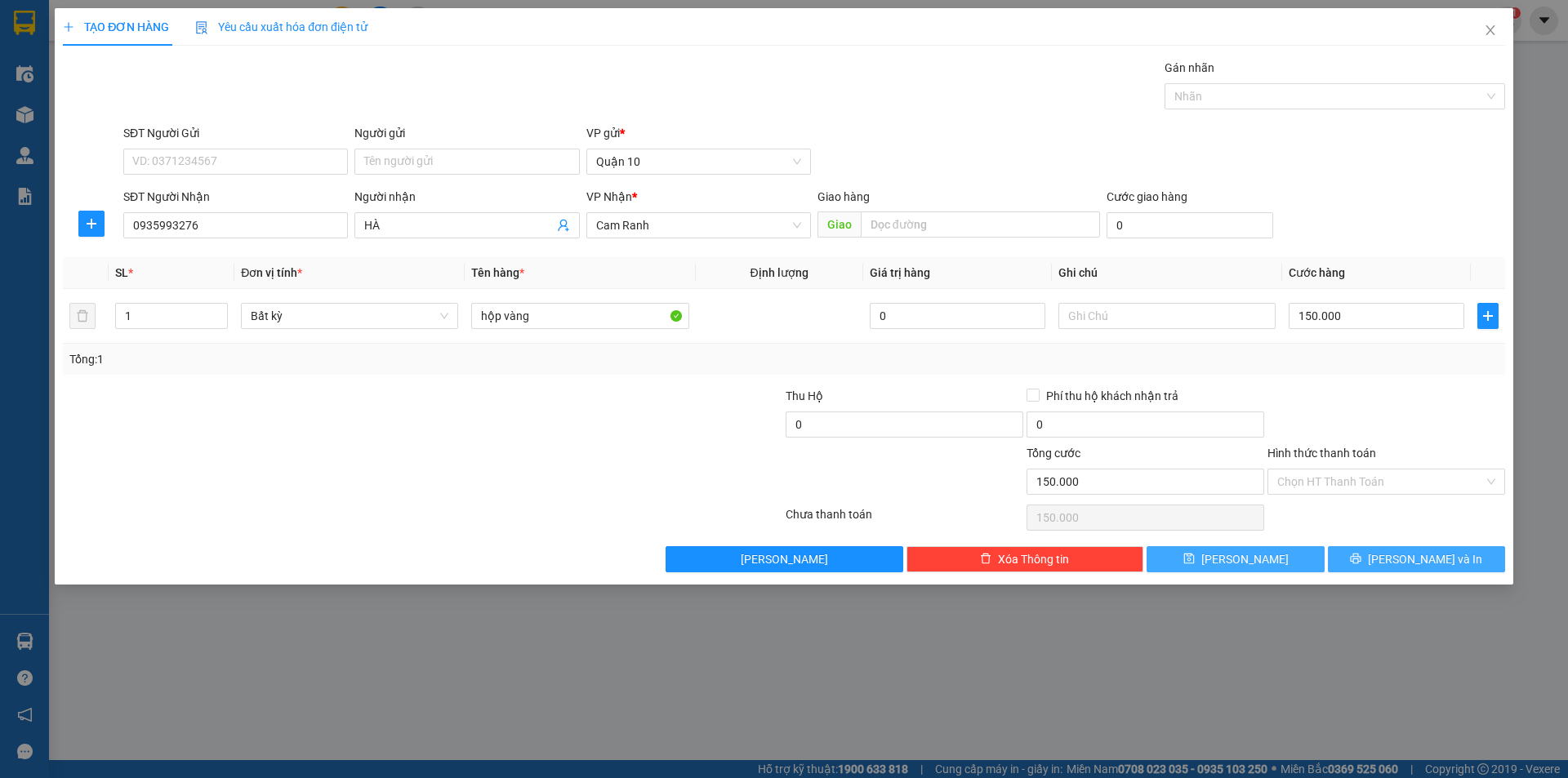
drag, startPoint x: 1419, startPoint y: 556, endPoint x: 1260, endPoint y: 553, distance: 159.0
click at [1416, 557] on span "[PERSON_NAME] và In" at bounding box center [1424, 559] width 114 height 18
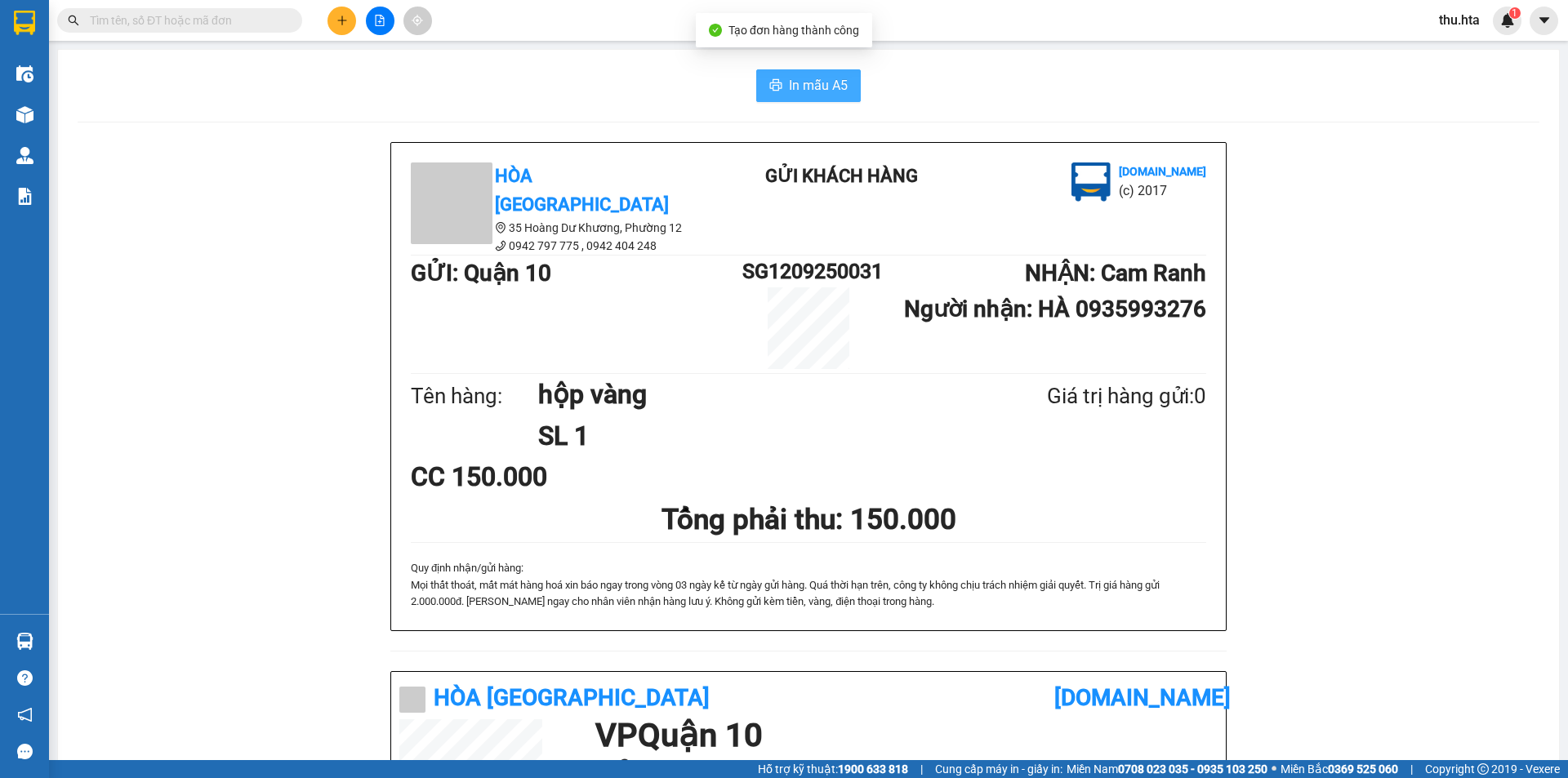
click at [843, 91] on button "In mẫu A5" at bounding box center [807, 85] width 105 height 32
click at [349, 26] on button at bounding box center [341, 21] width 28 height 28
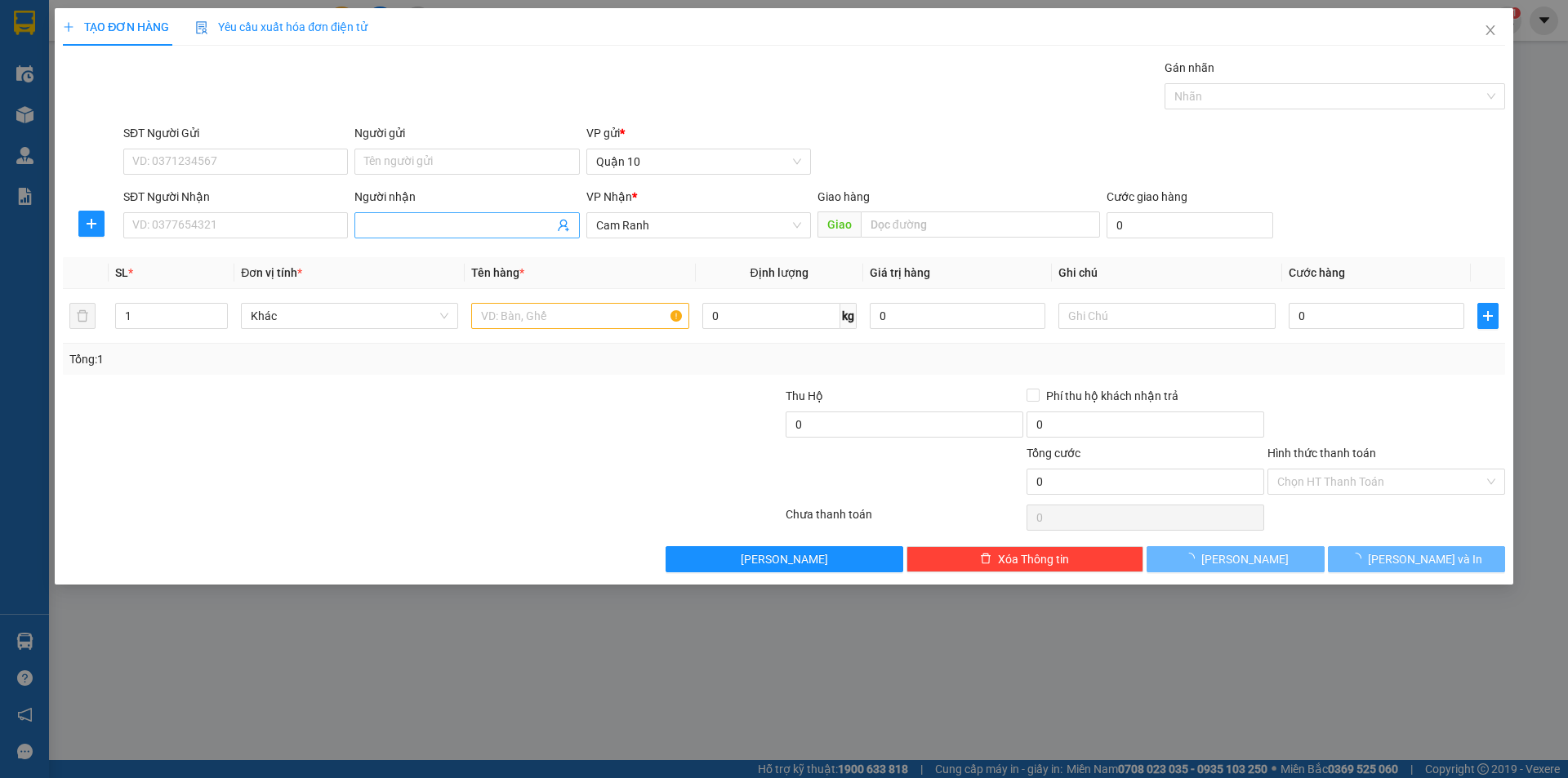
click at [406, 231] on input "Người nhận" at bounding box center [458, 225] width 189 height 18
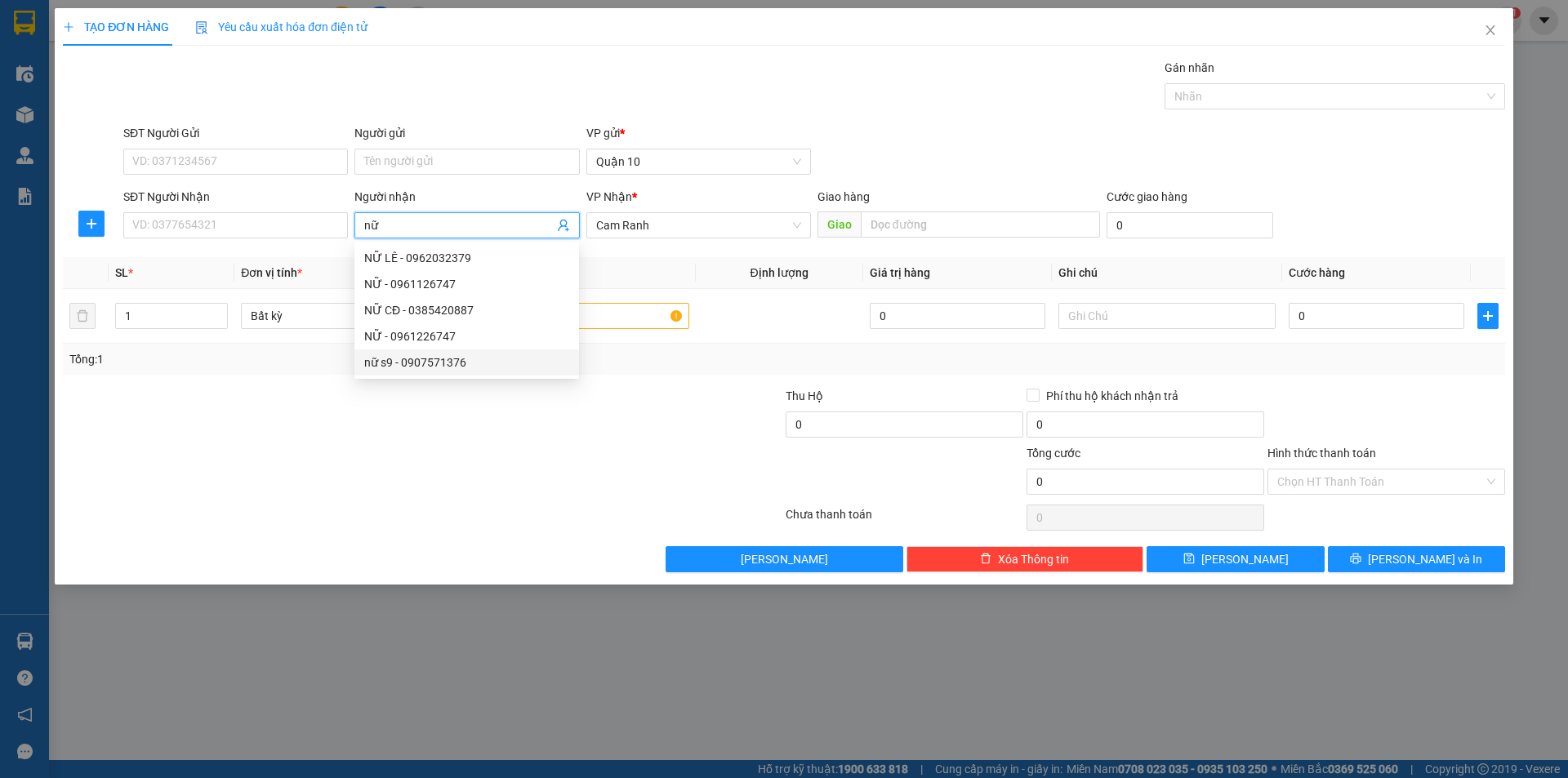
click at [429, 364] on div "nữ s9 - 0907571376" at bounding box center [467, 363] width 205 height 18
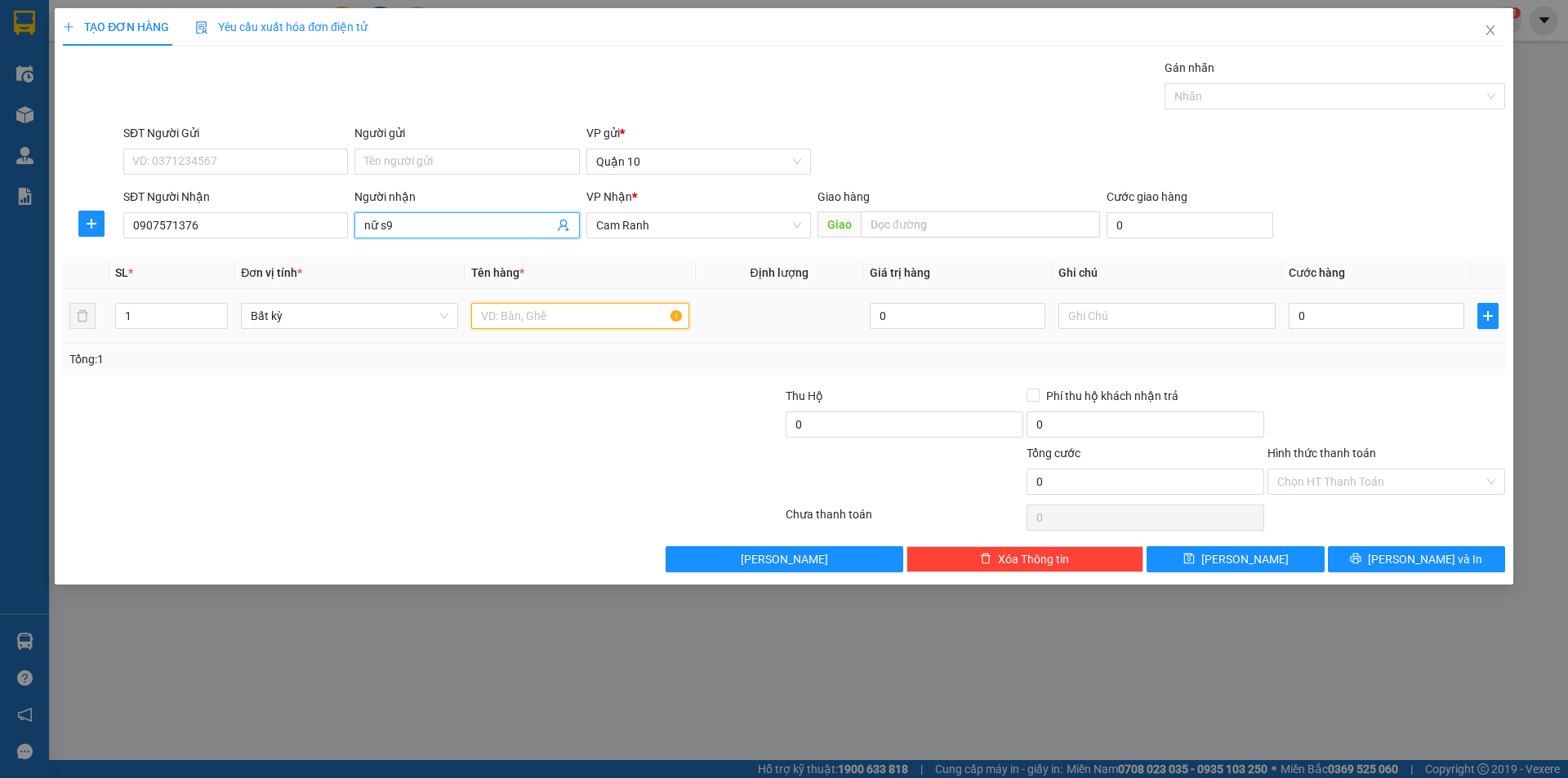
click at [503, 323] on input "text" at bounding box center [580, 316] width 217 height 26
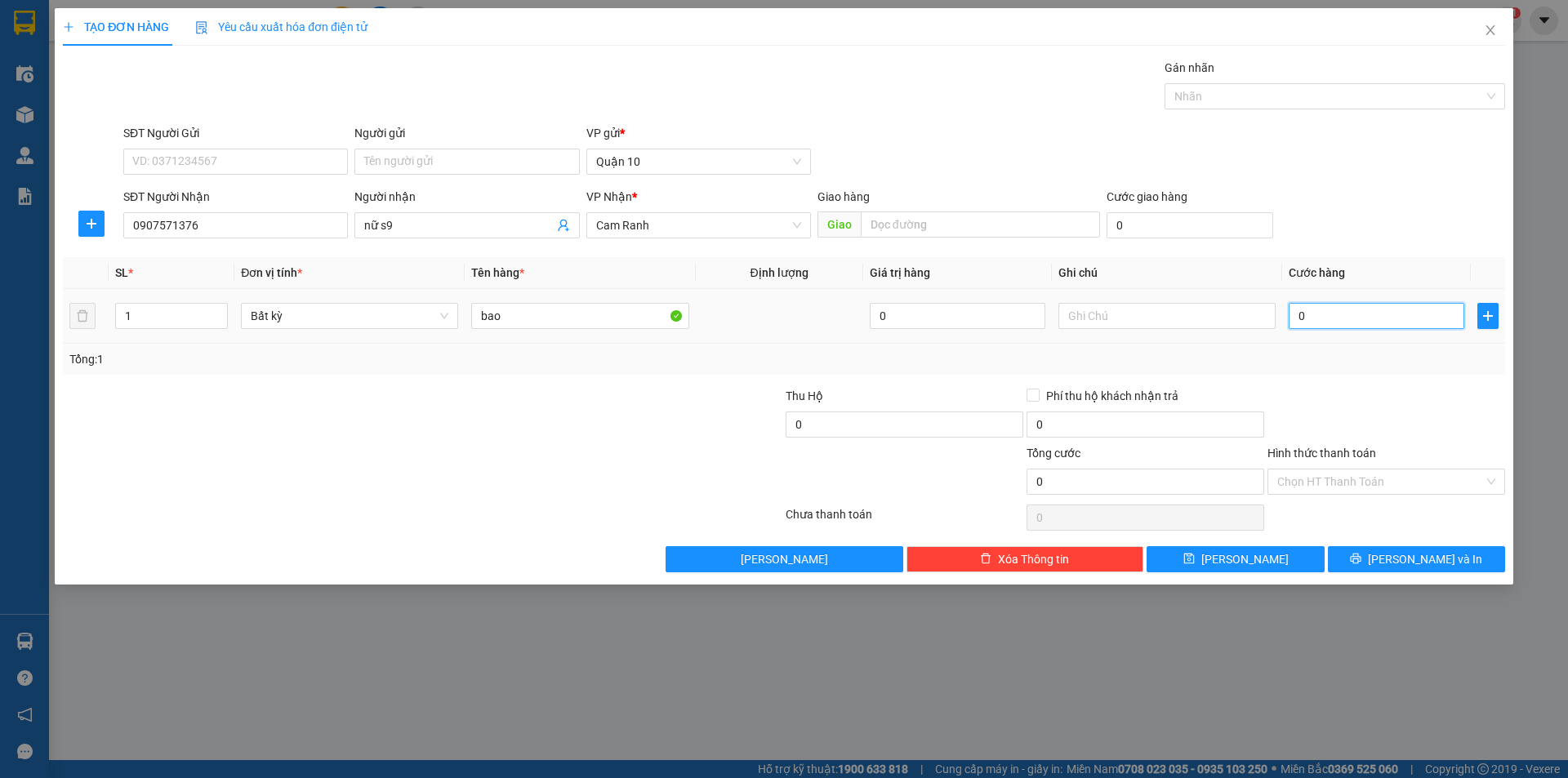
click at [1314, 318] on input "0" at bounding box center [1376, 316] width 176 height 26
click at [1352, 393] on div at bounding box center [1386, 415] width 240 height 57
click at [1375, 565] on button "[PERSON_NAME] và In" at bounding box center [1416, 559] width 177 height 26
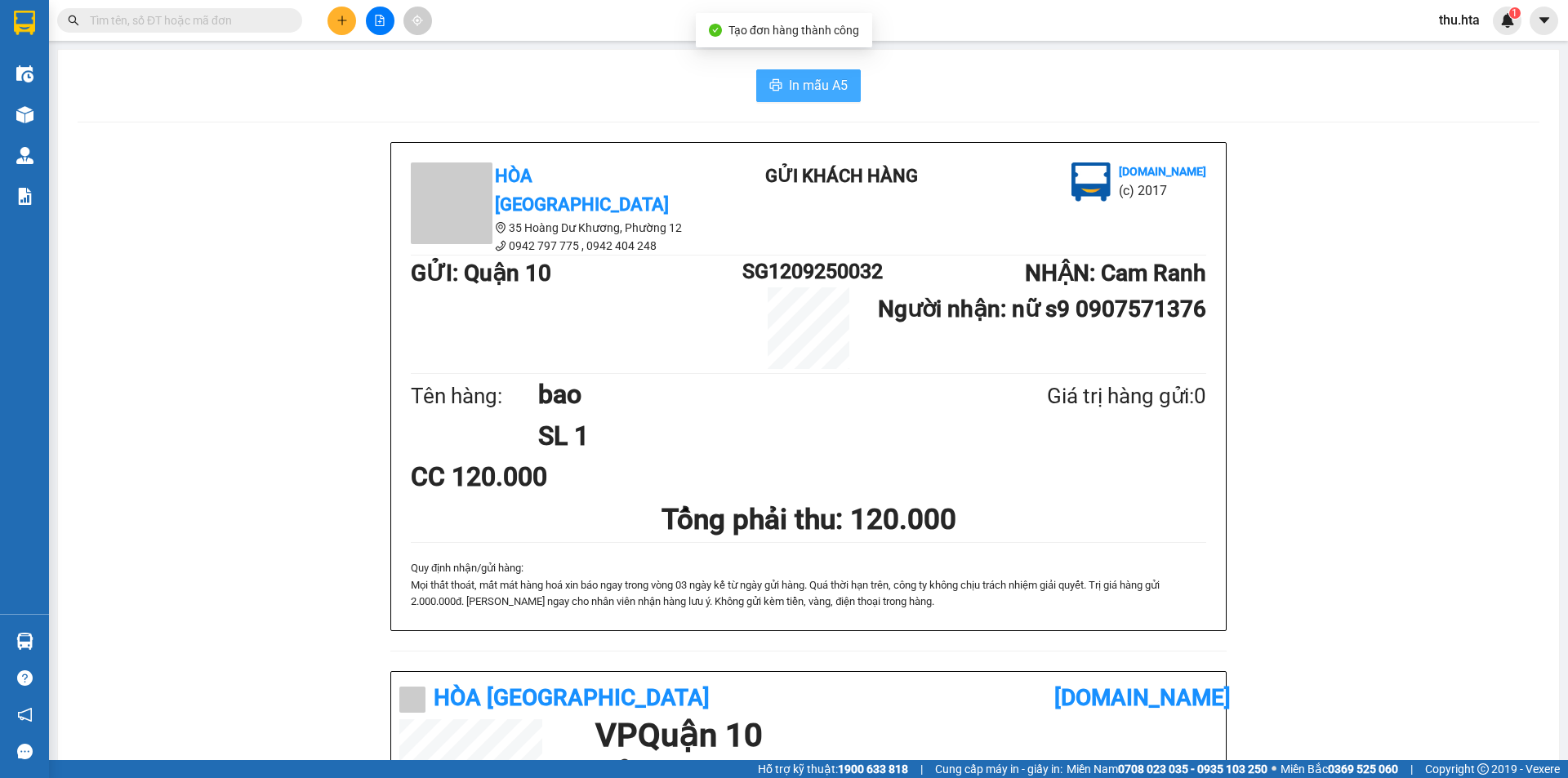
click at [799, 90] on span "In mẫu A5" at bounding box center [818, 85] width 59 height 21
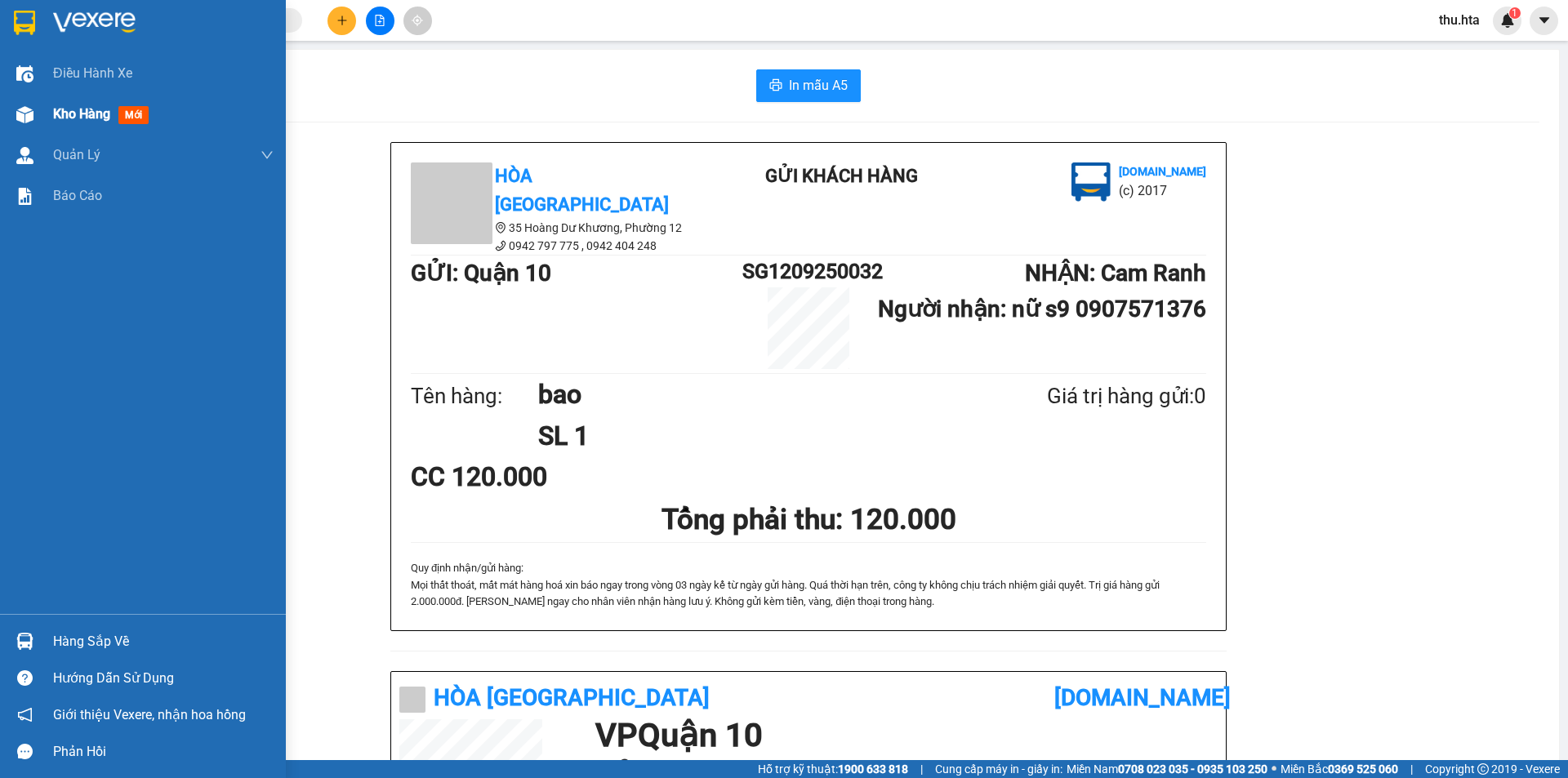
click at [57, 107] on span "Kho hàng" at bounding box center [81, 114] width 57 height 16
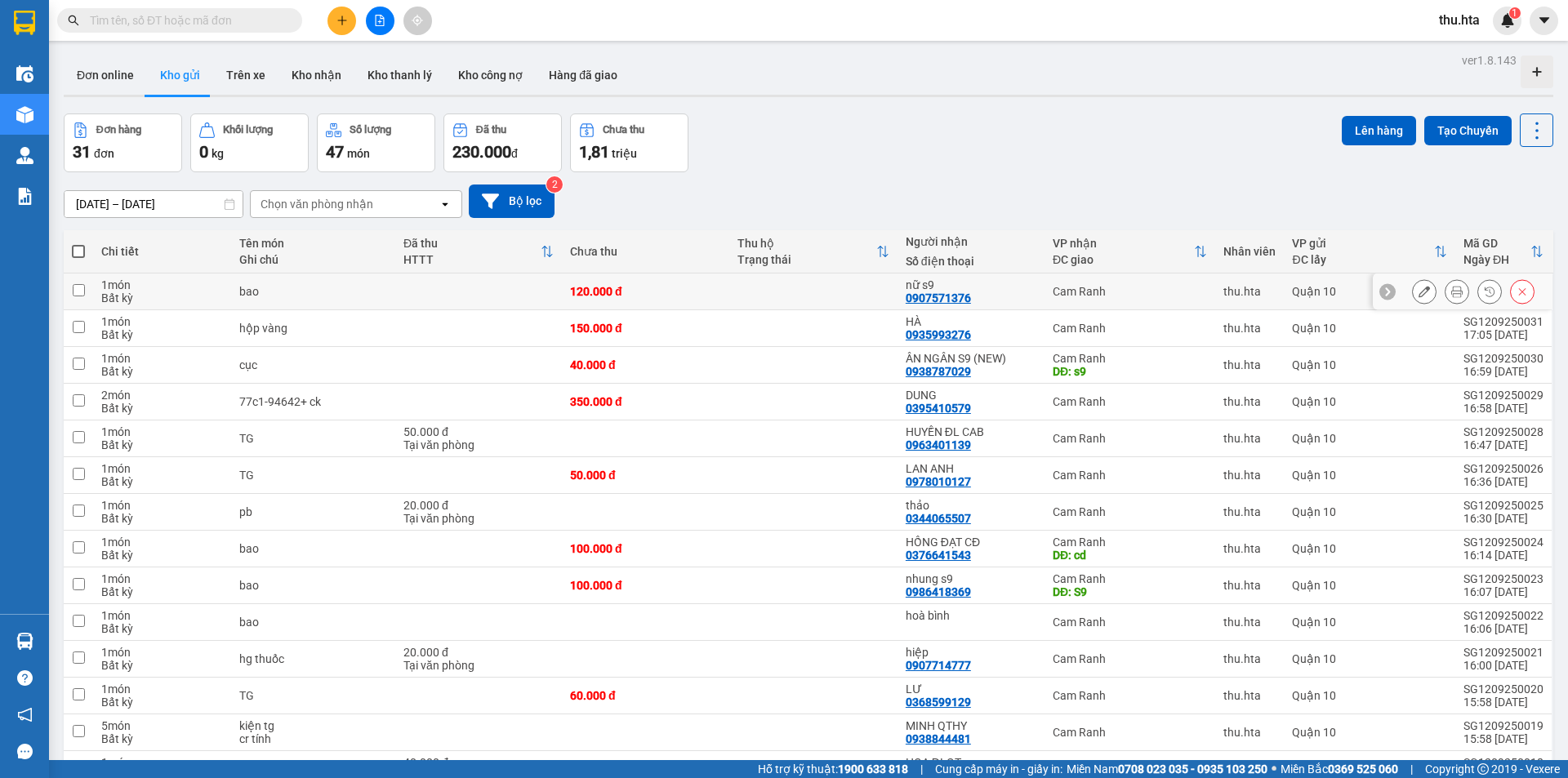
click at [1424, 295] on div at bounding box center [1472, 291] width 122 height 24
click at [1413, 301] on button at bounding box center [1423, 291] width 22 height 28
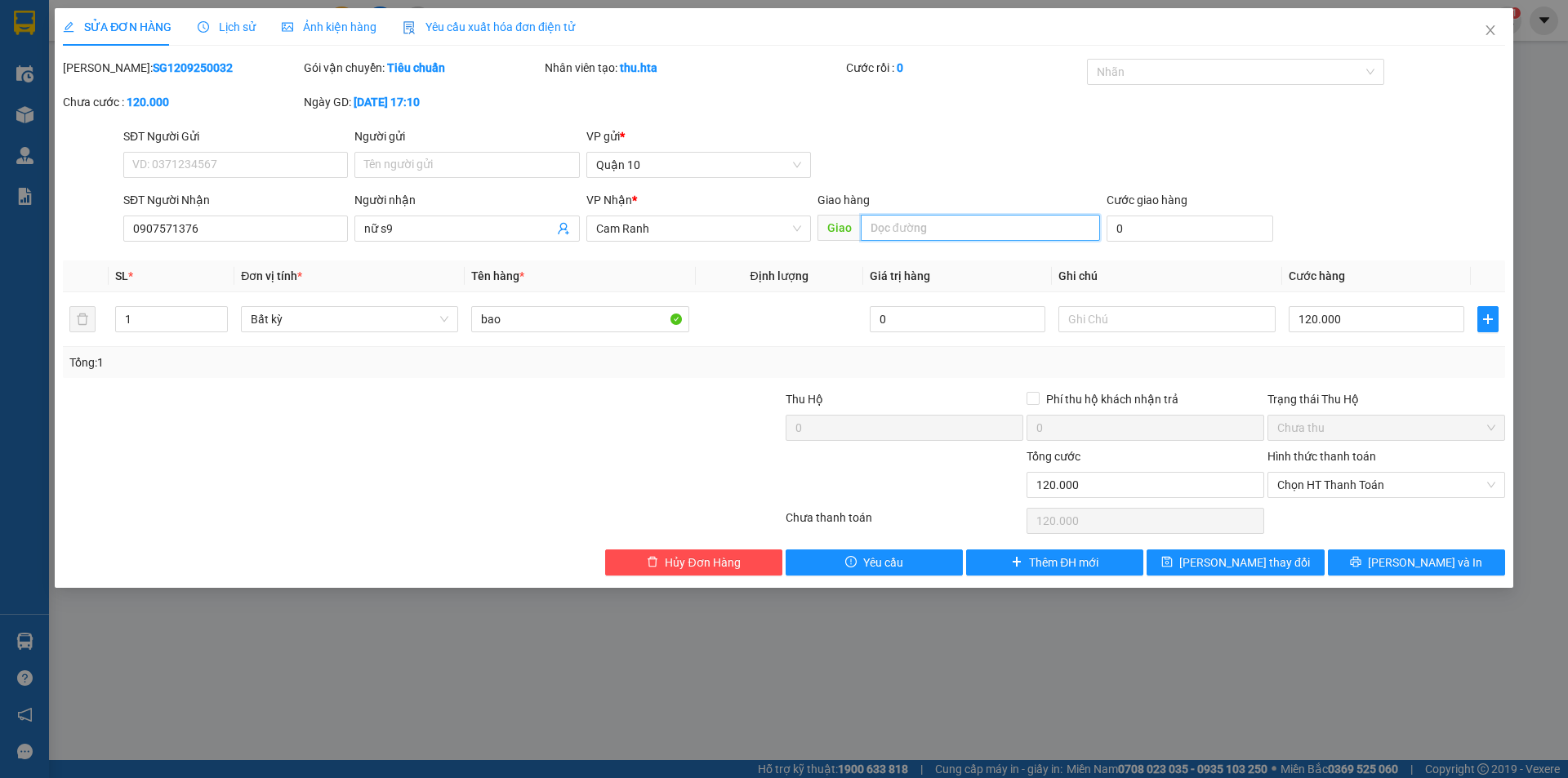
click at [957, 236] on input "text" at bounding box center [980, 228] width 240 height 26
click at [1216, 556] on span "[PERSON_NAME] thay đổi" at bounding box center [1244, 562] width 131 height 18
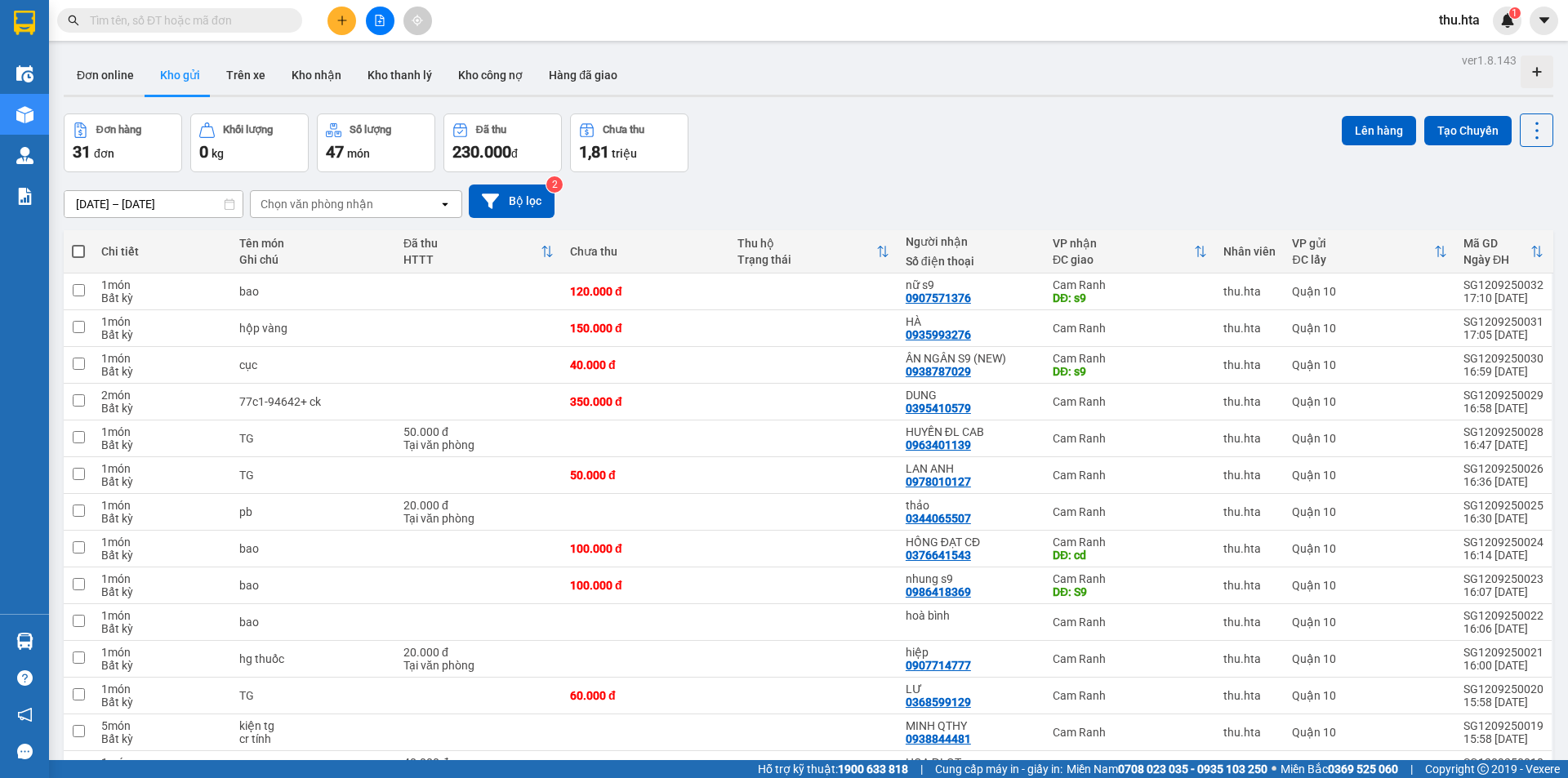
click at [335, 4] on div "Kết quả tìm kiếm ( 0 ) Bộ lọc No Data thu.hta 1" at bounding box center [784, 21] width 1568 height 41
click at [337, 22] on icon "plus" at bounding box center [342, 21] width 12 height 12
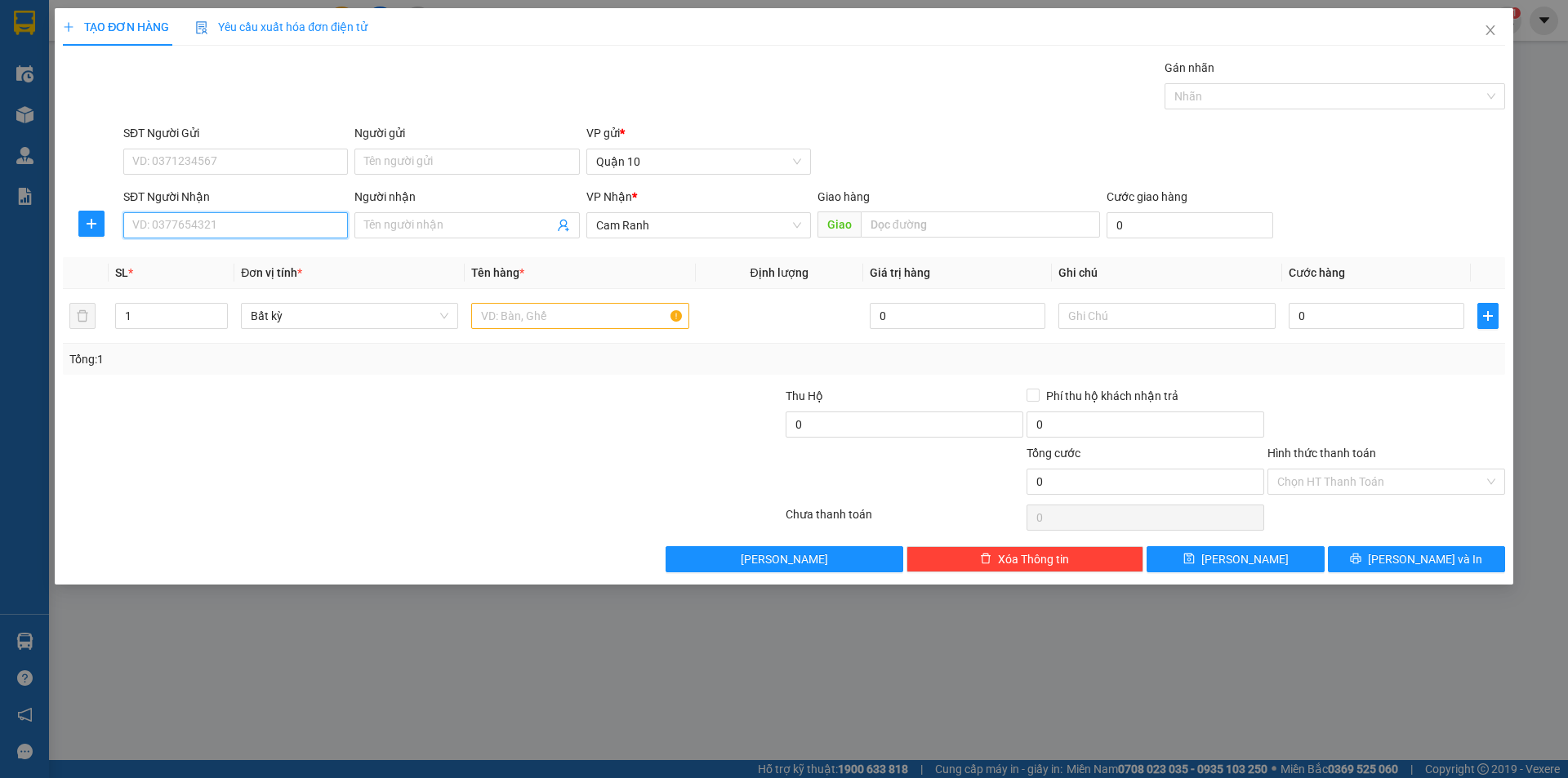
click at [257, 227] on input "SĐT Người Nhận" at bounding box center [236, 225] width 225 height 26
click at [232, 257] on div "0931618545 - PHÚC" at bounding box center [236, 258] width 205 height 18
type input "0931618545"
type input "PHÚC"
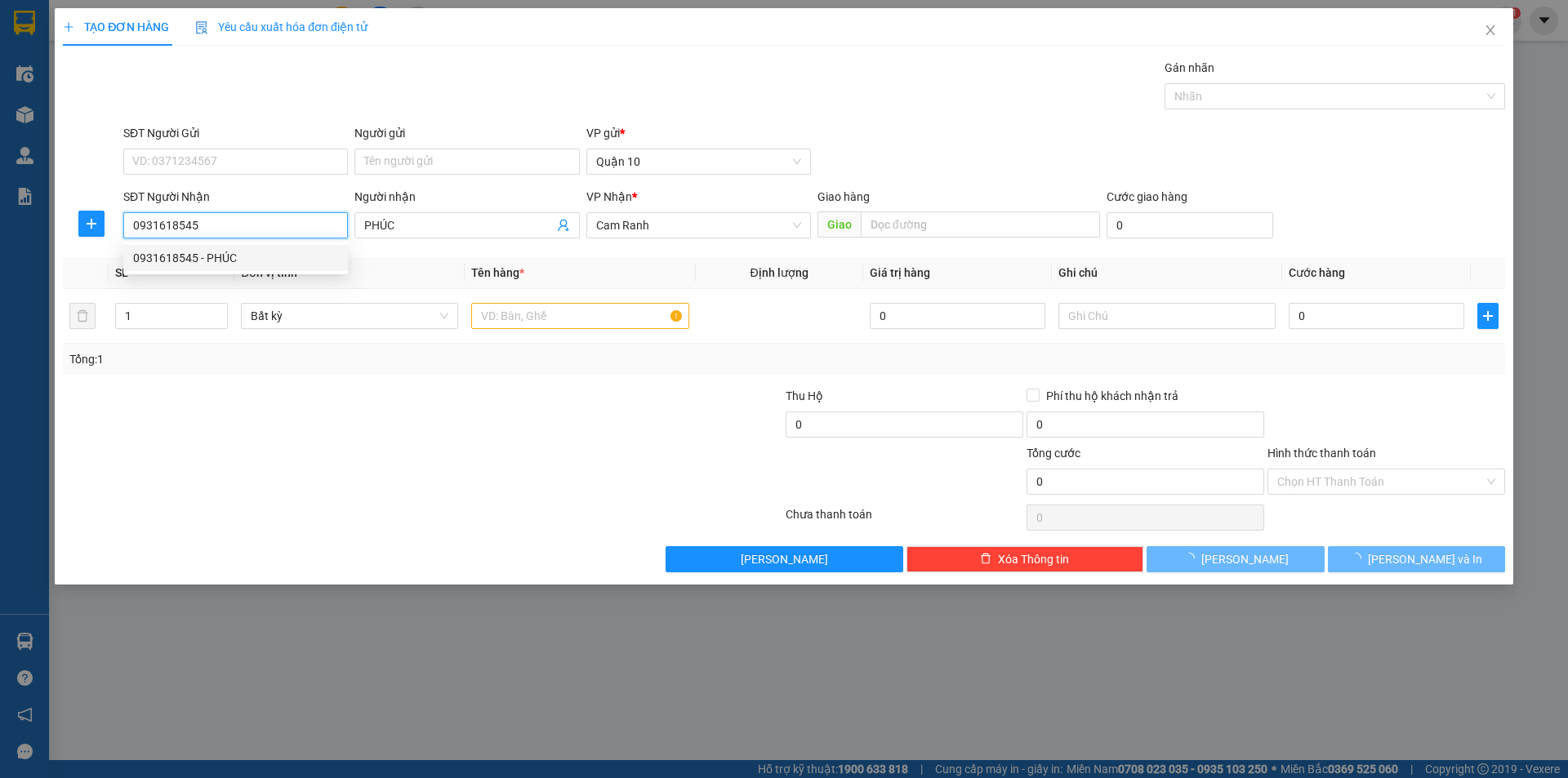
type input "40.000"
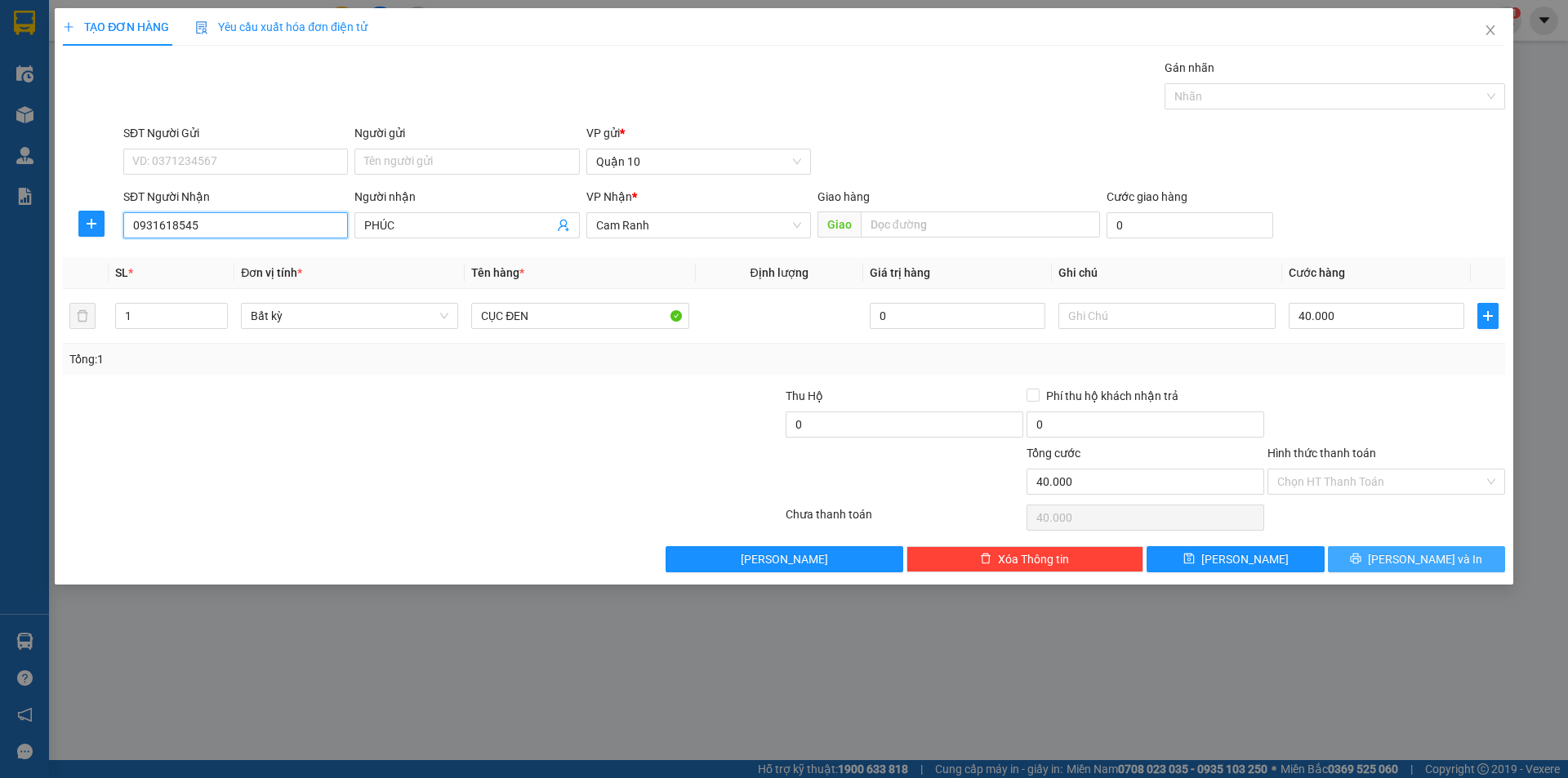
type input "0931618545"
drag, startPoint x: 1407, startPoint y: 565, endPoint x: 1167, endPoint y: 478, distance: 255.3
click at [1406, 564] on span "[PERSON_NAME] và In" at bounding box center [1424, 559] width 114 height 18
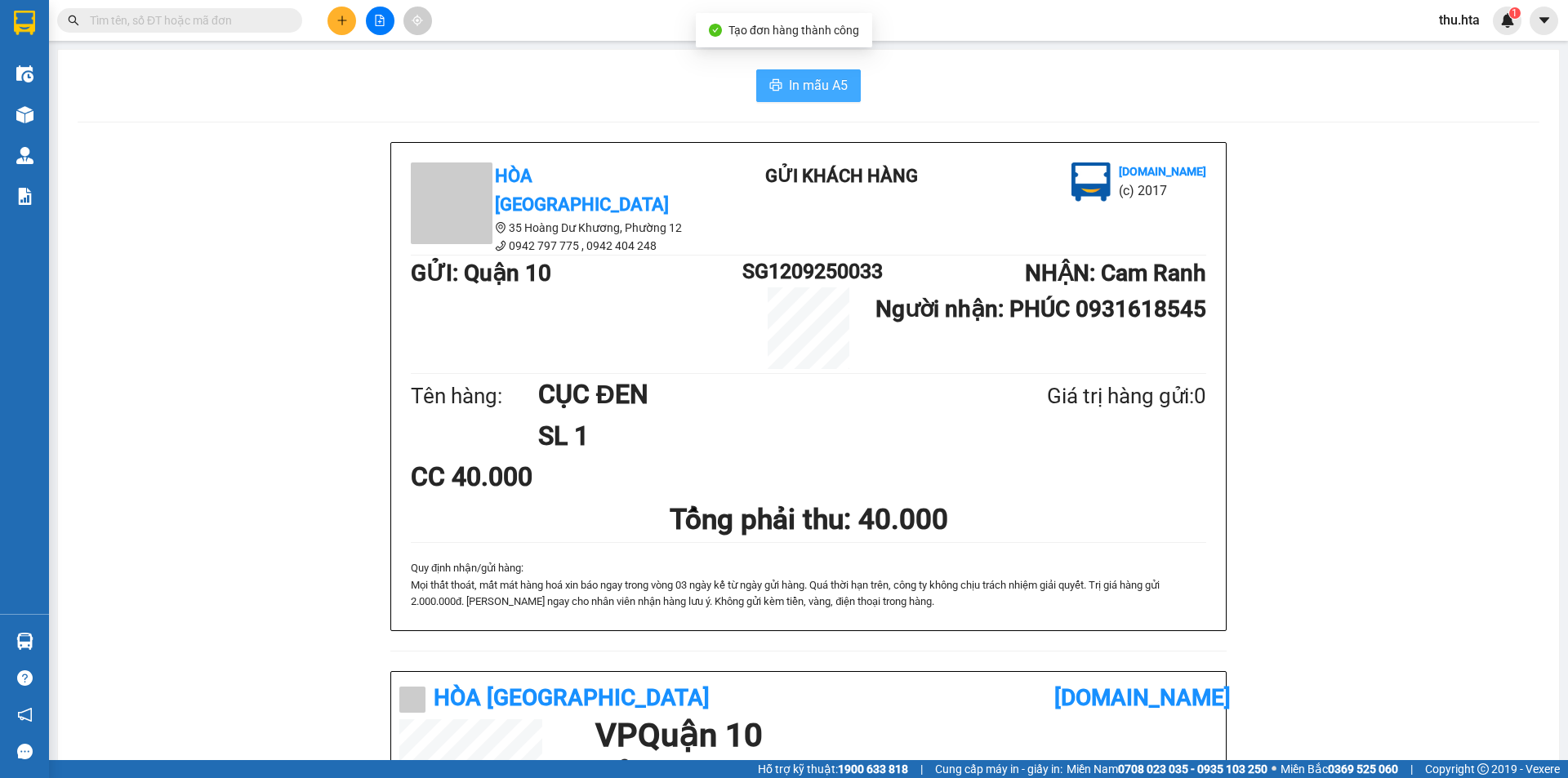
click at [802, 71] on button "In mẫu A5" at bounding box center [807, 85] width 105 height 32
click at [343, 21] on icon "plus" at bounding box center [341, 20] width 9 height 1
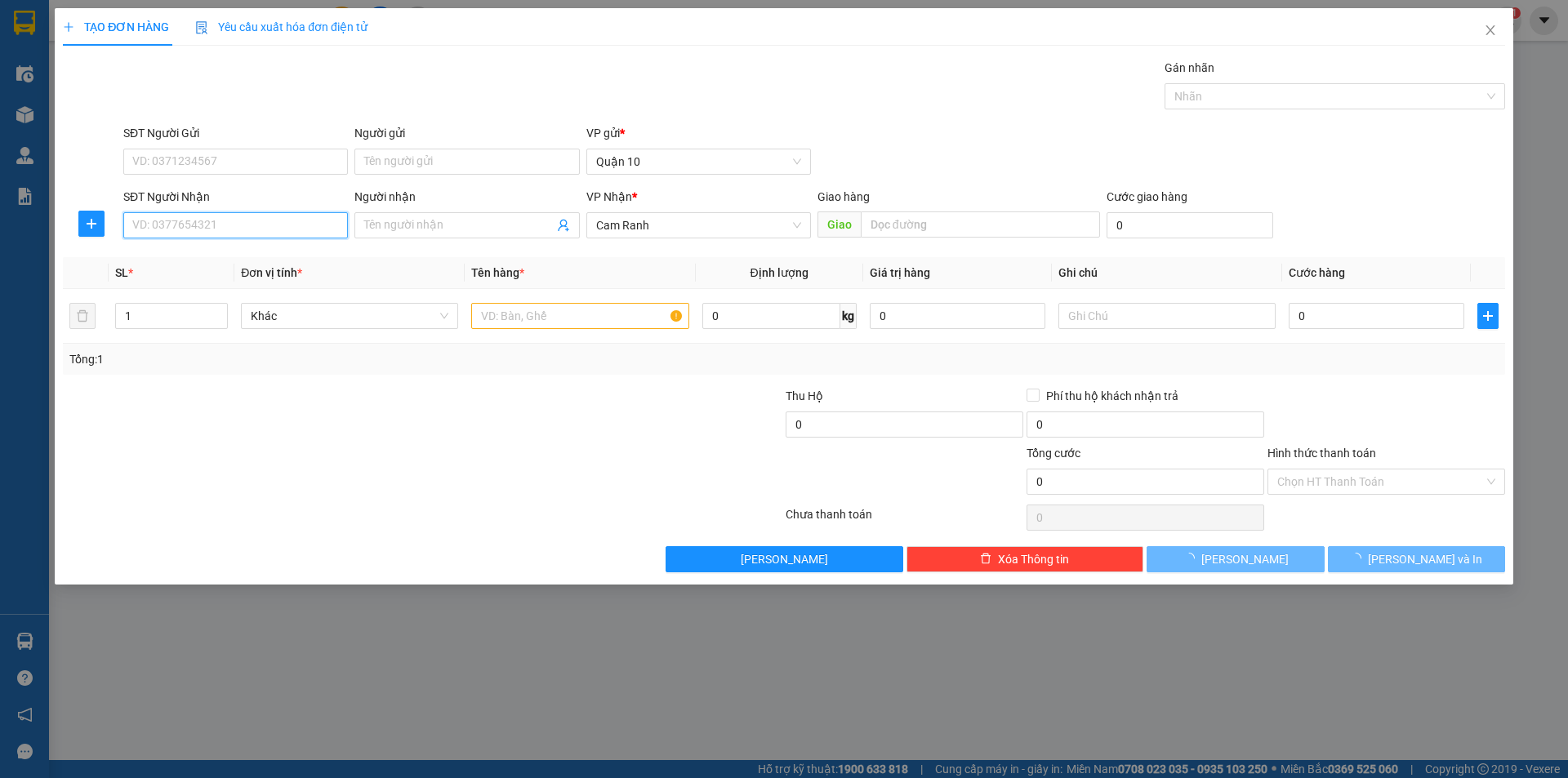
click at [262, 235] on input "SĐT Người Nhận" at bounding box center [236, 225] width 225 height 26
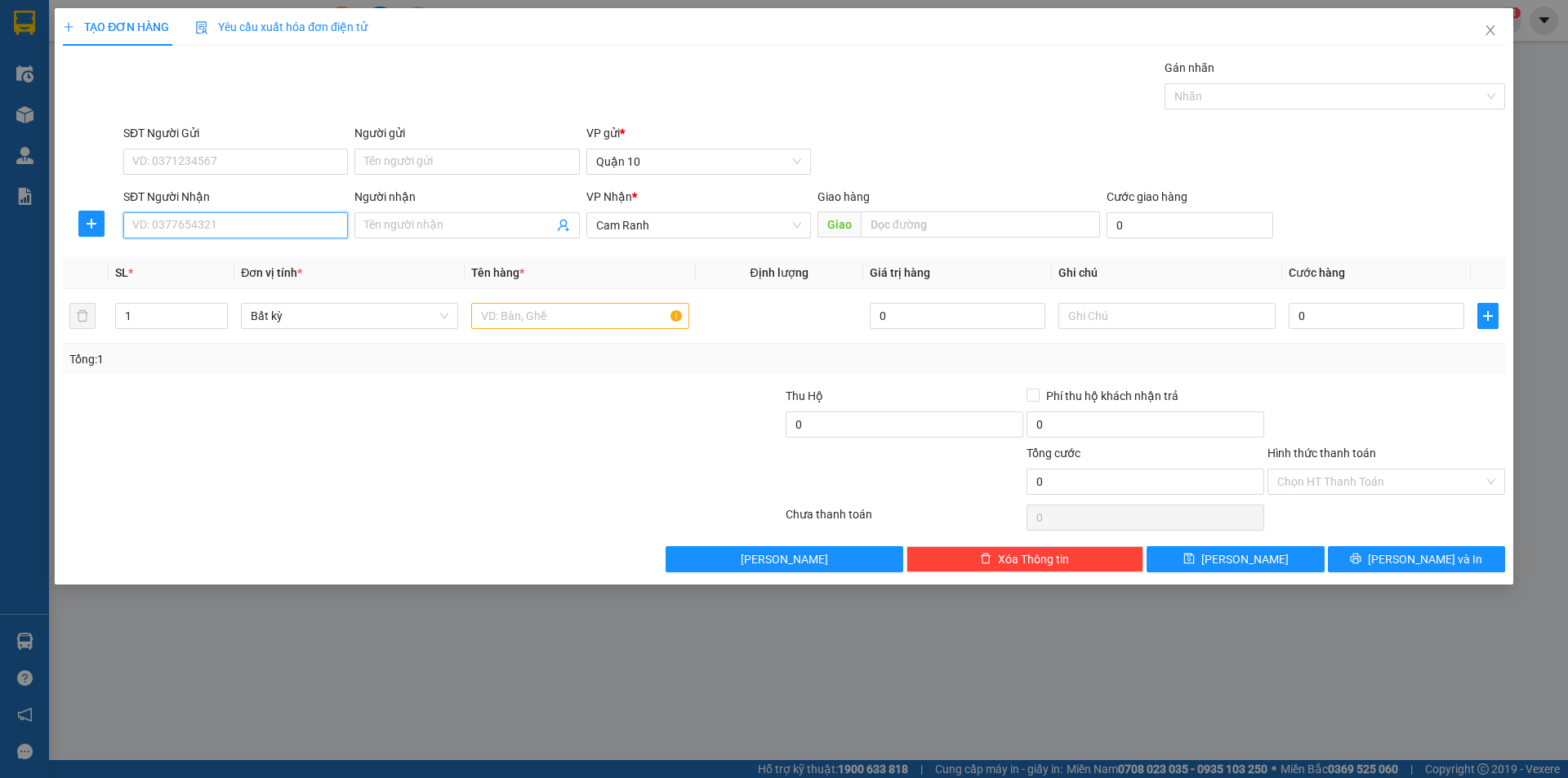
click at [209, 230] on input "SĐT Người Nhận" at bounding box center [236, 225] width 225 height 26
type input "0964571704"
click at [298, 262] on div "0964571704 - PHƯỢNG (TRÂM HOMY)" at bounding box center [236, 258] width 205 height 18
type input "PHƯỢNG (TRÂM HOMY)"
type input "350.000"
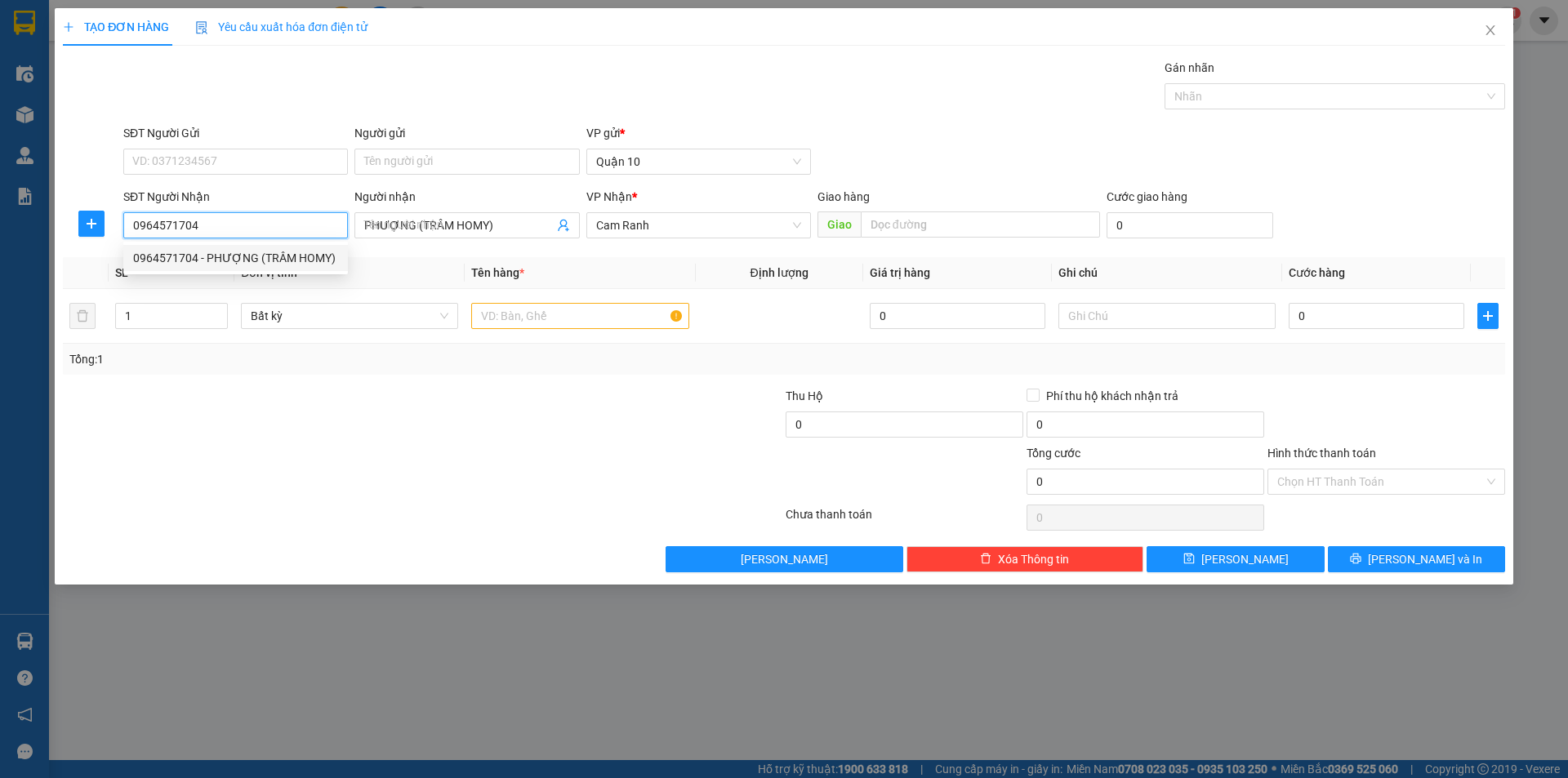
type input "350.000"
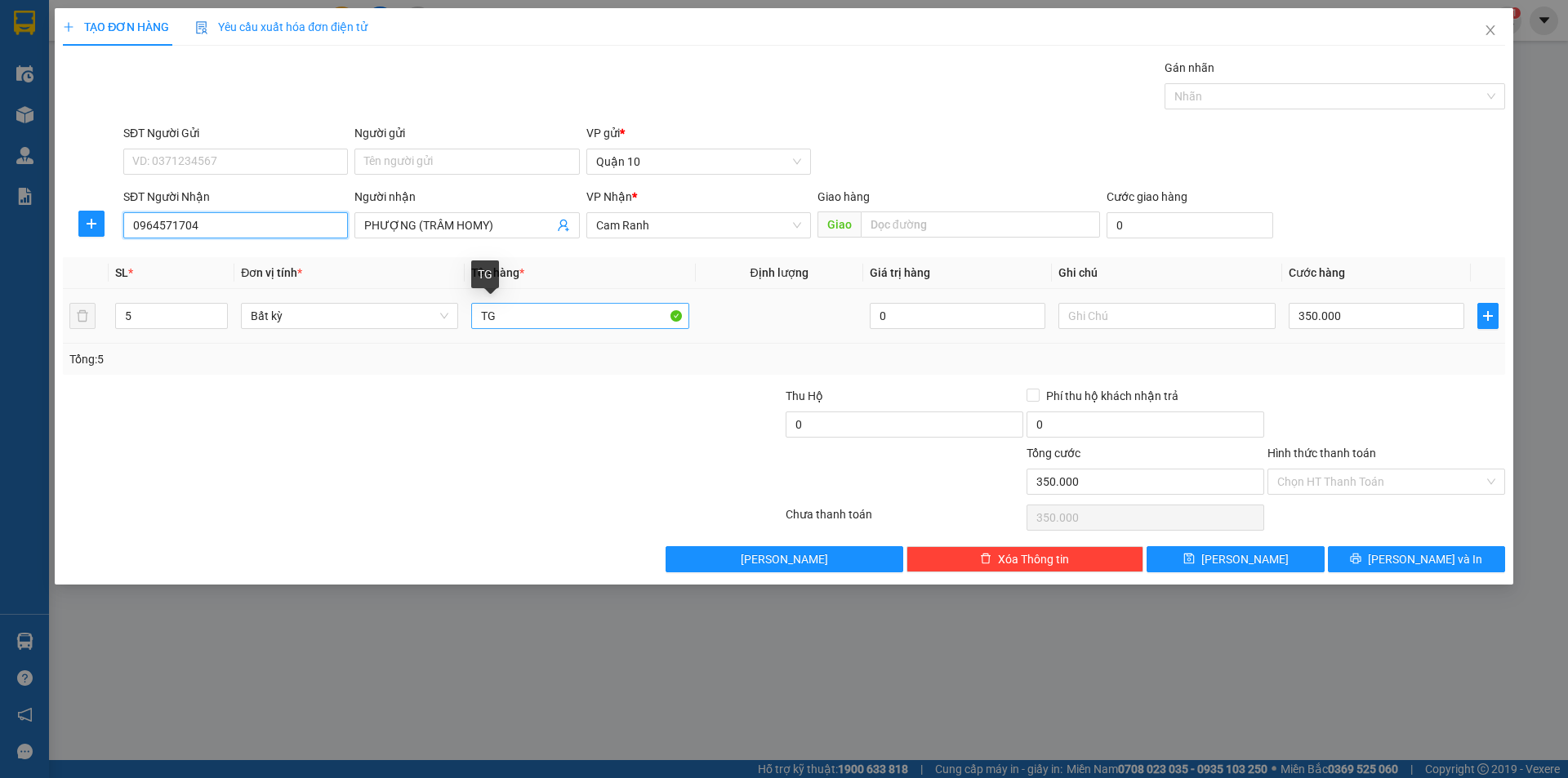
type input "0964571704"
click at [544, 318] on input "TG" at bounding box center [580, 316] width 217 height 26
click at [216, 319] on icon "down" at bounding box center [219, 322] width 6 height 6
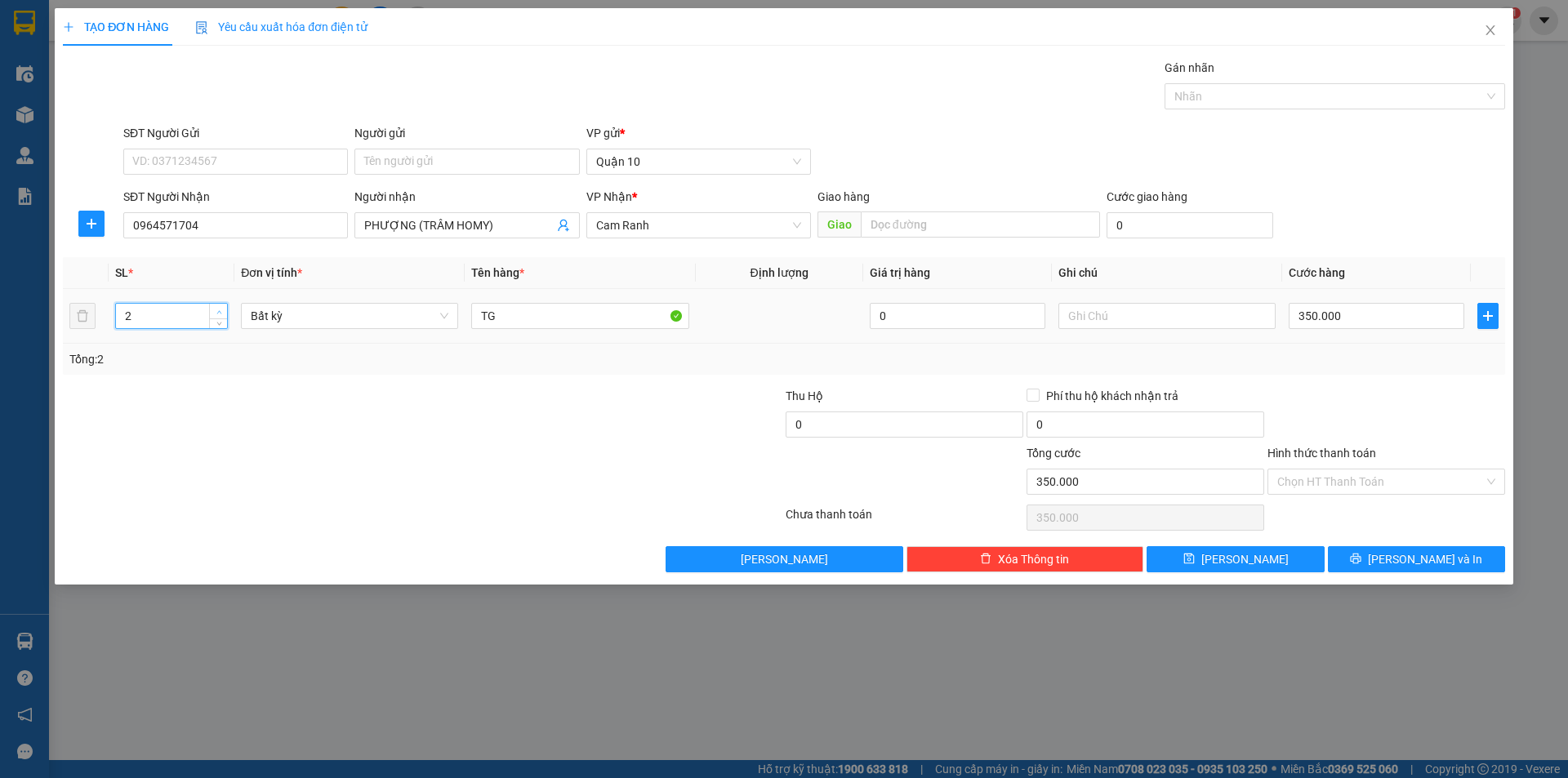
type input "3"
click at [210, 309] on span "Increase Value" at bounding box center [218, 311] width 18 height 15
click at [1387, 315] on input "350.000" at bounding box center [1376, 316] width 176 height 26
type input "0"
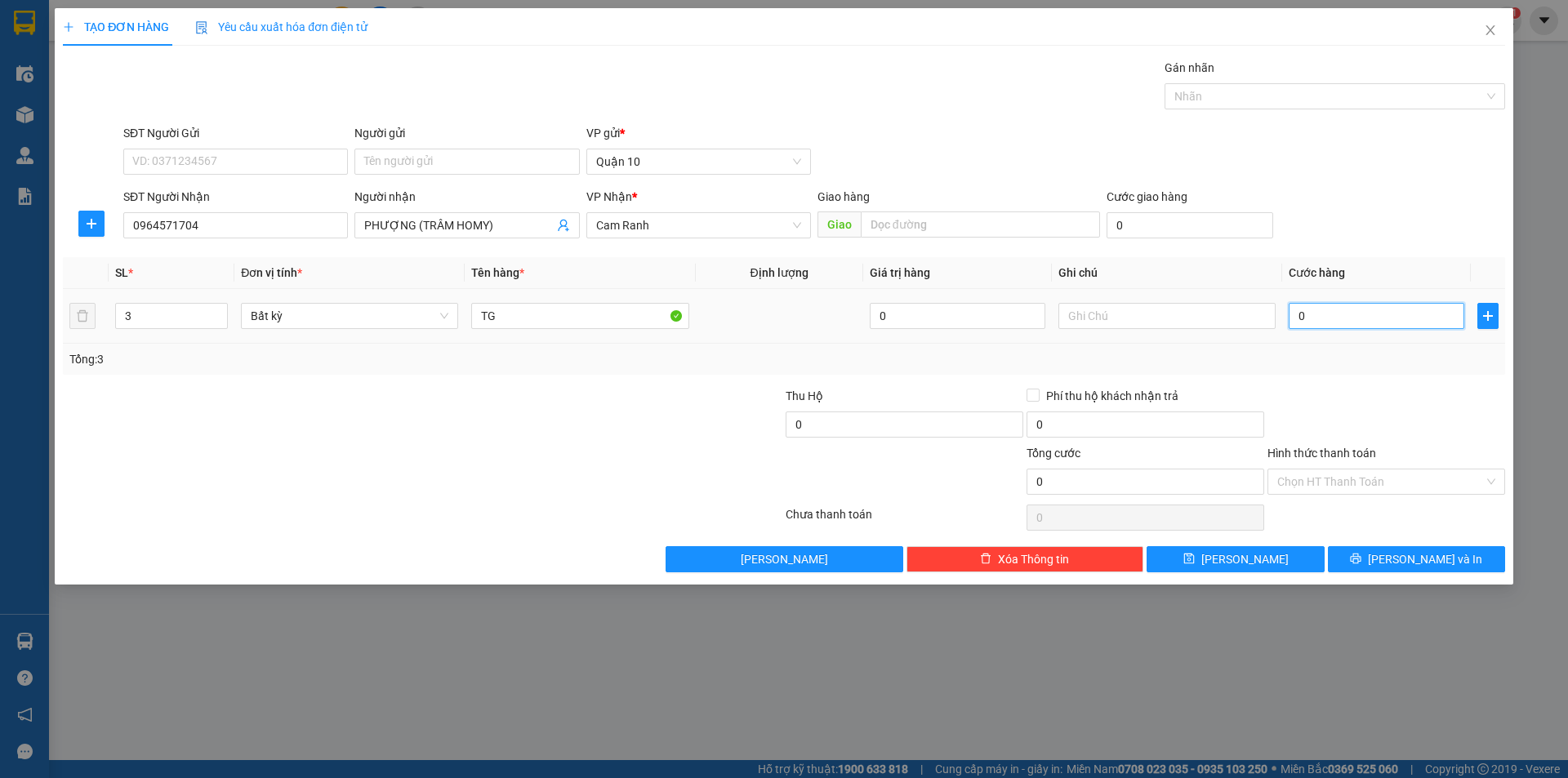
type input "0"
type input "1"
type input "01"
type input "12"
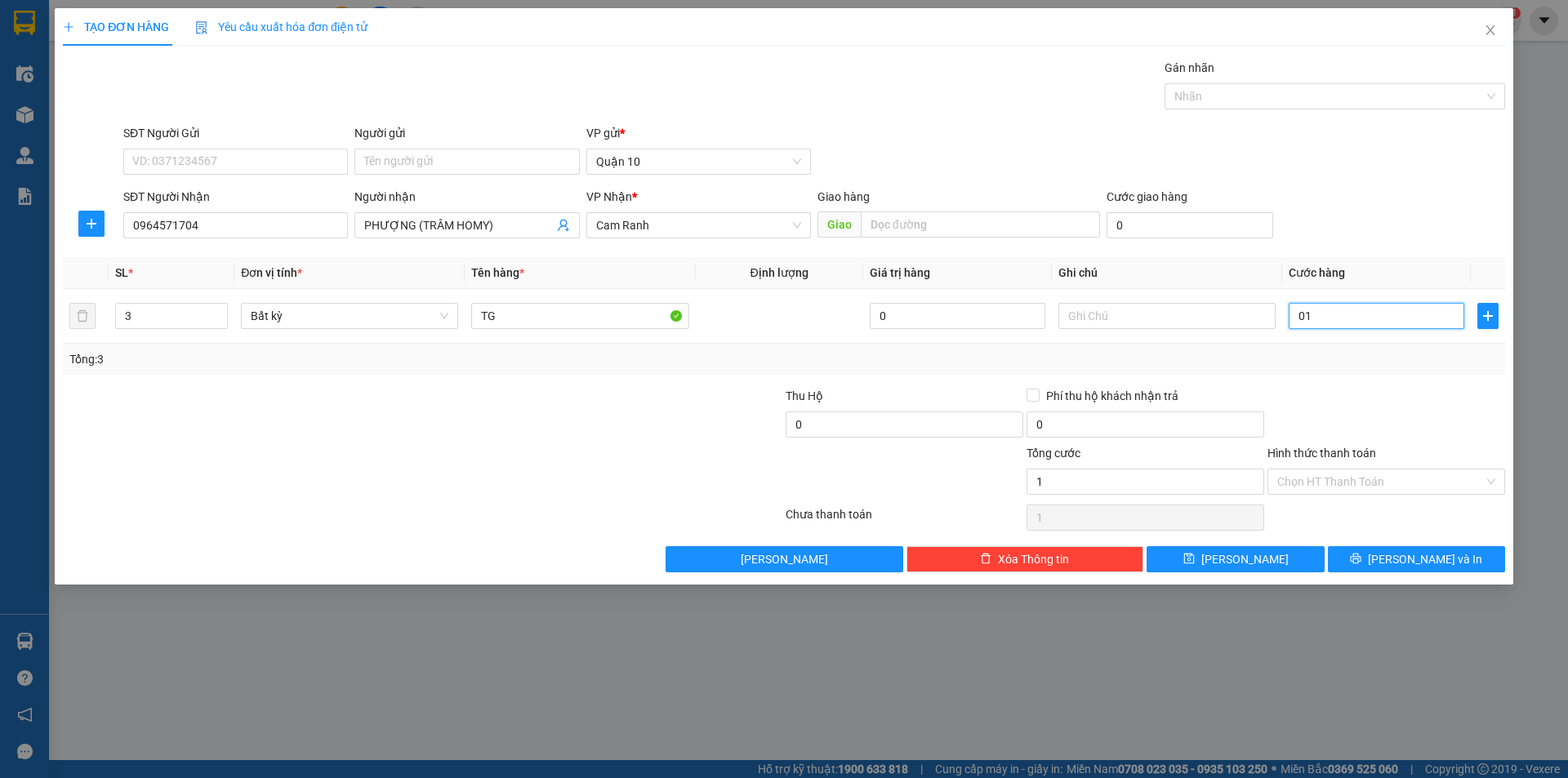
type input "12"
type input "012"
type input "120"
type input "0.120"
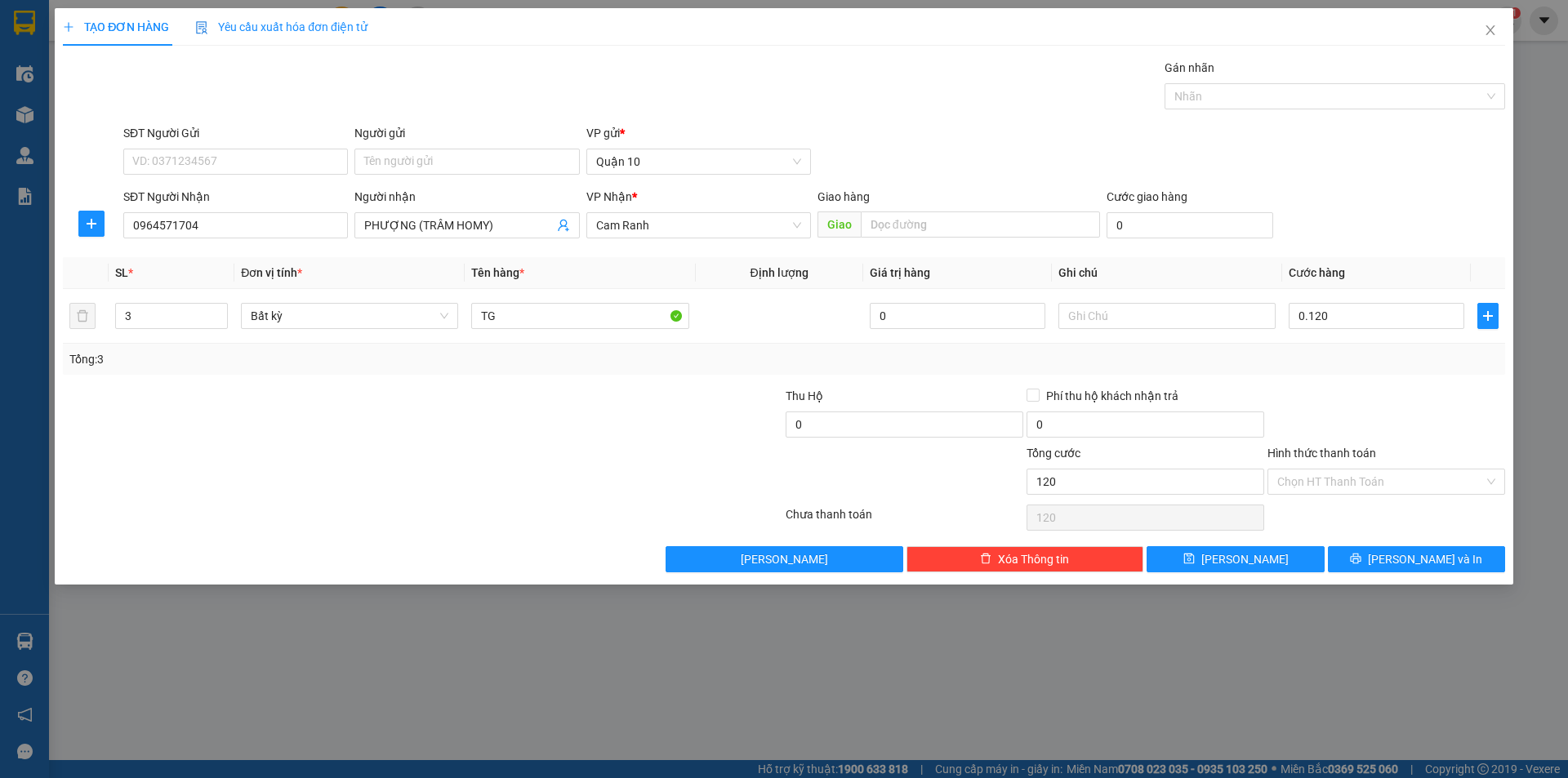
type input "120.000"
drag, startPoint x: 1351, startPoint y: 367, endPoint x: 1306, endPoint y: 449, distance: 93.5
click at [1350, 374] on div "Transit Pickup Surcharge Ids Transit Deliver Surcharge Ids Transit Deliver Surc…" at bounding box center [783, 315] width 1442 height 513
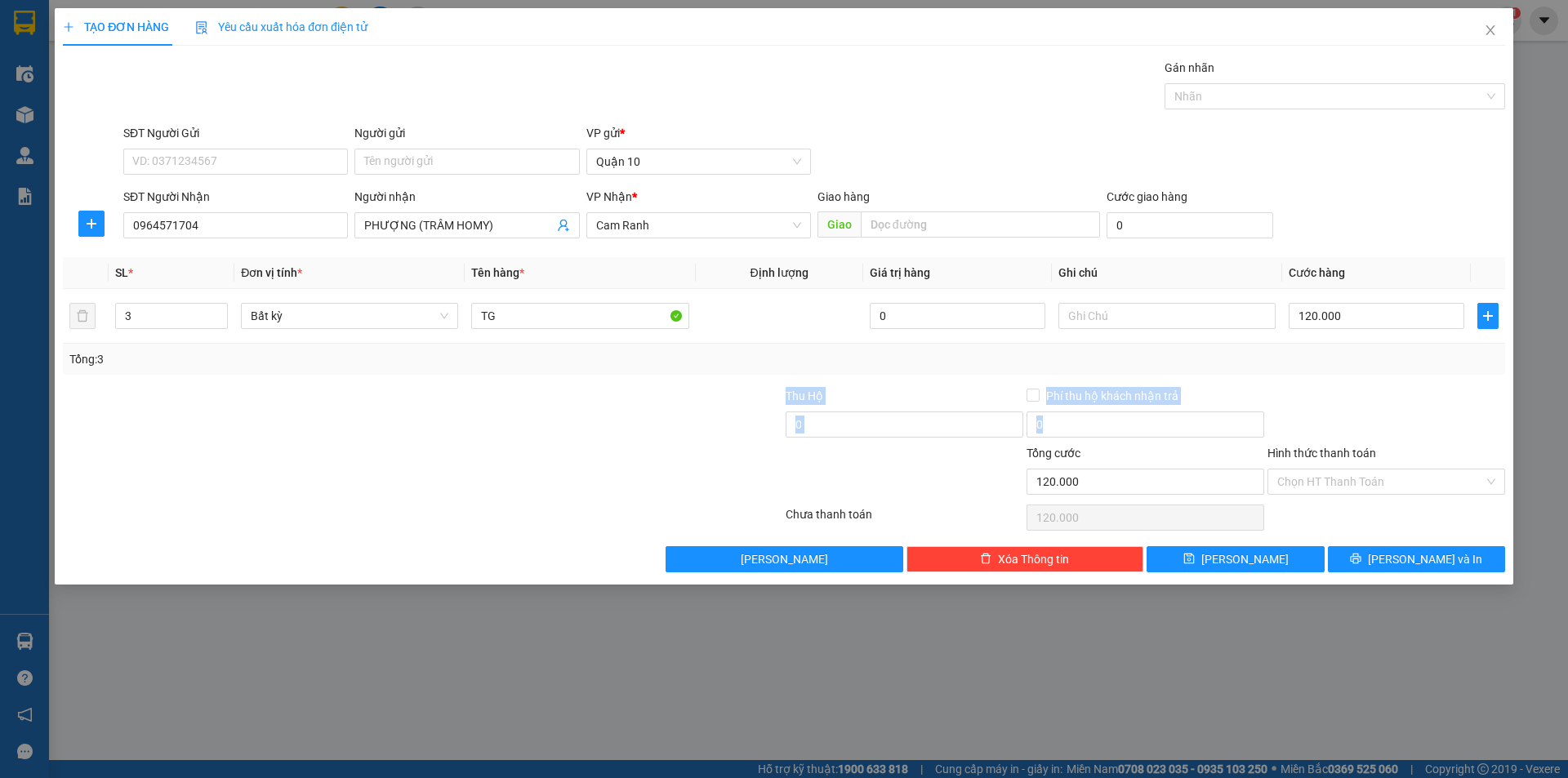
click at [1310, 393] on div at bounding box center [1386, 415] width 240 height 57
click at [1417, 562] on span "[PERSON_NAME] và In" at bounding box center [1424, 559] width 114 height 18
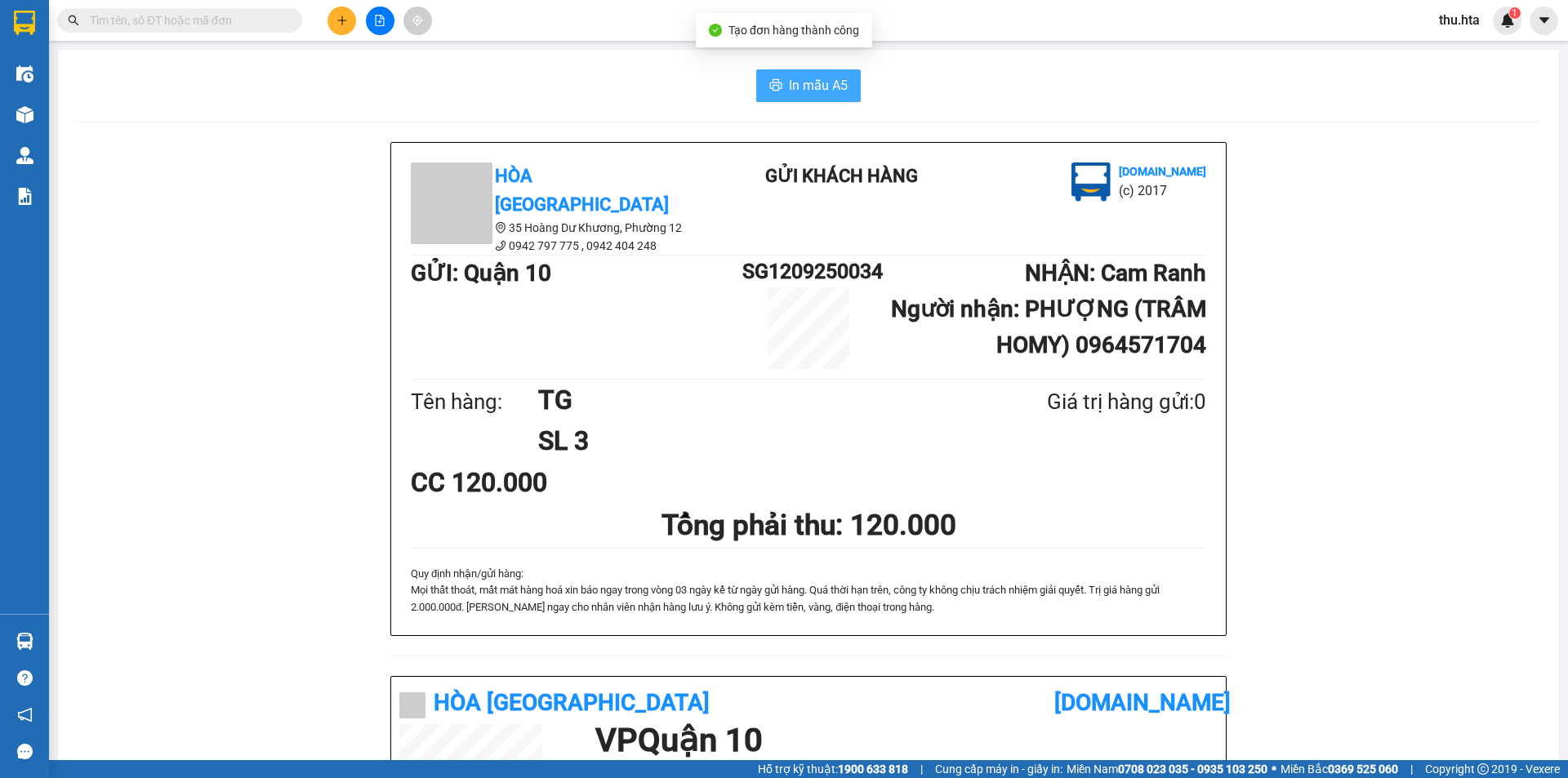
click at [789, 85] on span "In mẫu A5" at bounding box center [818, 85] width 59 height 21
click at [344, 22] on icon "plus" at bounding box center [342, 21] width 12 height 12
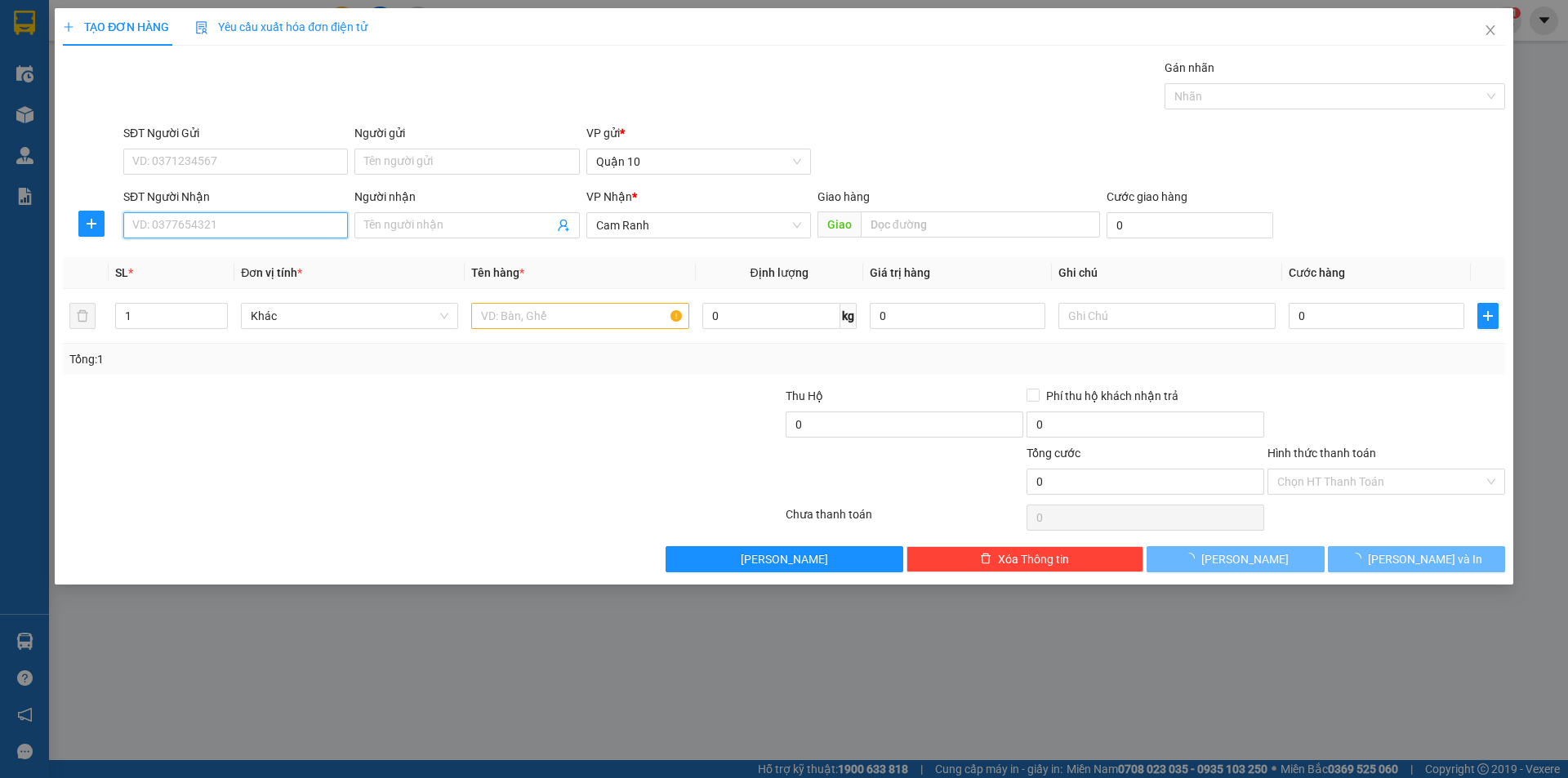
click at [196, 218] on input "SĐT Người Nhận" at bounding box center [236, 225] width 225 height 26
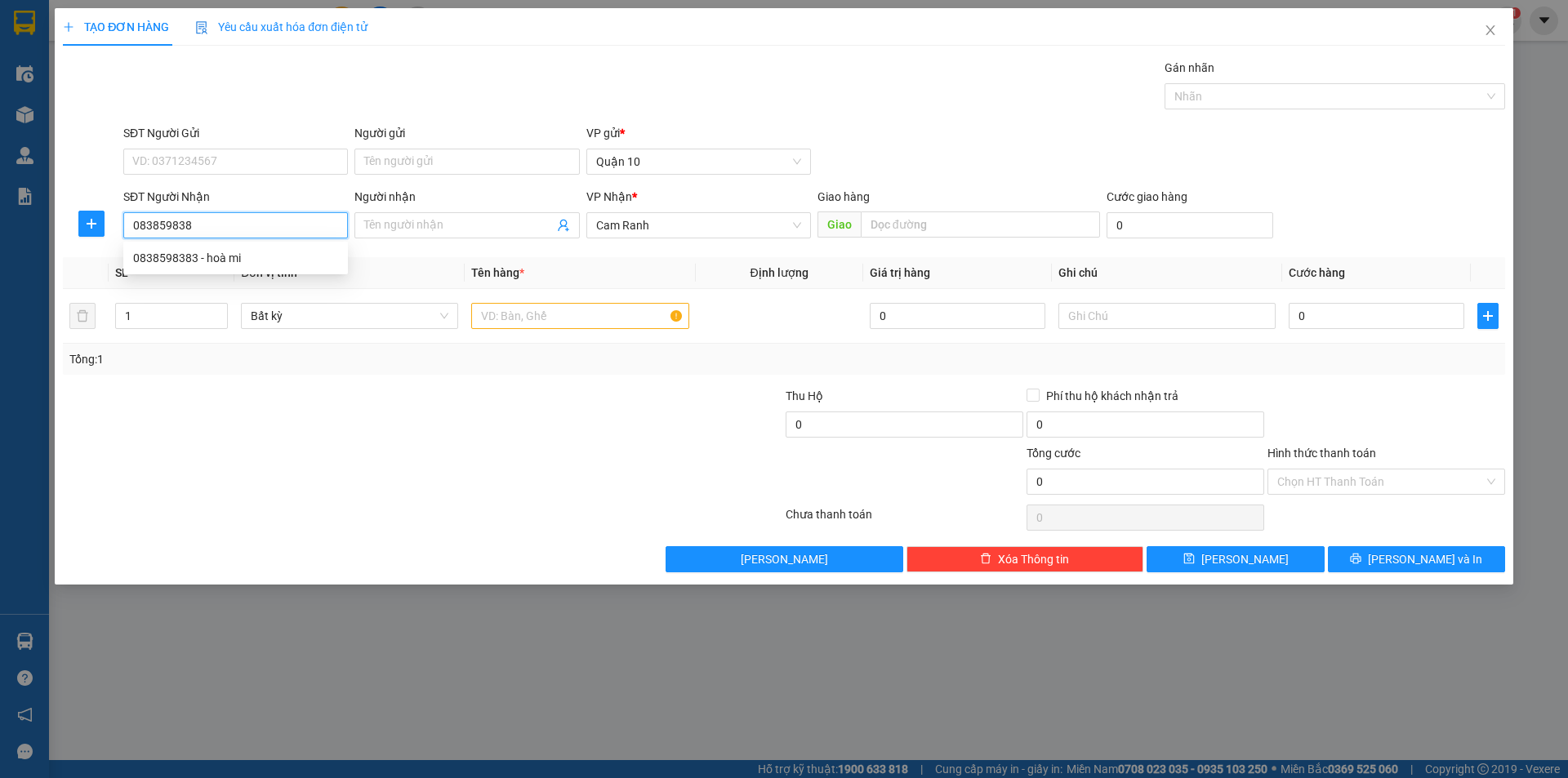
type input "0838598383"
drag, startPoint x: 279, startPoint y: 260, endPoint x: 394, endPoint y: 271, distance: 115.5
click at [279, 253] on div "0838598383 - hoà mi" at bounding box center [236, 258] width 205 height 18
type input "hoà mi"
type input "30.000"
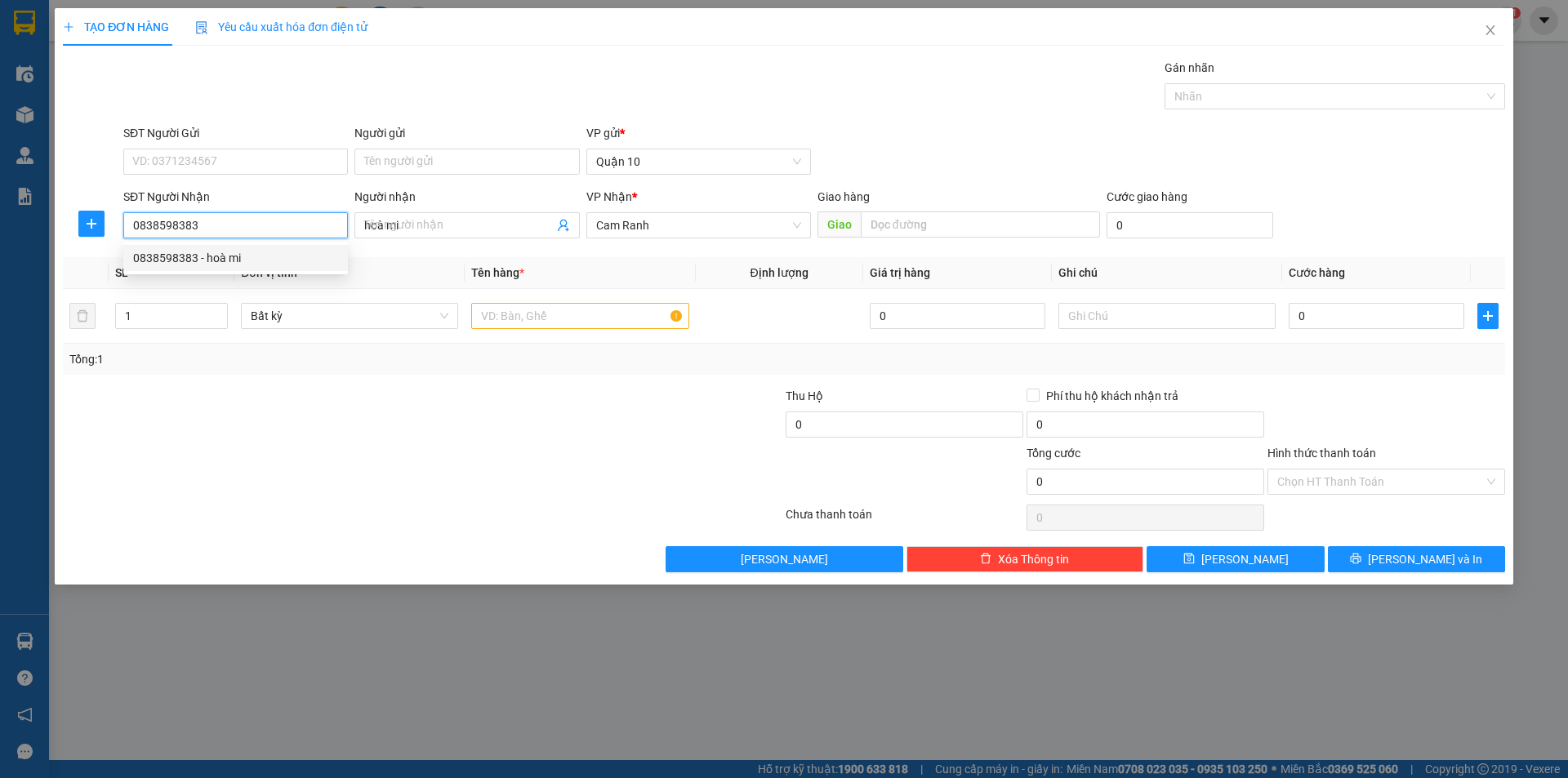
type input "30.000"
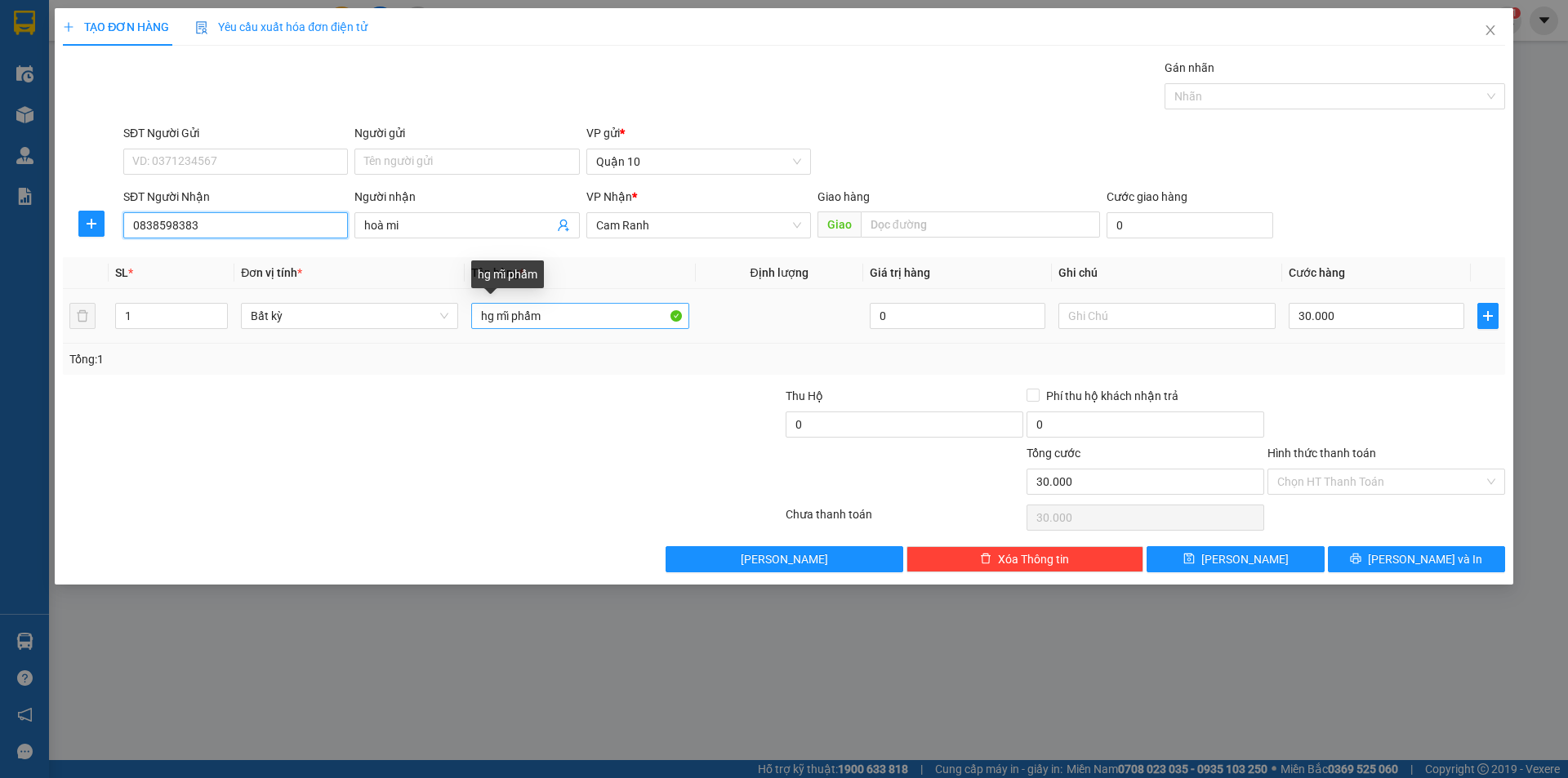
type input "0838598383"
click at [566, 317] on input "hg mĩ phẩm" at bounding box center [580, 316] width 217 height 26
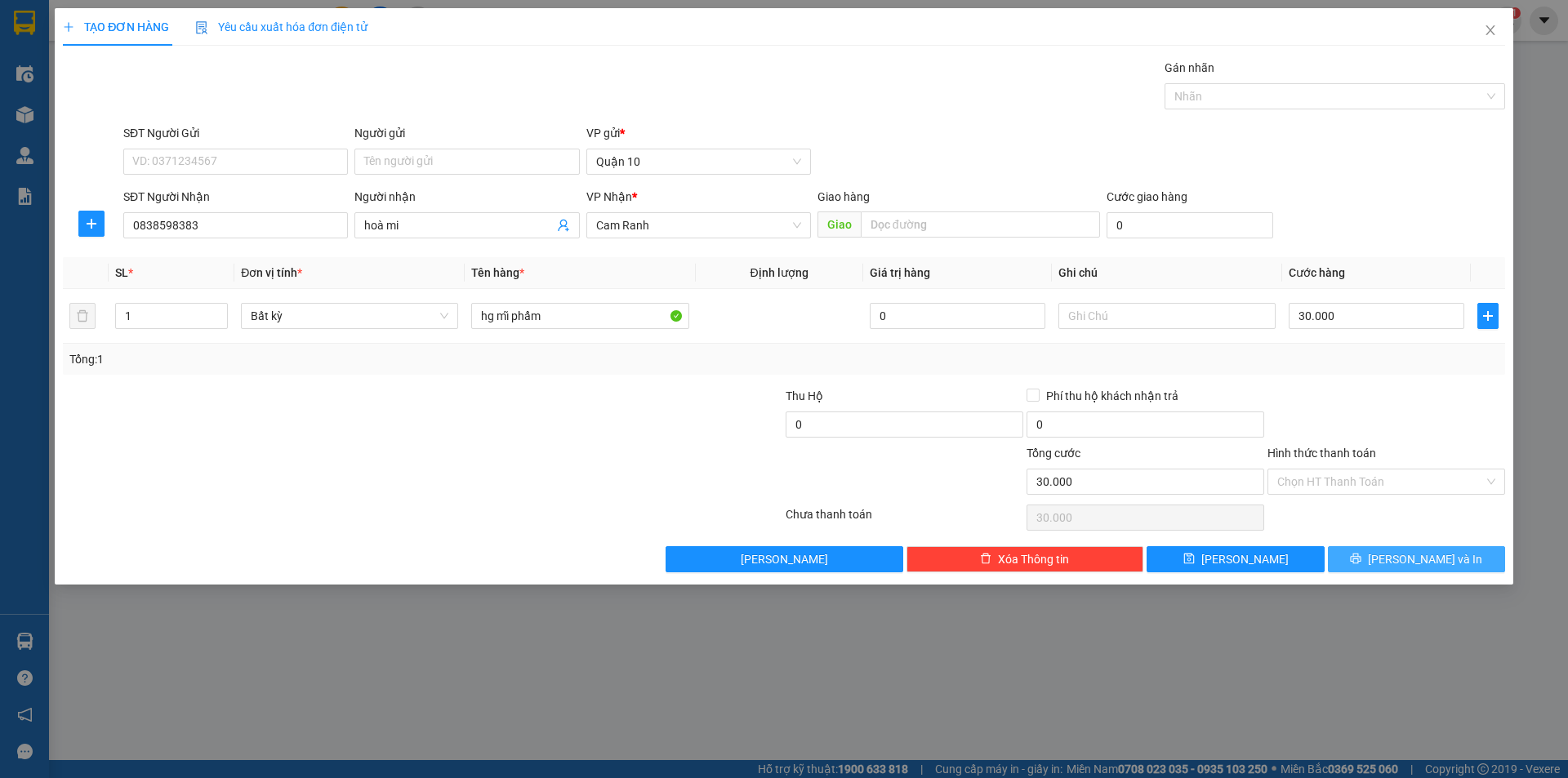
drag, startPoint x: 1411, startPoint y: 558, endPoint x: 1400, endPoint y: 552, distance: 12.5
click at [1410, 559] on span "[PERSON_NAME] và In" at bounding box center [1424, 559] width 114 height 18
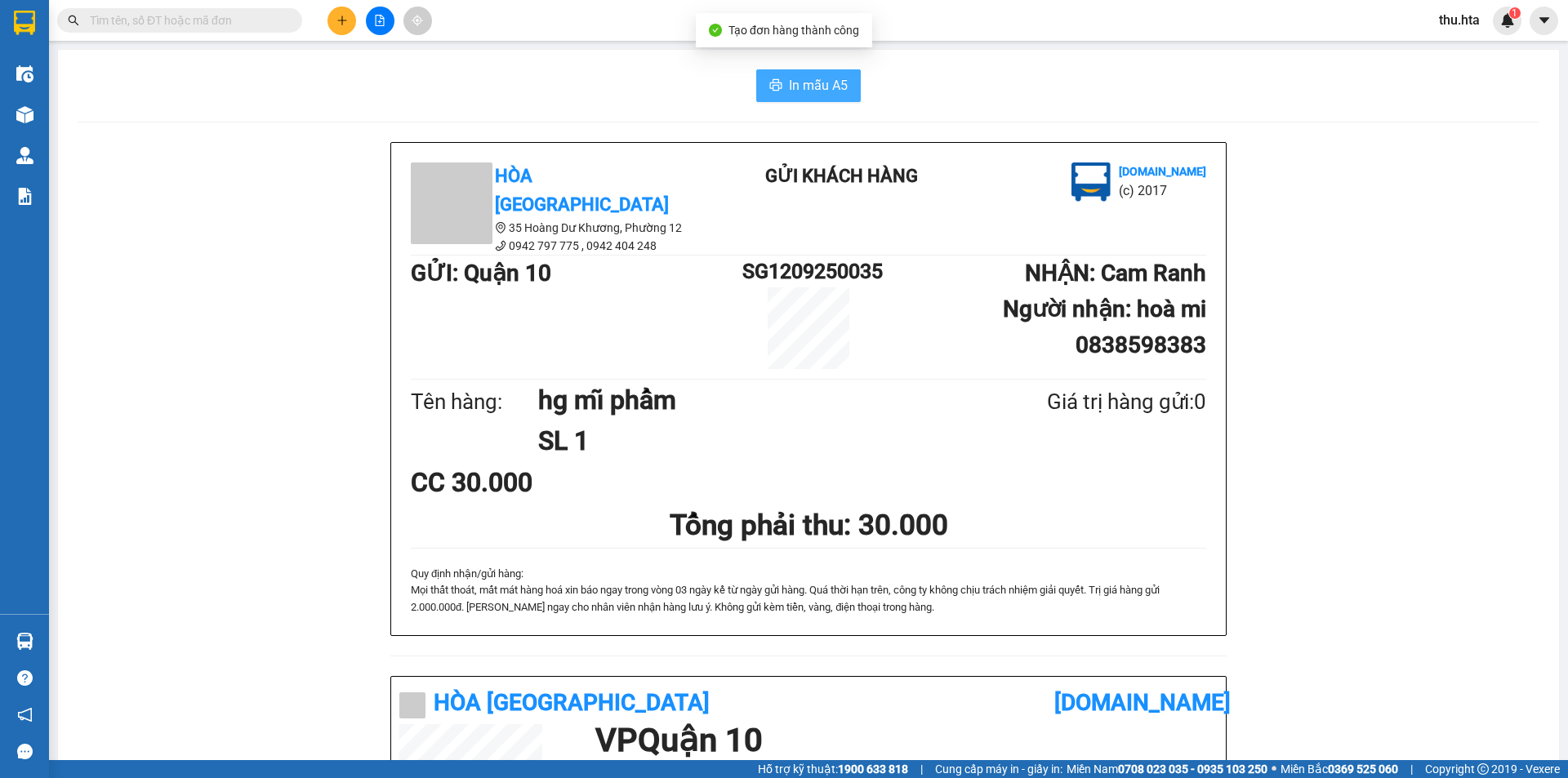
drag, startPoint x: 822, startPoint y: 74, endPoint x: 821, endPoint y: 88, distance: 14.0
click at [818, 82] on span "In mẫu A5" at bounding box center [818, 85] width 59 height 21
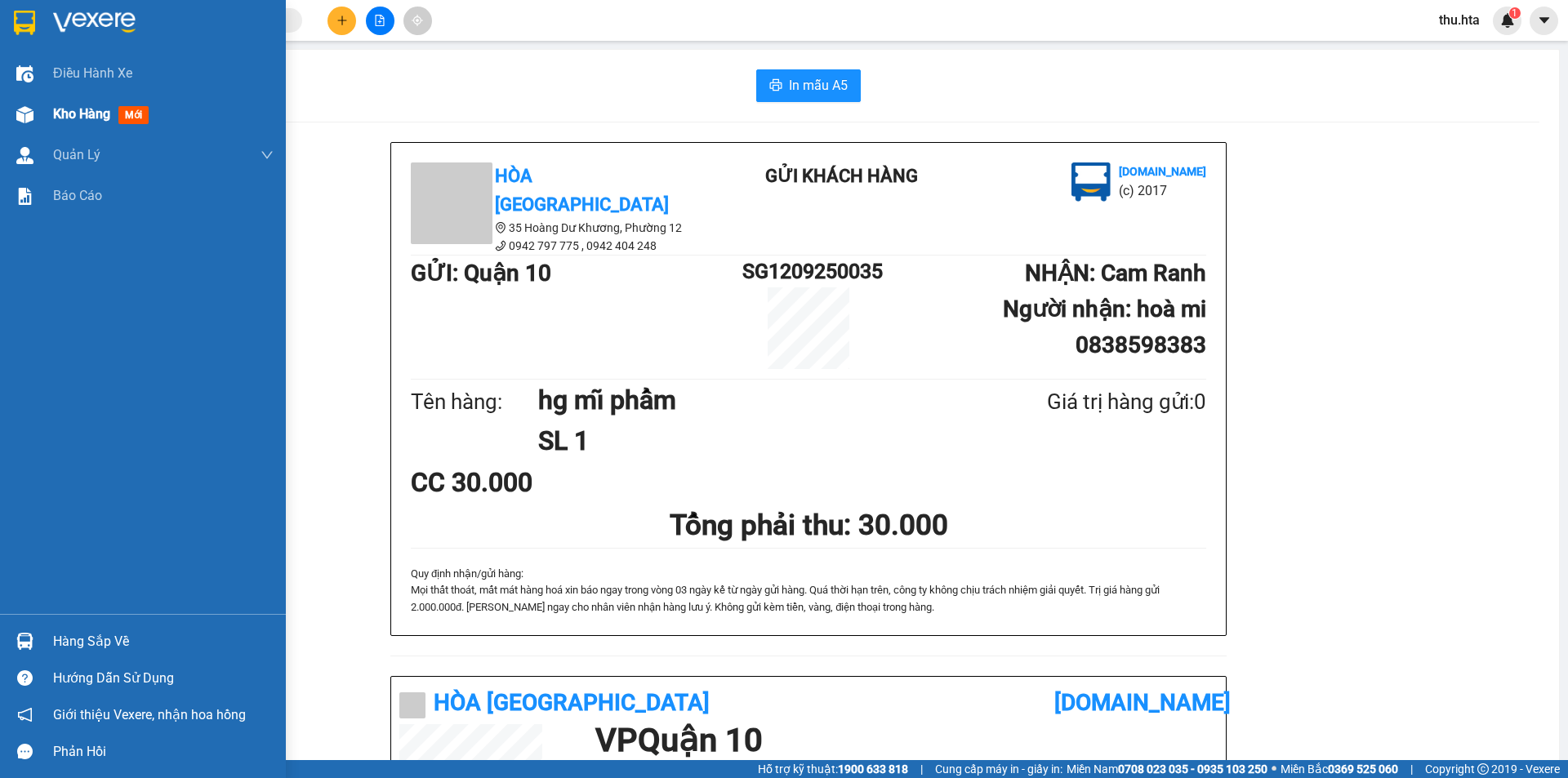
click at [71, 107] on span "Kho hàng" at bounding box center [81, 114] width 57 height 16
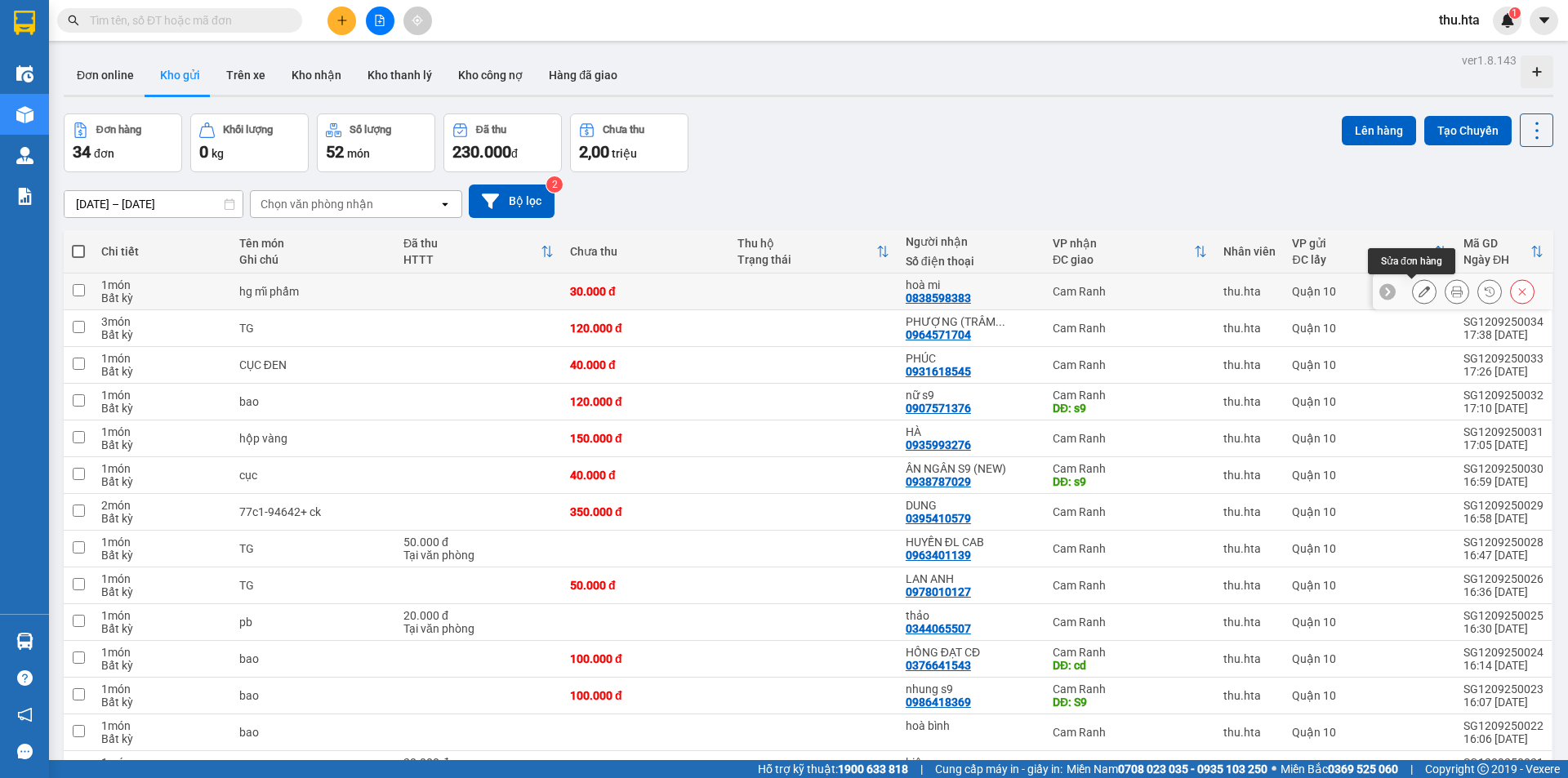
click at [1418, 290] on icon at bounding box center [1424, 291] width 12 height 12
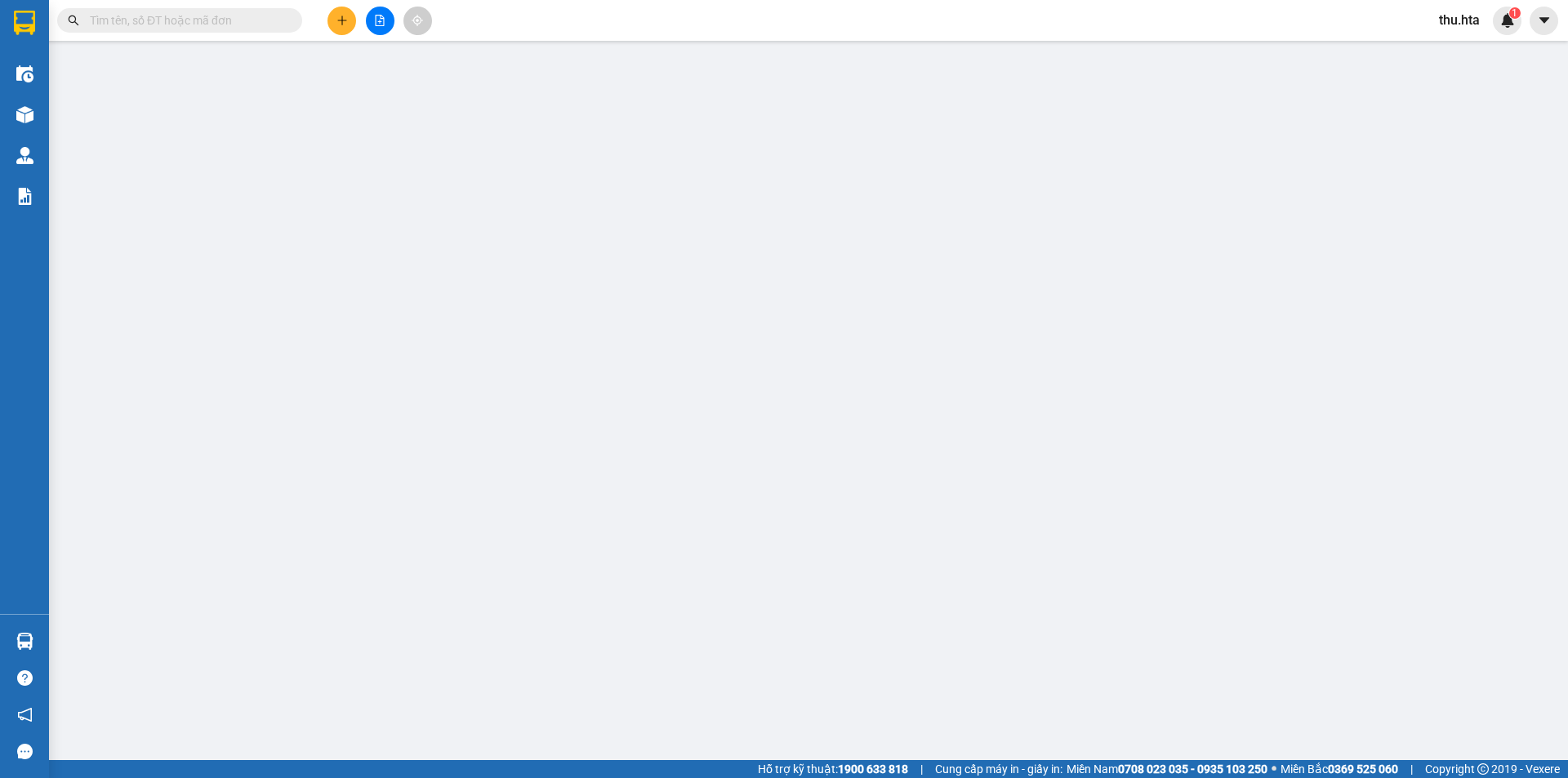
type input "0838598383"
type input "hoà mi"
type input "30.000"
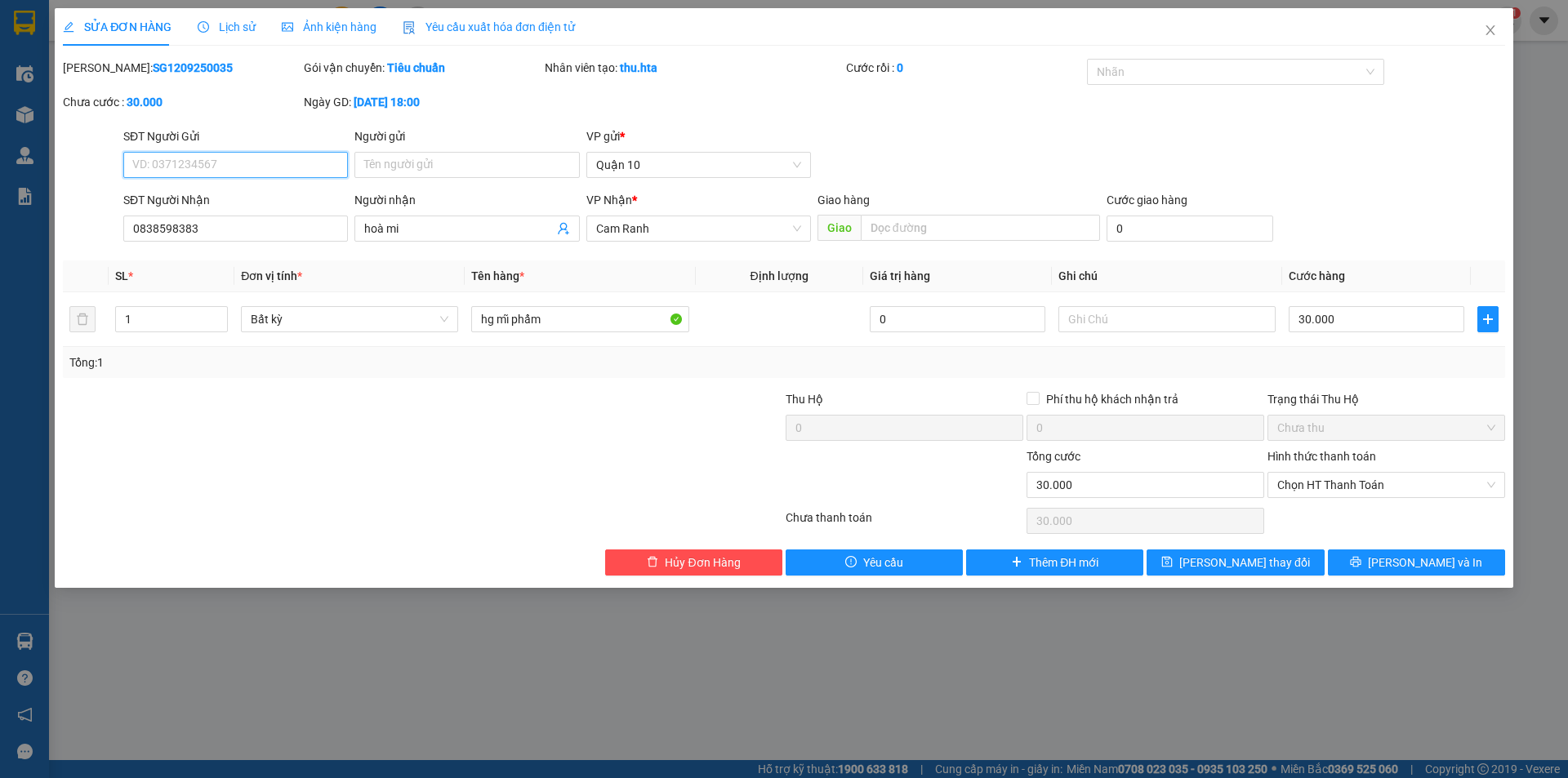
drag, startPoint x: 1385, startPoint y: 487, endPoint x: 1361, endPoint y: 508, distance: 31.9
click at [1382, 489] on span "Chọn HT Thanh Toán" at bounding box center [1385, 485] width 218 height 24
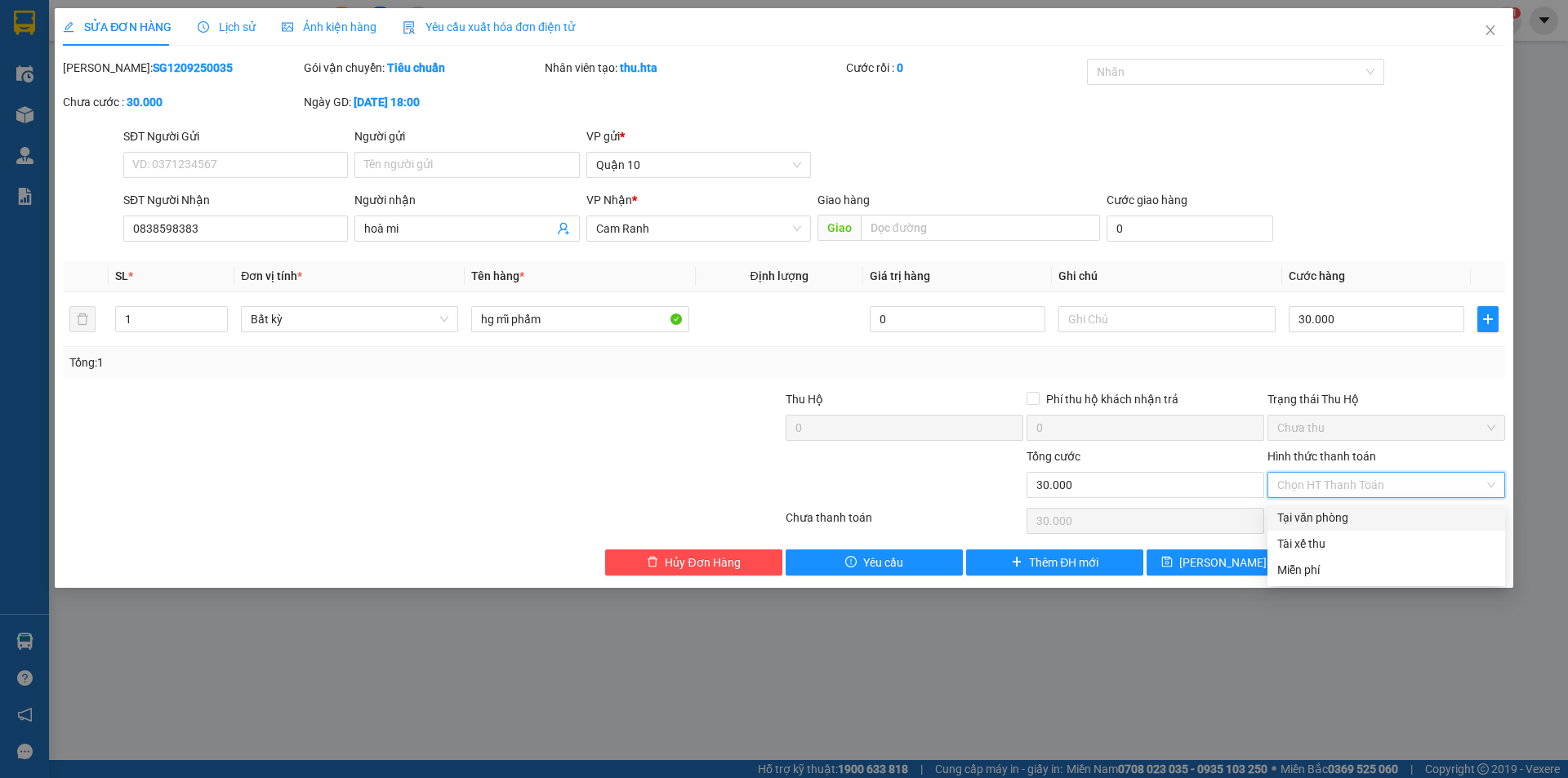
click at [1334, 518] on div "Tại văn phòng" at bounding box center [1385, 517] width 218 height 18
type input "0"
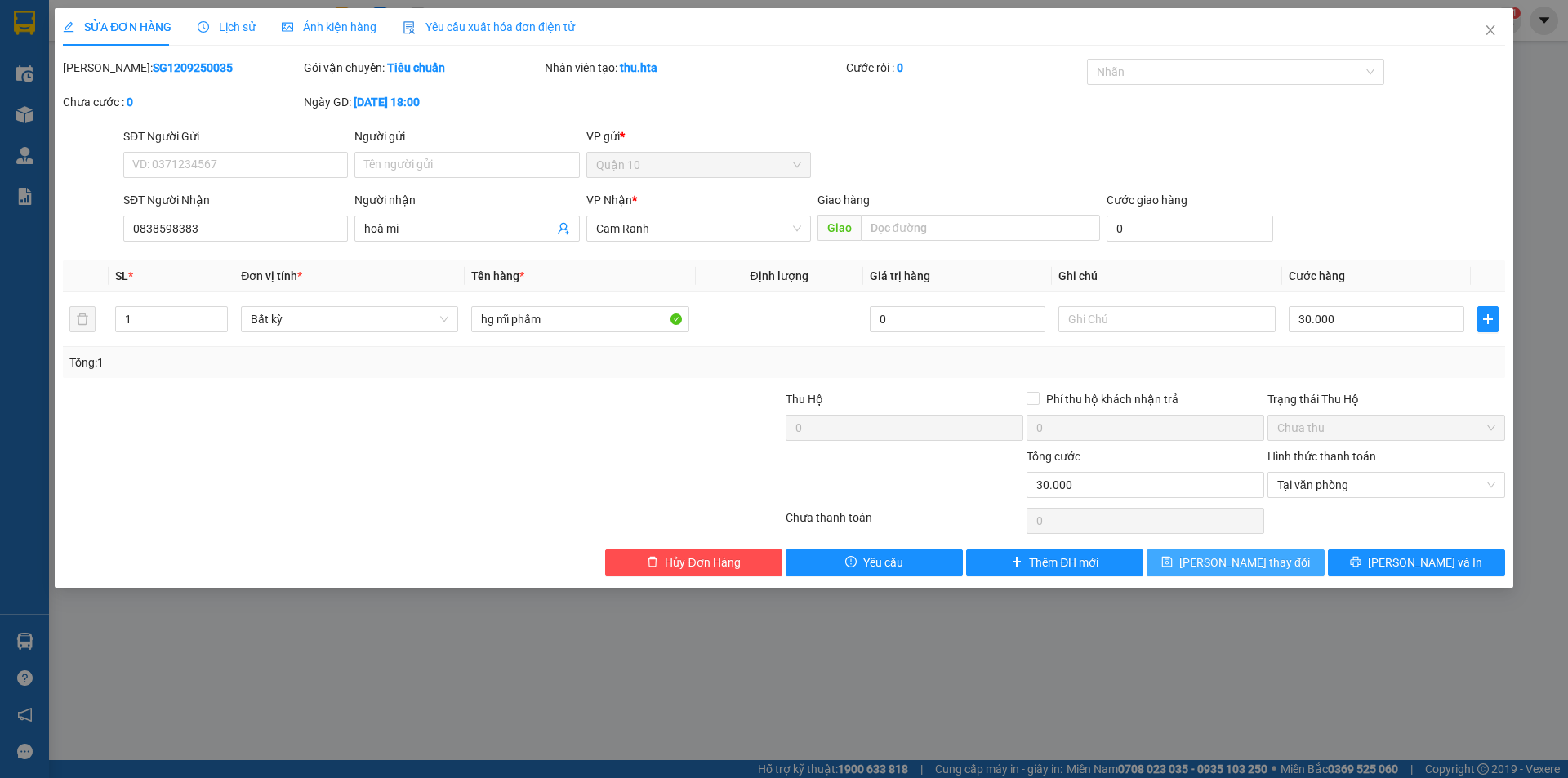
click at [1267, 562] on span "[PERSON_NAME] thay đổi" at bounding box center [1244, 562] width 131 height 18
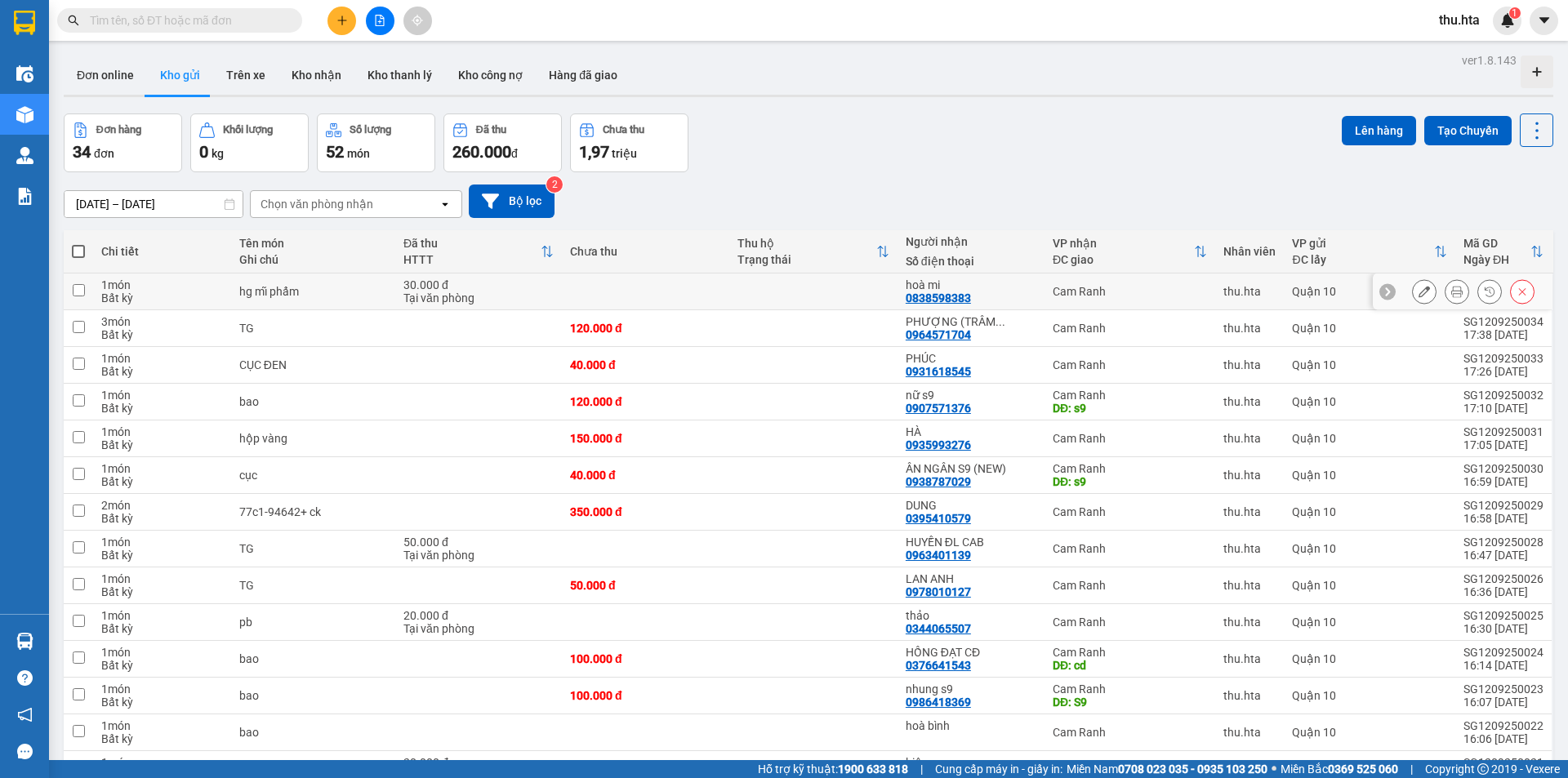
click at [1418, 295] on icon at bounding box center [1424, 291] width 12 height 12
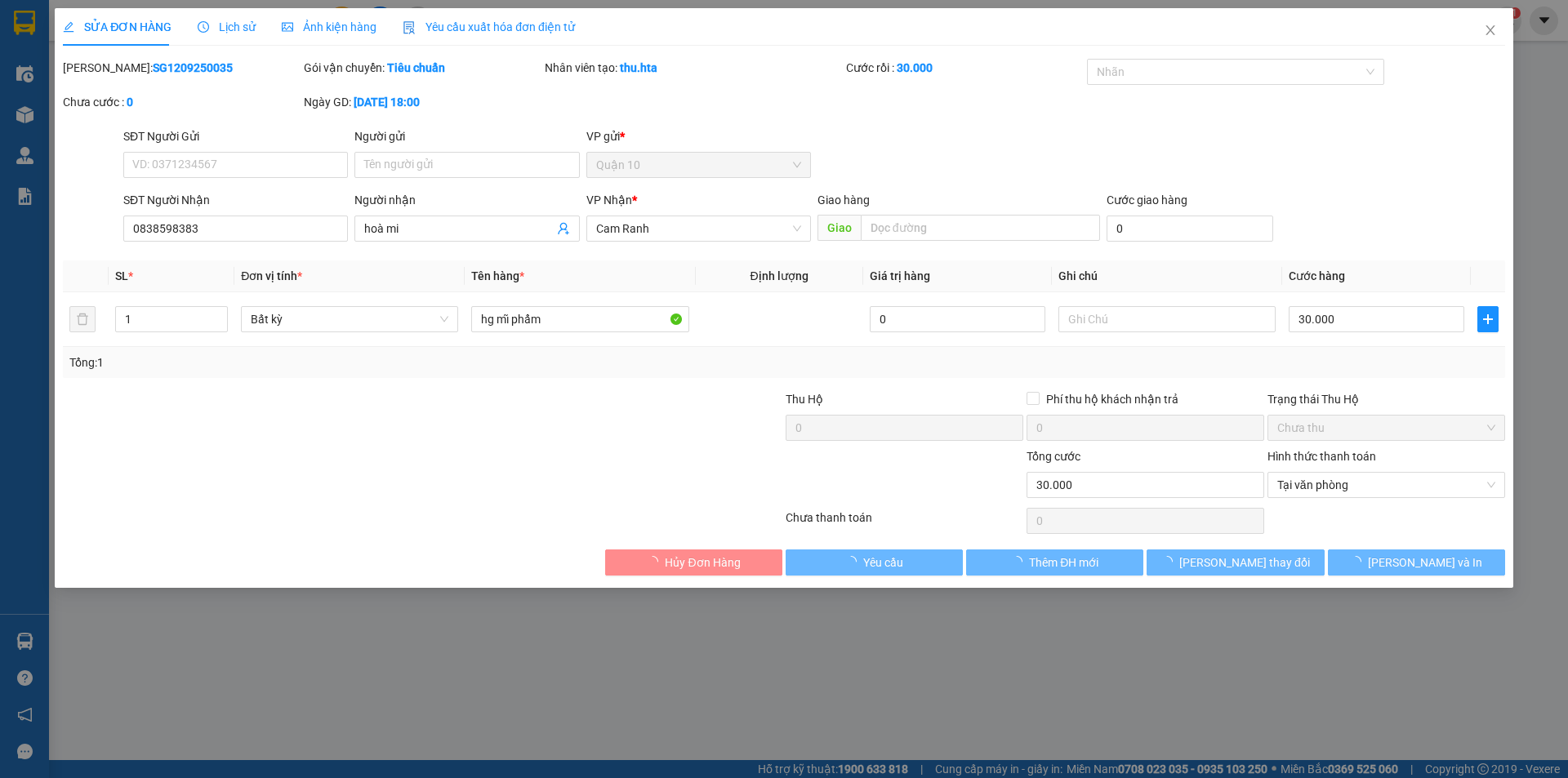
type input "0838598383"
type input "hoà mi"
type input "30.000"
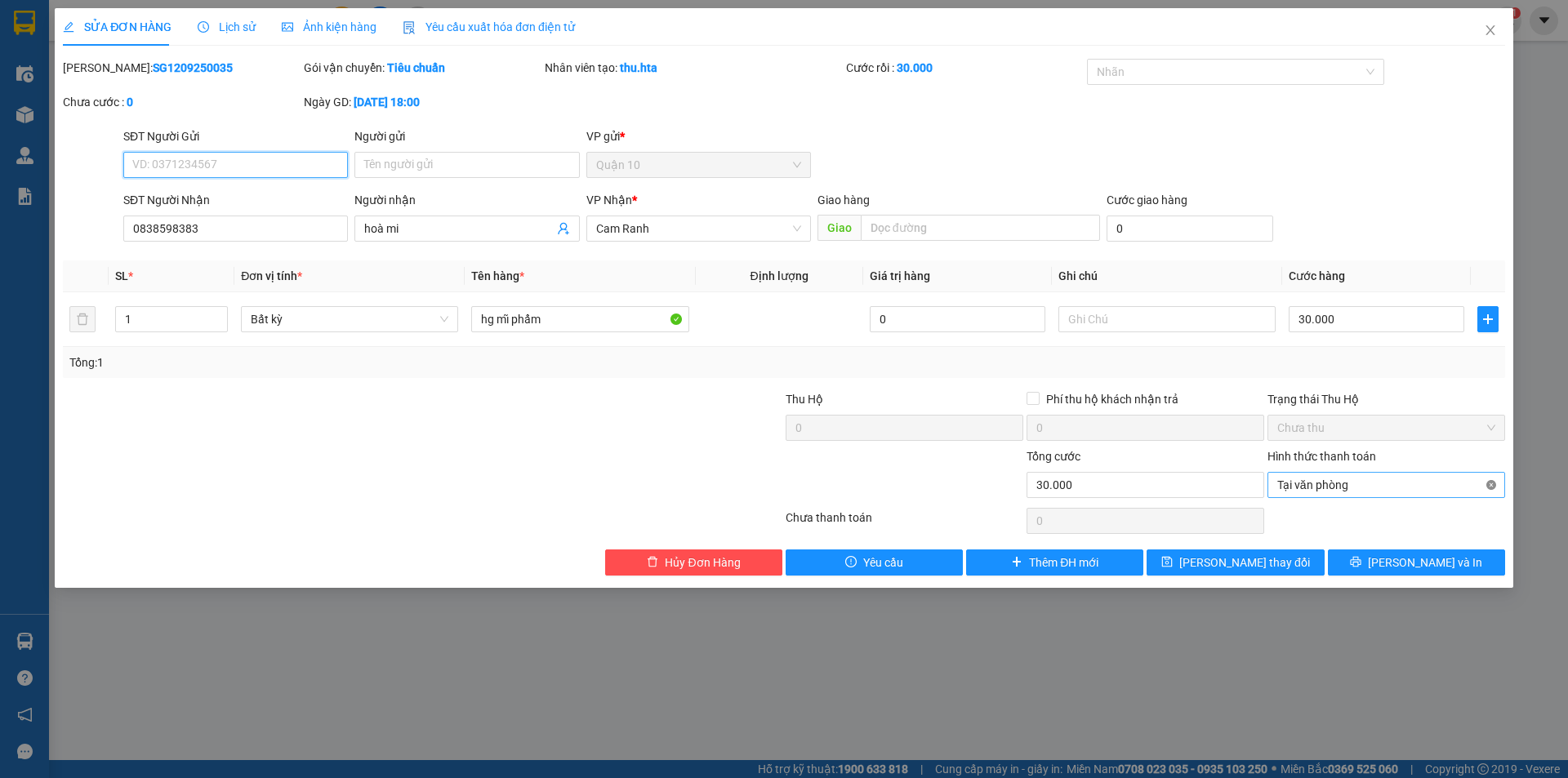
type input "30.000"
click at [1265, 553] on span "[PERSON_NAME] thay đổi" at bounding box center [1244, 562] width 131 height 18
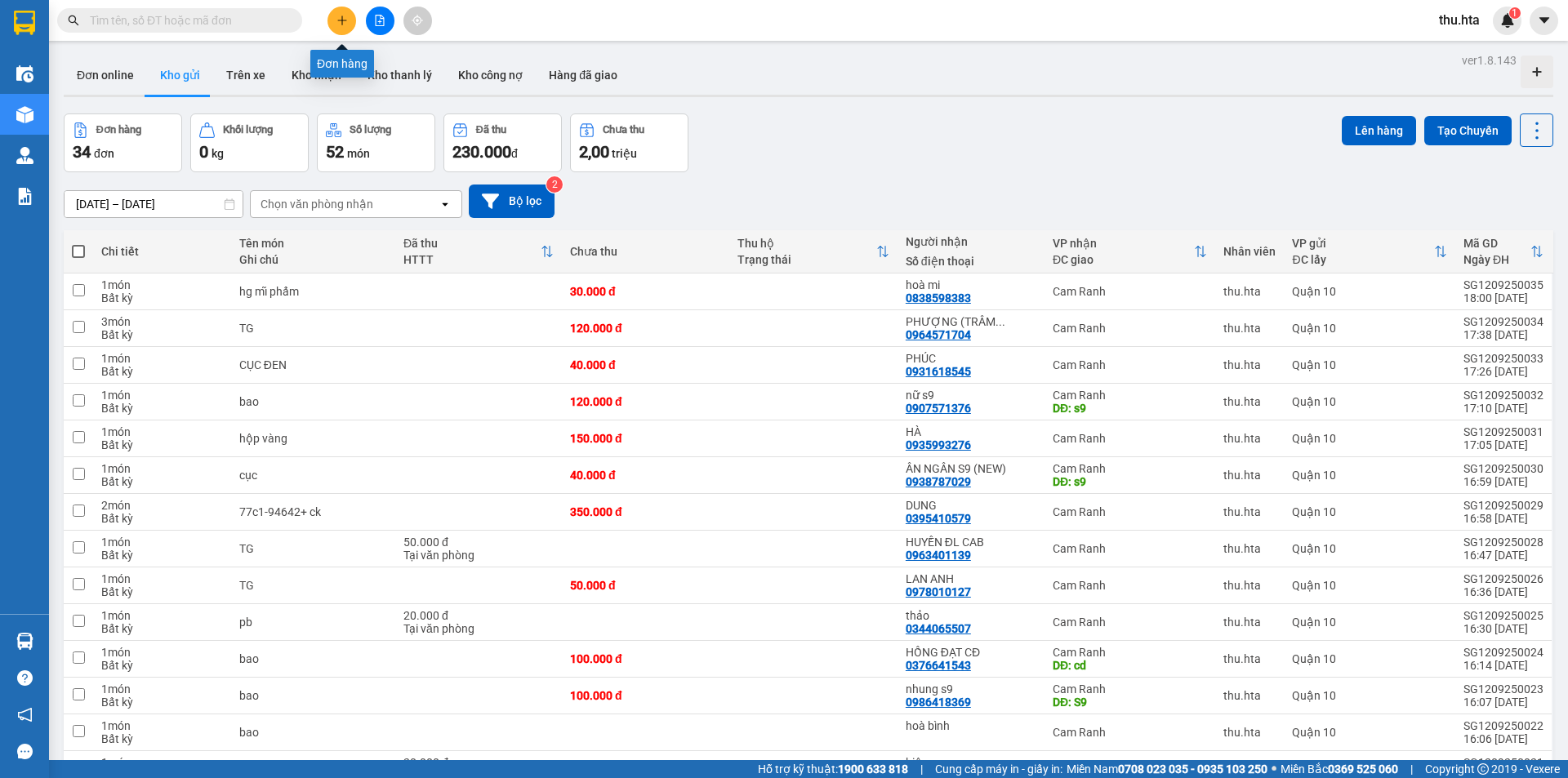
click at [345, 25] on button at bounding box center [341, 21] width 28 height 28
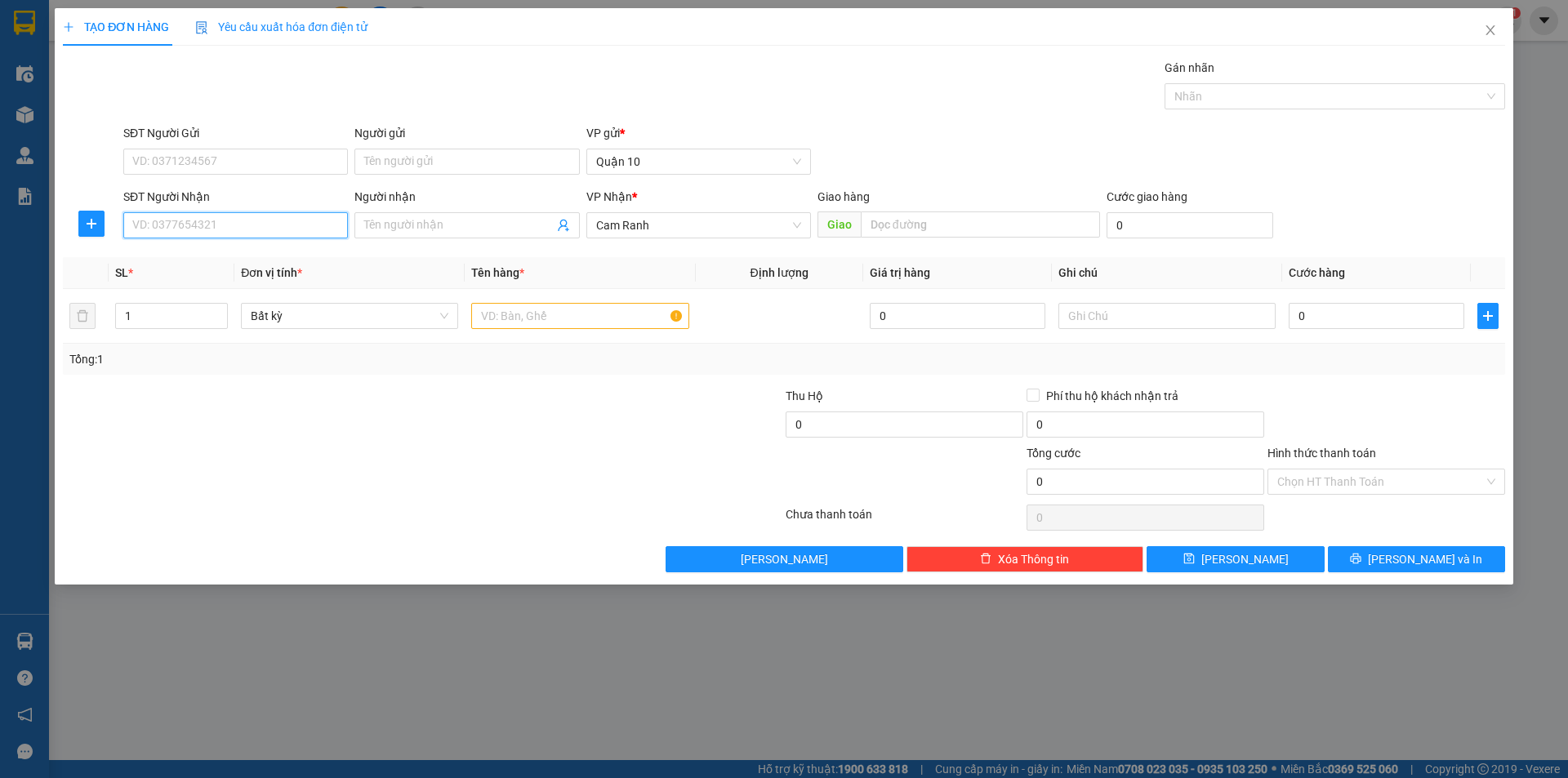
click at [255, 226] on input "SĐT Người Nhận" at bounding box center [236, 225] width 225 height 26
click at [235, 263] on div "0922213238 - dũng" at bounding box center [236, 258] width 205 height 18
type input "0922213238"
type input "dũng"
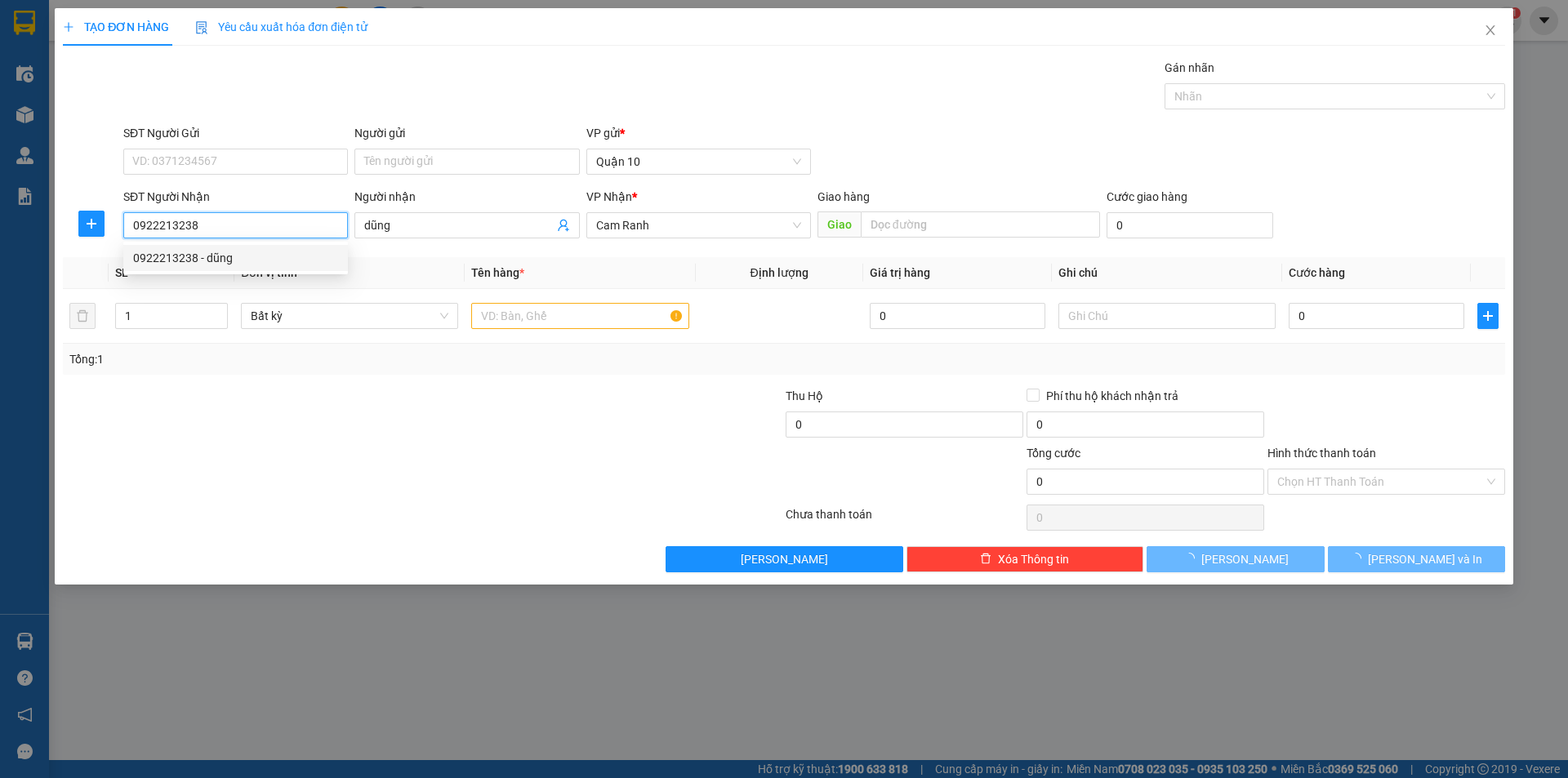
type input "40.000"
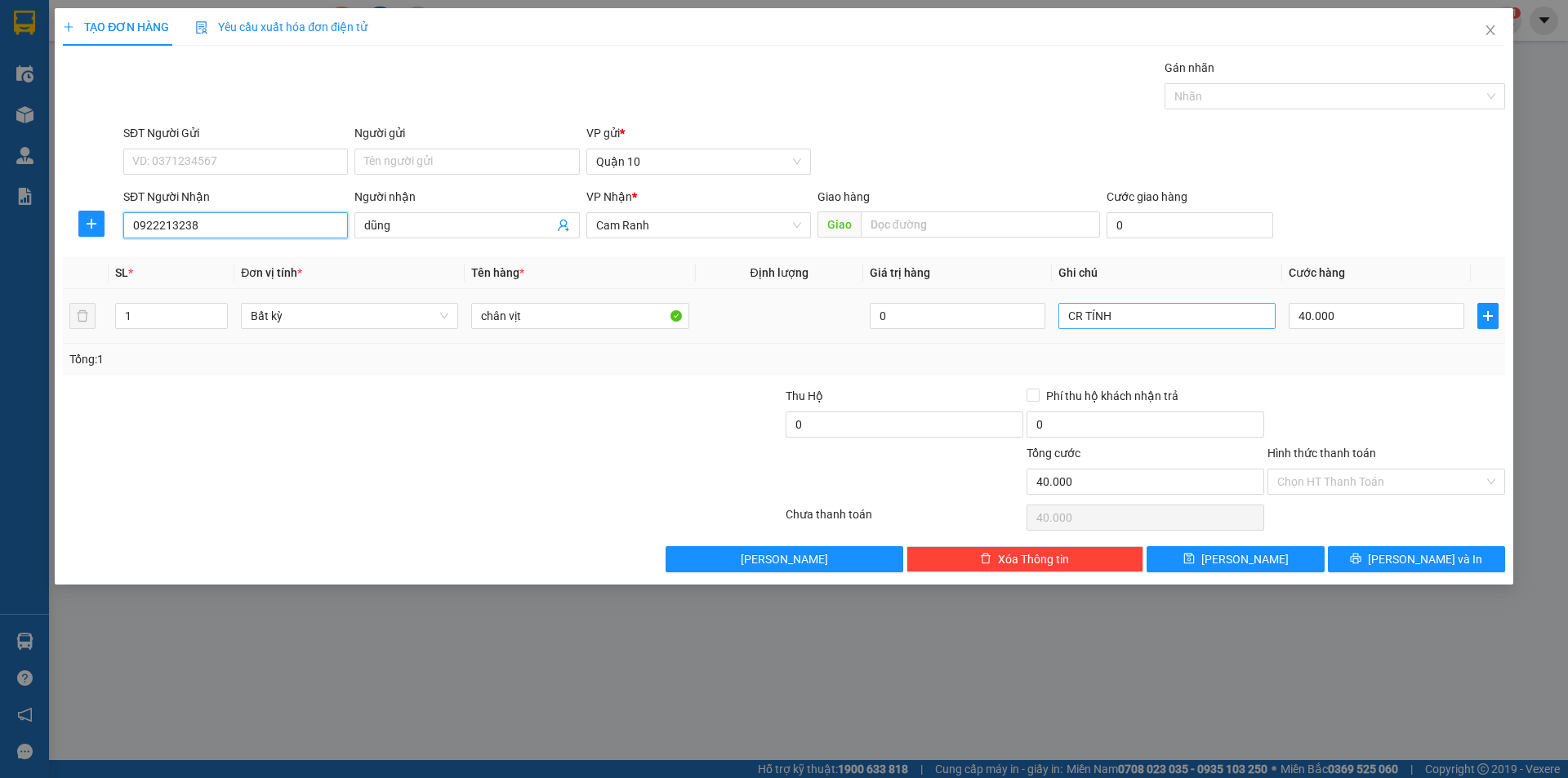
type input "0922213238"
click at [1190, 328] on input "CR TÍNH" at bounding box center [1166, 316] width 217 height 26
type input "C"
click at [1373, 320] on input "40.000" at bounding box center [1376, 316] width 176 height 26
type input "5"
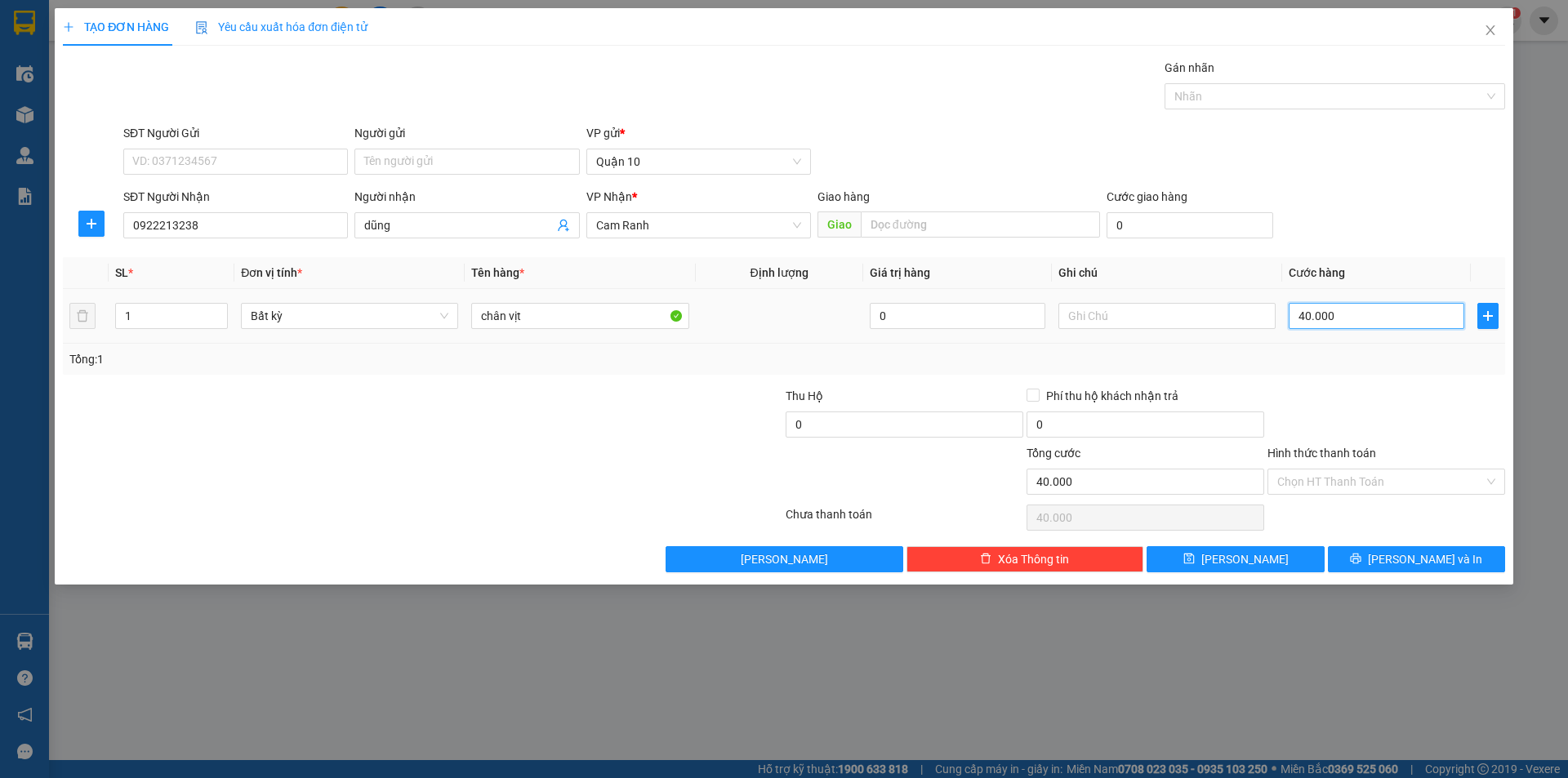
type input "5"
type input "50"
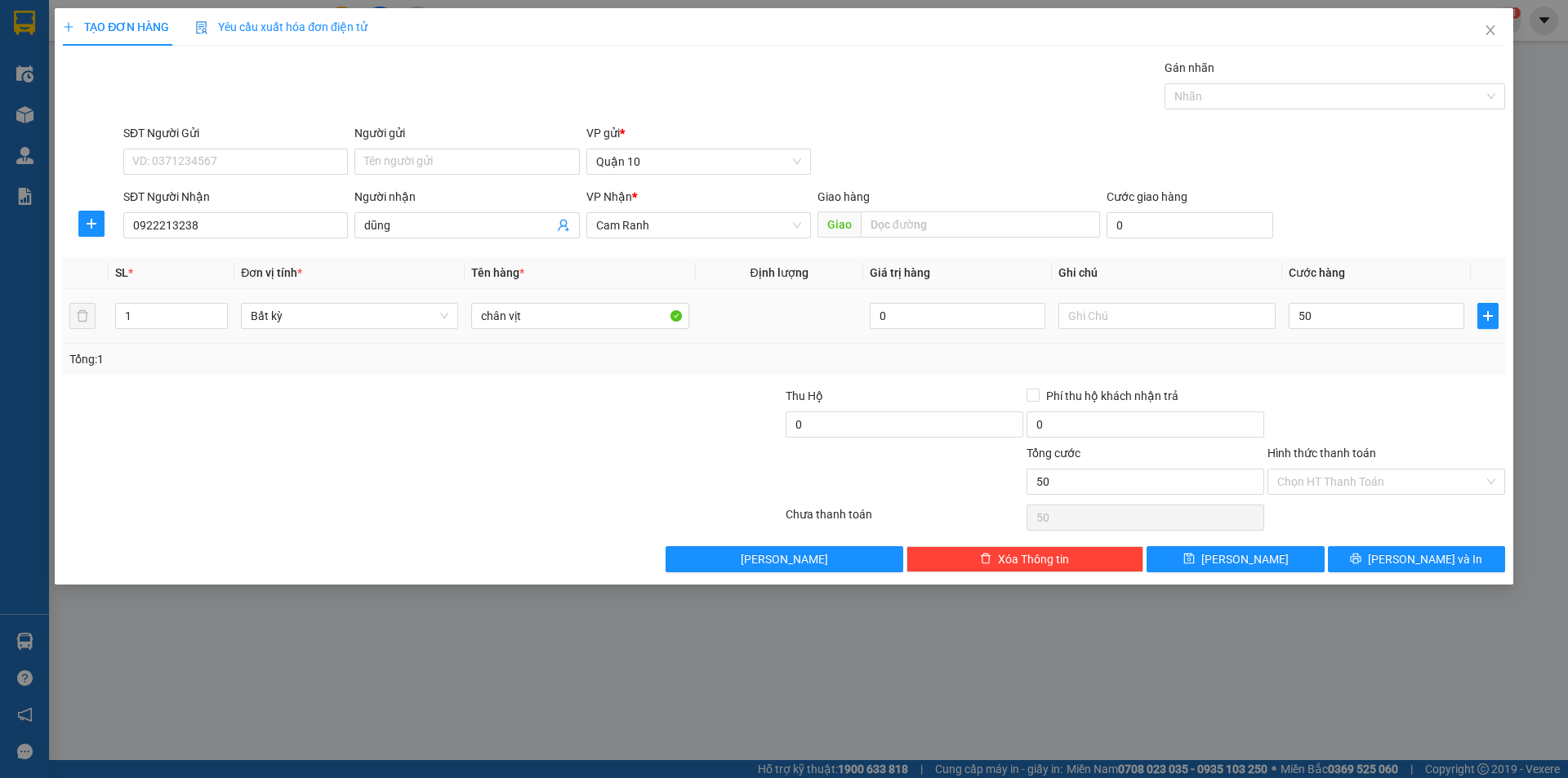
type input "50.000"
drag, startPoint x: 1355, startPoint y: 420, endPoint x: 1416, endPoint y: 502, distance: 102.2
click at [1355, 422] on div at bounding box center [1386, 415] width 240 height 57
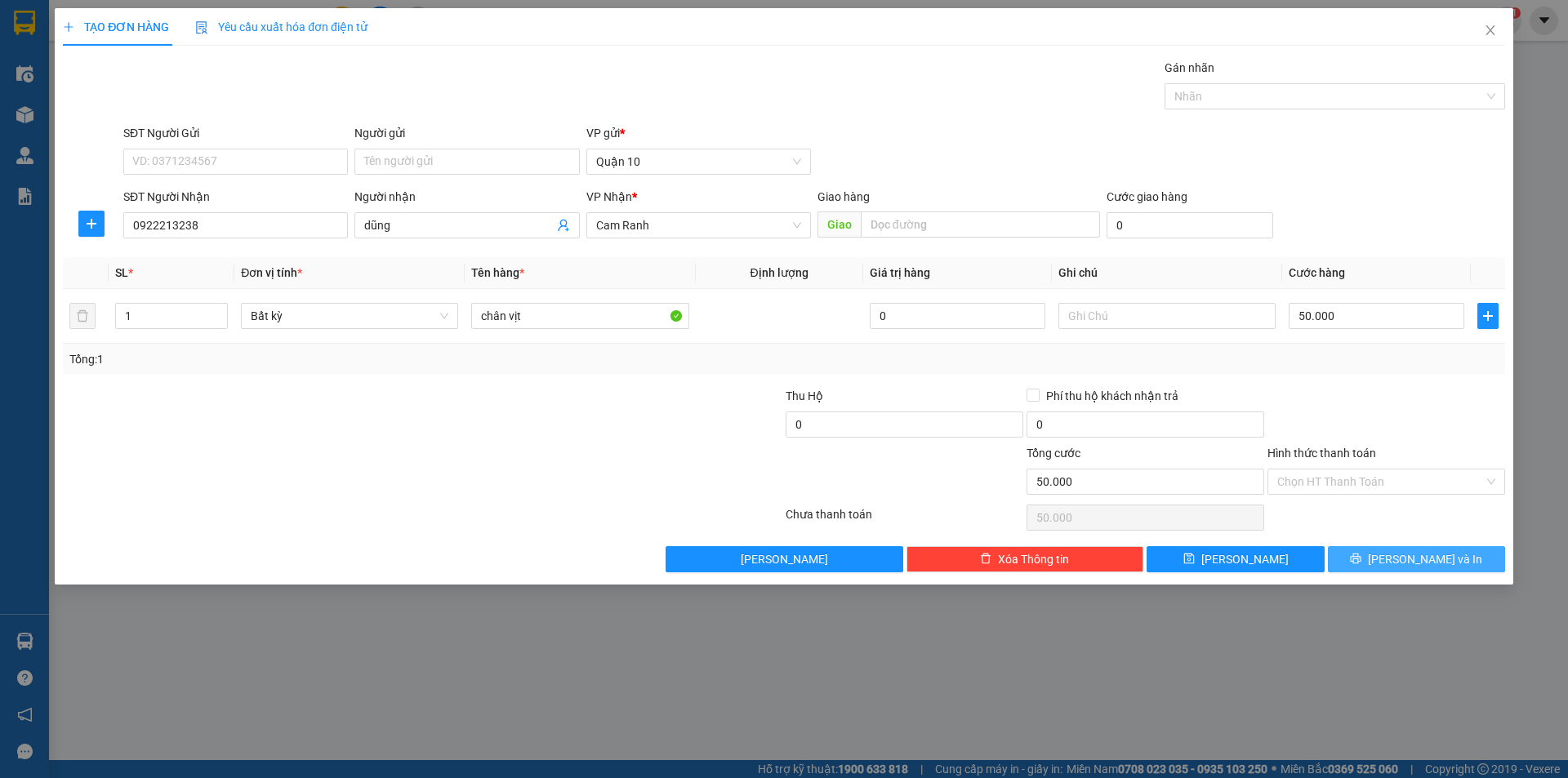
click at [1427, 558] on button "[PERSON_NAME] và In" at bounding box center [1416, 559] width 177 height 26
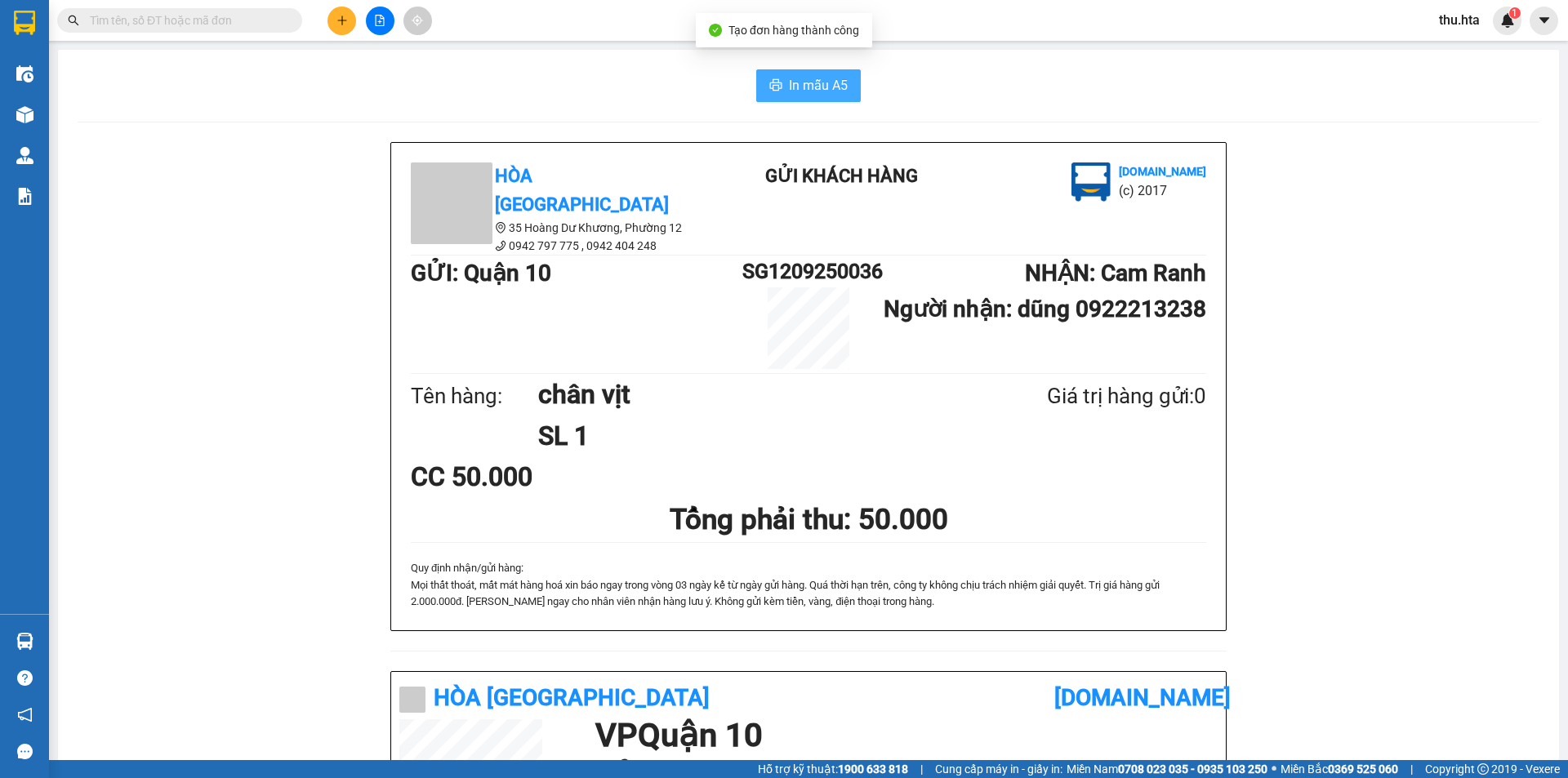
click at [825, 87] on span "In mẫu A5" at bounding box center [818, 85] width 59 height 21
click at [336, 19] on icon "plus" at bounding box center [342, 21] width 12 height 12
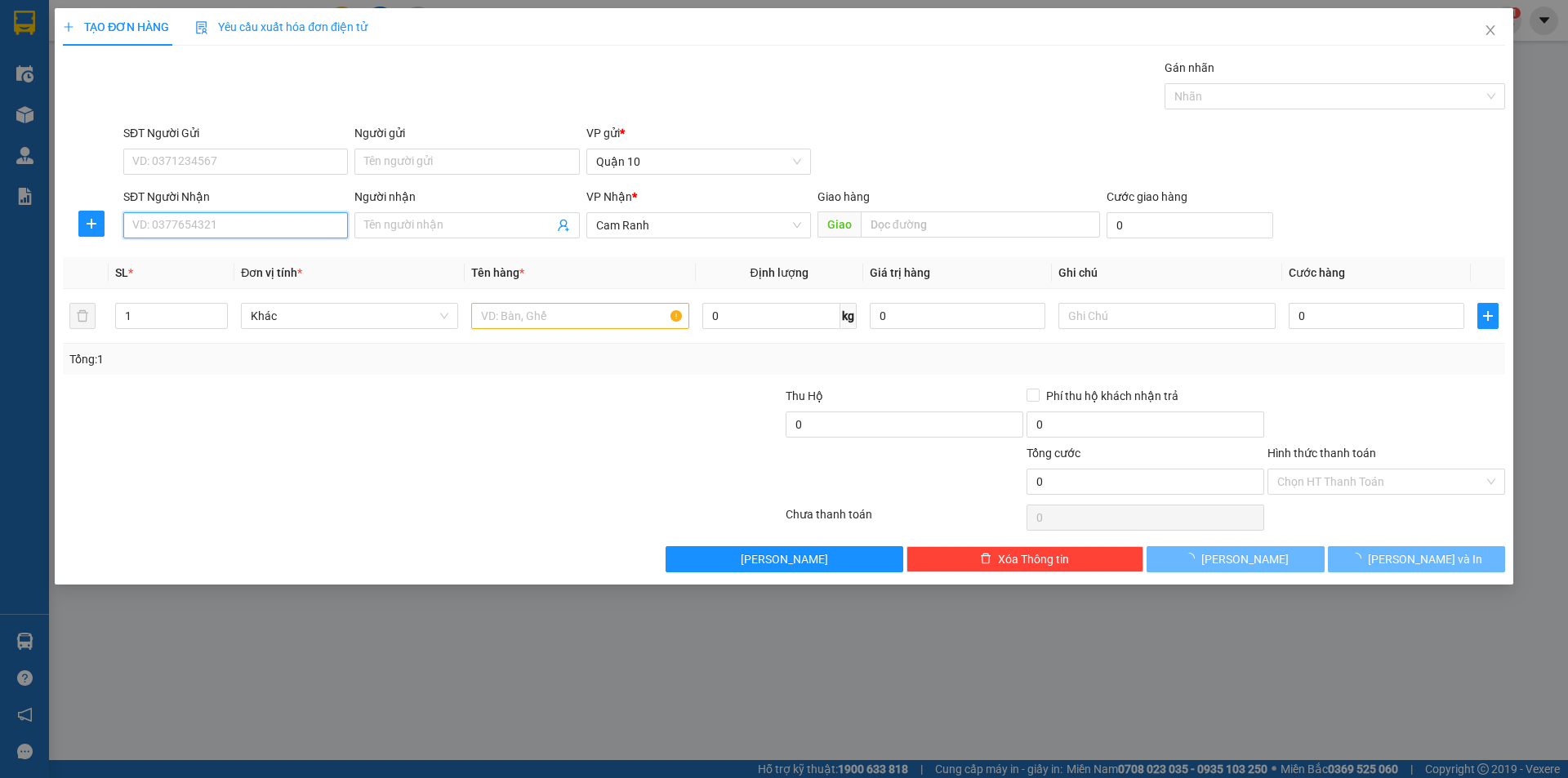
drag, startPoint x: 231, startPoint y: 228, endPoint x: 245, endPoint y: 219, distance: 16.6
click at [233, 227] on input "SĐT Người Nhận" at bounding box center [236, 225] width 225 height 26
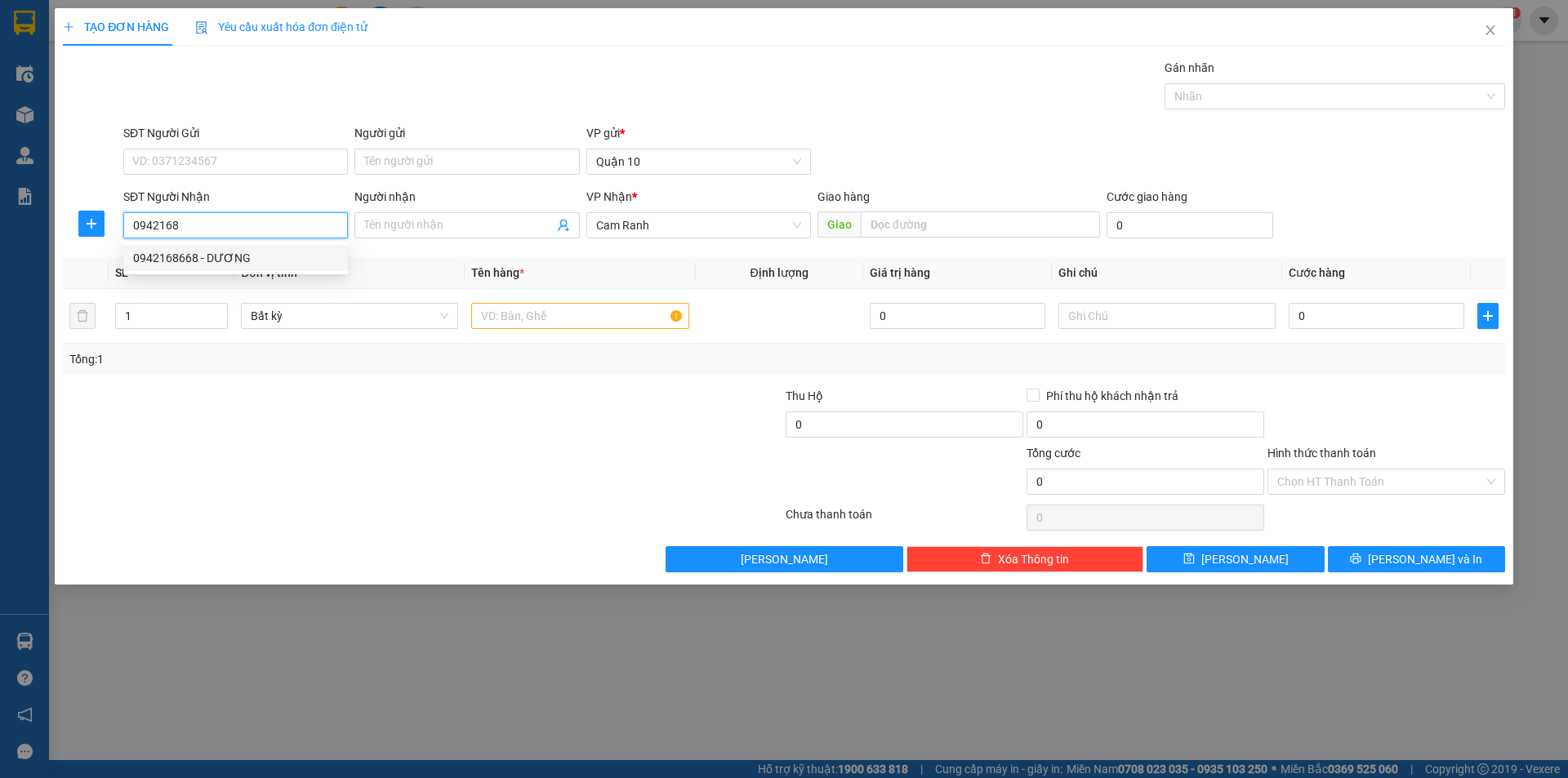
click at [287, 254] on div "0942168668 - DƯƠNG" at bounding box center [236, 258] width 205 height 18
type input "0942168668"
type input "DƯƠNG"
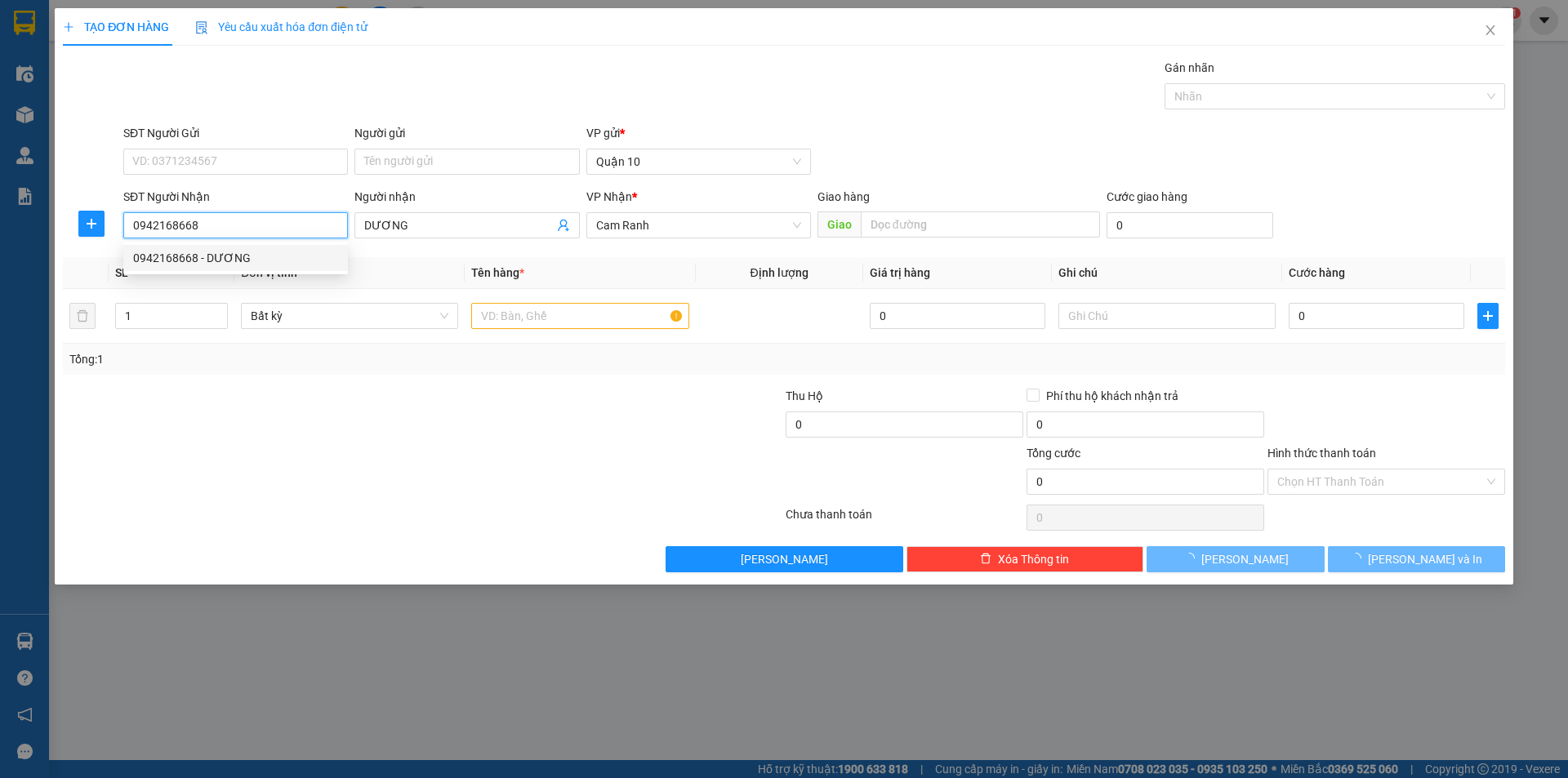
type input "20.000"
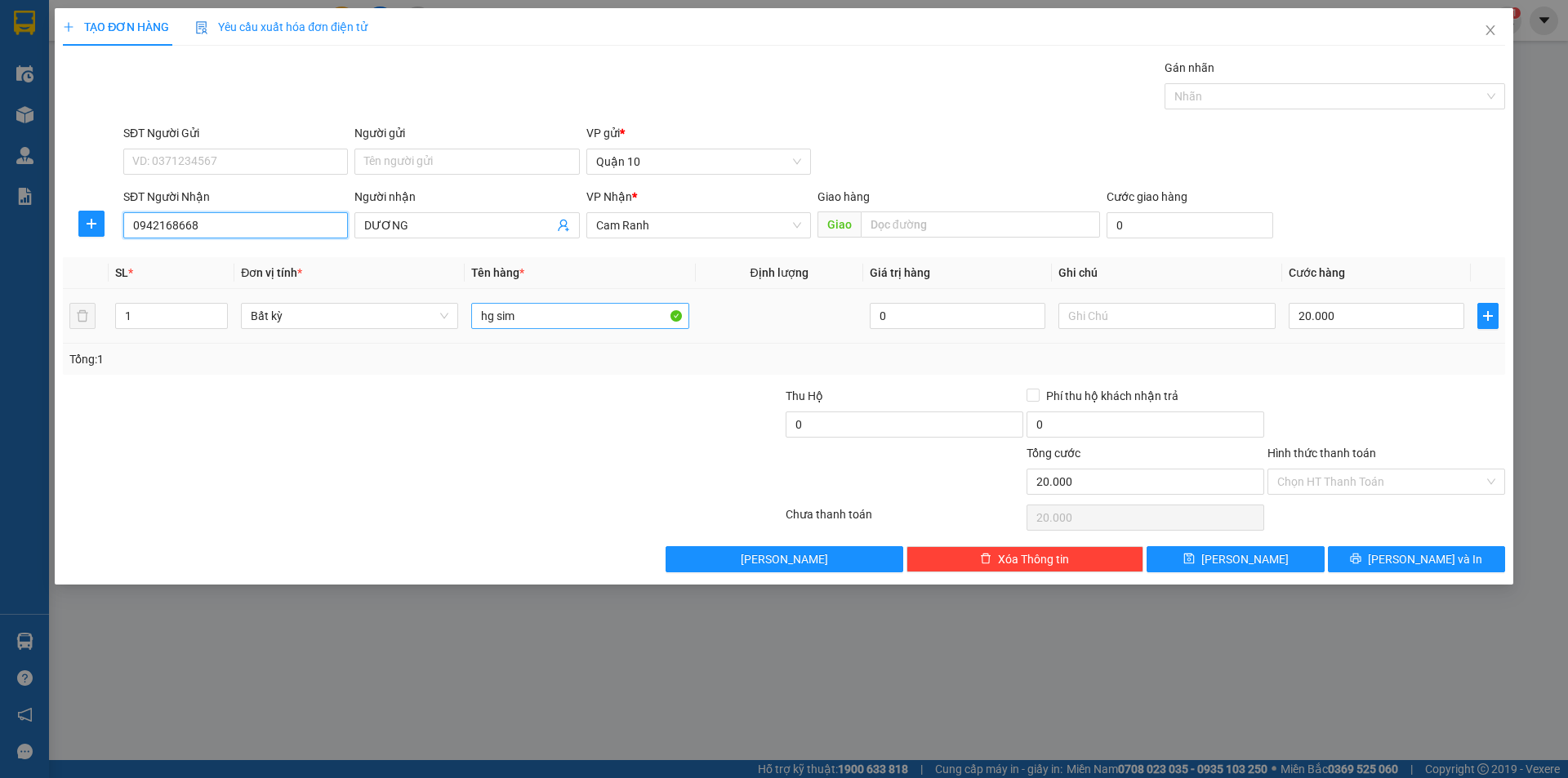
type input "0942168668"
click at [543, 322] on input "hg sim" at bounding box center [580, 316] width 217 height 26
type input "h"
type input "d"
type input "đèn năng lương"
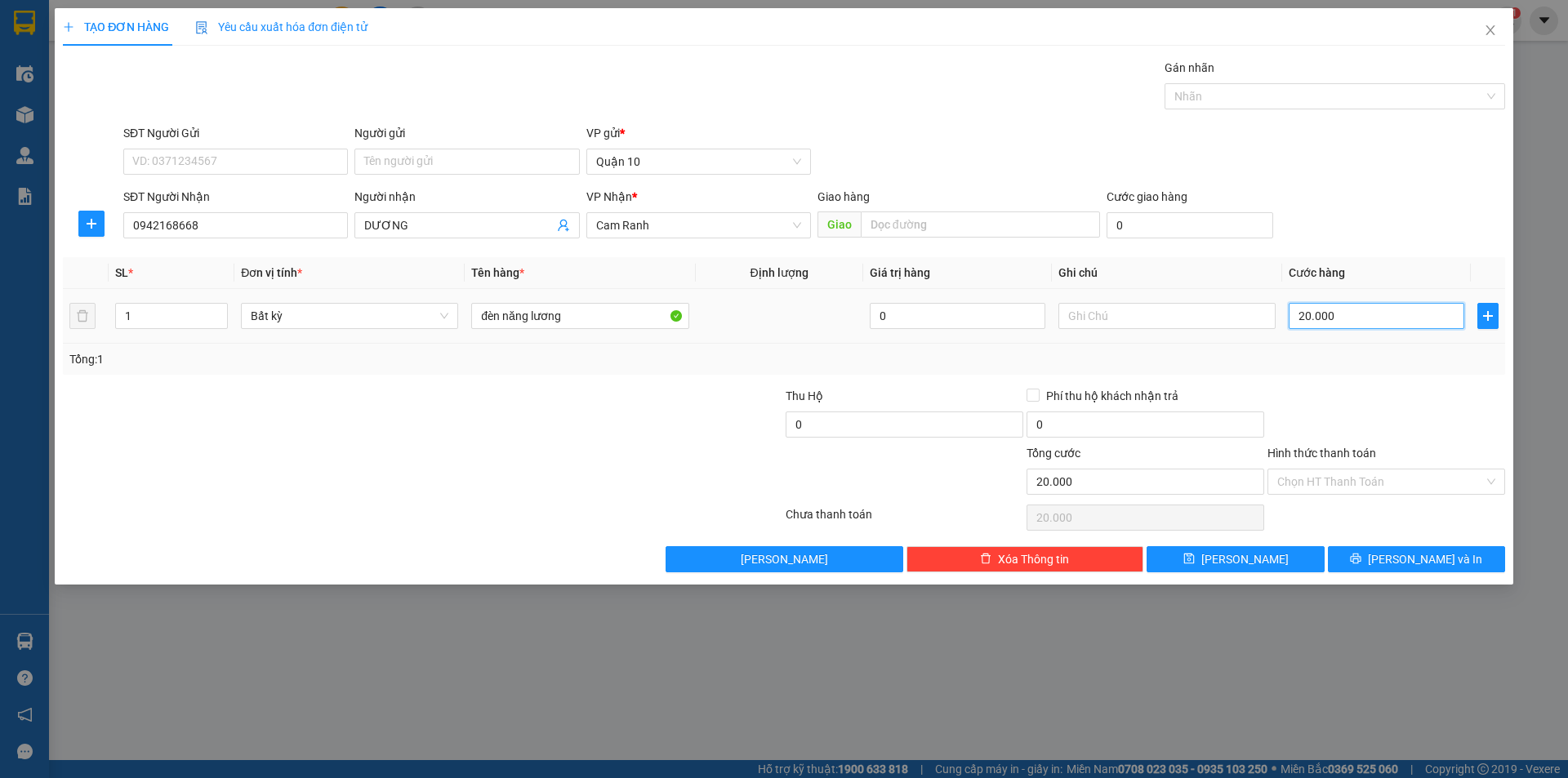
click at [1370, 307] on input "20.000" at bounding box center [1376, 316] width 176 height 26
type input "4"
type input "40"
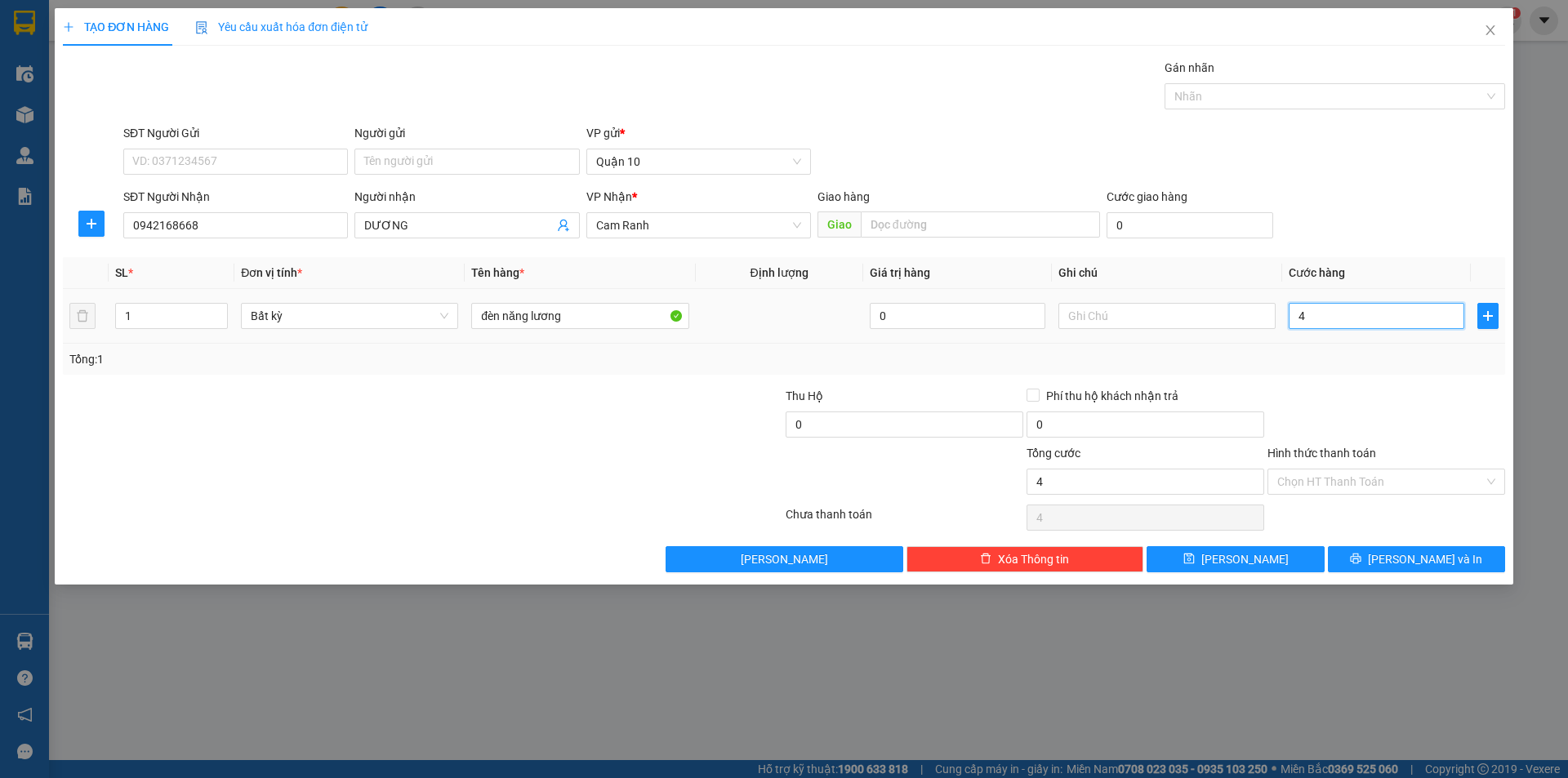
type input "40"
type input "40.000"
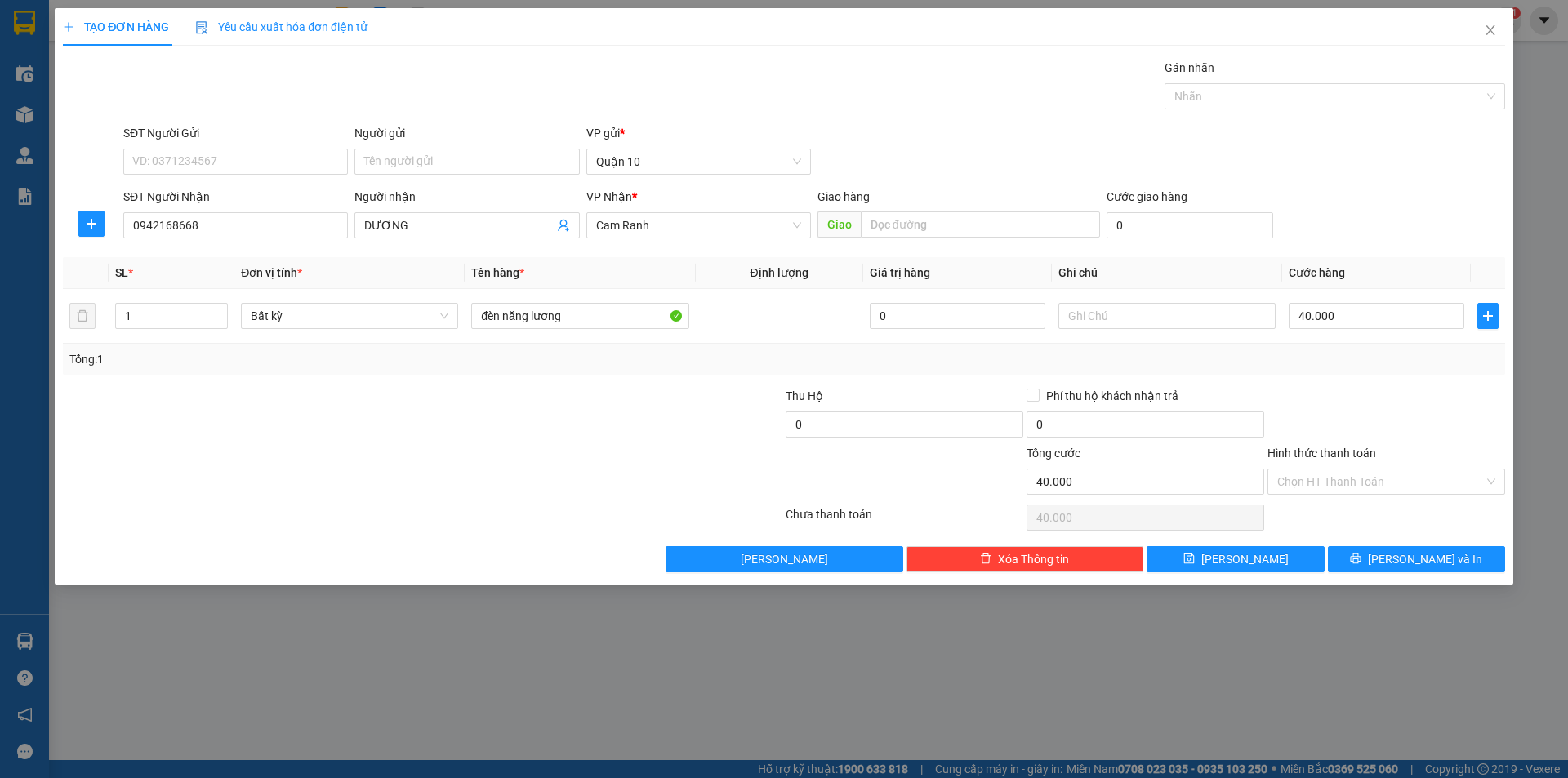
click at [1348, 387] on div at bounding box center [1386, 415] width 240 height 57
drag, startPoint x: 1409, startPoint y: 560, endPoint x: 1400, endPoint y: 557, distance: 9.5
click at [1410, 560] on span "[PERSON_NAME] và In" at bounding box center [1424, 559] width 114 height 18
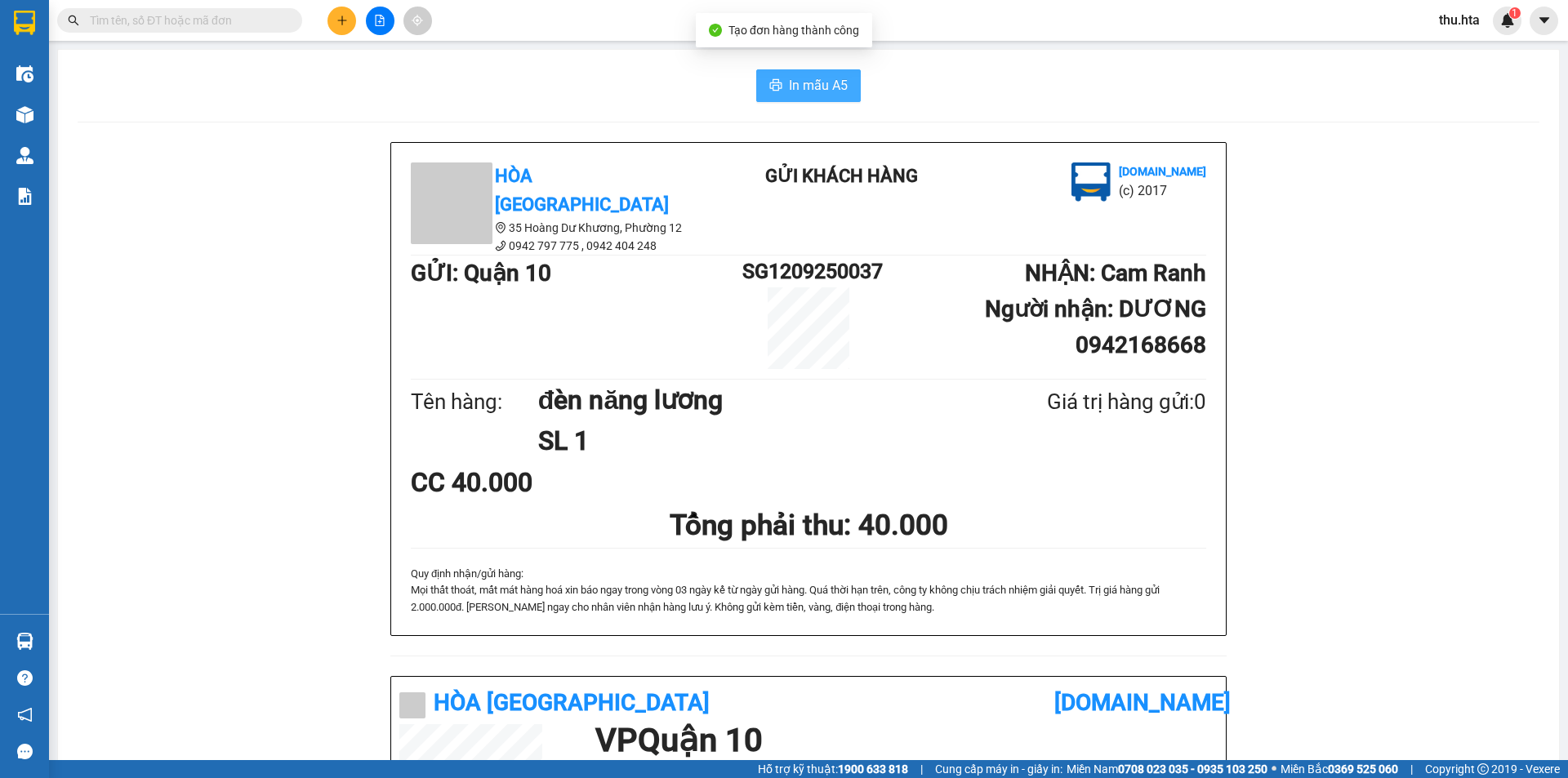
click at [799, 81] on span "In mẫu A5" at bounding box center [818, 85] width 59 height 21
click at [351, 18] on button at bounding box center [341, 21] width 28 height 28
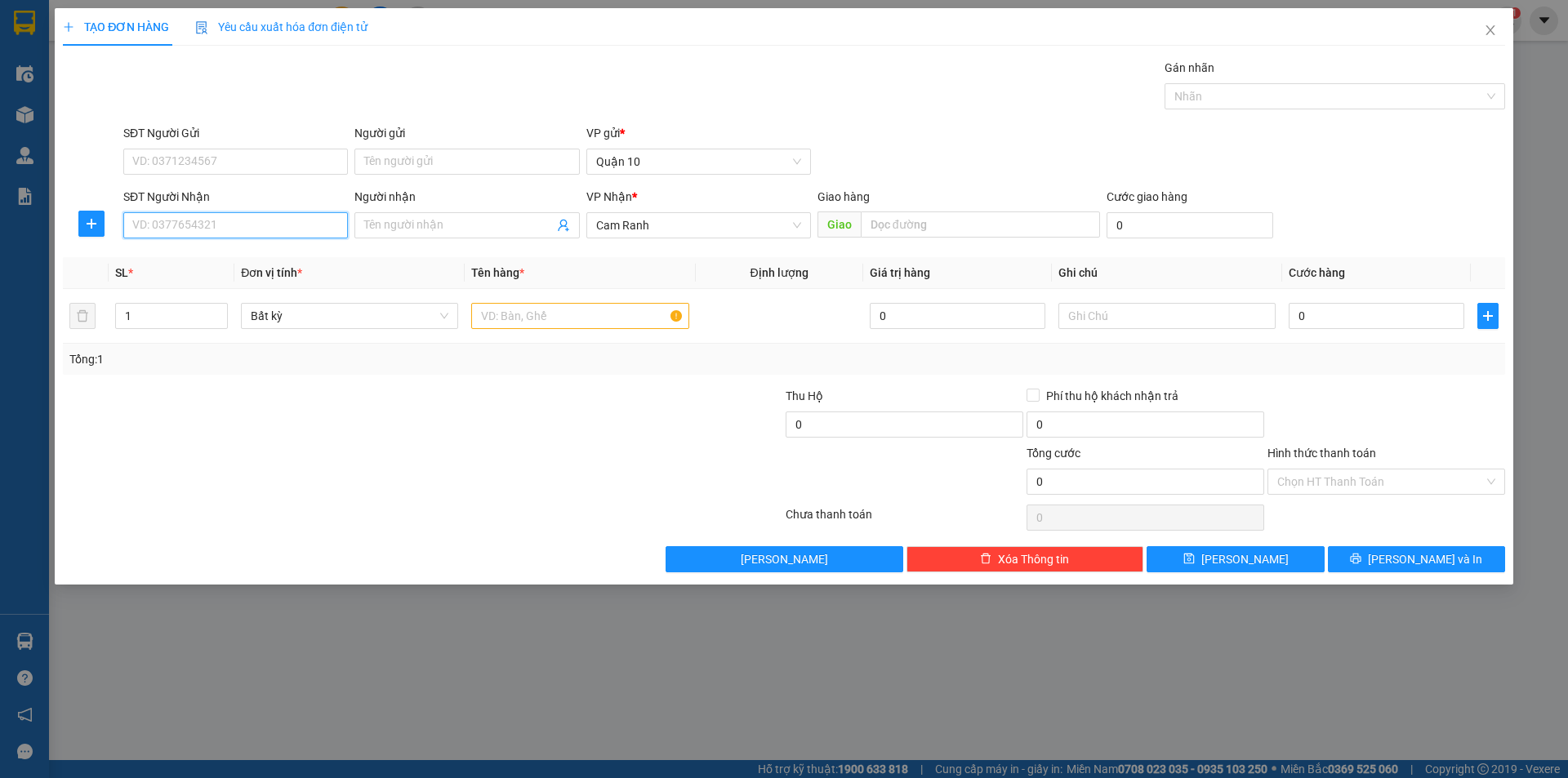
click at [277, 236] on input "SĐT Người Nhận" at bounding box center [236, 225] width 225 height 26
click at [398, 231] on input "Người nhận" at bounding box center [458, 225] width 189 height 18
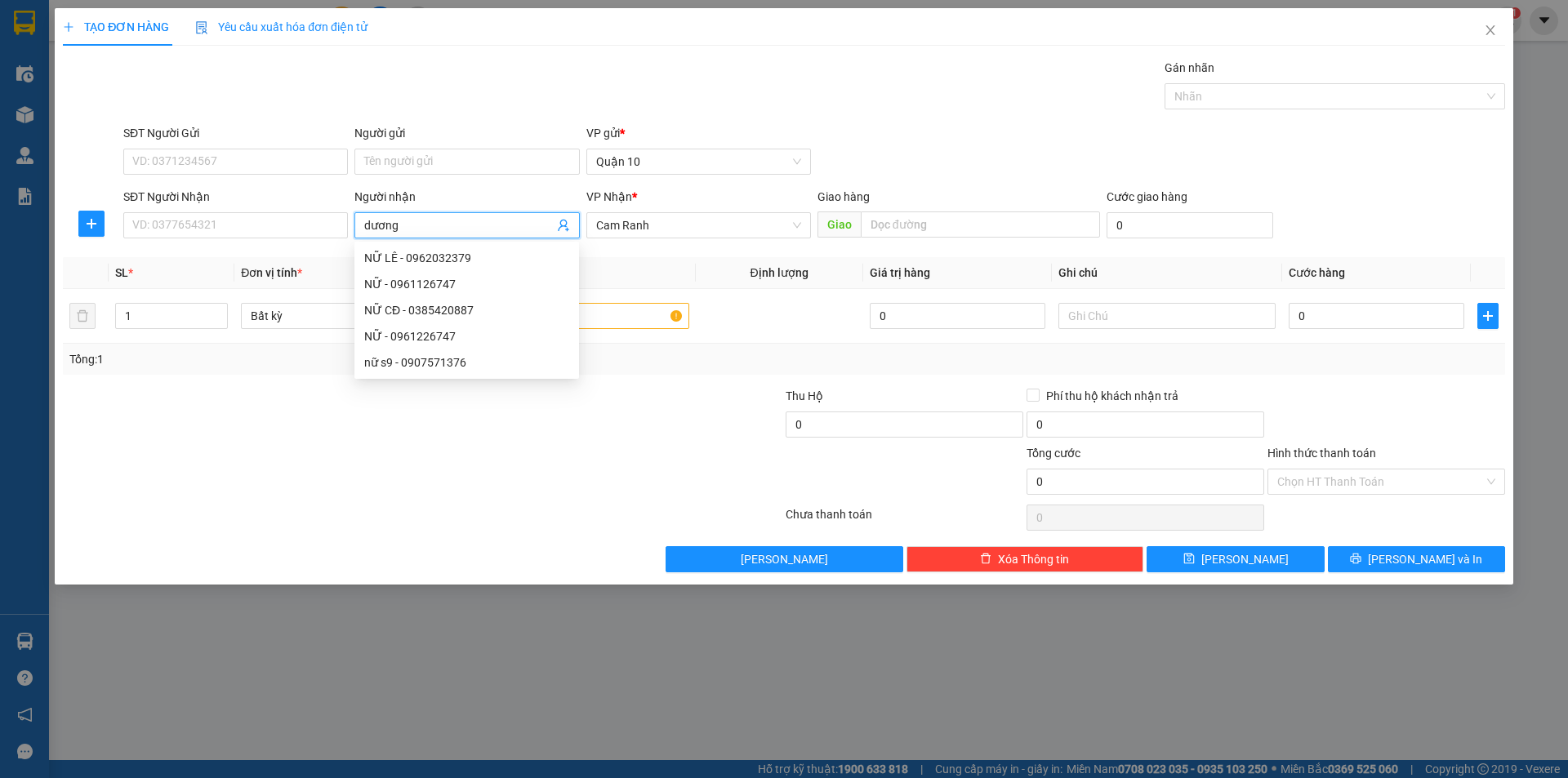
type input "dương"
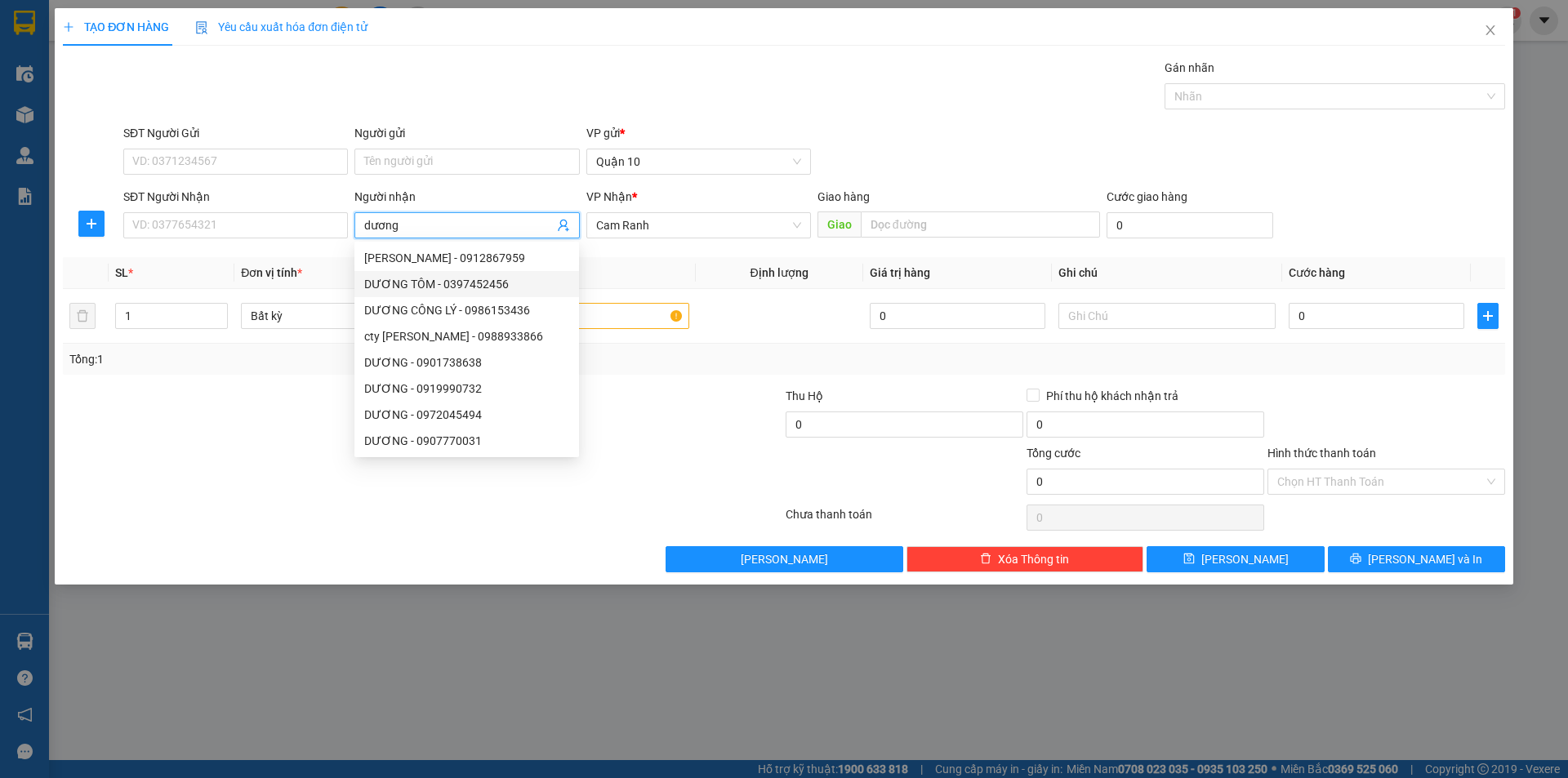
click at [440, 290] on div "DƯƠNG TÔM - 0397452456" at bounding box center [467, 283] width 205 height 18
type input "0397452456"
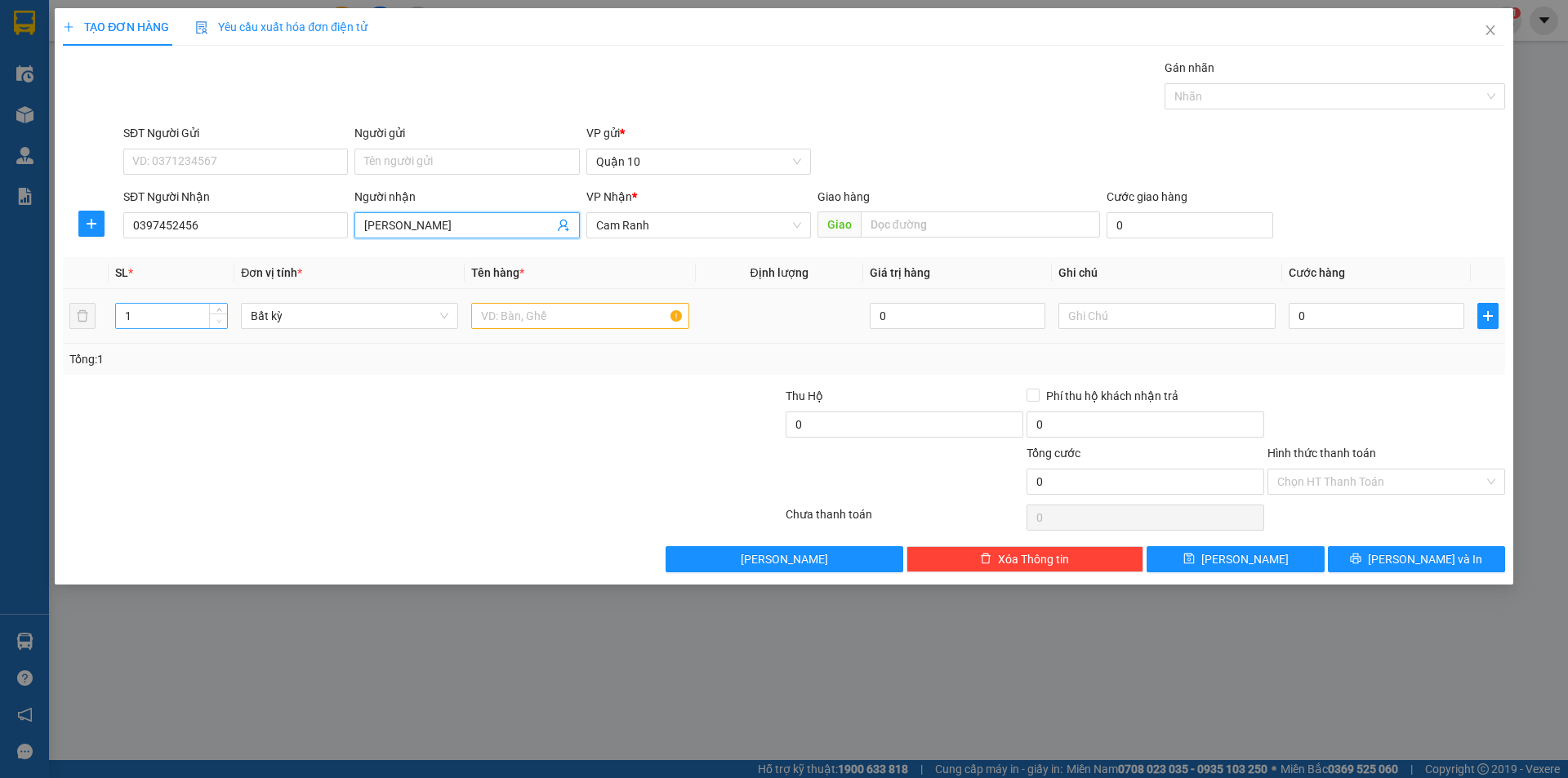
click at [222, 314] on span "Decrease Value" at bounding box center [218, 321] width 18 height 15
type input "[PERSON_NAME]"
click at [221, 308] on span "Increase Value" at bounding box center [218, 311] width 18 height 15
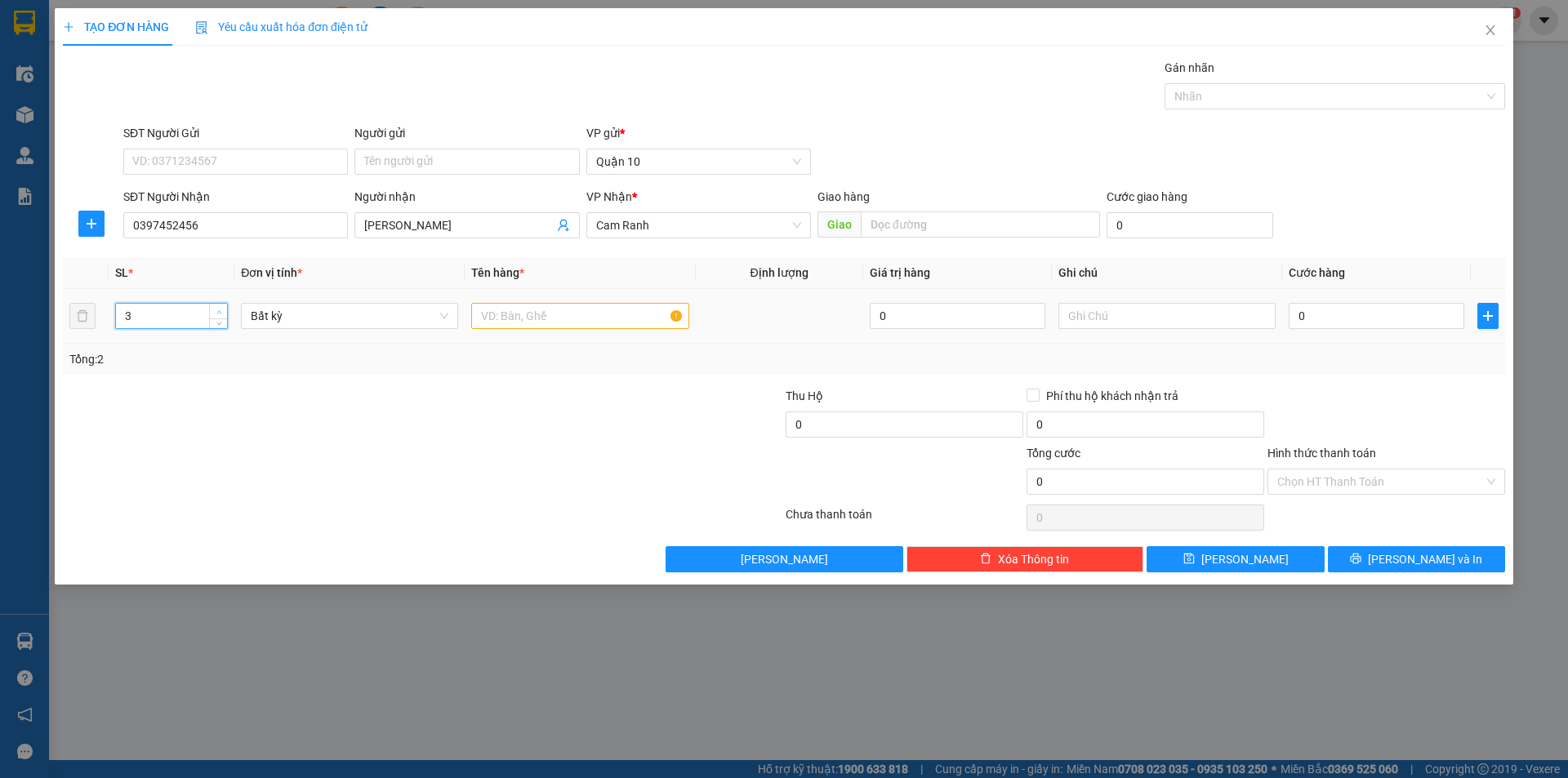
click at [221, 310] on icon "up" at bounding box center [219, 313] width 6 height 6
type input "6"
click at [220, 312] on icon "up" at bounding box center [219, 313] width 6 height 6
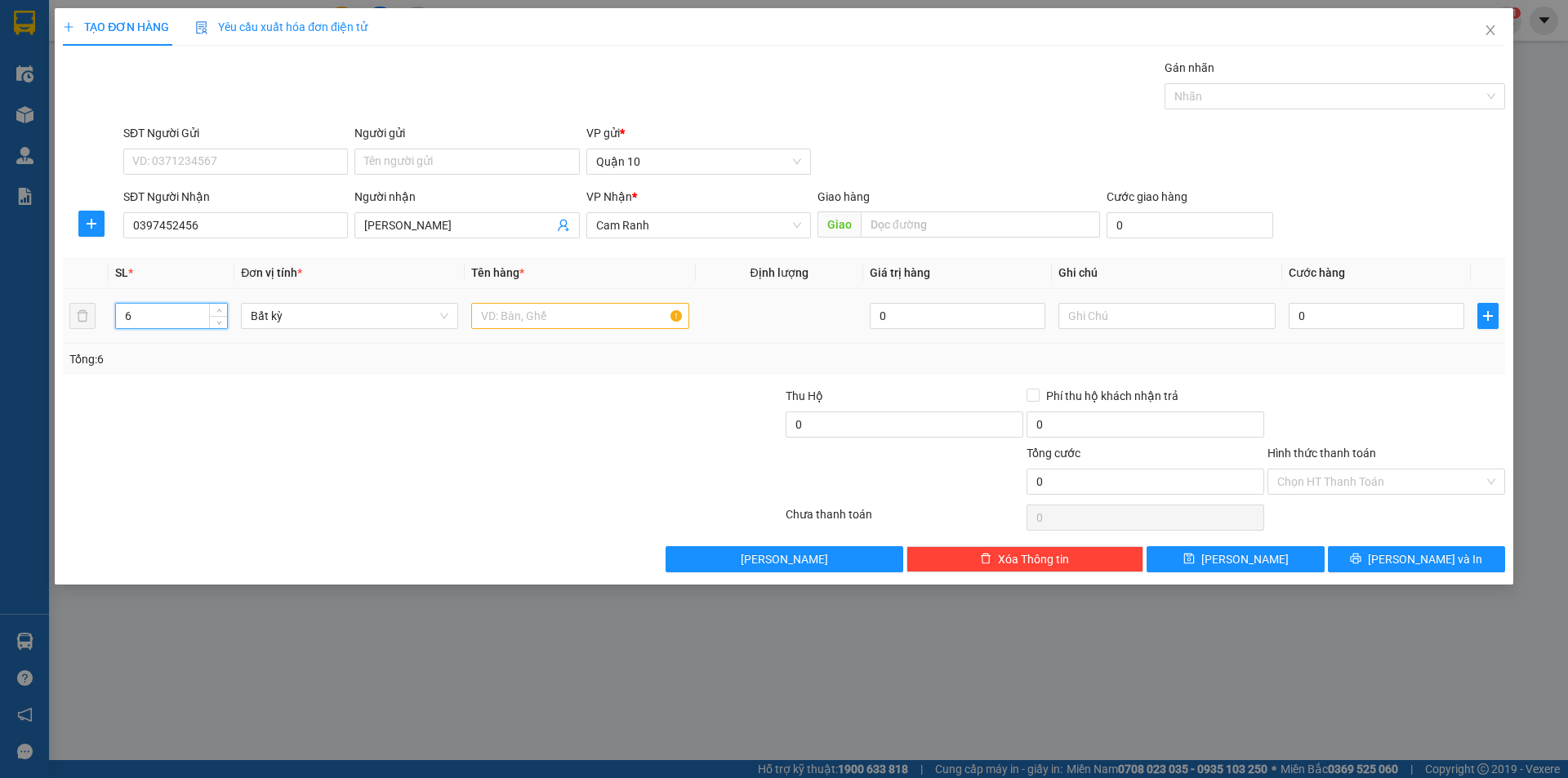
click at [556, 333] on td at bounding box center [580, 317] width 231 height 55
click at [554, 321] on input "text" at bounding box center [580, 316] width 217 height 26
type input "tg"
click at [1340, 324] on input "0" at bounding box center [1376, 316] width 176 height 26
type input "1"
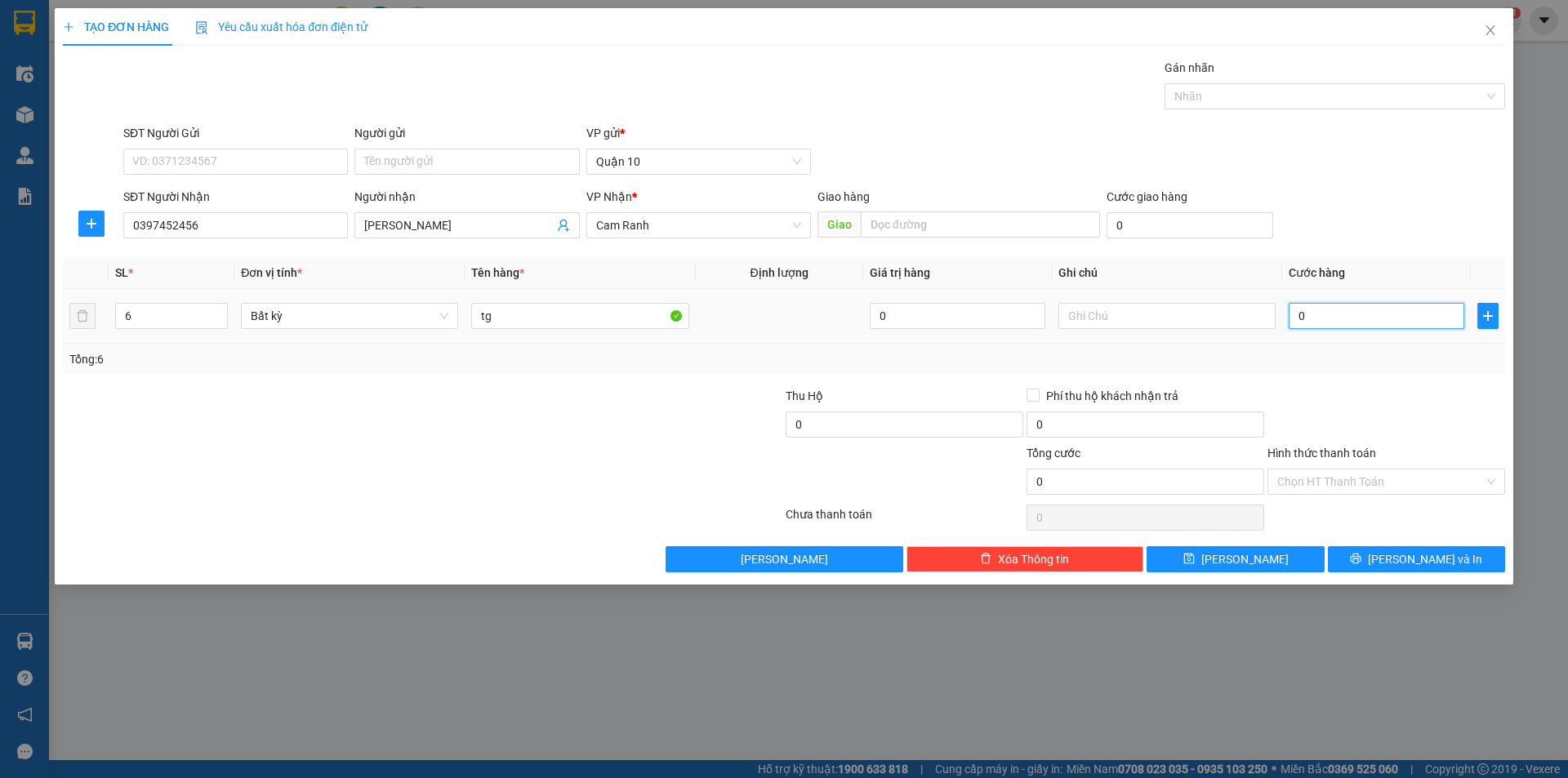
type input "1"
type input "18"
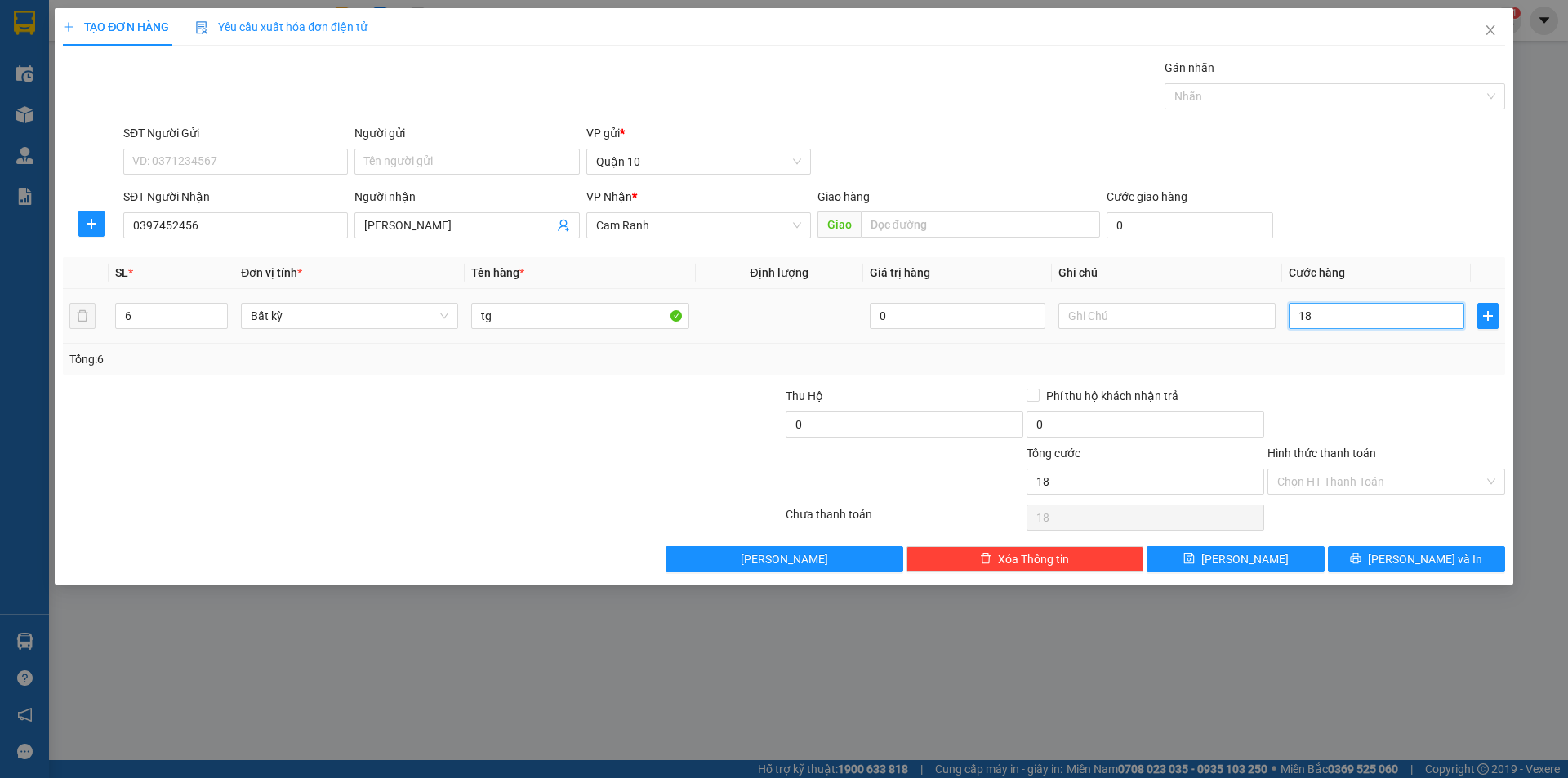
type input "180"
type input "180.000"
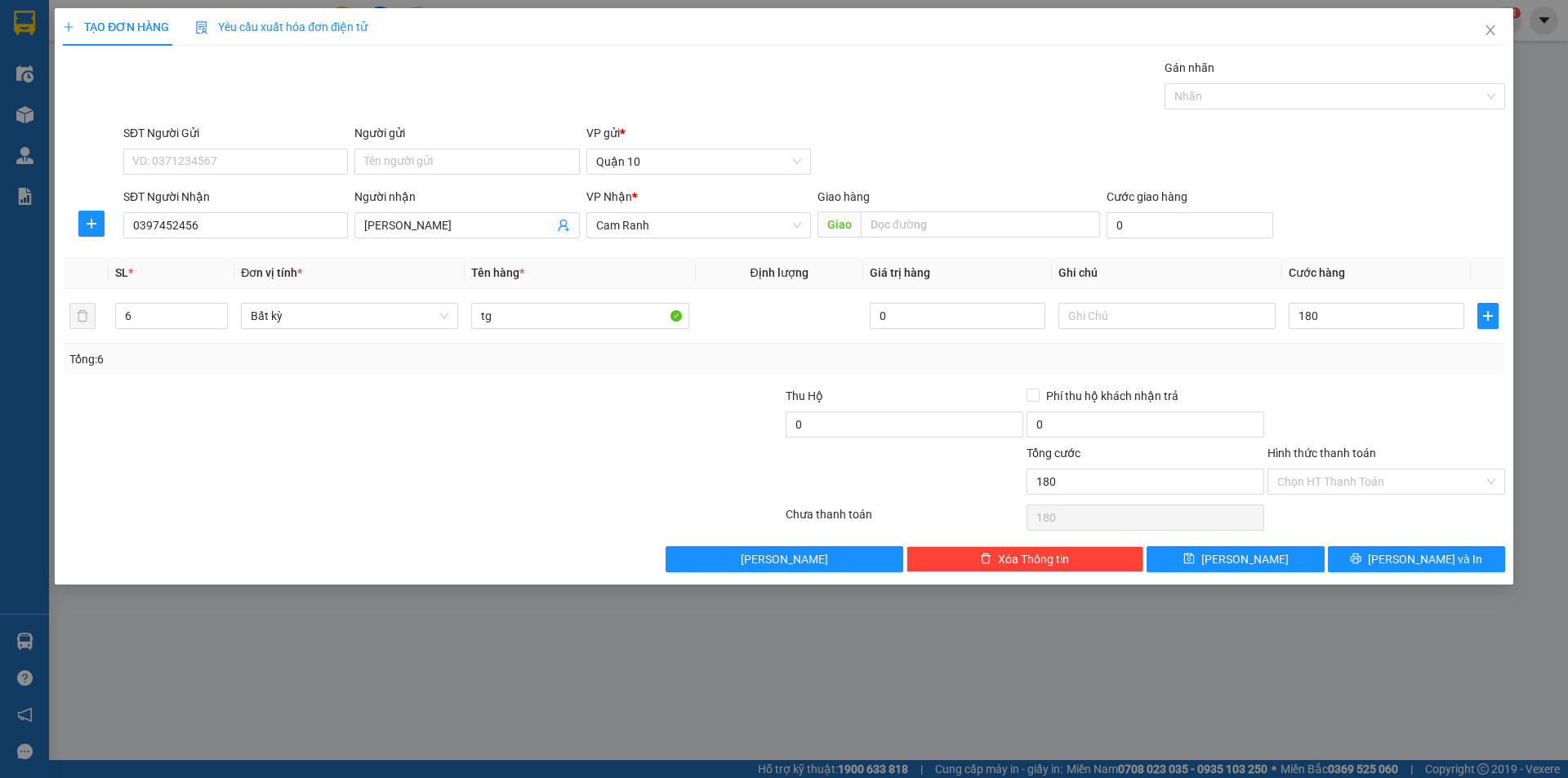
type input "180.000"
drag, startPoint x: 1384, startPoint y: 371, endPoint x: 1385, endPoint y: 410, distance: 39.0
click at [1384, 372] on div "Tổng: 6" at bounding box center [783, 360] width 1442 height 31
drag, startPoint x: 1407, startPoint y: 557, endPoint x: 1407, endPoint y: 548, distance: 9.0
click at [1407, 557] on span "[PERSON_NAME] và In" at bounding box center [1424, 559] width 114 height 18
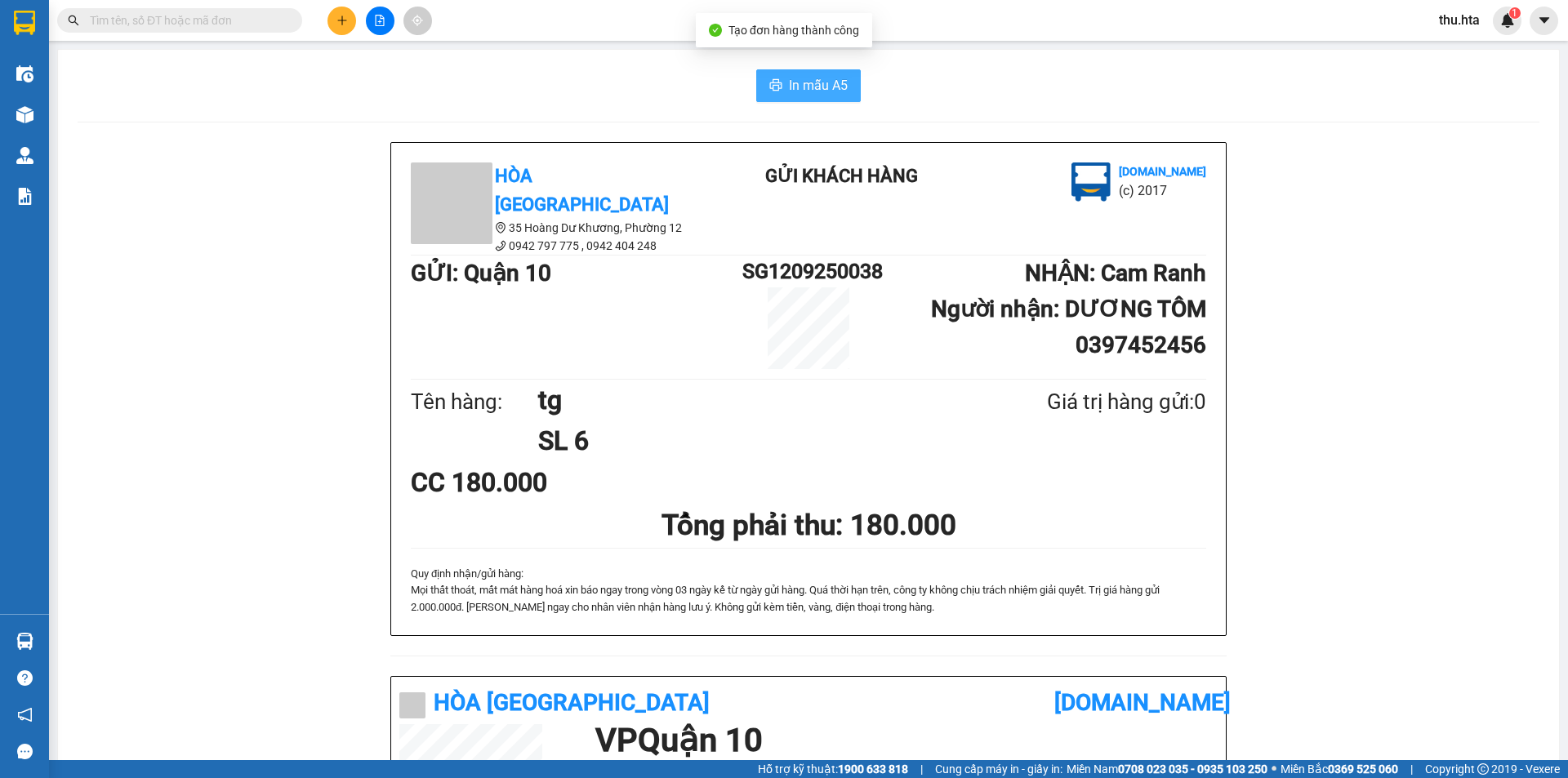
click at [840, 81] on span "In mẫu A5" at bounding box center [818, 85] width 59 height 21
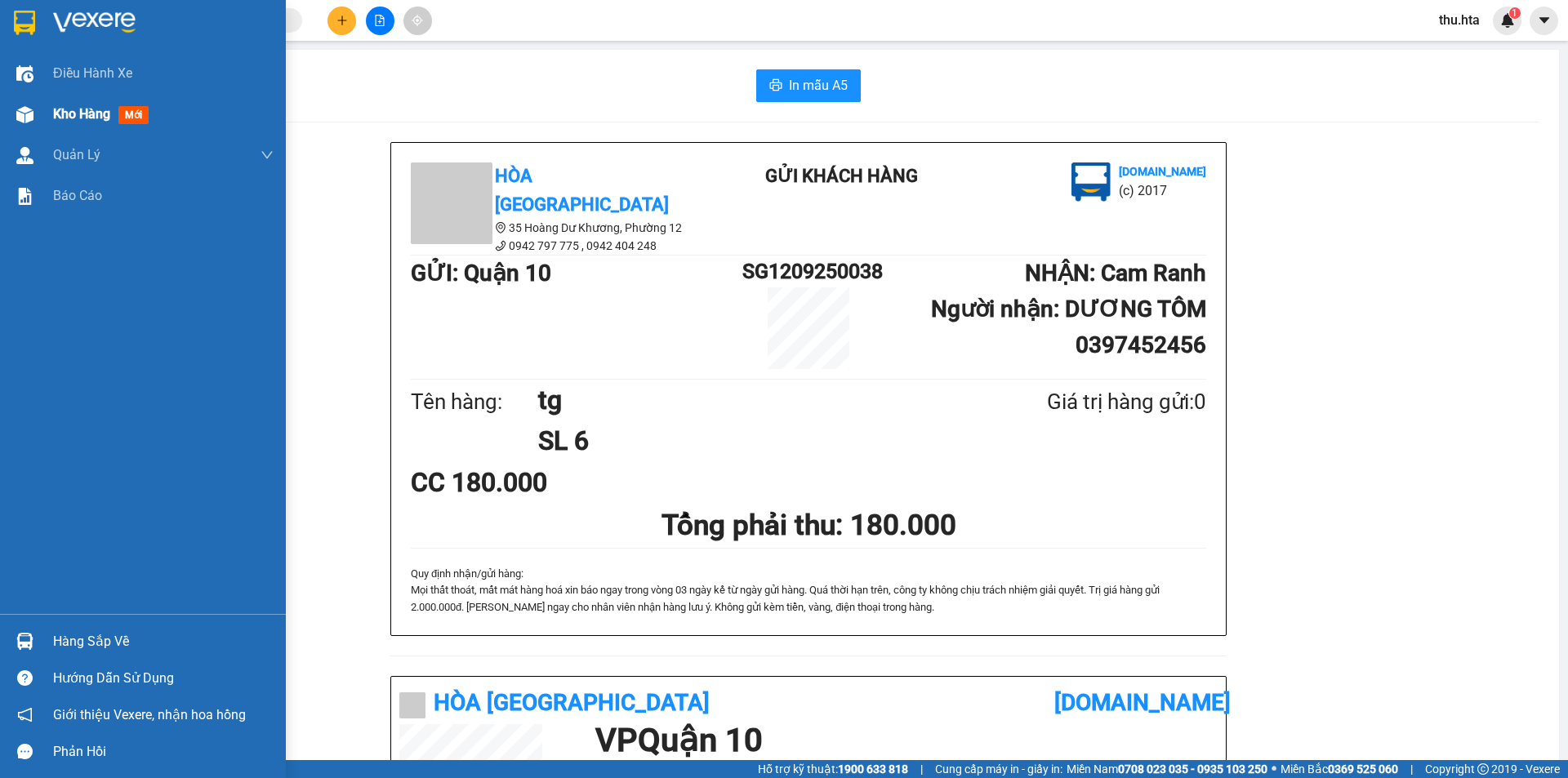
click at [97, 113] on span "Kho hàng" at bounding box center [81, 114] width 57 height 16
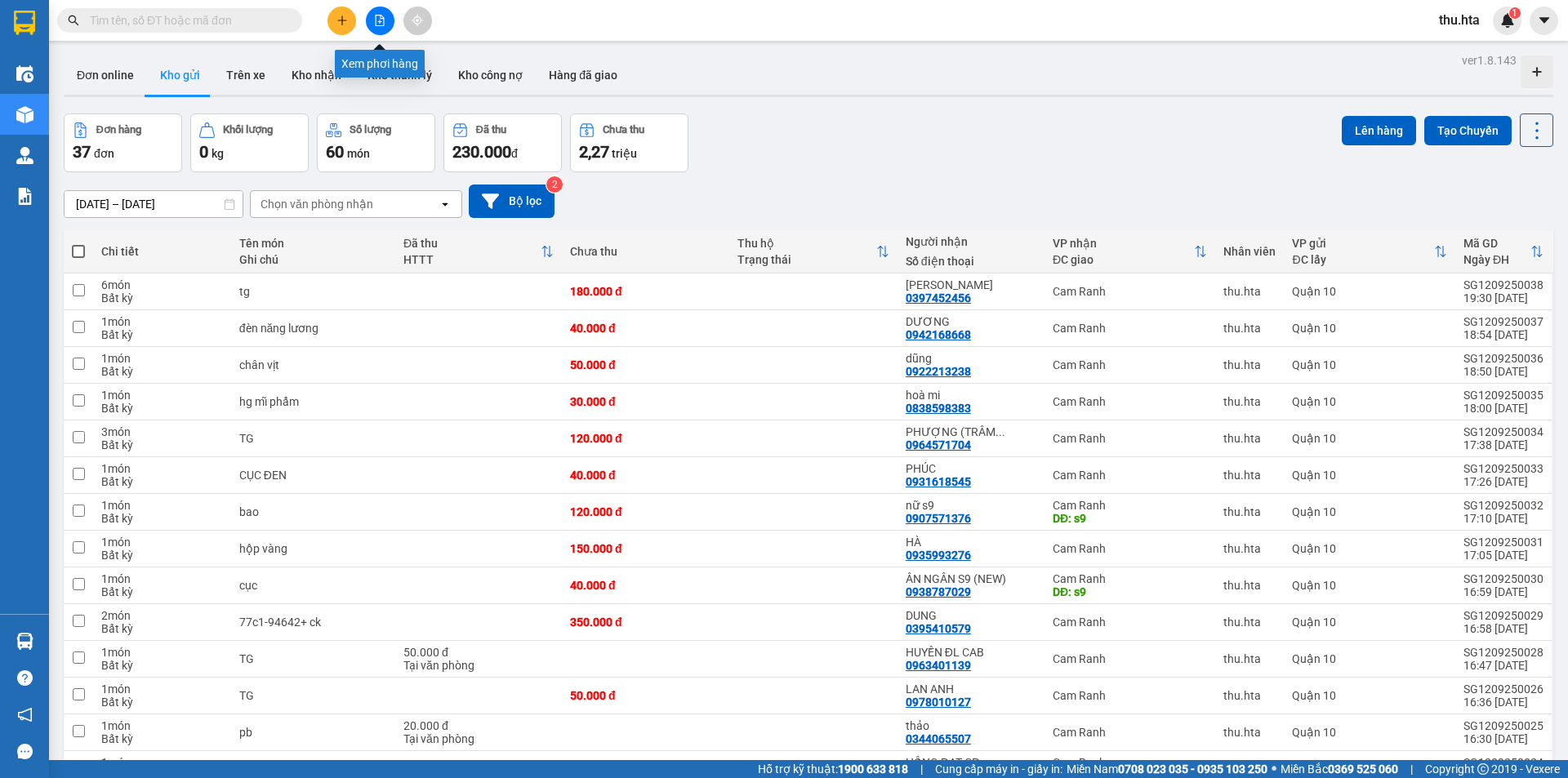
click at [378, 22] on icon "file-add" at bounding box center [380, 21] width 12 height 12
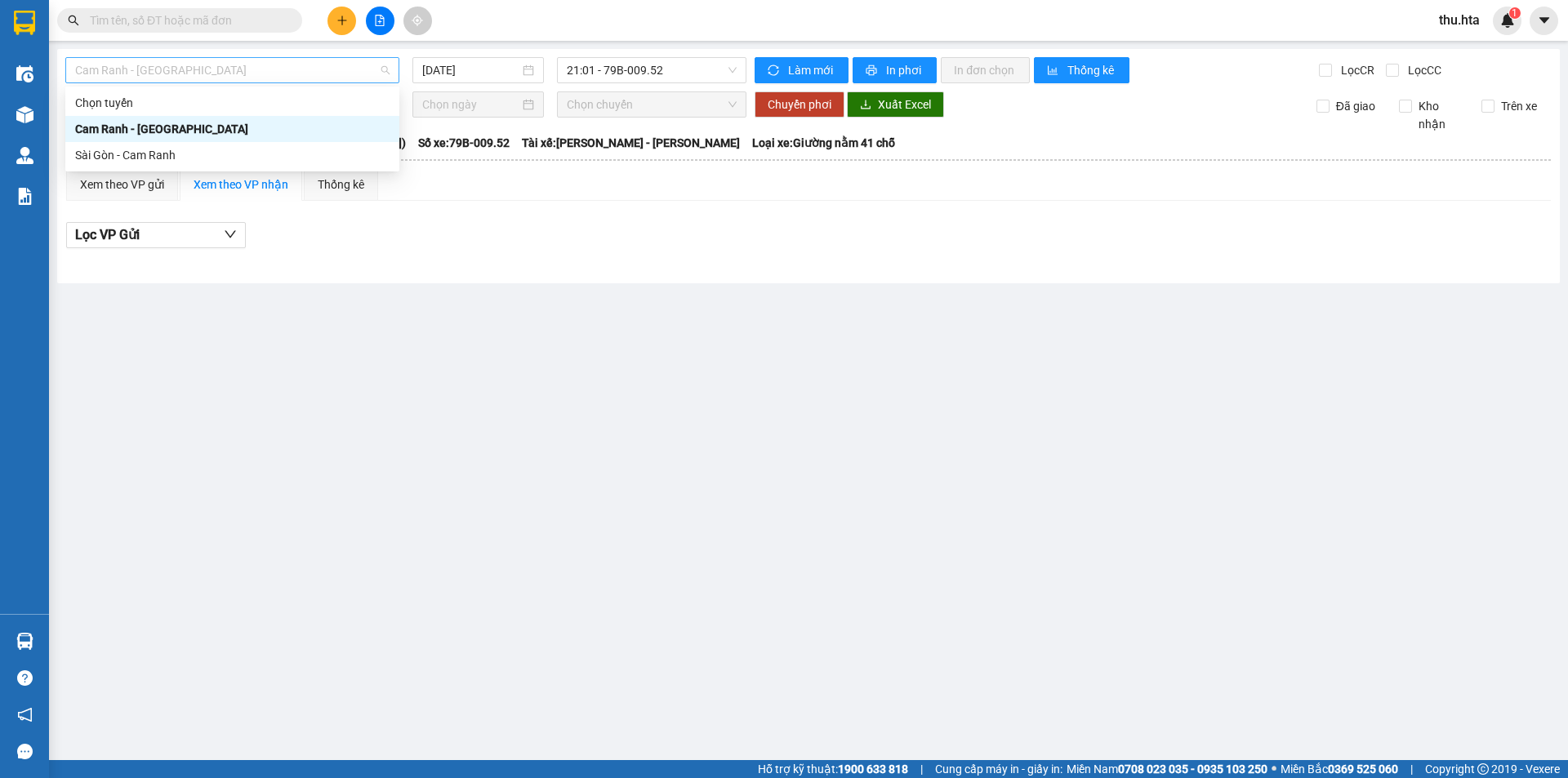
click at [255, 62] on span "Cam Ranh - [GEOGRAPHIC_DATA]" at bounding box center [233, 69] width 315 height 24
click at [220, 151] on div "Sài Gòn - Cam Ranh" at bounding box center [233, 155] width 315 height 18
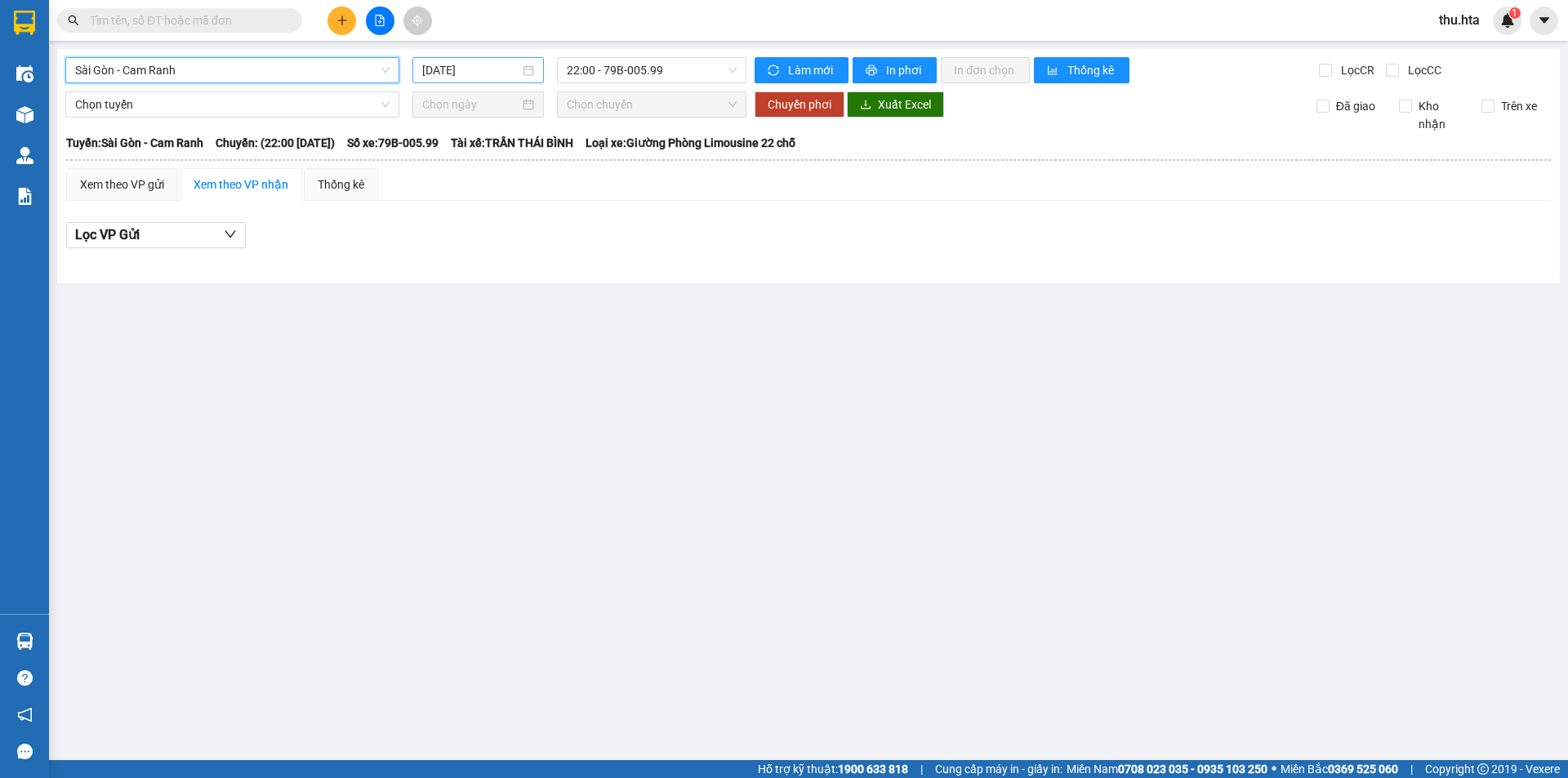
click at [513, 66] on input "[DATE]" at bounding box center [470, 70] width 97 height 18
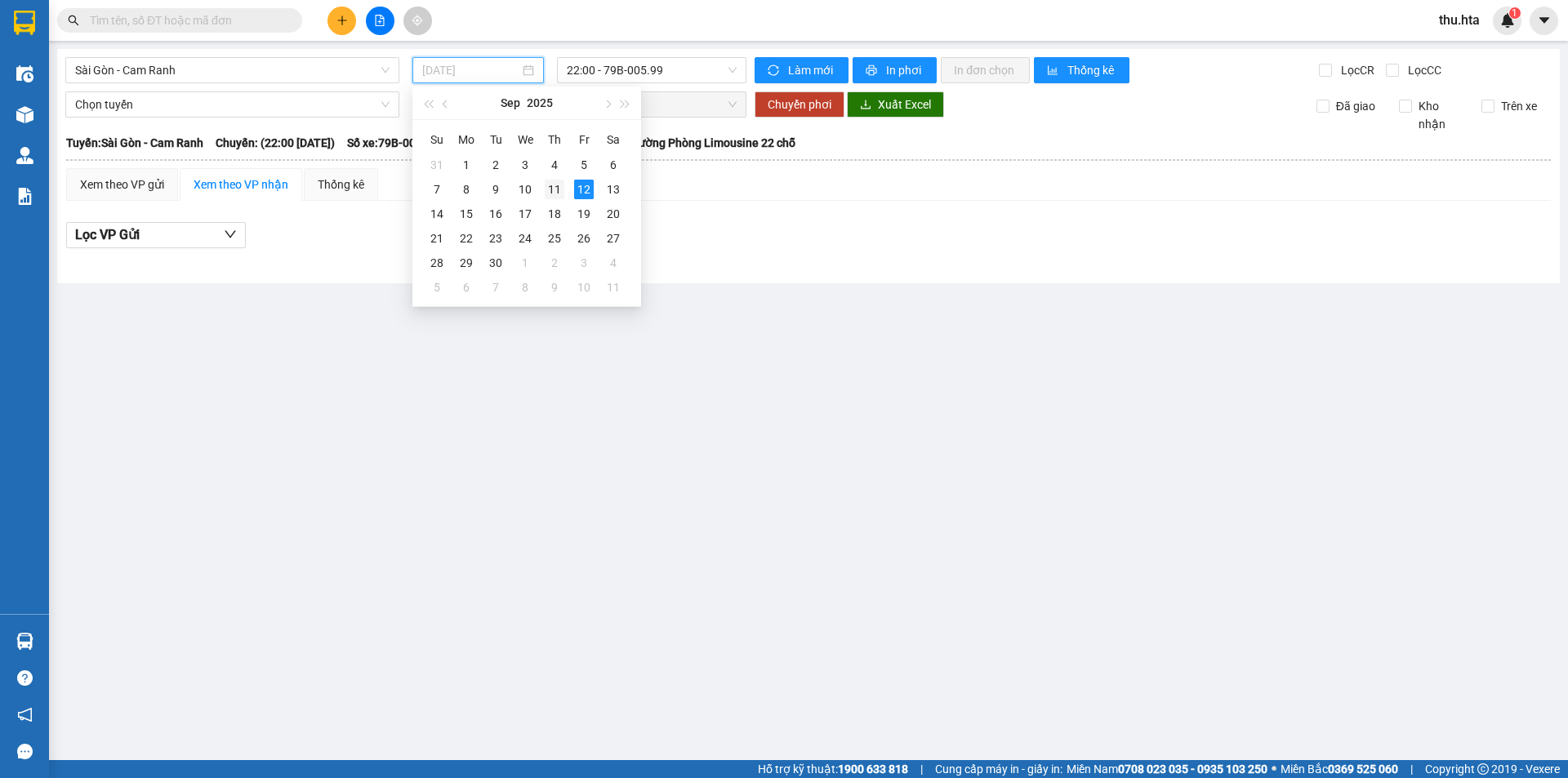
click at [549, 192] on div "11" at bounding box center [554, 190] width 20 height 20
type input "[DATE]"
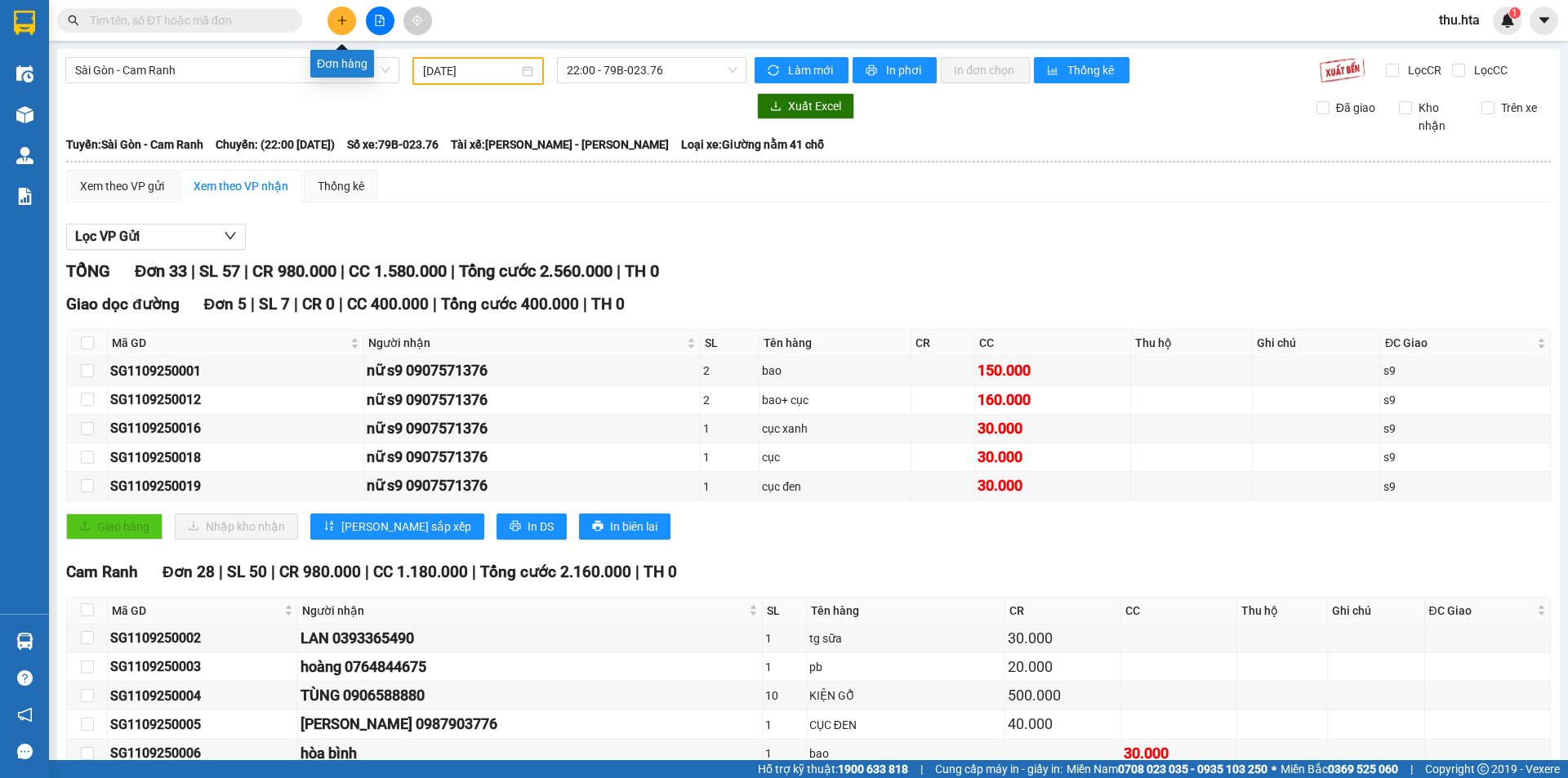
click at [344, 18] on icon "plus" at bounding box center [342, 21] width 12 height 12
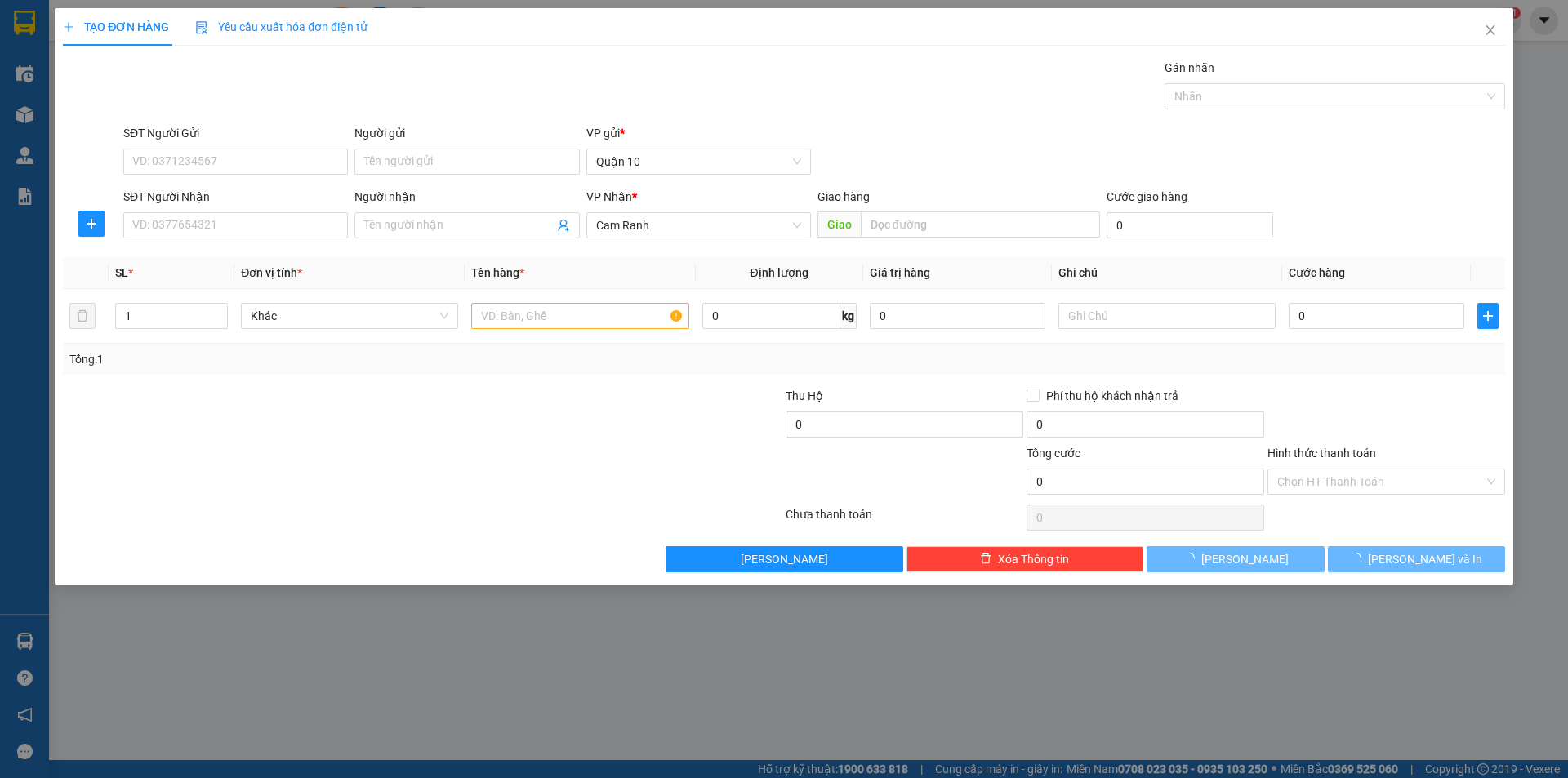
click at [250, 210] on div "SĐT Người Nhận" at bounding box center [236, 199] width 225 height 24
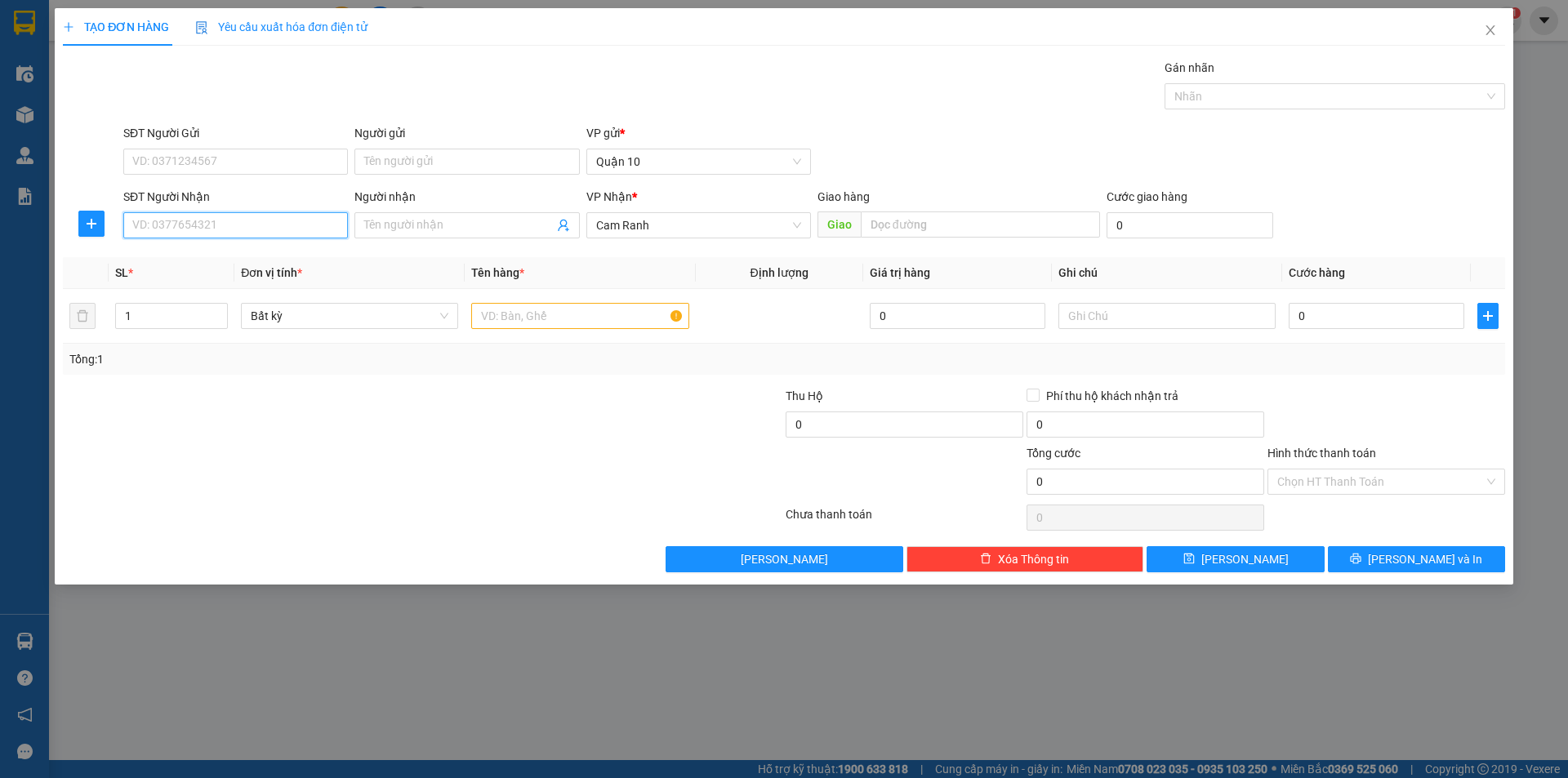
click at [261, 220] on input "SĐT Người Nhận" at bounding box center [236, 225] width 225 height 26
click at [269, 254] on div "0774900650 - HIỆP" at bounding box center [236, 258] width 205 height 18
type input "0774900650"
type input "HIỆP"
type input "30.000"
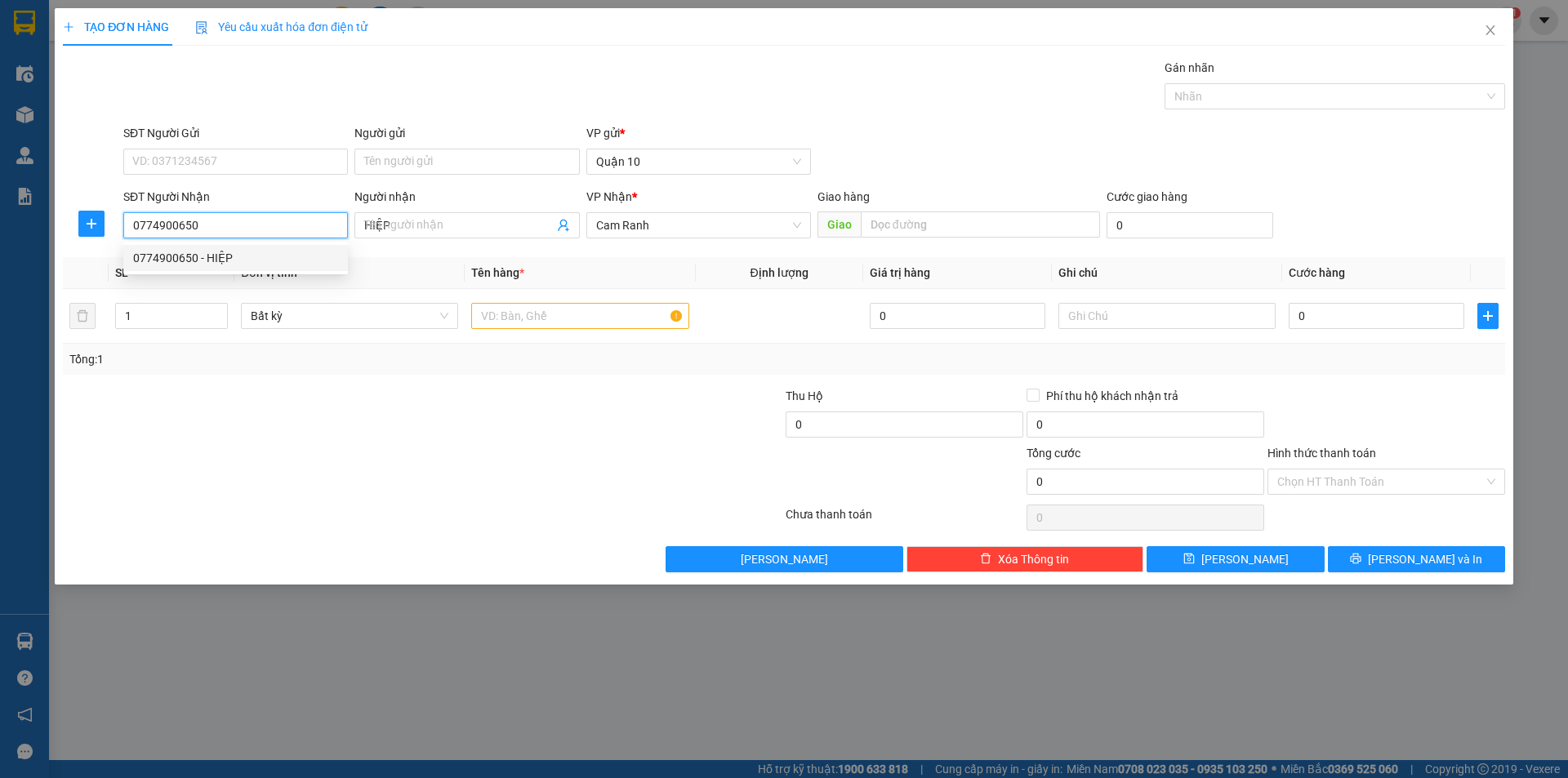
type input "30.000"
type input "0774900650"
click at [230, 312] on td "1" at bounding box center [171, 317] width 126 height 55
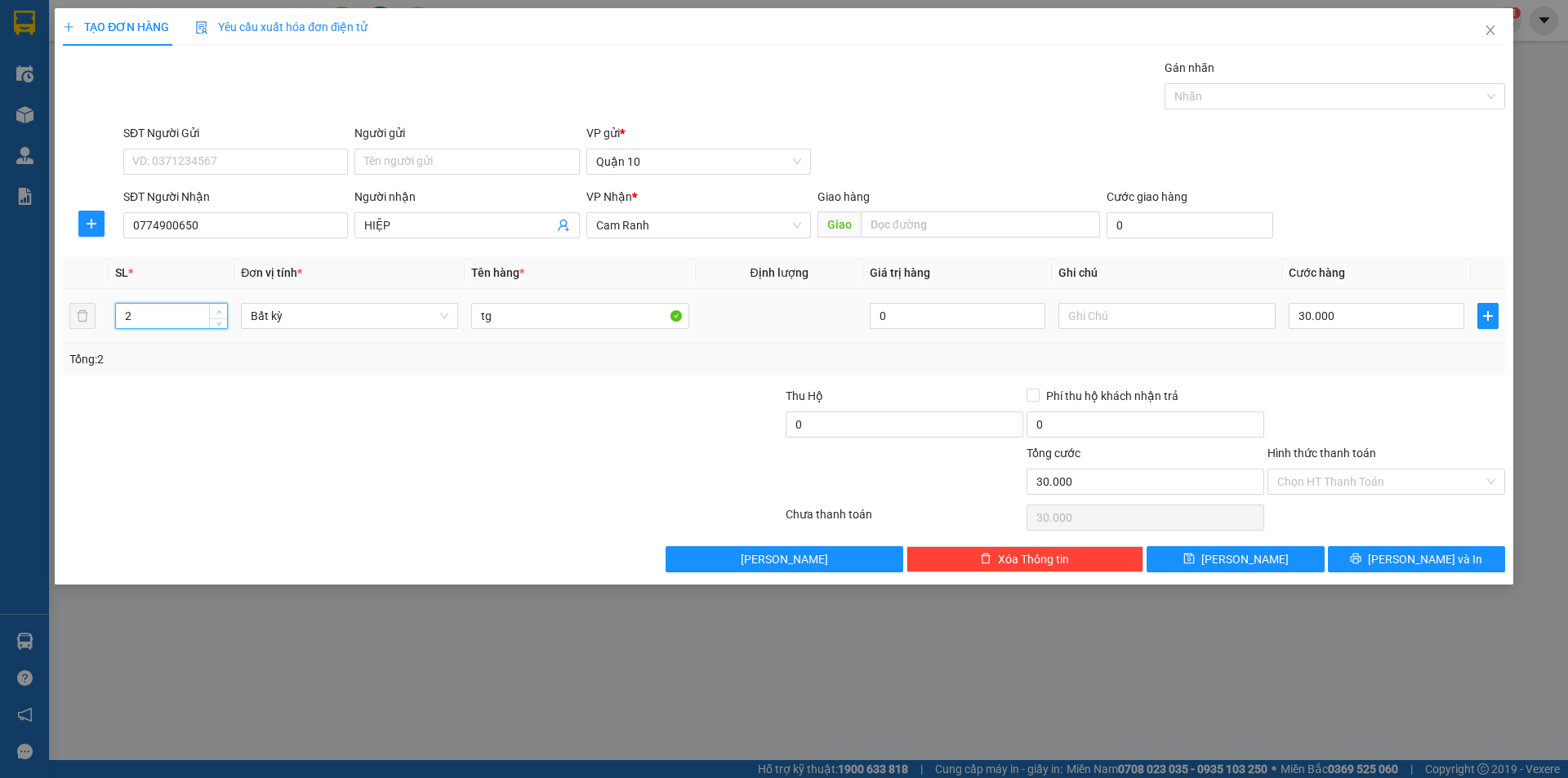
click at [226, 313] on span "Increase Value" at bounding box center [218, 311] width 18 height 15
type input "3"
click at [226, 313] on span "Increase Value" at bounding box center [218, 311] width 18 height 15
click at [527, 315] on input "tg" at bounding box center [580, 316] width 217 height 26
type input "0"
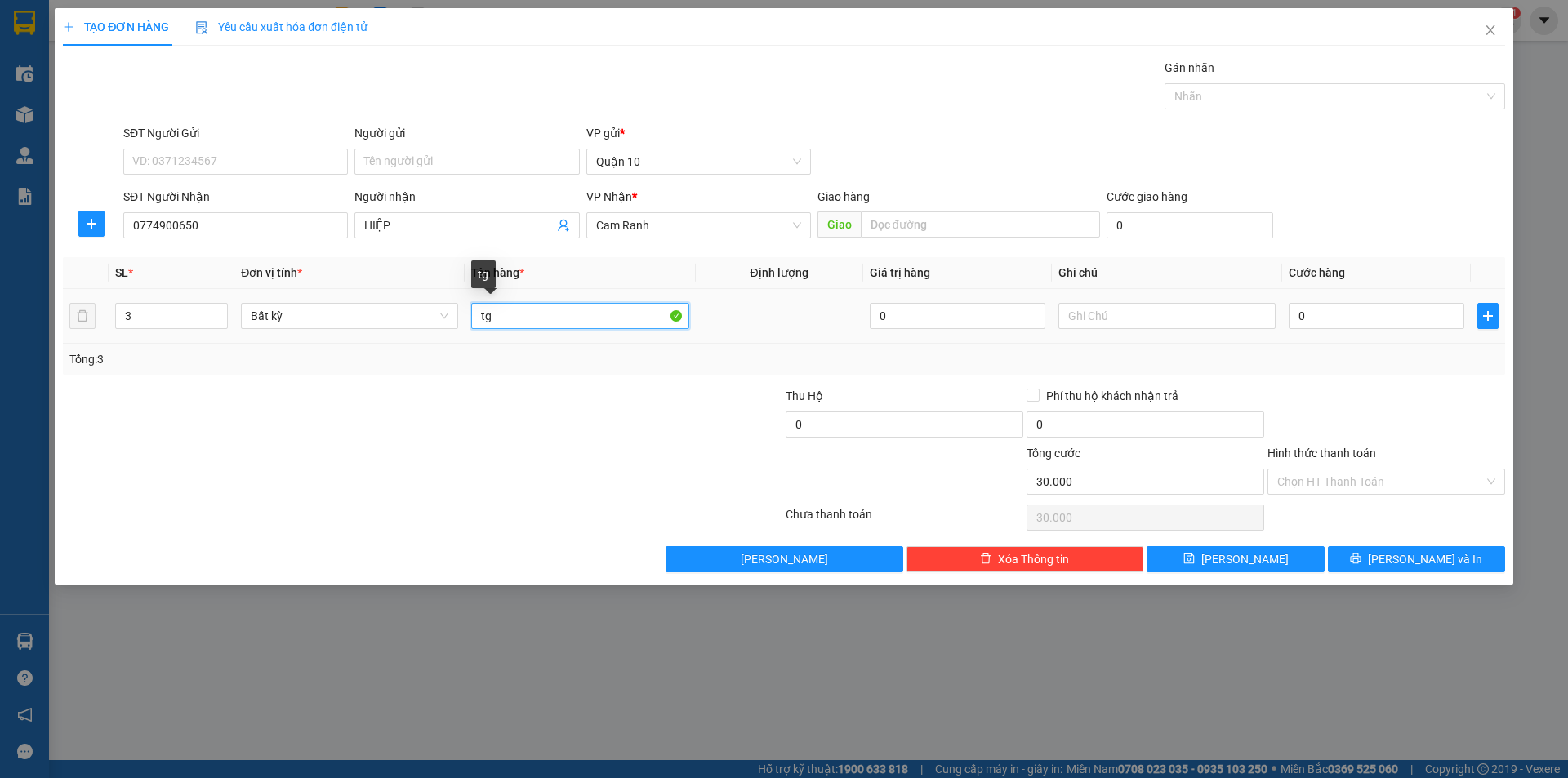
type input "0"
click at [1345, 318] on input "0" at bounding box center [1376, 316] width 176 height 26
type input "9"
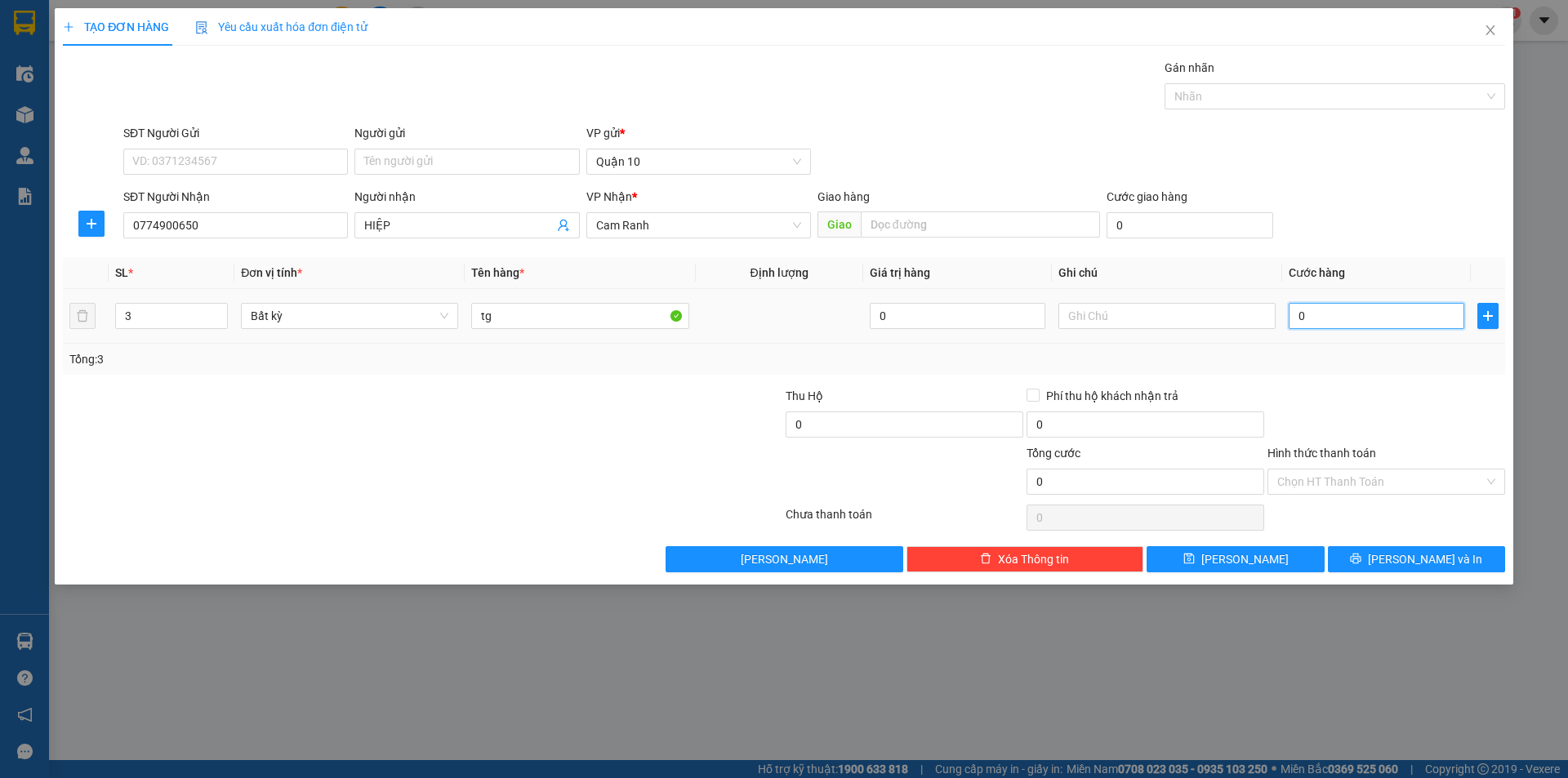
type input "9"
type input "90"
type input "90.000"
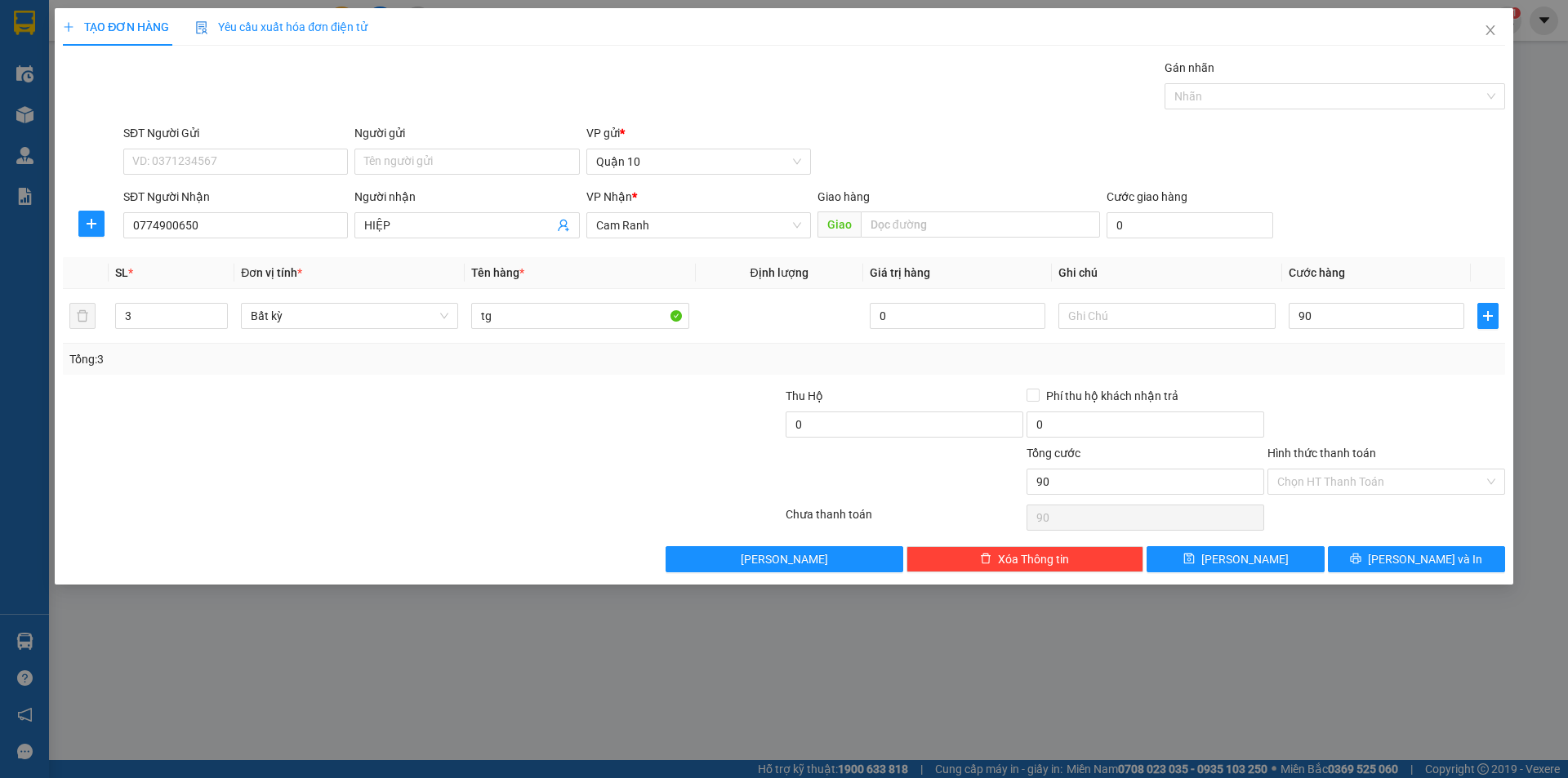
type input "90.000"
click at [1351, 412] on div at bounding box center [1386, 415] width 240 height 57
click at [1442, 567] on span "[PERSON_NAME] và In" at bounding box center [1424, 559] width 114 height 18
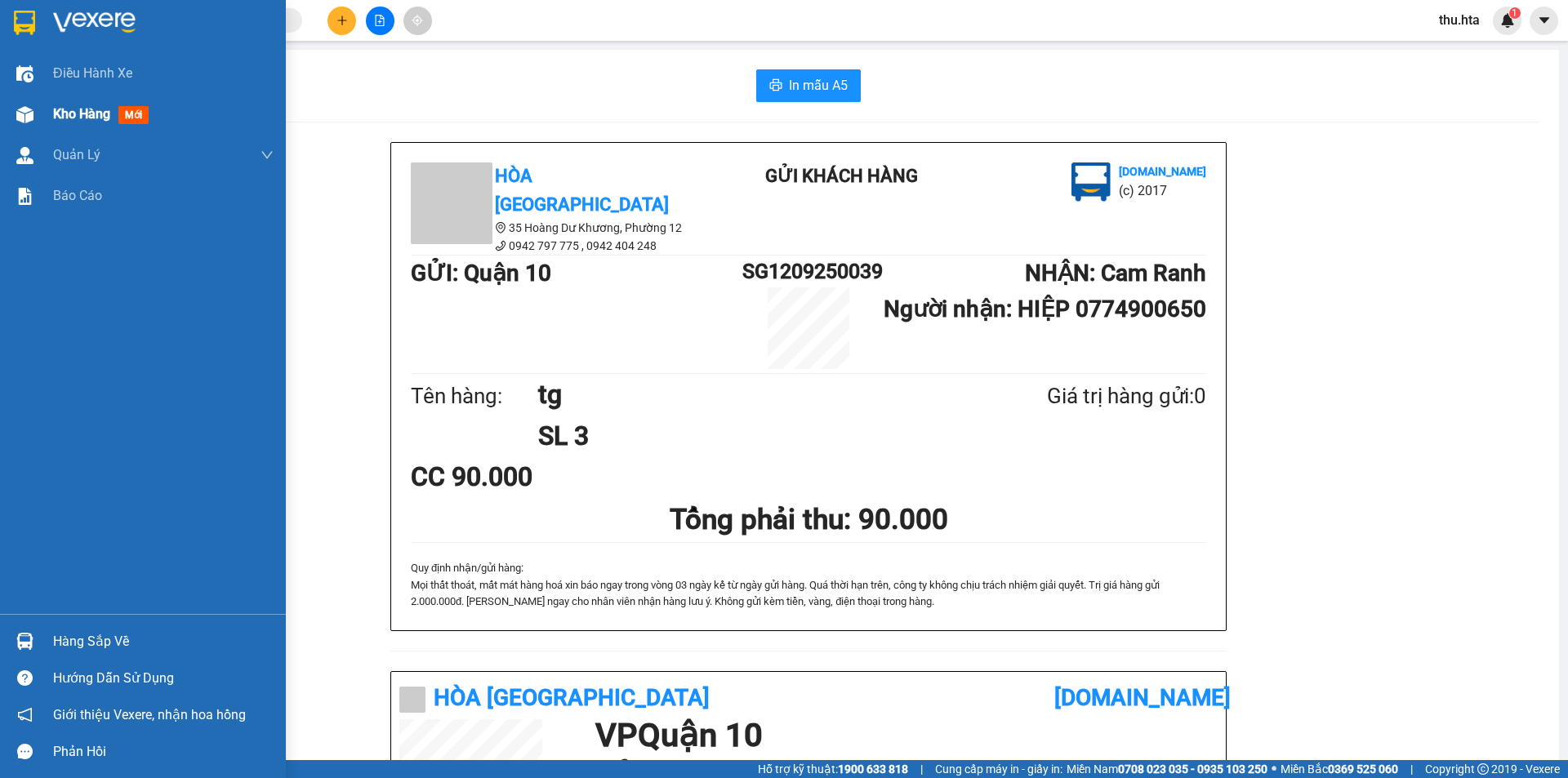
click at [70, 121] on span "Kho hàng" at bounding box center [81, 114] width 57 height 16
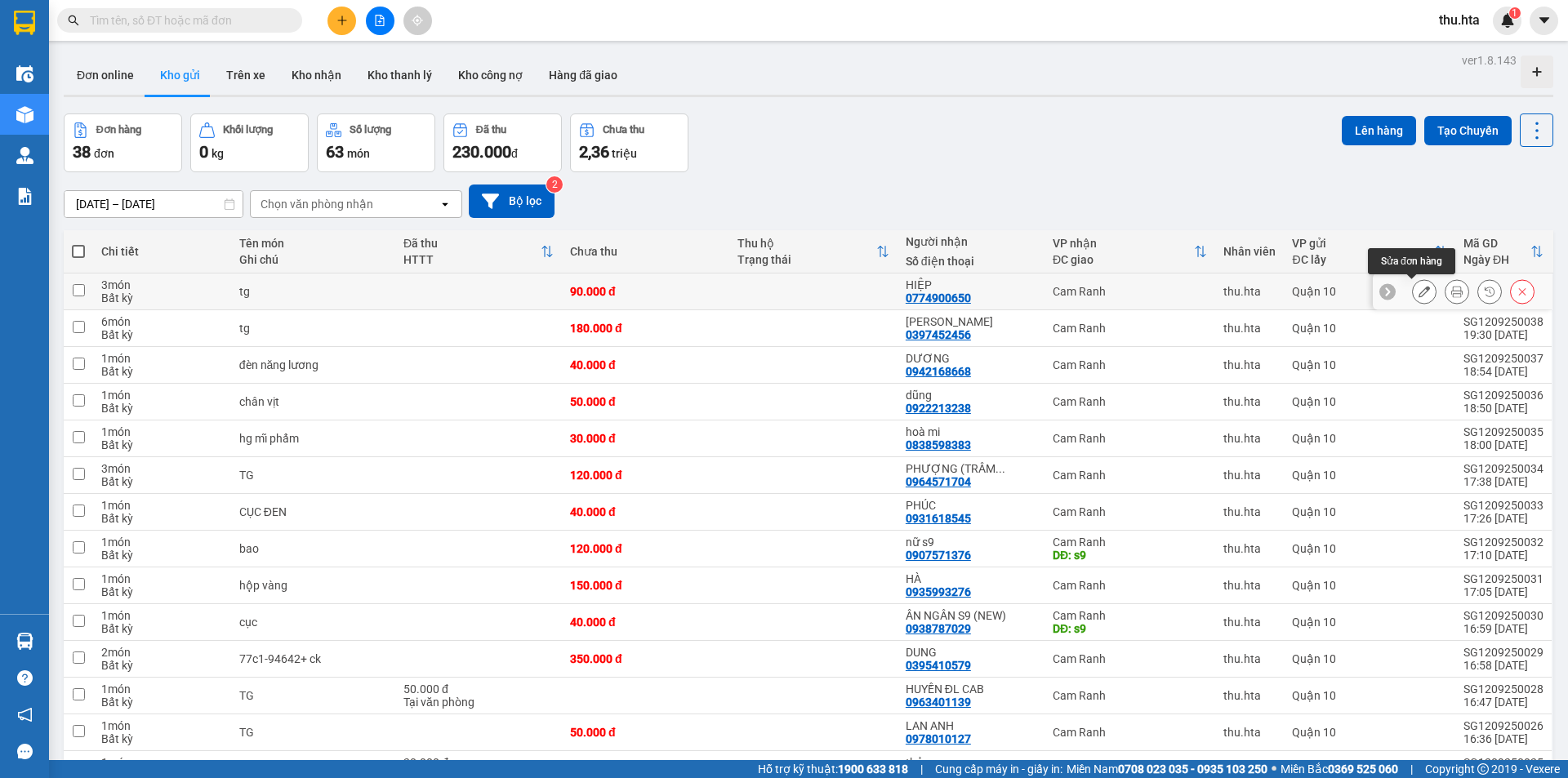
click at [1418, 297] on icon at bounding box center [1424, 291] width 12 height 12
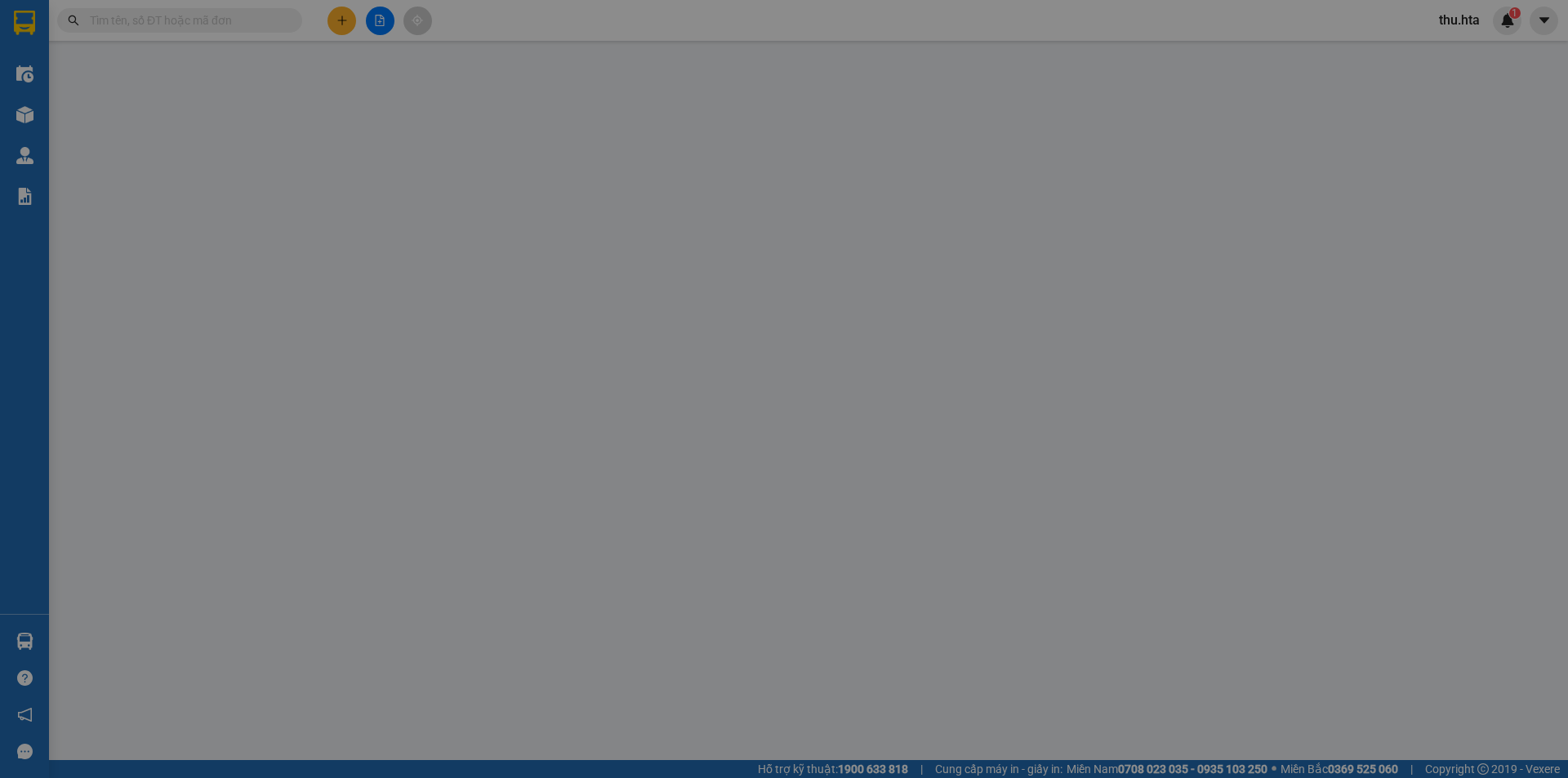
type input "0774900650"
type input "HIỆP"
type input "90.000"
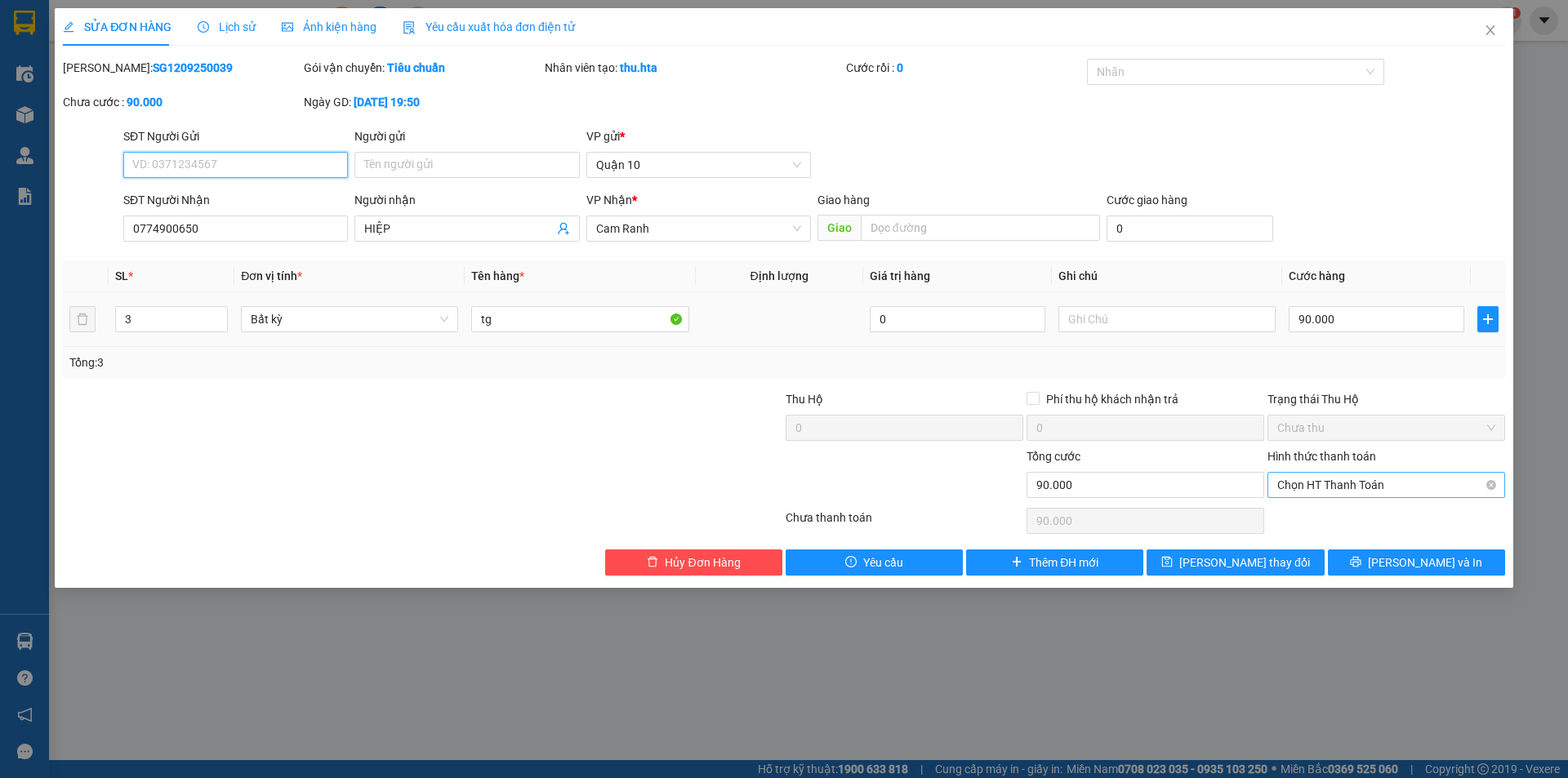
click at [1355, 487] on span "Chọn HT Thanh Toán" at bounding box center [1385, 485] width 218 height 24
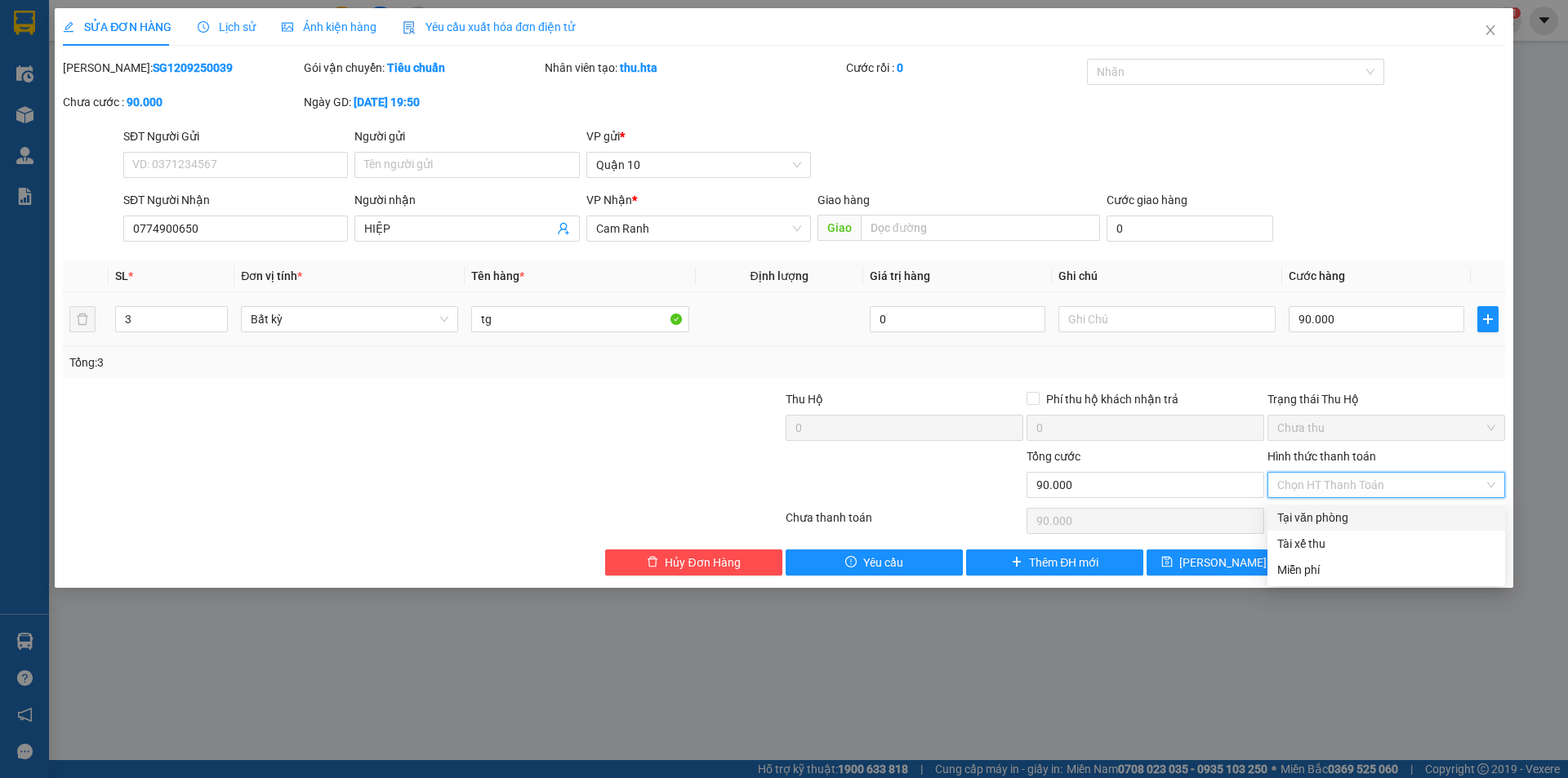
click at [1355, 517] on div "Tại văn phòng" at bounding box center [1385, 517] width 218 height 18
type input "0"
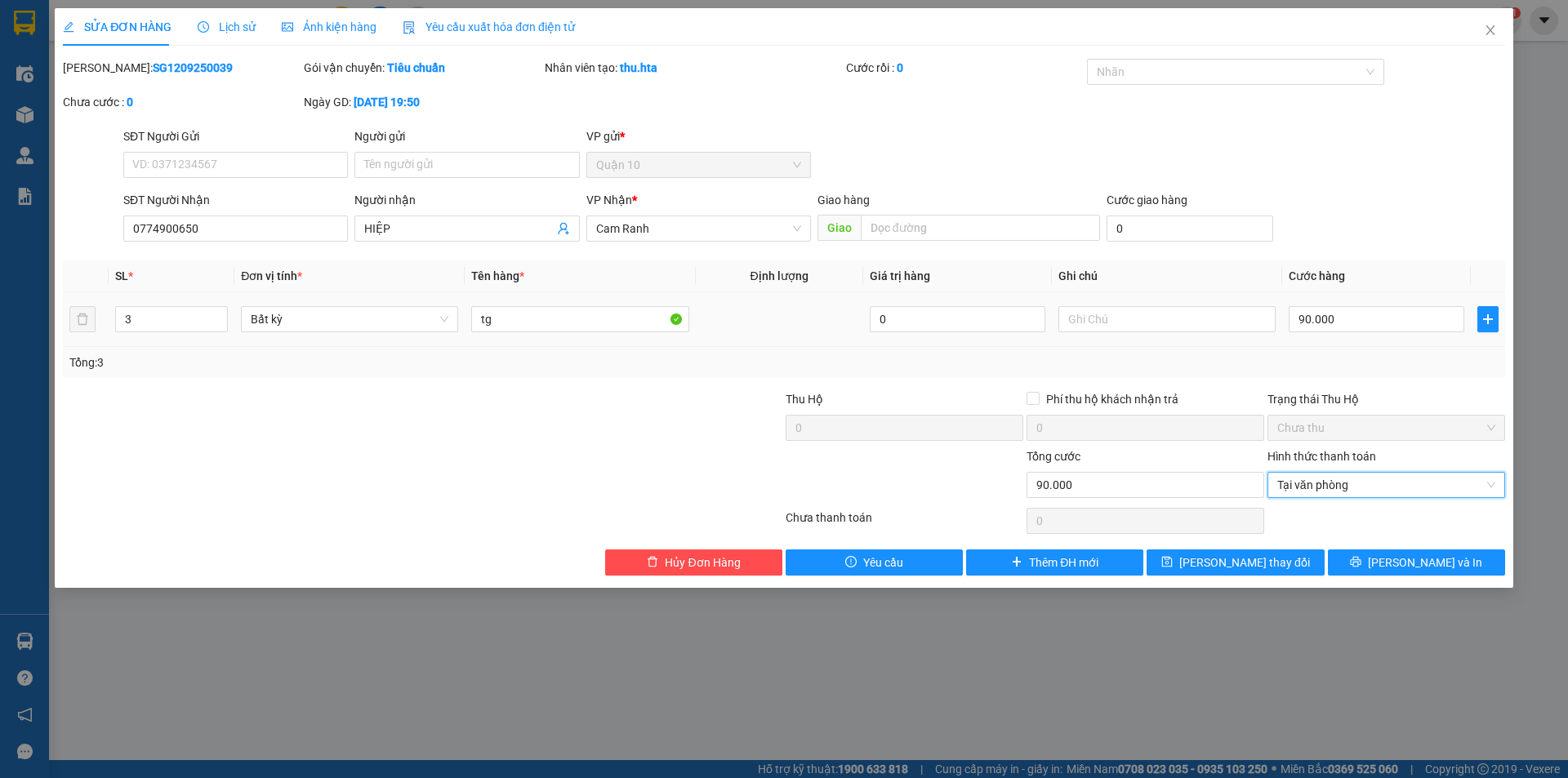
click at [1380, 546] on div "Total Paid Fee 0 Total UnPaid Fee 90.000 Cash Collection Total Fee Mã ĐH: SG120…" at bounding box center [783, 317] width 1442 height 517
click at [1380, 554] on button "[PERSON_NAME] và In" at bounding box center [1416, 562] width 177 height 26
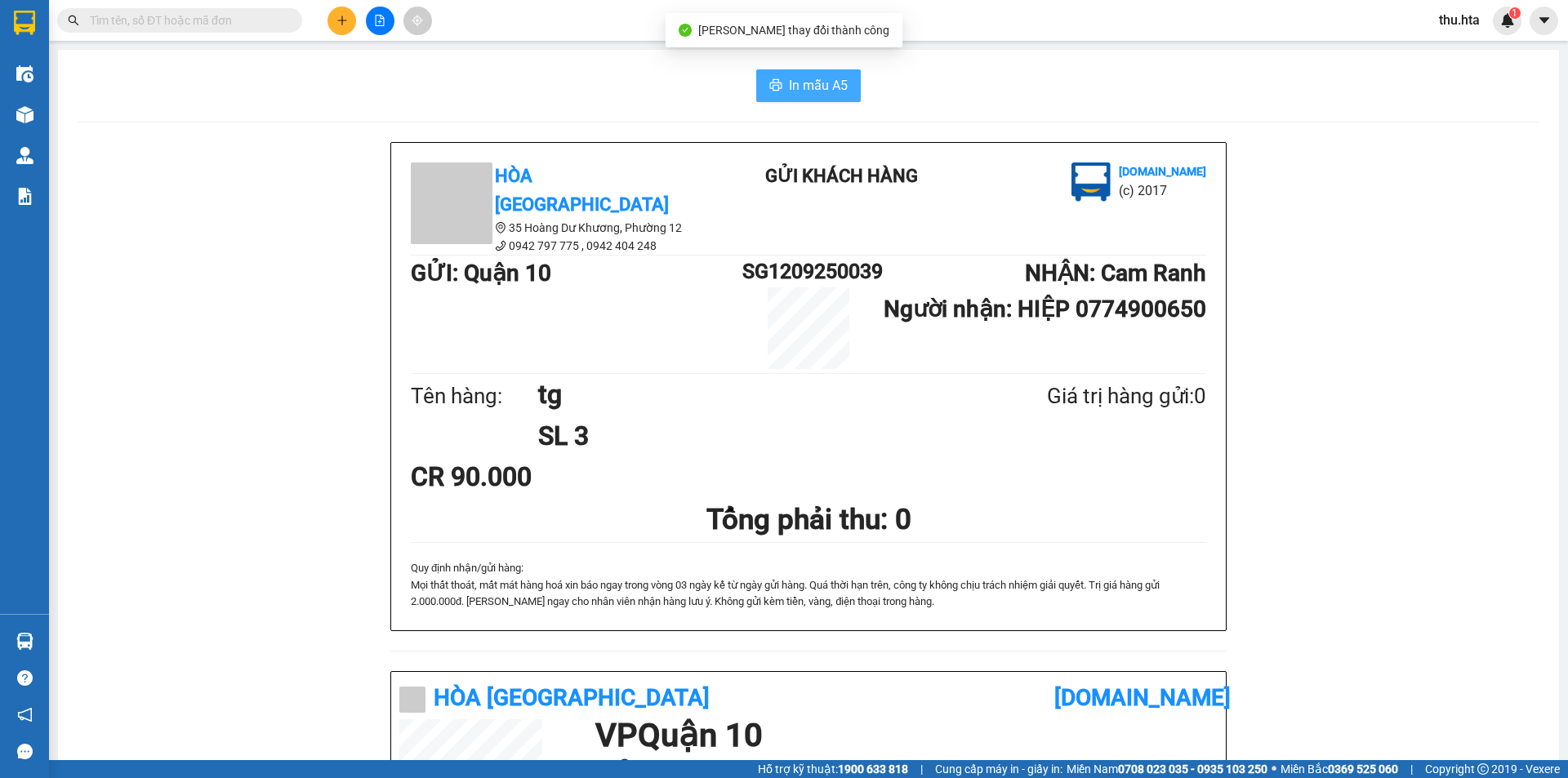
click at [825, 89] on span "In mẫu A5" at bounding box center [818, 85] width 59 height 21
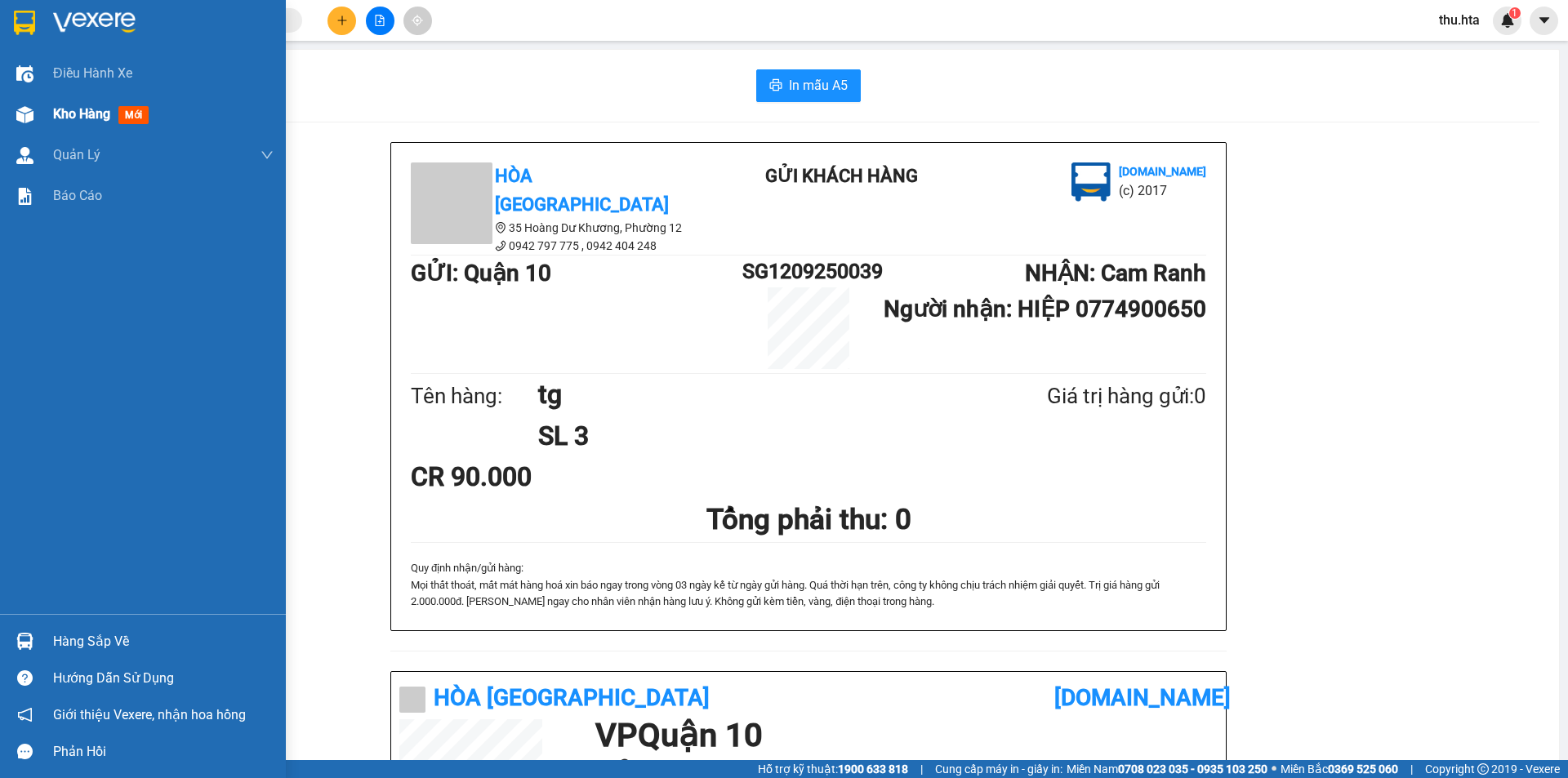
click at [97, 108] on span "Kho hàng" at bounding box center [81, 114] width 57 height 16
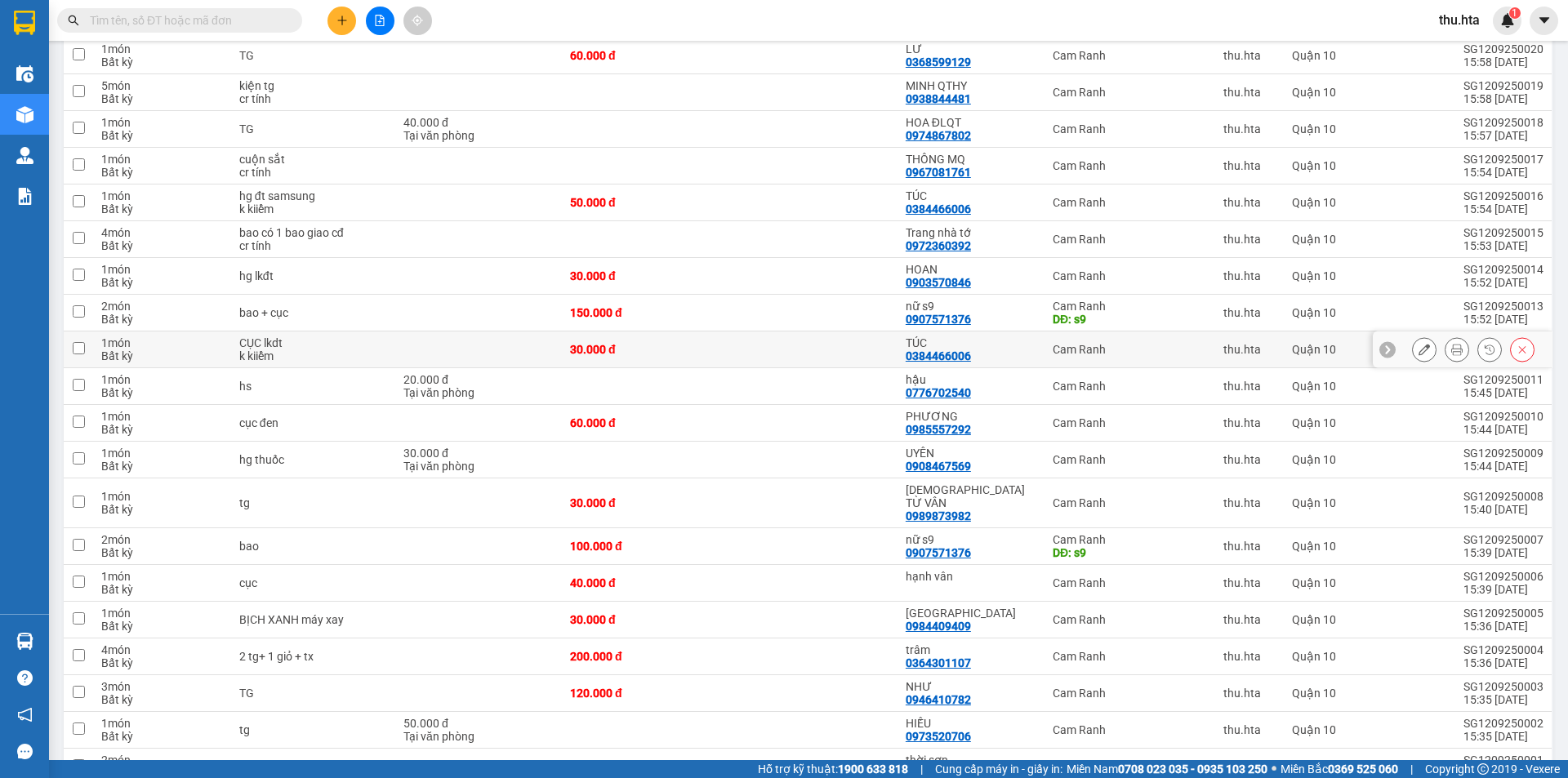
scroll to position [976, 0]
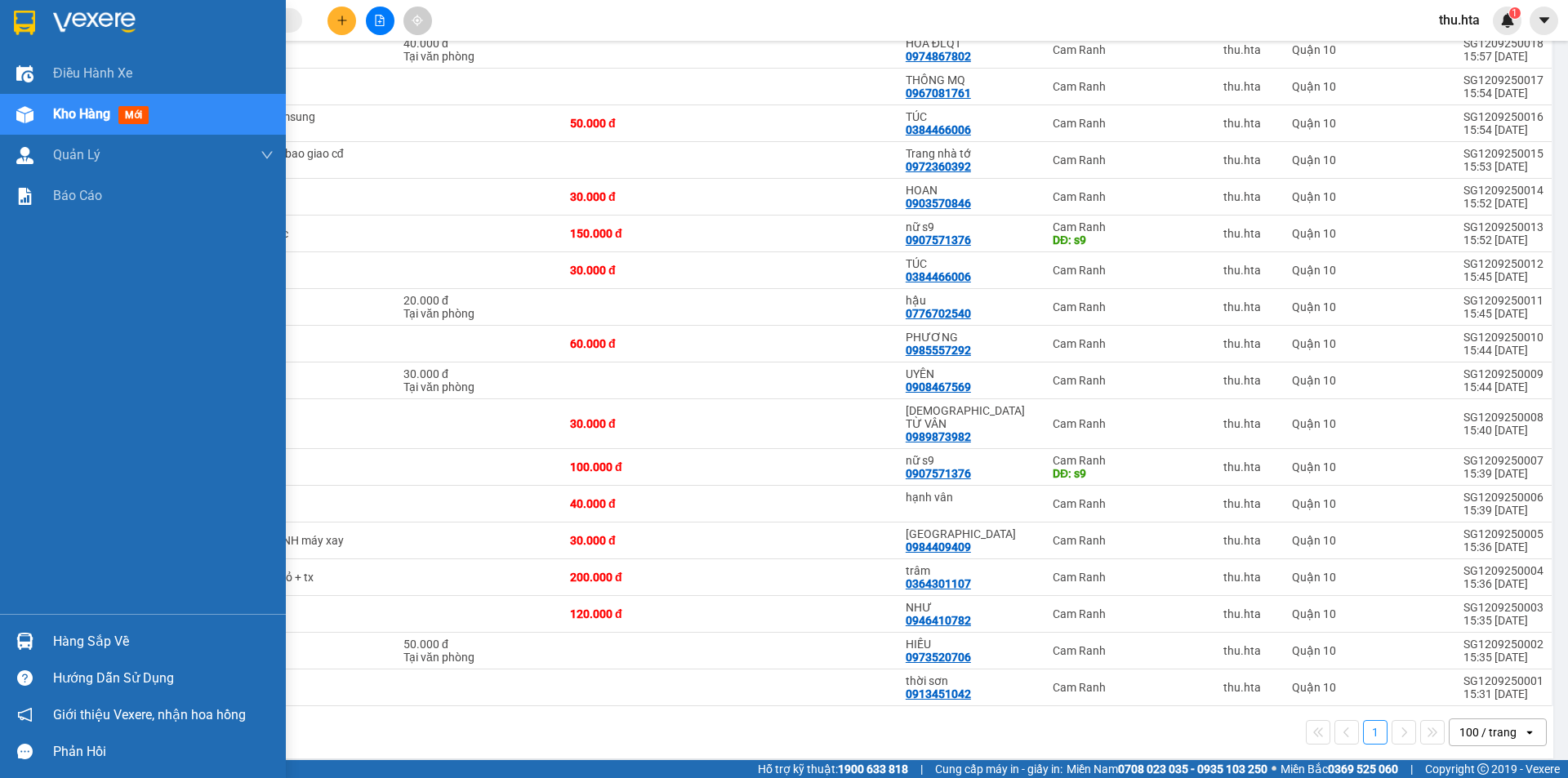
click at [87, 118] on span "Kho hàng" at bounding box center [81, 114] width 57 height 16
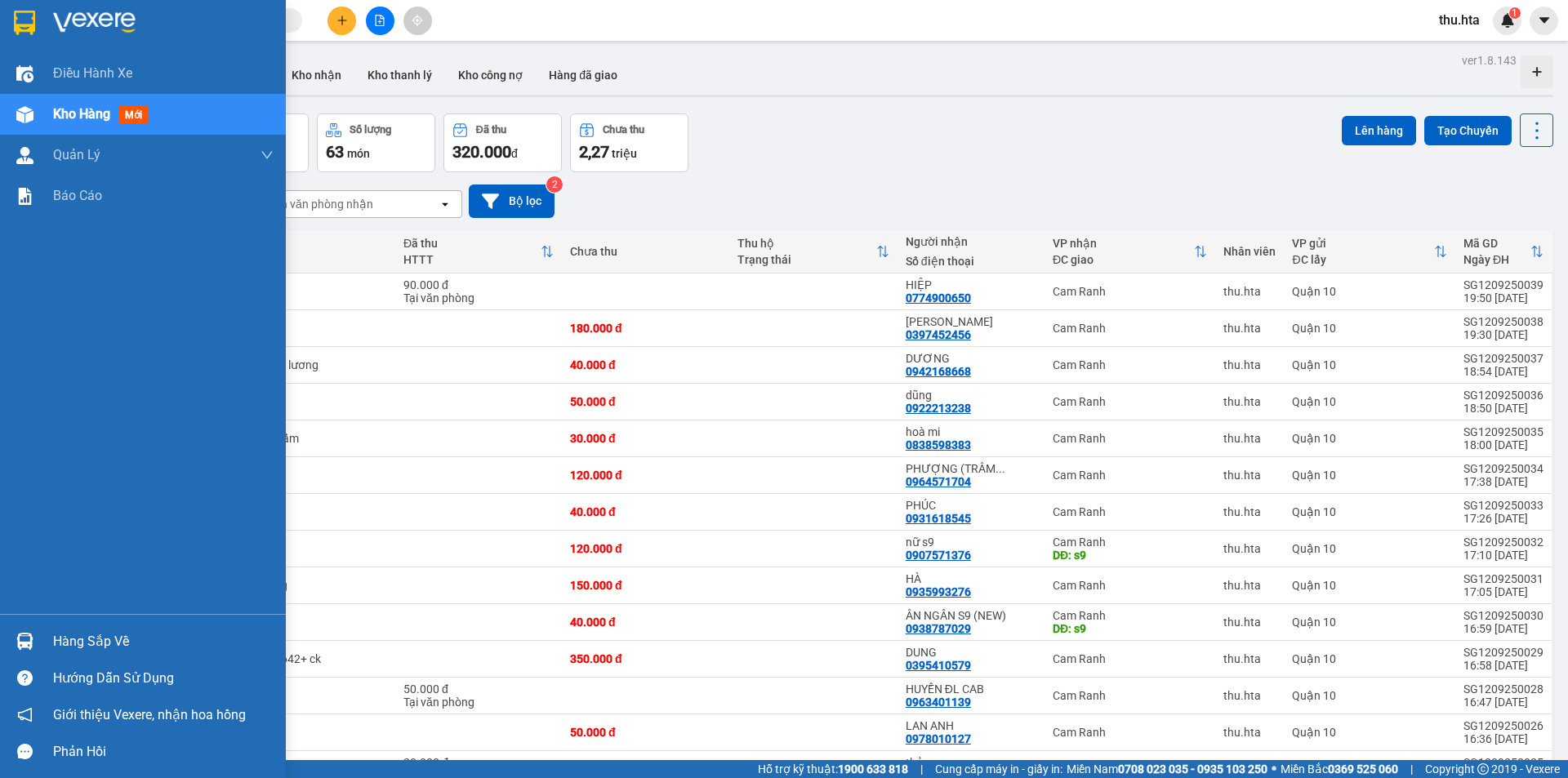
click at [77, 112] on span "Kho hàng" at bounding box center [81, 114] width 57 height 16
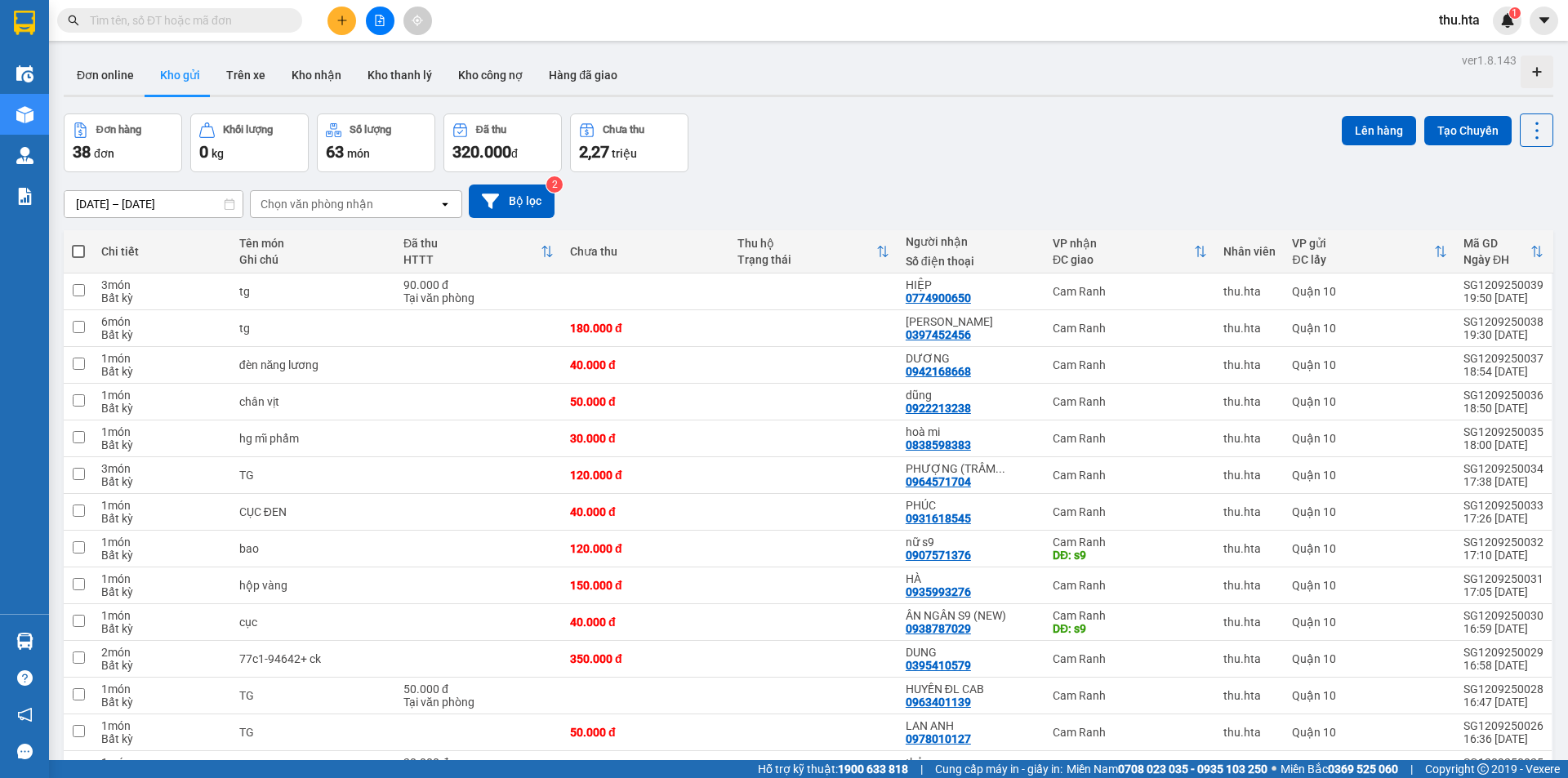
click at [73, 254] on span at bounding box center [77, 251] width 13 height 13
click at [78, 243] on input "checkbox" at bounding box center [78, 243] width 0 height 0
checkbox input "true"
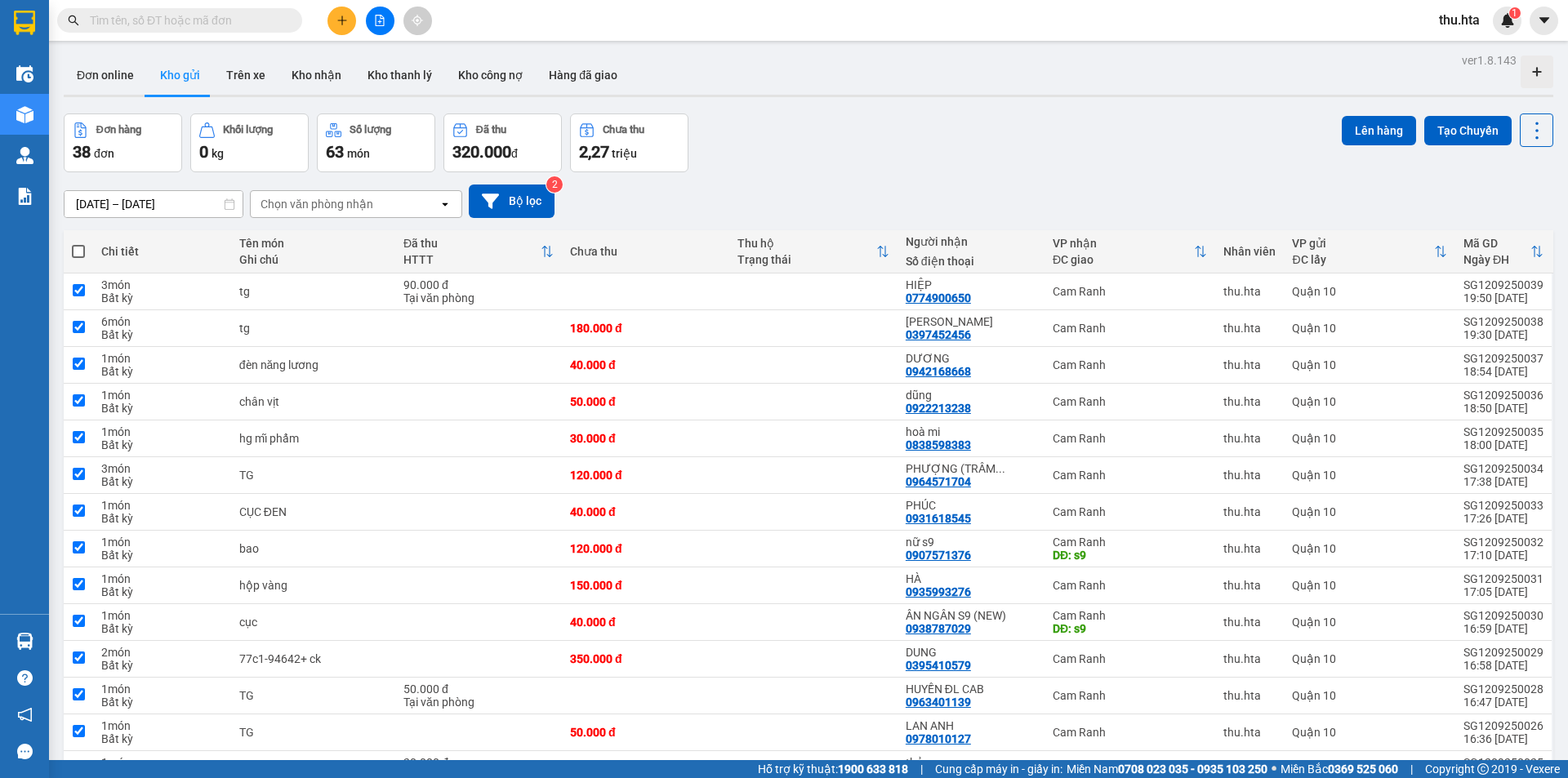
checkbox input "true"
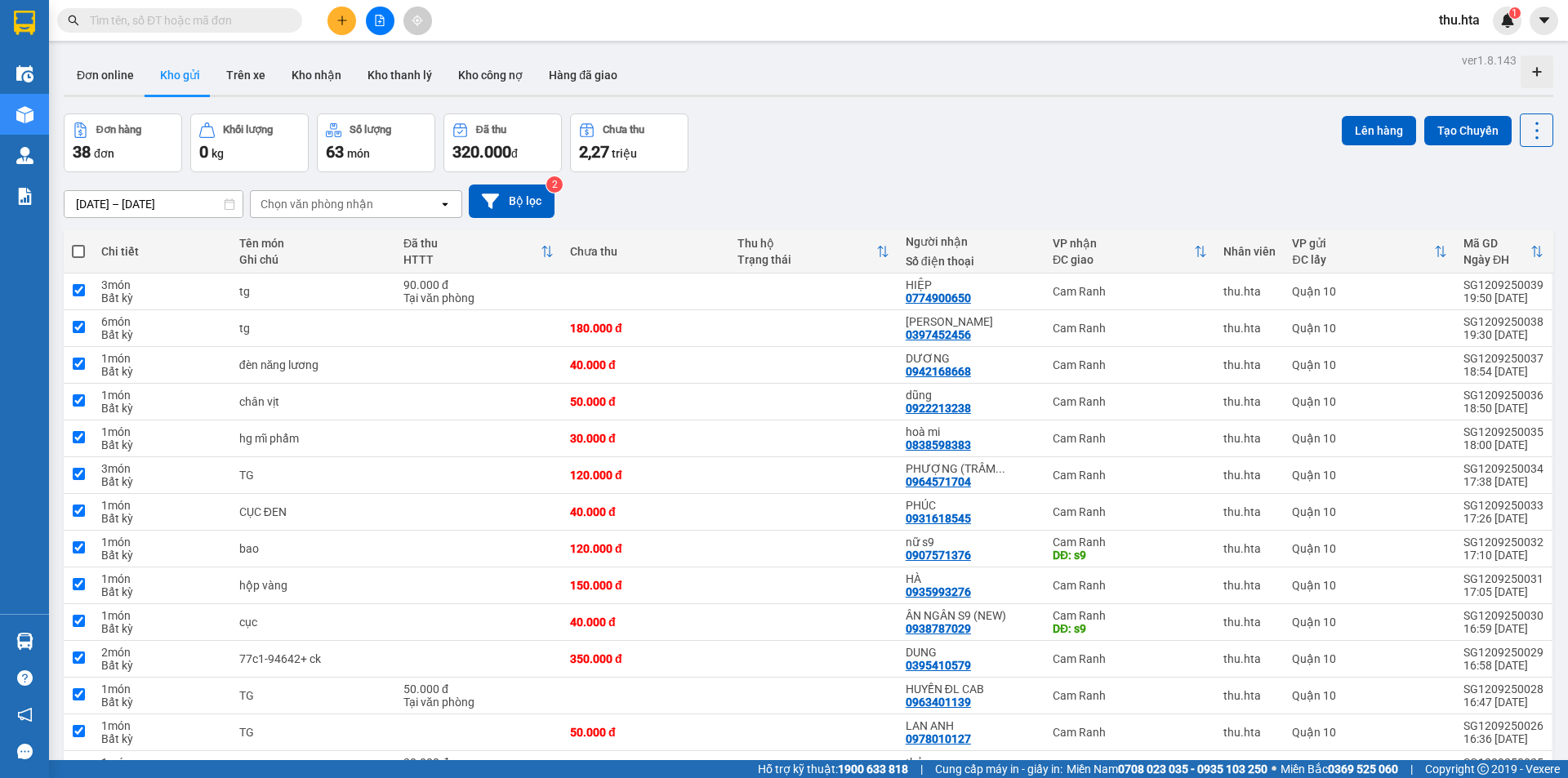
checkbox input "true"
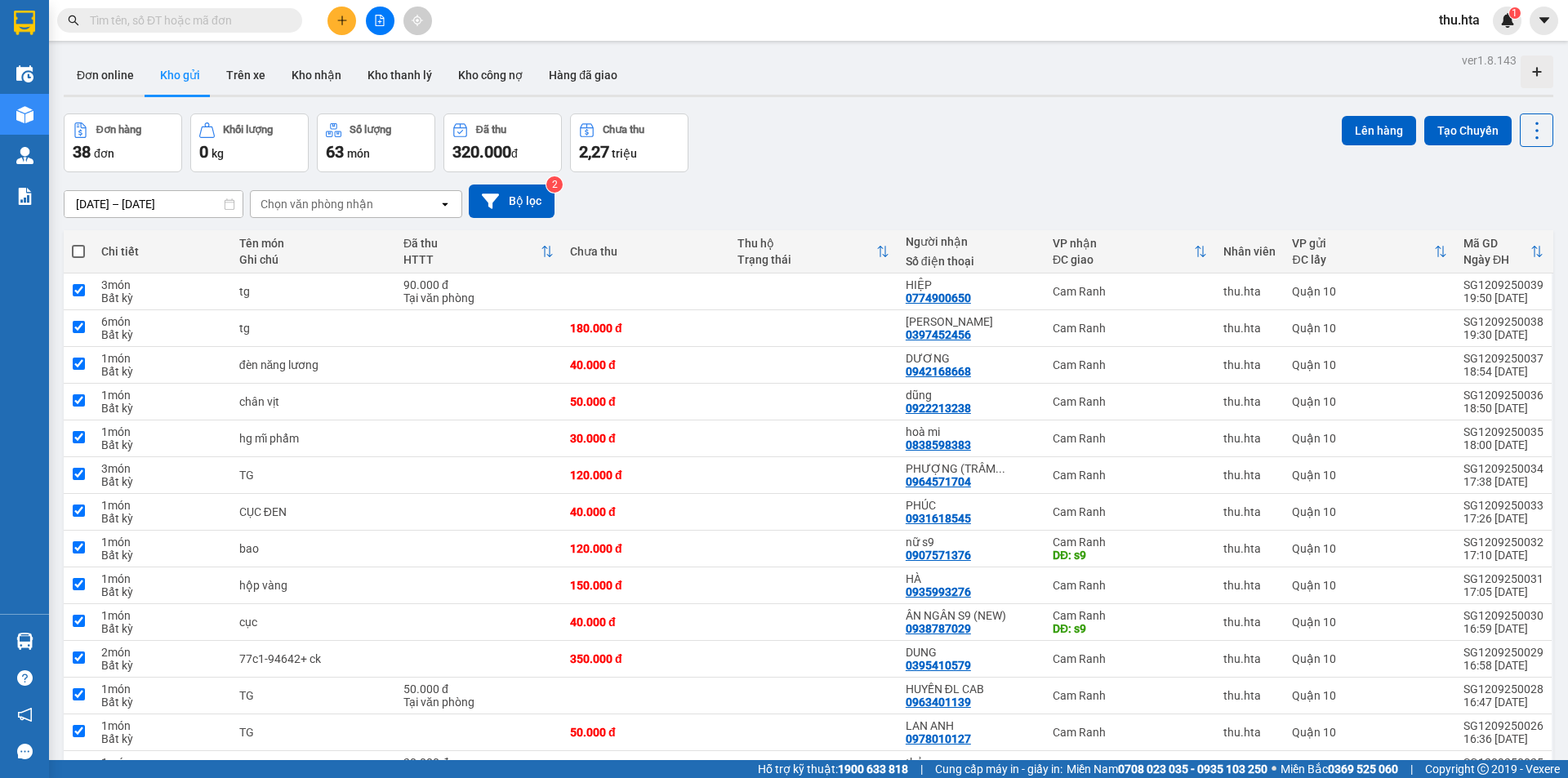
checkbox input "true"
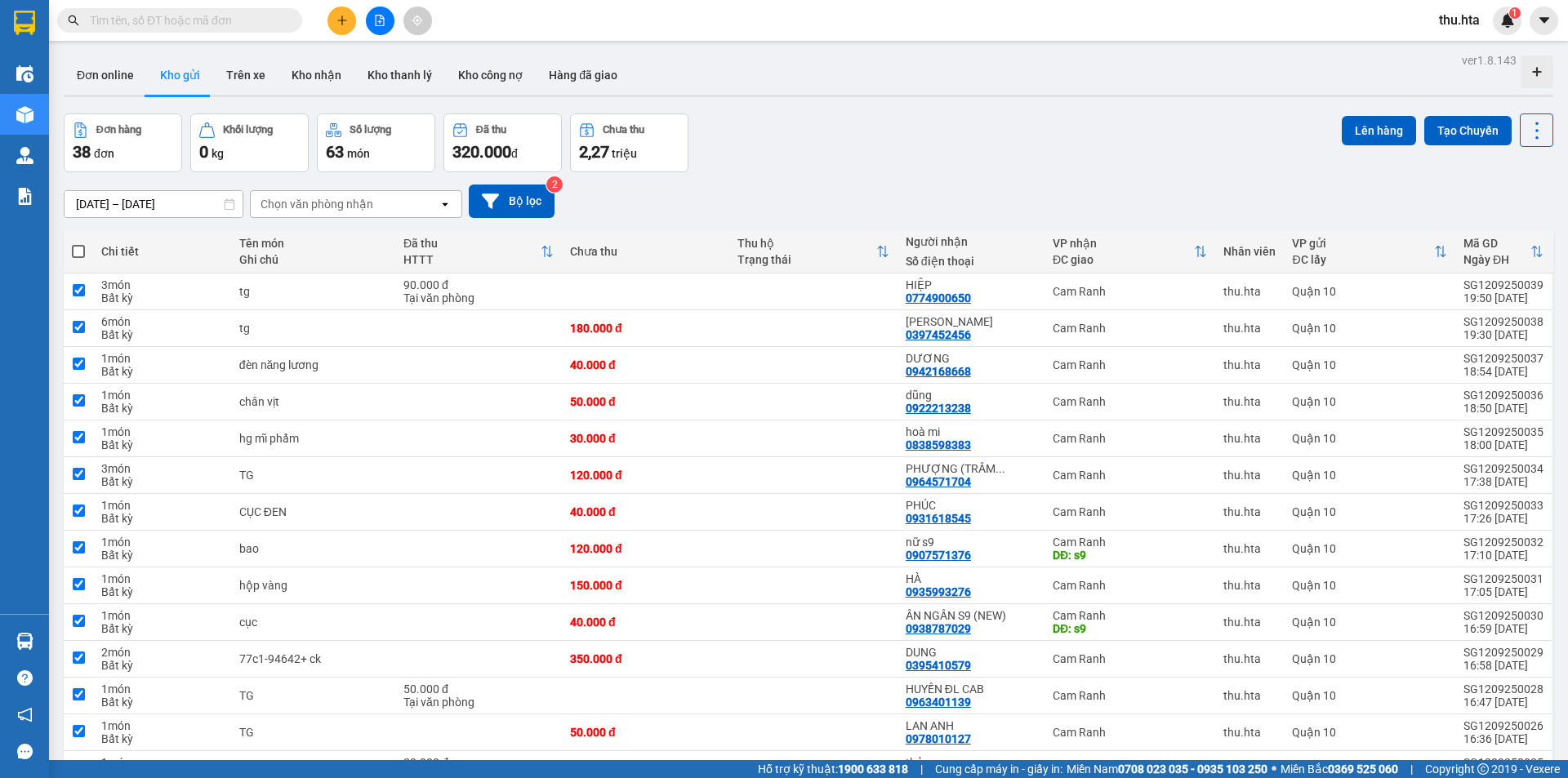
checkbox input "true"
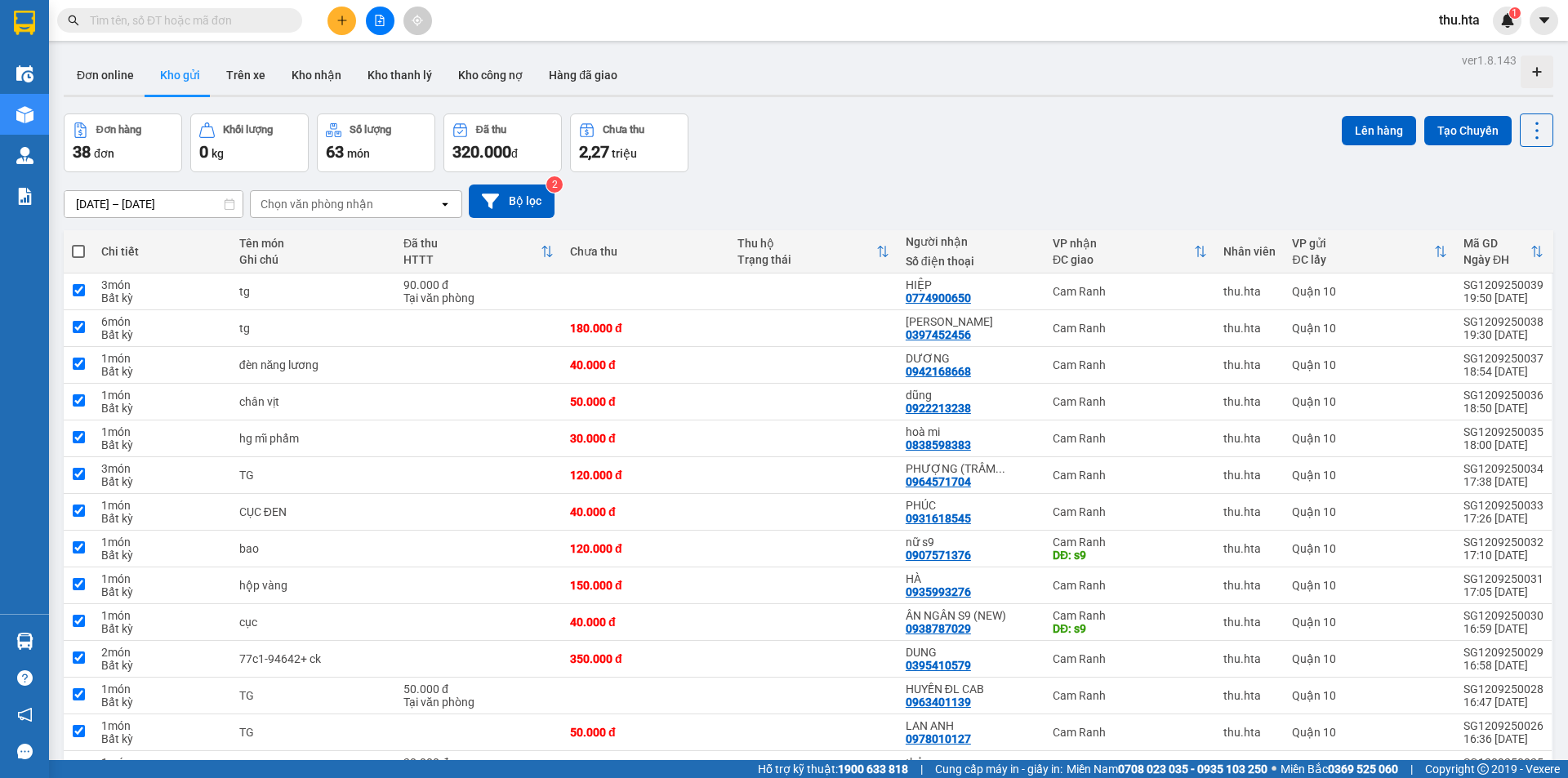
checkbox input "true"
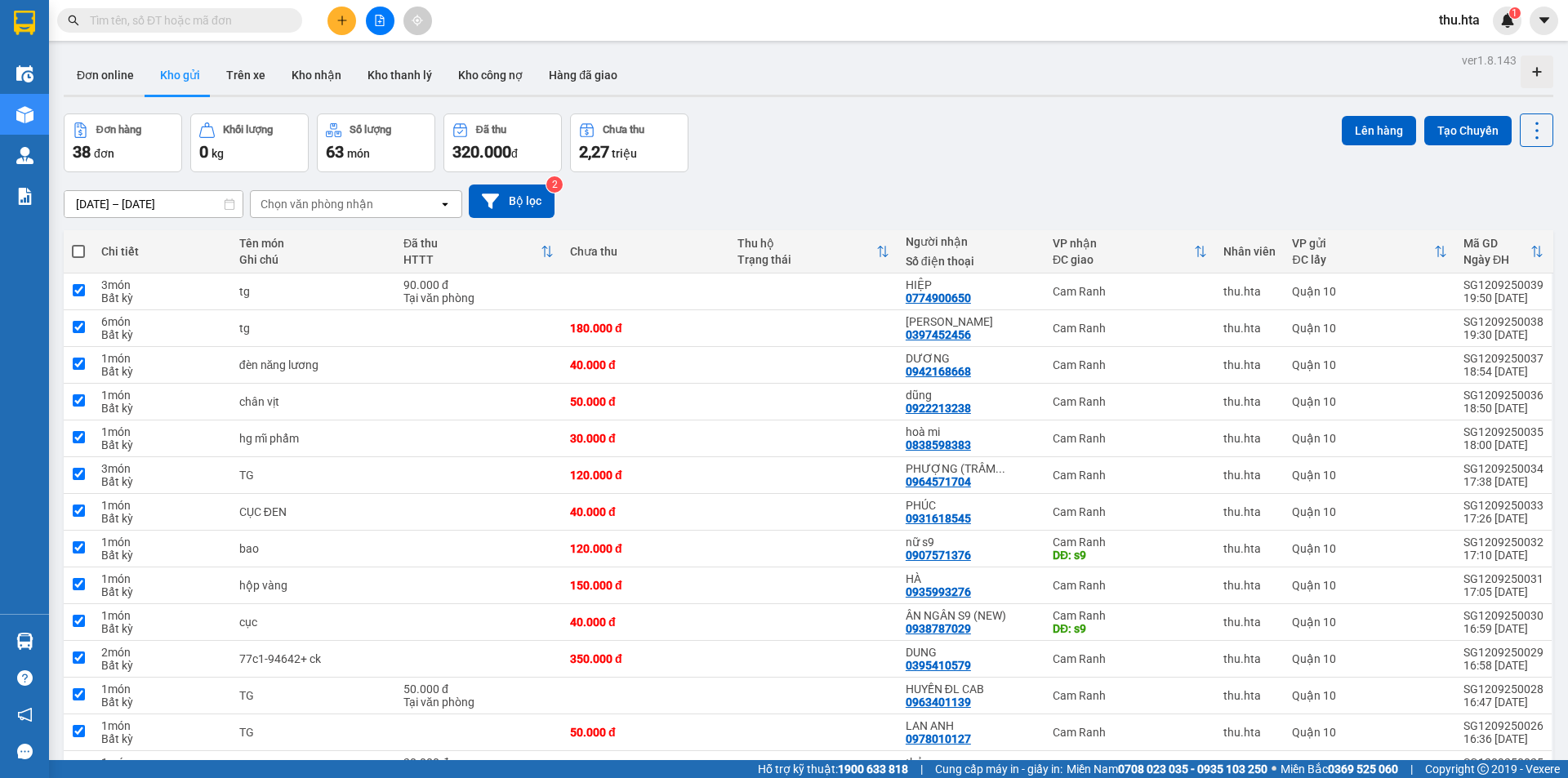
checkbox input "true"
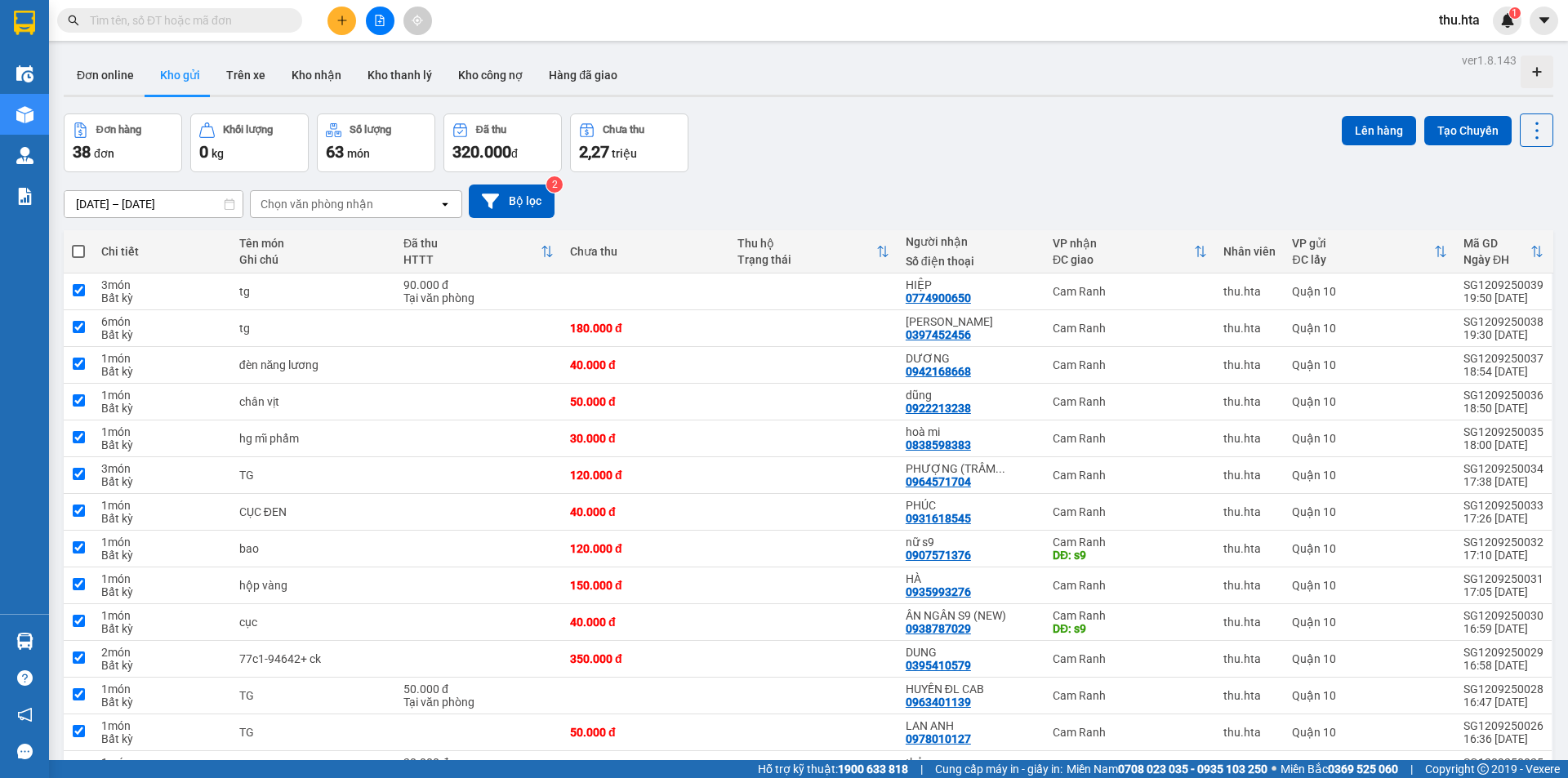
checkbox input "true"
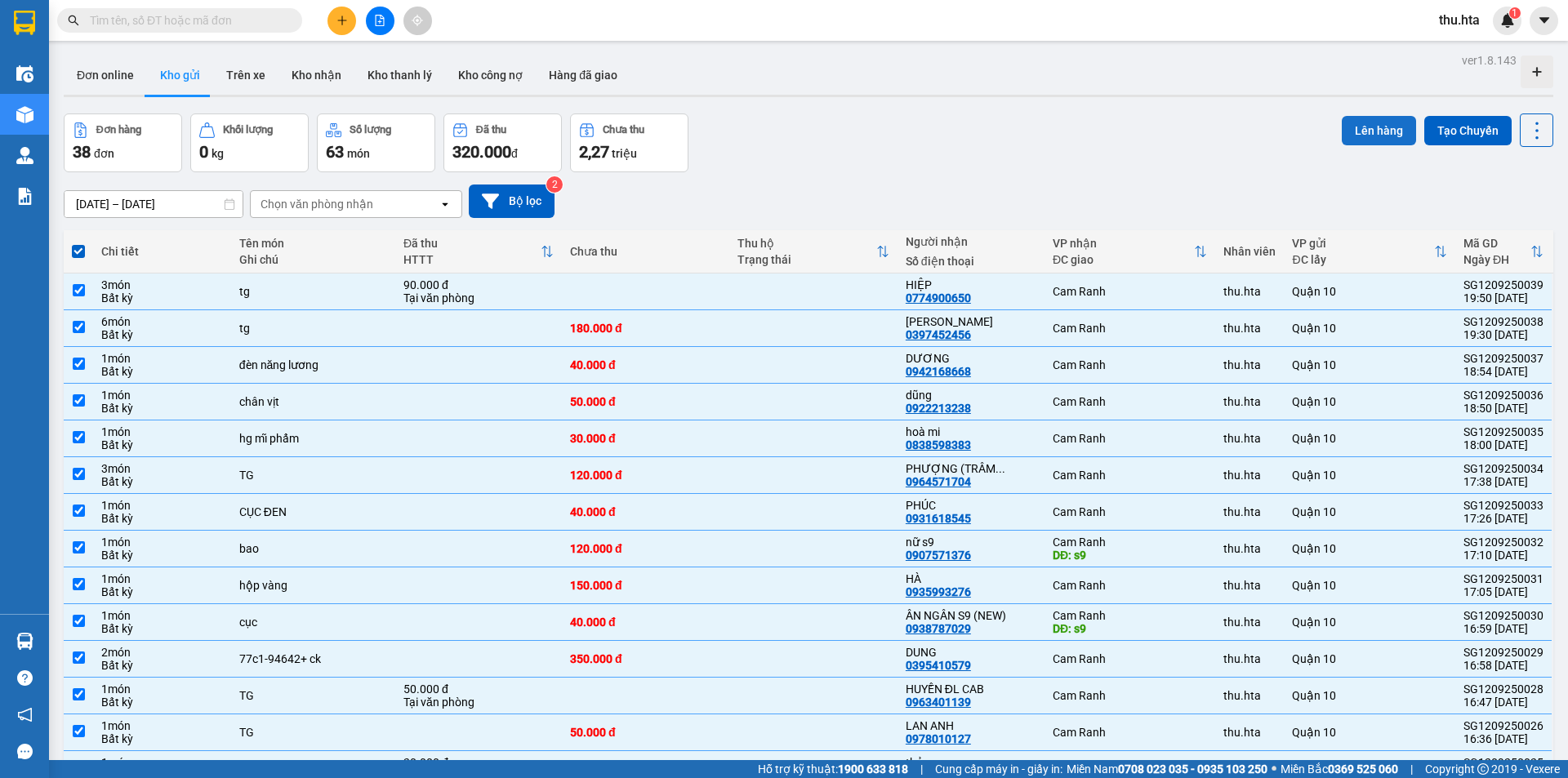
click at [1350, 126] on button "Lên hàng" at bounding box center [1378, 131] width 74 height 29
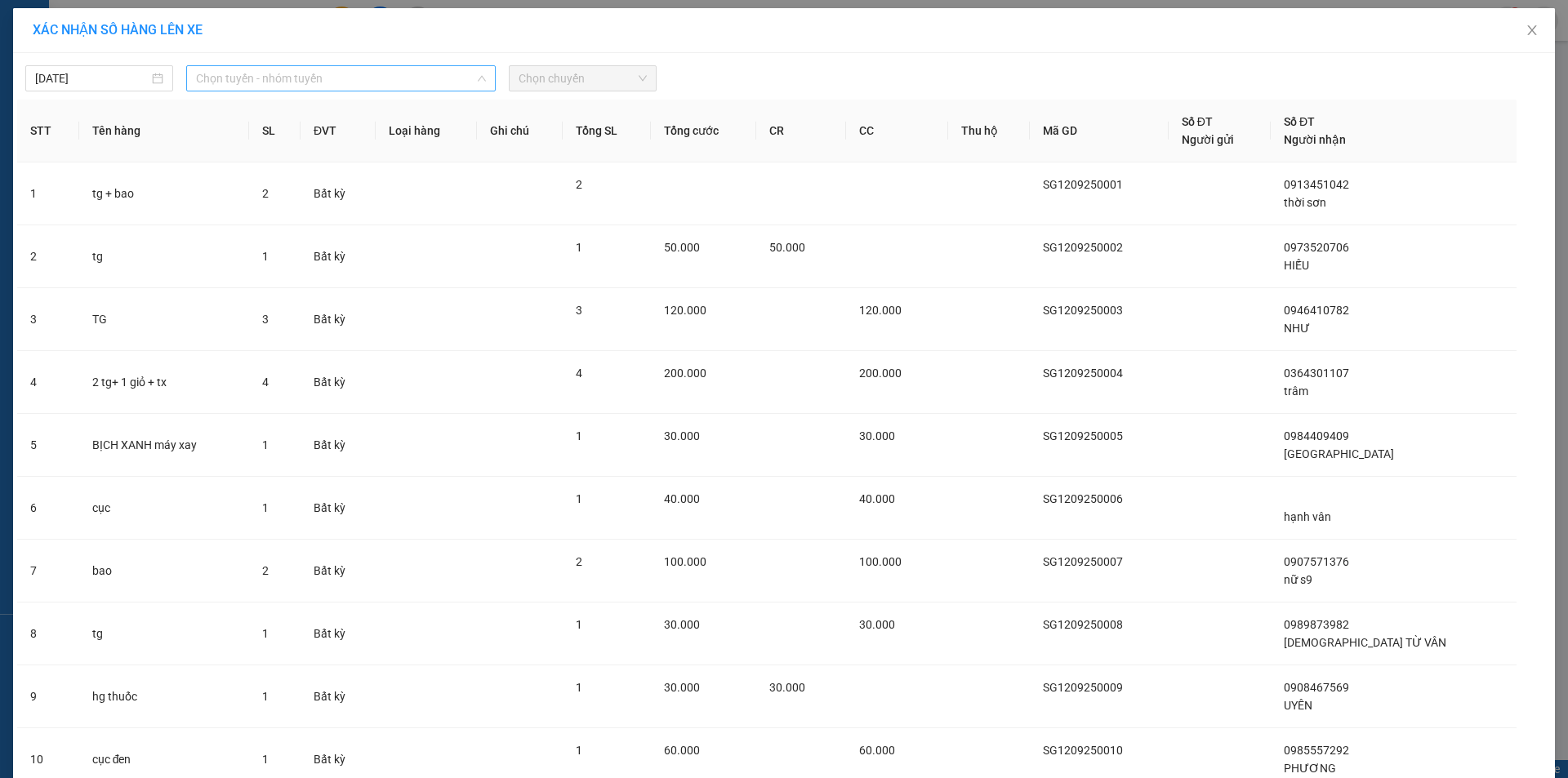
click at [285, 91] on div "Chọn tuyến - nhóm tuyến" at bounding box center [340, 78] width 310 height 26
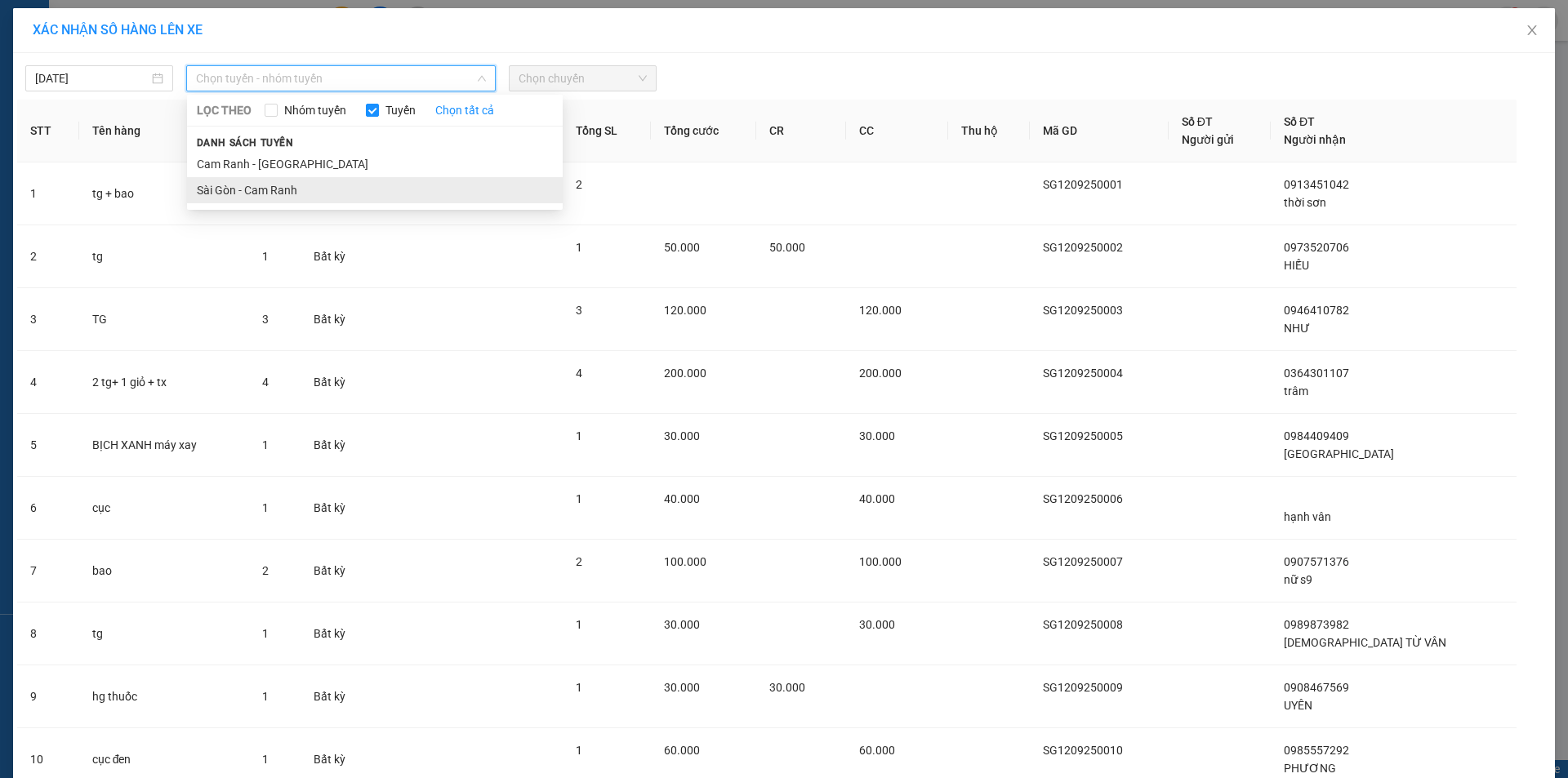
click at [284, 186] on li "Sài Gòn - Cam Ranh" at bounding box center [374, 190] width 375 height 26
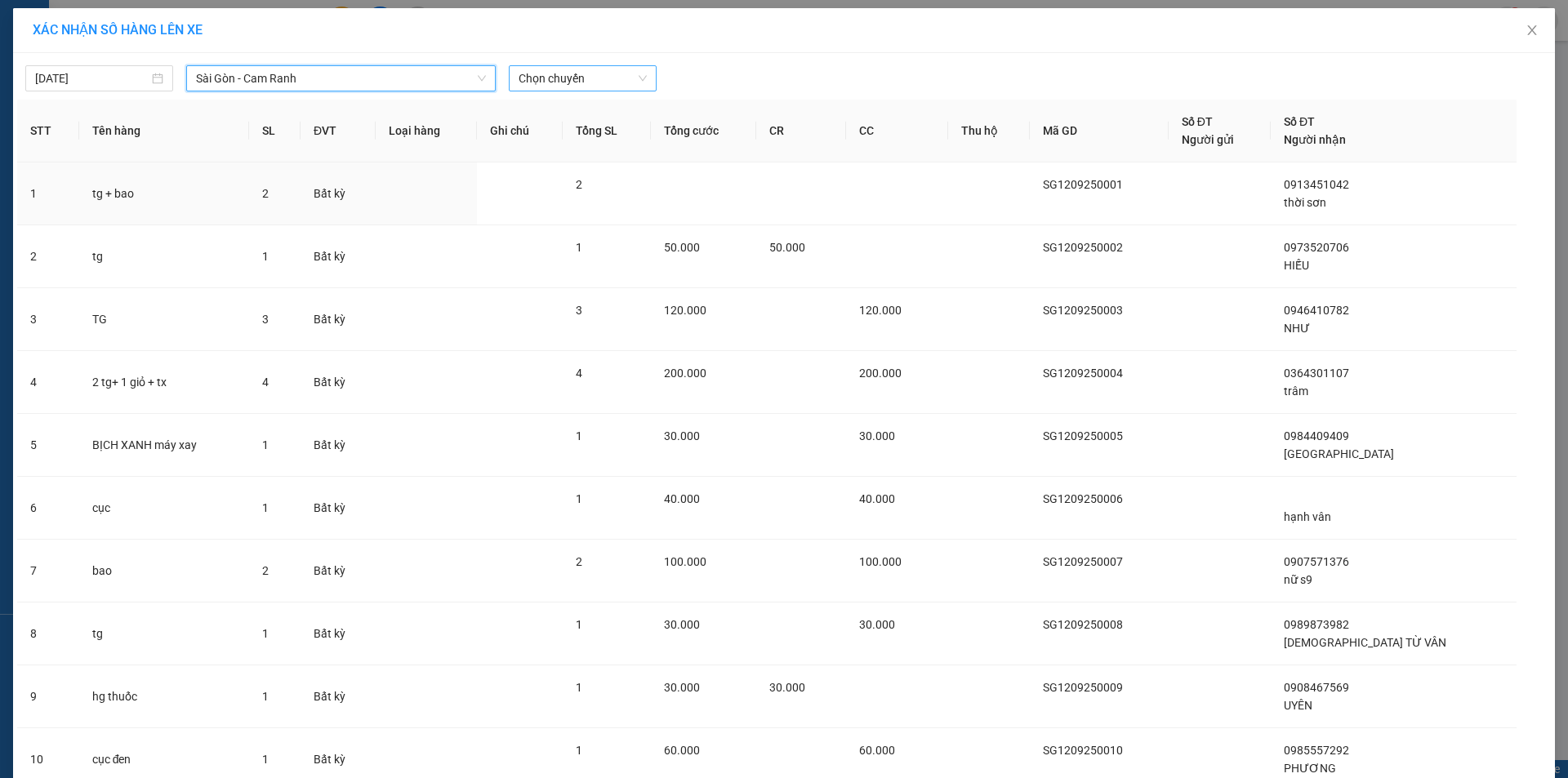
click at [546, 74] on span "Chọn chuyến" at bounding box center [582, 78] width 128 height 24
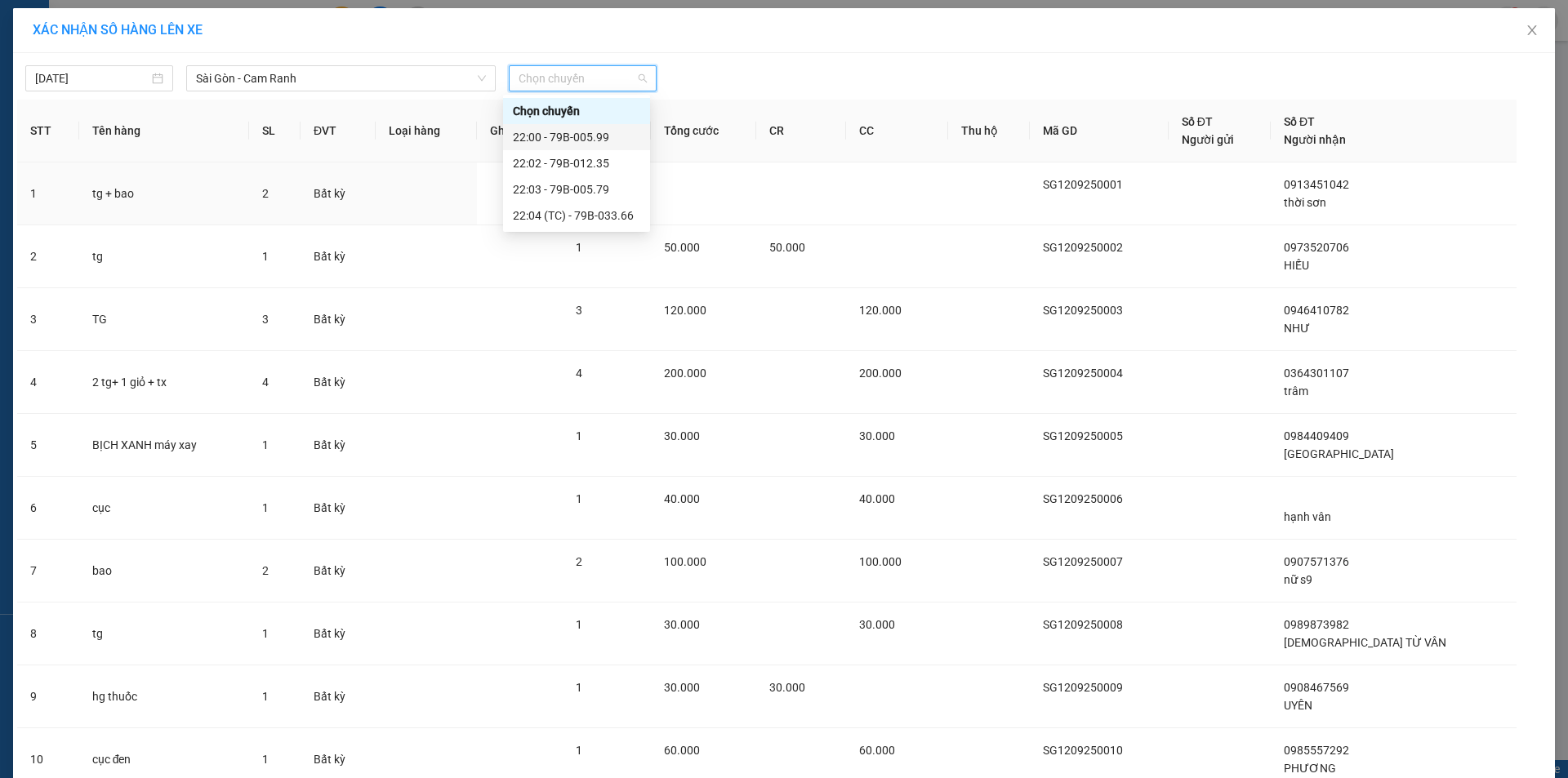
click at [606, 139] on div "22:00 - 79B-005.99" at bounding box center [577, 137] width 127 height 18
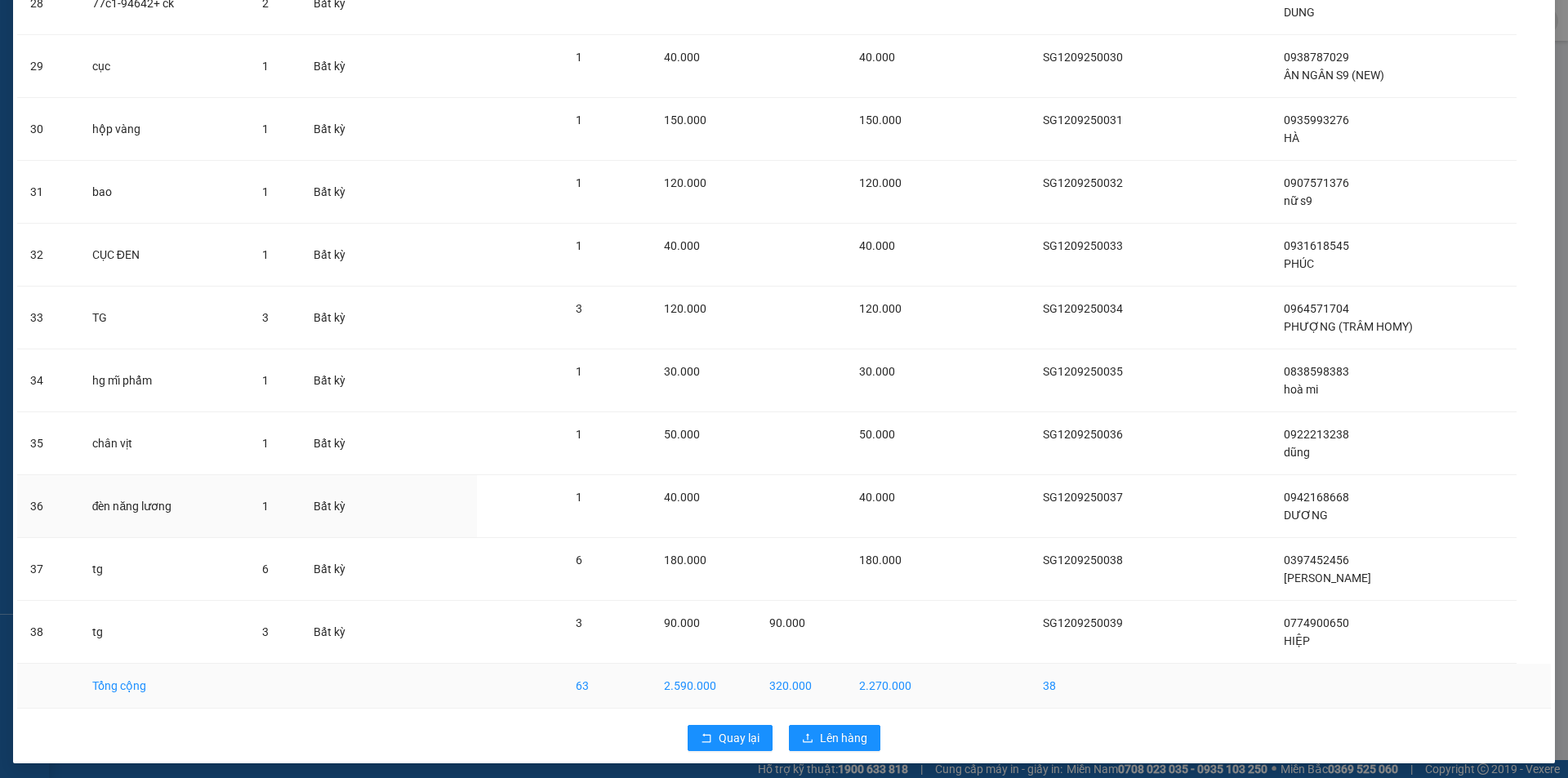
scroll to position [1902, 0]
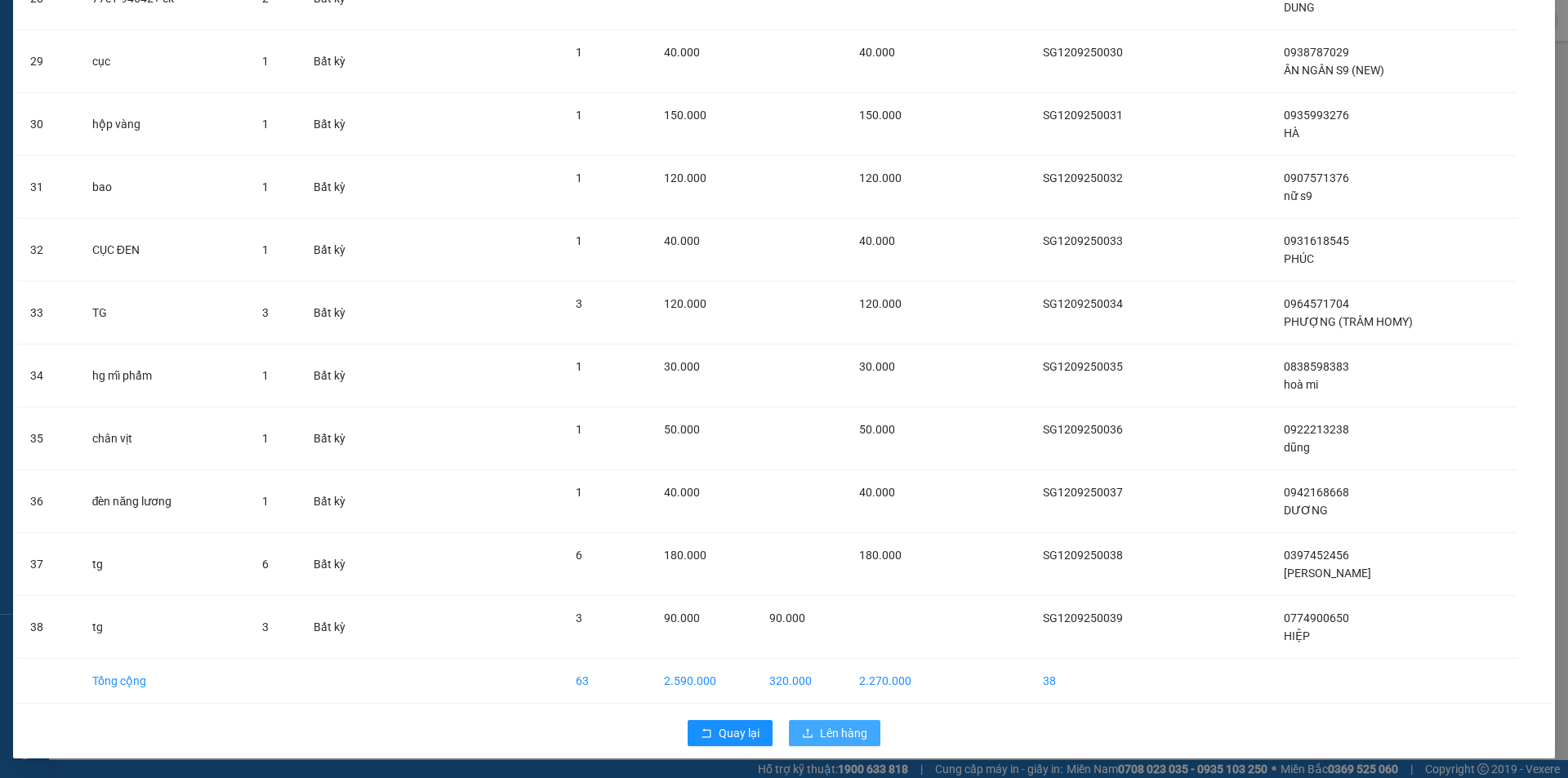
click at [820, 725] on span "Lên hàng" at bounding box center [844, 733] width 47 height 18
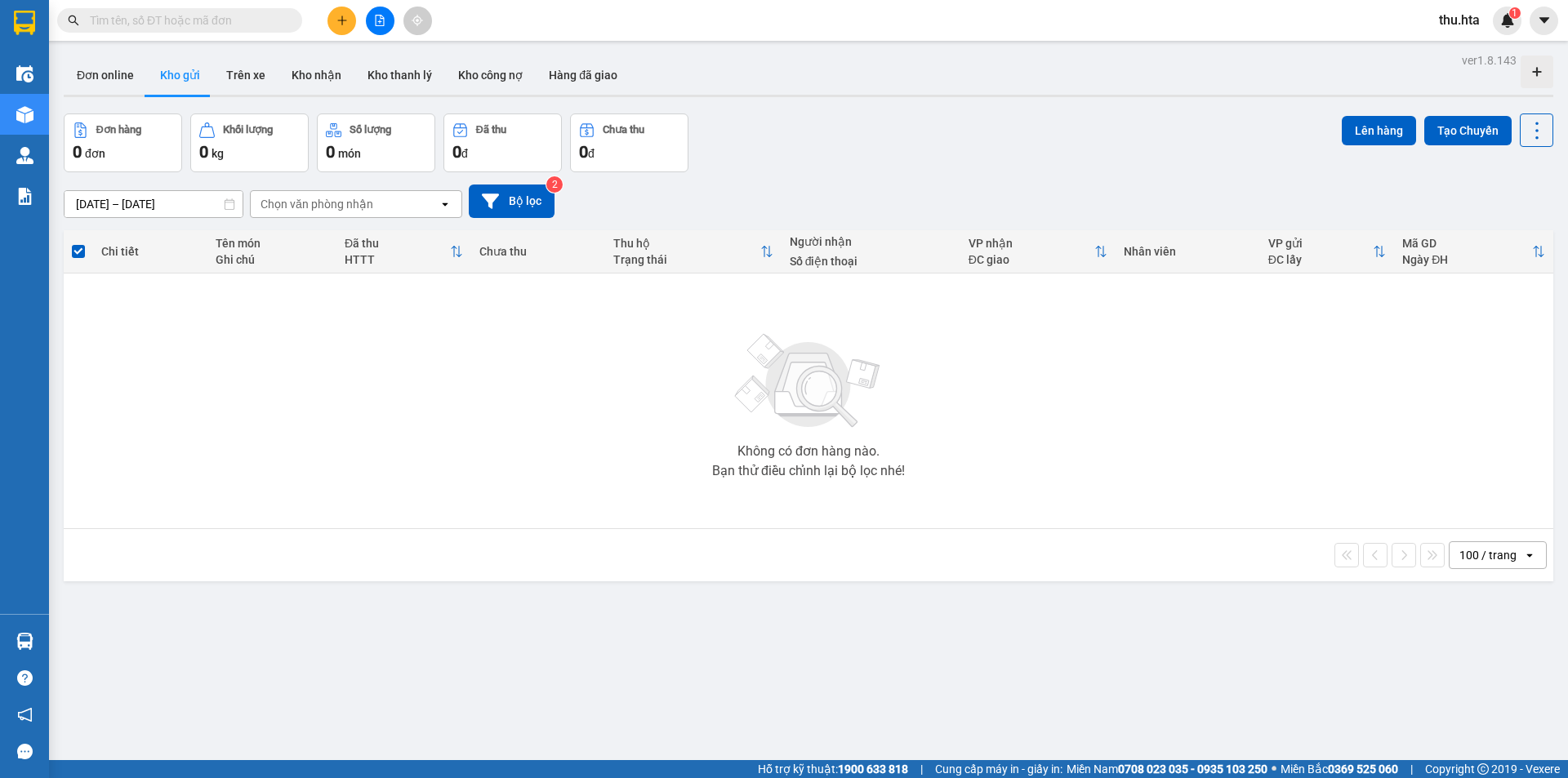
click at [106, 746] on div "ver 1.8.143 Đơn online Kho gửi Trên xe Kho nhận Kho thanh lý Kho công nợ Hàng đ…" at bounding box center [807, 438] width 1503 height 778
click at [354, 24] on button at bounding box center [341, 21] width 28 height 28
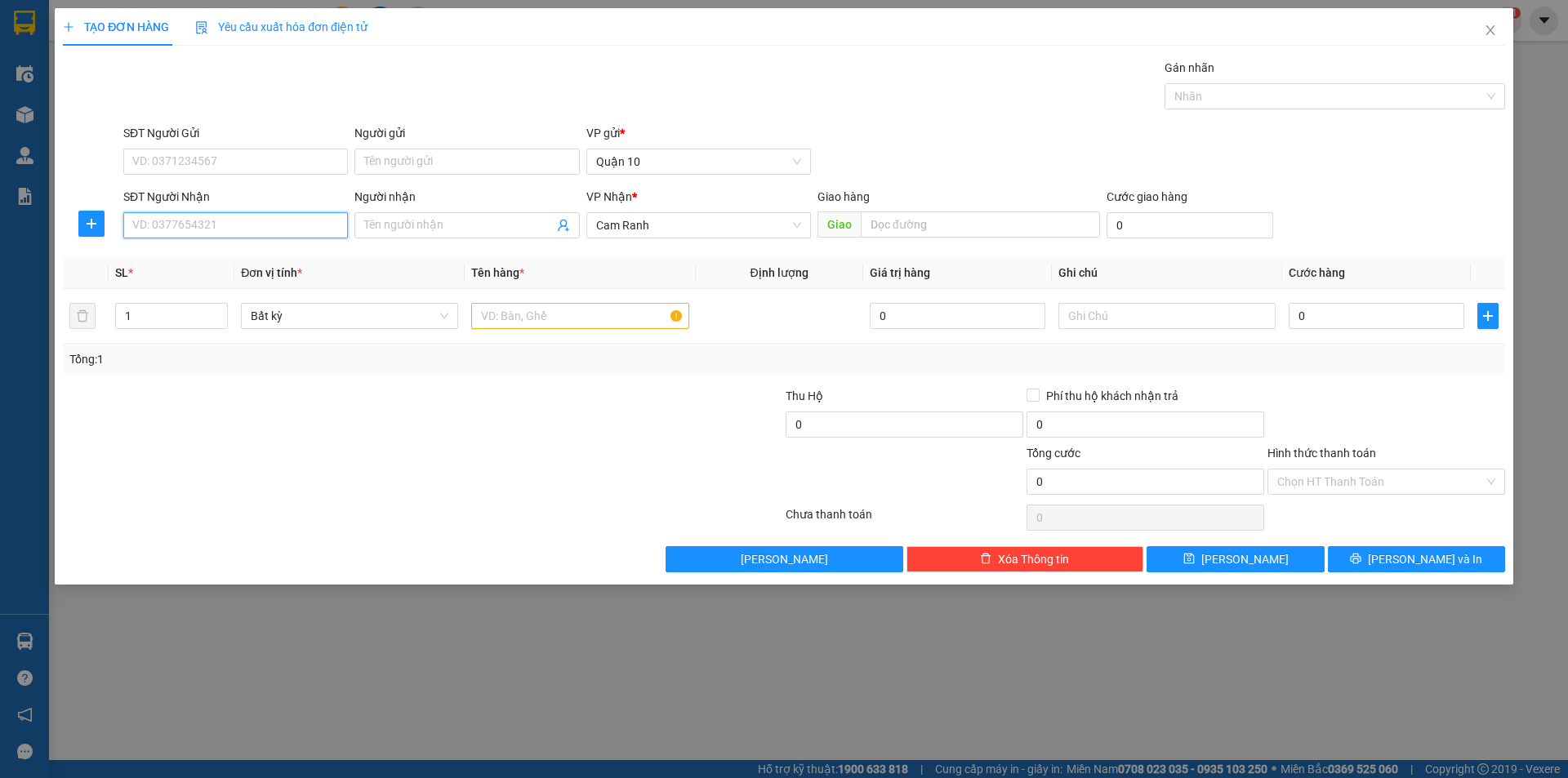
click at [262, 215] on input "SĐT Người Nhận" at bounding box center [236, 225] width 225 height 26
type input "0336406274"
click at [375, 226] on input "Người nhận" at bounding box center [458, 225] width 189 height 18
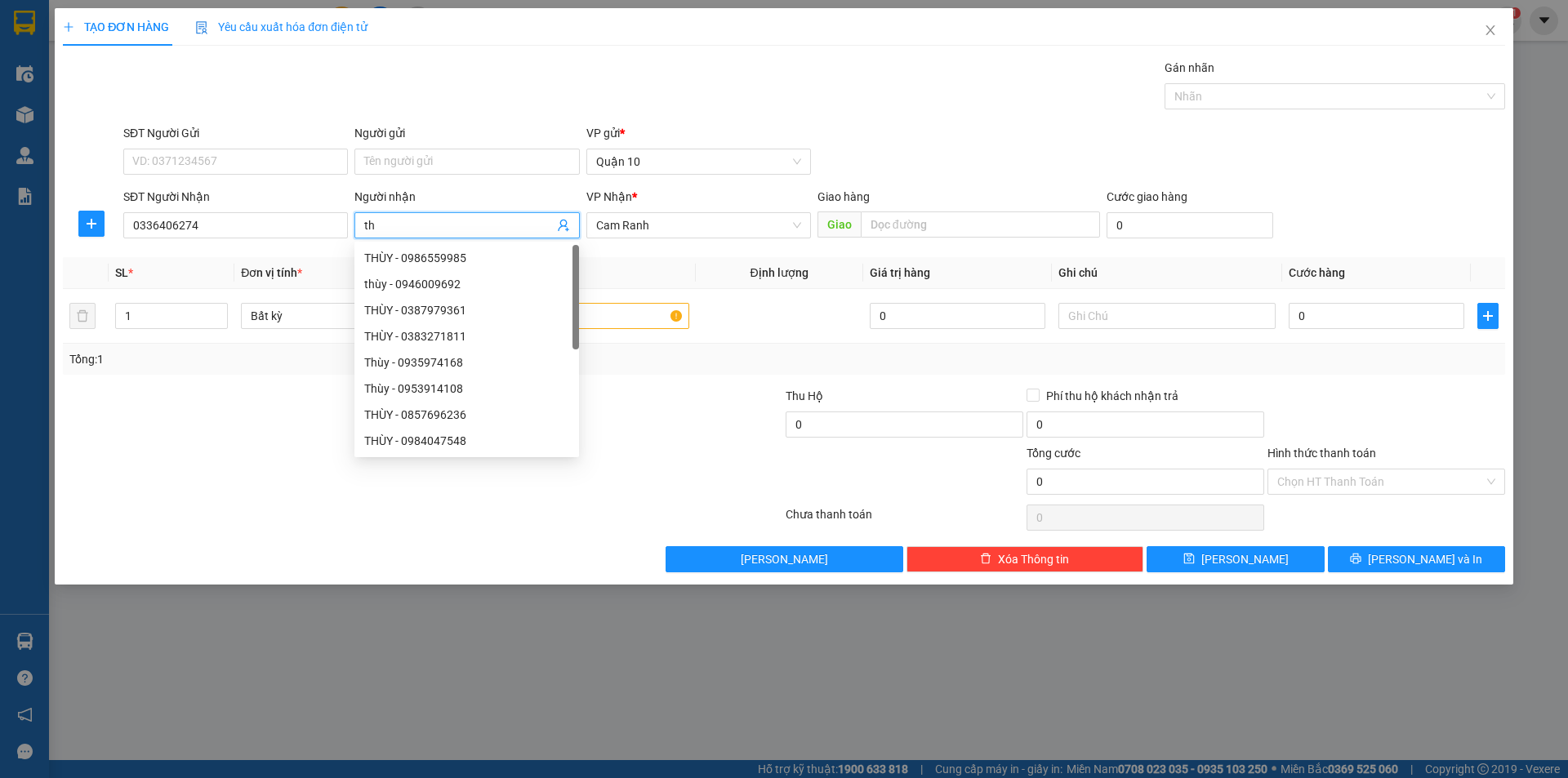
type input "t"
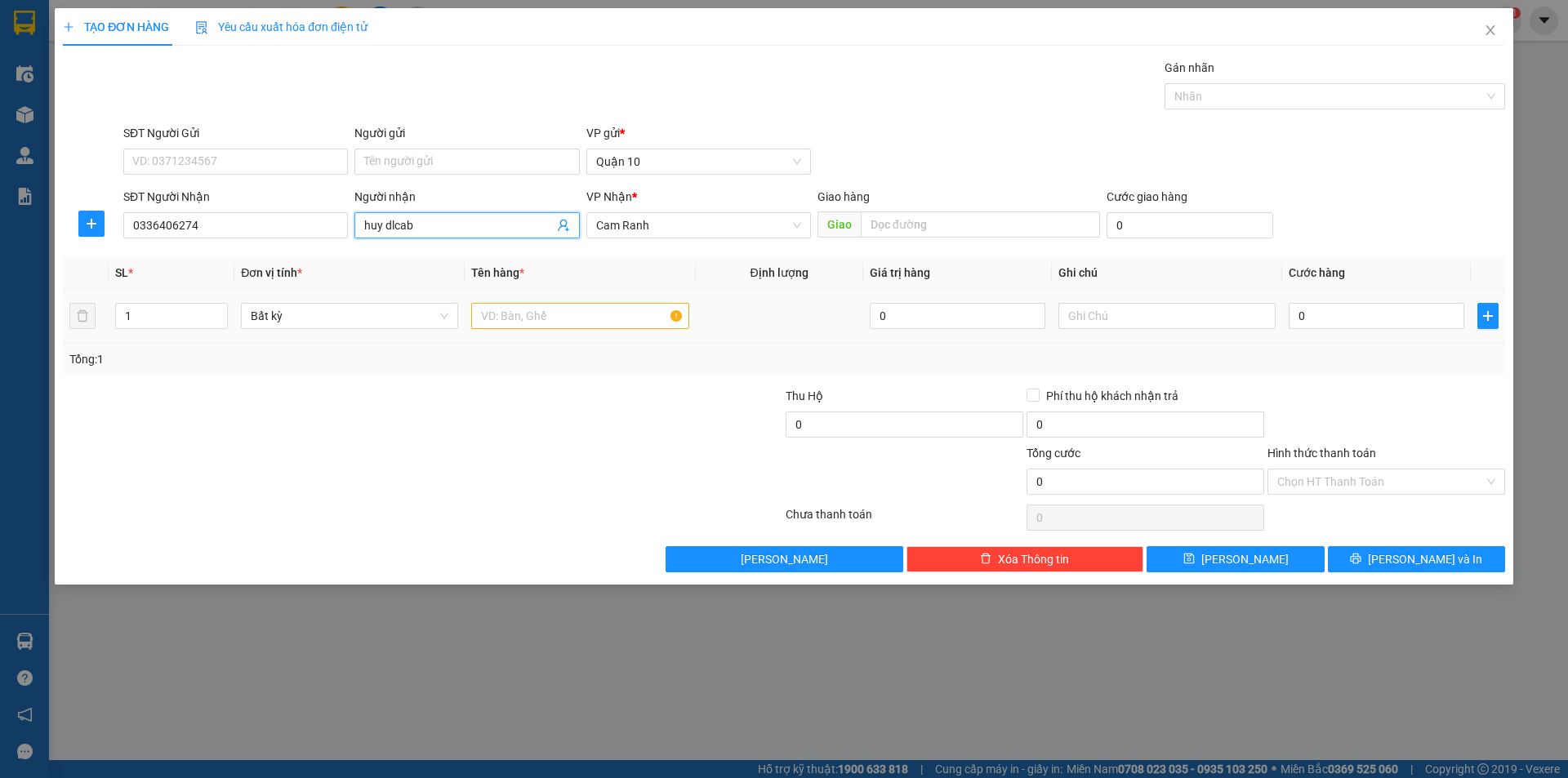
type input "huy dlcab"
click at [584, 313] on input "text" at bounding box center [580, 316] width 217 height 26
type input "màn hình"
click at [1316, 300] on div "0" at bounding box center [1376, 316] width 176 height 32
type input "4"
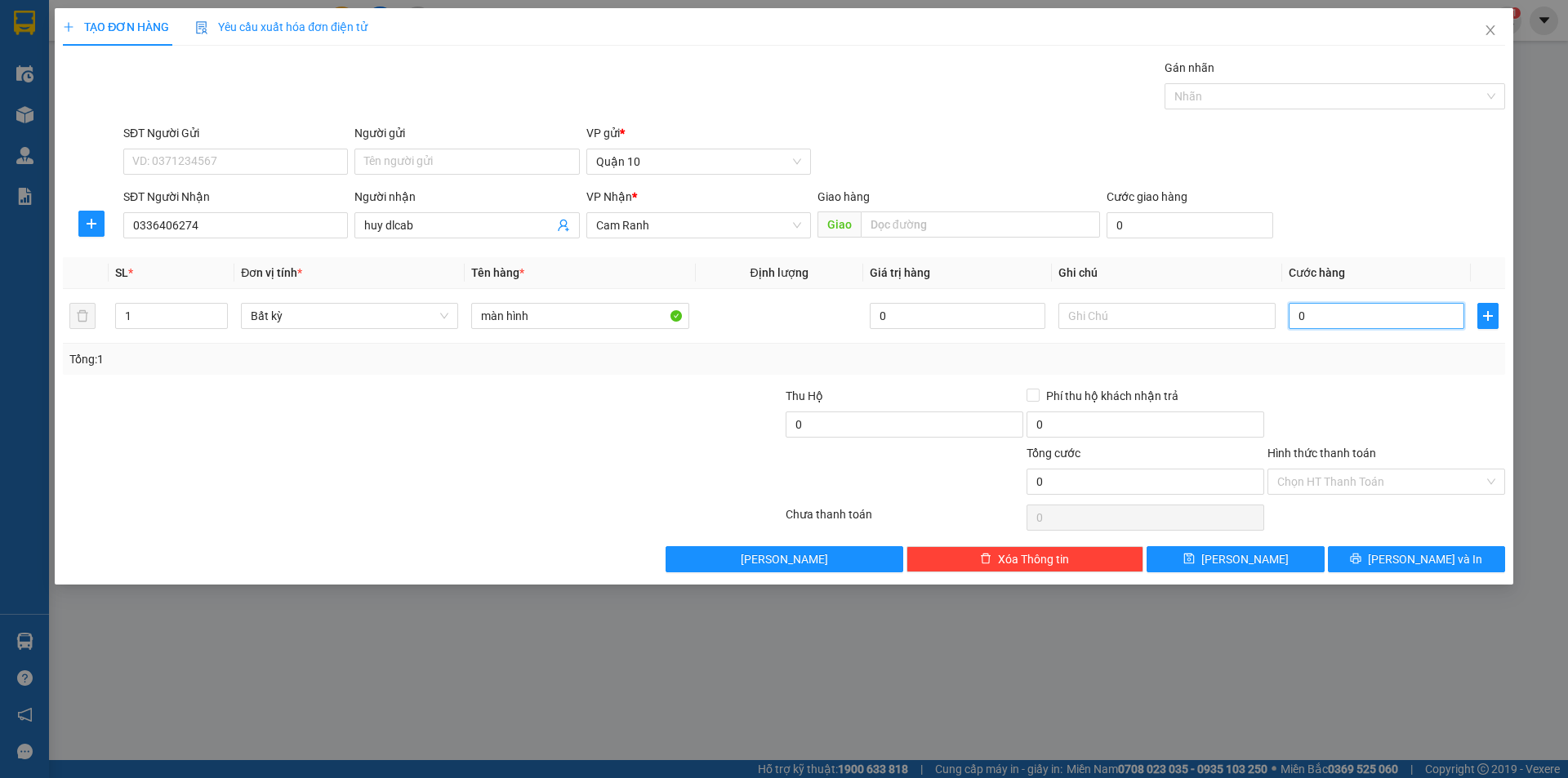
type input "4"
type input "40"
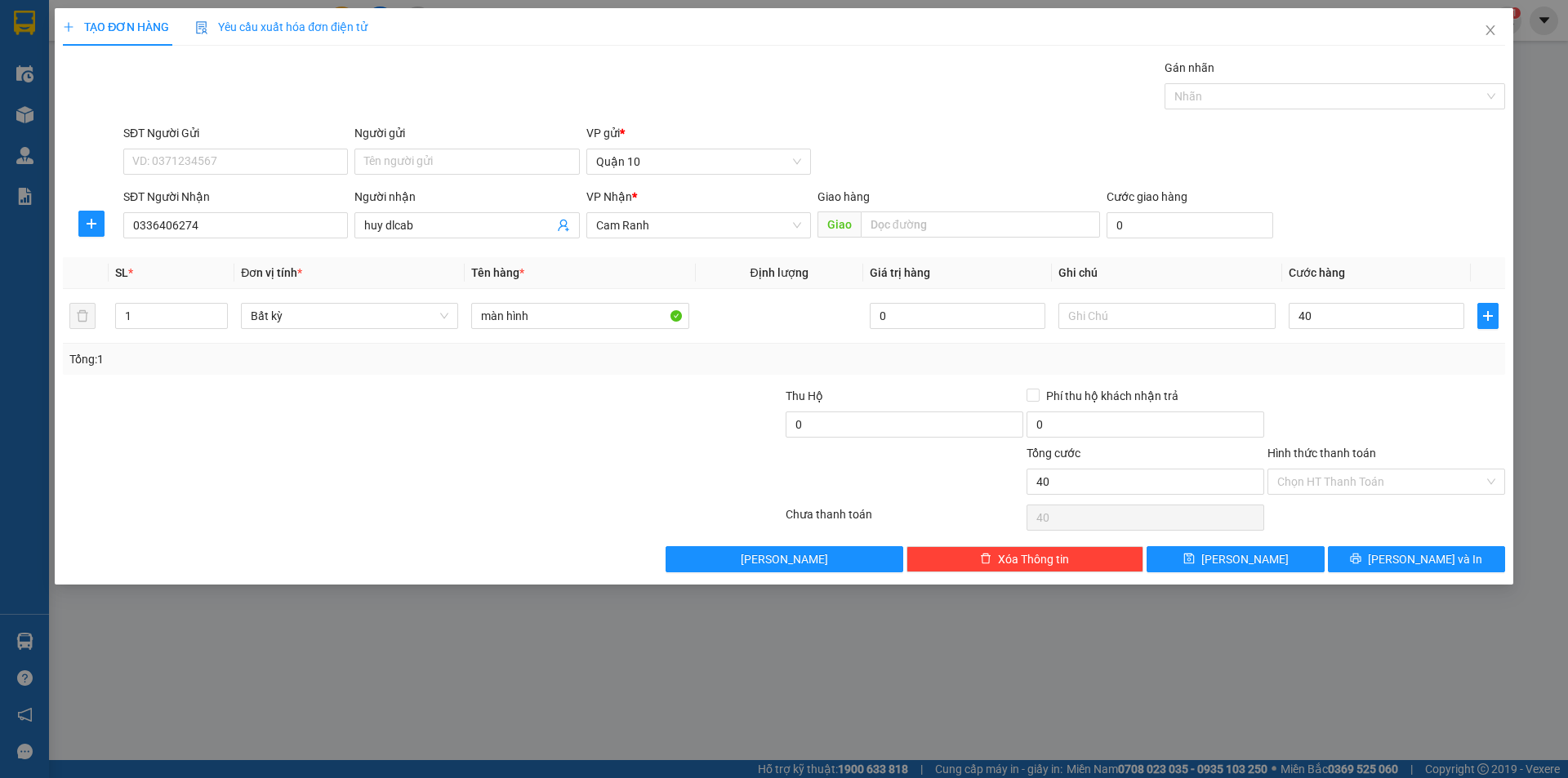
type input "40.000"
click at [1338, 387] on div at bounding box center [1386, 415] width 240 height 57
click at [1347, 321] on input "40.000" at bounding box center [1376, 316] width 176 height 26
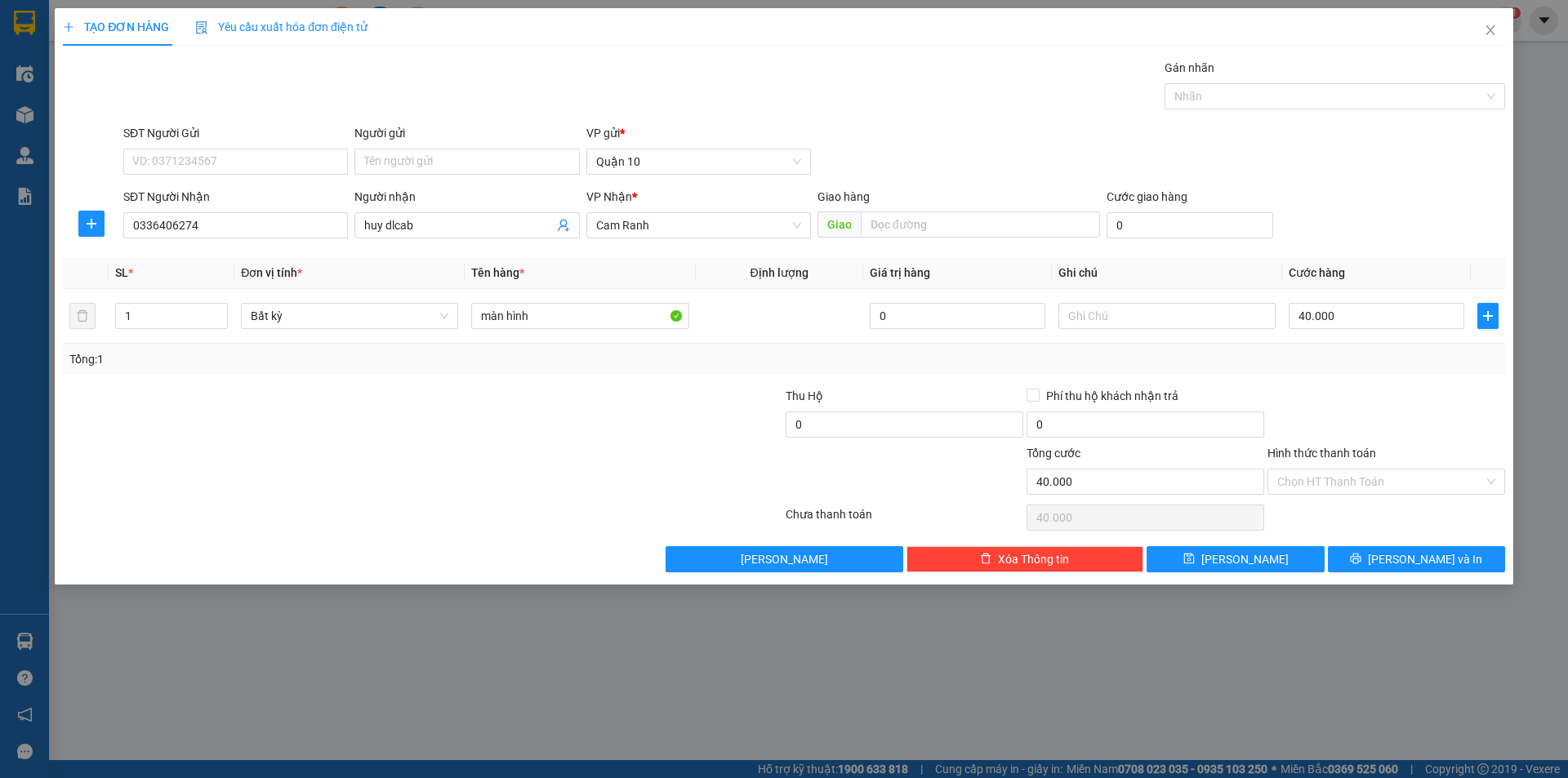
click at [1348, 366] on div "Tổng: 1" at bounding box center [784, 359] width 1429 height 18
